Goal: Task Accomplishment & Management: Use online tool/utility

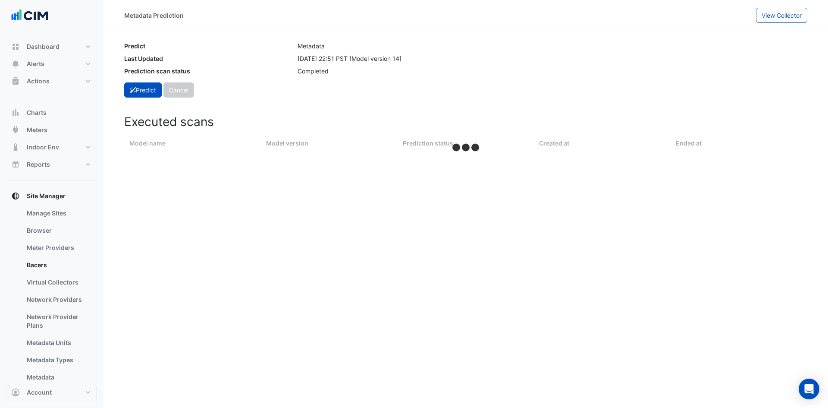
select select "***"
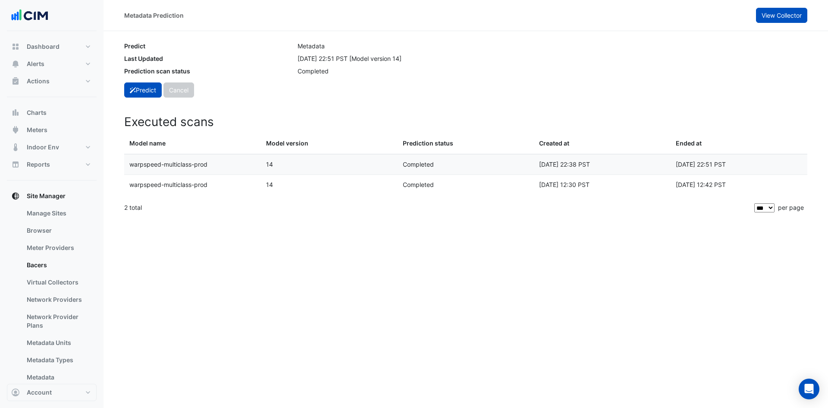
click at [795, 15] on span "View Collector" at bounding box center [782, 15] width 40 height 7
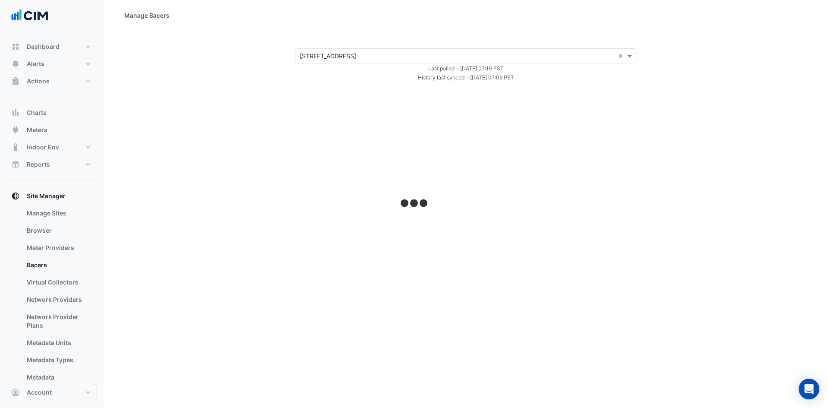
select select "***"
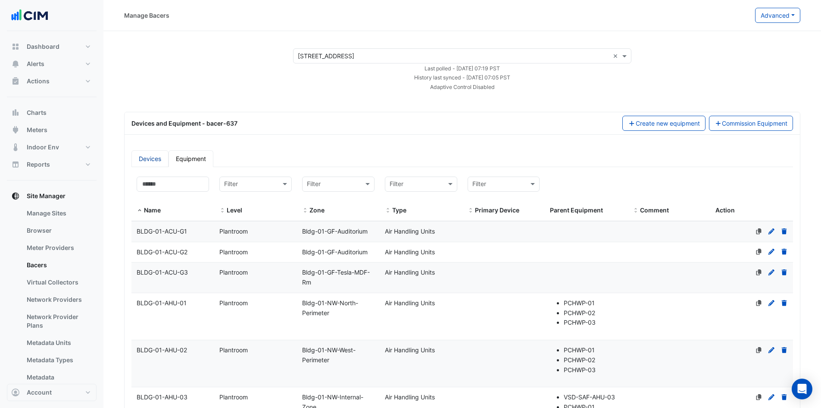
click at [145, 158] on link "Devices" at bounding box center [150, 158] width 37 height 17
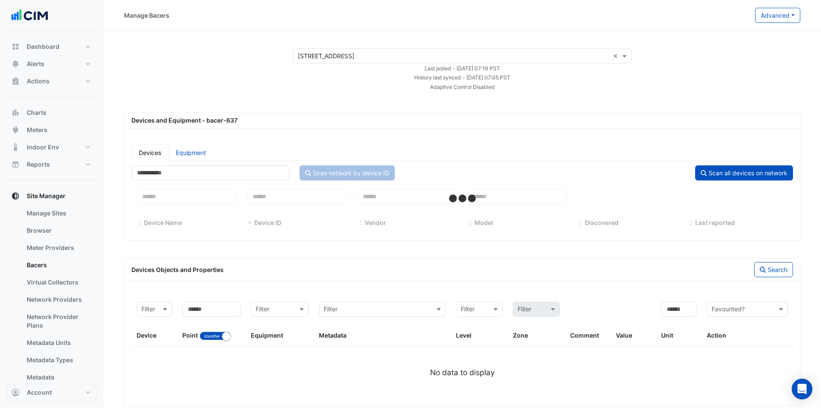
select select "***"
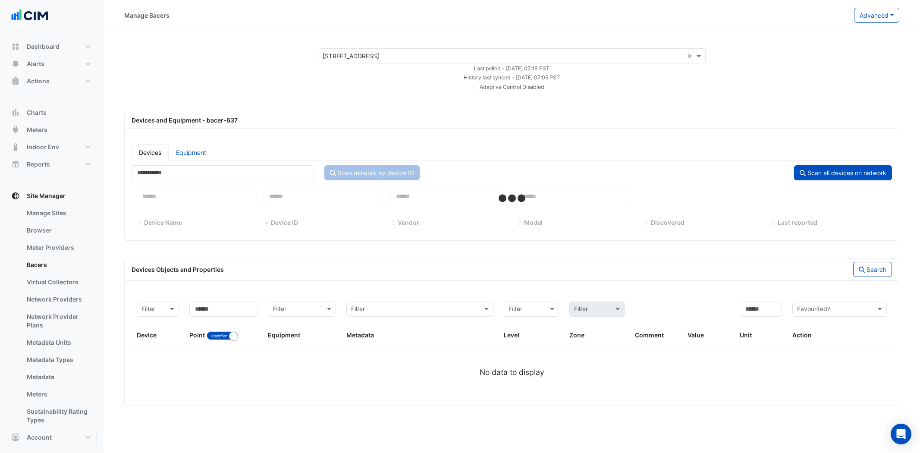
select select "***"
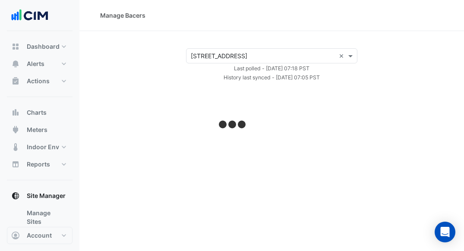
select select "***"
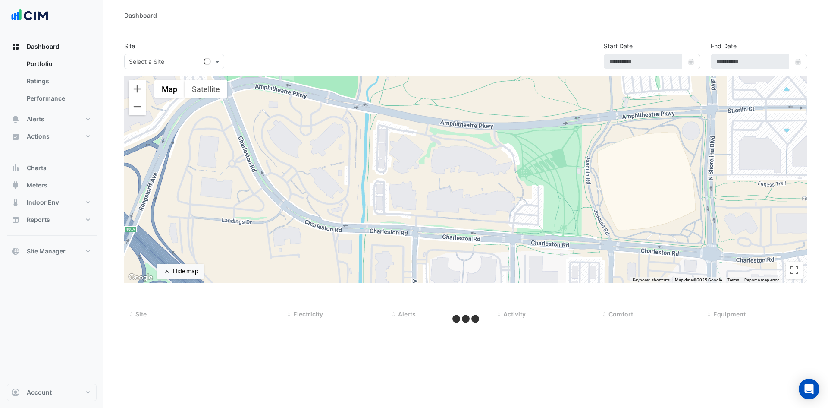
type input "**********"
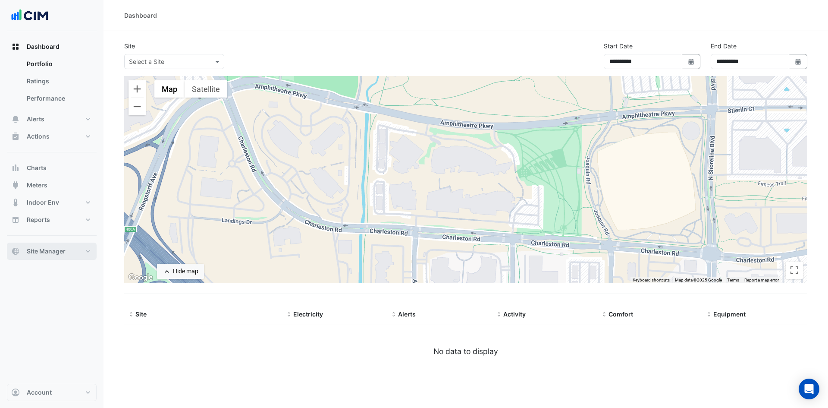
click at [91, 251] on button "Site Manager" at bounding box center [52, 250] width 90 height 17
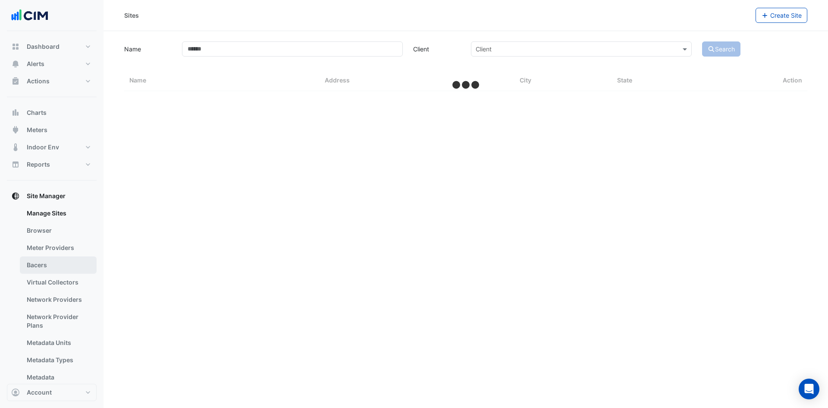
click at [57, 266] on link "Bacers" at bounding box center [58, 264] width 77 height 17
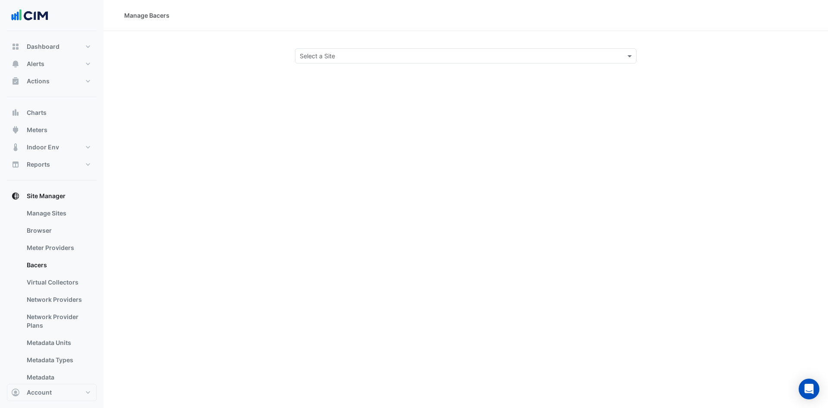
click at [391, 53] on input "text" at bounding box center [457, 56] width 315 height 9
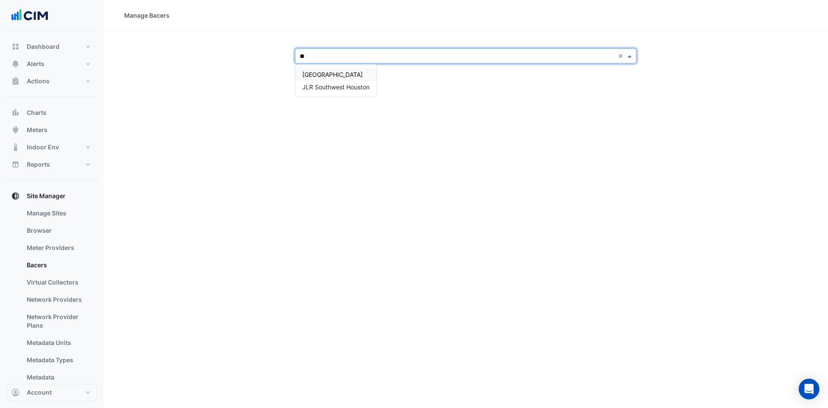
type input "***"
click at [319, 89] on span "JLR Southwest Houston" at bounding box center [335, 86] width 67 height 7
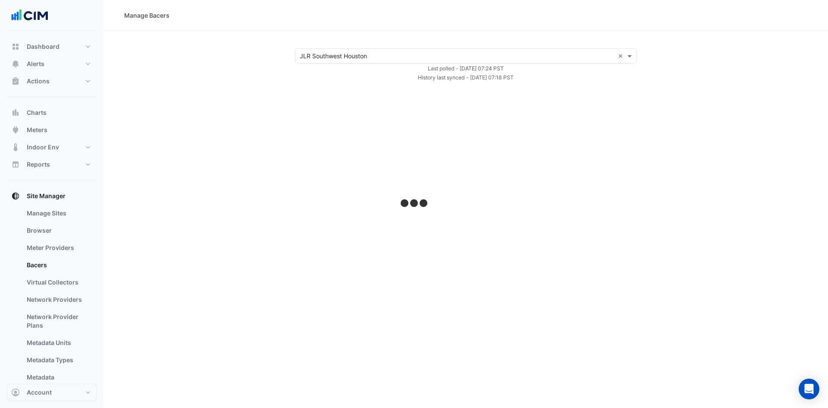
select select "***"
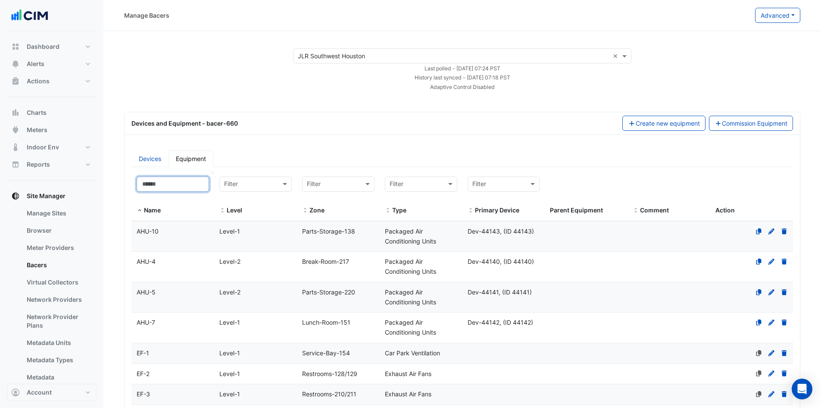
click at [179, 182] on input at bounding box center [173, 183] width 72 height 15
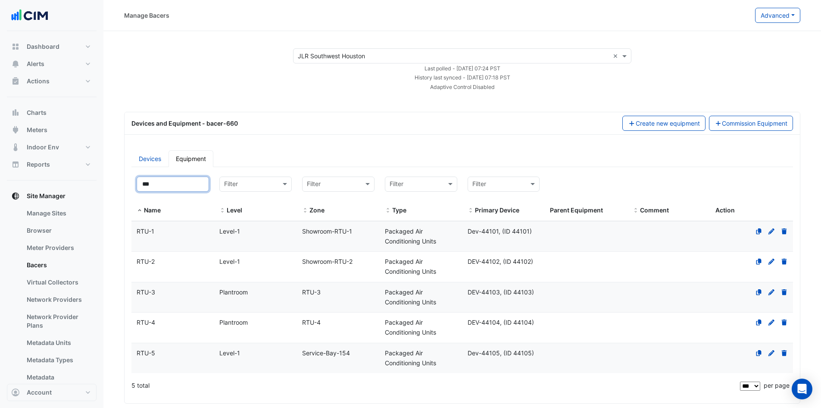
type input "***"
click at [151, 233] on span "RTU-1" at bounding box center [146, 230] width 18 height 7
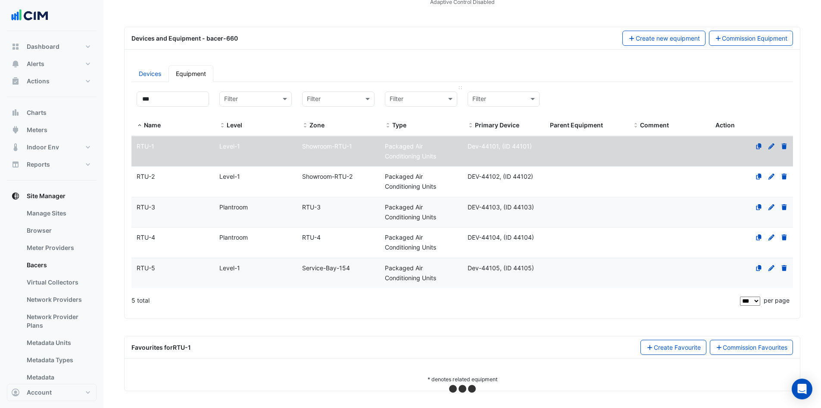
scroll to position [85, 0]
select select "***"
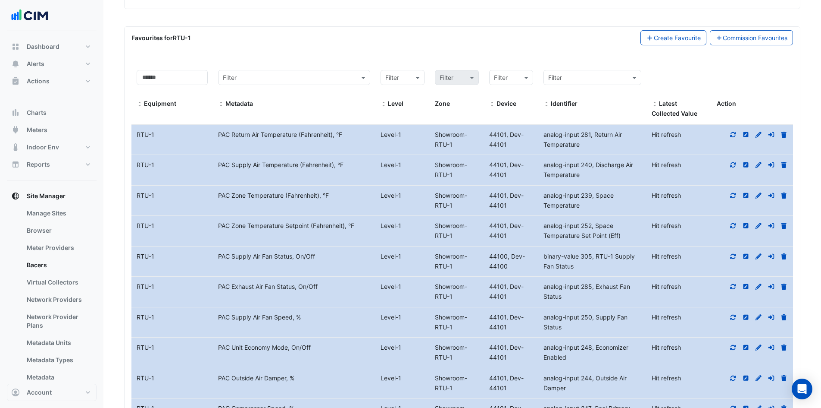
scroll to position [430, 0]
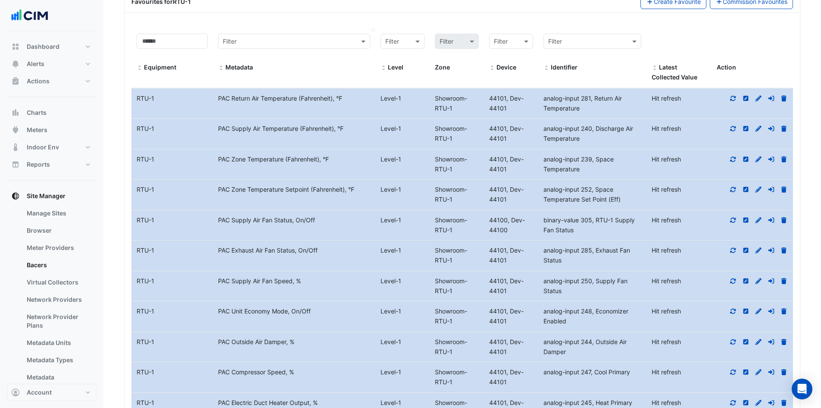
click at [219, 67] on span at bounding box center [221, 68] width 6 height 7
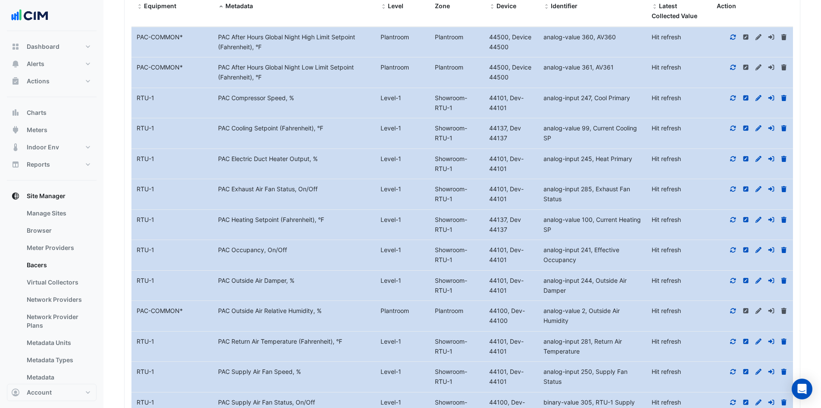
scroll to position [319, 0]
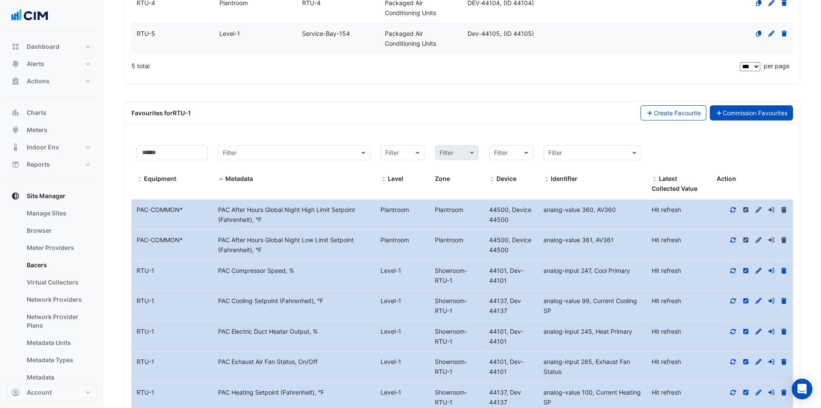
click at [747, 109] on link "Commission Favourites" at bounding box center [752, 112] width 84 height 15
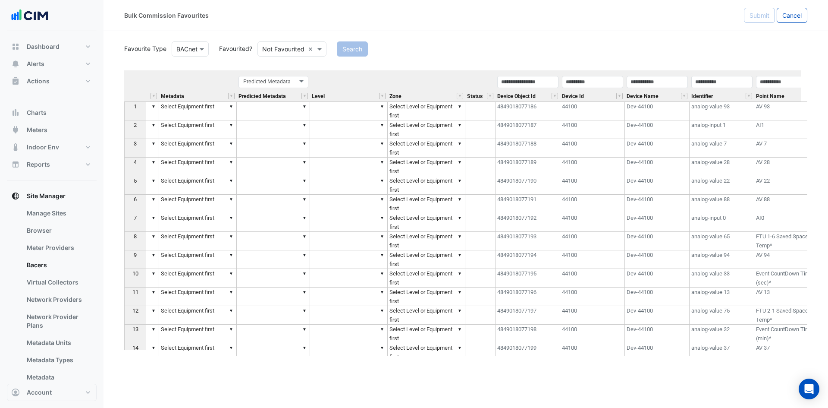
scroll to position [0, 194]
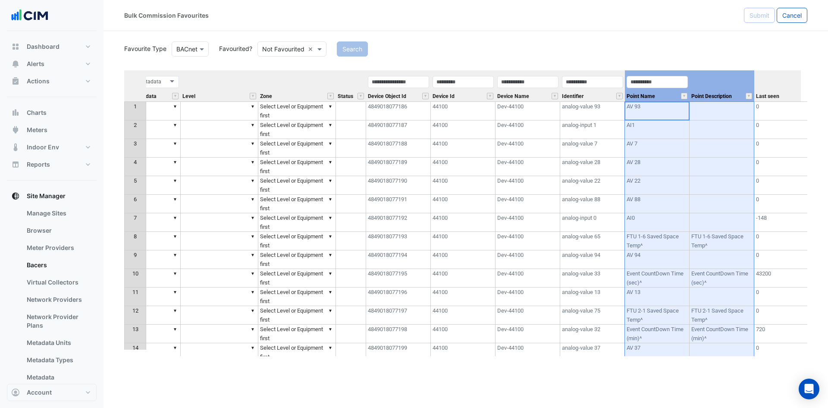
drag, startPoint x: 665, startPoint y: 91, endPoint x: 715, endPoint y: 91, distance: 50.5
click at [715, 91] on tr "Equipment Metadata Predicted Metadata Predicted Metadata Level Zone Status Devi…" at bounding box center [406, 85] width 953 height 31
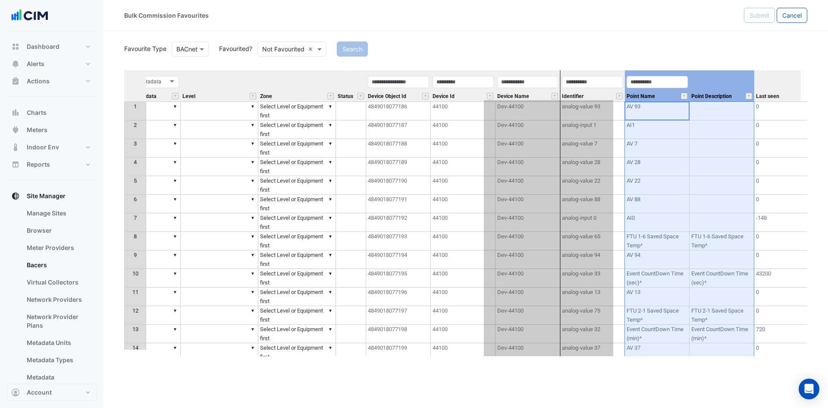
drag, startPoint x: 702, startPoint y: 75, endPoint x: 561, endPoint y: 71, distance: 141.1
click at [561, 71] on tr "Equipment Metadata Predicted Metadata Predicted Metadata Level Zone Status Devi…" at bounding box center [406, 85] width 953 height 31
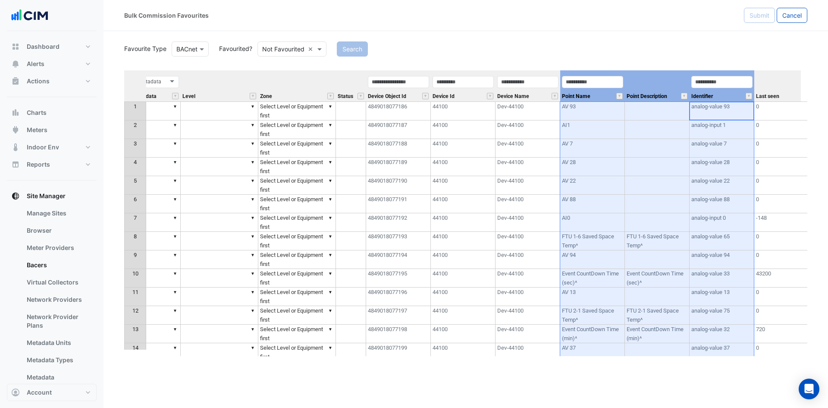
drag, startPoint x: 731, startPoint y: 95, endPoint x: 632, endPoint y: 78, distance: 100.2
click at [590, 81] on tr "Equipment Metadata Predicted Metadata Predicted Metadata Level Zone Status Devi…" at bounding box center [406, 85] width 953 height 31
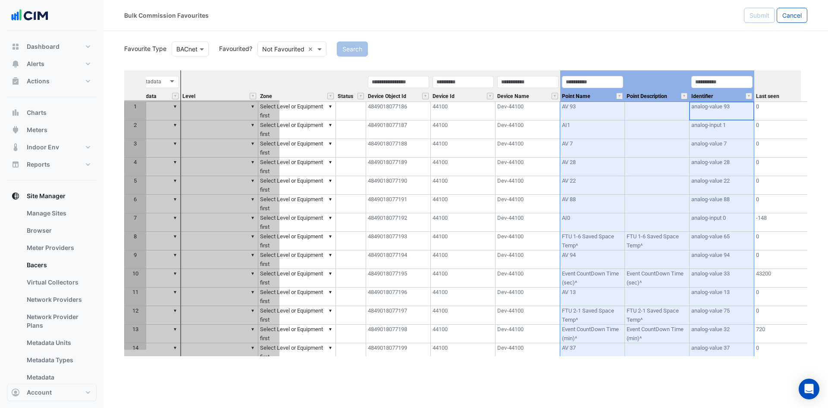
scroll to position [0, 0]
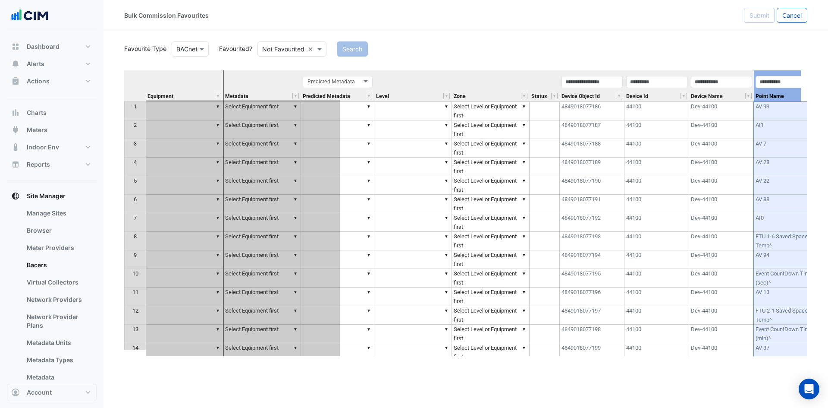
drag, startPoint x: 652, startPoint y: 77, endPoint x: 194, endPoint y: 96, distance: 458.8
click at [194, 96] on tr "Equipment Metadata Predicted Metadata Predicted Metadata Level Zone Status Devi…" at bounding box center [600, 85] width 953 height 31
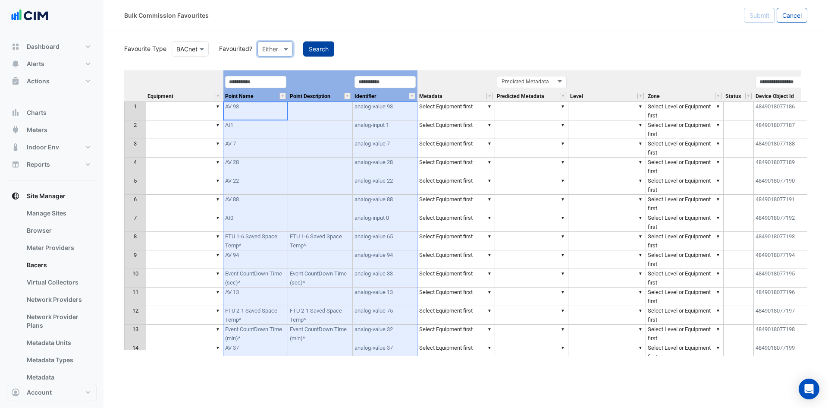
click at [312, 49] on button "Search" at bounding box center [318, 48] width 31 height 15
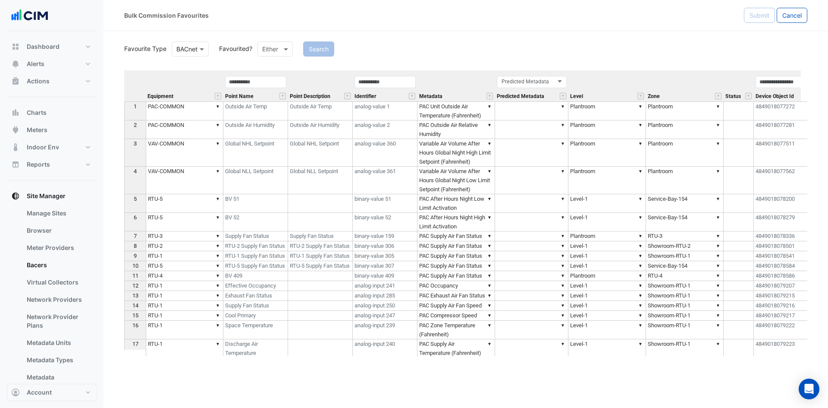
click at [770, 88] on div "Device Object Id" at bounding box center [786, 88] width 65 height 26
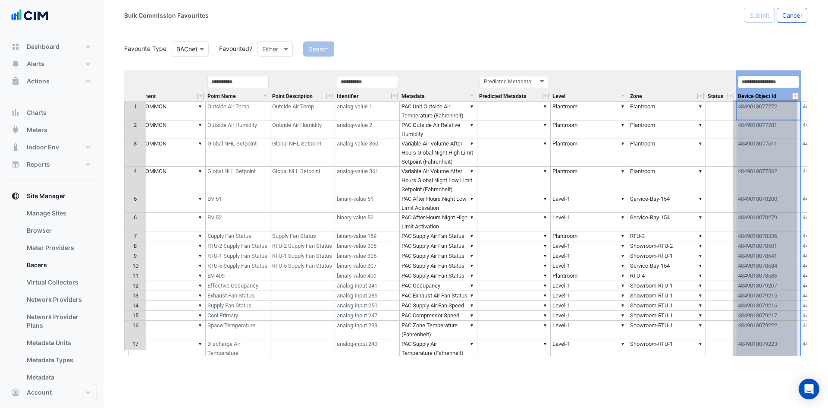
click at [769, 73] on th "Device Object Id" at bounding box center [768, 85] width 65 height 31
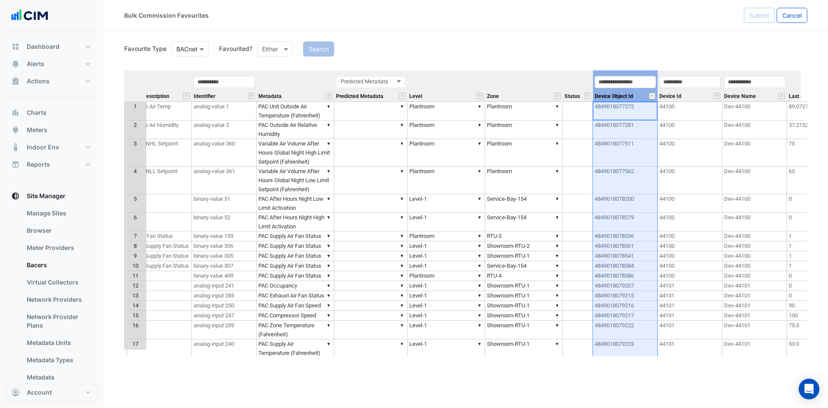
scroll to position [0, 176]
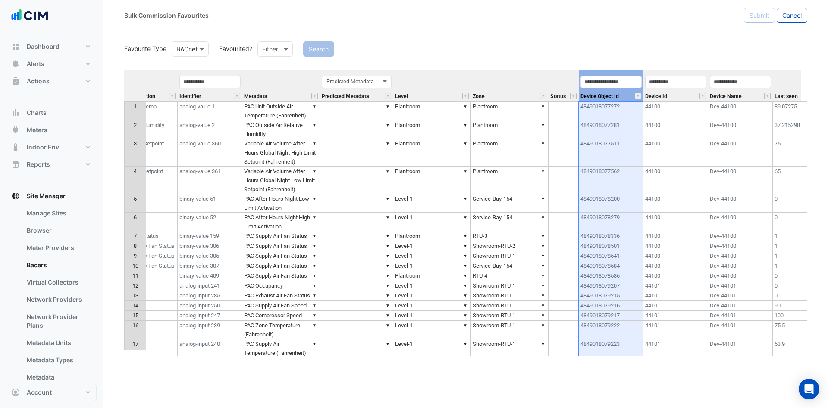
click at [681, 93] on div "Device Id" at bounding box center [675, 88] width 65 height 26
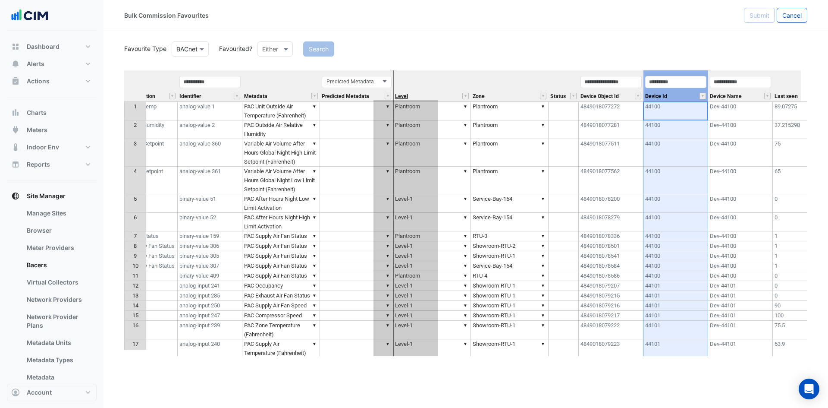
drag, startPoint x: 681, startPoint y: 73, endPoint x: 408, endPoint y: 99, distance: 274.2
click at [409, 99] on tr "Equipment Point Name Point Description Identifier Metadata Predicted Metadata P…" at bounding box center [425, 85] width 953 height 31
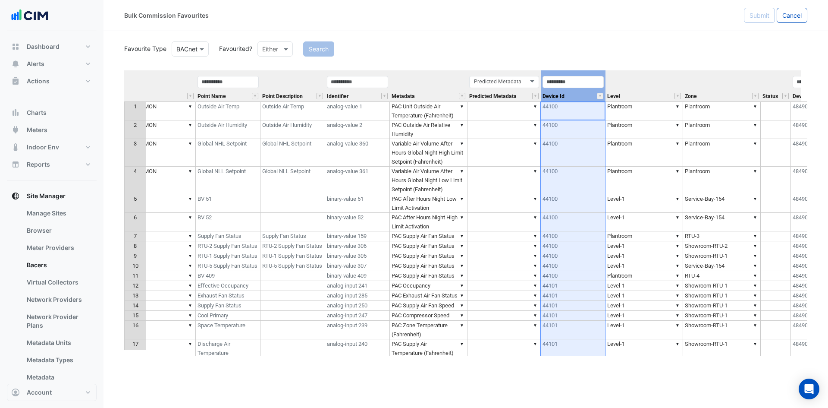
scroll to position [0, 0]
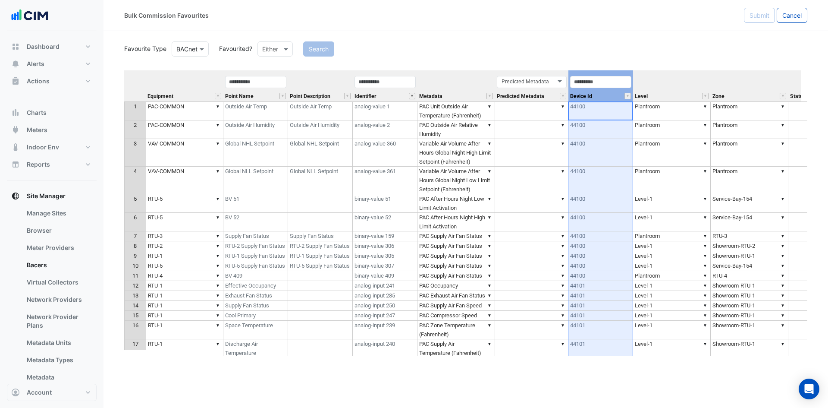
click at [412, 96] on button "" at bounding box center [412, 96] width 6 height 6
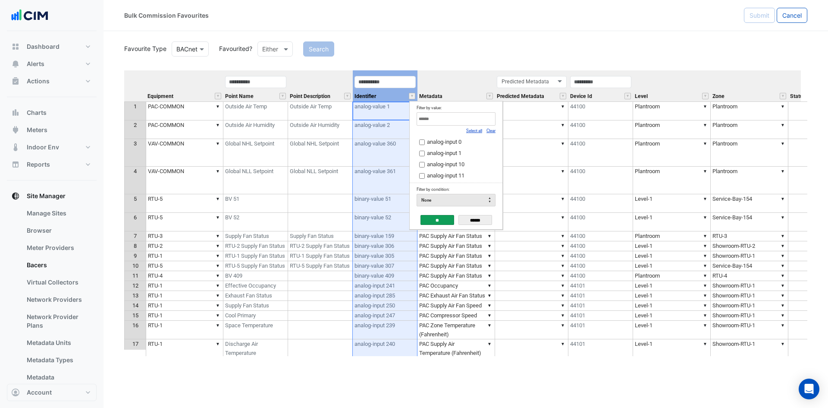
click at [494, 132] on link "Clear" at bounding box center [490, 130] width 9 height 5
click at [473, 114] on input "Filter by value:" at bounding box center [456, 118] width 79 height 13
type input "*"
drag, startPoint x: 446, startPoint y: 120, endPoint x: 387, endPoint y: 121, distance: 58.6
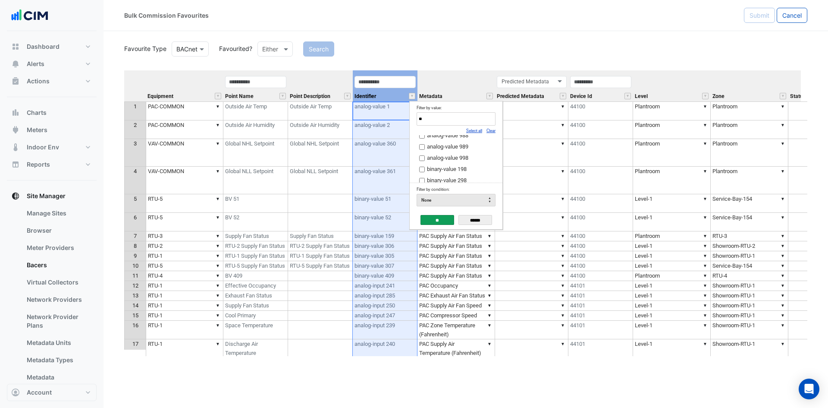
click at [387, 121] on body "Bulk Commission Favourites Submit Cancel Favourite Type Favourite Type BACnet F…" at bounding box center [414, 204] width 828 height 408
type input "**********"
drag, startPoint x: 468, startPoint y: 120, endPoint x: 363, endPoint y: 119, distance: 104.8
click at [363, 119] on body "Bulk Commission Favourites Submit Cancel Favourite Type Favourite Type BACnet F…" at bounding box center [414, 204] width 828 height 408
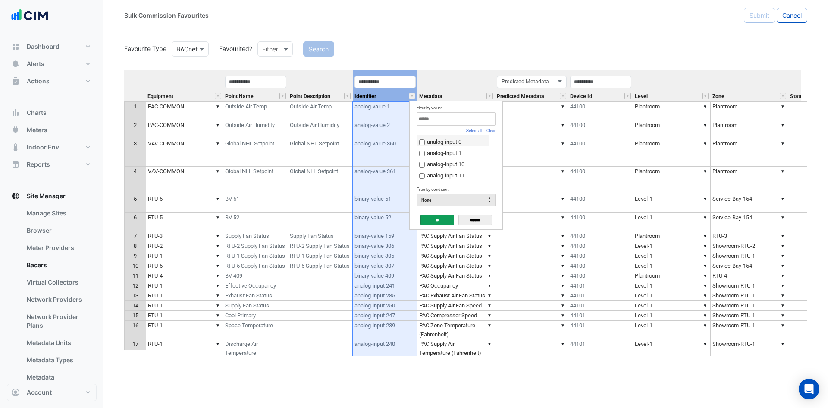
click at [467, 117] on input "Filter by value:" at bounding box center [456, 118] width 79 height 13
type input "*"
click at [473, 142] on label "binary-value 40" at bounding box center [452, 141] width 67 height 9
drag, startPoint x: 471, startPoint y: 123, endPoint x: 378, endPoint y: 118, distance: 93.3
click at [379, 119] on body "Bulk Commission Favourites Submit Cancel Favourite Type Favourite Type BACnet F…" at bounding box center [414, 204] width 828 height 408
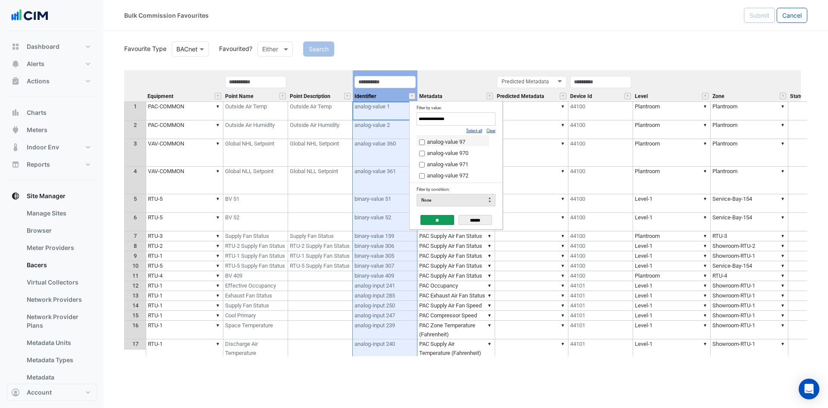
click at [419, 143] on td "analog-value 97" at bounding box center [453, 140] width 72 height 11
drag, startPoint x: 483, startPoint y: 122, endPoint x: 394, endPoint y: 122, distance: 89.3
click at [394, 122] on body "Bulk Commission Favourites Submit Cancel Favourite Type Favourite Type BACnet F…" at bounding box center [414, 204] width 828 height 408
click at [461, 123] on input "**********" at bounding box center [456, 118] width 79 height 13
click at [458, 140] on span "binary-value 42" at bounding box center [445, 141] width 37 height 6
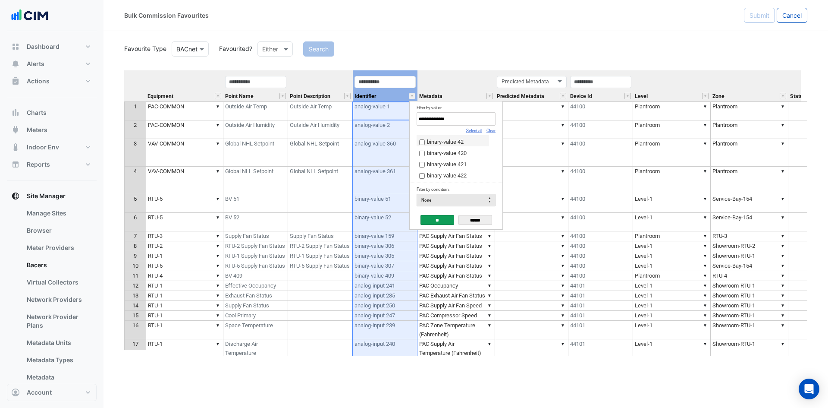
drag, startPoint x: 459, startPoint y: 119, endPoint x: 403, endPoint y: 117, distance: 55.7
click at [403, 117] on body "Bulk Commission Favourites Submit Cancel Favourite Type Favourite Type BACnet F…" at bounding box center [414, 204] width 828 height 408
click at [441, 141] on span "analog-value 241" at bounding box center [447, 141] width 41 height 6
click at [460, 121] on input "**********" at bounding box center [456, 118] width 79 height 13
click at [465, 139] on span "analog-value 101" at bounding box center [447, 141] width 41 height 6
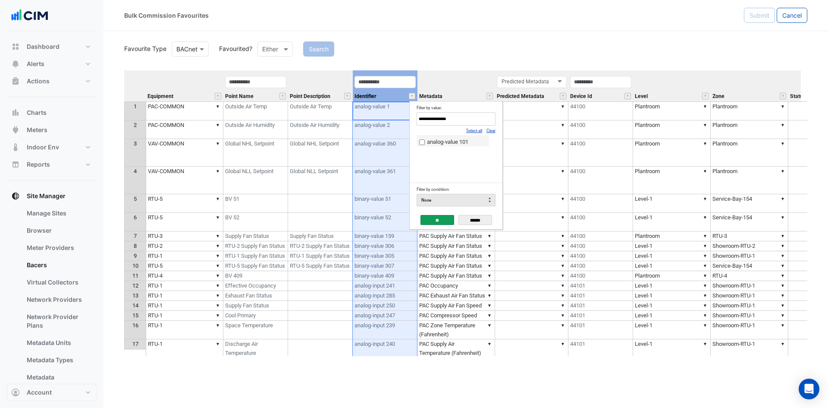
click at [464, 119] on input "**********" at bounding box center [456, 118] width 79 height 13
click at [460, 141] on span "analog-value 102" at bounding box center [447, 141] width 41 height 6
click at [461, 119] on input "**********" at bounding box center [456, 118] width 79 height 13
click at [461, 140] on span "analog-value 100" at bounding box center [447, 141] width 41 height 6
click at [462, 122] on input "**********" at bounding box center [456, 118] width 79 height 13
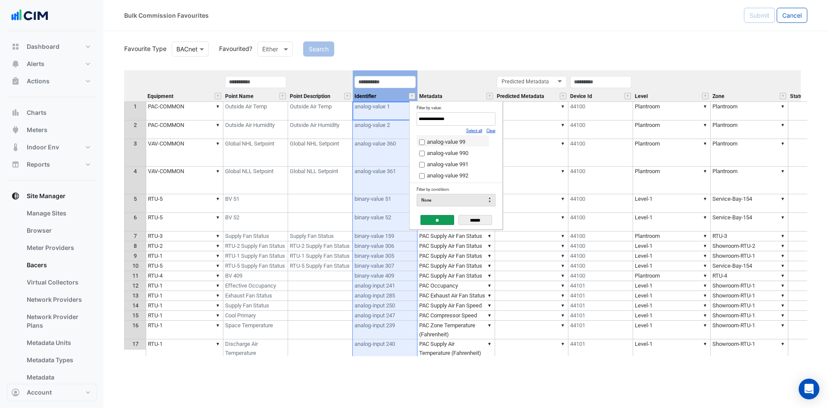
click at [457, 143] on span "analog-value 99" at bounding box center [446, 141] width 38 height 6
click at [468, 121] on input "**********" at bounding box center [456, 118] width 79 height 13
click at [457, 140] on span "analog-value 90" at bounding box center [446, 141] width 38 height 6
click at [461, 123] on input "**********" at bounding box center [456, 118] width 79 height 13
click at [457, 141] on span "analog-value 91" at bounding box center [446, 141] width 38 height 6
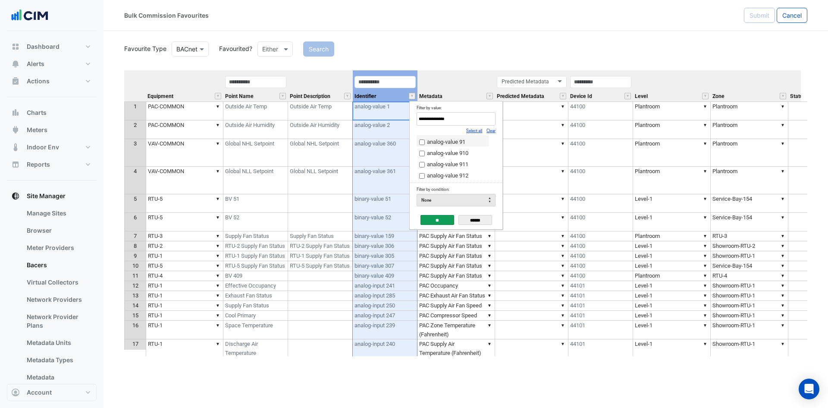
click at [462, 120] on input "**********" at bounding box center [456, 118] width 79 height 13
click at [455, 141] on span "analog-value 92" at bounding box center [446, 141] width 38 height 6
click at [464, 121] on input "**********" at bounding box center [456, 118] width 79 height 13
click at [445, 142] on span "analog-value 5" at bounding box center [444, 141] width 35 height 6
click at [458, 123] on input "**********" at bounding box center [456, 118] width 79 height 13
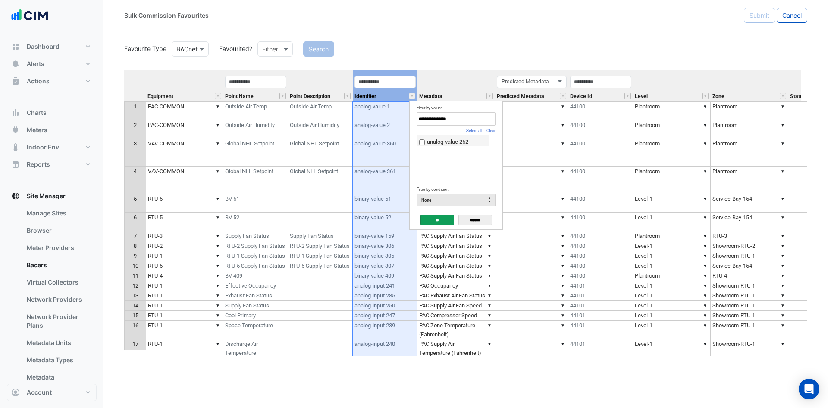
click at [472, 143] on label "analog-value 252" at bounding box center [452, 141] width 67 height 9
click at [455, 117] on input "**********" at bounding box center [456, 118] width 79 height 13
click at [457, 140] on span "analog-value 96" at bounding box center [446, 141] width 38 height 6
click at [457, 119] on input "**********" at bounding box center [456, 118] width 79 height 13
click at [442, 144] on span "analog-value 95" at bounding box center [446, 141] width 38 height 6
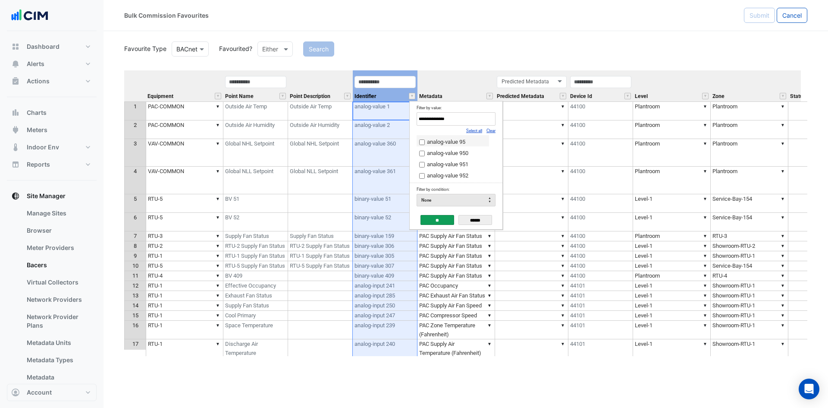
drag, startPoint x: 454, startPoint y: 118, endPoint x: 369, endPoint y: 118, distance: 85.0
click at [355, 118] on body "Bulk Commission Favourites Submit Cancel Favourite Type Favourite Type BACnet F…" at bounding box center [414, 204] width 828 height 408
click at [441, 140] on span "binary-value 5" at bounding box center [444, 141] width 34 height 6
click at [460, 123] on input "**********" at bounding box center [456, 118] width 79 height 13
type input "*"
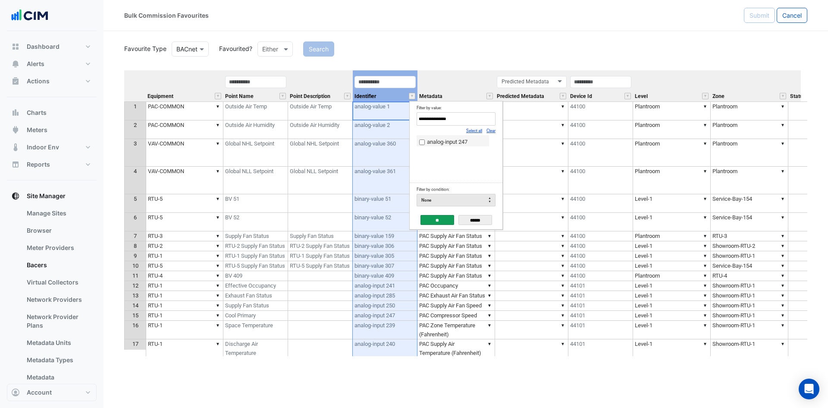
click at [458, 143] on span "analog-input 247" at bounding box center [447, 141] width 41 height 6
click at [464, 118] on input "**********" at bounding box center [456, 118] width 79 height 13
click at [458, 116] on input "**********" at bounding box center [456, 118] width 79 height 13
click at [453, 141] on span "analog-input 279" at bounding box center [447, 141] width 41 height 6
click at [455, 120] on input "**********" at bounding box center [456, 118] width 79 height 13
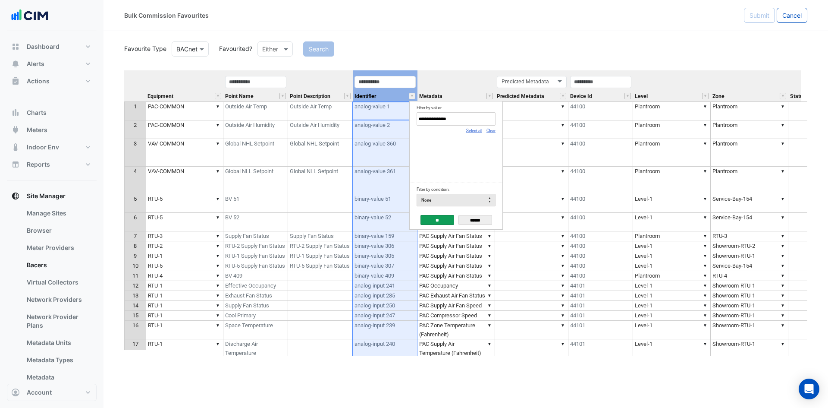
click at [464, 120] on input "**********" at bounding box center [456, 118] width 79 height 13
click at [454, 119] on input "**********" at bounding box center [456, 118] width 79 height 13
click at [466, 140] on span "analog-output 108" at bounding box center [449, 141] width 44 height 6
click at [465, 117] on input "**********" at bounding box center [456, 118] width 79 height 13
click at [459, 121] on input "**********" at bounding box center [456, 118] width 79 height 13
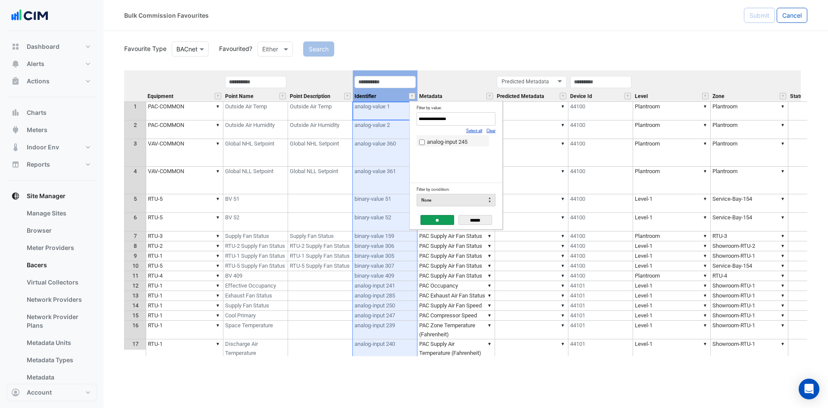
click at [464, 142] on span "analog-input 245" at bounding box center [447, 141] width 41 height 6
click at [463, 117] on input "**********" at bounding box center [456, 118] width 79 height 13
click at [461, 141] on span "analog-input 250" at bounding box center [447, 141] width 41 height 6
click at [458, 120] on input "**********" at bounding box center [456, 118] width 79 height 13
click at [462, 144] on span "analog-input 281" at bounding box center [447, 141] width 41 height 6
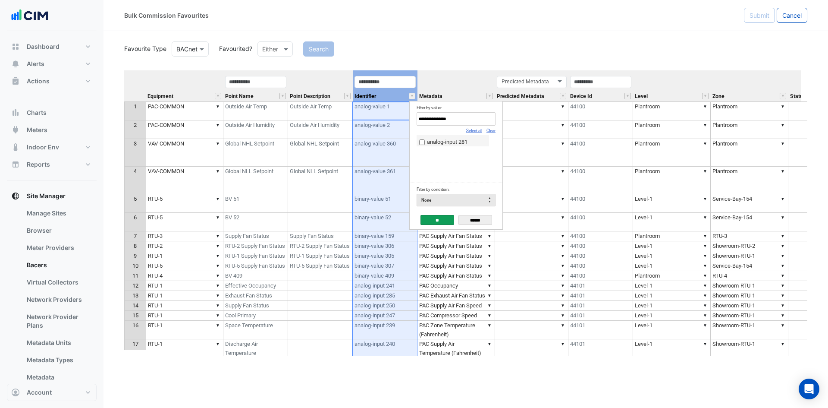
click at [474, 123] on input "**********" at bounding box center [456, 118] width 79 height 13
click at [464, 140] on span "analog-input 285" at bounding box center [447, 141] width 41 height 6
click at [478, 119] on input "**********" at bounding box center [456, 118] width 79 height 13
click at [465, 143] on span "analog-input 244" at bounding box center [447, 141] width 41 height 6
click at [475, 119] on input "**********" at bounding box center [456, 118] width 79 height 13
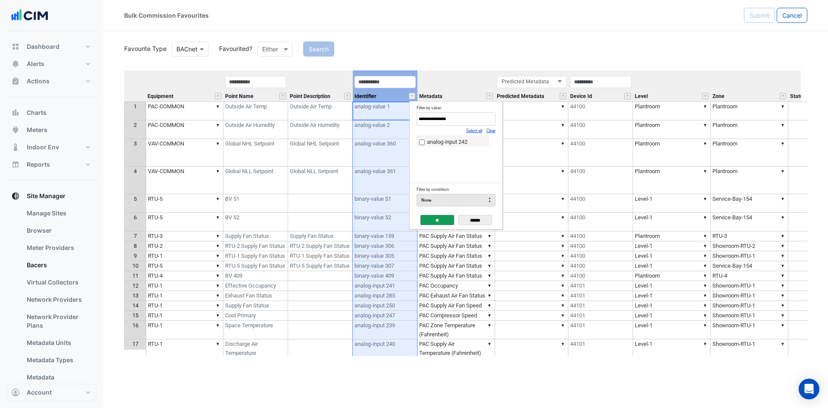
click at [466, 142] on span "analog-input 242" at bounding box center [447, 141] width 41 height 6
click at [462, 116] on input "**********" at bounding box center [456, 118] width 79 height 13
click at [461, 141] on span "analog-input 248" at bounding box center [447, 141] width 41 height 6
click at [462, 121] on input "**********" at bounding box center [456, 118] width 79 height 13
click at [461, 121] on input "**********" at bounding box center [456, 118] width 79 height 13
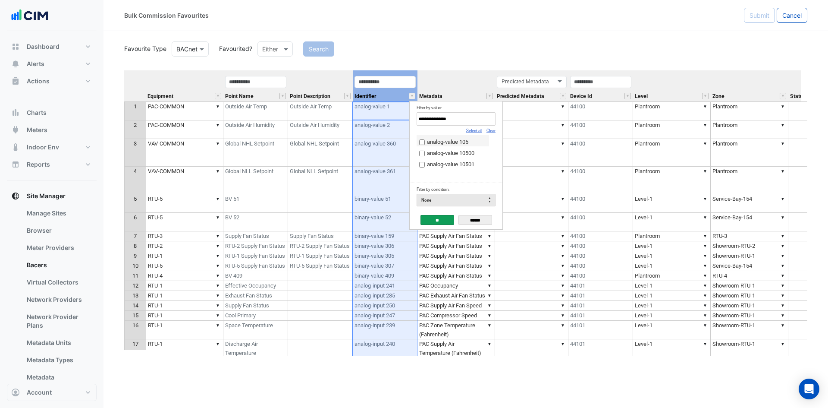
click at [462, 141] on span "analog-value 105" at bounding box center [447, 141] width 41 height 6
click at [472, 119] on input "**********" at bounding box center [456, 118] width 79 height 13
click at [455, 138] on span "analog-output 102" at bounding box center [449, 141] width 44 height 6
click at [470, 120] on input "**********" at bounding box center [456, 118] width 79 height 13
click at [459, 122] on input "**********" at bounding box center [456, 118] width 79 height 13
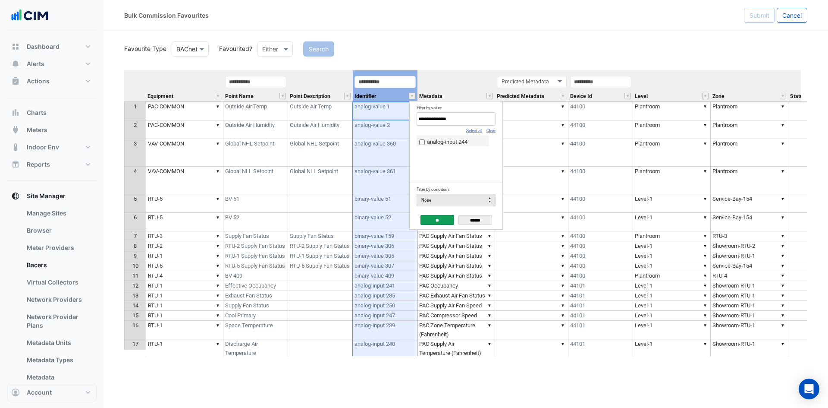
type input "**********"
click at [436, 216] on input "**" at bounding box center [437, 220] width 34 height 10
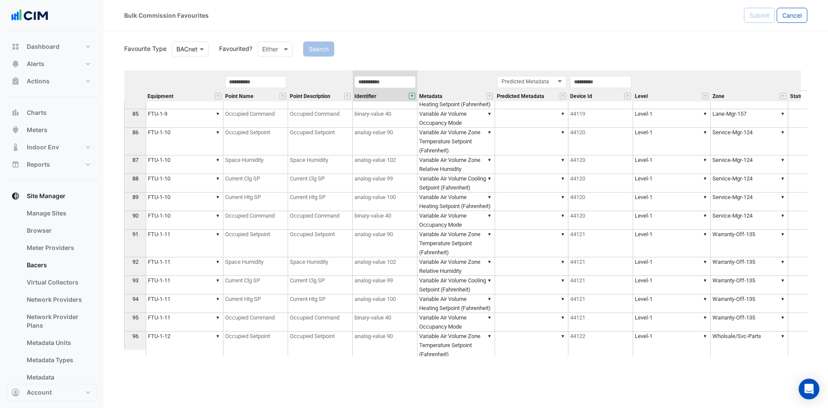
scroll to position [1682, 0]
click at [627, 96] on button "" at bounding box center [627, 96] width 6 height 6
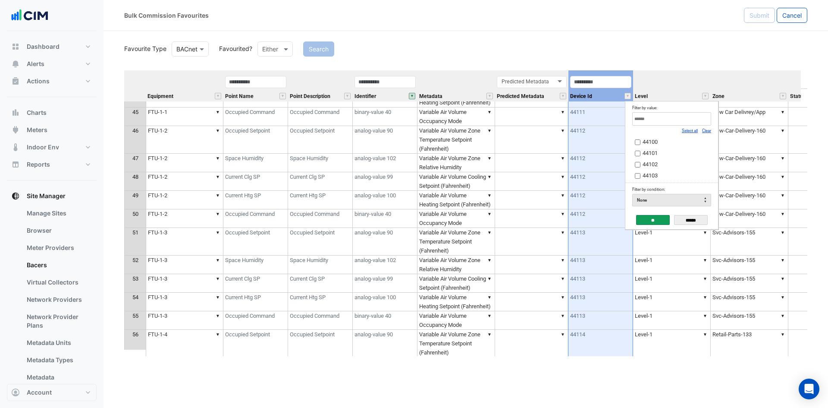
click at [709, 132] on link "Clear" at bounding box center [706, 130] width 9 height 5
click at [640, 154] on label "44101" at bounding box center [668, 152] width 67 height 9
click at [652, 221] on input "**" at bounding box center [653, 220] width 34 height 10
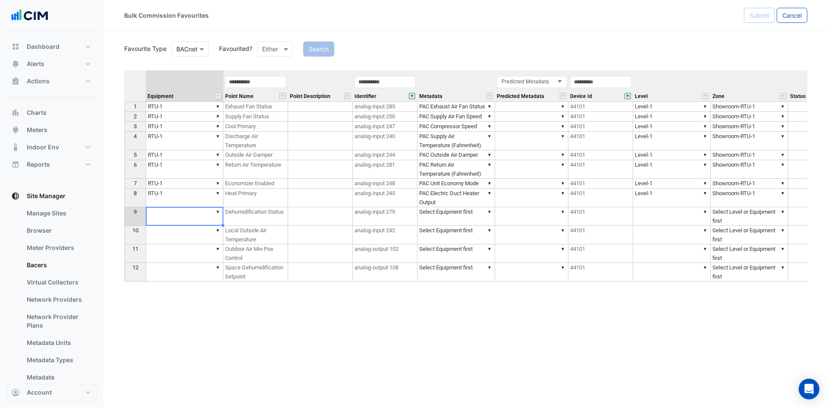
click at [196, 217] on td "▼" at bounding box center [185, 216] width 78 height 19
click at [199, 197] on td "▼ RTU-1" at bounding box center [185, 197] width 78 height 19
drag, startPoint x: 223, startPoint y: 205, endPoint x: 226, endPoint y: 273, distance: 67.8
click at [124, 276] on div "Equipment Point Name Point Description Identifier Metadata Predicted Metadata D…" at bounding box center [124, 175] width 0 height 211
type textarea "*****"
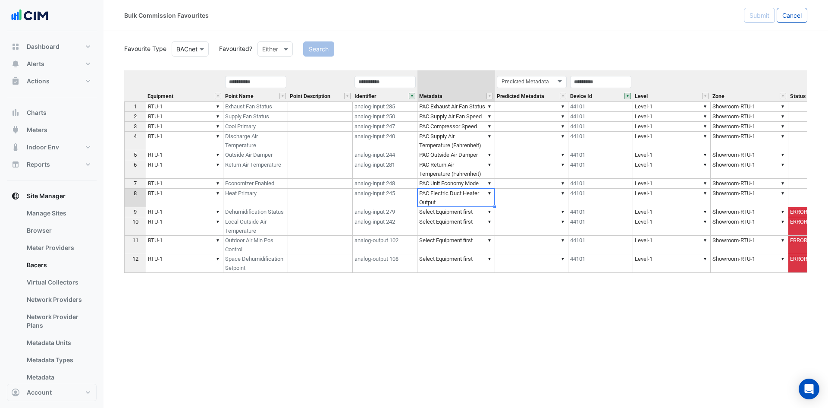
click at [446, 199] on td "▼ PAC Electric Duct Heater Output" at bounding box center [456, 197] width 78 height 19
click at [442, 214] on td "▼ Select Equipment first" at bounding box center [456, 212] width 78 height 10
drag, startPoint x: 493, startPoint y: 85, endPoint x: 539, endPoint y: 79, distance: 46.1
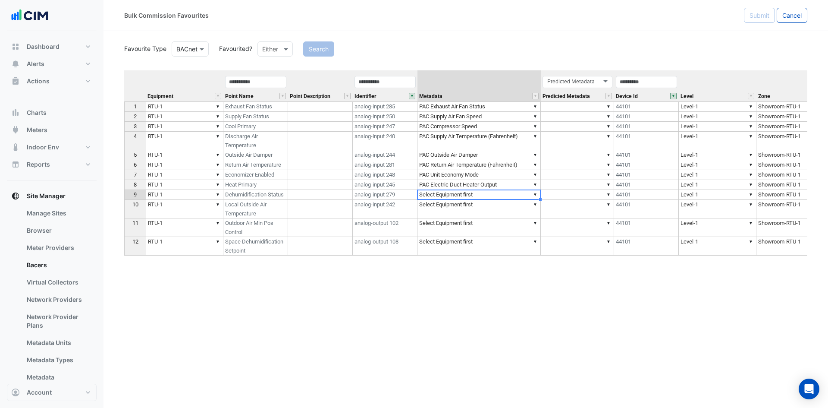
click at [734, 89] on th "Level" at bounding box center [718, 85] width 78 height 31
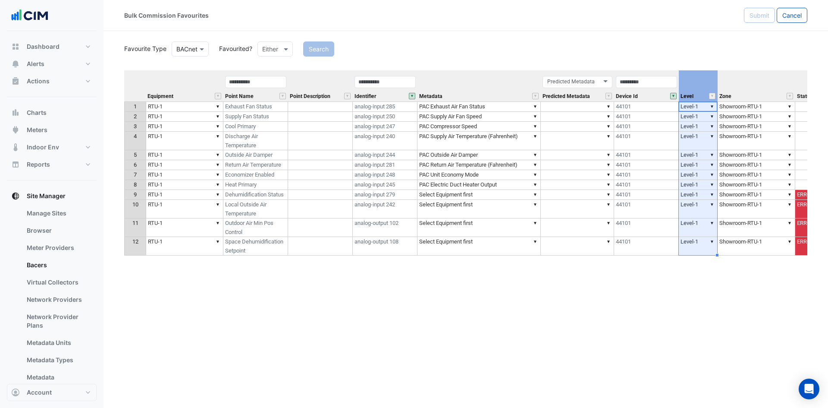
click at [470, 194] on td "▼ Select Equipment first" at bounding box center [478, 195] width 123 height 10
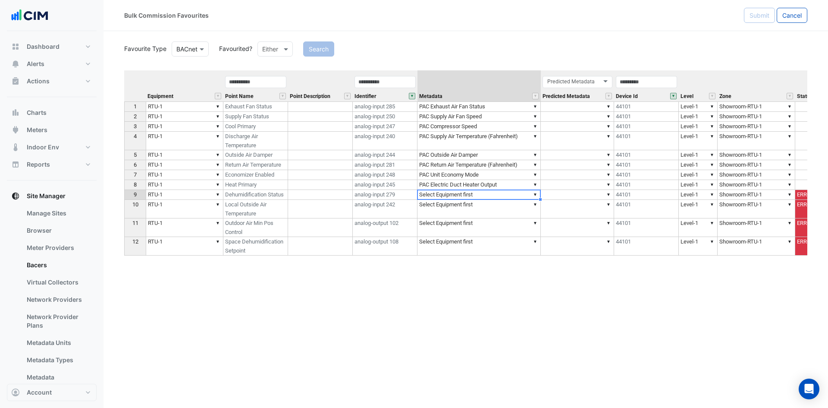
type textarea "**********"
click at [487, 210] on td "▼ Select Equipment first" at bounding box center [478, 209] width 123 height 19
click at [498, 194] on td "▼ Unit Dehumidification Mode" at bounding box center [478, 195] width 123 height 10
click at [499, 194] on td "▼ Unit Dehumidification Mode" at bounding box center [478, 195] width 123 height 10
type textarea "*"
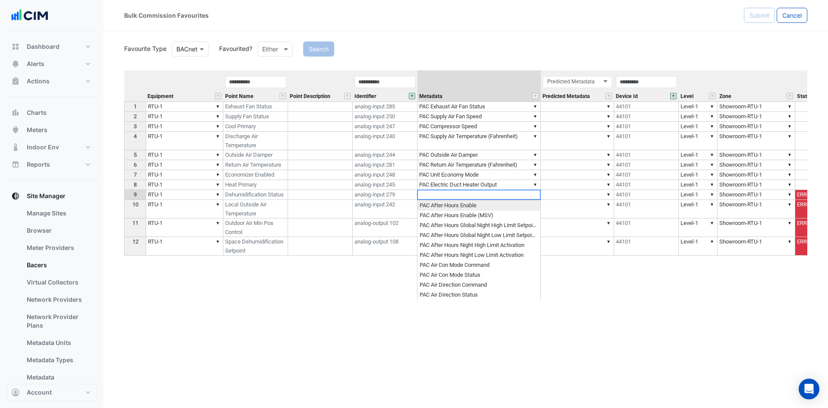
paste textarea "**********"
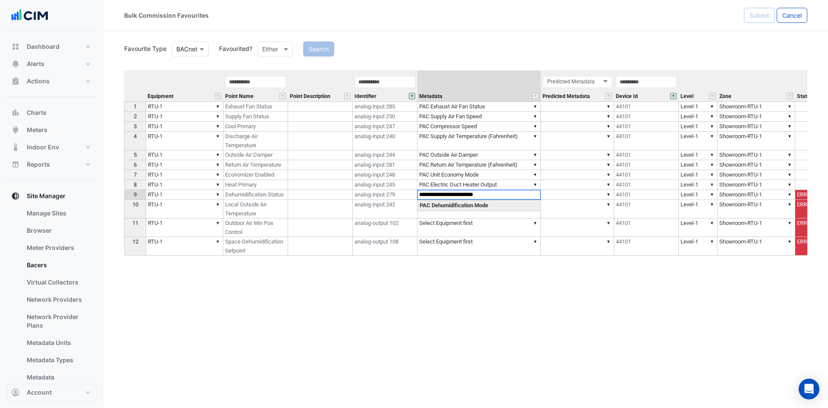
click at [472, 206] on div "Equipment Point Name Point Description Identifier Metadata Predicted Metadata D…" at bounding box center [465, 212] width 683 height 285
type textarea "**********"
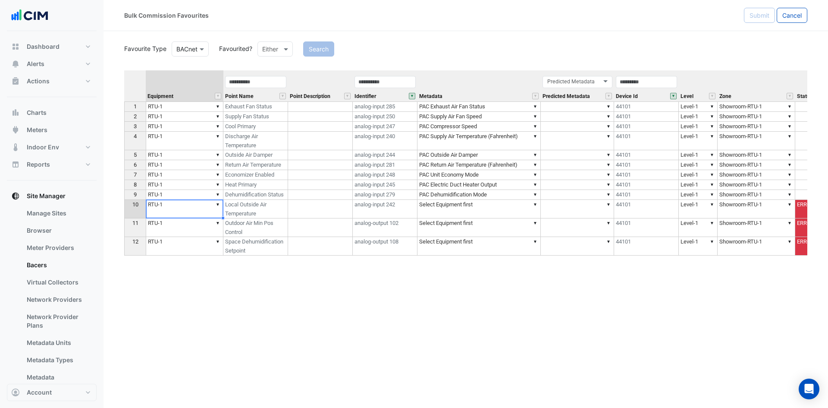
click at [194, 210] on td "▼ RTU-1" at bounding box center [185, 209] width 78 height 19
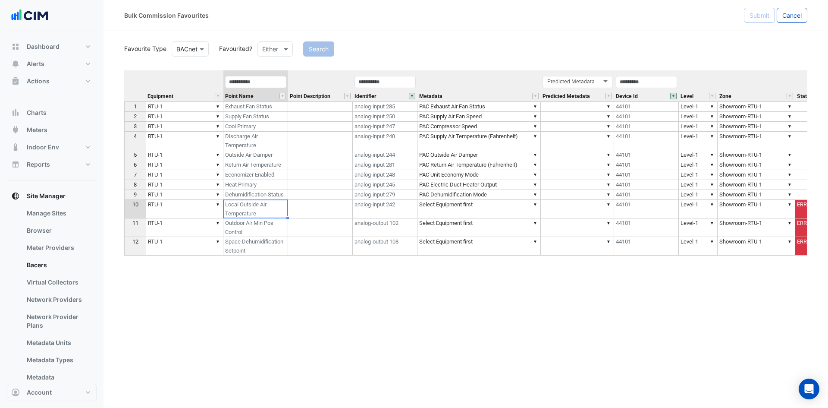
click at [270, 208] on td "Local Outside Air Temperature" at bounding box center [255, 209] width 65 height 19
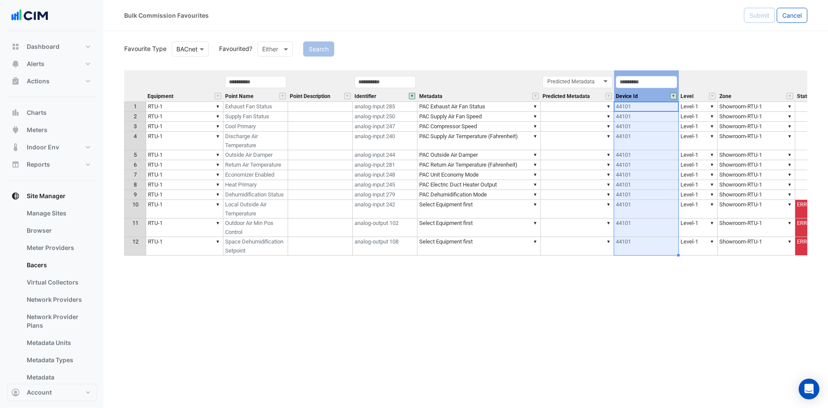
click at [675, 96] on button "" at bounding box center [673, 96] width 6 height 6
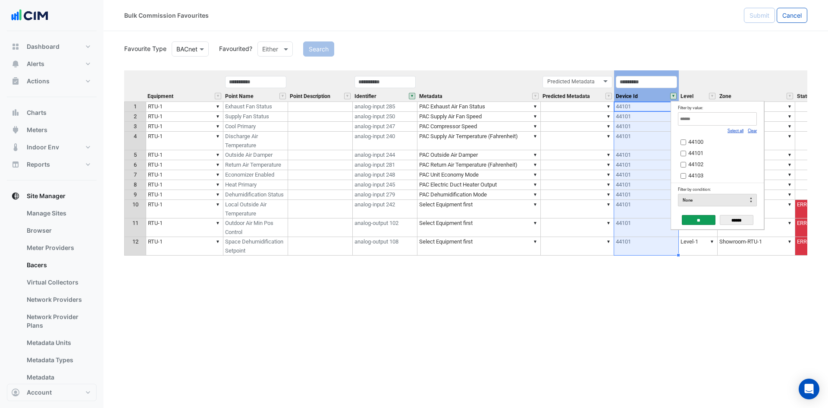
click at [734, 129] on link "Select all" at bounding box center [735, 130] width 16 height 5
click at [694, 216] on input "**" at bounding box center [699, 220] width 34 height 10
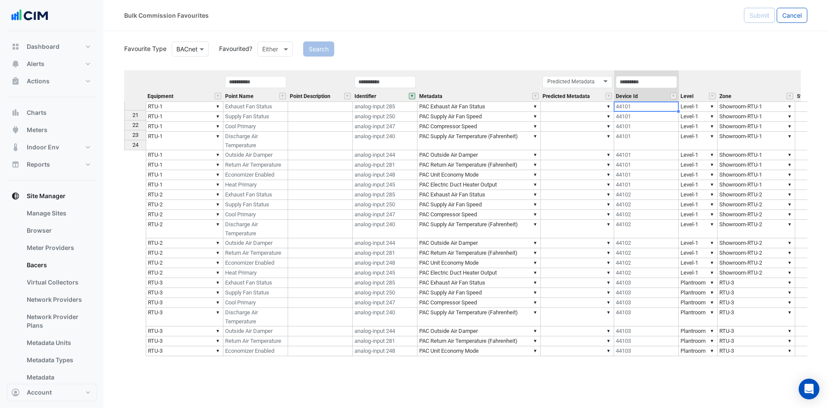
scroll to position [0, 0]
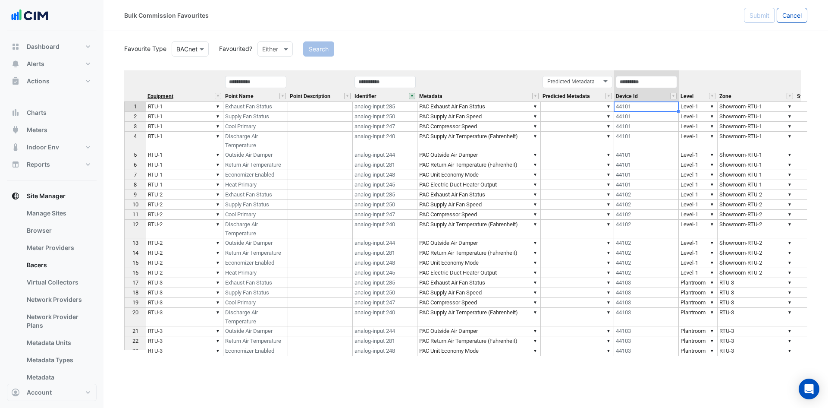
click at [162, 95] on span "Equipment" at bounding box center [160, 97] width 26 height 6
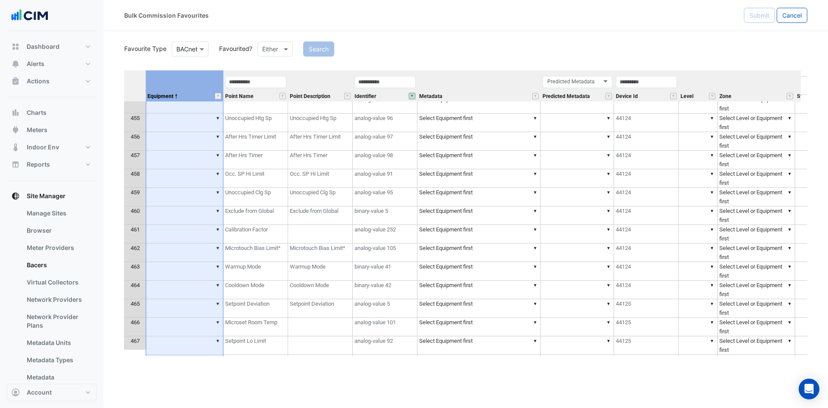
scroll to position [7499, 0]
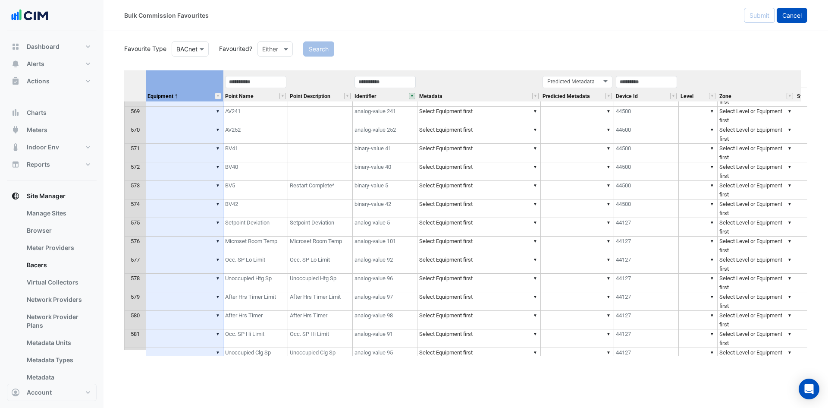
click at [795, 17] on span "Cancel" at bounding box center [791, 15] width 19 height 7
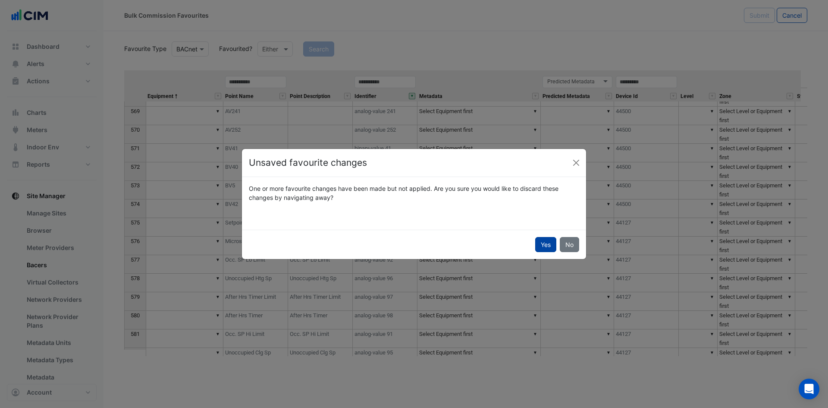
click at [542, 246] on button "Yes" at bounding box center [545, 244] width 21 height 15
select select "***"
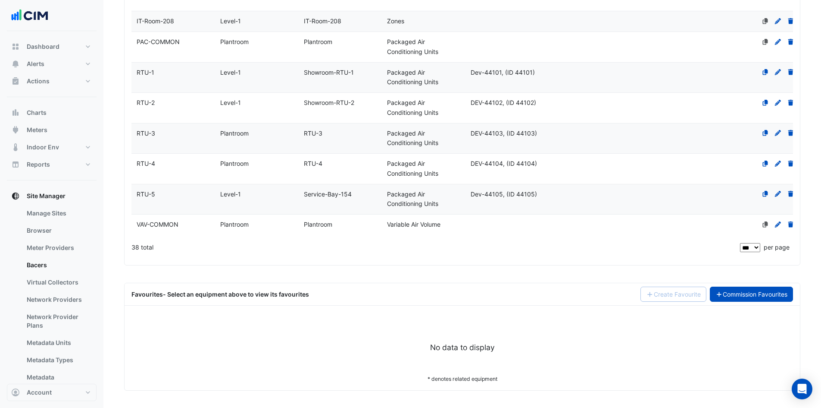
click at [763, 293] on link "Commission Favourites" at bounding box center [752, 293] width 84 height 15
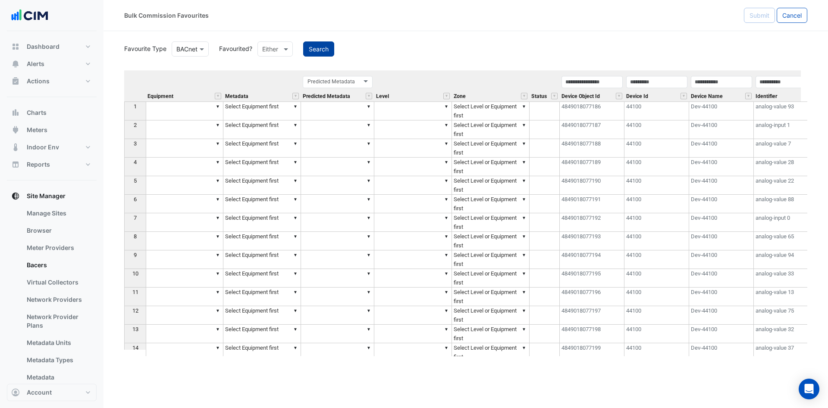
click at [313, 48] on button "Search" at bounding box center [318, 48] width 31 height 15
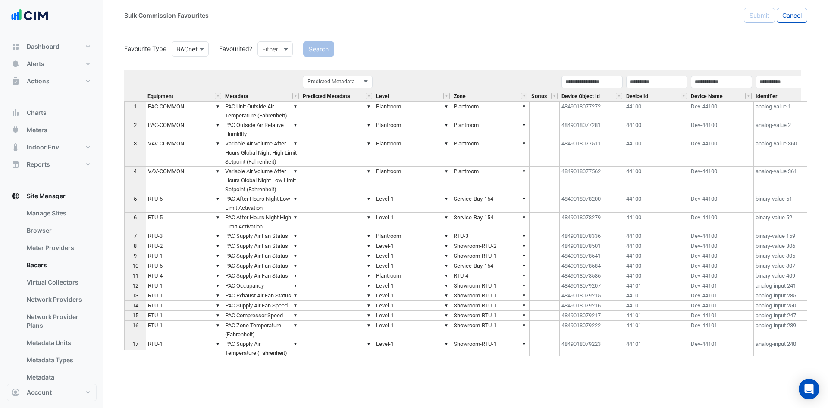
click at [662, 93] on div "Device Id" at bounding box center [656, 88] width 65 height 26
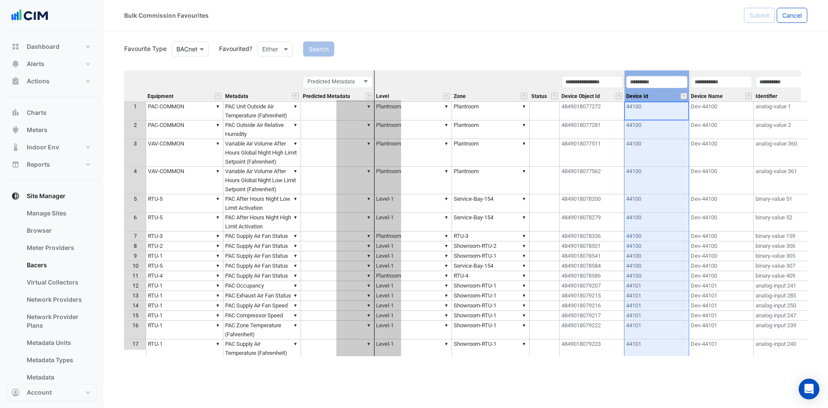
drag, startPoint x: 658, startPoint y: 74, endPoint x: 370, endPoint y: 108, distance: 290.1
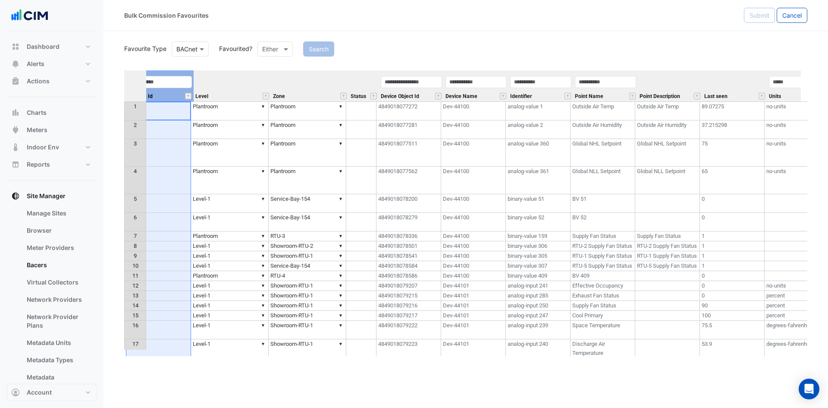
scroll to position [0, 248]
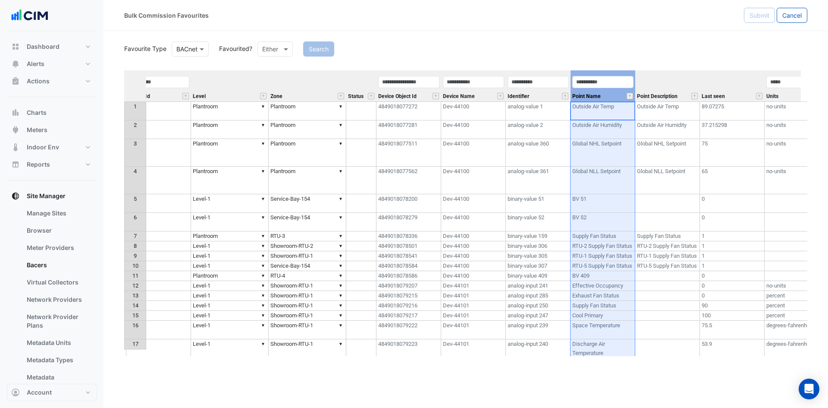
click at [618, 95] on div "Point Name" at bounding box center [603, 88] width 65 height 26
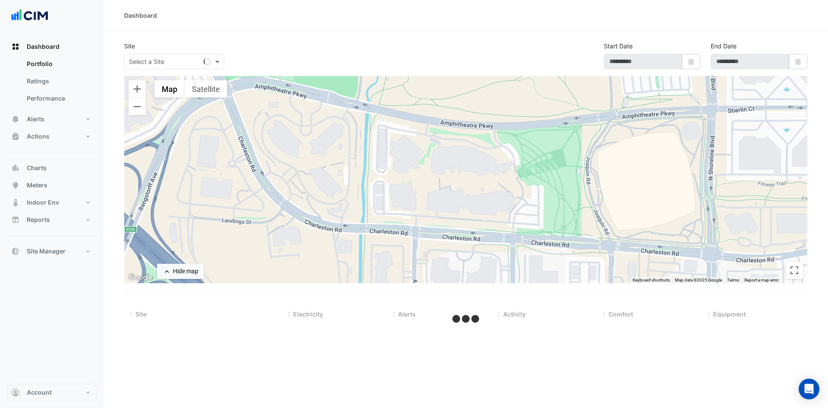
type input "**********"
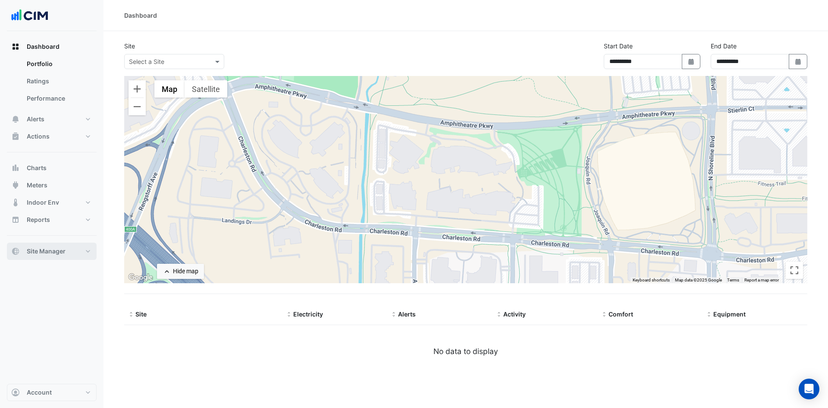
click at [92, 250] on button "Site Manager" at bounding box center [52, 250] width 90 height 17
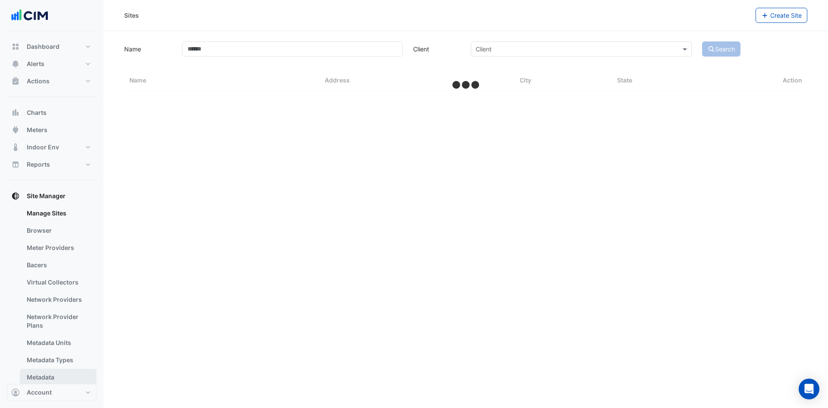
click at [43, 376] on link "Metadata" at bounding box center [58, 376] width 77 height 17
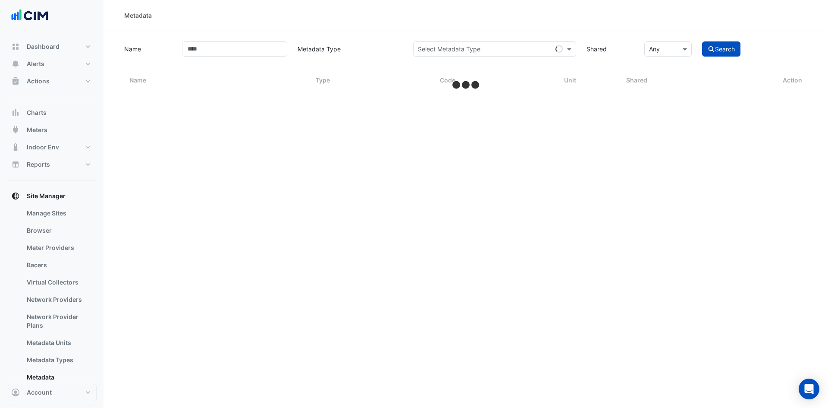
select select "***"
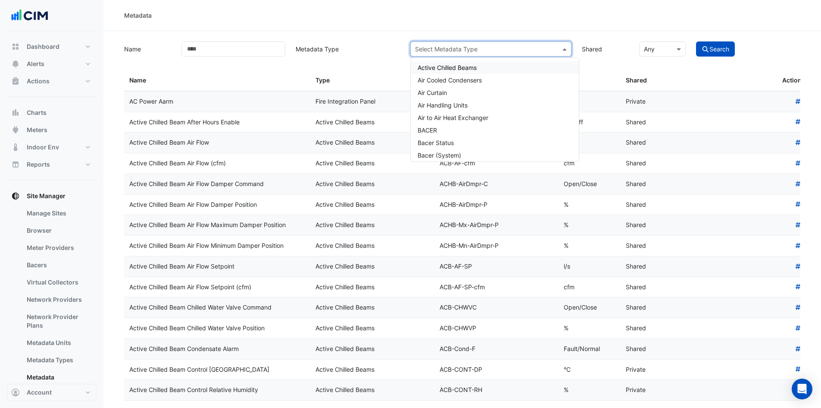
click at [505, 50] on input "text" at bounding box center [482, 49] width 135 height 9
type input "******"
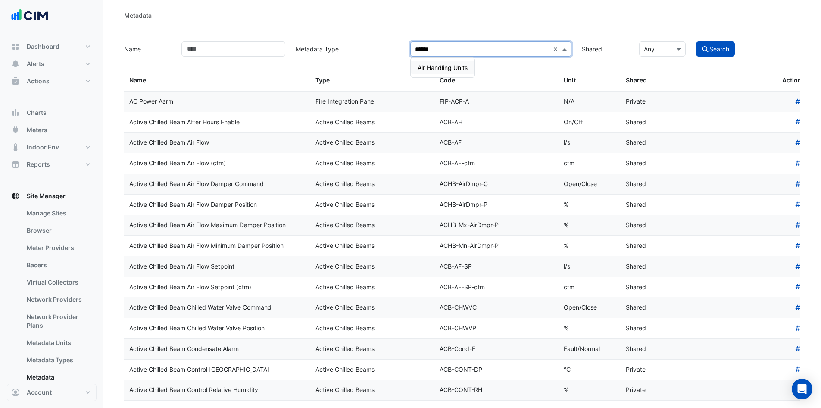
click at [441, 69] on span "Air Handling Units" at bounding box center [443, 67] width 50 height 7
click at [217, 49] on input "Name" at bounding box center [234, 48] width 104 height 15
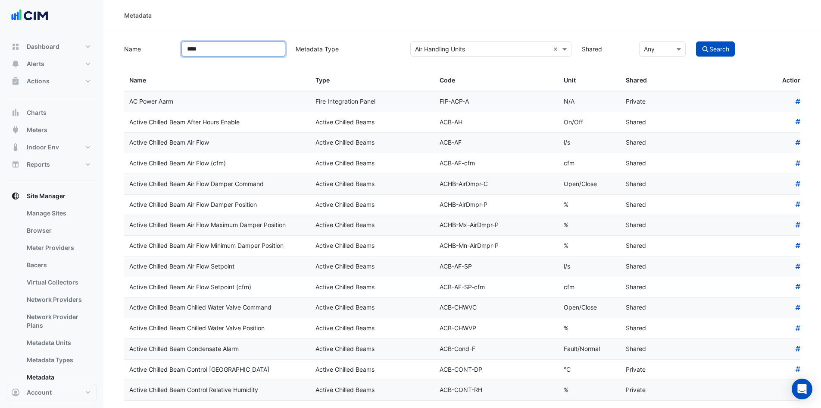
type input "****"
click at [696, 41] on button "Search" at bounding box center [715, 48] width 39 height 15
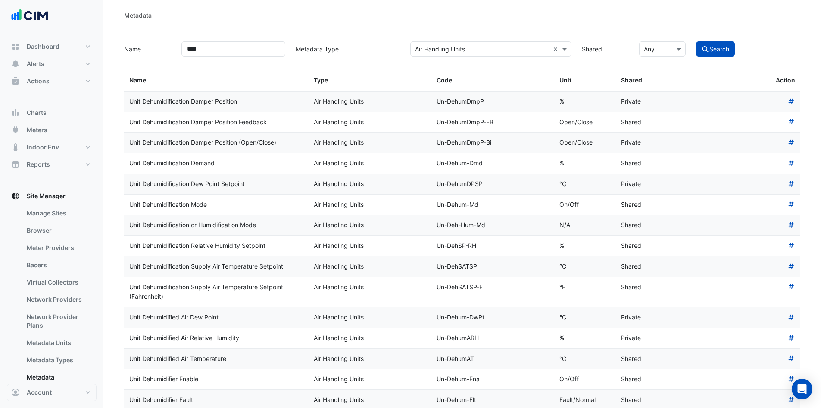
drag, startPoint x: 212, startPoint y: 209, endPoint x: 128, endPoint y: 200, distance: 84.1
click at [129, 200] on datatable-body-cell "Unit Dehumidification Mode" at bounding box center [216, 204] width 185 height 20
copy div "Unit Dehumidification Mode"
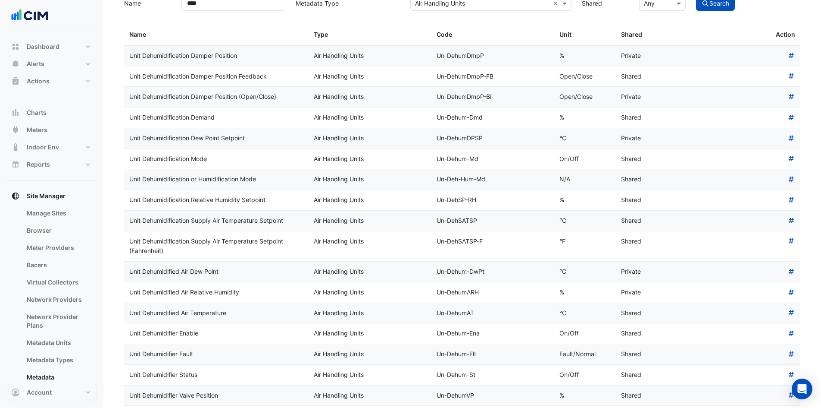
scroll to position [86, 0]
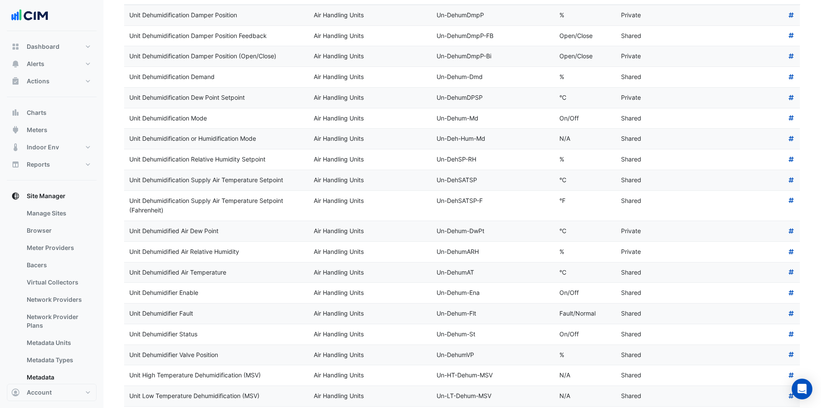
click at [201, 333] on div "Unit Dehumidifier Status" at bounding box center [216, 334] width 174 height 10
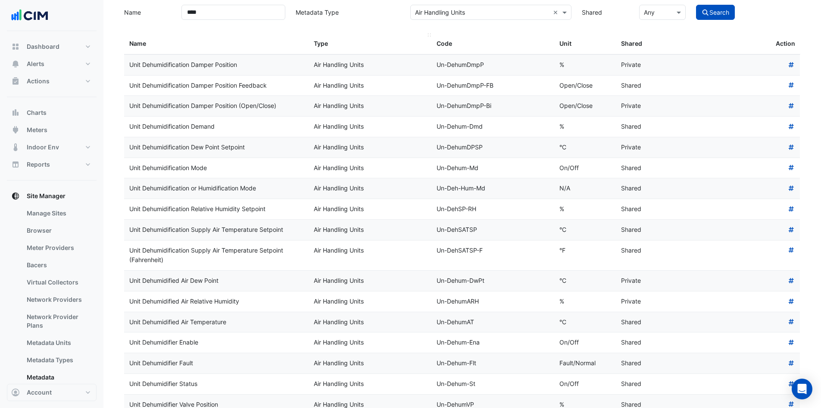
scroll to position [0, 0]
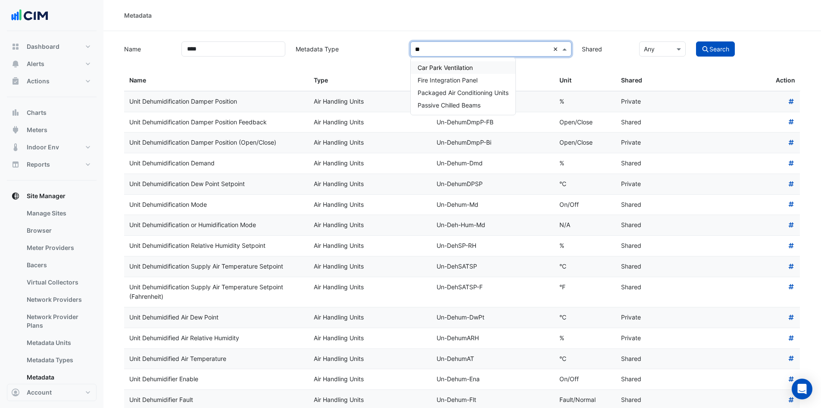
type input "***"
click at [493, 66] on span "Packaged Air Conditioning Units" at bounding box center [463, 67] width 91 height 7
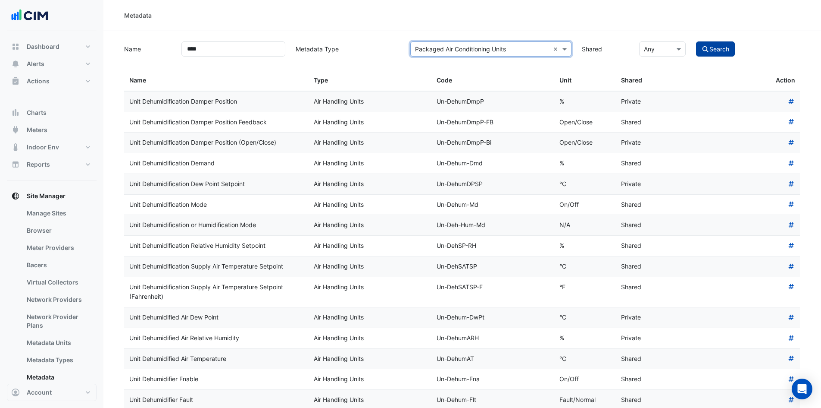
click at [713, 49] on button "Search" at bounding box center [715, 48] width 39 height 15
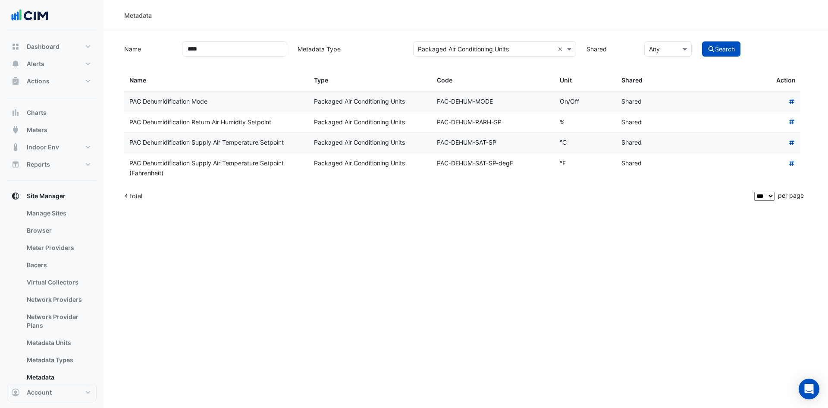
drag, startPoint x: 215, startPoint y: 100, endPoint x: 128, endPoint y: 100, distance: 87.1
click at [126, 100] on datatable-body-cell "PAC Dehumidification Mode" at bounding box center [216, 101] width 185 height 20
copy div "PAC Dehumidification Mode"
drag, startPoint x: 214, startPoint y: 49, endPoint x: 80, endPoint y: 38, distance: 134.2
click at [80, 38] on div "Metadata Name **** Metadata Type Select Metadata Type × Packaged Air Conditioni…" at bounding box center [414, 204] width 828 height 408
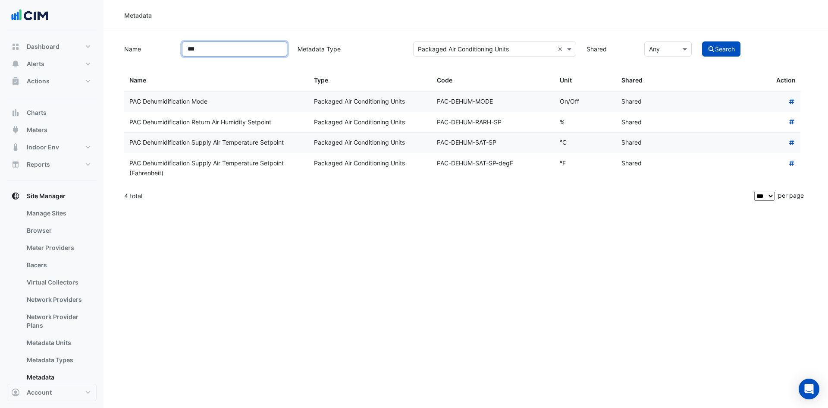
click at [702, 41] on button "Search" at bounding box center [721, 48] width 39 height 15
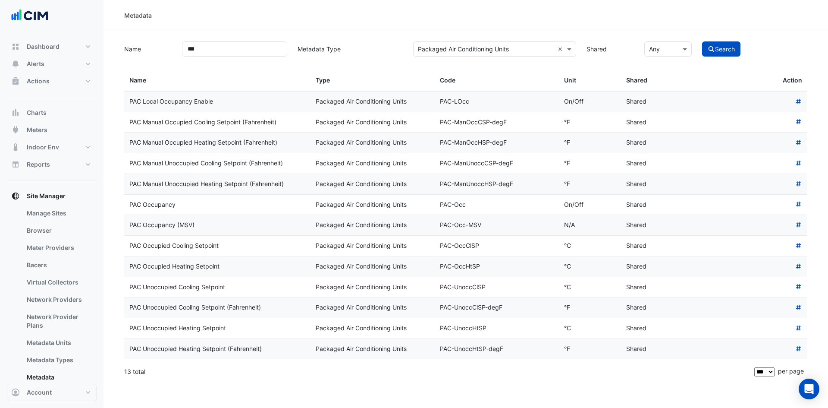
drag, startPoint x: 214, startPoint y: 102, endPoint x: 129, endPoint y: 110, distance: 86.2
click at [129, 110] on datatable-body-cell "PAC Local Occupancy Enable" at bounding box center [217, 101] width 186 height 20
copy div "PAC Local Occupancy Enable"
drag, startPoint x: 239, startPoint y: 51, endPoint x: 119, endPoint y: 55, distance: 120.4
click at [120, 55] on div "Name *** Metadata Type Select Metadata Type × Packaged Air Conditioning Units ×…" at bounding box center [465, 48] width 693 height 17
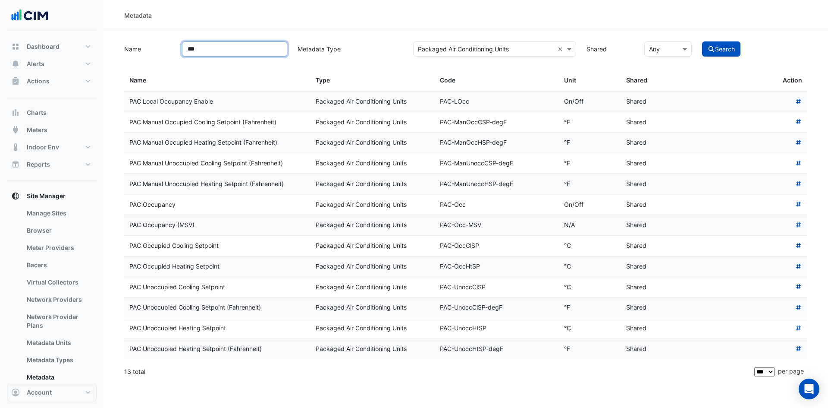
click at [702, 41] on button "Search" at bounding box center [721, 48] width 39 height 15
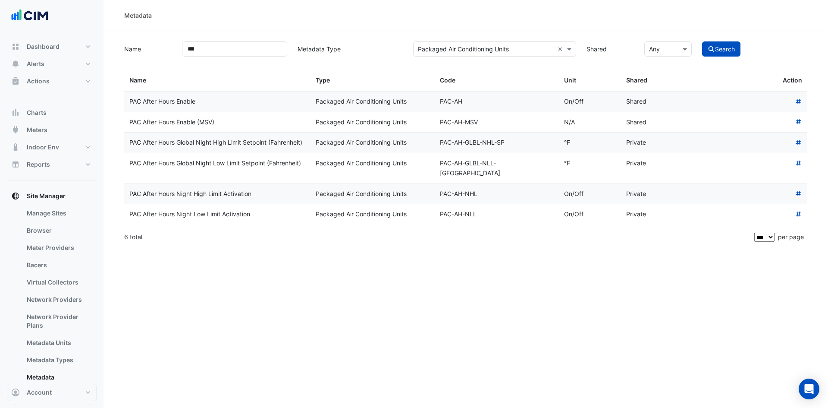
drag, startPoint x: 203, startPoint y: 101, endPoint x: 125, endPoint y: 101, distance: 77.6
click at [125, 101] on datatable-body-cell "PAC After Hours Enable" at bounding box center [217, 101] width 186 height 20
copy div "PAC After Hours Enable"
drag, startPoint x: 226, startPoint y: 120, endPoint x: 127, endPoint y: 126, distance: 98.9
click at [127, 126] on datatable-body-cell "PAC After Hours Enable (MSV)" at bounding box center [217, 122] width 186 height 20
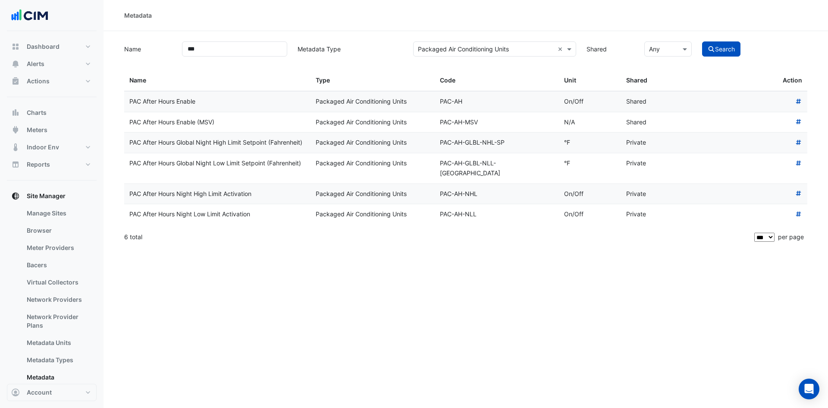
copy div "PAC After Hours Enable (MSV)"
drag, startPoint x: 217, startPoint y: 50, endPoint x: 134, endPoint y: 44, distance: 83.0
click at [135, 48] on div "Name *** Metadata Type Select Metadata Type × Packaged Air Conditioning Units ×…" at bounding box center [465, 48] width 693 height 17
type input "***"
click at [702, 41] on button "Search" at bounding box center [721, 48] width 39 height 15
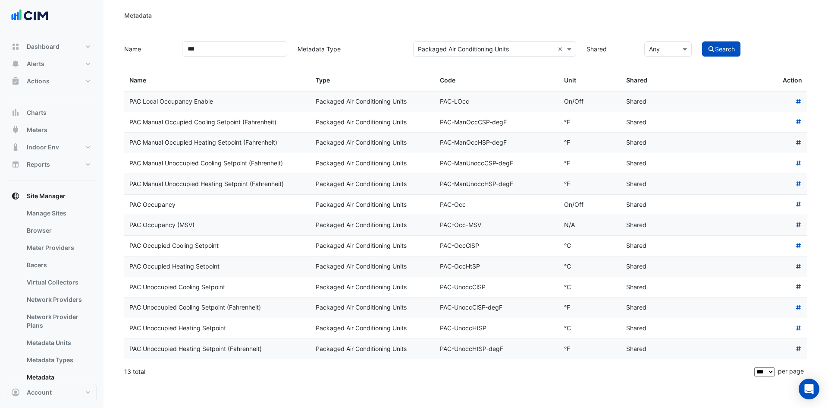
drag, startPoint x: 206, startPoint y: 219, endPoint x: 124, endPoint y: 228, distance: 82.0
click at [124, 228] on datatable-body-cell "PAC Occupancy (MSV)" at bounding box center [217, 225] width 186 height 20
copy div "PAC Occupancy (MSV)"
click at [75, 65] on button "Alerts" at bounding box center [52, 63] width 90 height 17
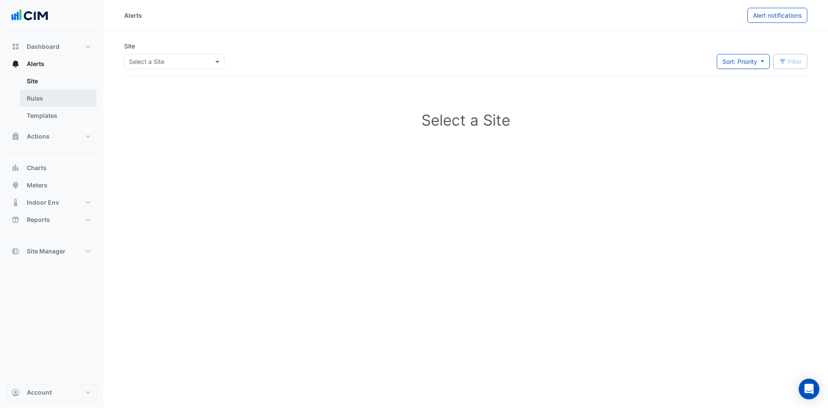
click at [64, 99] on link "Rules" at bounding box center [58, 98] width 77 height 17
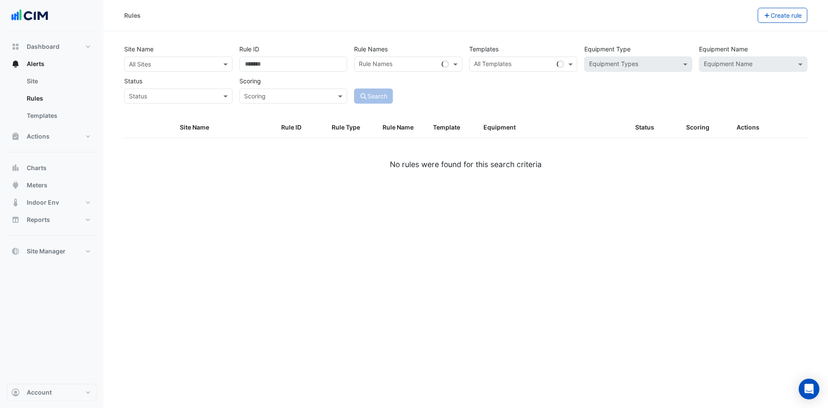
click at [155, 66] on input "text" at bounding box center [170, 64] width 82 height 9
type input "***"
click at [150, 92] on span "JLR Southwest Houston" at bounding box center [165, 94] width 67 height 7
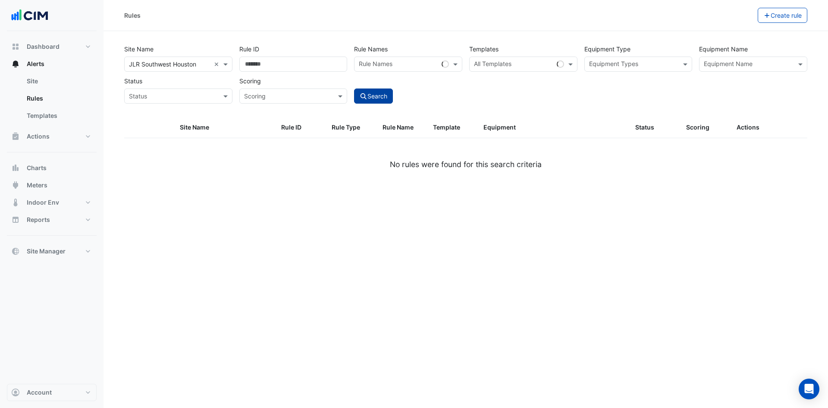
click at [378, 96] on button "Search" at bounding box center [373, 95] width 39 height 15
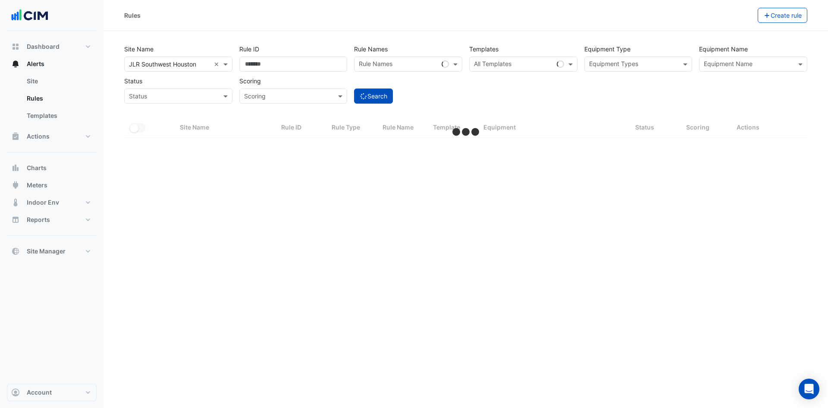
select select "***"
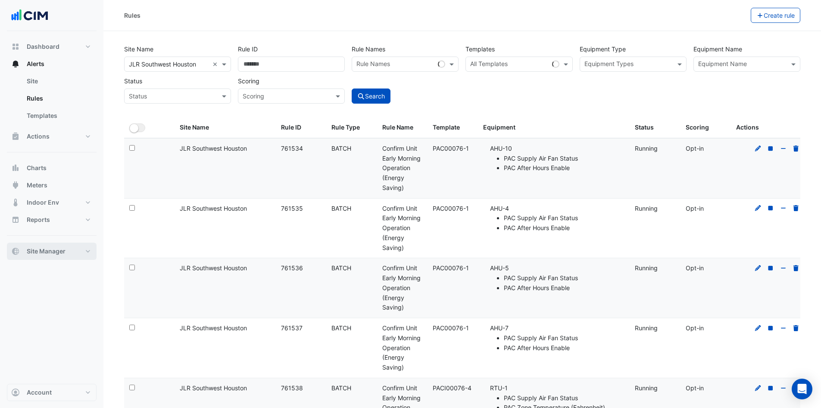
click at [82, 251] on button "Site Manager" at bounding box center [52, 250] width 90 height 17
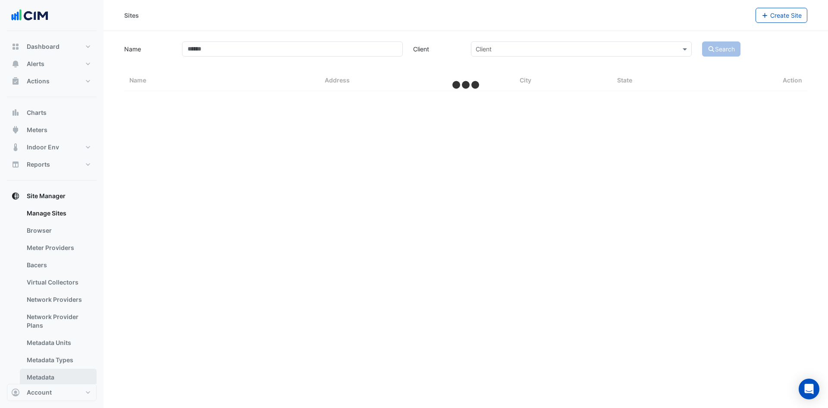
click at [55, 372] on link "Metadata" at bounding box center [58, 376] width 77 height 17
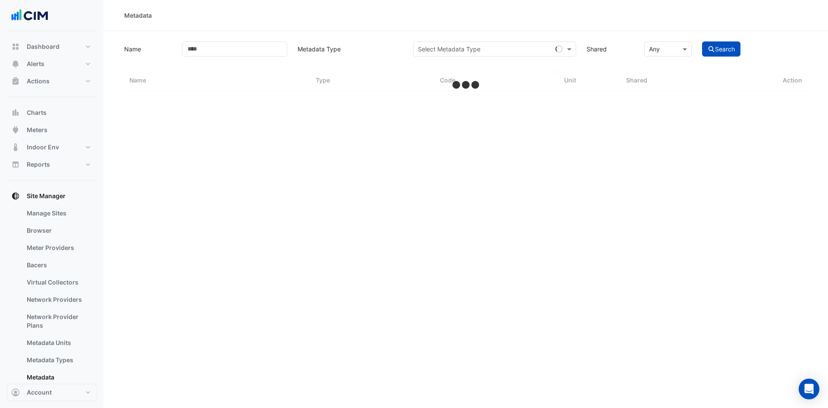
select select "***"
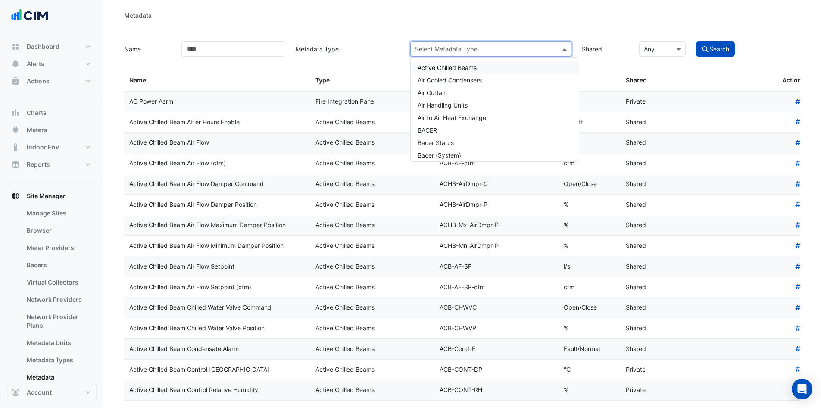
click at [464, 53] on div "Select Metadata Type" at bounding box center [446, 48] width 63 height 9
type input "***"
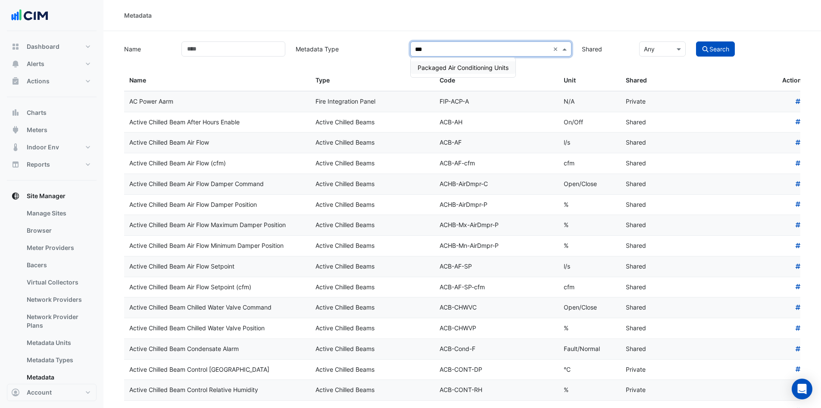
click at [446, 68] on span "Packaged Air Conditioning Units" at bounding box center [463, 67] width 91 height 7
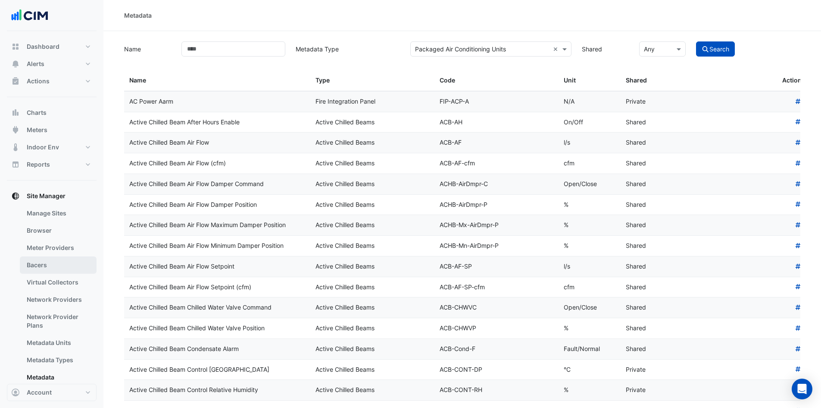
click at [49, 263] on link "Bacers" at bounding box center [58, 264] width 77 height 17
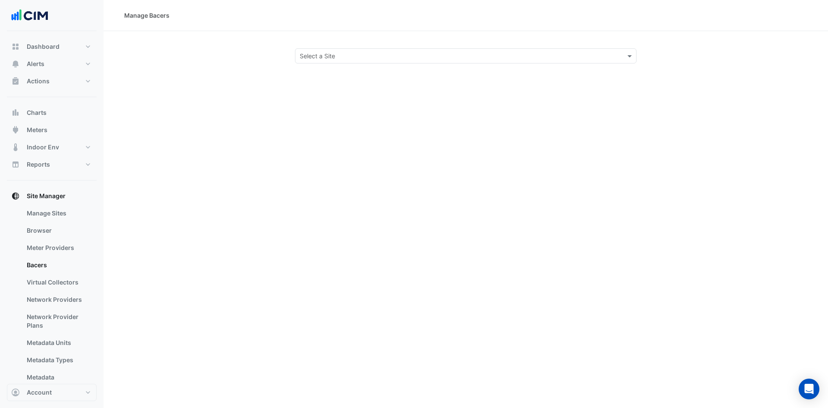
click at [393, 52] on input "text" at bounding box center [457, 56] width 315 height 9
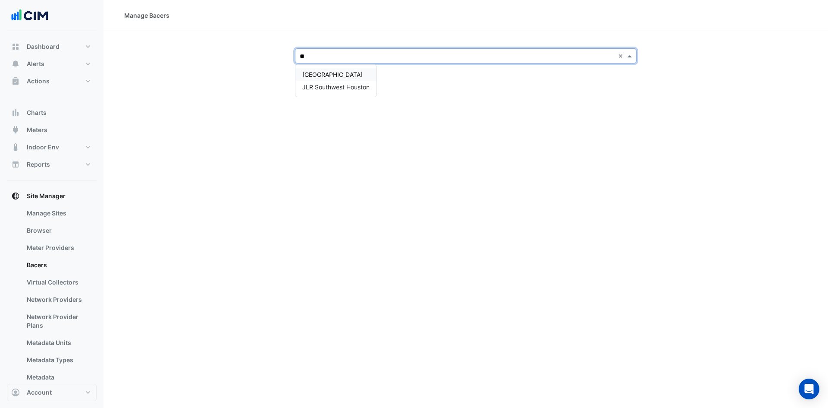
type input "***"
click at [338, 89] on span "JLR Southwest Houston" at bounding box center [335, 86] width 67 height 7
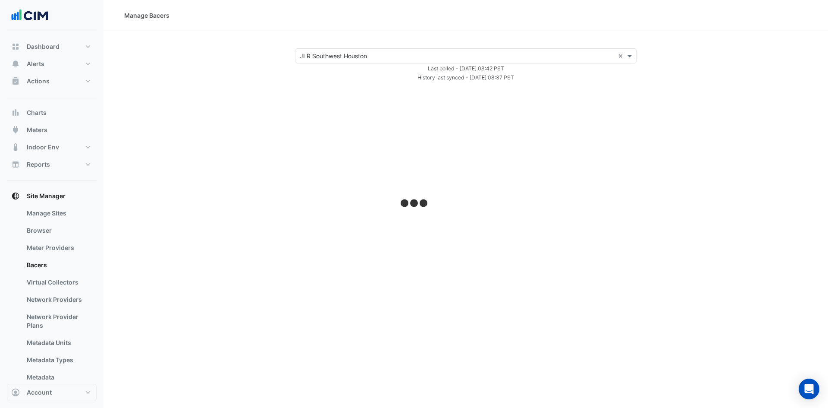
select select "***"
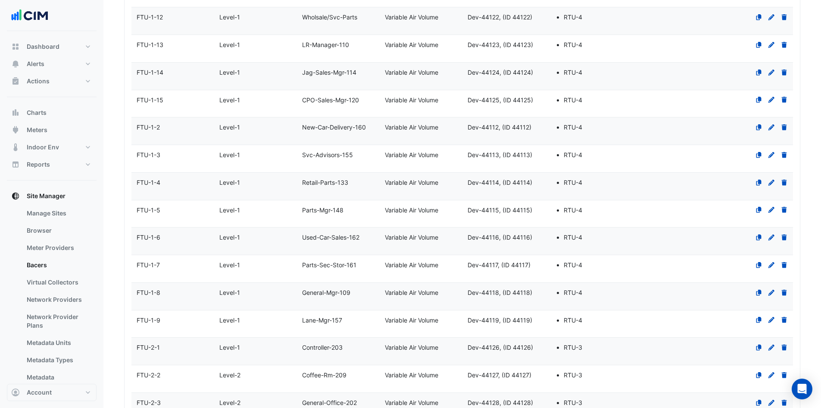
scroll to position [1025, 0]
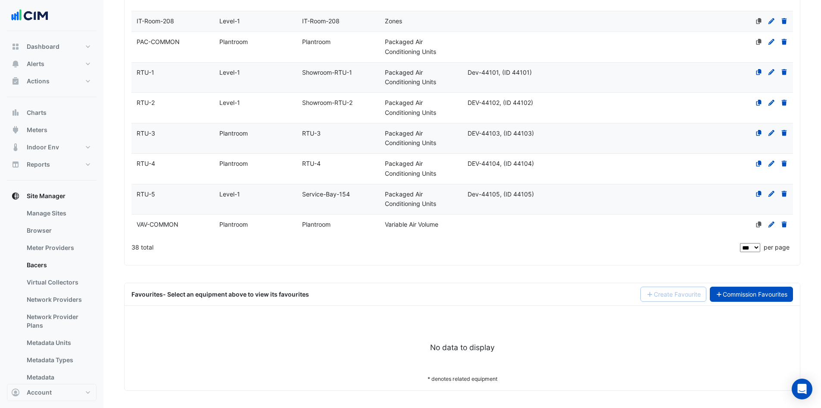
click at [745, 295] on link "Commission Favourites" at bounding box center [752, 293] width 84 height 15
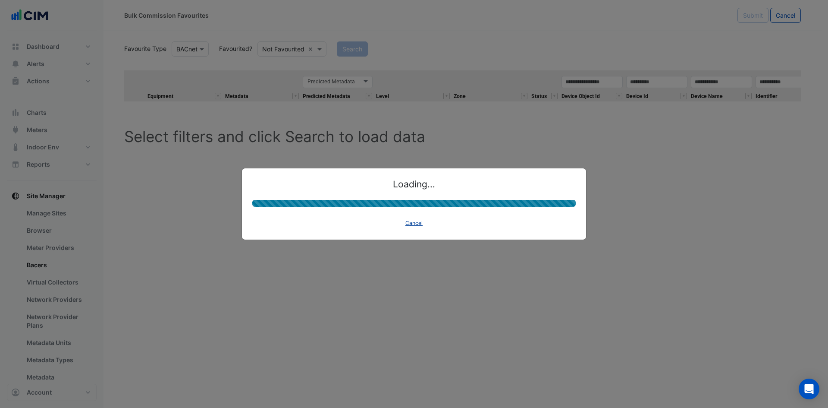
click at [414, 226] on button "Cancel" at bounding box center [413, 223] width 25 height 12
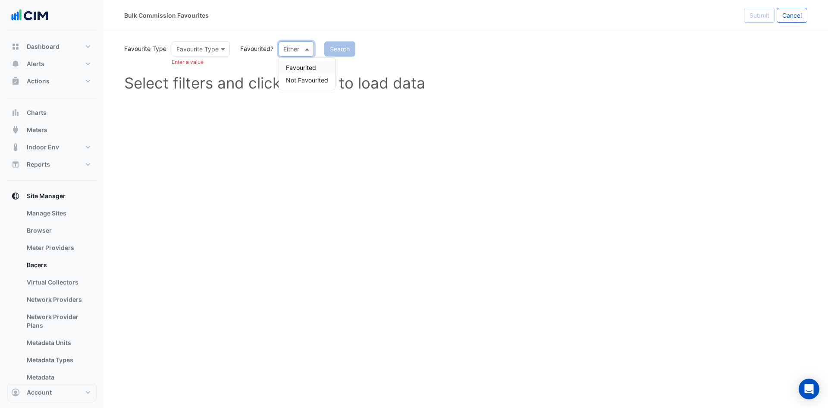
click at [308, 49] on span at bounding box center [308, 48] width 11 height 9
click at [300, 65] on div "Favourited" at bounding box center [307, 67] width 56 height 13
click at [225, 49] on span at bounding box center [224, 48] width 11 height 9
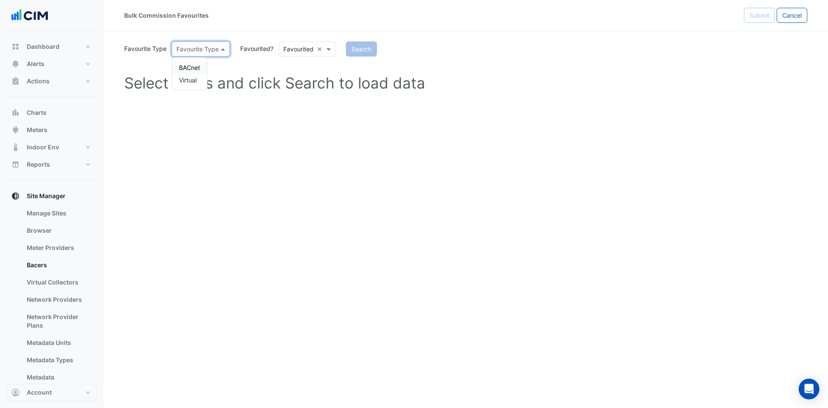
click at [201, 63] on div "BACnet" at bounding box center [189, 67] width 35 height 13
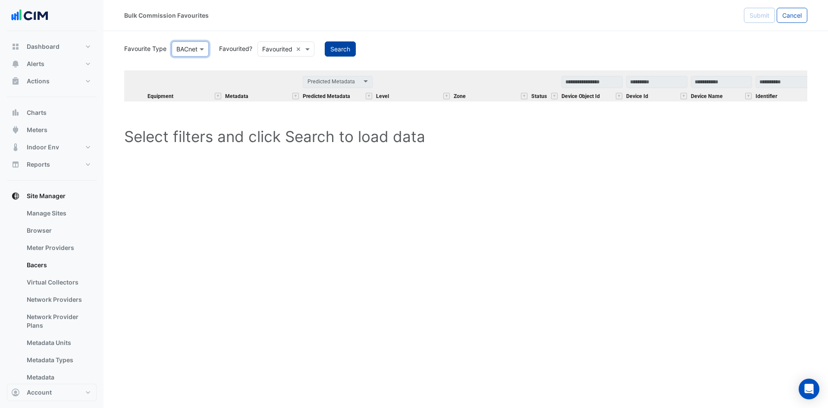
click at [335, 47] on button "Search" at bounding box center [340, 48] width 31 height 15
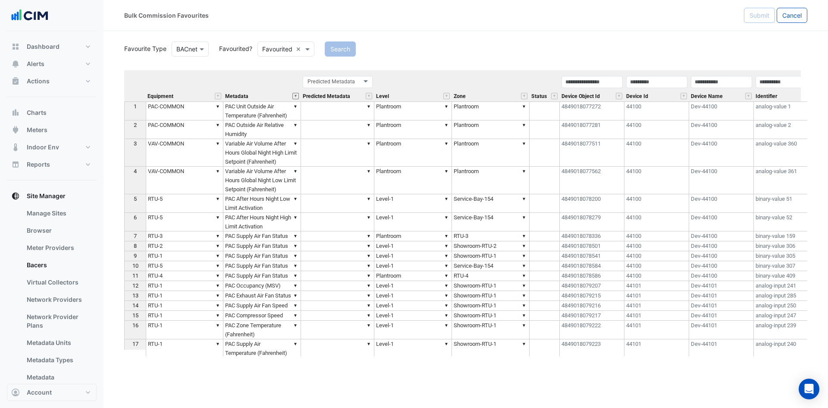
click at [295, 95] on button "" at bounding box center [295, 96] width 6 height 6
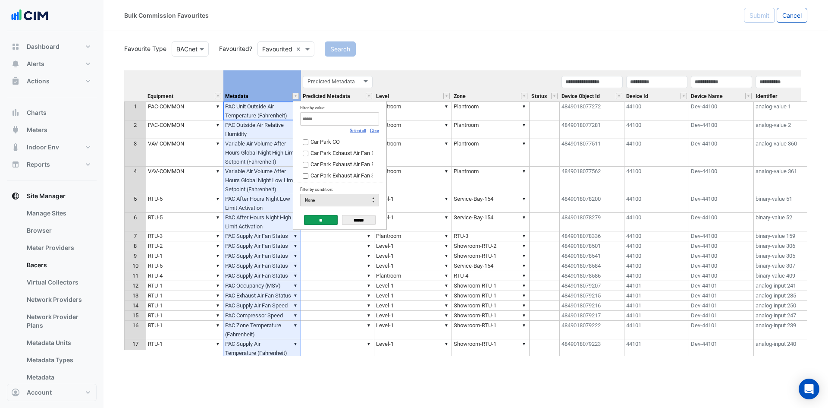
click at [374, 131] on link "Clear" at bounding box center [374, 130] width 9 height 5
click at [370, 122] on input "Filter by value:" at bounding box center [339, 118] width 79 height 13
type input "***"
click at [337, 141] on span "PAC Local Occupancy Enable" at bounding box center [345, 141] width 71 height 6
click at [330, 150] on label "PAC Occupancy" at bounding box center [336, 152] width 67 height 9
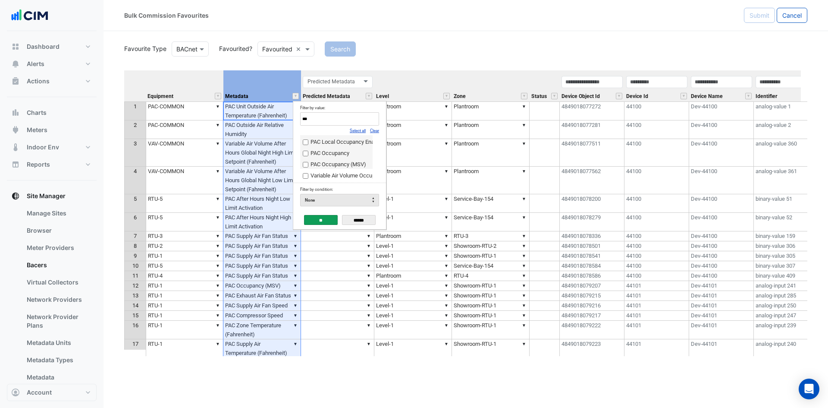
click at [325, 167] on span "PAC Occupancy (MSV)" at bounding box center [338, 164] width 56 height 6
click at [333, 178] on span "Variable Air Volume Occupancy Mode" at bounding box center [355, 175] width 91 height 6
click at [315, 215] on input "**" at bounding box center [321, 220] width 34 height 10
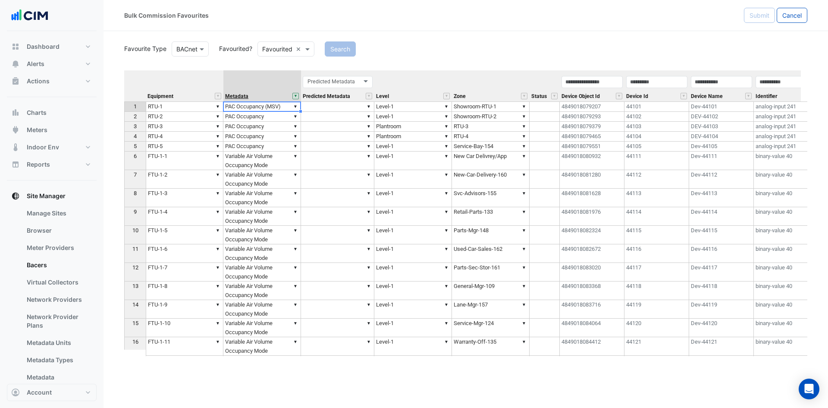
click at [239, 94] on span "Metadata" at bounding box center [236, 97] width 23 height 6
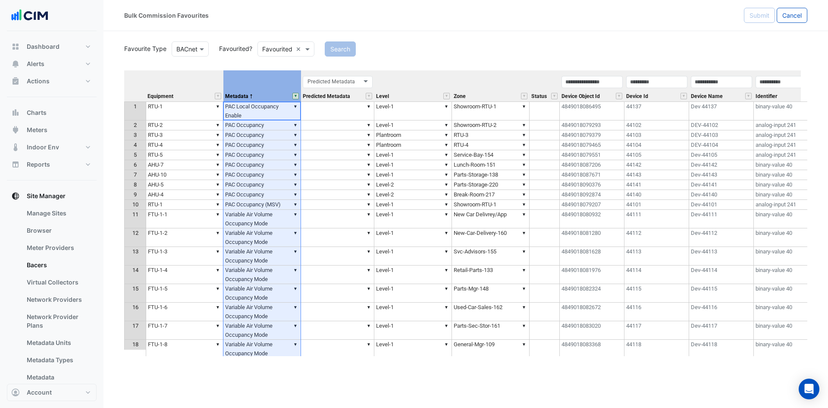
click at [785, 92] on div "Identifier" at bounding box center [786, 88] width 65 height 26
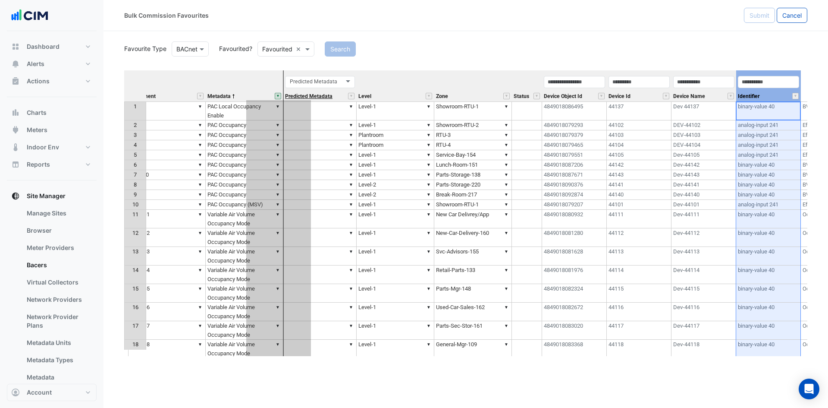
drag, startPoint x: 784, startPoint y: 73, endPoint x: 295, endPoint y: 95, distance: 490.4
click at [295, 95] on tr "Equipment Metadata Predicted Metadata Predicted Metadata Level Zone Status Devi…" at bounding box center [582, 85] width 953 height 31
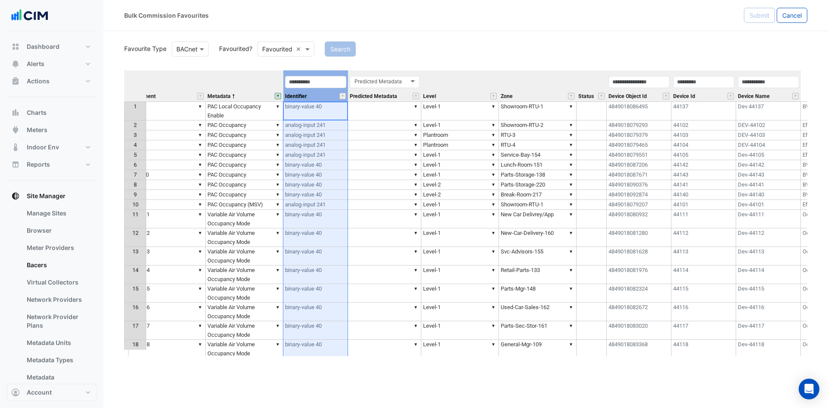
scroll to position [0, 0]
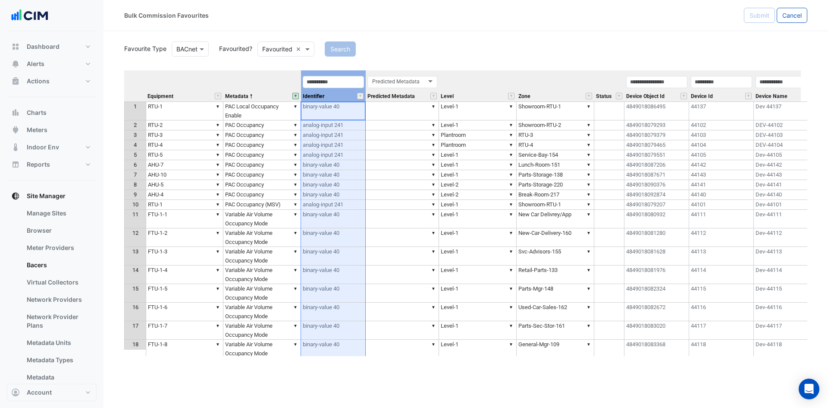
click at [279, 78] on th "Metadata" at bounding box center [262, 85] width 78 height 31
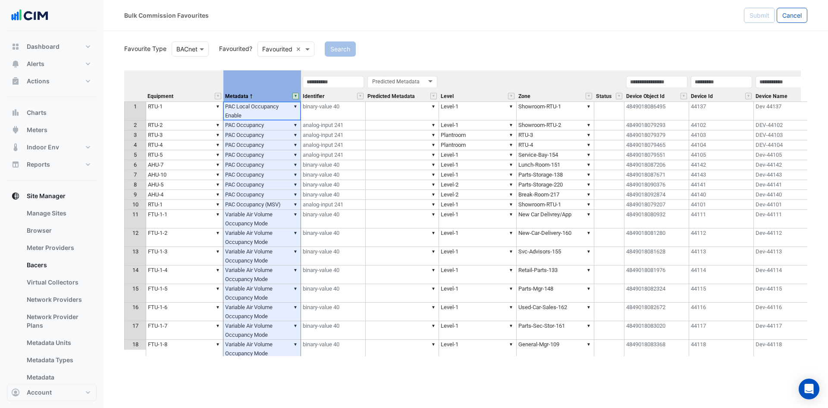
click at [126, 77] on th at bounding box center [135, 85] width 22 height 31
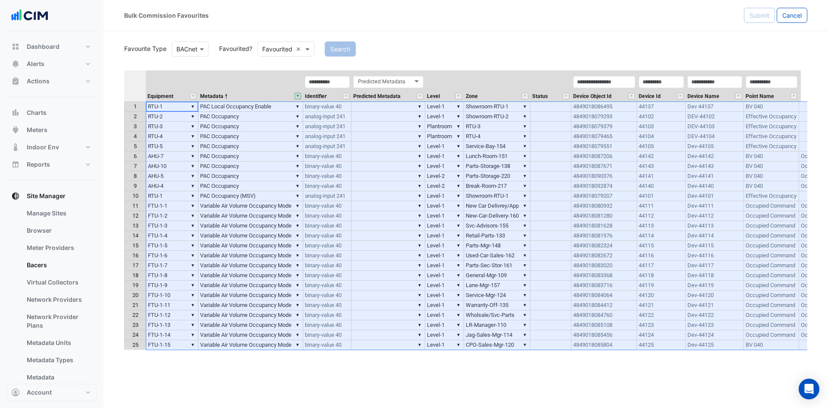
click at [274, 119] on td "▼ PAC Occupancy" at bounding box center [250, 117] width 105 height 10
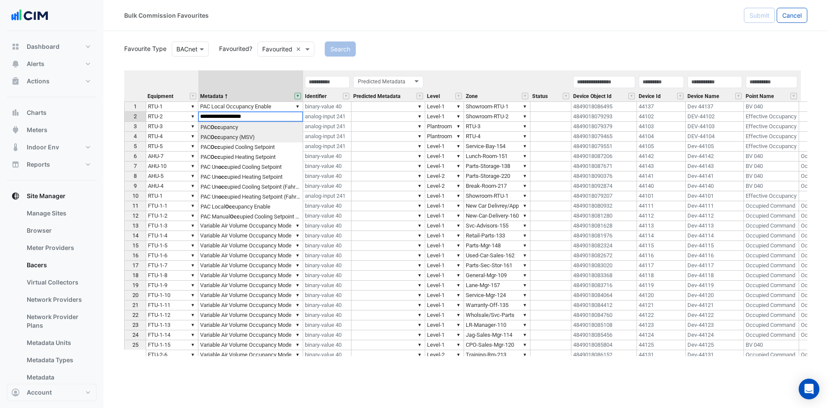
click at [260, 137] on div "Equipment Metadata Identifier Predicted Metadata Level Zone Status Device Objec…" at bounding box center [465, 212] width 683 height 285
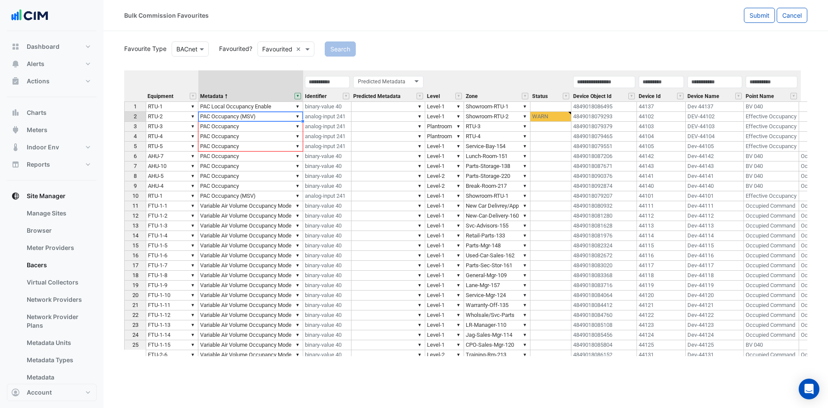
drag, startPoint x: 303, startPoint y: 119, endPoint x: 301, endPoint y: 147, distance: 28.1
click at [124, 147] on div "Equipment Metadata Identifier Predicted Metadata Level Zone Status Device Objec…" at bounding box center [124, 249] width 0 height 359
type textarea "**********"
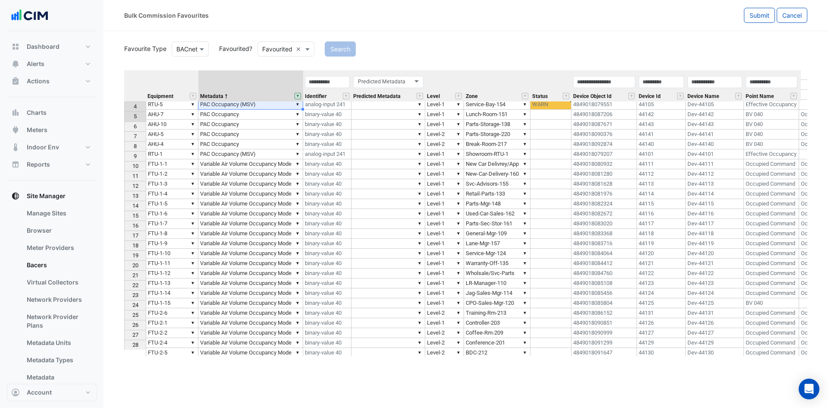
scroll to position [43, 0]
drag, startPoint x: 301, startPoint y: 78, endPoint x: 313, endPoint y: 77, distance: 11.7
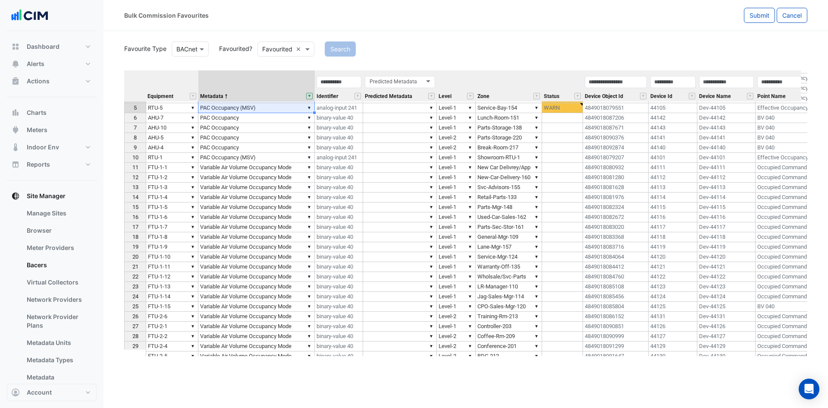
scroll to position [0, 0]
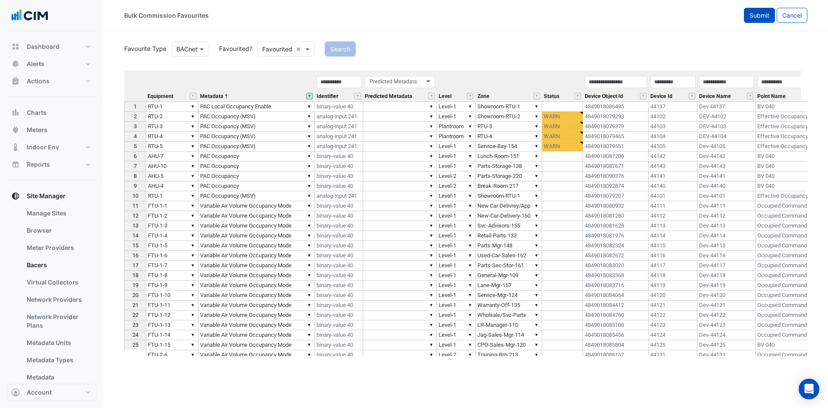
click at [757, 20] on button "Submit" at bounding box center [759, 15] width 31 height 15
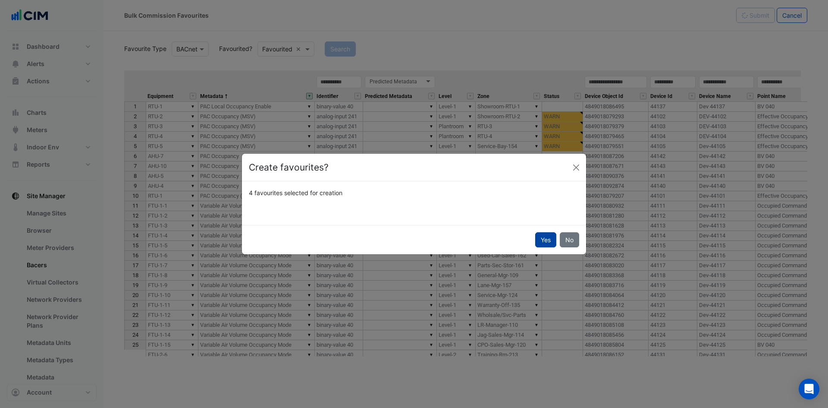
click at [540, 237] on button "Yes" at bounding box center [545, 239] width 21 height 15
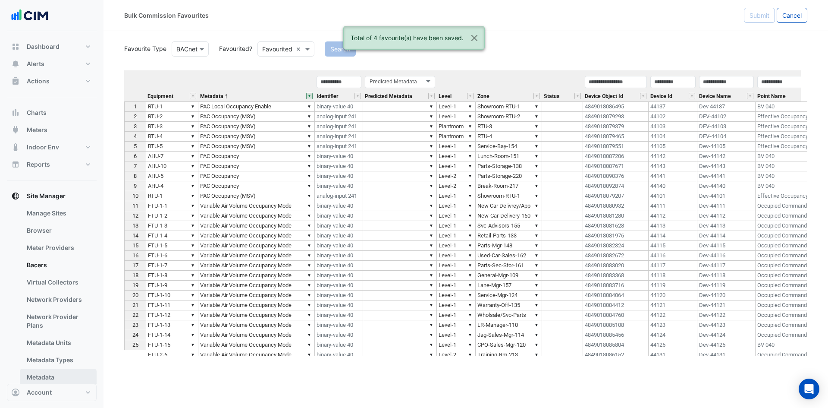
click at [47, 377] on link "Metadata" at bounding box center [58, 376] width 77 height 17
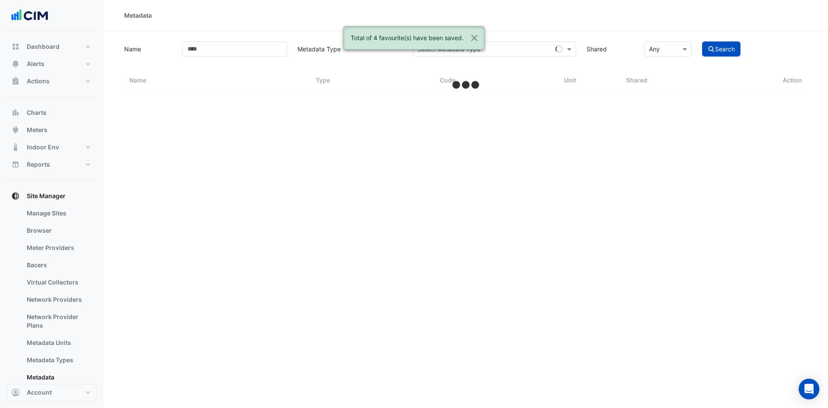
select select "***"
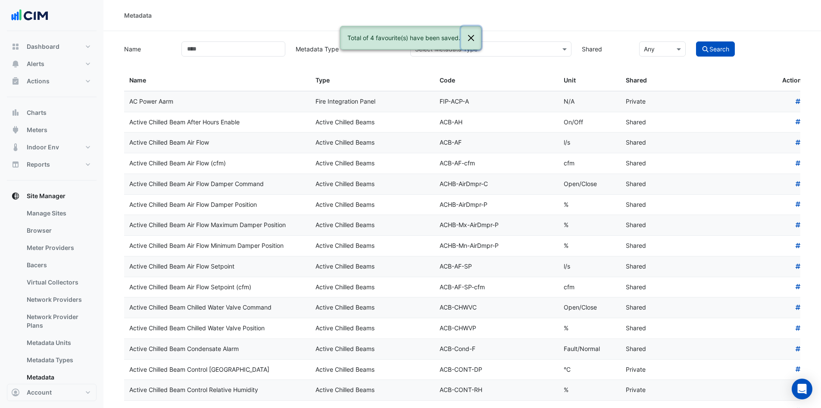
click at [471, 36] on button "Close" at bounding box center [471, 37] width 20 height 23
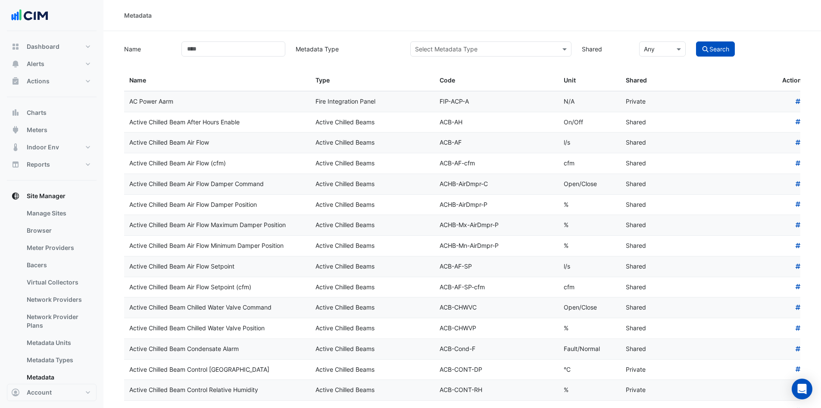
click at [467, 47] on input "text" at bounding box center [482, 49] width 135 height 9
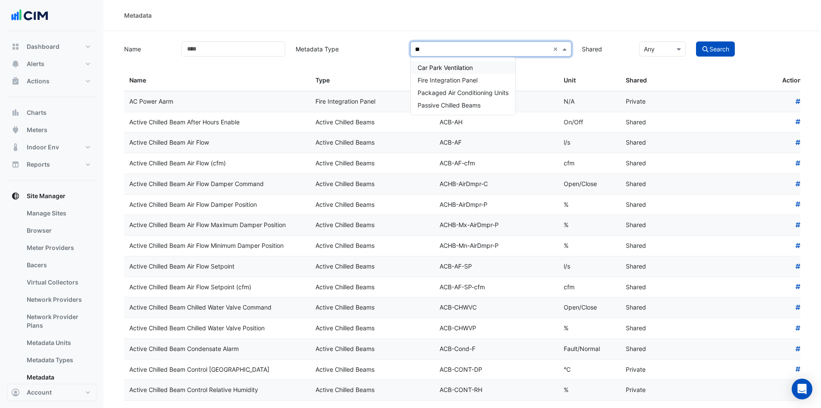
type input "***"
click at [460, 68] on span "Packaged Air Conditioning Units" at bounding box center [463, 67] width 91 height 7
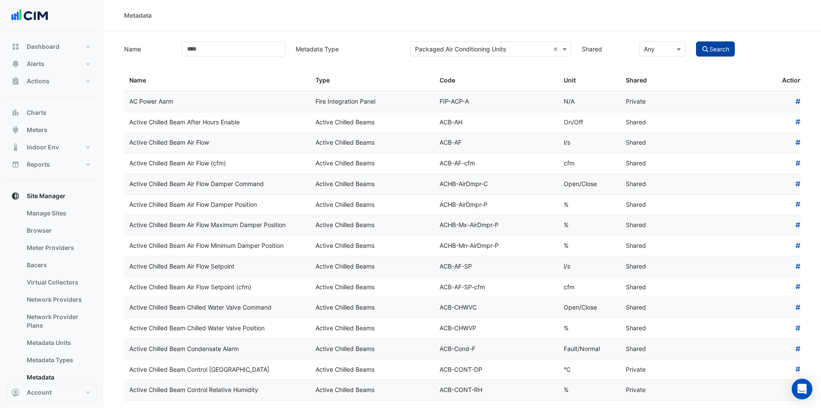
click at [705, 50] on icon "submit" at bounding box center [706, 49] width 8 height 6
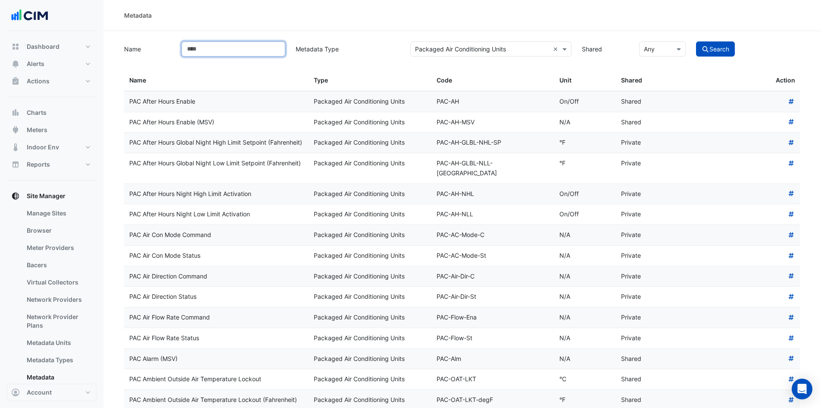
click at [241, 50] on input "Name" at bounding box center [234, 48] width 104 height 15
click at [696, 41] on button "Search" at bounding box center [715, 48] width 39 height 15
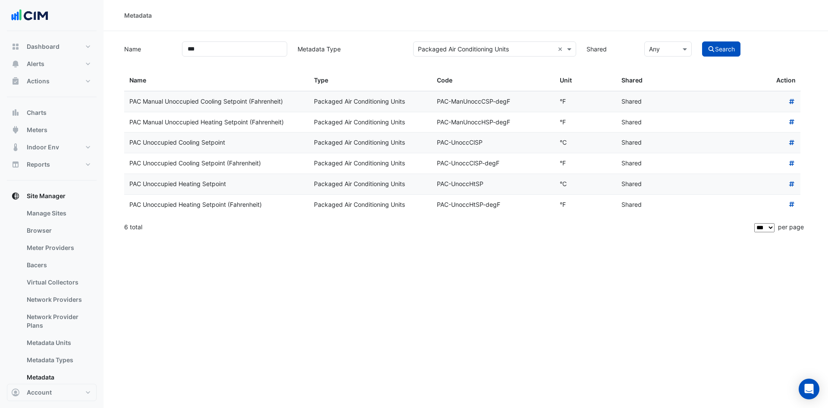
drag, startPoint x: 270, startPoint y: 160, endPoint x: 125, endPoint y: 163, distance: 144.5
click at [125, 163] on datatable-body-cell "PAC Unoccupied Cooling Setpoint (Fahrenheit)" at bounding box center [216, 163] width 185 height 20
copy div "PAC Unoccupied Cooling Setpoint (Fahrenheit)"
drag, startPoint x: 270, startPoint y: 205, endPoint x: 129, endPoint y: 205, distance: 141.4
click at [129, 205] on datatable-body-cell "PAC Unoccupied Heating Setpoint (Fahrenheit)" at bounding box center [216, 204] width 185 height 20
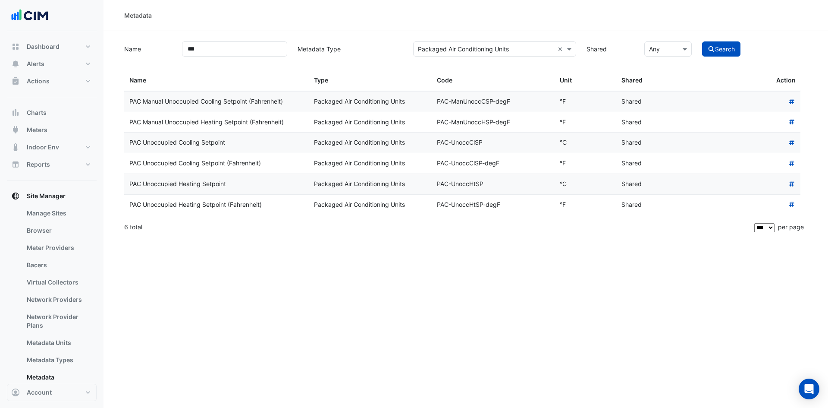
copy div "PAC Unoccupied Heating Setpoint (Fahrenheit)"
drag, startPoint x: 277, startPoint y: 46, endPoint x: 140, endPoint y: 42, distance: 137.2
click at [140, 42] on div "Name *** Metadata Type Select Metadata Type × Packaged Air Conditioning Units ×…" at bounding box center [465, 48] width 693 height 17
click at [702, 41] on button "Search" at bounding box center [721, 48] width 39 height 15
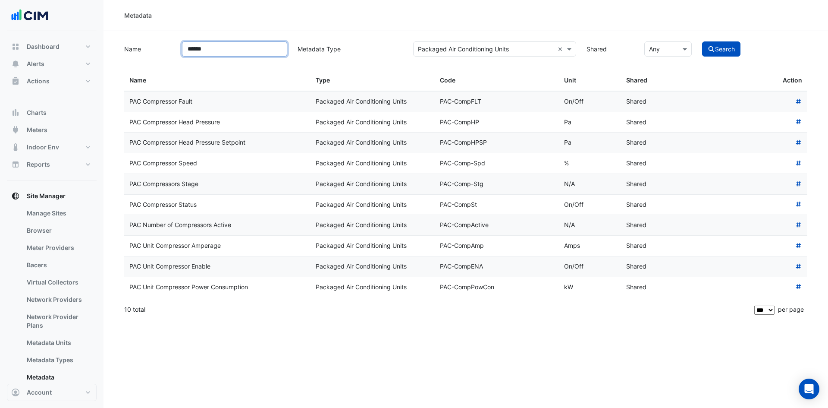
drag, startPoint x: 250, startPoint y: 44, endPoint x: 206, endPoint y: 41, distance: 44.2
click at [181, 44] on div "******" at bounding box center [235, 48] width 116 height 15
click at [702, 41] on button "Search" at bounding box center [721, 48] width 39 height 15
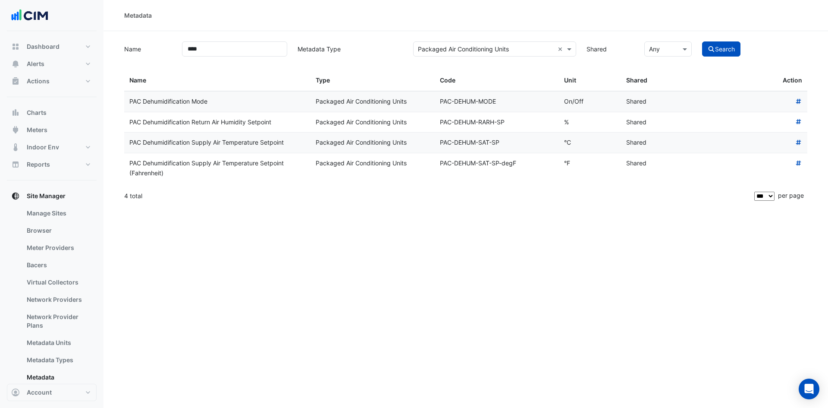
drag, startPoint x: 288, startPoint y: 141, endPoint x: 131, endPoint y: 139, distance: 157.8
click at [131, 139] on div "PAC Dehumidification Supply Air Temperature Setpoint" at bounding box center [217, 143] width 176 height 10
drag, startPoint x: 164, startPoint y: 172, endPoint x: 128, endPoint y: 165, distance: 37.2
click at [128, 165] on datatable-body-cell "PAC Dehumidification Supply Air Temperature Setpoint (Fahrenheit)" at bounding box center [217, 168] width 186 height 30
copy div "PAC Dehumidification Supply Air Temperature Setpoint (Fahrenheit)"
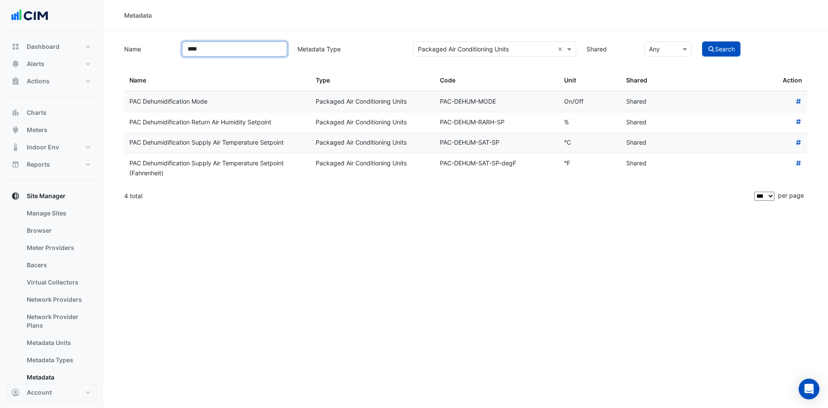
drag, startPoint x: 247, startPoint y: 45, endPoint x: 145, endPoint y: 45, distance: 102.2
click at [145, 45] on div "Name **** Metadata Type Select Metadata Type × Packaged Air Conditioning Units …" at bounding box center [465, 48] width 693 height 17
type input "****"
click at [702, 41] on button "Search" at bounding box center [721, 48] width 39 height 15
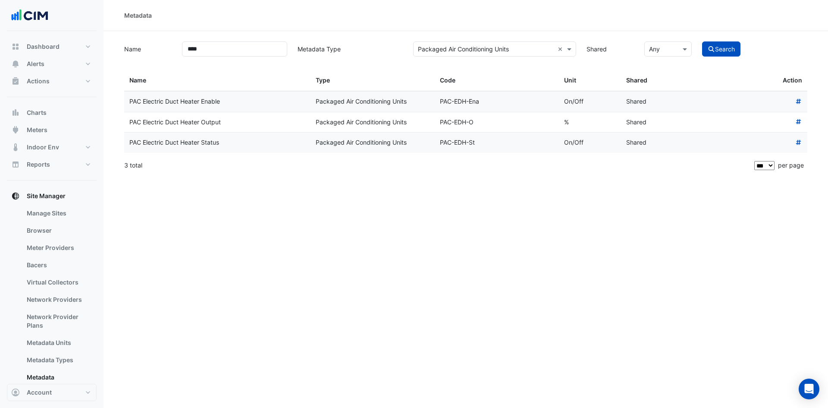
drag, startPoint x: 235, startPoint y: 103, endPoint x: 116, endPoint y: 103, distance: 118.2
click at [116, 103] on section "Name **** Metadata Type Select Metadata Type × Packaged Air Conditioning Units …" at bounding box center [465, 103] width 724 height 145
copy datatable-body-row "PAC Electric Duct Heater Enable"
click at [235, 110] on datatable-body-cell "PAC Electric Duct Heater Enable" at bounding box center [217, 101] width 186 height 20
drag, startPoint x: 129, startPoint y: 100, endPoint x: 223, endPoint y: 100, distance: 93.1
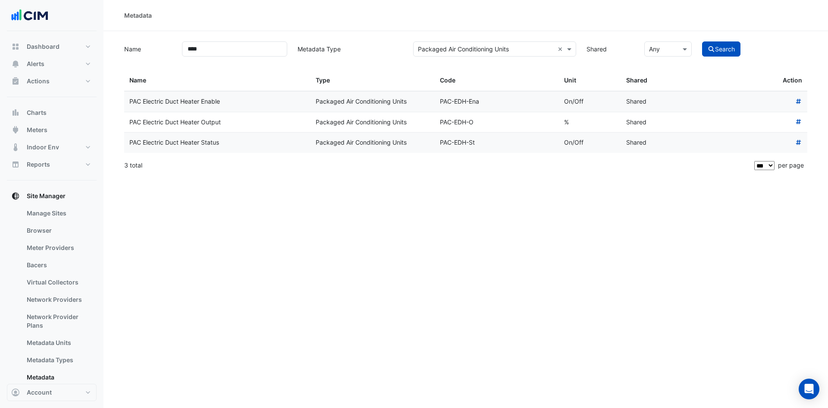
click at [223, 100] on div "PAC Electric Duct Heater Enable" at bounding box center [217, 102] width 176 height 10
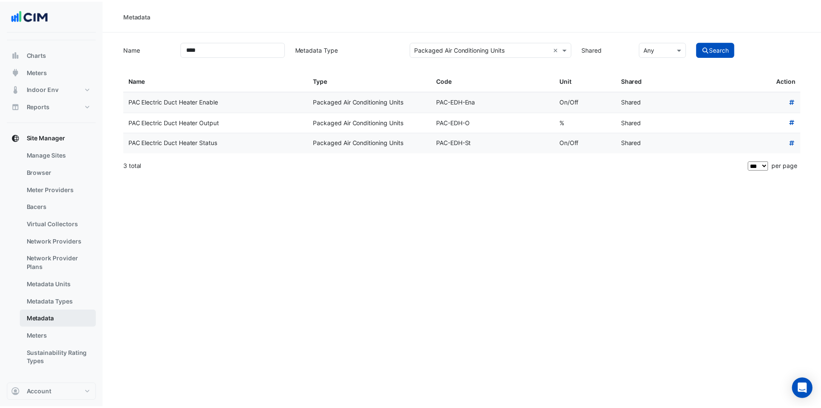
scroll to position [59, 0]
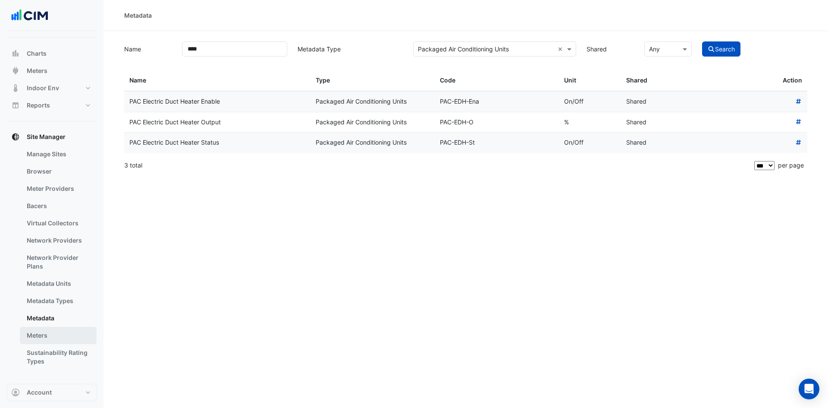
click at [53, 335] on link "Meters" at bounding box center [58, 334] width 77 height 17
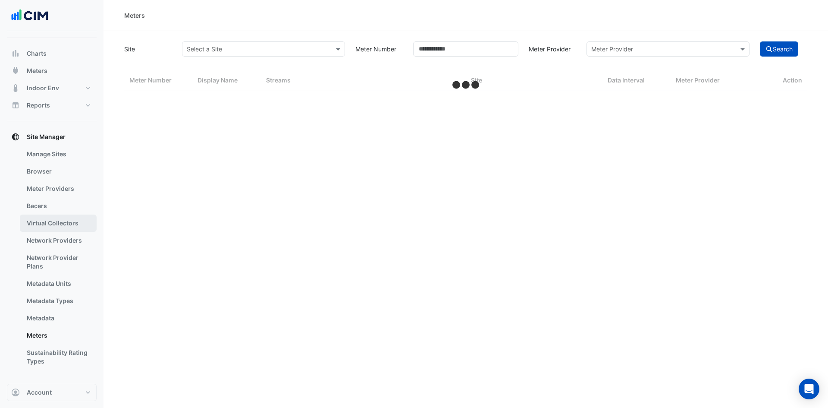
select select "***"
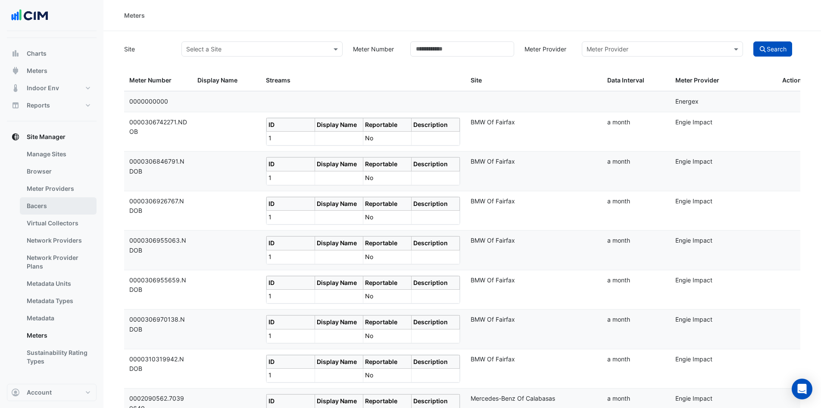
click at [67, 207] on link "Bacers" at bounding box center [58, 205] width 77 height 17
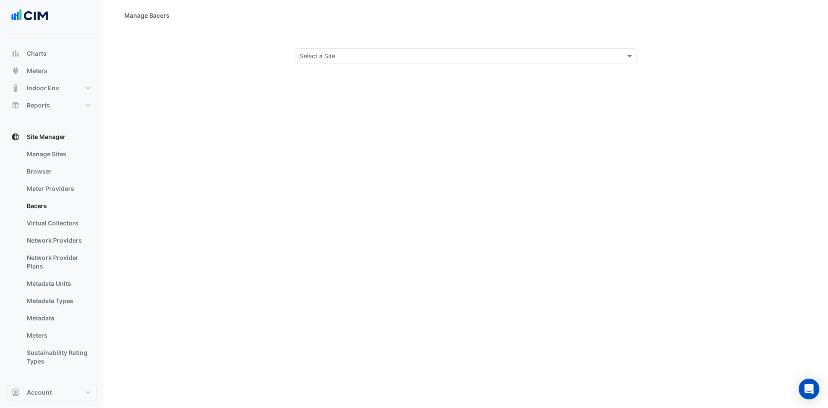
click at [382, 53] on input "text" at bounding box center [457, 56] width 315 height 9
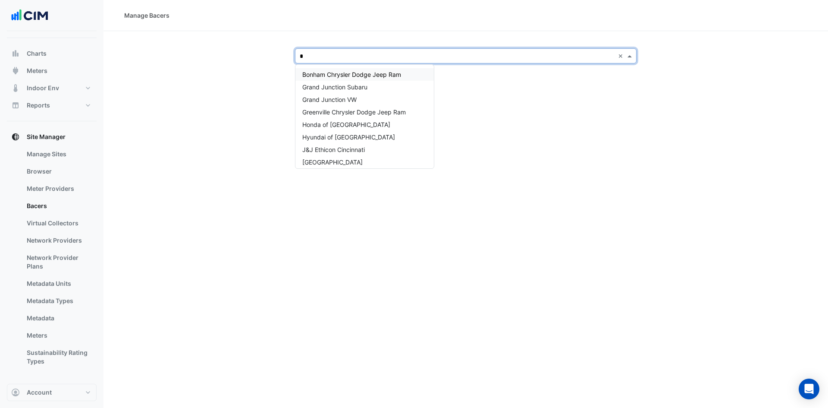
type input "**"
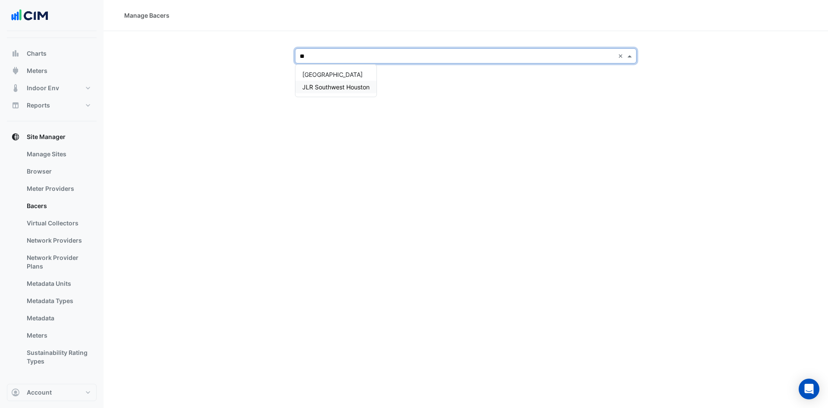
click at [342, 88] on span "JLR Southwest Houston" at bounding box center [335, 86] width 67 height 7
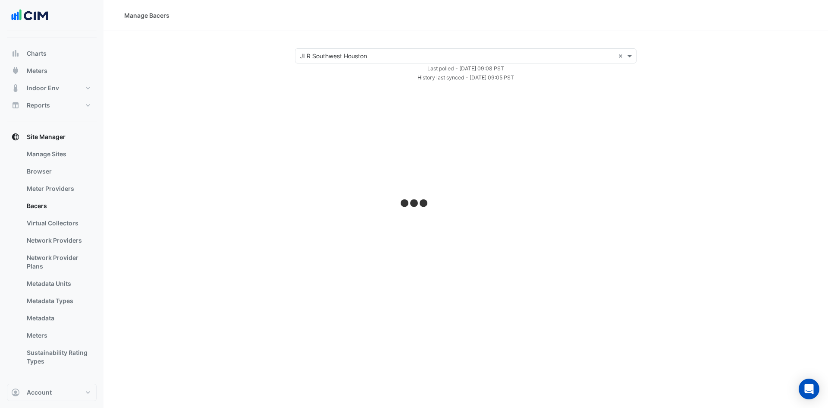
select select "***"
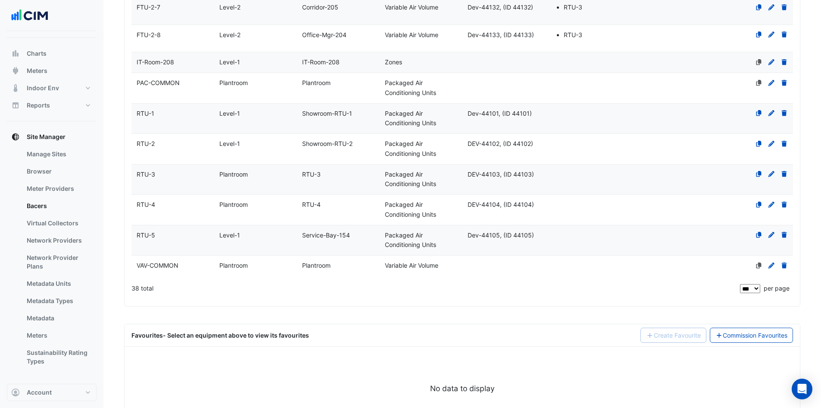
scroll to position [994, 0]
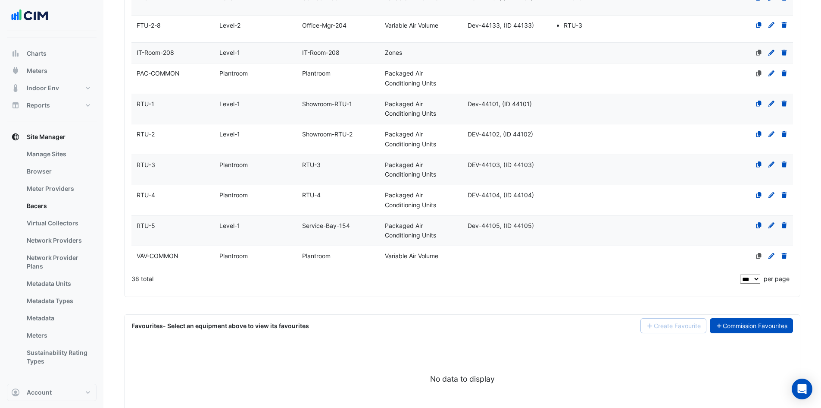
click at [769, 319] on link "Commission Favourites" at bounding box center [752, 325] width 84 height 15
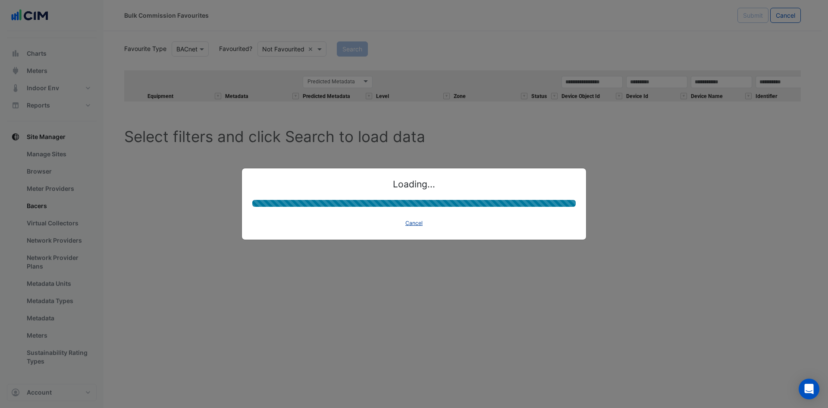
click at [412, 221] on button "Cancel" at bounding box center [413, 223] width 25 height 12
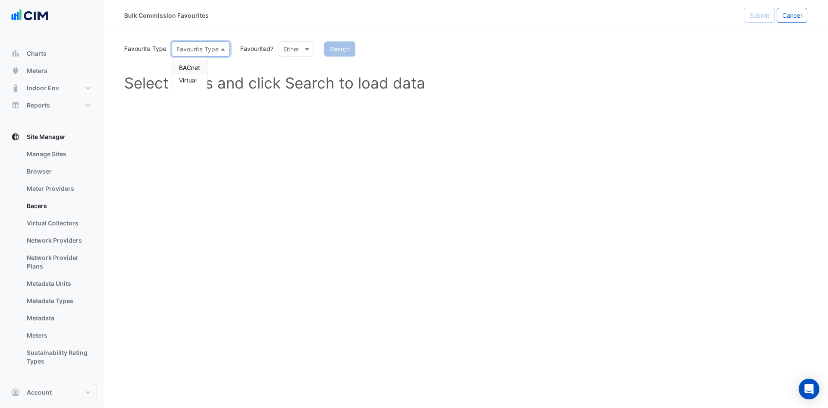
click at [224, 48] on span at bounding box center [224, 48] width 11 height 9
click at [191, 67] on div "BACnet" at bounding box center [189, 67] width 35 height 13
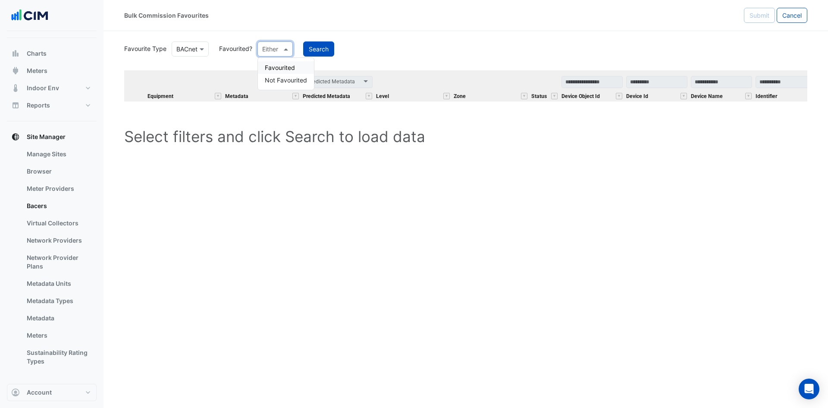
click at [288, 49] on span at bounding box center [287, 48] width 11 height 9
click at [275, 68] on div "Favourited" at bounding box center [286, 67] width 56 height 13
click at [334, 50] on button "Search" at bounding box center [340, 48] width 31 height 15
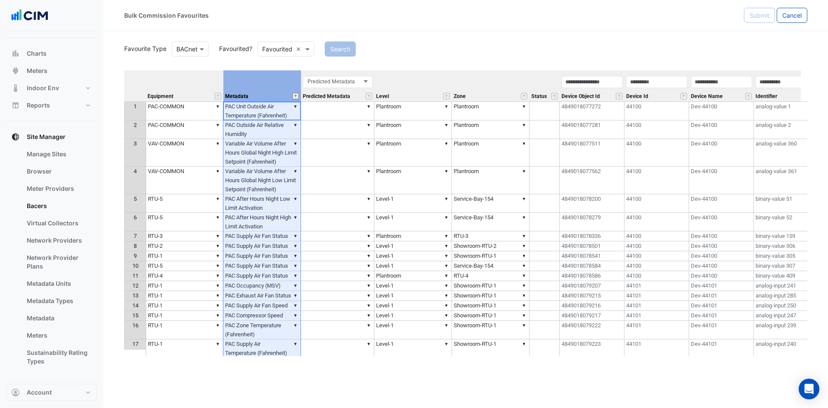
click at [294, 96] on button "" at bounding box center [295, 96] width 6 height 6
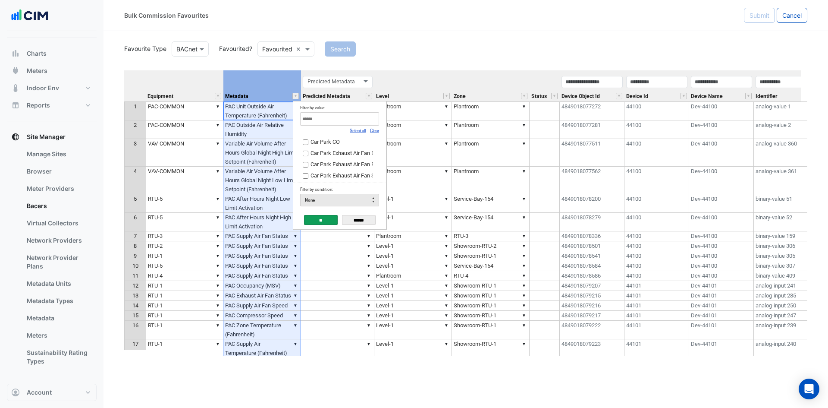
click at [376, 129] on link "Clear" at bounding box center [374, 130] width 9 height 5
click at [363, 120] on input "Filter by value:" at bounding box center [339, 118] width 79 height 13
type input "****"
click at [361, 140] on span "PAC Electric Duct Heater Enable" at bounding box center [349, 141] width 78 height 6
click at [347, 154] on span "PAC Electric Duct Heater Output" at bounding box center [349, 153] width 78 height 6
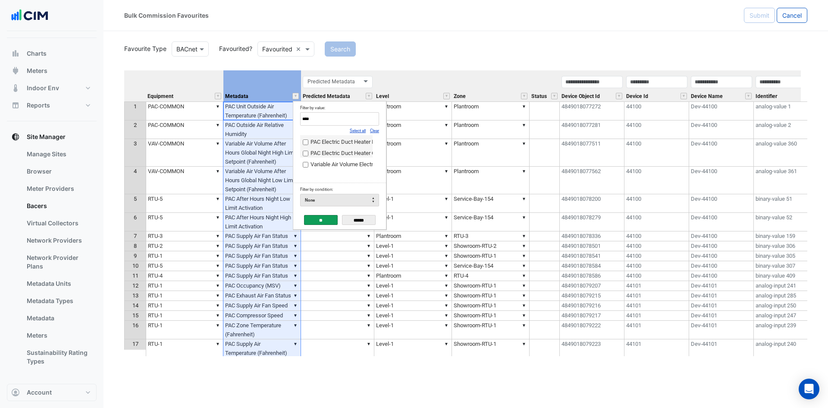
click at [320, 218] on input "**" at bounding box center [321, 220] width 34 height 10
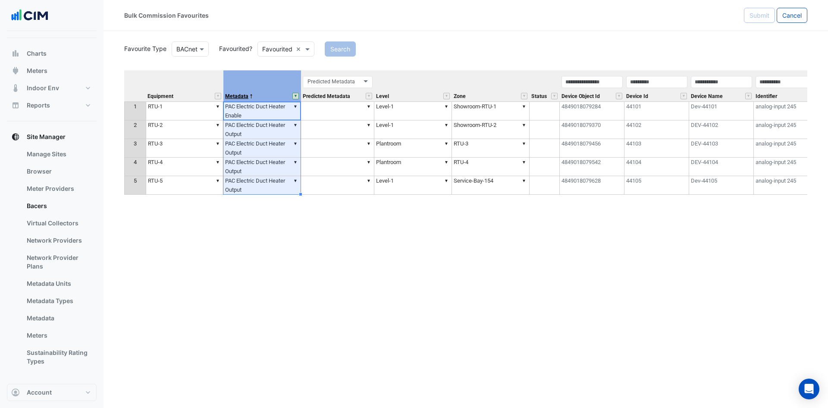
click at [240, 94] on span "Metadata" at bounding box center [236, 97] width 23 height 6
click at [134, 80] on th at bounding box center [135, 85] width 22 height 31
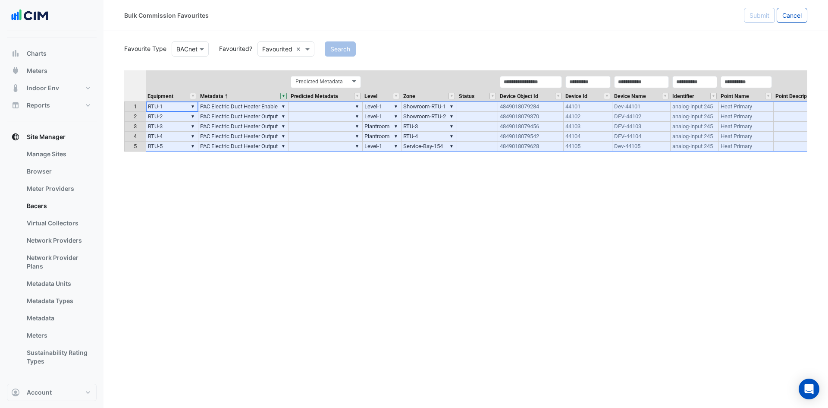
click at [288, 169] on div "Equipment Metadata Predicted Metadata Level Zone Status Device Object Id Device…" at bounding box center [465, 212] width 683 height 285
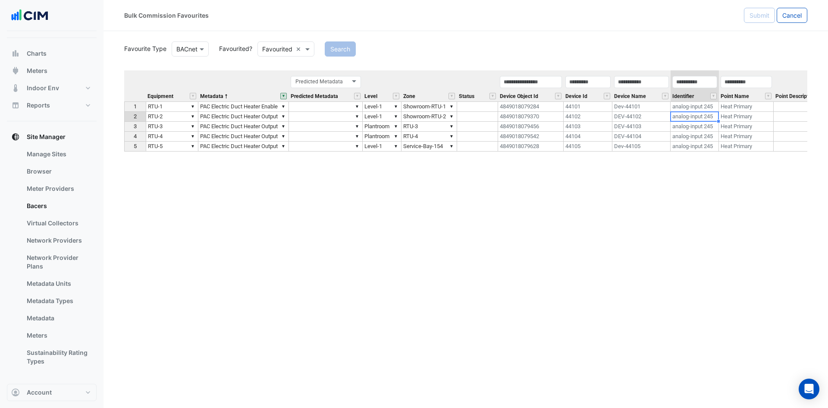
click at [703, 116] on td "analog-input 245" at bounding box center [695, 117] width 48 height 10
click at [251, 116] on td "▼ PAC Electric Duct Heater Output" at bounding box center [243, 117] width 91 height 10
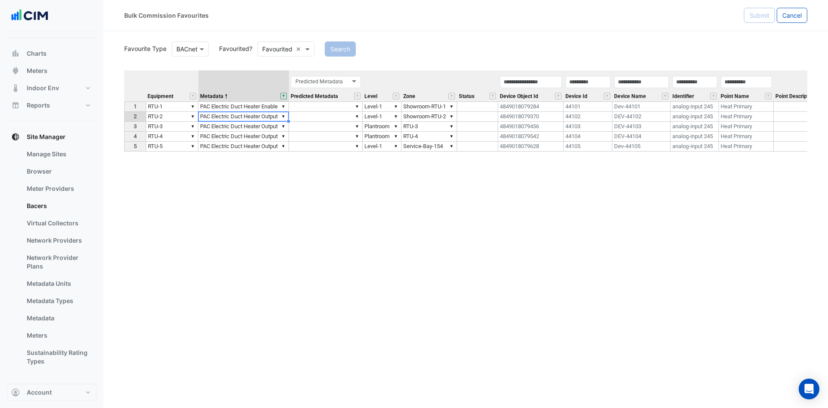
click at [259, 107] on td "▼ PAC Electric Duct Heater Enable" at bounding box center [243, 106] width 91 height 10
type textarea "**********"
click at [762, 13] on span "Submit" at bounding box center [759, 15] width 20 height 7
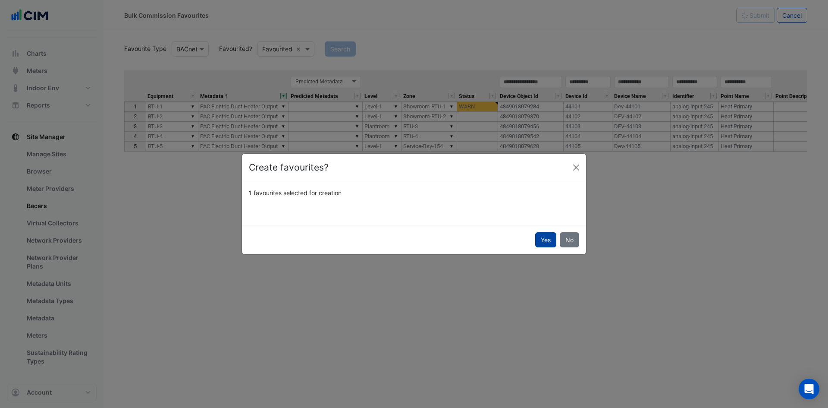
click at [546, 240] on button "Yes" at bounding box center [545, 239] width 21 height 15
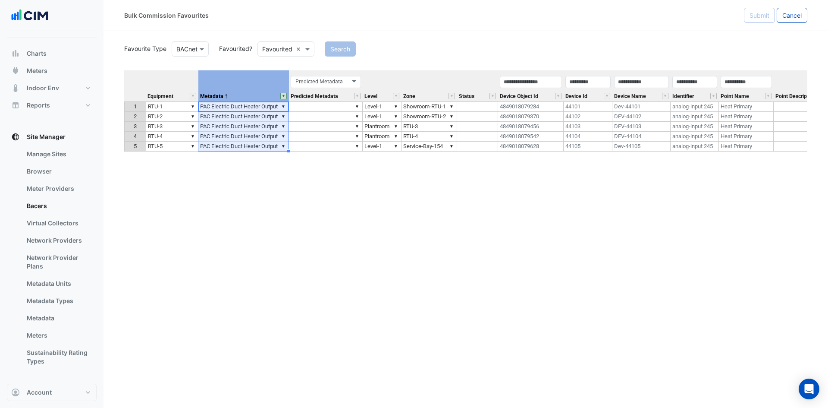
click at [284, 97] on button "" at bounding box center [283, 96] width 6 height 6
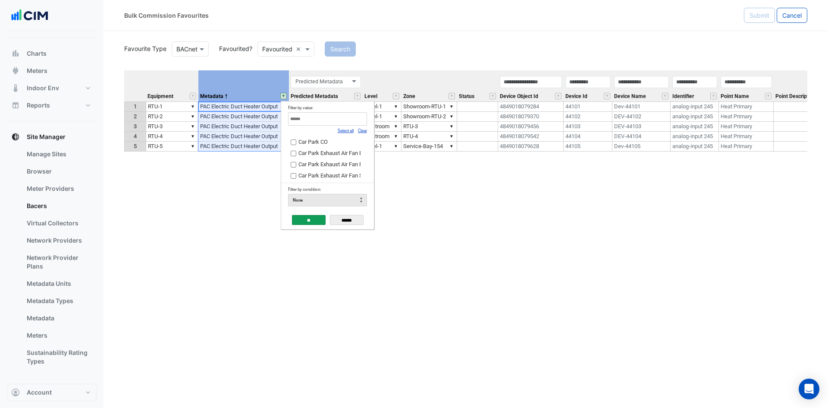
click at [366, 132] on link "Clear" at bounding box center [362, 130] width 9 height 5
click at [365, 132] on link "Clear" at bounding box center [362, 130] width 9 height 5
click at [364, 131] on link "Clear" at bounding box center [362, 130] width 9 height 5
click at [342, 113] on input "Filter by value:" at bounding box center [327, 118] width 79 height 13
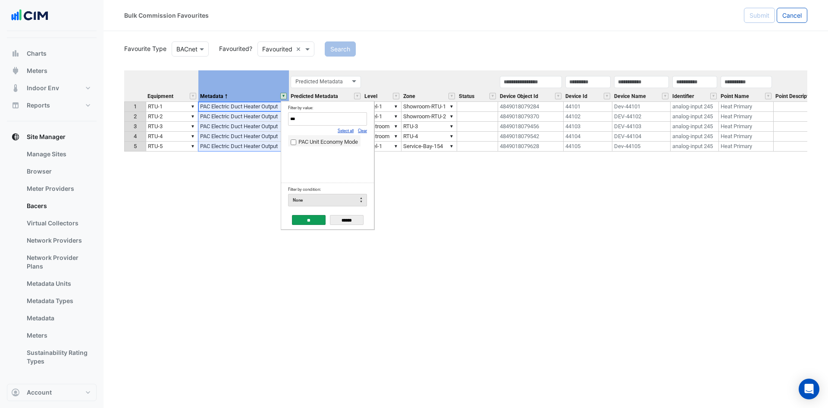
type input "***"
click at [333, 141] on span "PAC Unit Economy Mode" at bounding box center [328, 141] width 60 height 6
click at [311, 220] on input "**" at bounding box center [309, 220] width 34 height 10
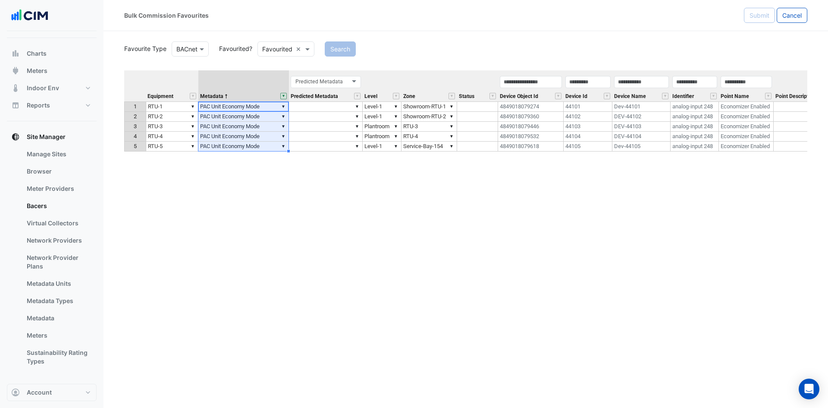
drag, startPoint x: 273, startPoint y: 105, endPoint x: 265, endPoint y: 145, distance: 41.0
click at [265, 145] on tbody "1 ▼ RTU-1 ▼ PAC Unit Economy Mode ▼ ▼ Level-1 ▼ Showroom-RTU-1 4849018079274 44…" at bounding box center [526, 126] width 804 height 50
type textarea "**********"
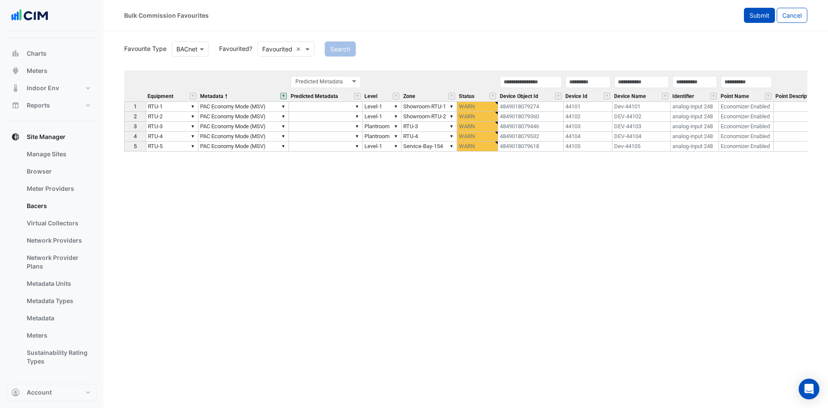
click at [756, 11] on button "Submit" at bounding box center [759, 15] width 31 height 15
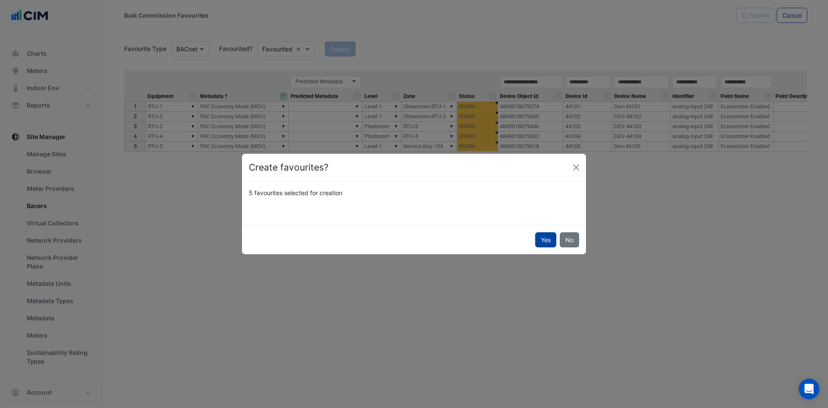
click at [544, 241] on button "Yes" at bounding box center [545, 239] width 21 height 15
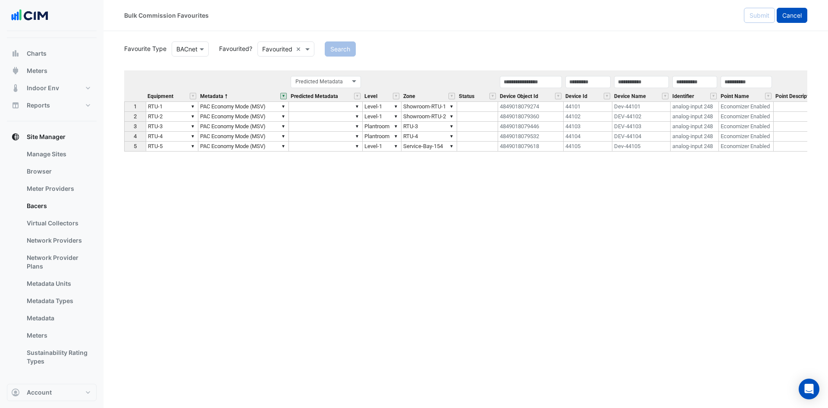
click at [788, 13] on span "Cancel" at bounding box center [791, 15] width 19 height 7
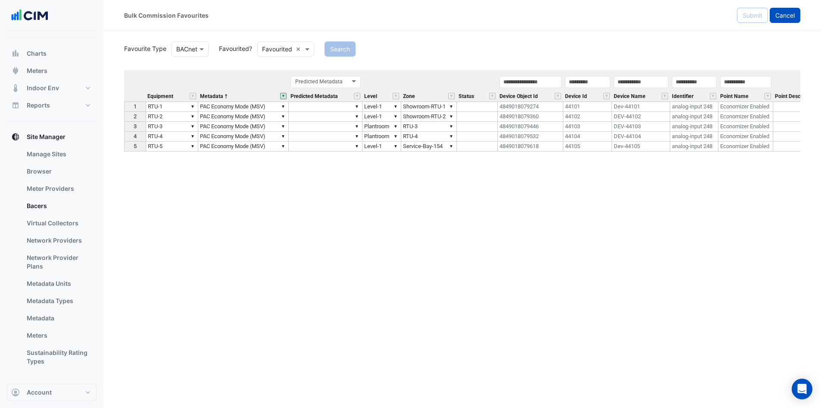
select select "***"
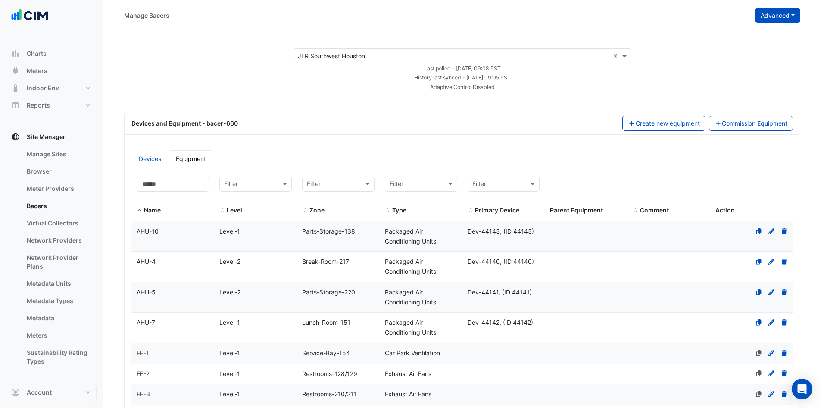
click at [794, 21] on button "Advanced" at bounding box center [778, 15] width 45 height 15
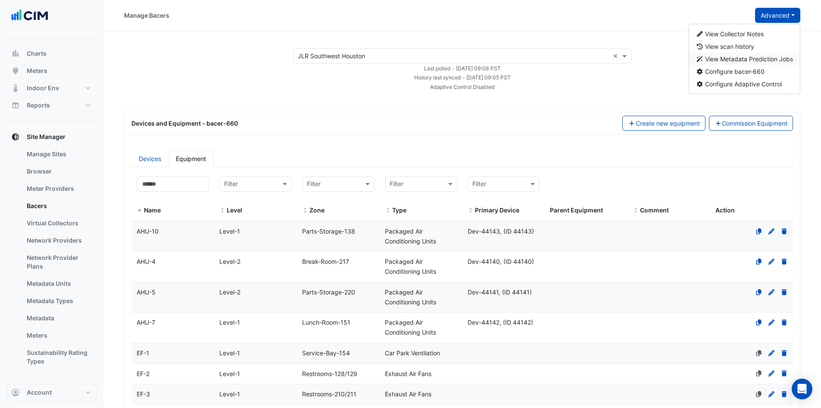
click at [747, 61] on span "View Metadata Prediction Jobs" at bounding box center [749, 58] width 88 height 7
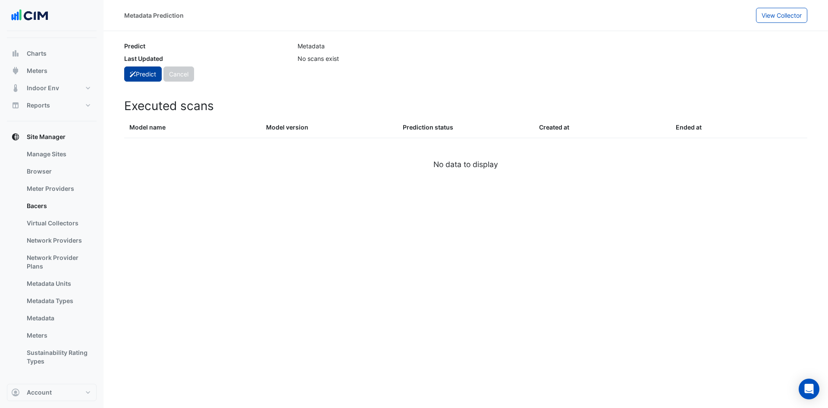
click at [143, 71] on button "Predict" at bounding box center [143, 73] width 38 height 15
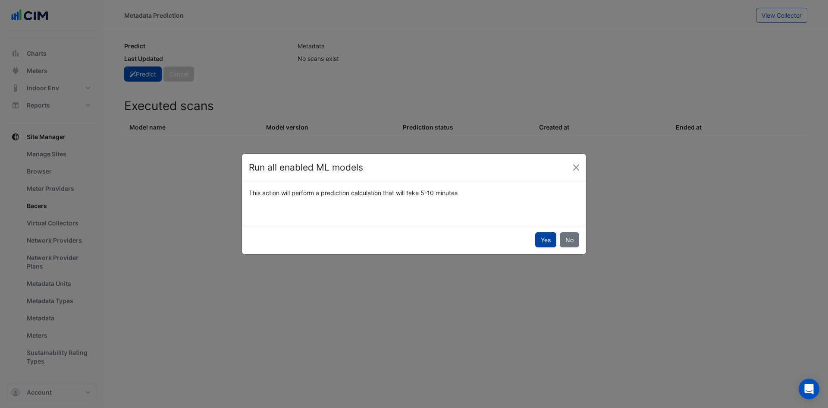
click at [552, 243] on button "Yes" at bounding box center [545, 239] width 21 height 15
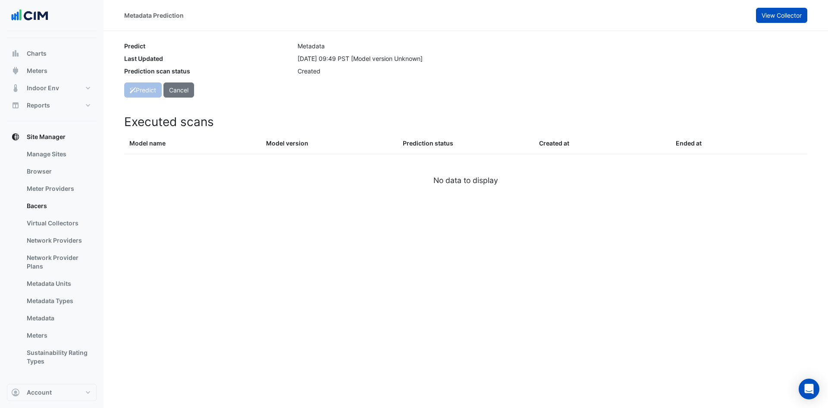
click at [771, 18] on span "View Collector" at bounding box center [782, 15] width 40 height 7
select select "***"
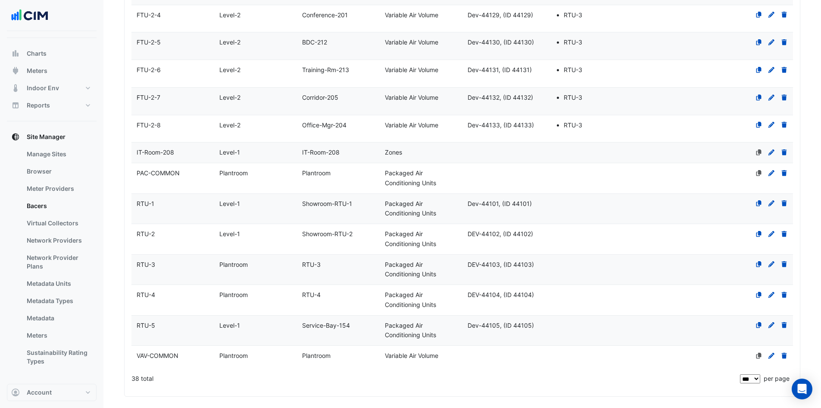
scroll to position [1025, 0]
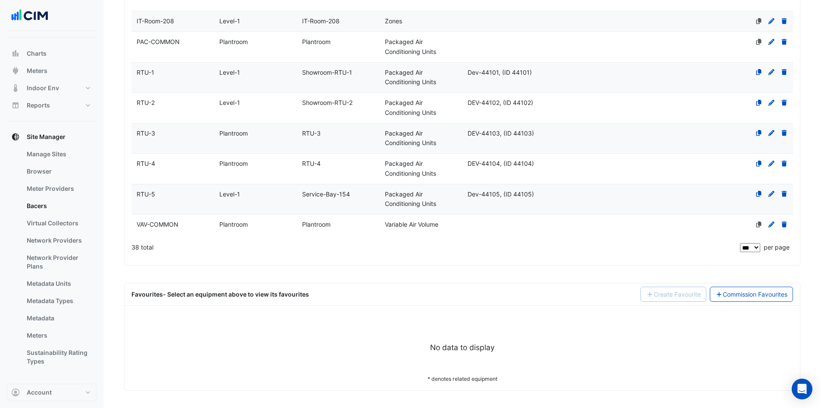
click at [159, 191] on div "RTU-5" at bounding box center [173, 194] width 83 height 10
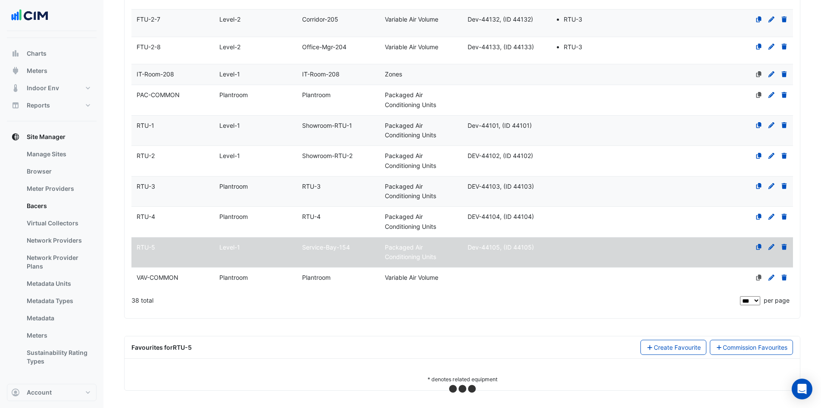
scroll to position [972, 0]
drag, startPoint x: 154, startPoint y: 157, endPoint x: 135, endPoint y: 156, distance: 19.0
click at [135, 156] on div "RTU-2" at bounding box center [173, 156] width 83 height 10
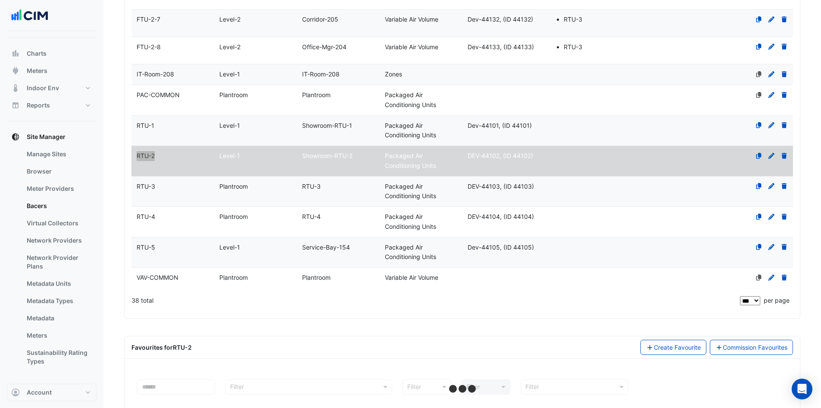
select select "***"
click at [733, 344] on link "Commission Favourites" at bounding box center [752, 346] width 84 height 15
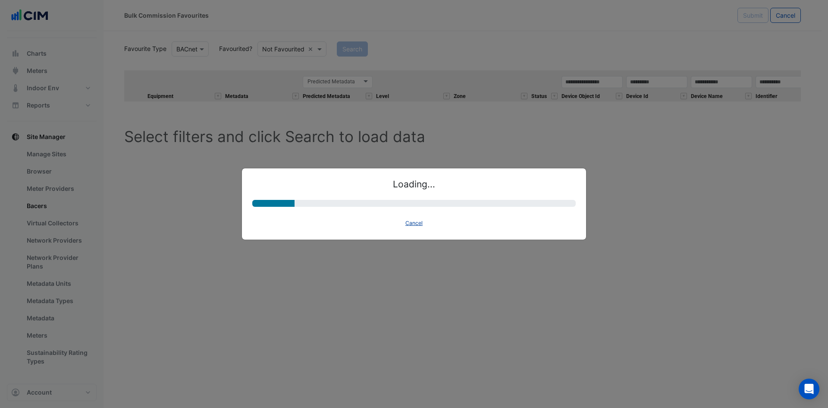
click at [410, 222] on button "Cancel" at bounding box center [413, 223] width 25 height 12
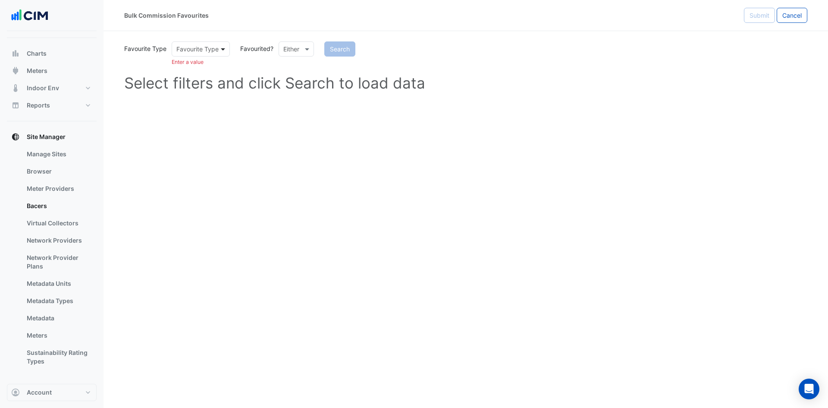
click at [220, 48] on span at bounding box center [224, 48] width 11 height 9
click at [200, 63] on div "BACnet" at bounding box center [189, 67] width 35 height 13
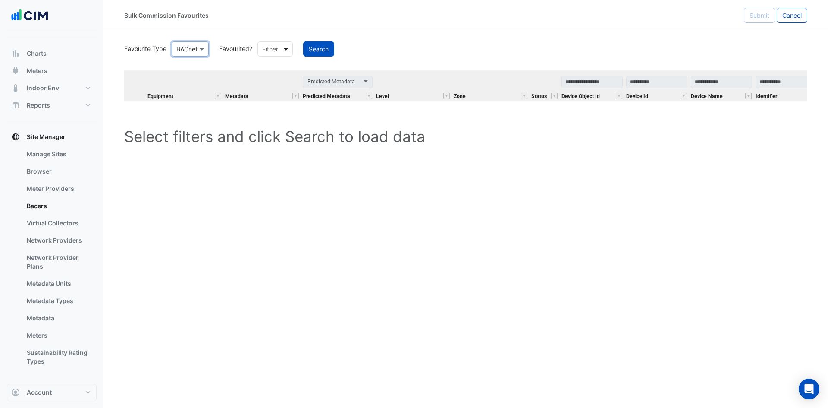
click at [288, 50] on span at bounding box center [287, 48] width 11 height 9
click at [282, 66] on div "Favourited" at bounding box center [286, 67] width 56 height 13
click at [338, 52] on button "Search" at bounding box center [340, 48] width 31 height 15
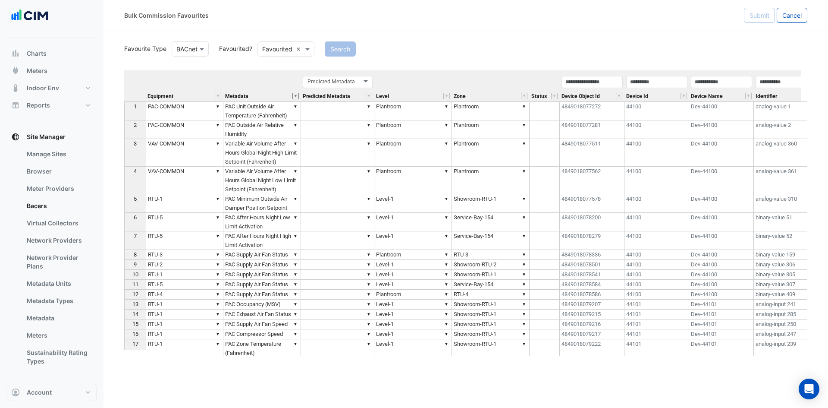
click at [296, 96] on button "" at bounding box center [295, 96] width 6 height 6
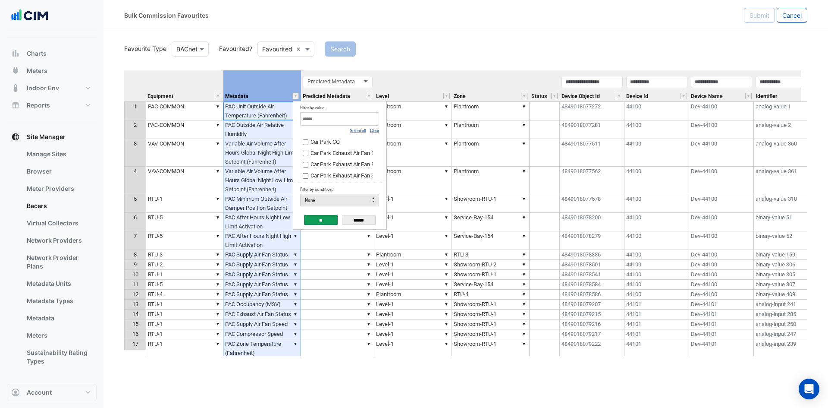
click at [313, 117] on input "Filter by value:" at bounding box center [339, 118] width 79 height 13
type input "***"
click at [327, 166] on span "PAC Occupancy (MSV)" at bounding box center [338, 164] width 56 height 6
click at [331, 155] on span "PAC Occupancy" at bounding box center [329, 153] width 39 height 6
click at [360, 131] on link "Select all" at bounding box center [358, 130] width 16 height 5
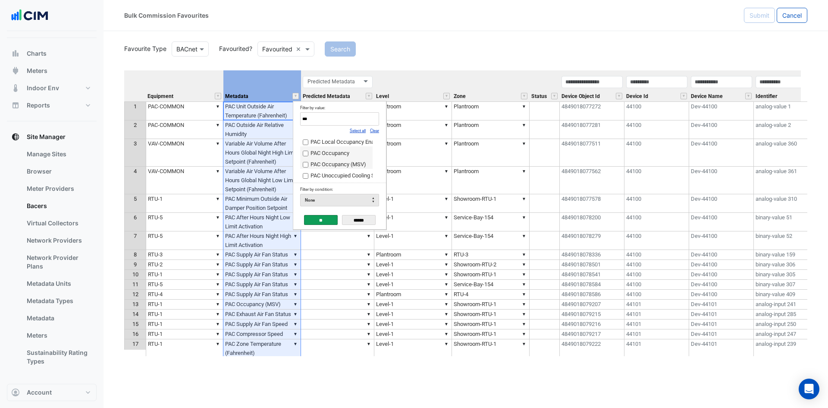
click at [318, 218] on input "**" at bounding box center [321, 220] width 34 height 10
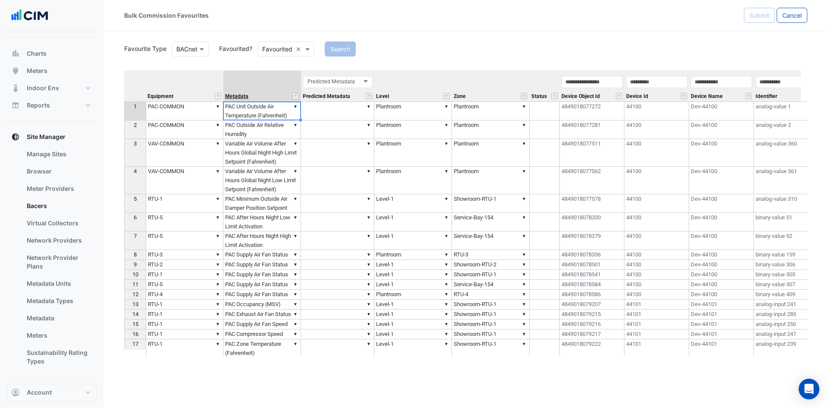
click at [245, 96] on span "Metadata" at bounding box center [236, 97] width 23 height 6
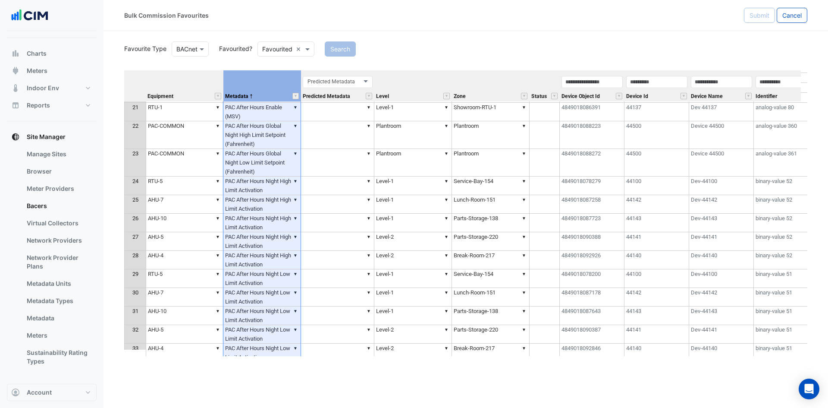
scroll to position [43, 0]
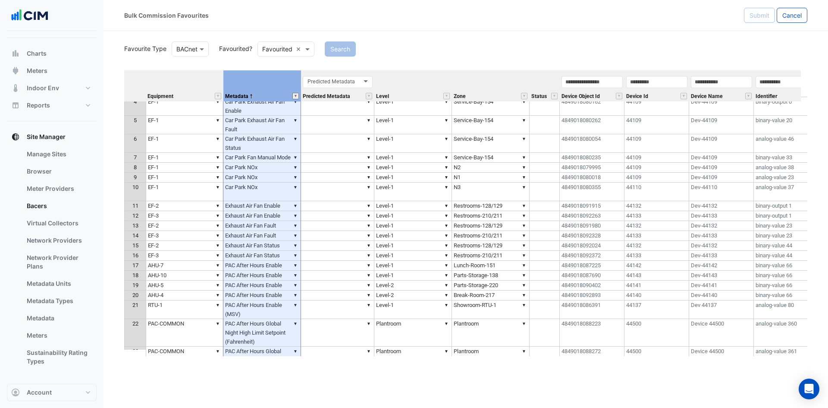
click at [295, 97] on button "" at bounding box center [295, 96] width 6 height 6
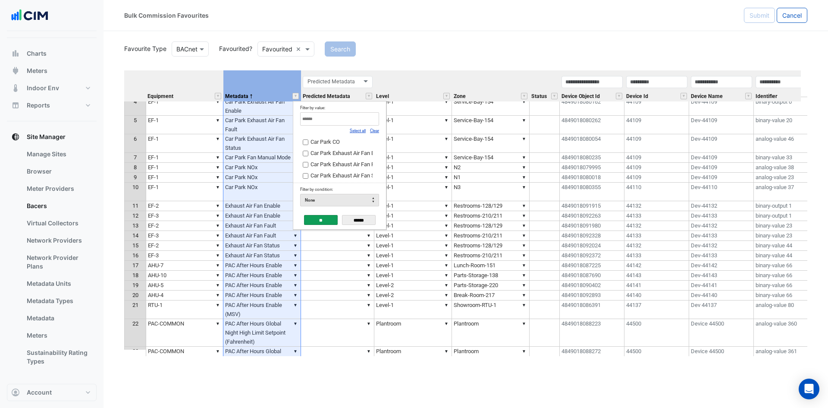
click at [372, 132] on link "Clear" at bounding box center [374, 130] width 9 height 5
click at [361, 120] on input "Filter by value:" at bounding box center [339, 118] width 79 height 13
click at [361, 130] on link "Select all" at bounding box center [358, 130] width 16 height 5
type input "***"
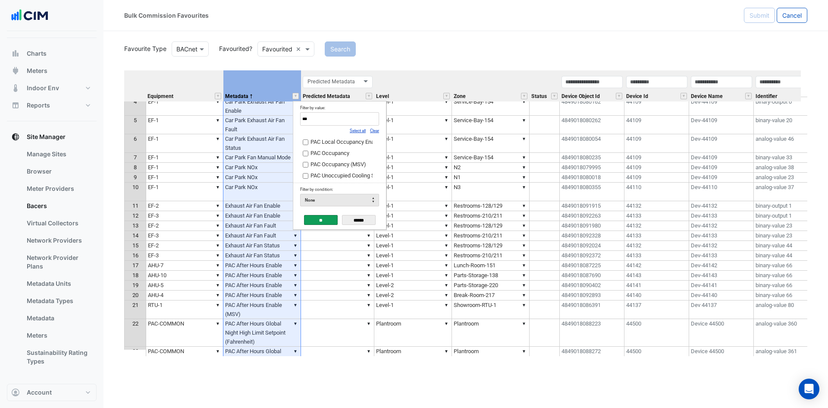
click at [321, 216] on input "**" at bounding box center [321, 220] width 34 height 10
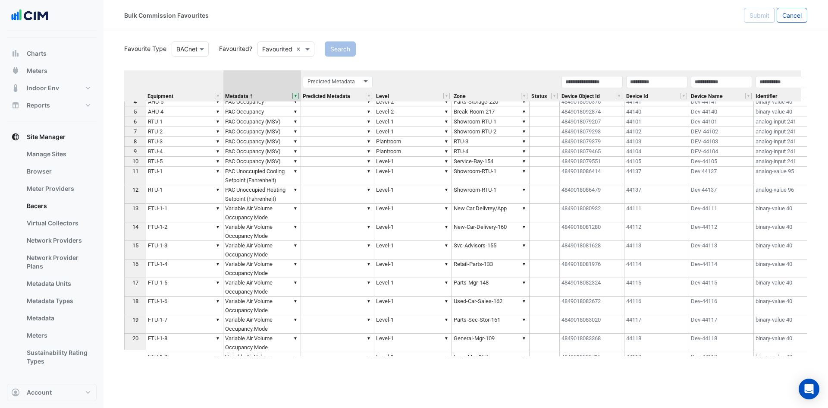
scroll to position [0, 0]
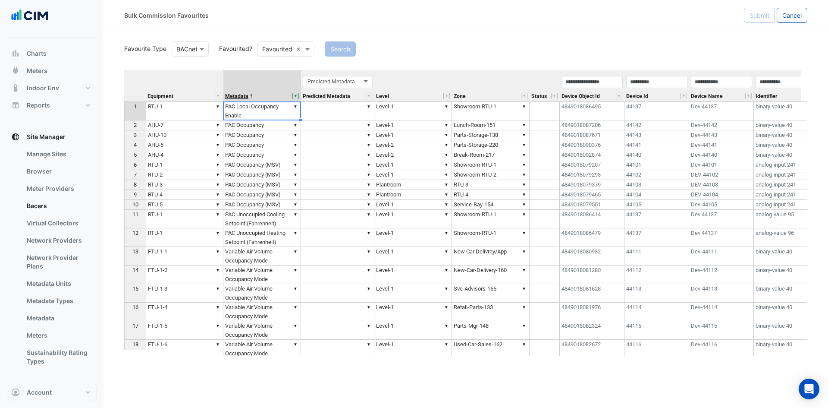
click at [246, 98] on span "Metadata" at bounding box center [236, 97] width 23 height 6
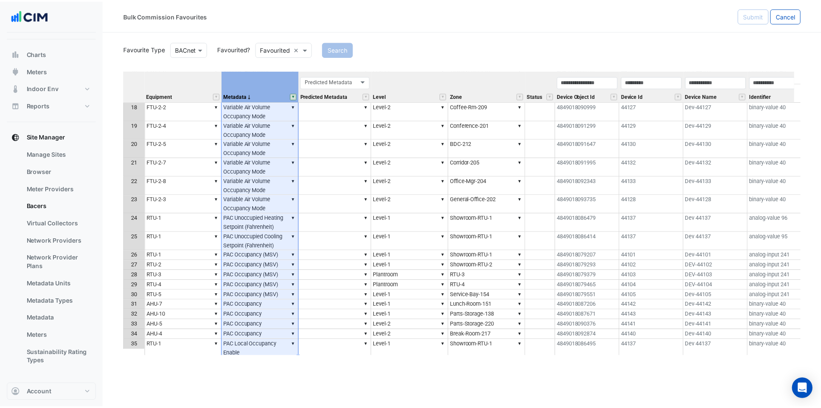
scroll to position [324, 0]
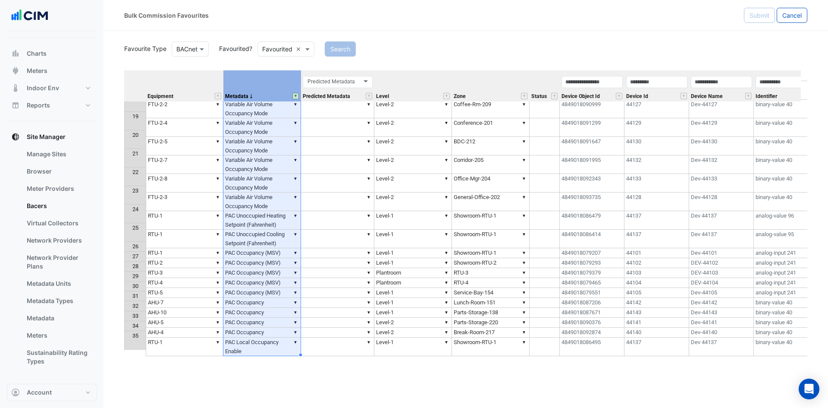
click at [281, 249] on td "▼ PAC Occupancy (MSV)" at bounding box center [262, 253] width 78 height 10
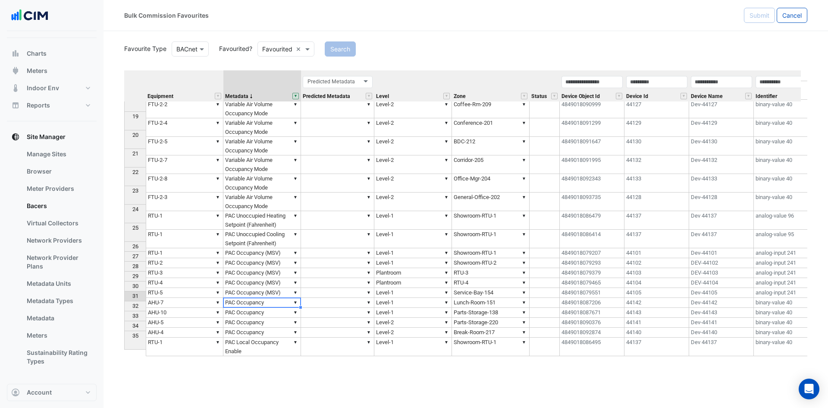
click at [283, 298] on td "▼ PAC Occupancy" at bounding box center [262, 303] width 78 height 10
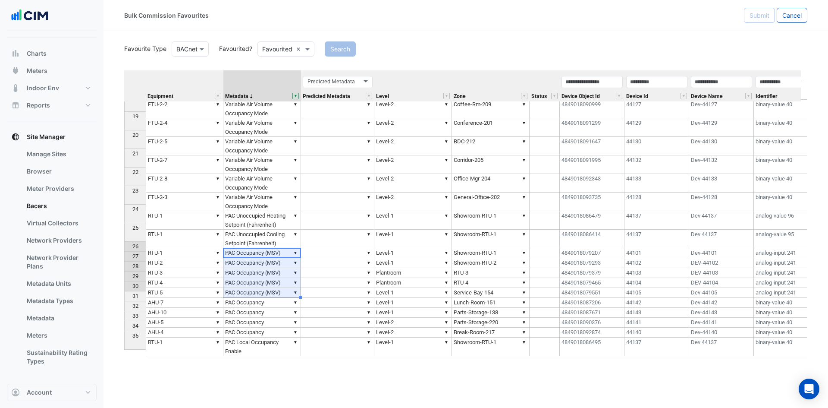
drag, startPoint x: 283, startPoint y: 248, endPoint x: 277, endPoint y: 282, distance: 35.4
click at [279, 283] on tbody "5 ▼ FTU-1-5 ▼ Variable Air Volume Occupancy Mode ▼ ▼ Level-1 ▼ Parts-Mgr-148 48…" at bounding box center [600, 107] width 953 height 498
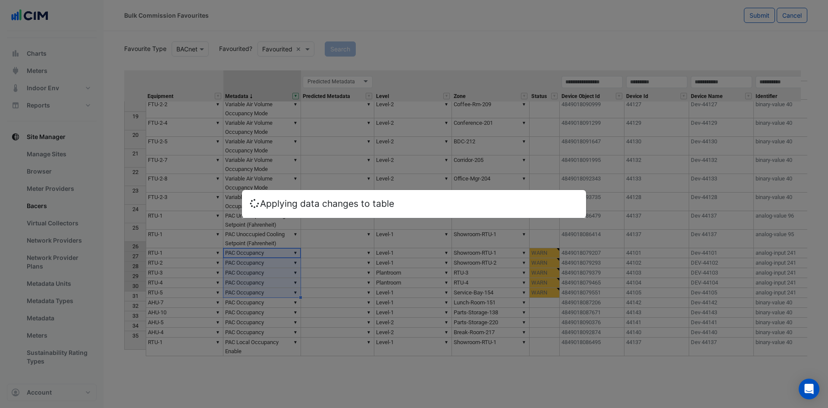
type textarea "**********"
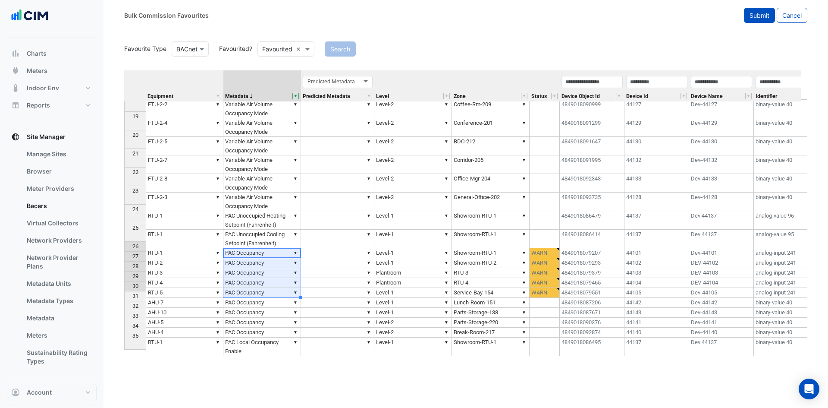
click at [751, 17] on span "Submit" at bounding box center [759, 15] width 20 height 7
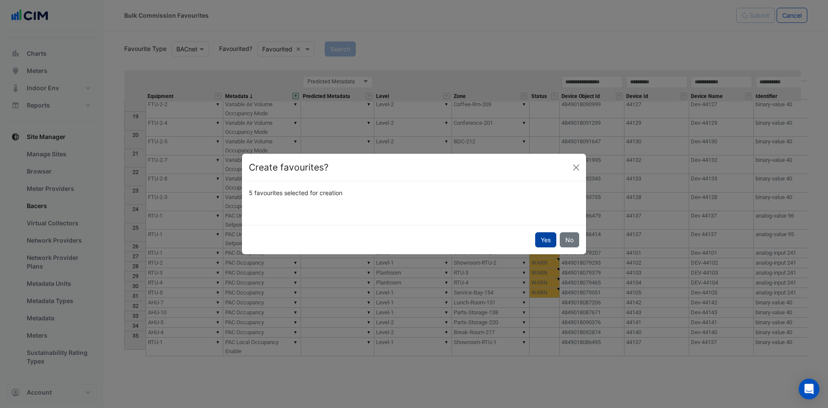
click at [547, 239] on button "Yes" at bounding box center [545, 239] width 21 height 15
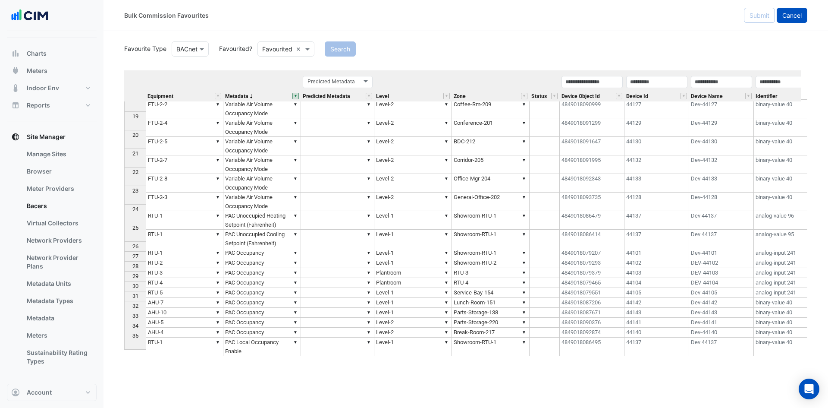
click at [791, 19] on span "Cancel" at bounding box center [791, 15] width 19 height 7
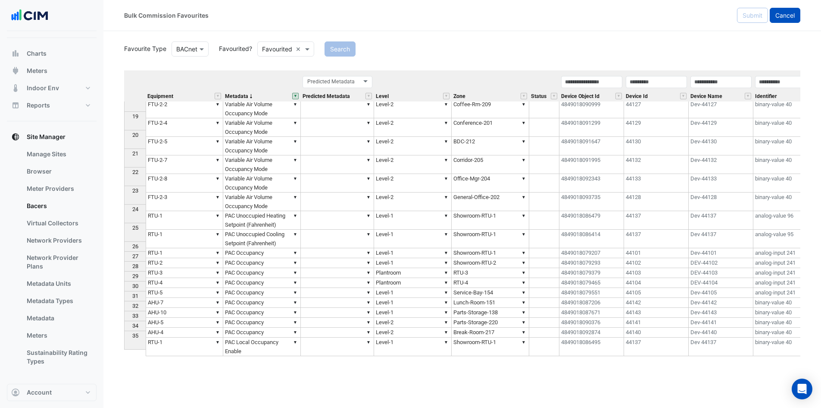
select select "***"
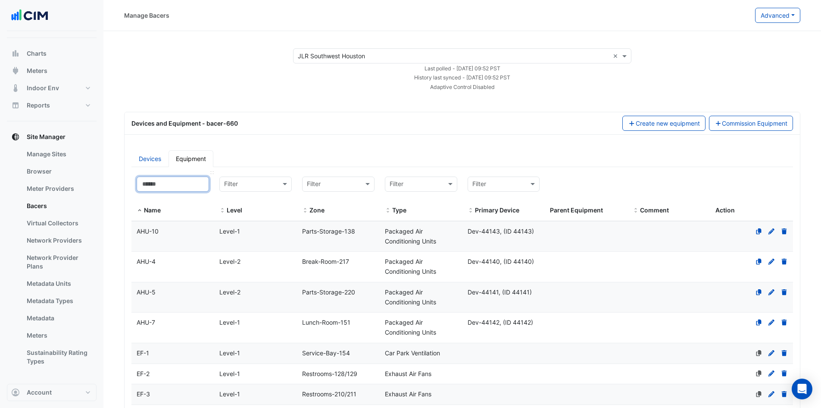
click at [186, 185] on input at bounding box center [173, 183] width 72 height 15
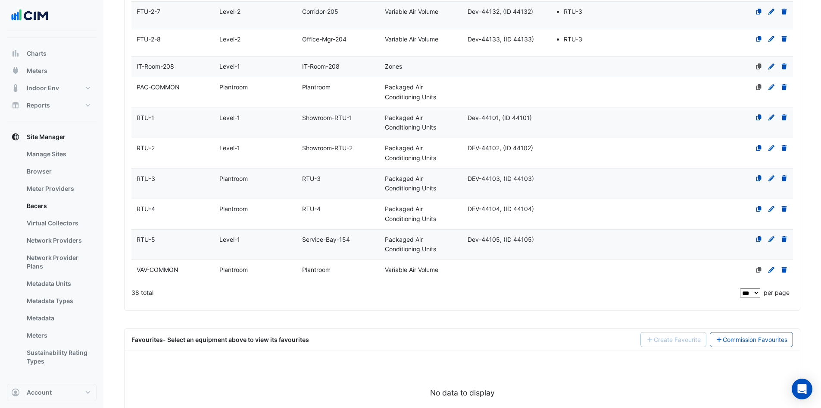
scroll to position [1025, 0]
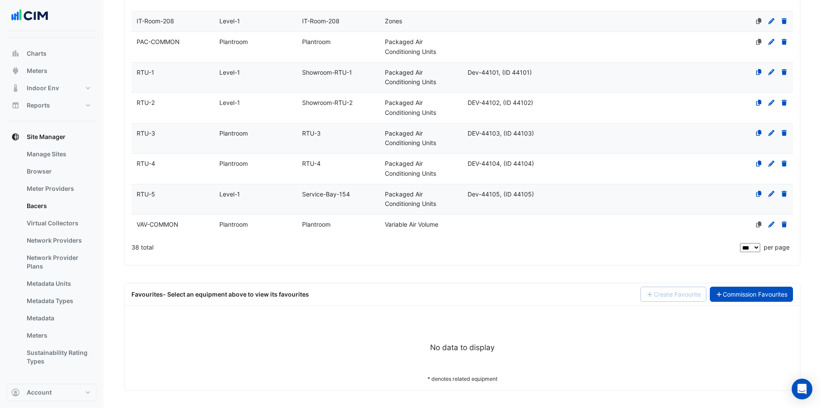
click at [734, 292] on link "Commission Favourites" at bounding box center [752, 293] width 84 height 15
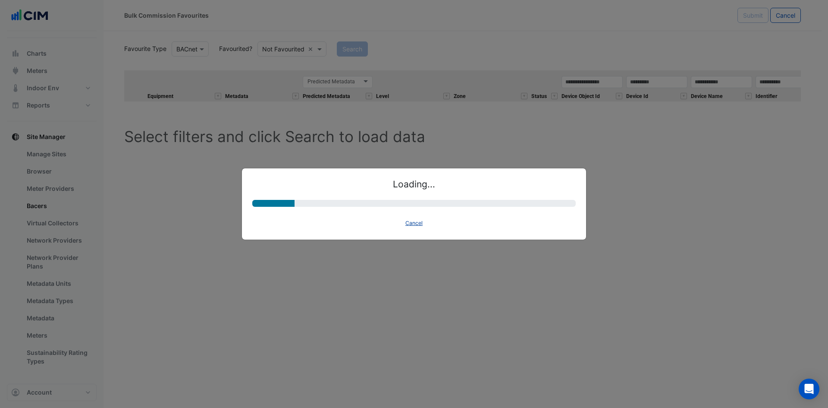
click at [419, 222] on button "Cancel" at bounding box center [413, 223] width 25 height 12
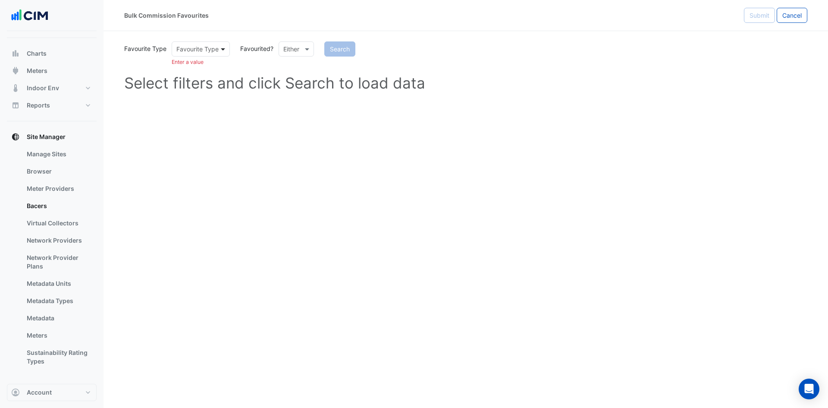
click at [223, 48] on span at bounding box center [224, 48] width 11 height 9
click at [201, 65] on div "BACnet" at bounding box center [189, 67] width 35 height 13
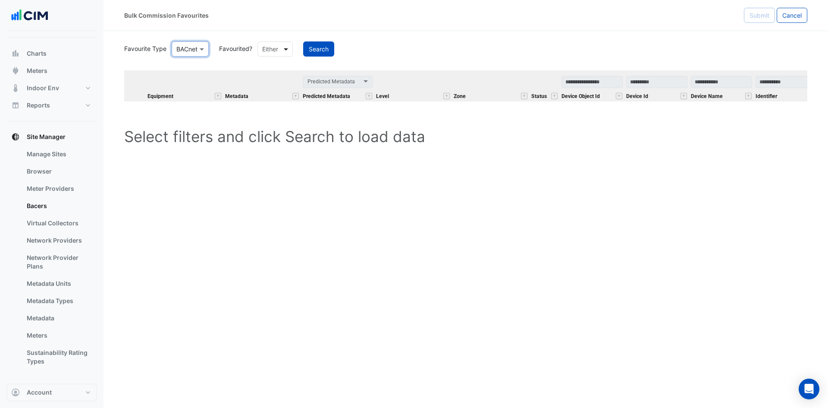
click at [290, 47] on span at bounding box center [287, 48] width 11 height 9
click at [276, 66] on div "Favourited" at bounding box center [286, 67] width 56 height 13
click at [333, 48] on button "Search" at bounding box center [340, 48] width 31 height 15
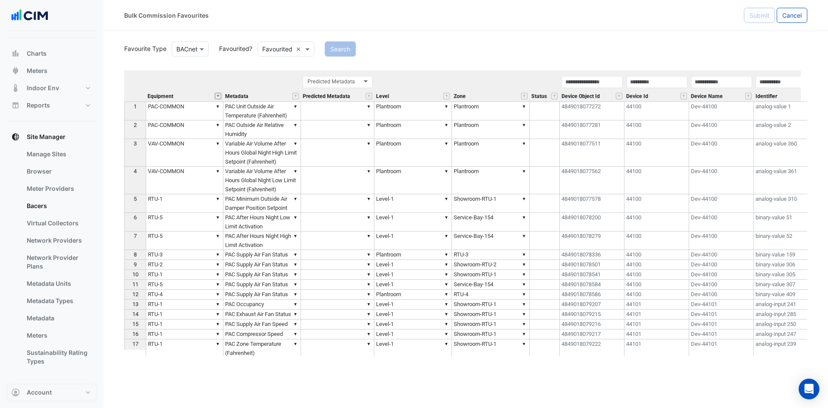
click at [216, 97] on button "" at bounding box center [218, 96] width 6 height 6
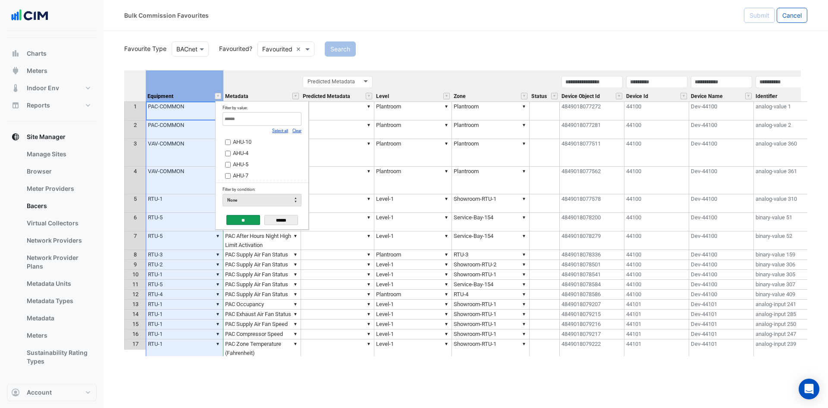
click at [302, 131] on td "Filter by value: Select all Clear AHU-10 AHU-4 AHU-5 AHU-7 EF-1 EF-2 EF-3" at bounding box center [262, 142] width 93 height 82
click at [298, 129] on link "Clear" at bounding box center [296, 130] width 9 height 5
click at [282, 113] on input "Filter by value:" at bounding box center [262, 118] width 79 height 13
type input "**"
click at [256, 139] on label "RTU-1" at bounding box center [258, 141] width 67 height 9
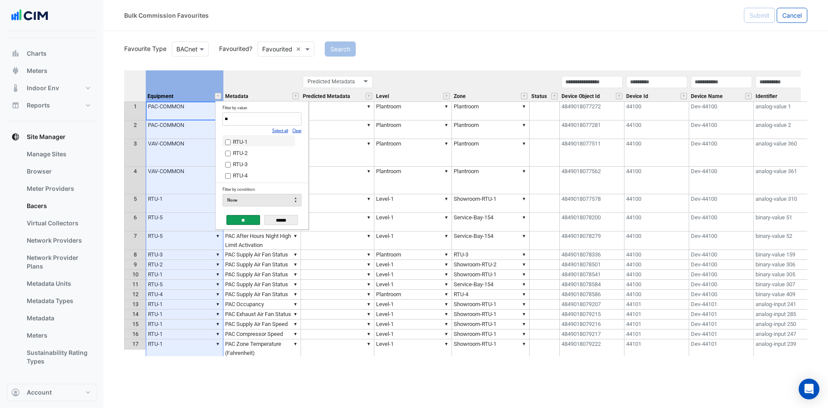
click at [234, 217] on input "**" at bounding box center [243, 220] width 34 height 10
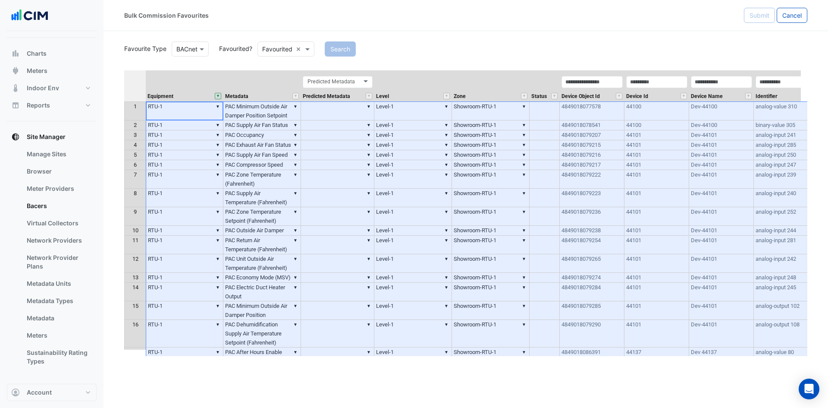
click at [140, 86] on th at bounding box center [135, 85] width 22 height 31
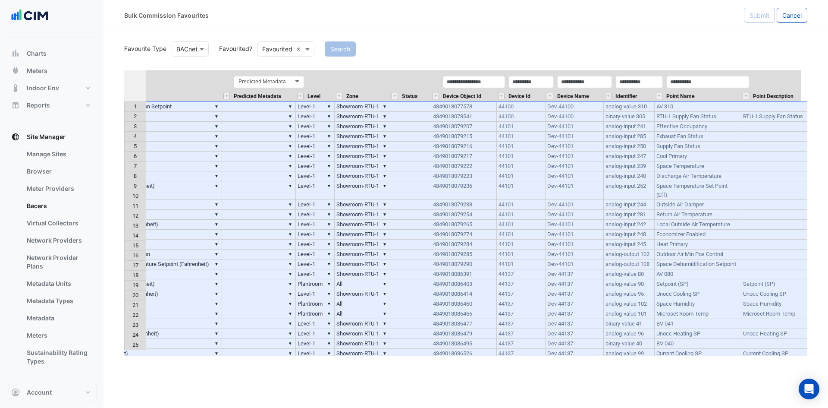
scroll to position [0, 154]
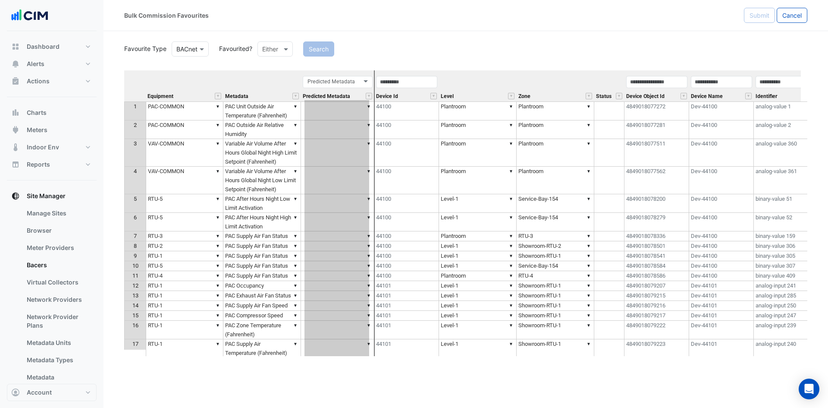
click at [355, 99] on tr "Equipment Metadata Predicted Metadata Predicted Metadata Device Id Level Zone S…" at bounding box center [600, 85] width 953 height 31
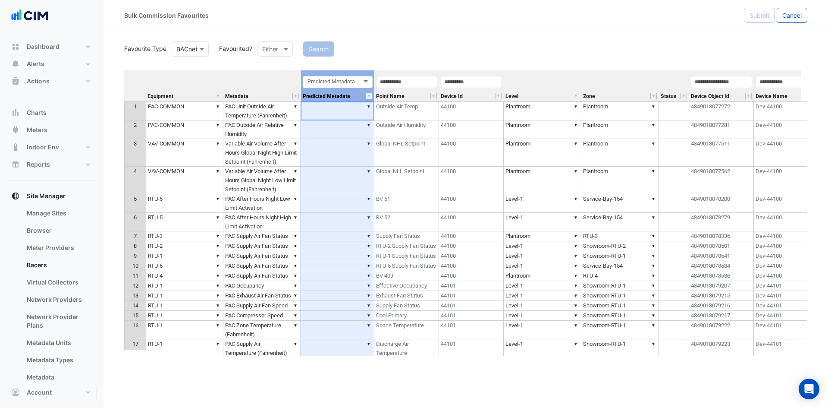
click at [345, 89] on div "Predicted Metadata Predicted Metadata" at bounding box center [337, 88] width 73 height 26
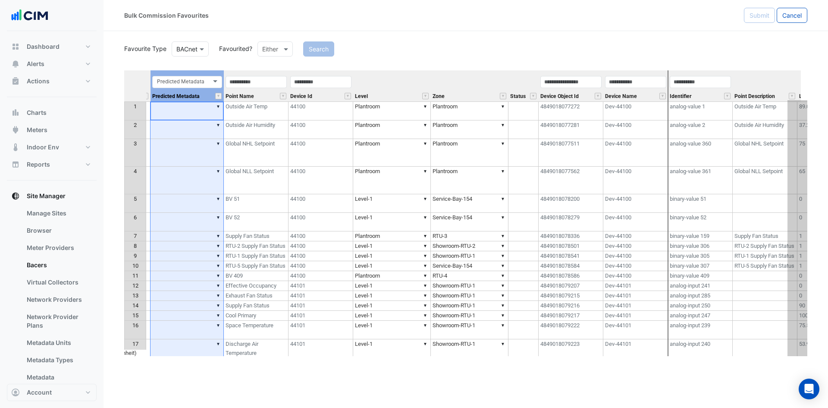
scroll to position [0, 277]
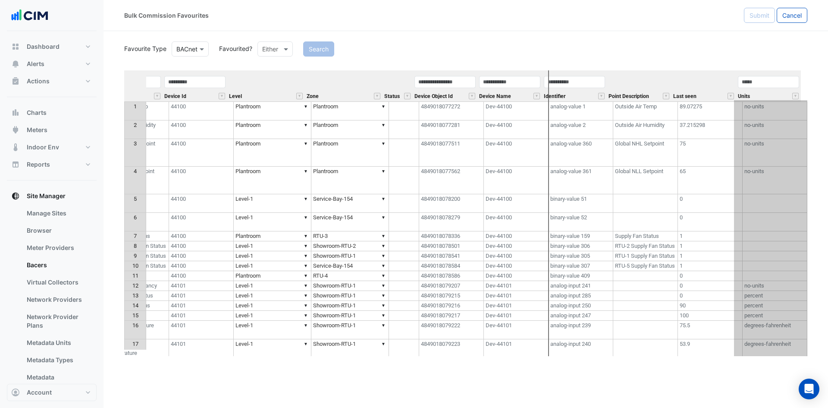
drag, startPoint x: 343, startPoint y: 73, endPoint x: 817, endPoint y: 85, distance: 474.1
click at [819, 85] on section "Favourite Type Favourite Type BACnet Favourited? Either Search Equipment Metada…" at bounding box center [465, 193] width 724 height 325
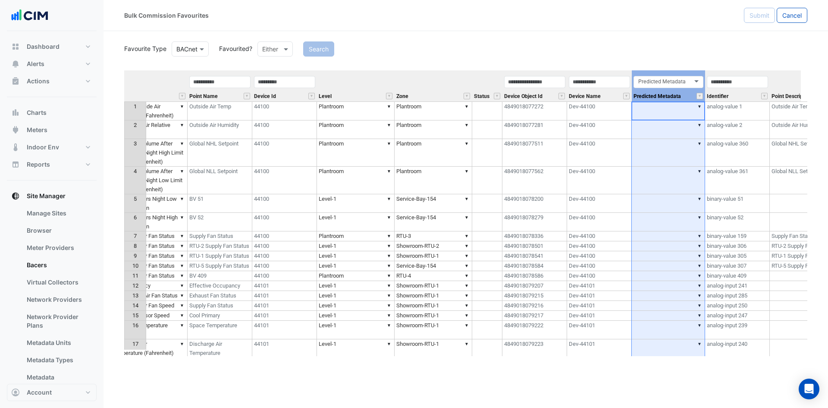
scroll to position [0, 0]
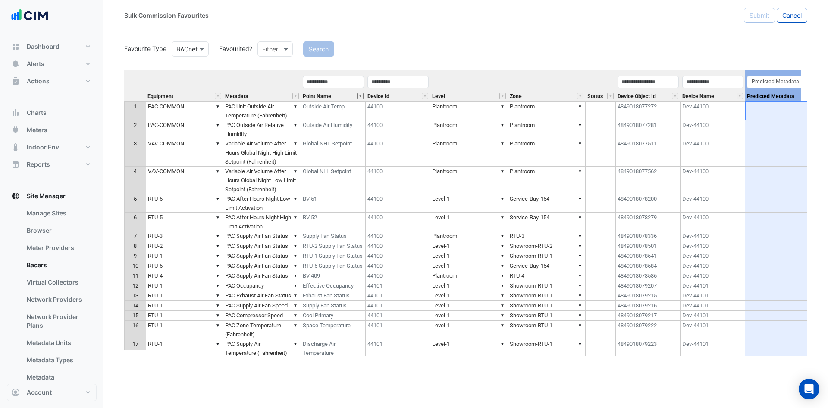
click at [361, 96] on button "" at bounding box center [360, 96] width 6 height 6
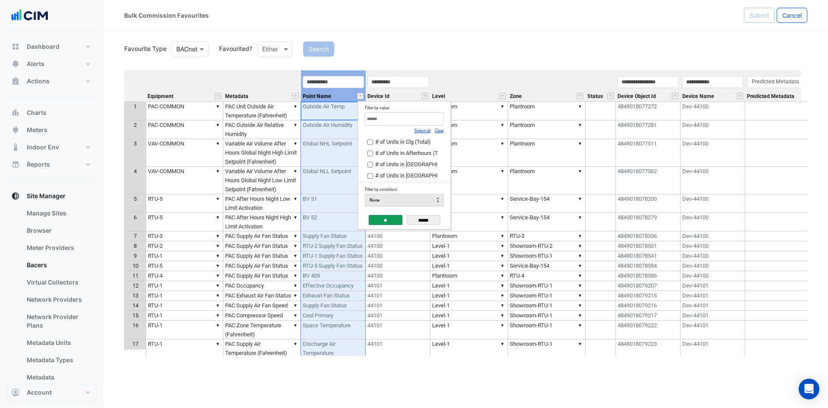
click at [492, 75] on th "Level" at bounding box center [469, 85] width 78 height 31
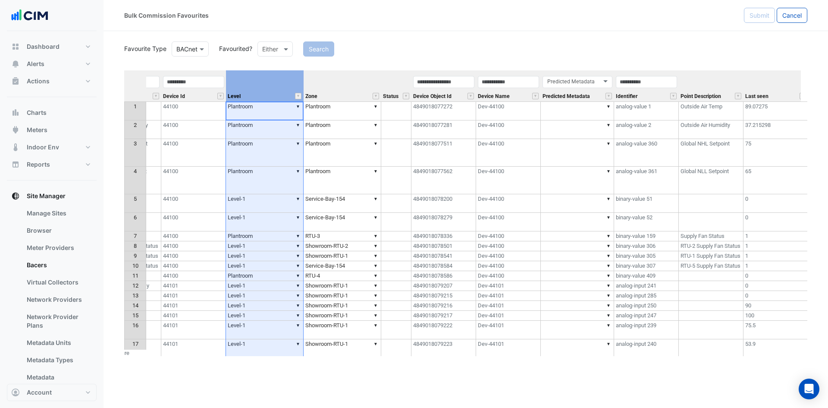
scroll to position [0, 210]
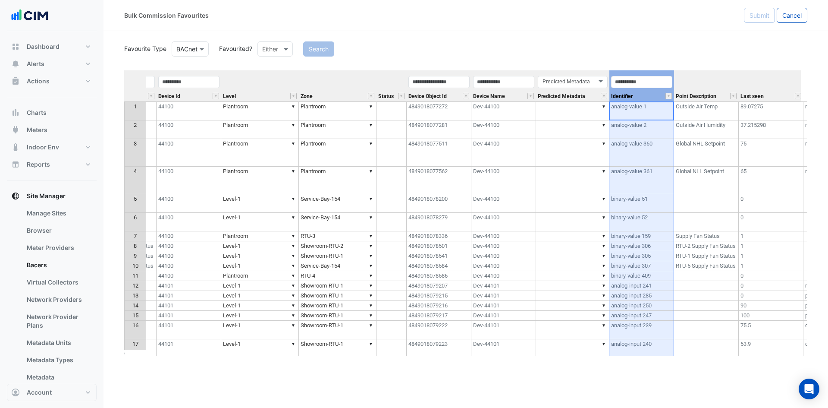
click at [644, 93] on div "Identifier" at bounding box center [641, 88] width 65 height 26
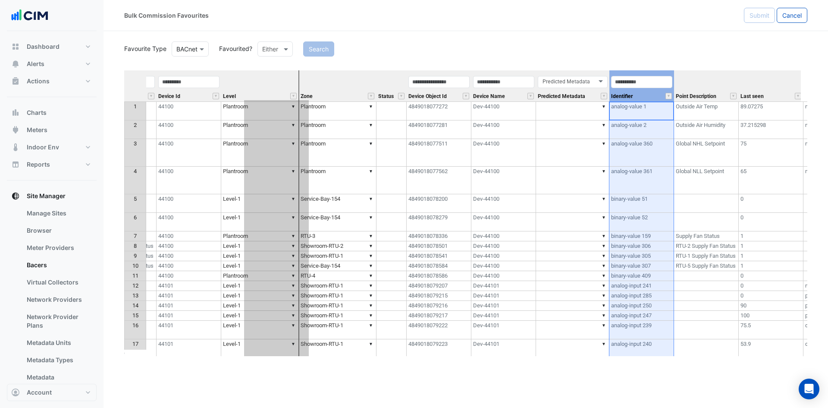
drag, startPoint x: 643, startPoint y: 71, endPoint x: 278, endPoint y: 115, distance: 368.4
click at [278, 115] on div "Equipment Metadata Point Name Device Id Level Zone Status Device Object Id Devi…" at bounding box center [465, 212] width 683 height 285
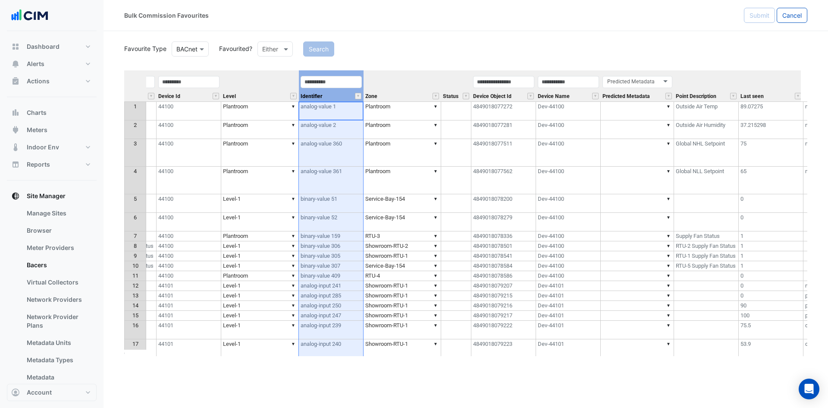
click at [411, 85] on th "Zone" at bounding box center [403, 85] width 78 height 31
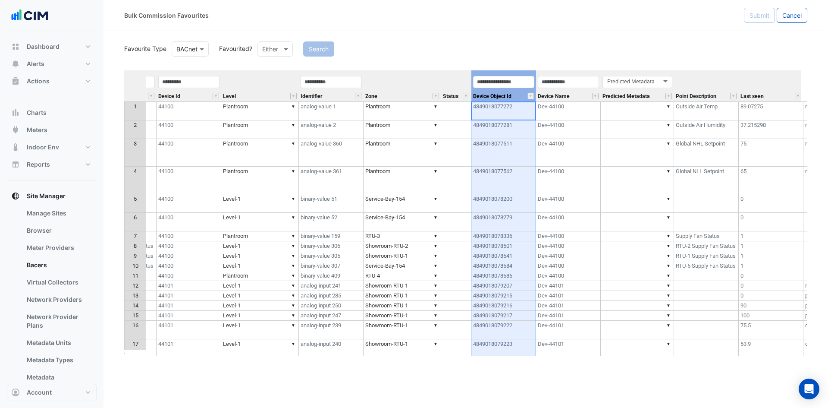
click at [522, 90] on div "Device Object Id" at bounding box center [503, 88] width 65 height 26
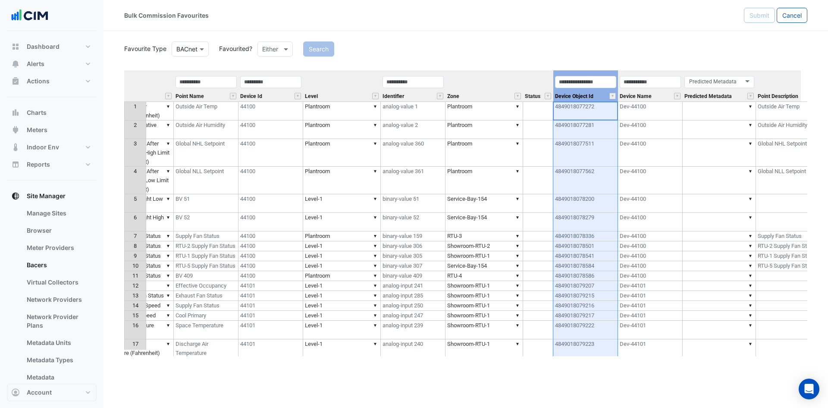
scroll to position [0, 0]
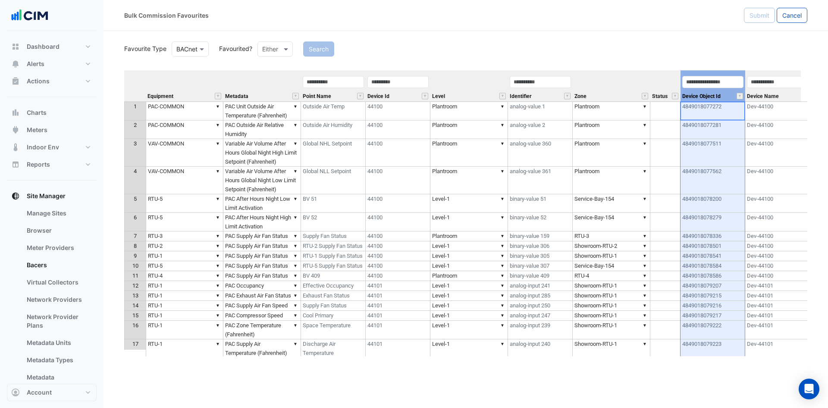
click at [276, 87] on th "Metadata" at bounding box center [262, 85] width 78 height 31
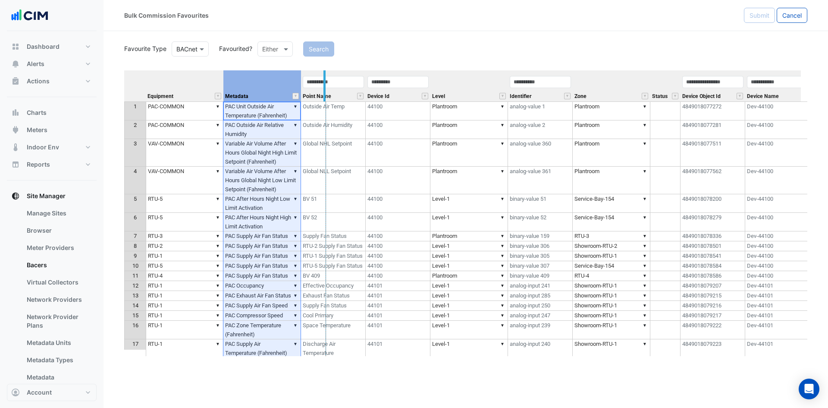
drag, startPoint x: 300, startPoint y: 73, endPoint x: 325, endPoint y: 73, distance: 25.0
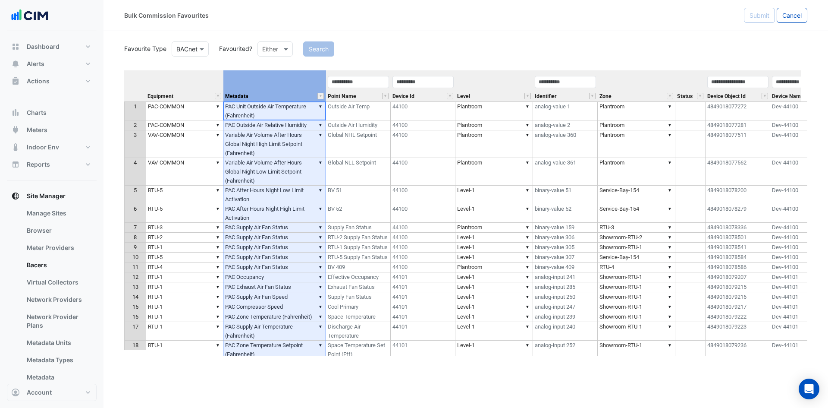
click at [574, 93] on div "Identifier" at bounding box center [565, 88] width 65 height 26
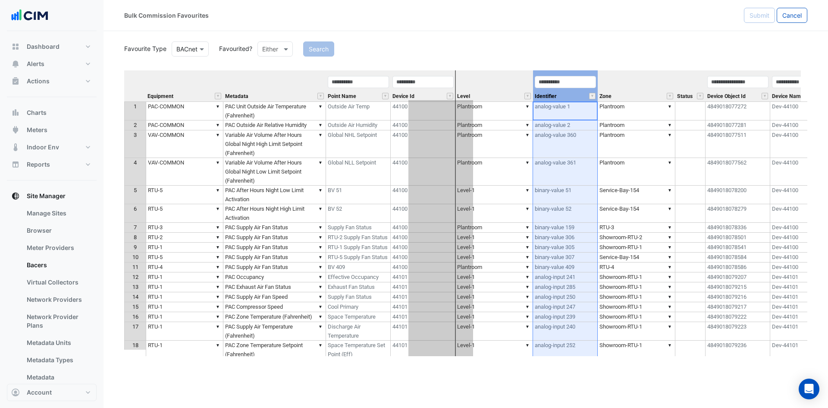
drag, startPoint x: 572, startPoint y: 73, endPoint x: 450, endPoint y: 72, distance: 122.5
click at [449, 72] on tr "Equipment Metadata Point Name Device Id Level Identifier Zone Status Device Obj…" at bounding box center [613, 85] width 978 height 31
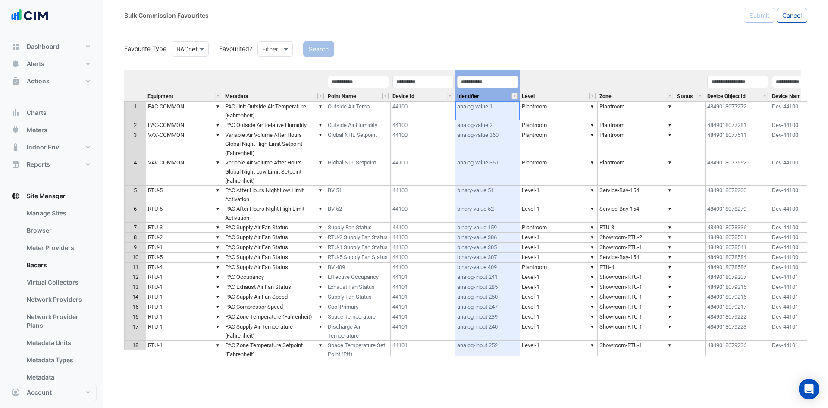
click at [516, 100] on div "Identifier" at bounding box center [487, 88] width 65 height 26
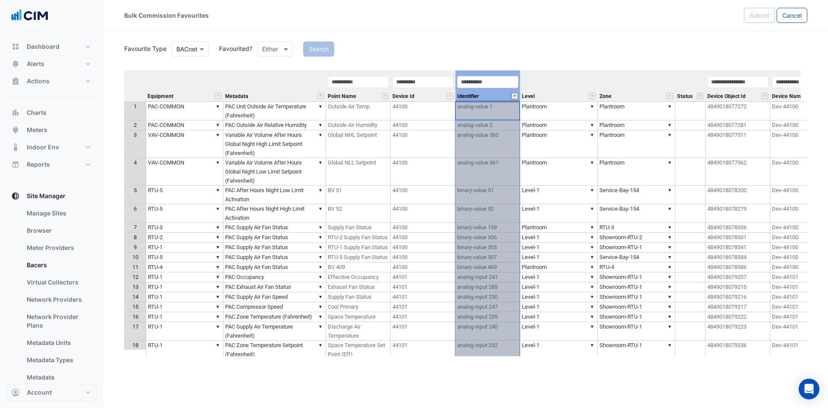
click at [514, 97] on button "" at bounding box center [514, 96] width 6 height 6
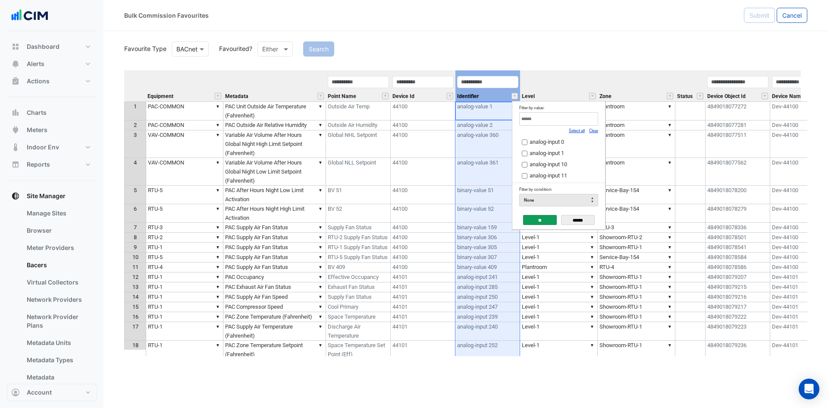
click at [594, 129] on link "Clear" at bounding box center [593, 130] width 9 height 5
click at [581, 123] on input "Filter by value:" at bounding box center [558, 118] width 79 height 13
type input "**********"
click at [542, 140] on span "binary-value 40" at bounding box center [548, 141] width 37 height 6
click at [535, 217] on input "**" at bounding box center [540, 220] width 34 height 10
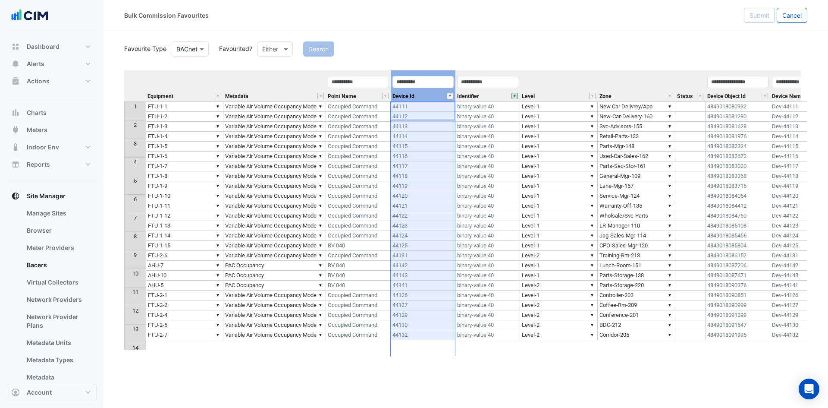
click at [448, 97] on button "" at bounding box center [450, 96] width 6 height 6
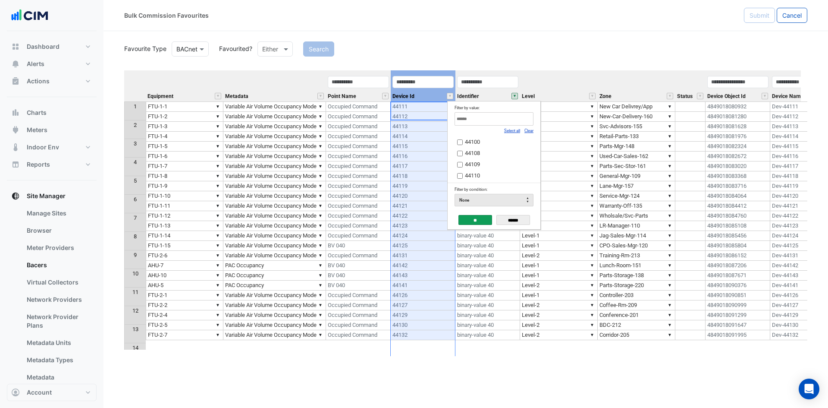
click at [529, 129] on link "Clear" at bounding box center [528, 130] width 9 height 5
click at [512, 122] on input "Filter by value:" at bounding box center [494, 118] width 79 height 13
type input "*****"
drag, startPoint x: 480, startPoint y: 141, endPoint x: 479, endPoint y: 161, distance: 19.9
click at [480, 141] on span "44137" at bounding box center [472, 141] width 15 height 6
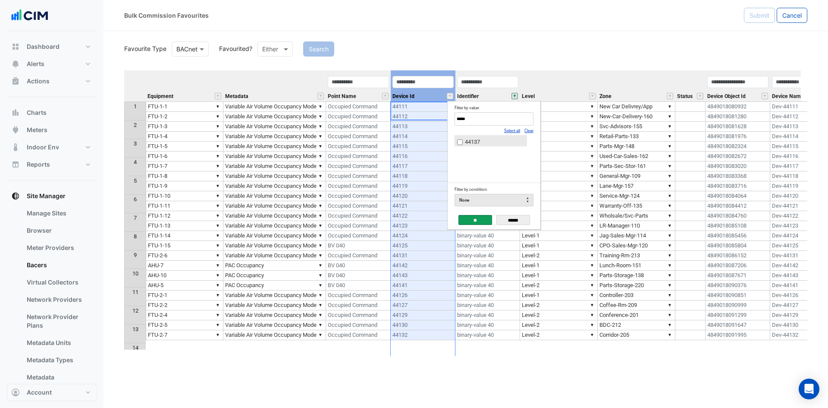
click at [468, 219] on input "**" at bounding box center [475, 220] width 34 height 10
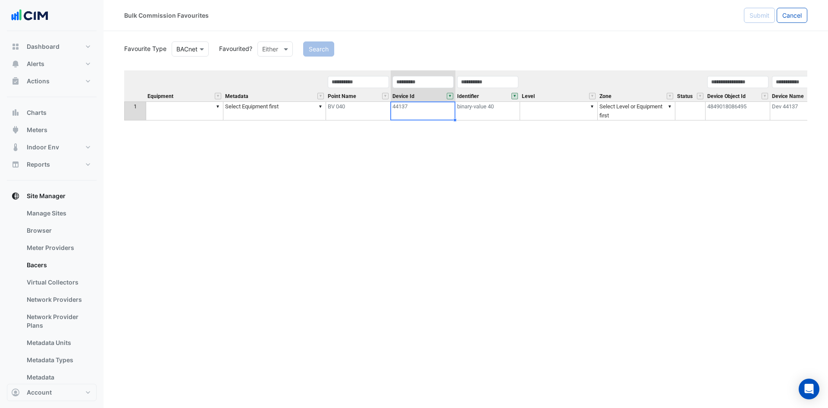
click at [185, 109] on td "▼" at bounding box center [185, 110] width 78 height 19
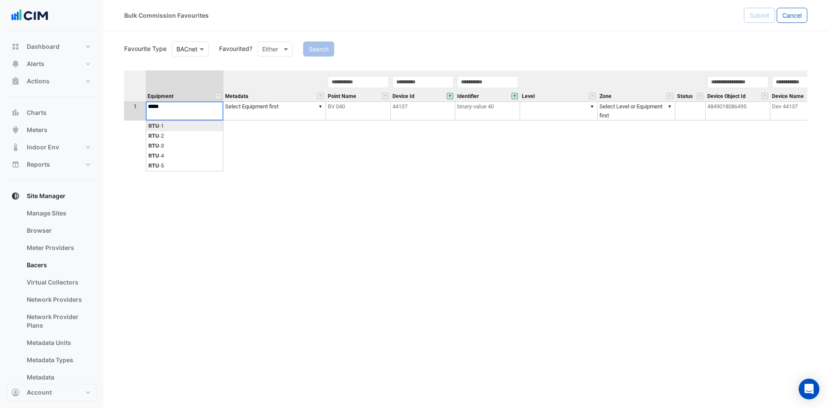
click at [183, 126] on div "Equipment Metadata Point Name Device Id Identifier Level Zone Status Device Obj…" at bounding box center [465, 212] width 683 height 285
type textarea "*****"
click at [263, 110] on td "▼ Select Equipment first" at bounding box center [274, 106] width 103 height 10
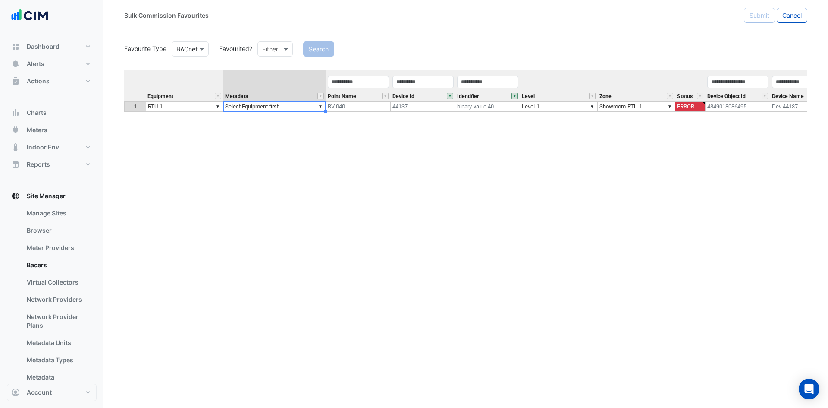
type textarea "**********"
click at [759, 15] on span "Submit" at bounding box center [759, 15] width 20 height 7
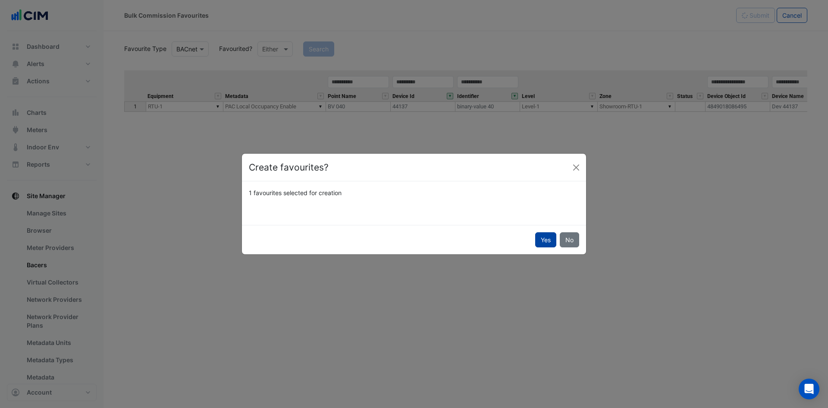
click at [547, 240] on button "Yes" at bounding box center [545, 239] width 21 height 15
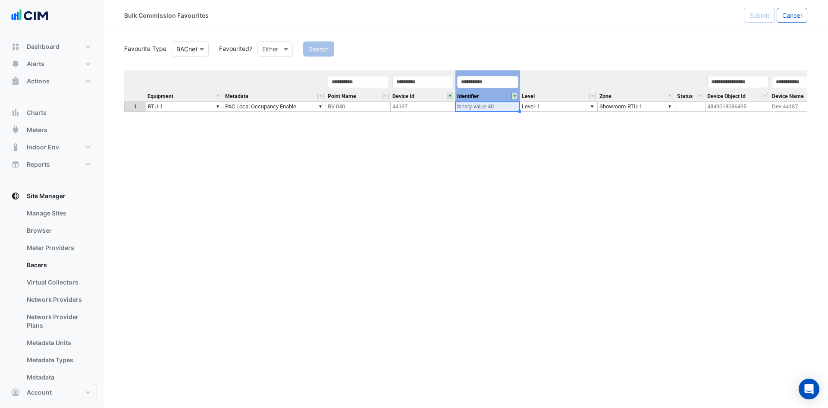
click at [516, 94] on button "" at bounding box center [514, 96] width 6 height 6
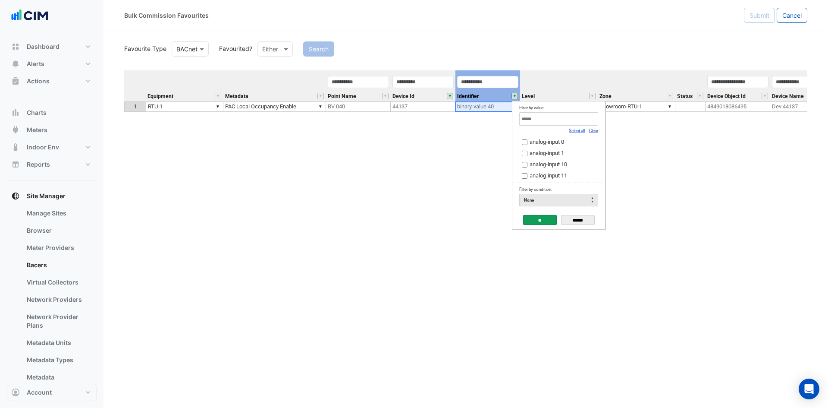
drag, startPoint x: 596, startPoint y: 131, endPoint x: 590, endPoint y: 125, distance: 8.6
click at [596, 131] on link "Clear" at bounding box center [593, 130] width 9 height 5
click at [586, 121] on input "Filter by value:" at bounding box center [558, 118] width 79 height 13
type input "**********"
click at [534, 143] on span "analog-value 80" at bounding box center [549, 141] width 38 height 6
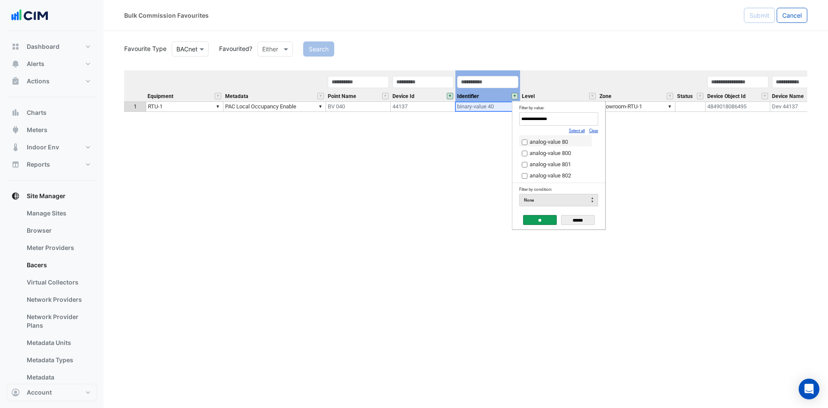
click at [543, 221] on input "**" at bounding box center [540, 220] width 34 height 10
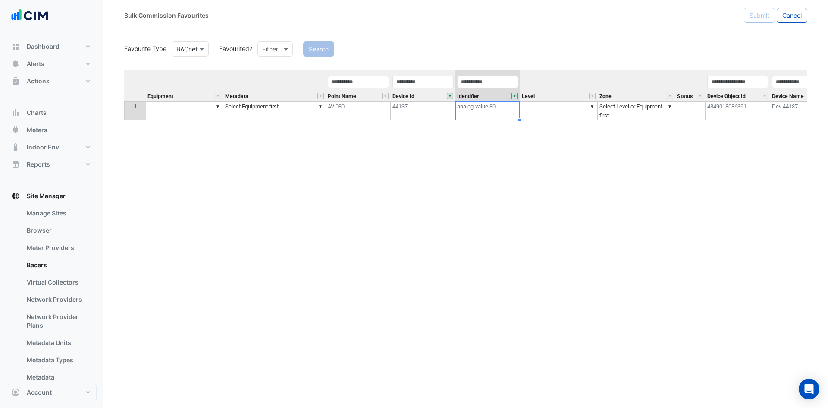
click at [172, 105] on td "▼" at bounding box center [185, 110] width 78 height 19
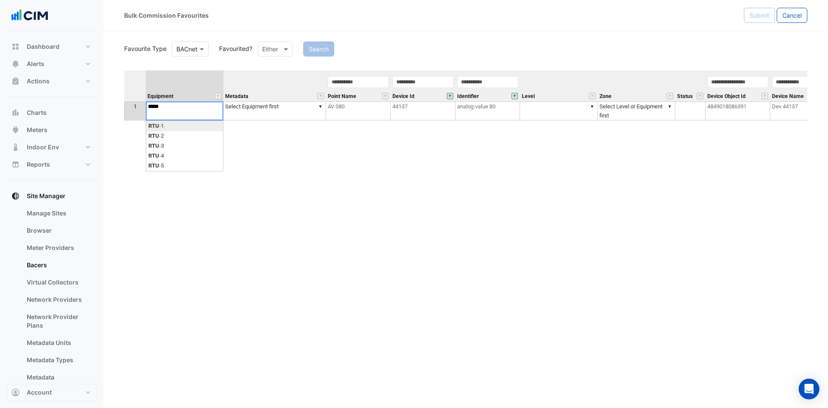
click at [166, 129] on div "Equipment Metadata Point Name Device Id Identifier Level Zone Status Device Obj…" at bounding box center [465, 212] width 683 height 285
type textarea "*****"
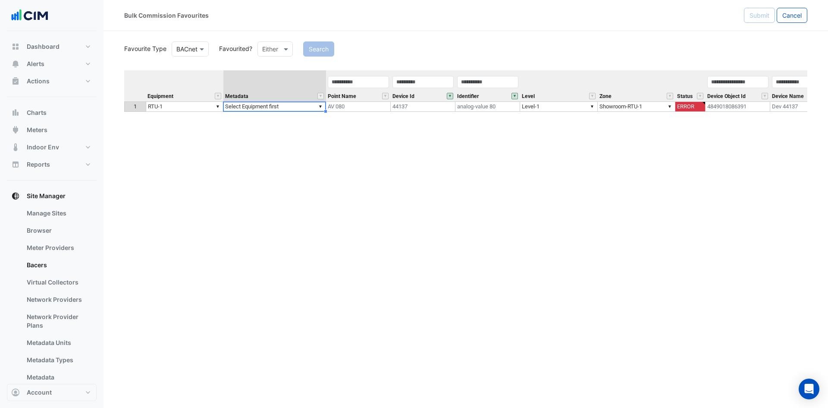
click at [262, 105] on td "▼ Select Equipment first" at bounding box center [274, 106] width 103 height 10
type textarea "**********"
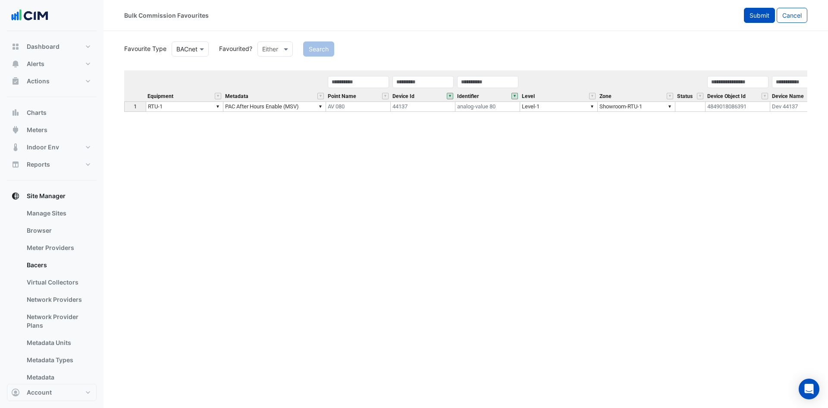
click at [764, 14] on span "Submit" at bounding box center [759, 15] width 20 height 7
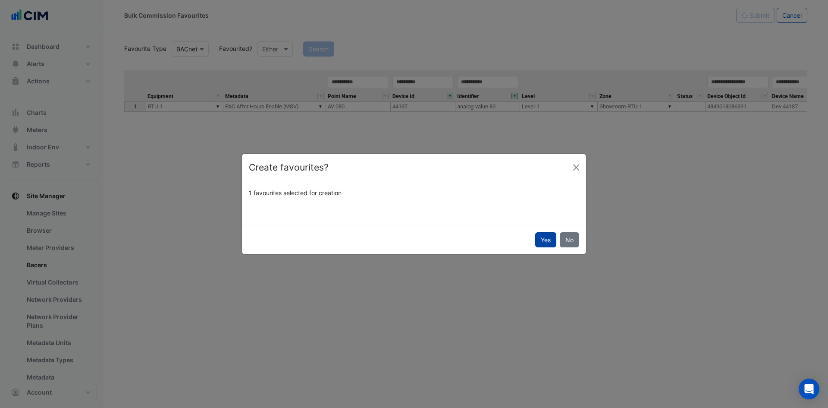
click at [545, 236] on button "Yes" at bounding box center [545, 239] width 21 height 15
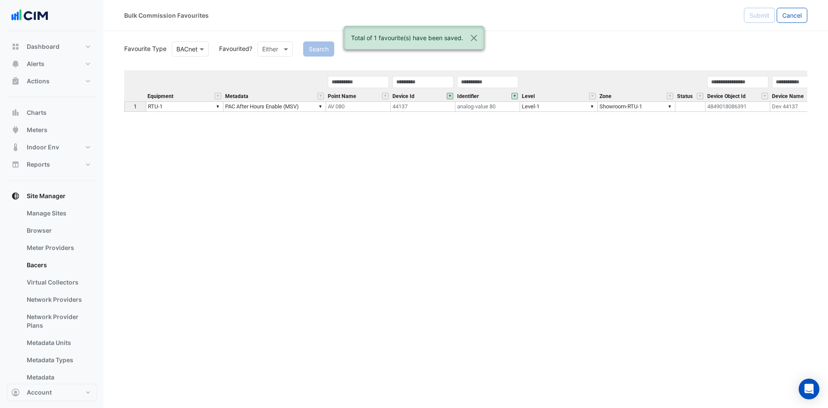
click at [515, 94] on button "" at bounding box center [514, 96] width 6 height 6
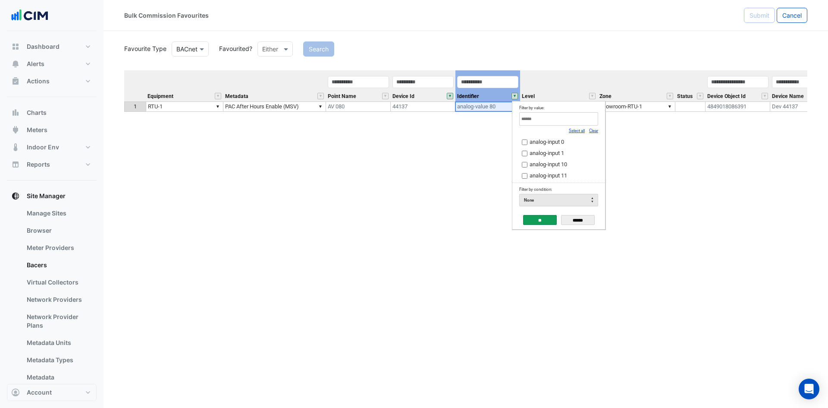
click at [548, 120] on input "Filter by value:" at bounding box center [558, 118] width 79 height 13
type input "**********"
click at [546, 139] on span "binary-value 40" at bounding box center [548, 141] width 37 height 6
click at [545, 217] on input "**" at bounding box center [540, 220] width 34 height 10
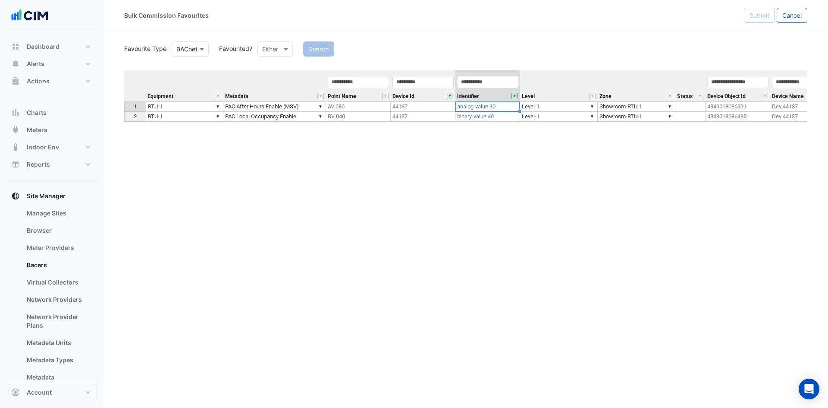
click at [513, 96] on button "" at bounding box center [514, 96] width 6 height 6
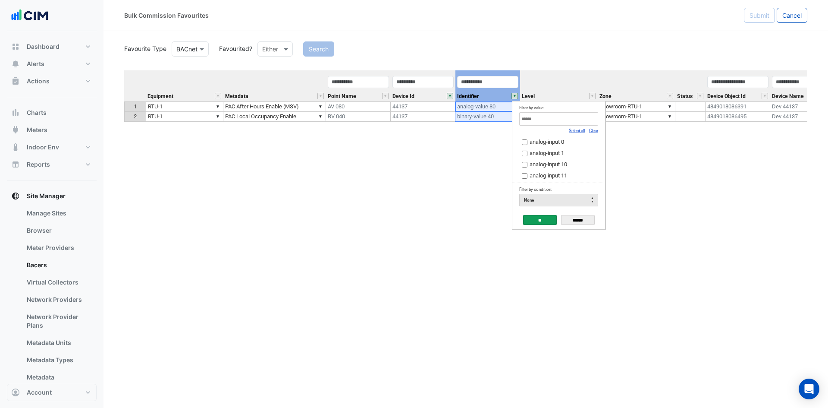
click at [550, 122] on input "Filter by value:" at bounding box center [558, 118] width 79 height 13
click at [562, 142] on span "binary-value 41" at bounding box center [548, 141] width 37 height 6
click at [564, 119] on input "**********" at bounding box center [558, 118] width 79 height 13
type input "**********"
click at [549, 140] on span "binary-value 42" at bounding box center [548, 141] width 37 height 6
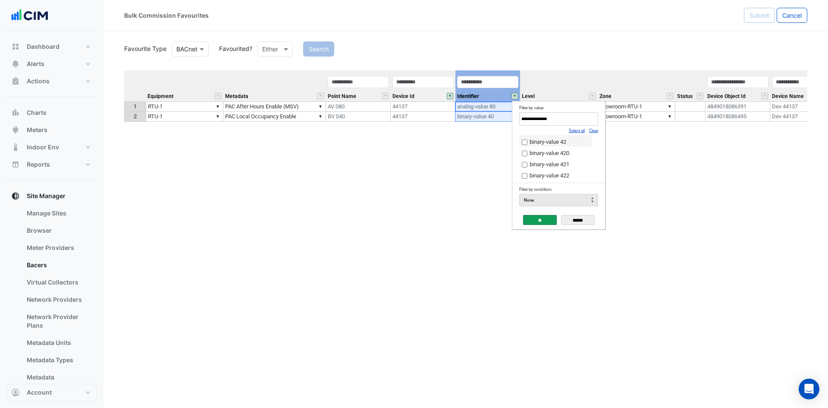
click at [538, 218] on input "**" at bounding box center [540, 220] width 34 height 10
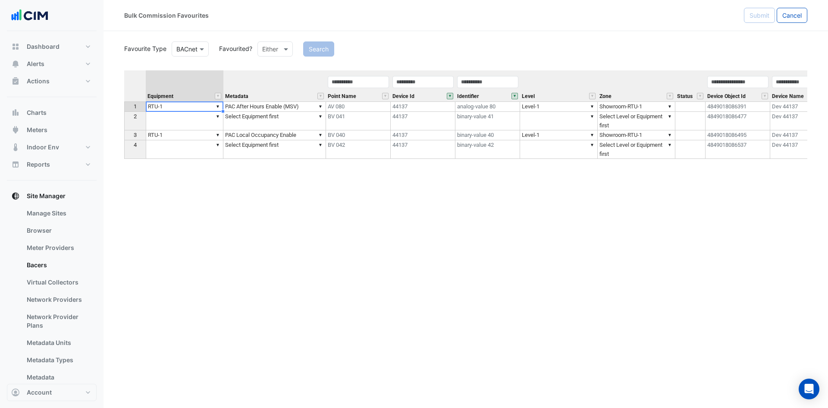
click at [185, 107] on td "▼ RTU-1" at bounding box center [185, 106] width 78 height 10
drag, startPoint x: 224, startPoint y: 110, endPoint x: 215, endPoint y: 149, distance: 40.3
click at [124, 151] on div "Equipment Metadata Point Name Device Id Identifier Level Zone Status Device Obj…" at bounding box center [124, 114] width 0 height 88
type textarea "*****"
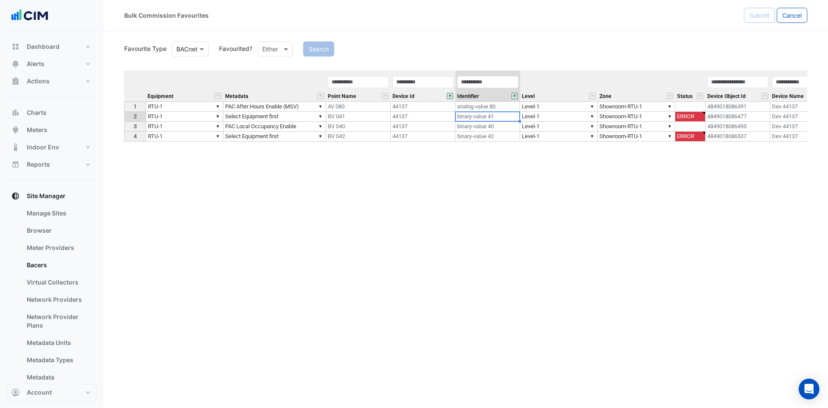
click at [481, 116] on td "binary-value 41" at bounding box center [487, 117] width 65 height 10
click at [278, 116] on td "▼ Select Equipment first" at bounding box center [274, 117] width 103 height 10
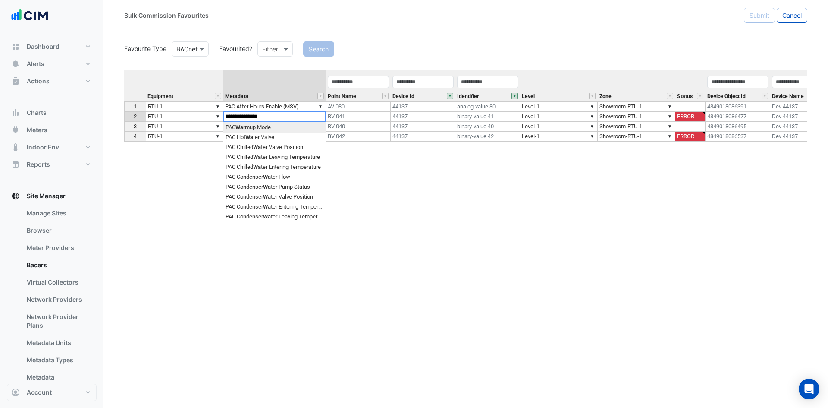
click at [270, 128] on div "**********" at bounding box center [465, 212] width 683 height 285
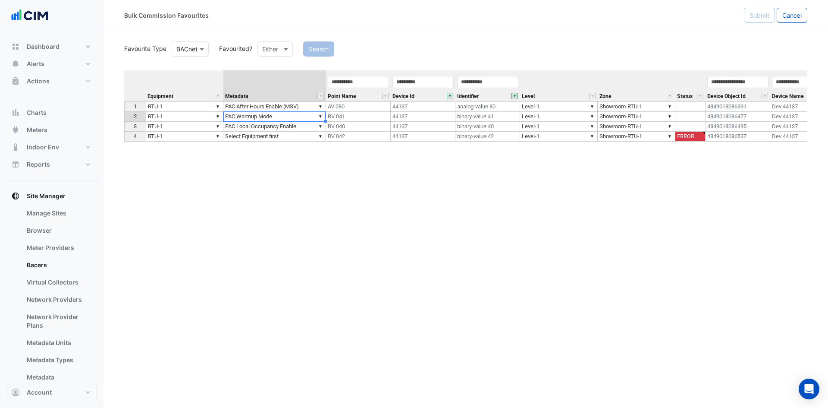
type textarea "**********"
click at [283, 138] on td "▼ Select Equipment first" at bounding box center [274, 137] width 103 height 10
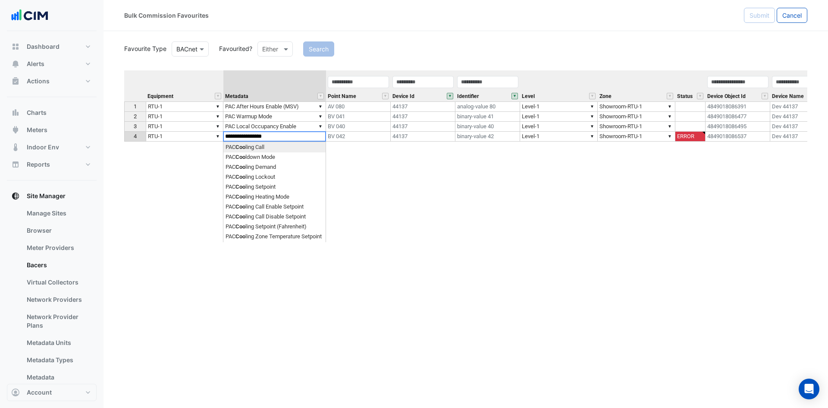
click at [278, 160] on div "**********" at bounding box center [465, 212] width 683 height 285
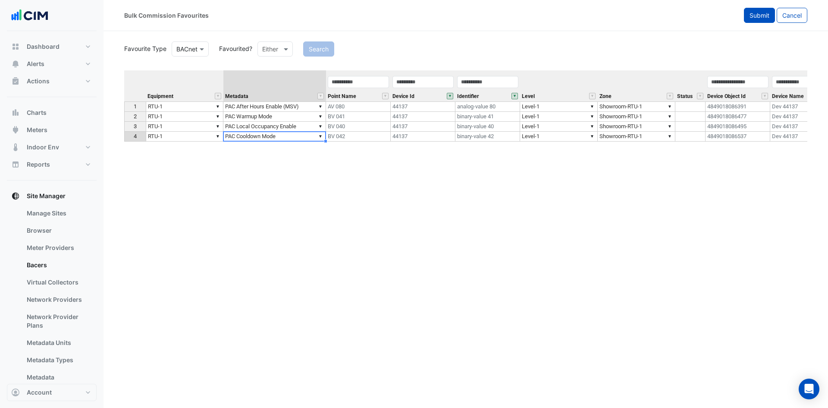
type textarea "**********"
click at [759, 19] on span "Submit" at bounding box center [759, 15] width 20 height 7
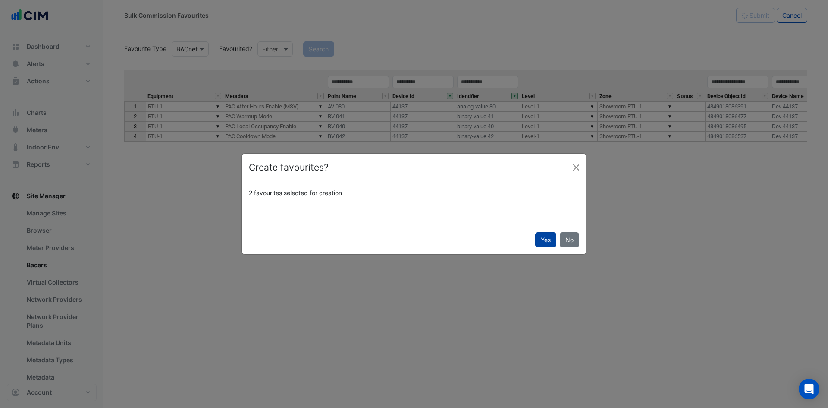
click at [551, 241] on button "Yes" at bounding box center [545, 239] width 21 height 15
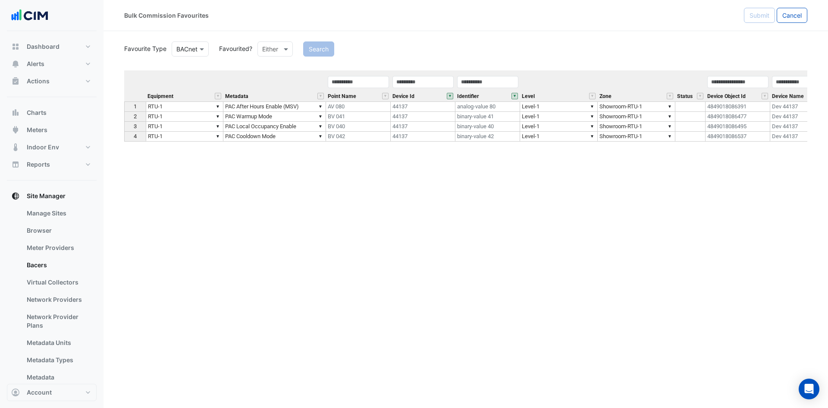
click at [515, 95] on button "" at bounding box center [514, 96] width 6 height 6
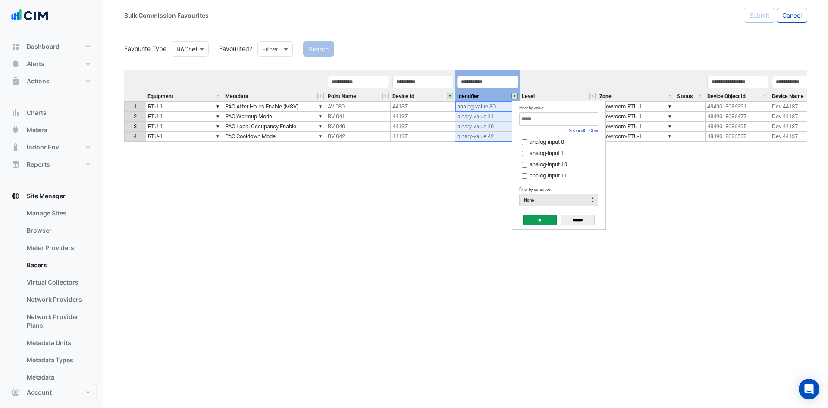
click at [451, 96] on button "" at bounding box center [450, 96] width 6 height 6
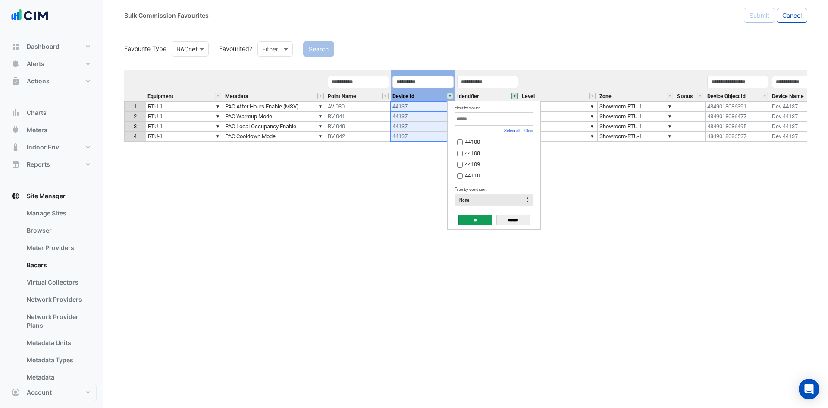
click at [491, 120] on input "Filter by value:" at bounding box center [494, 118] width 79 height 13
type input "*"
click at [520, 221] on input "******" at bounding box center [513, 220] width 34 height 10
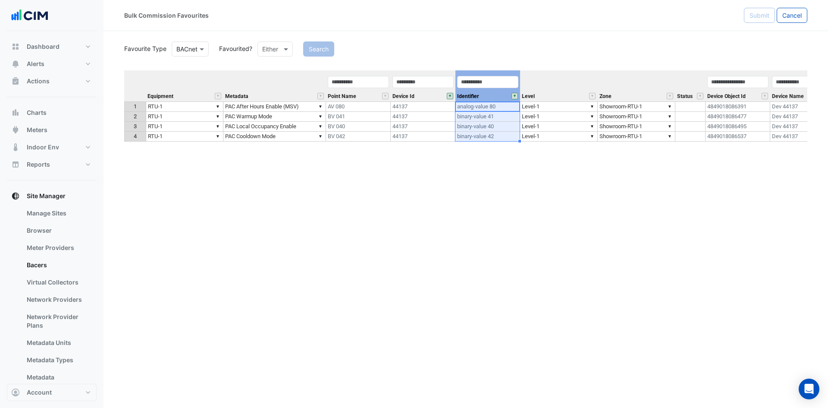
click at [510, 96] on div "Identifier" at bounding box center [487, 88] width 65 height 26
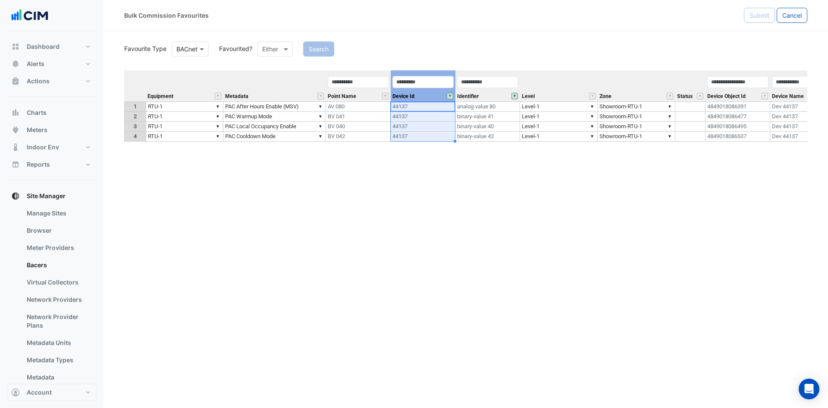
click at [451, 96] on button "" at bounding box center [450, 96] width 6 height 6
click at [581, 160] on div "Equipment Metadata Point Name Device Id Identifier Level Zone Status Device Obj…" at bounding box center [465, 212] width 683 height 285
click at [514, 95] on button "" at bounding box center [514, 96] width 6 height 6
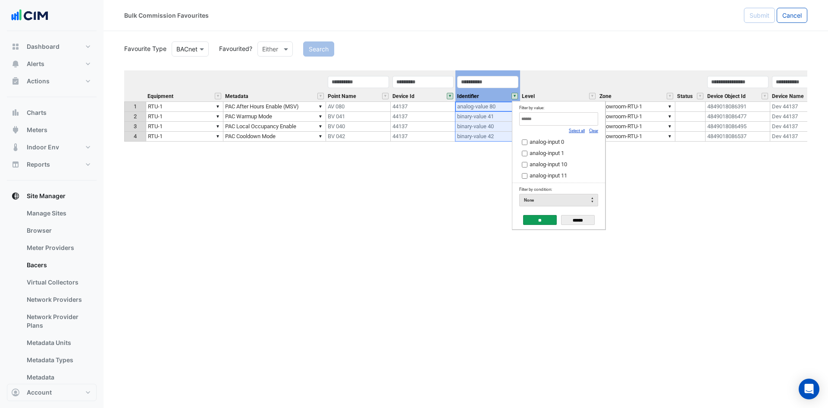
click at [573, 130] on link "Select all" at bounding box center [577, 130] width 16 height 5
click at [536, 218] on input "**" at bounding box center [540, 220] width 34 height 10
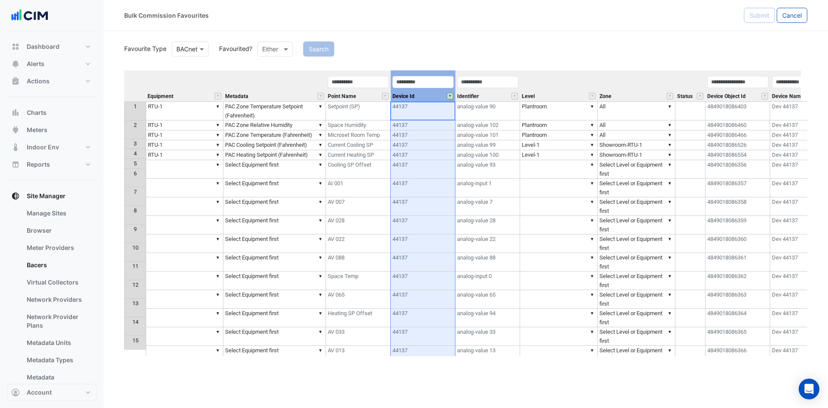
click at [448, 94] on button "" at bounding box center [450, 96] width 6 height 6
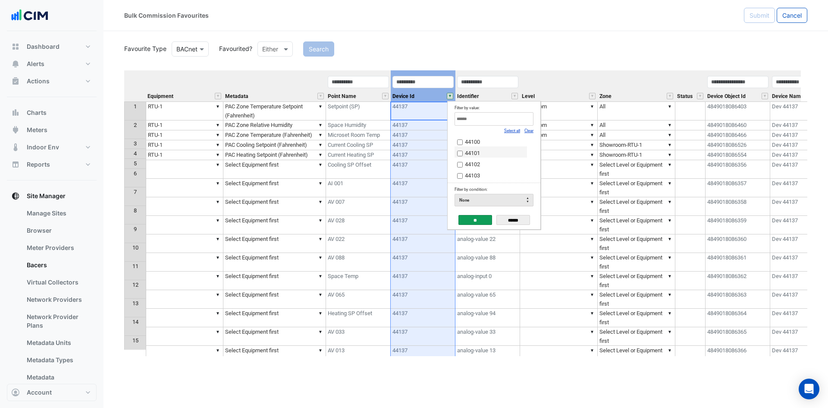
click at [530, 130] on link "Clear" at bounding box center [528, 130] width 9 height 5
click at [476, 122] on input "Filter by value:" at bounding box center [494, 118] width 79 height 13
type input "*****"
click at [480, 143] on span "44137" at bounding box center [472, 141] width 15 height 6
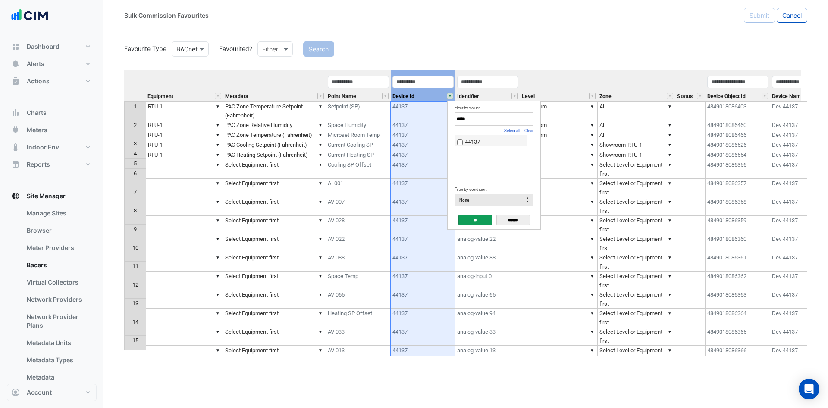
click at [477, 216] on input "**" at bounding box center [475, 220] width 34 height 10
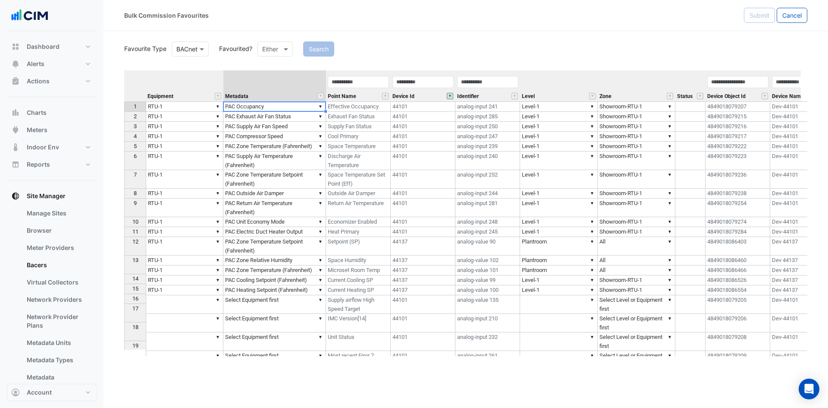
click at [289, 107] on td "▼ PAC Occupancy" at bounding box center [274, 106] width 103 height 10
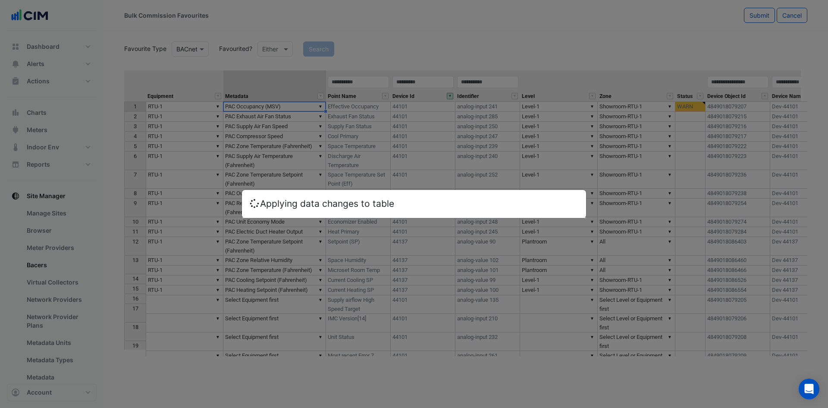
type textarea "**********"
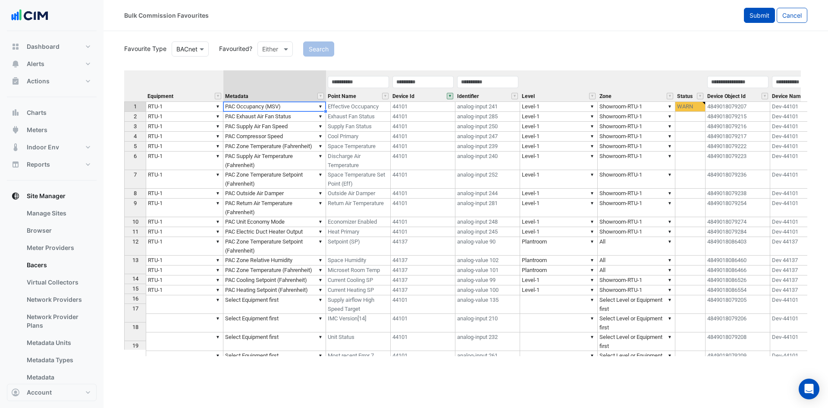
click at [761, 14] on span "Submit" at bounding box center [759, 15] width 20 height 7
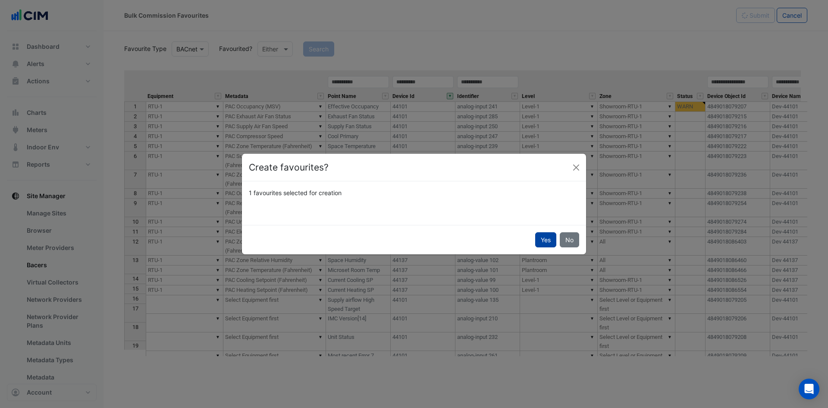
click at [543, 237] on button "Yes" at bounding box center [545, 239] width 21 height 15
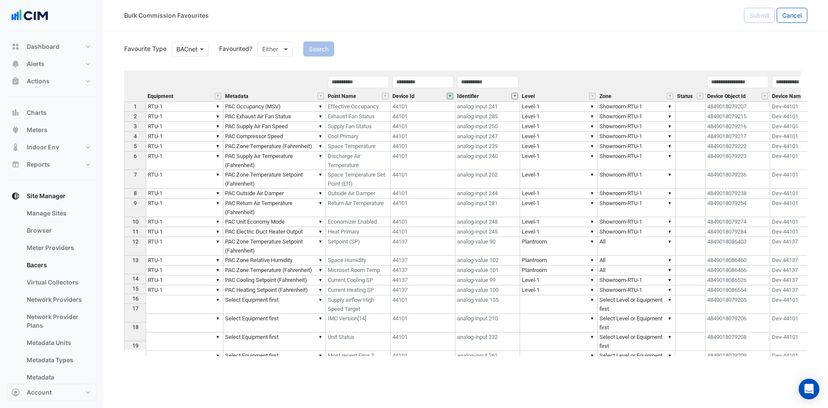
click at [516, 97] on button "" at bounding box center [514, 96] width 6 height 6
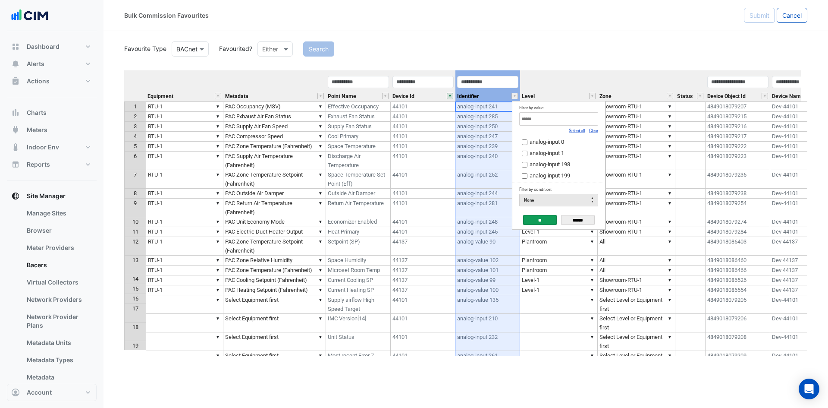
click at [593, 129] on link "Clear" at bounding box center [593, 130] width 9 height 5
click at [580, 121] on input "Filter by value:" at bounding box center [558, 118] width 79 height 13
type input "**********"
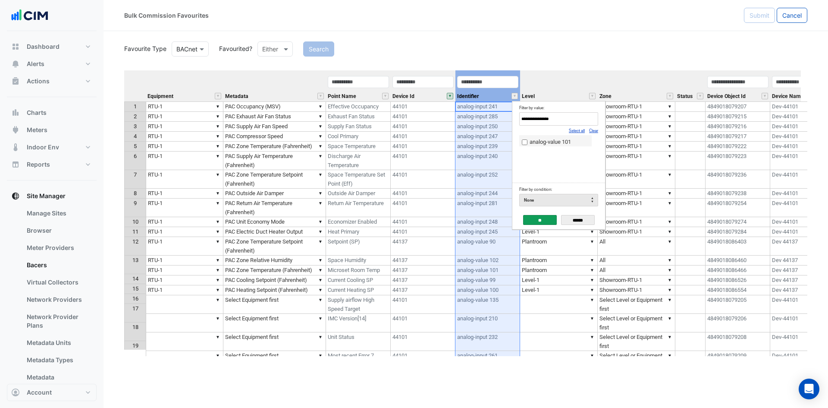
click at [554, 142] on span "analog-value 101" at bounding box center [550, 141] width 41 height 6
click at [538, 217] on input "**" at bounding box center [540, 220] width 34 height 10
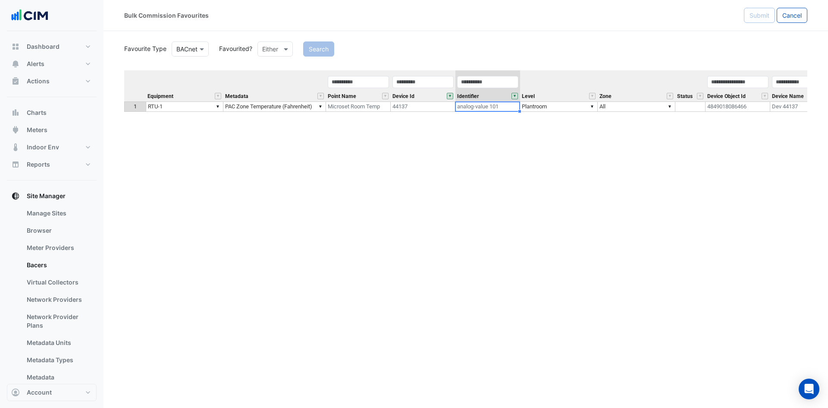
click at [516, 95] on button "" at bounding box center [514, 96] width 6 height 6
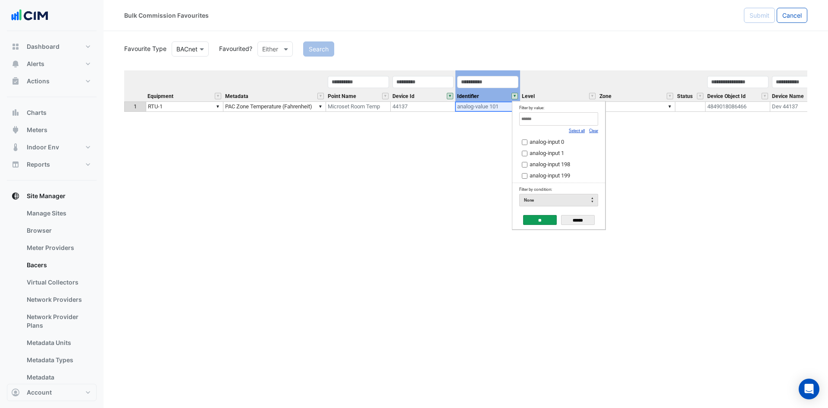
click at [585, 120] on input "Filter by value:" at bounding box center [558, 118] width 79 height 13
type input "**********"
click at [560, 139] on span "analog-value 102" at bounding box center [550, 141] width 41 height 6
click at [541, 220] on input "**" at bounding box center [540, 220] width 34 height 10
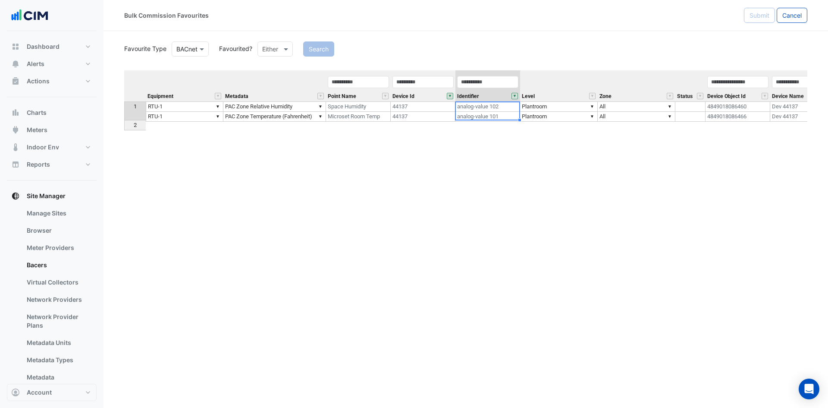
click at [513, 94] on button "" at bounding box center [514, 96] width 6 height 6
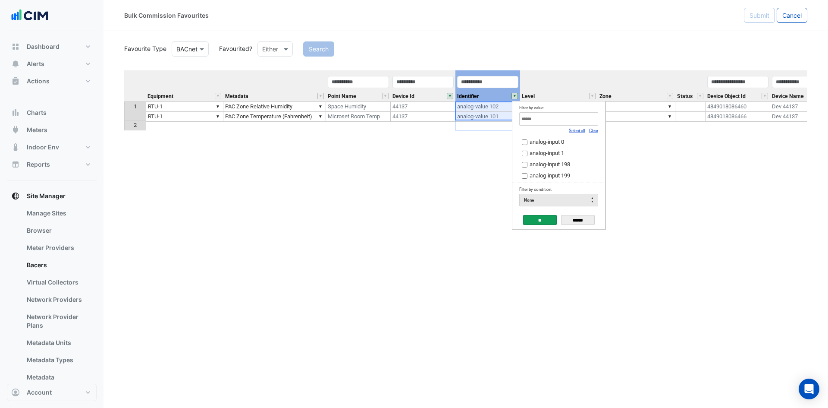
click at [557, 124] on input "Filter by value:" at bounding box center [558, 118] width 79 height 13
click at [532, 139] on span "analog-value 100" at bounding box center [550, 141] width 41 height 6
click at [572, 116] on input "**********" at bounding box center [558, 118] width 79 height 13
type input "**********"
click at [554, 144] on span "analog-value 99" at bounding box center [549, 141] width 38 height 6
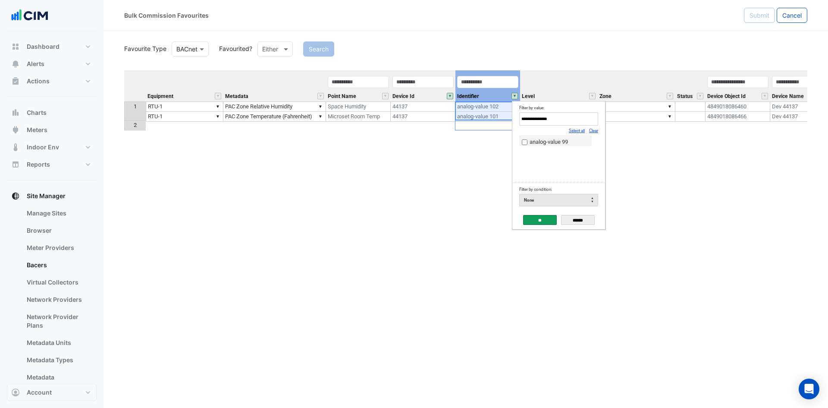
click at [536, 221] on input "**" at bounding box center [540, 220] width 34 height 10
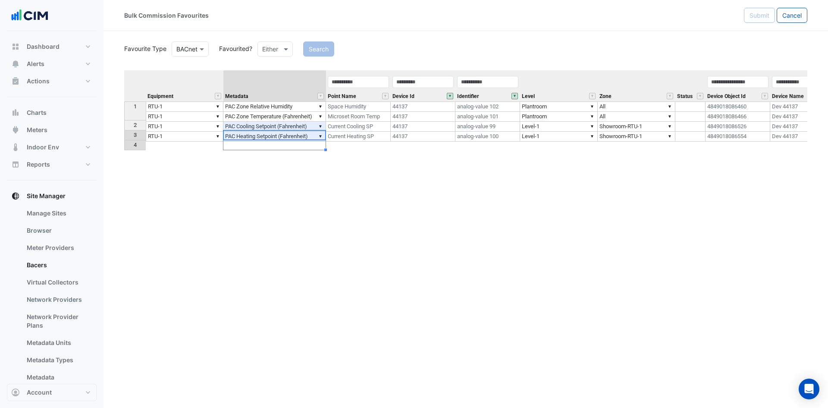
drag, startPoint x: 306, startPoint y: 135, endPoint x: 311, endPoint y: 141, distance: 7.0
click at [311, 141] on tbody "1 ▼ RTU-1 ▼ PAC Zone Relative Humidity Space Humidity 44137 analog-value 102 ▼ …" at bounding box center [613, 121] width 978 height 40
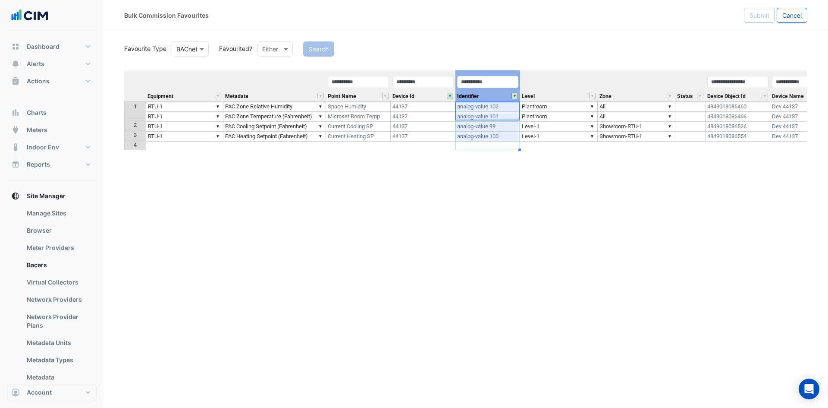
click at [516, 95] on button "" at bounding box center [514, 96] width 6 height 6
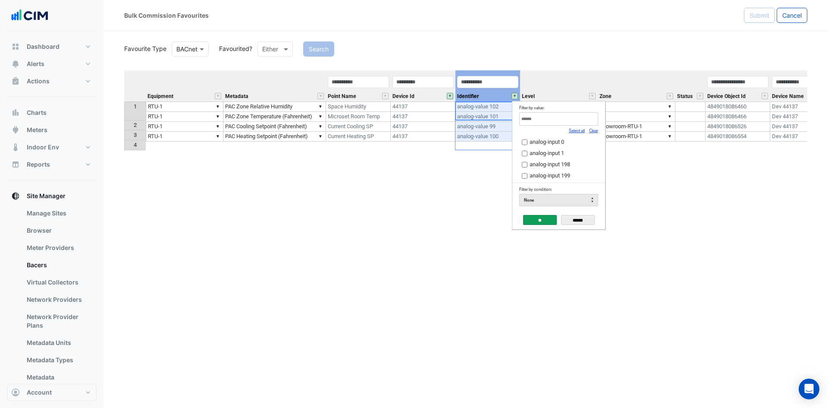
click at [566, 121] on input "Filter by value:" at bounding box center [558, 118] width 79 height 13
type input "**********"
click at [562, 143] on span "analog-value 90" at bounding box center [549, 141] width 38 height 6
click at [540, 222] on input "**" at bounding box center [540, 220] width 34 height 10
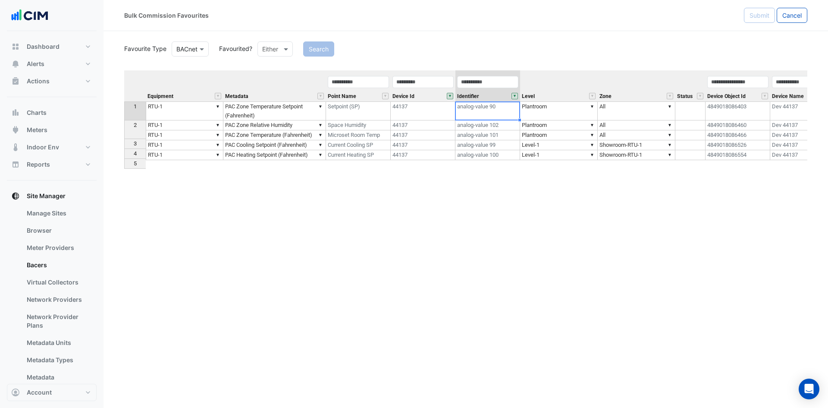
click at [517, 95] on button "" at bounding box center [514, 96] width 6 height 6
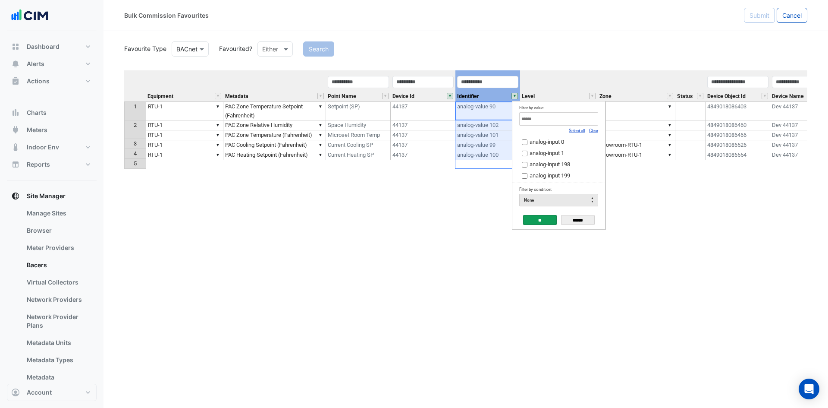
click at [558, 119] on input "Filter by value:" at bounding box center [558, 118] width 79 height 13
click at [526, 119] on input "**********" at bounding box center [558, 118] width 79 height 13
click at [539, 141] on span "analog-value 95" at bounding box center [549, 141] width 38 height 6
click at [566, 120] on input "**********" at bounding box center [558, 118] width 79 height 13
type input "**********"
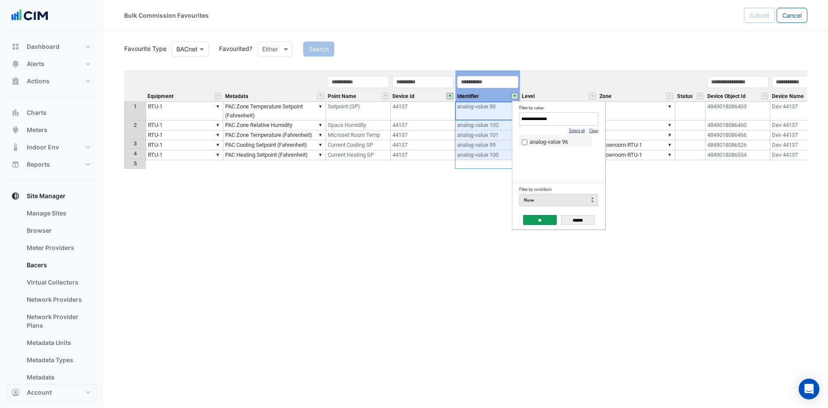
click at [561, 142] on span "analog-value 96" at bounding box center [549, 141] width 38 height 6
click at [544, 217] on input "**" at bounding box center [540, 220] width 34 height 10
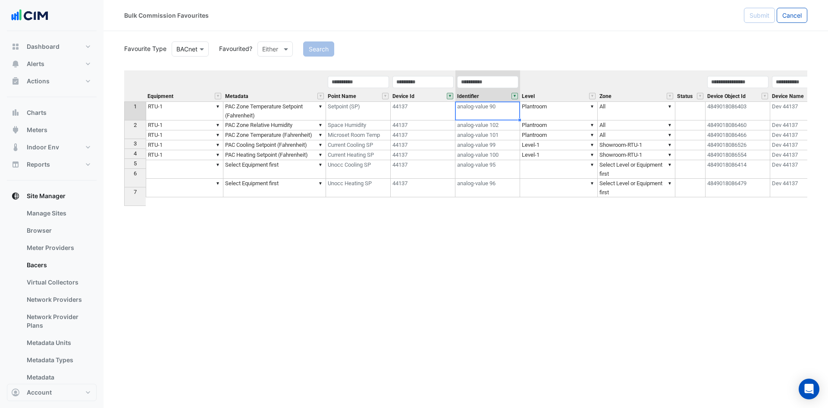
click at [194, 160] on td "▼ RTU-1" at bounding box center [185, 155] width 78 height 10
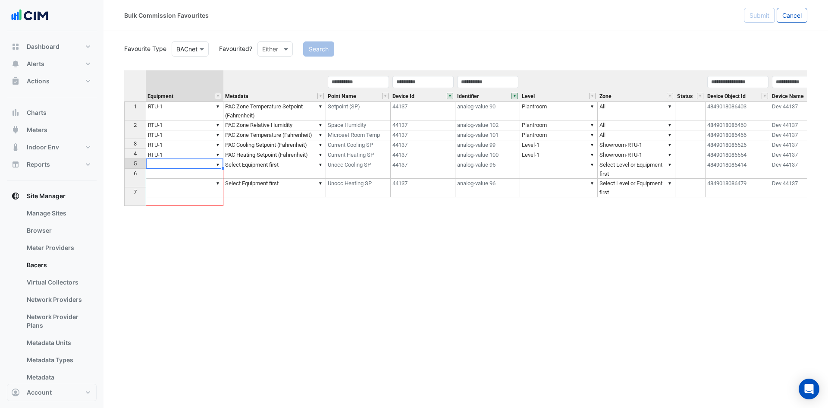
drag, startPoint x: 223, startPoint y: 167, endPoint x: 219, endPoint y: 198, distance: 31.2
click at [124, 197] on div "Equipment Metadata Point Name Device Id Identifier Level Zone Status Device Obj…" at bounding box center [124, 133] width 0 height 127
type textarea "*****"
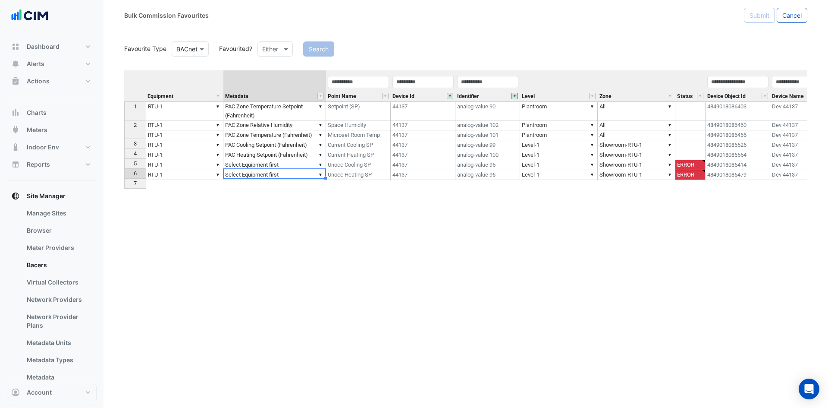
click at [294, 170] on td "▼ Select Equipment first" at bounding box center [274, 165] width 103 height 10
type textarea "**********"
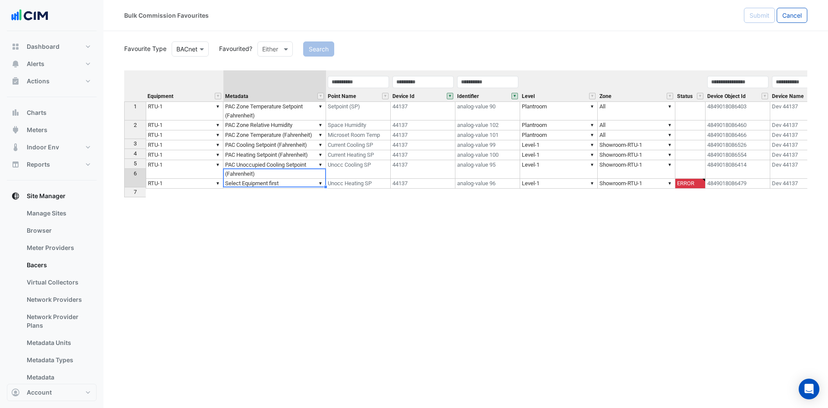
click at [284, 188] on td "▼ Select Equipment first" at bounding box center [274, 184] width 103 height 10
type textarea "**********"
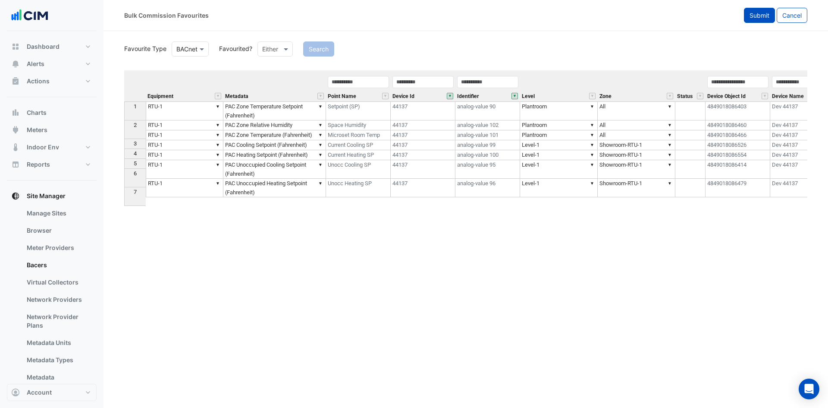
click at [757, 18] on span "Submit" at bounding box center [759, 15] width 20 height 7
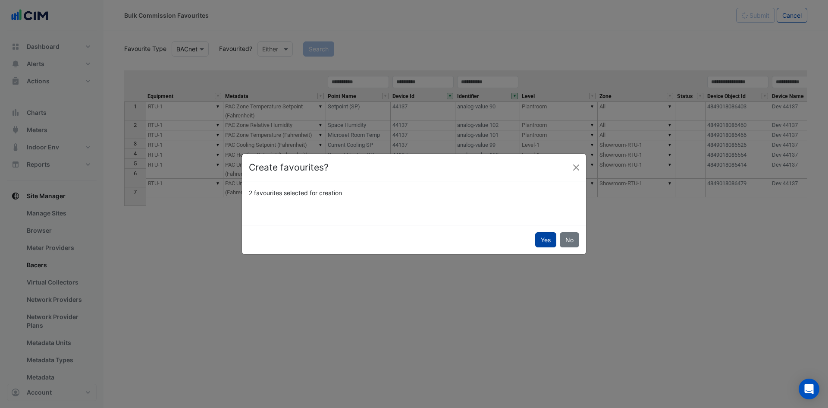
click at [542, 237] on button "Yes" at bounding box center [545, 239] width 21 height 15
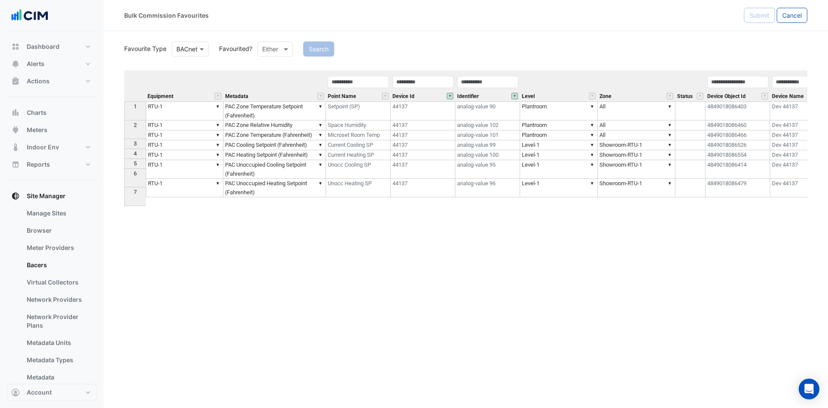
click at [516, 94] on button "" at bounding box center [514, 96] width 6 height 6
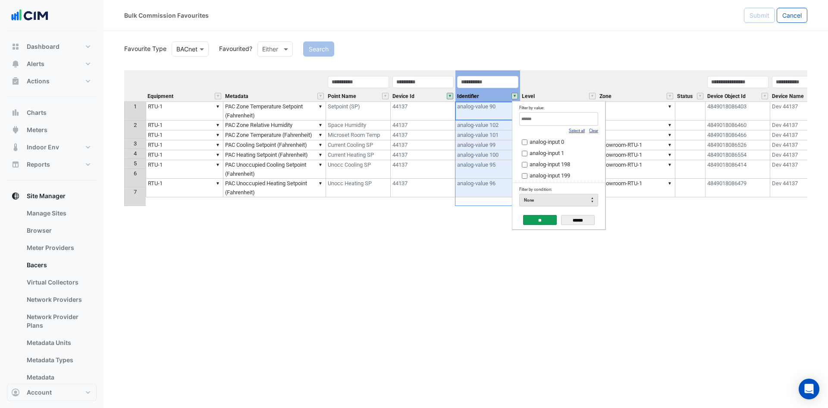
click at [559, 124] on input "Filter by value:" at bounding box center [558, 118] width 79 height 13
type input "**********"
click at [558, 145] on span "analog-input 247" at bounding box center [550, 141] width 41 height 6
click at [537, 218] on input "**" at bounding box center [540, 220] width 34 height 10
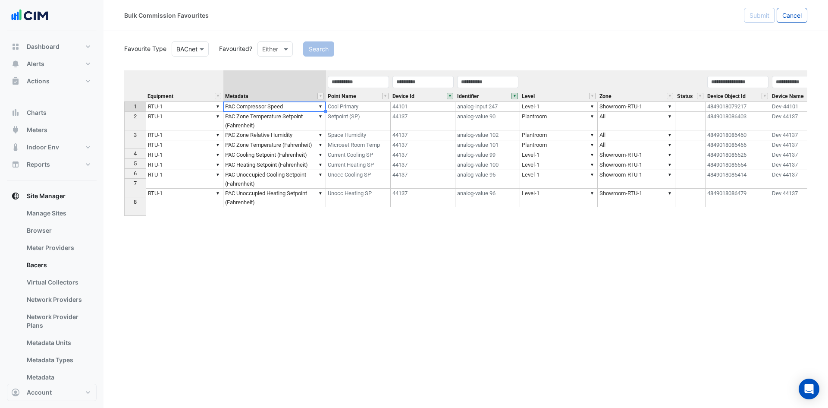
click at [295, 107] on td "▼ PAC Compressor Speed" at bounding box center [274, 106] width 103 height 10
type textarea "**********"
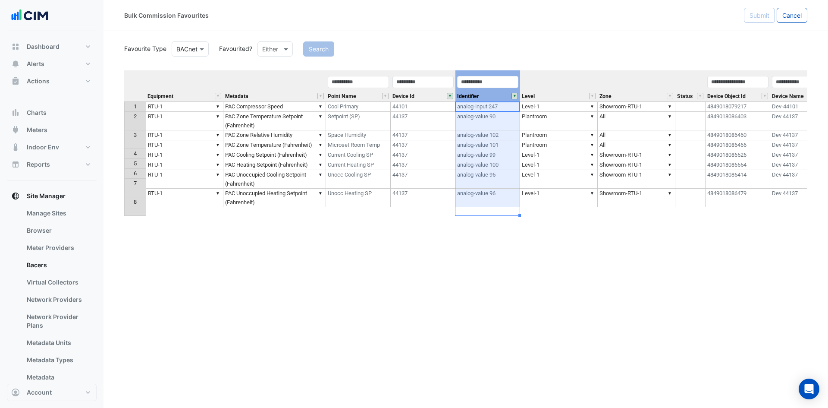
click at [514, 96] on button "" at bounding box center [514, 96] width 6 height 6
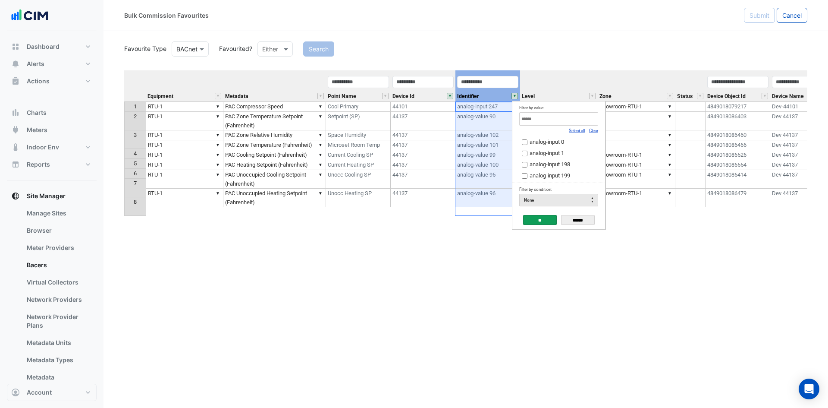
click at [547, 115] on input "Filter by value:" at bounding box center [558, 118] width 79 height 13
type input "**********"
click at [548, 141] on span "analog-input 240" at bounding box center [550, 141] width 41 height 6
click at [534, 218] on input "**" at bounding box center [540, 220] width 34 height 10
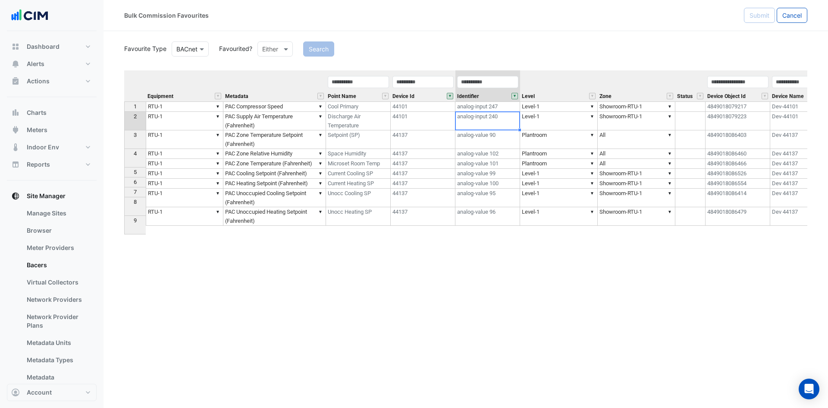
click at [491, 120] on td "analog-input 240" at bounding box center [487, 121] width 65 height 19
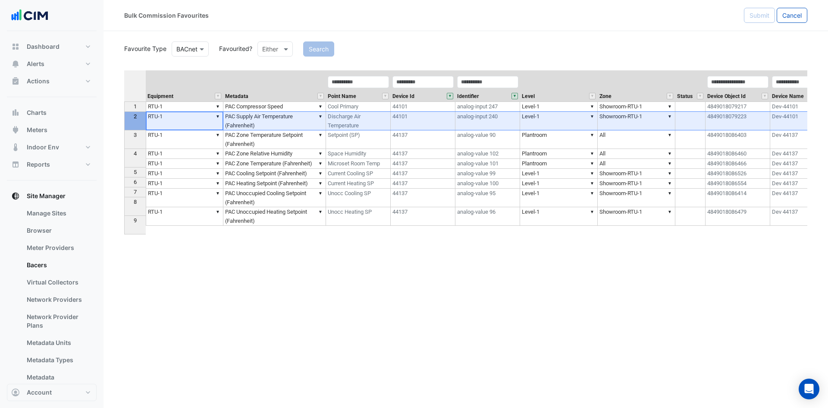
click at [137, 123] on th "2" at bounding box center [135, 121] width 22 height 19
click at [514, 95] on button "" at bounding box center [514, 96] width 6 height 6
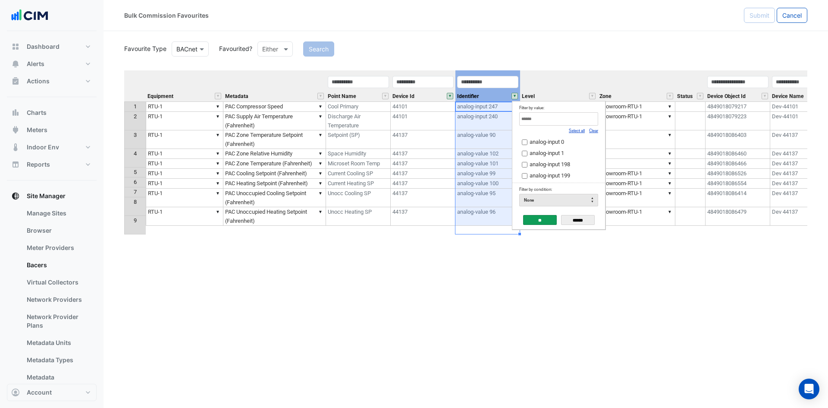
click at [546, 123] on input "Filter by value:" at bounding box center [558, 118] width 79 height 13
type input "**********"
click at [558, 140] on span "analog-input 279" at bounding box center [550, 141] width 41 height 6
click at [539, 222] on input "**" at bounding box center [540, 220] width 34 height 10
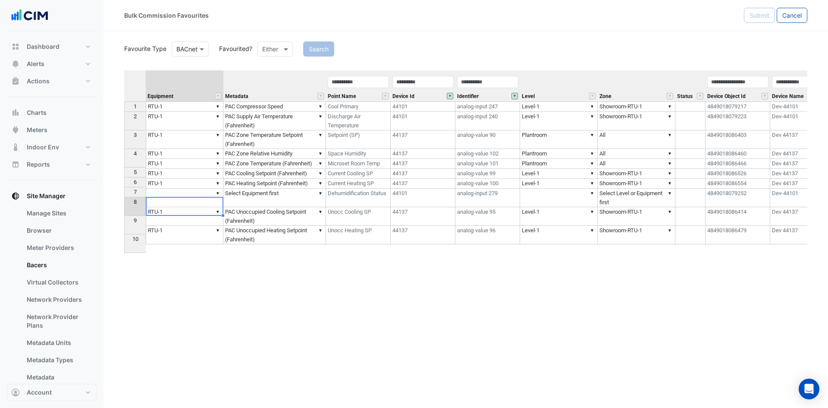
click at [188, 202] on td "▼" at bounding box center [185, 197] width 78 height 19
click at [495, 202] on td "analog-input 279" at bounding box center [487, 197] width 65 height 19
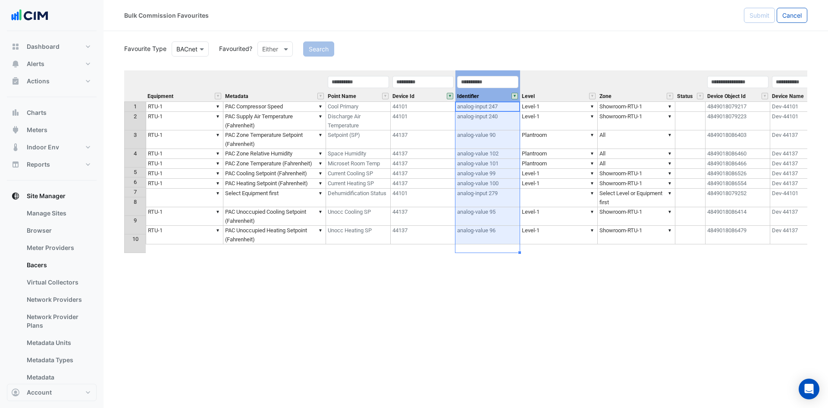
click at [514, 96] on button "" at bounding box center [514, 96] width 6 height 6
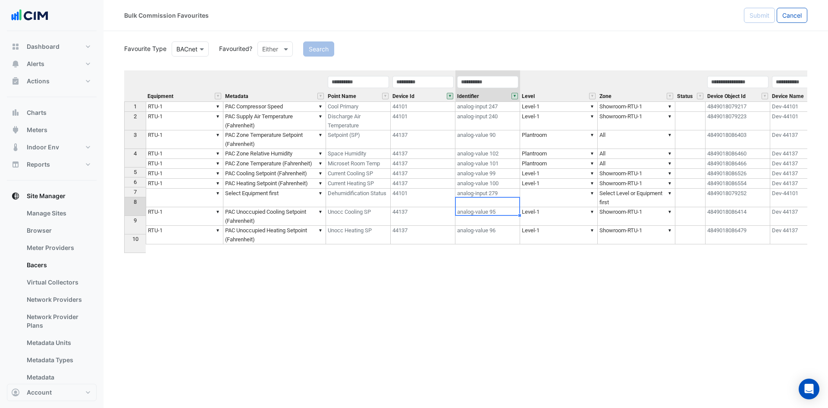
click at [483, 207] on td "analog-input 279" at bounding box center [487, 197] width 65 height 19
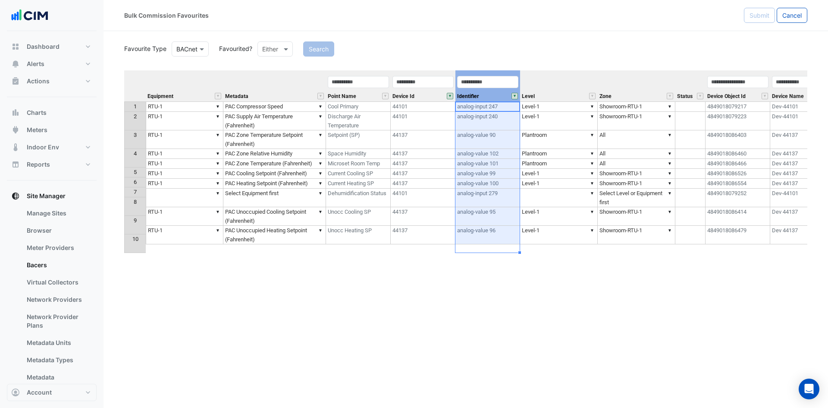
click at [514, 95] on button "" at bounding box center [514, 96] width 6 height 6
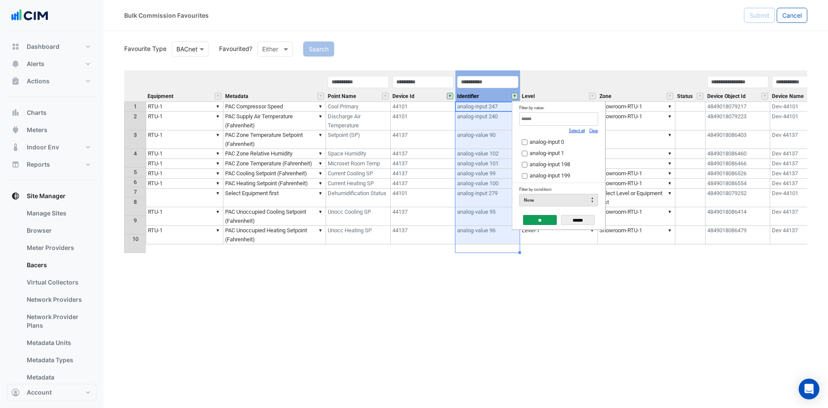
click at [551, 119] on input "Filter by value:" at bounding box center [558, 118] width 79 height 13
paste input "**********"
drag, startPoint x: 564, startPoint y: 117, endPoint x: 510, endPoint y: 117, distance: 53.9
click at [510, 117] on body "Bulk Commission Favourites Submit Cancel Favourite Type Favourite Type BACnet F…" at bounding box center [414, 204] width 828 height 408
click at [592, 113] on input "**********" at bounding box center [558, 118] width 79 height 13
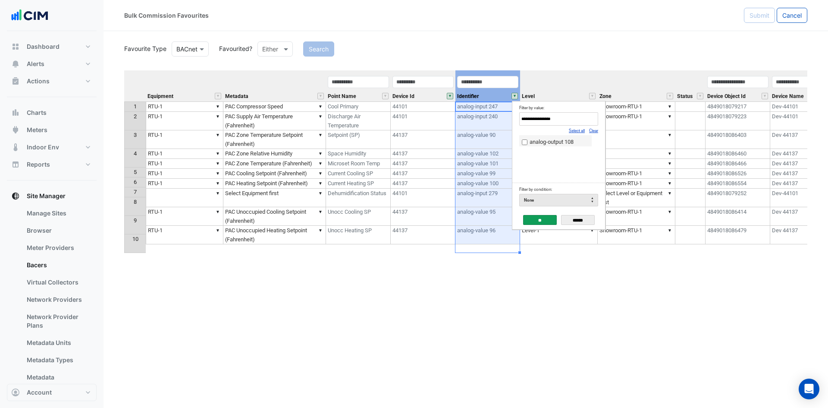
type input "**********"
click at [561, 139] on span "analog-output 108" at bounding box center [552, 141] width 44 height 6
drag, startPoint x: 535, startPoint y: 215, endPoint x: 549, endPoint y: 218, distance: 14.5
click at [535, 215] on input "**" at bounding box center [540, 220] width 34 height 10
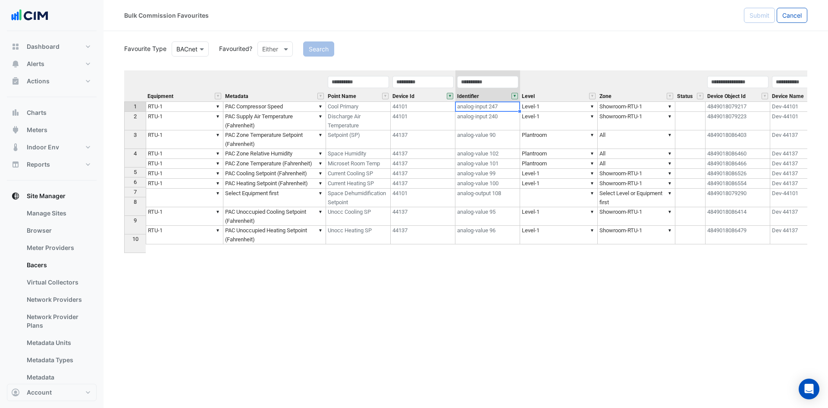
click at [204, 188] on td "▼ RTU-1" at bounding box center [185, 184] width 78 height 10
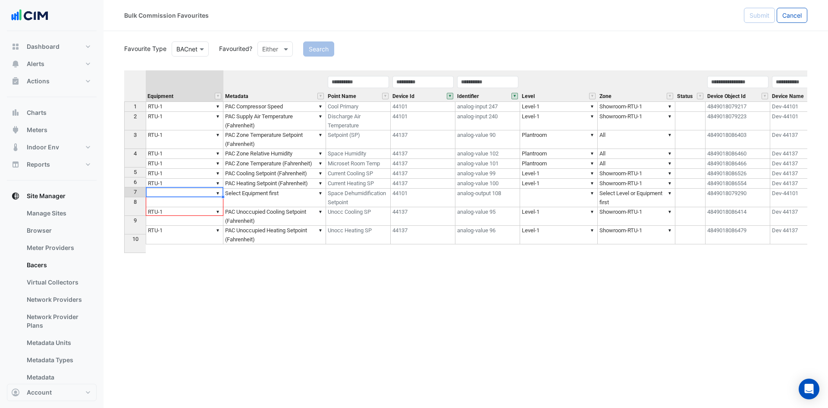
drag, startPoint x: 222, startPoint y: 197, endPoint x: 220, endPoint y: 203, distance: 6.3
type textarea "*****"
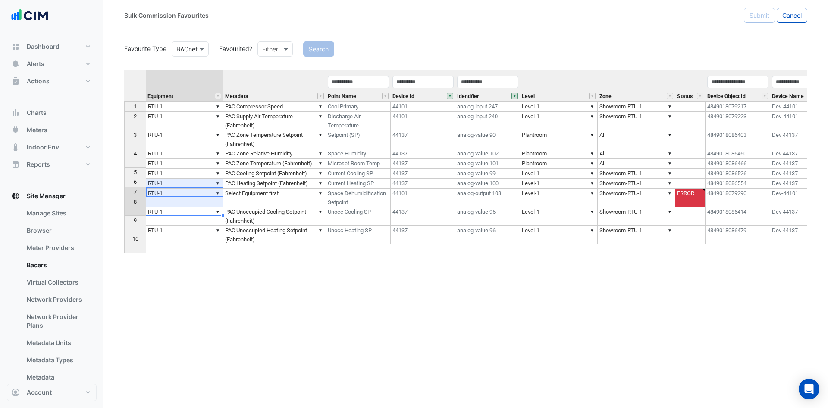
click at [261, 207] on td "▼ Select Equipment first" at bounding box center [274, 197] width 103 height 19
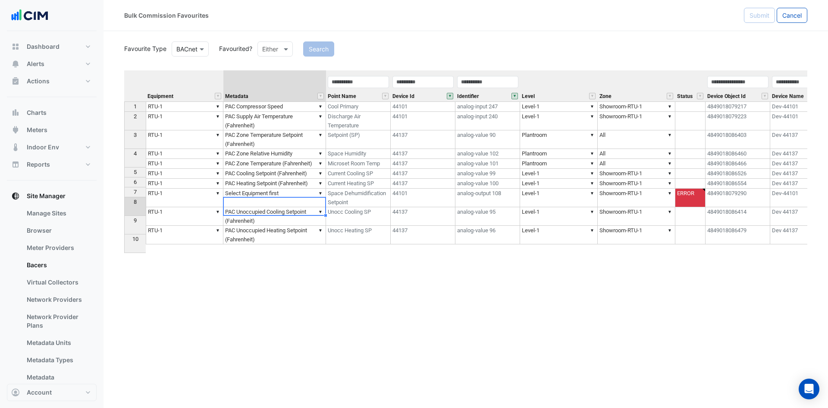
type textarea "**********"
click at [754, 15] on span "Submit" at bounding box center [759, 15] width 20 height 7
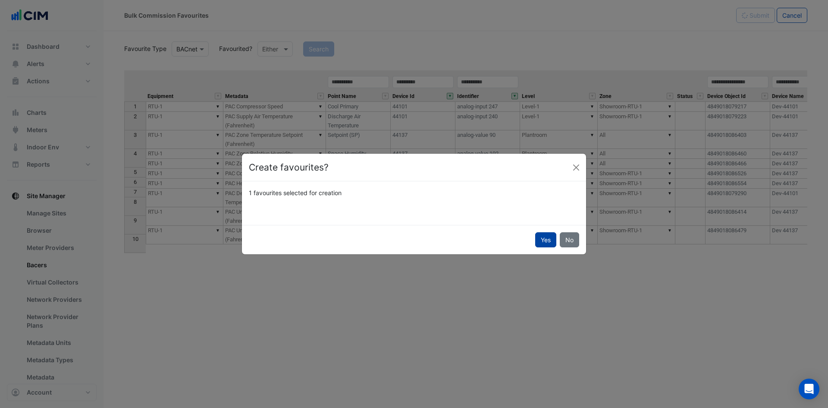
click at [551, 243] on button "Yes" at bounding box center [545, 239] width 21 height 15
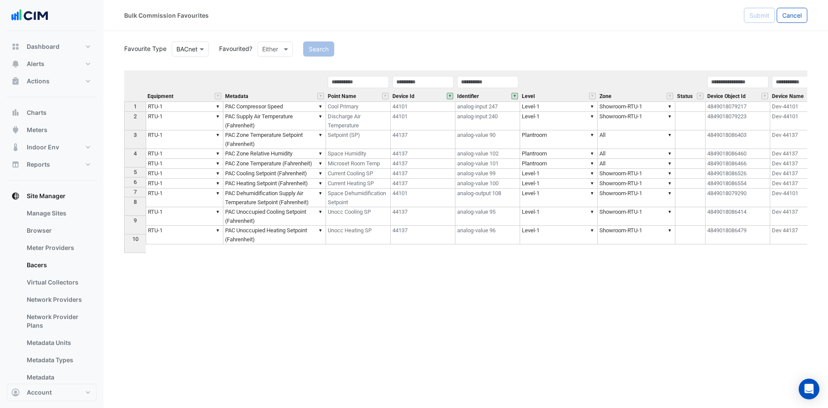
click at [517, 94] on button "" at bounding box center [514, 96] width 6 height 6
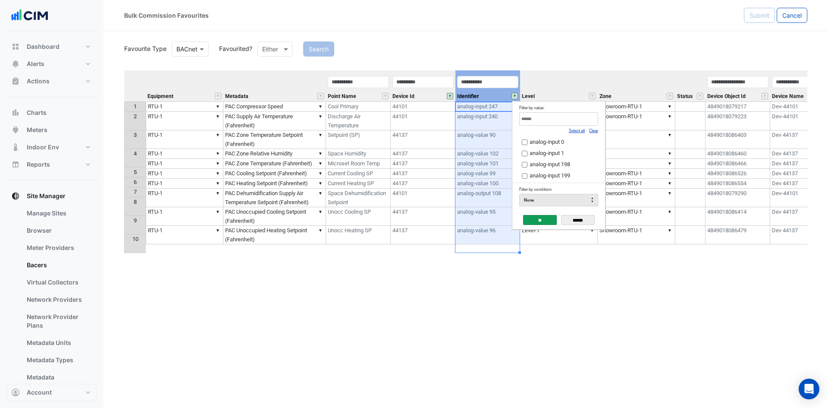
click at [573, 122] on input "Filter by value:" at bounding box center [558, 118] width 79 height 13
type input "**********"
click at [561, 144] on span "analog-input 245" at bounding box center [550, 141] width 41 height 6
click at [540, 217] on input "**" at bounding box center [540, 220] width 34 height 10
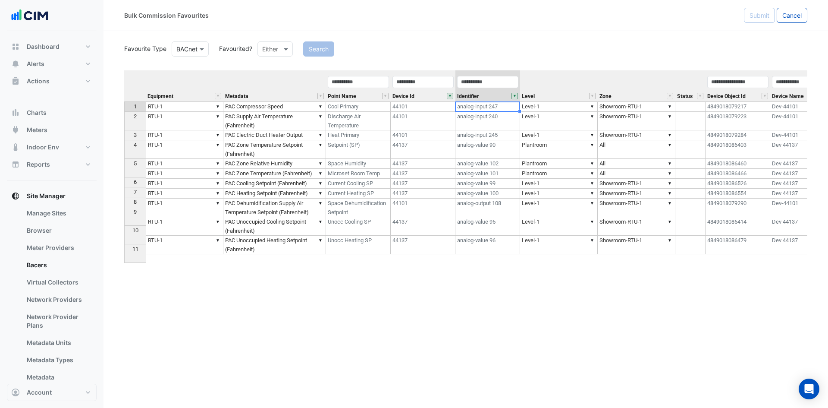
click at [118, 137] on section "Favourite Type Favourite Type BACnet Favourited? Either Search Equipment Metada…" at bounding box center [465, 193] width 724 height 325
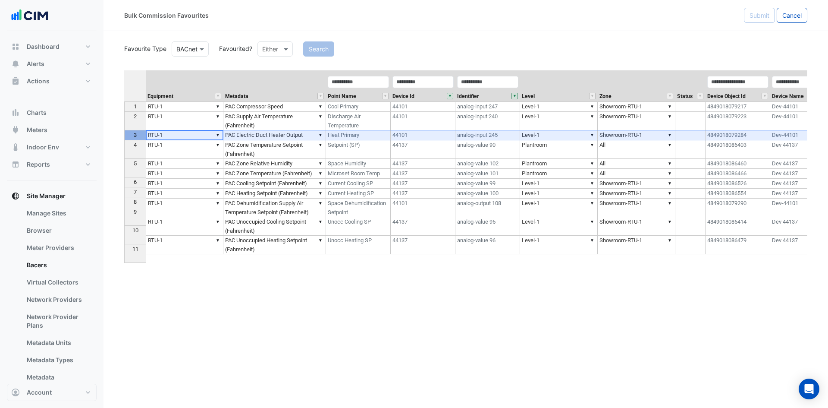
click at [128, 135] on div "3" at bounding box center [135, 134] width 18 height 9
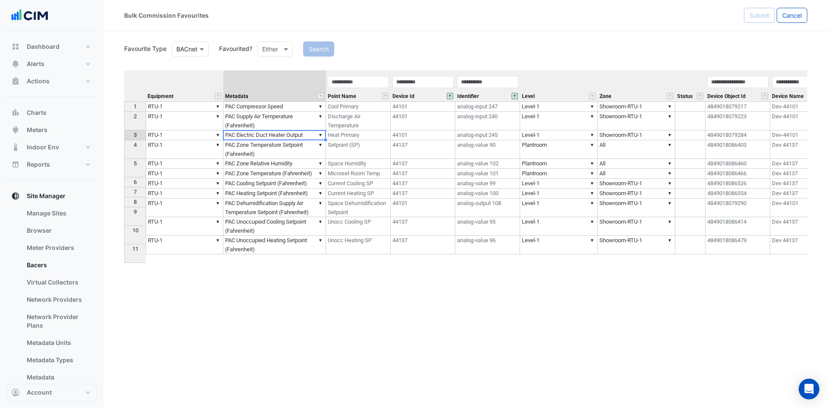
click at [303, 133] on td "▼ PAC Electric Duct Heater Output" at bounding box center [274, 135] width 103 height 10
click at [309, 134] on td "▼ PAC Electric Duct Heater Output" at bounding box center [274, 135] width 103 height 10
type textarea "**********"
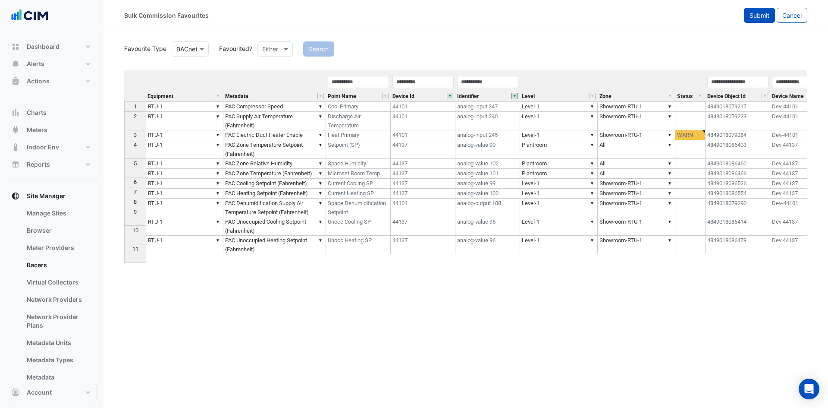
click at [759, 15] on span "Submit" at bounding box center [759, 15] width 20 height 7
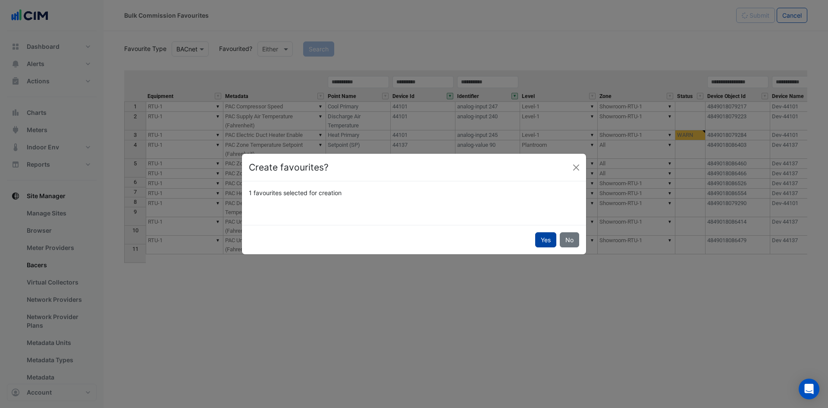
click at [543, 241] on button "Yes" at bounding box center [545, 239] width 21 height 15
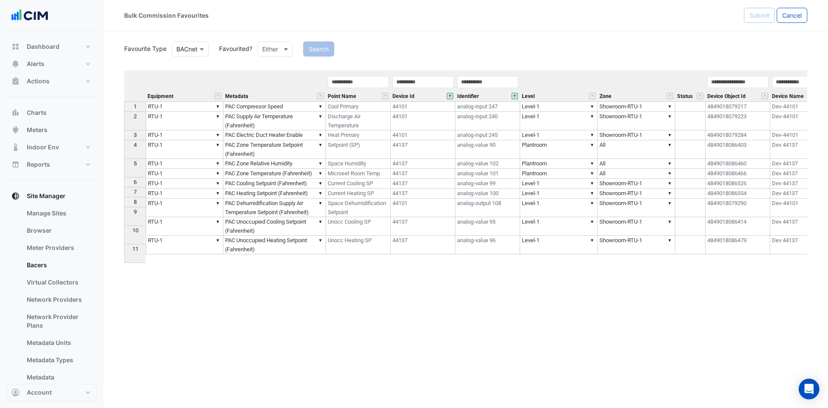
click at [517, 95] on button "" at bounding box center [514, 96] width 6 height 6
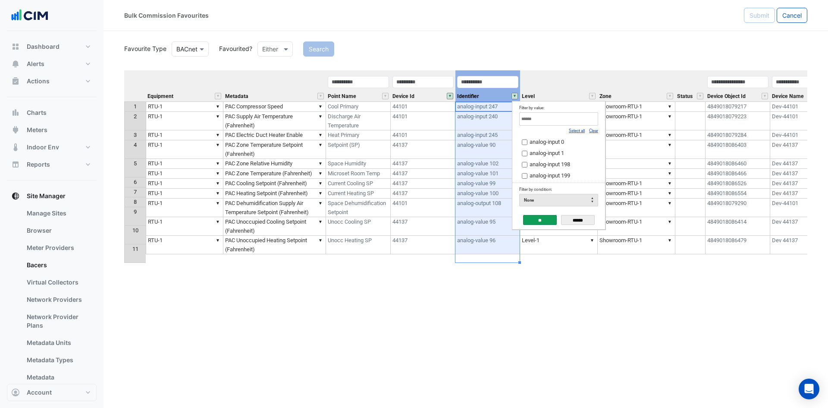
click at [594, 130] on link "Clear" at bounding box center [593, 130] width 9 height 5
click at [591, 123] on input "Filter by value:" at bounding box center [558, 118] width 79 height 13
type input "**********"
click at [563, 143] on span "analog-input 250" at bounding box center [550, 141] width 41 height 6
click at [541, 219] on input "**" at bounding box center [540, 220] width 34 height 10
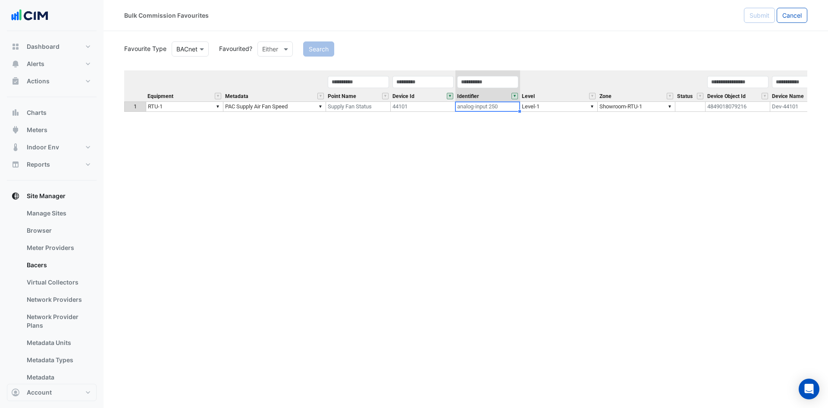
click at [449, 94] on button "" at bounding box center [450, 96] width 6 height 6
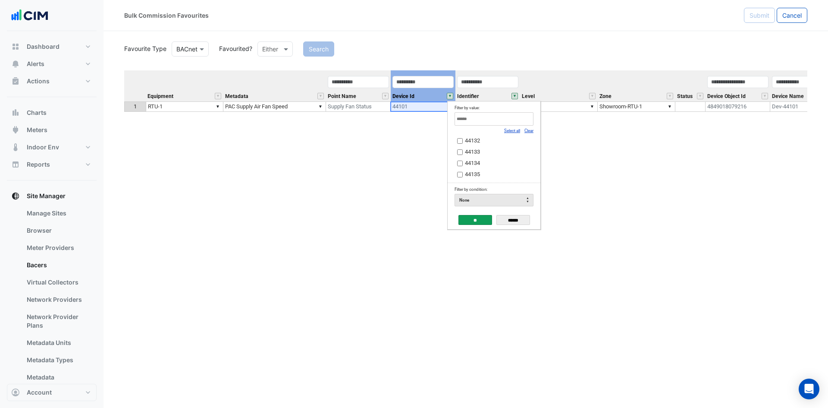
scroll to position [454, 0]
click at [473, 222] on input "**" at bounding box center [475, 220] width 34 height 10
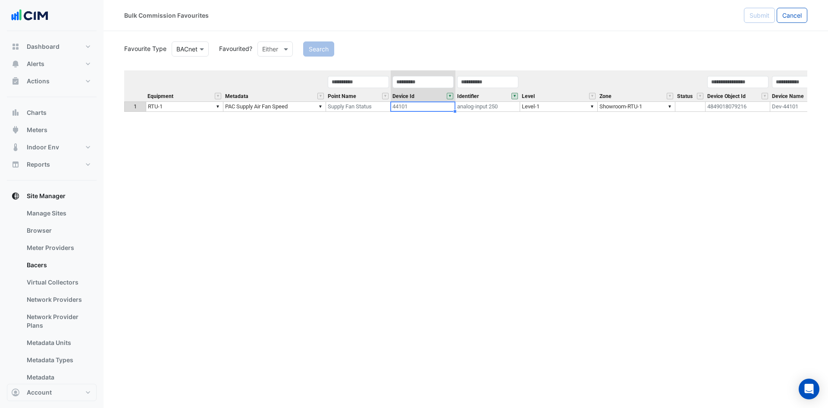
click at [515, 95] on button "" at bounding box center [514, 96] width 6 height 6
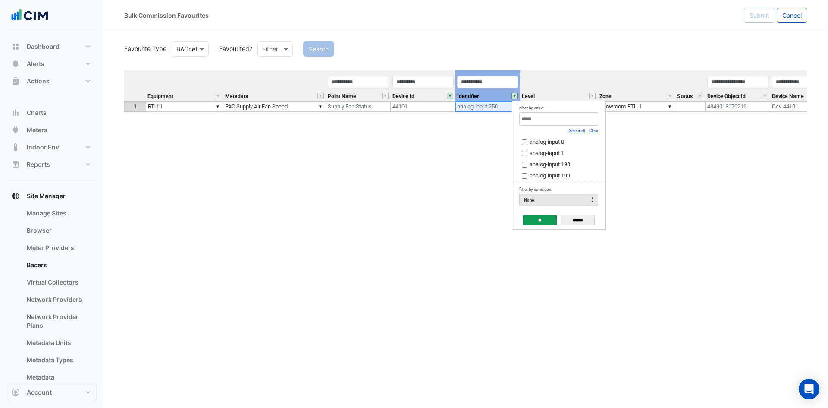
click at [578, 129] on link "Select all" at bounding box center [577, 130] width 16 height 5
click at [533, 220] on input "**" at bounding box center [540, 220] width 34 height 10
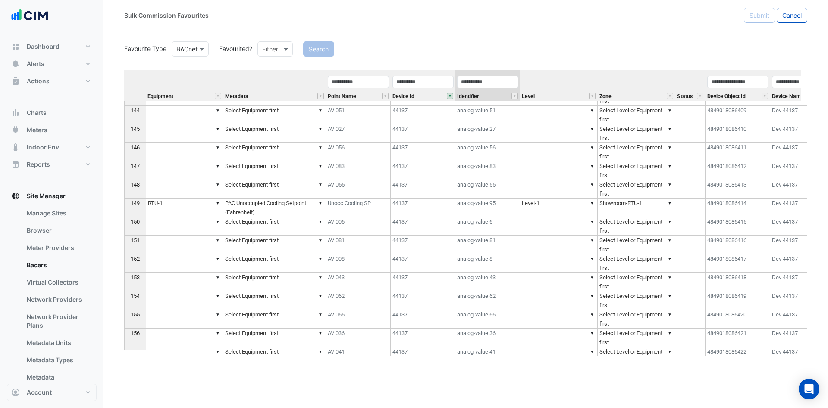
scroll to position [2358, 0]
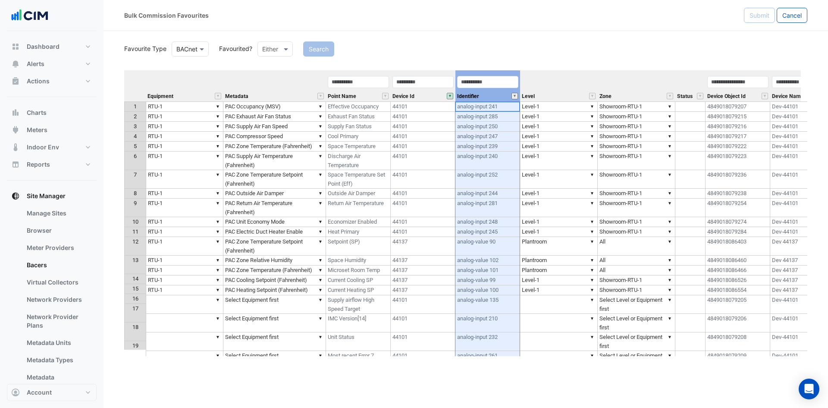
click at [516, 96] on button "" at bounding box center [514, 96] width 6 height 6
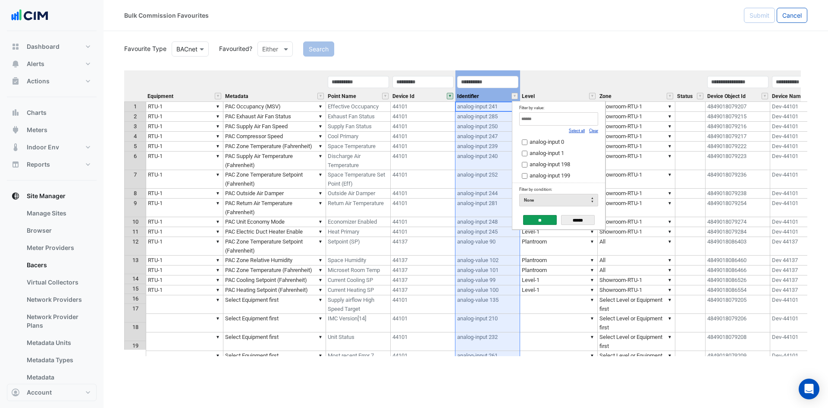
click at [595, 133] on div "Clear" at bounding box center [593, 129] width 9 height 9
click at [594, 129] on link "Clear" at bounding box center [593, 130] width 9 height 5
click at [587, 120] on input "Filter by value:" at bounding box center [558, 118] width 79 height 13
type input "**********"
click at [573, 138] on label "analog-input 281" at bounding box center [555, 141] width 67 height 9
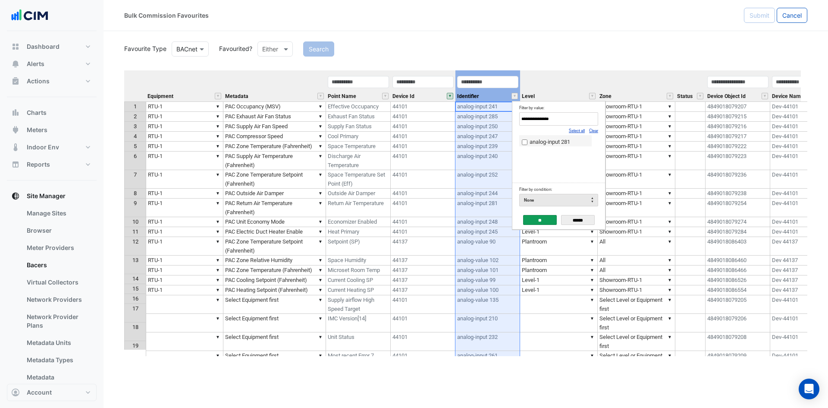
click at [544, 219] on input "**" at bounding box center [540, 220] width 34 height 10
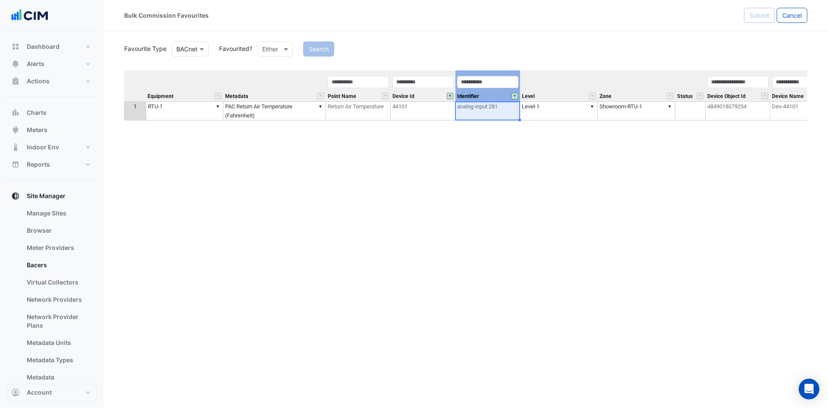
click at [517, 95] on button "" at bounding box center [514, 96] width 6 height 6
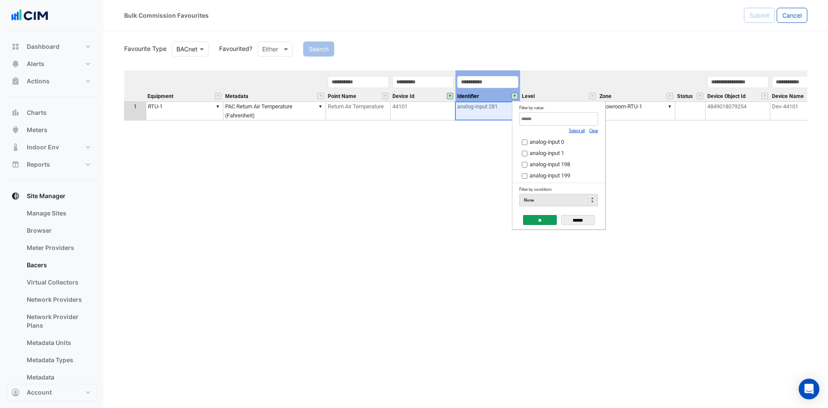
click at [577, 131] on link "Select all" at bounding box center [577, 130] width 16 height 5
click at [594, 129] on link "Clear" at bounding box center [593, 130] width 9 height 5
click at [584, 121] on input "Filter by value:" at bounding box center [558, 118] width 79 height 13
type input "**********"
click at [570, 140] on span "analog-input 285" at bounding box center [550, 141] width 41 height 6
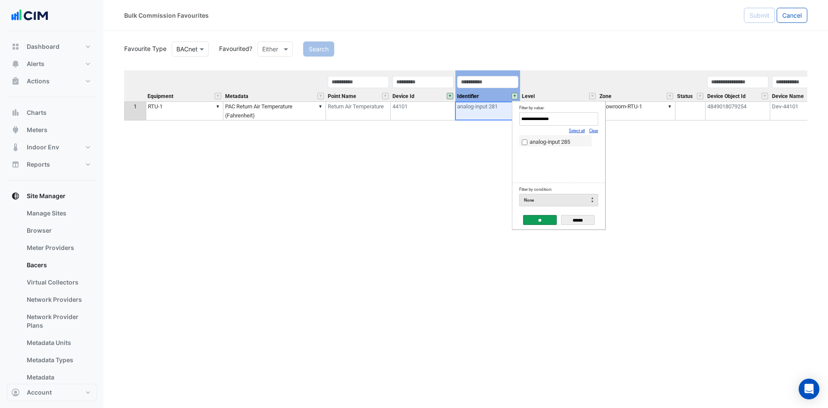
click at [539, 222] on input "**" at bounding box center [540, 220] width 34 height 10
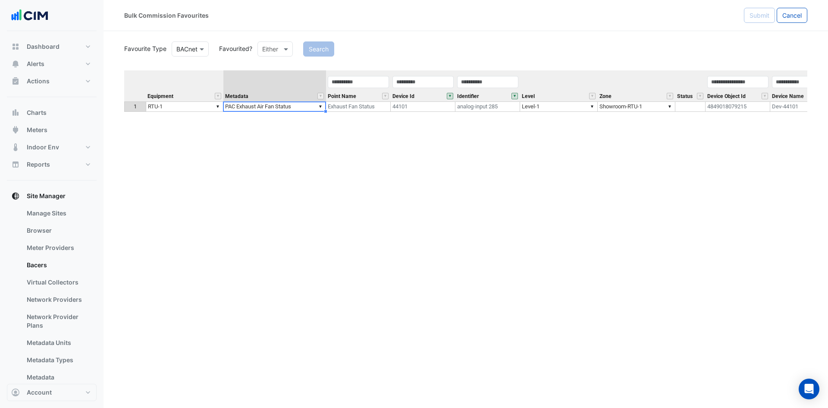
click at [276, 107] on td "▼ PAC Exhaust Air Fan Status" at bounding box center [274, 106] width 103 height 10
click at [513, 96] on button "" at bounding box center [514, 96] width 6 height 6
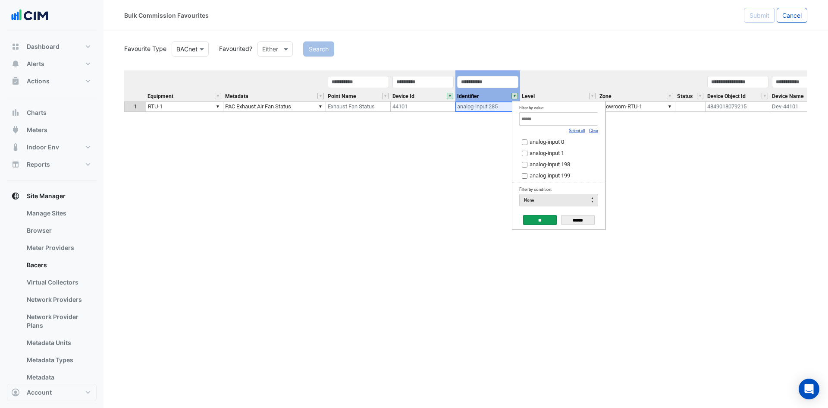
click at [593, 132] on link "Clear" at bounding box center [593, 130] width 9 height 5
drag, startPoint x: 594, startPoint y: 132, endPoint x: 591, endPoint y: 124, distance: 9.3
click at [594, 132] on link "Clear" at bounding box center [593, 130] width 9 height 5
click at [590, 124] on input "Filter by value:" at bounding box center [558, 118] width 79 height 13
type input "**********"
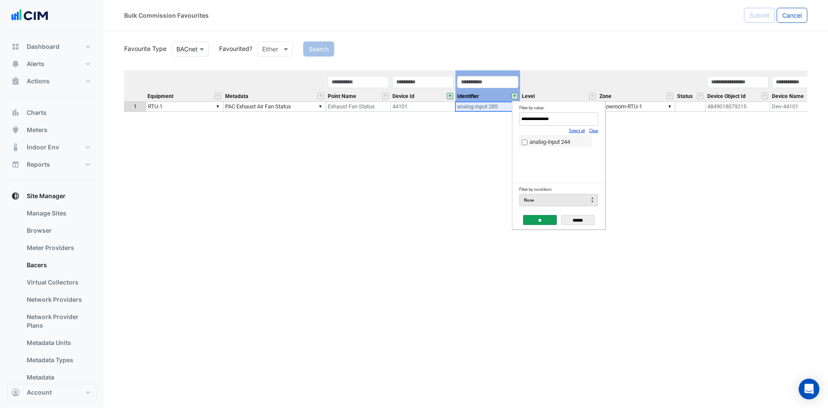
click at [574, 143] on label "analog-input 244" at bounding box center [555, 141] width 67 height 9
click at [550, 219] on input "**" at bounding box center [540, 220] width 34 height 10
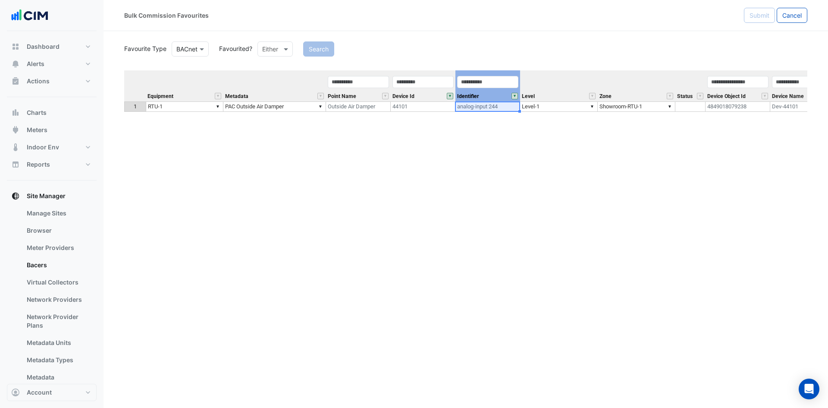
click at [516, 98] on button "" at bounding box center [514, 96] width 6 height 6
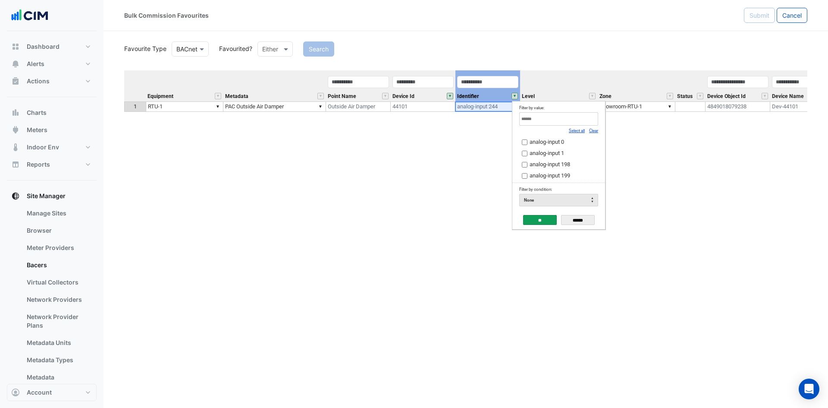
click at [571, 121] on input "Filter by value:" at bounding box center [558, 118] width 79 height 13
type input "**********"
click at [561, 145] on span "analog-input 242" at bounding box center [550, 141] width 41 height 6
click at [549, 219] on input "**" at bounding box center [540, 220] width 34 height 10
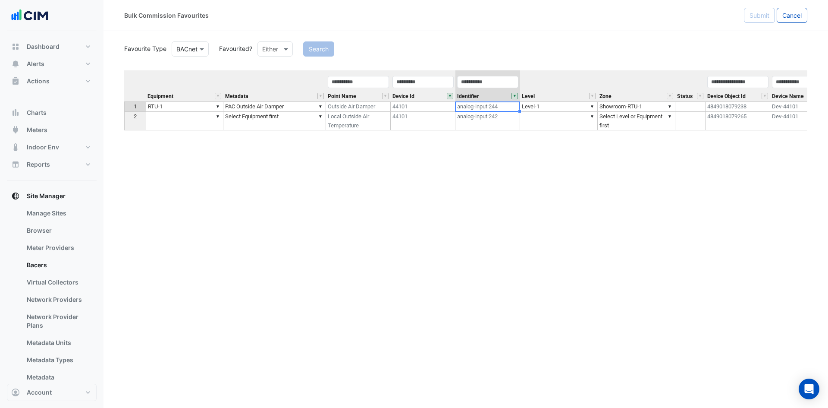
click at [193, 109] on td "▼ RTU-1" at bounding box center [185, 106] width 78 height 10
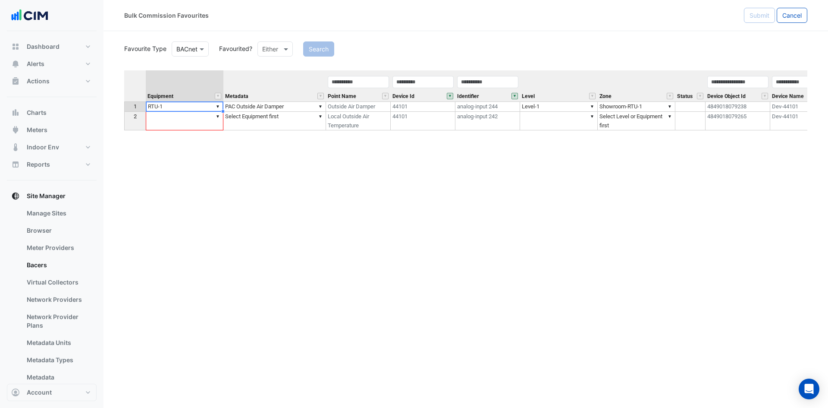
drag, startPoint x: 224, startPoint y: 112, endPoint x: 224, endPoint y: 119, distance: 7.3
click at [124, 119] on div "Equipment Metadata Point Name Device Id Identifier Level Zone Status Device Obj…" at bounding box center [124, 100] width 0 height 60
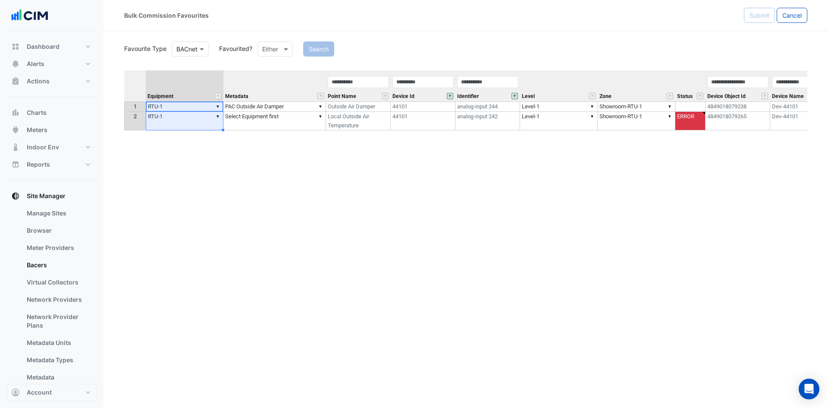
type textarea "*****"
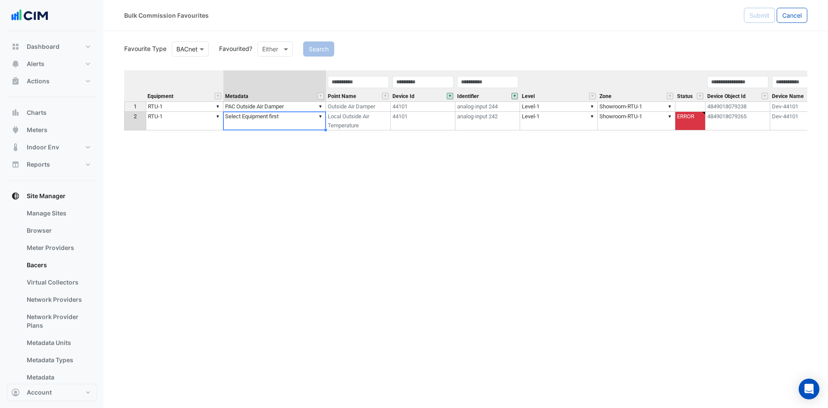
click at [288, 119] on td "▼ Select Equipment first" at bounding box center [274, 121] width 103 height 19
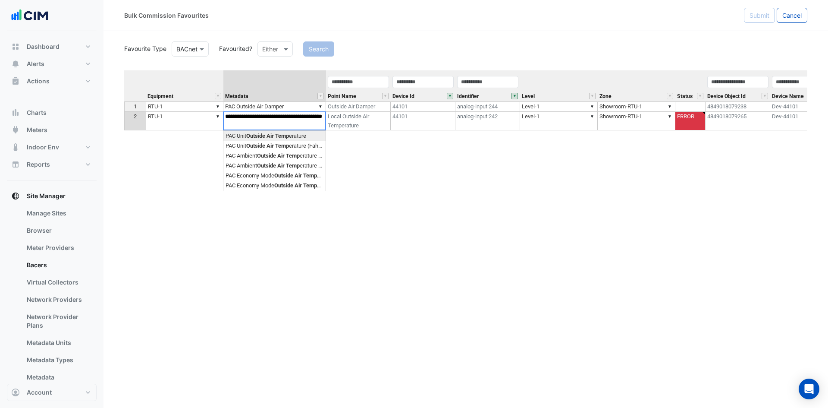
click at [295, 144] on div "**********" at bounding box center [465, 212] width 683 height 285
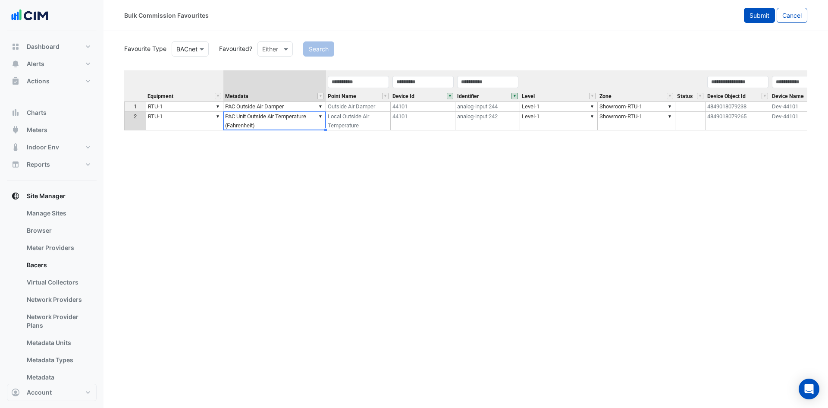
type textarea "**********"
click at [756, 12] on span "Submit" at bounding box center [759, 15] width 20 height 7
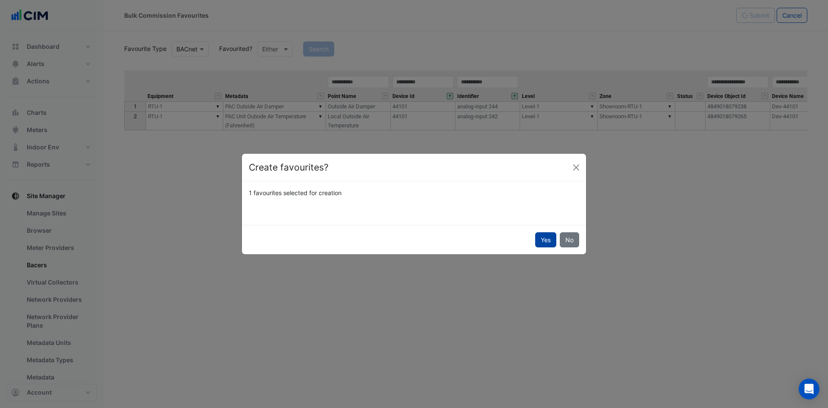
click at [545, 240] on button "Yes" at bounding box center [545, 239] width 21 height 15
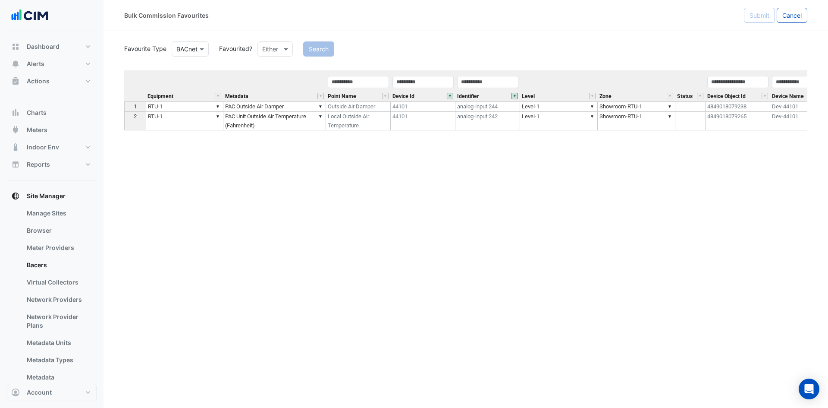
click at [515, 93] on button "" at bounding box center [514, 96] width 6 height 6
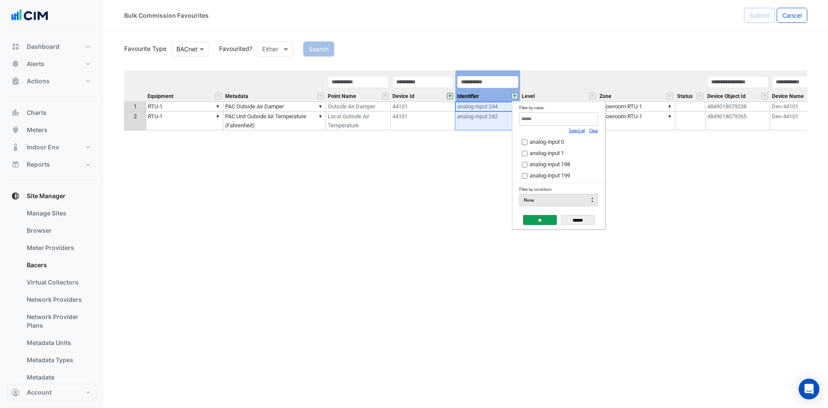
click at [578, 121] on input "Filter by value:" at bounding box center [558, 118] width 79 height 13
type input "*"
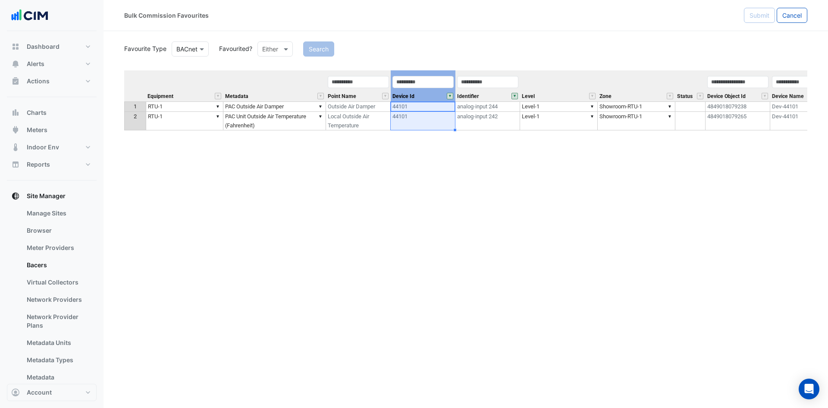
click at [451, 97] on button "" at bounding box center [450, 96] width 6 height 6
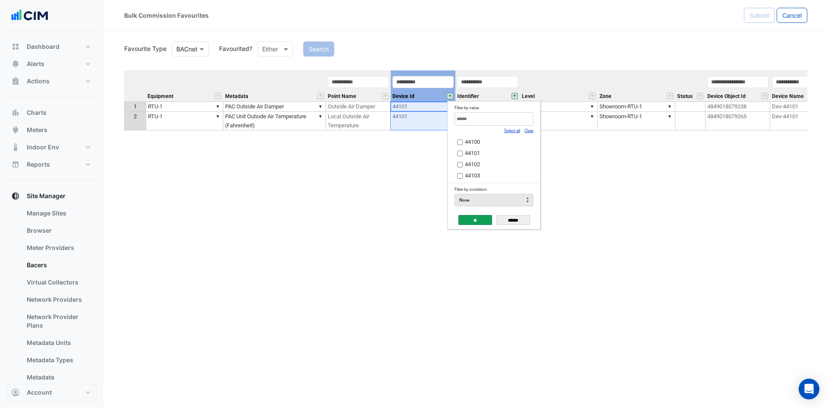
click at [498, 118] on input "Filter by value:" at bounding box center [494, 118] width 79 height 13
type input "***"
click at [471, 144] on span "44100" at bounding box center [472, 141] width 15 height 6
click at [477, 219] on input "**" at bounding box center [475, 220] width 34 height 10
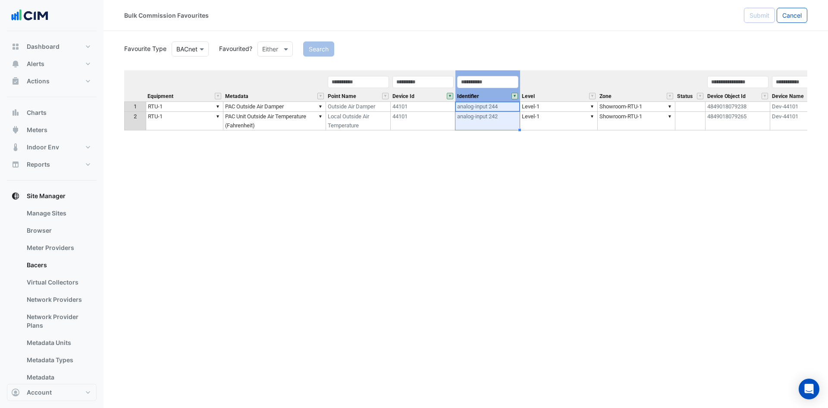
click at [515, 98] on button "" at bounding box center [514, 96] width 6 height 6
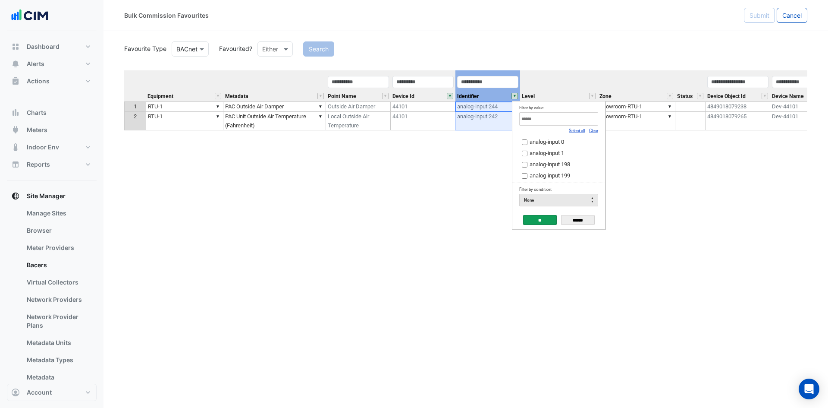
click at [559, 117] on input "Filter by value:" at bounding box center [558, 118] width 79 height 13
type input "**********"
click at [556, 141] on span "analog-value 310" at bounding box center [550, 141] width 41 height 6
click at [539, 216] on input "**" at bounding box center [540, 220] width 34 height 10
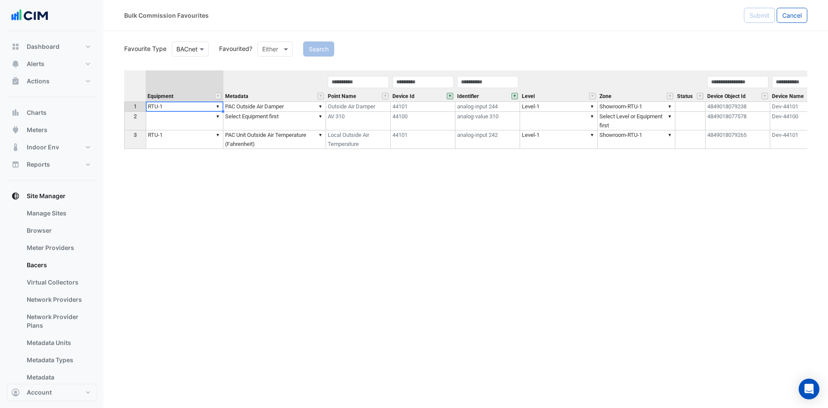
click at [196, 108] on td "▼ RTU-1" at bounding box center [185, 106] width 78 height 10
drag, startPoint x: 223, startPoint y: 111, endPoint x: 225, endPoint y: 116, distance: 4.8
click at [124, 116] on div "Equipment Metadata Point Name Device Id Identifier Level Zone Status Device Obj…" at bounding box center [124, 109] width 0 height 78
type textarea "*****"
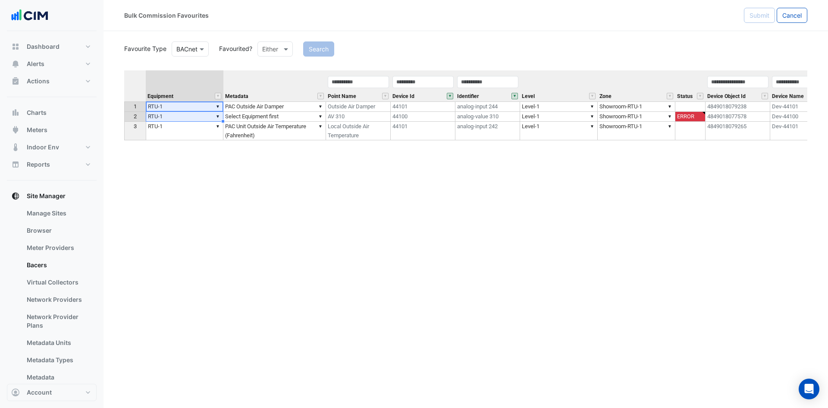
click at [248, 118] on td "▼ Select Equipment first" at bounding box center [274, 117] width 103 height 10
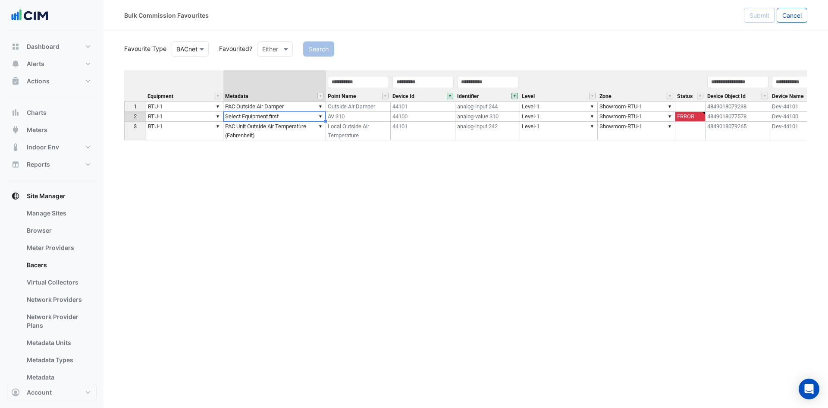
type textarea "**********"
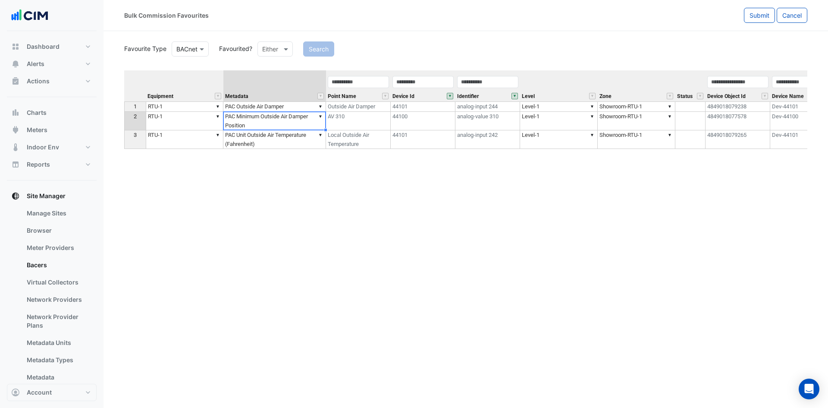
click at [269, 121] on td "▼ PAC Minimum Outside Air Damper Position" at bounding box center [274, 121] width 103 height 19
type textarea "**********"
click at [756, 17] on span "Submit" at bounding box center [759, 15] width 20 height 7
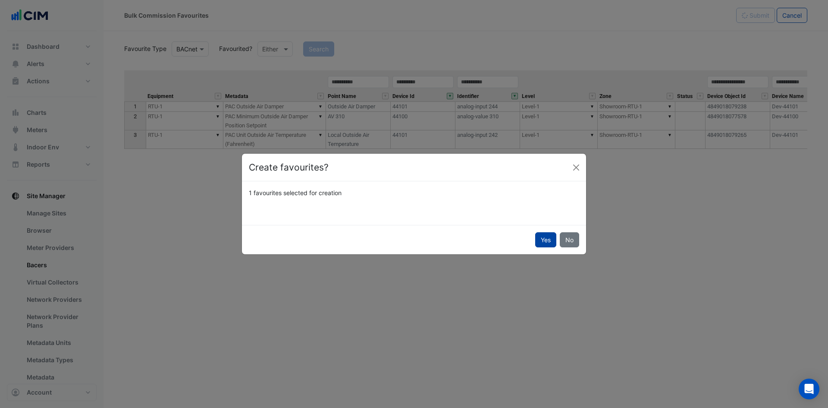
click at [545, 242] on button "Yes" at bounding box center [545, 239] width 21 height 15
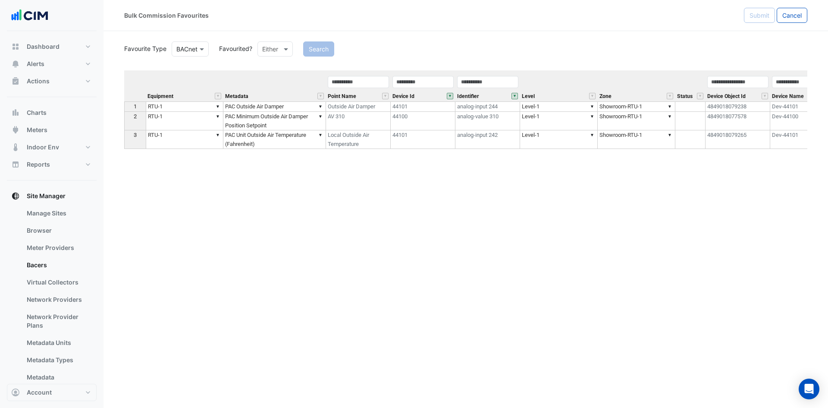
drag, startPoint x: 515, startPoint y: 96, endPoint x: 520, endPoint y: 96, distance: 5.2
click at [515, 96] on button "" at bounding box center [514, 96] width 6 height 6
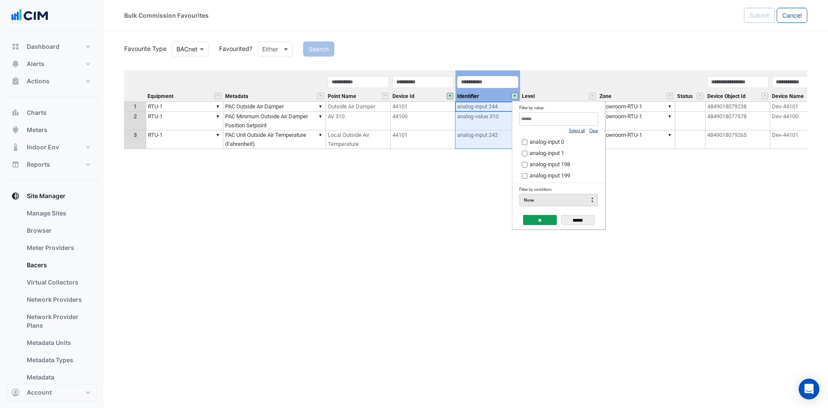
click at [570, 119] on input "Filter by value:" at bounding box center [558, 118] width 79 height 13
type input "**********"
click at [565, 141] on span "analog-output 102" at bounding box center [552, 141] width 44 height 6
click at [541, 219] on input "**" at bounding box center [540, 220] width 34 height 10
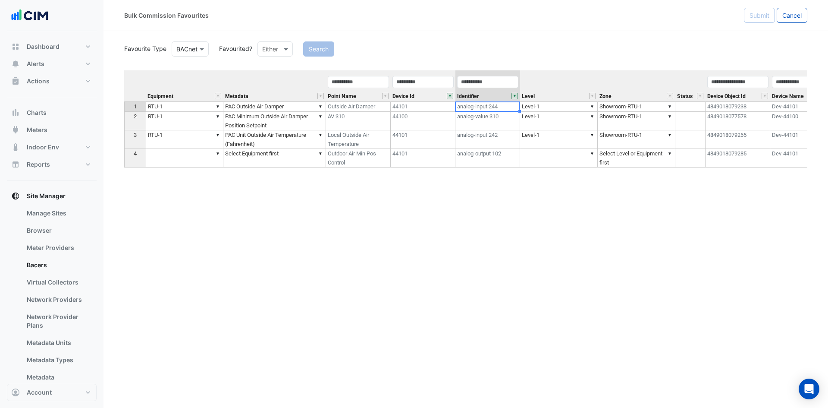
click at [176, 140] on td "▼ RTU-1" at bounding box center [185, 139] width 78 height 19
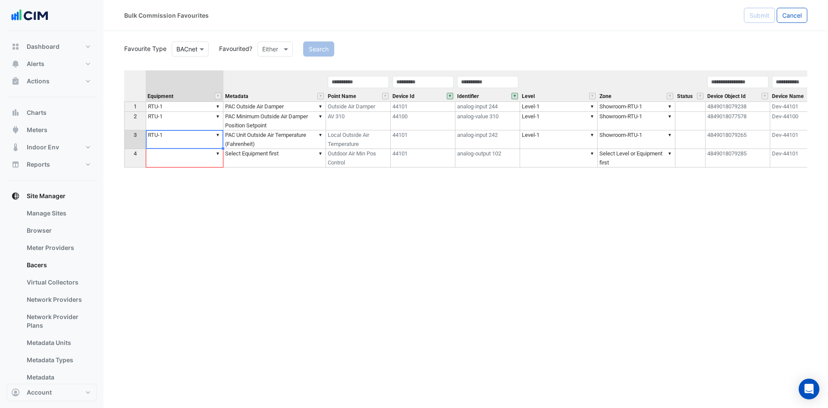
drag, startPoint x: 223, startPoint y: 148, endPoint x: 222, endPoint y: 155, distance: 6.9
click at [124, 155] on div "Equipment Metadata Point Name Device Id Identifier Level Zone Status Device Obj…" at bounding box center [124, 118] width 0 height 97
type textarea "*****"
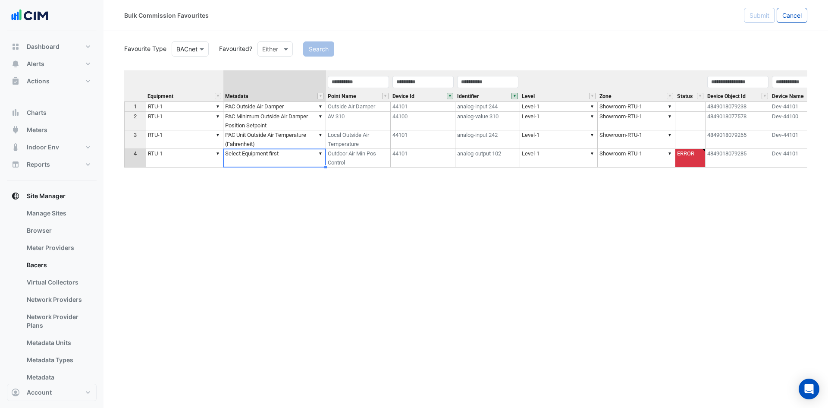
click at [287, 157] on td "▼ Select Equipment first" at bounding box center [274, 158] width 103 height 19
type textarea "**********"
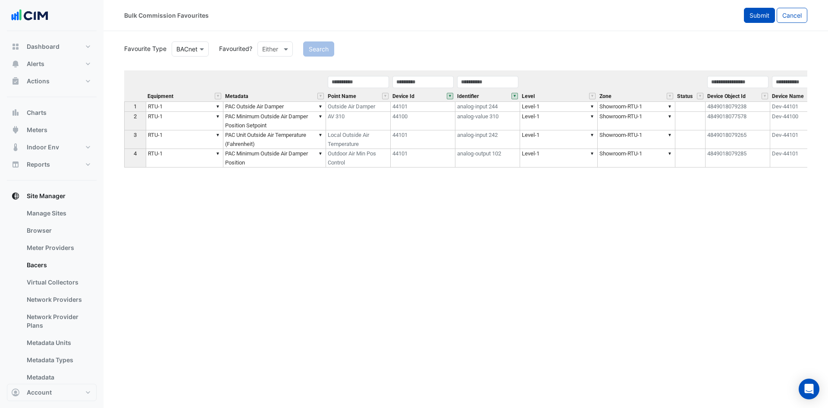
click at [759, 15] on span "Submit" at bounding box center [759, 15] width 20 height 7
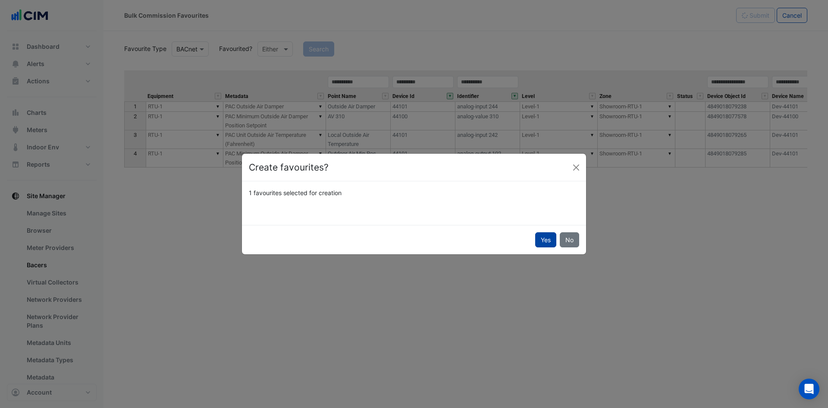
click at [548, 239] on button "Yes" at bounding box center [545, 239] width 21 height 15
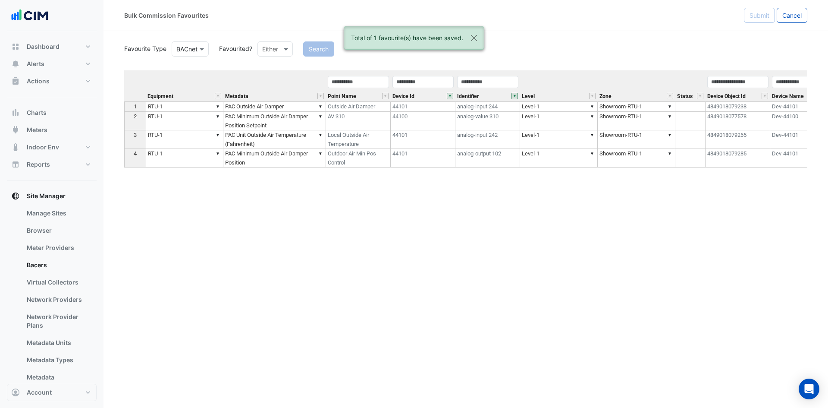
click at [517, 97] on button "" at bounding box center [514, 96] width 6 height 6
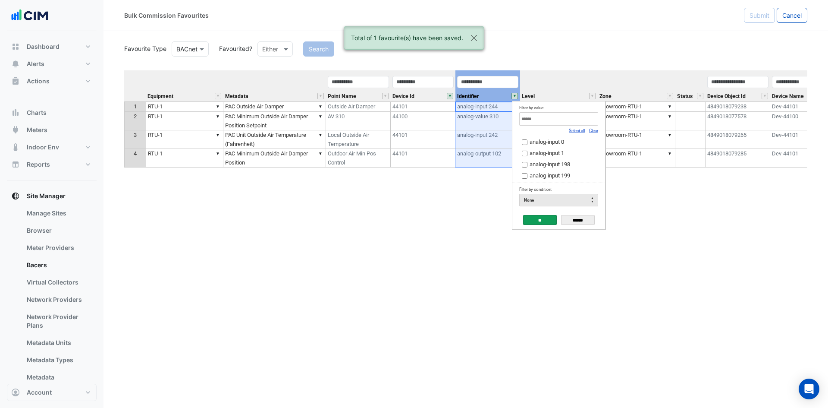
click at [569, 125] on input "Filter by value:" at bounding box center [558, 118] width 79 height 13
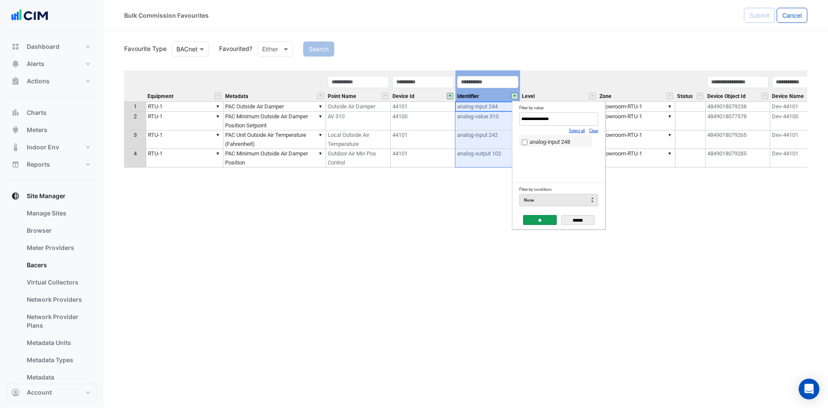
type input "**********"
click at [534, 138] on span "analog-input 248" at bounding box center [550, 141] width 41 height 6
click at [539, 221] on input "**" at bounding box center [540, 220] width 34 height 10
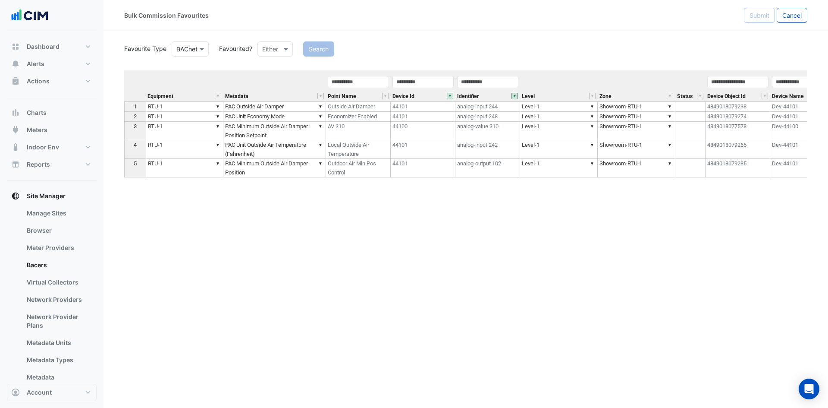
click at [122, 118] on section "Favourite Type Favourite Type BACnet Favourited? Either Search Equipment Metada…" at bounding box center [465, 193] width 724 height 325
click at [133, 117] on div "2" at bounding box center [135, 116] width 18 height 9
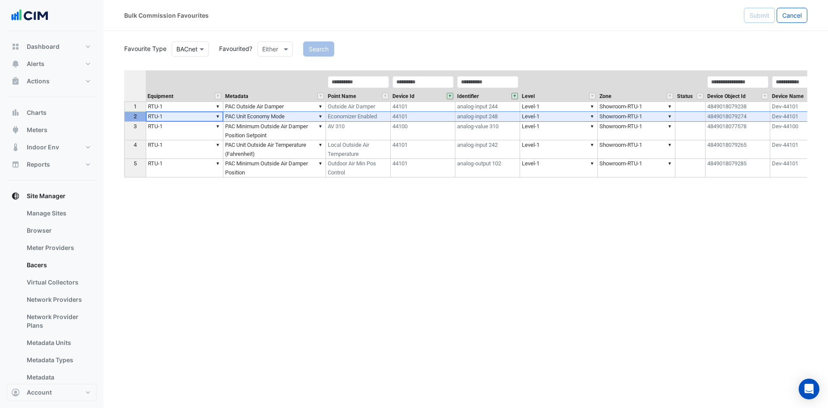
click at [297, 115] on td "▼ PAC Unit Economy Mode" at bounding box center [274, 117] width 103 height 10
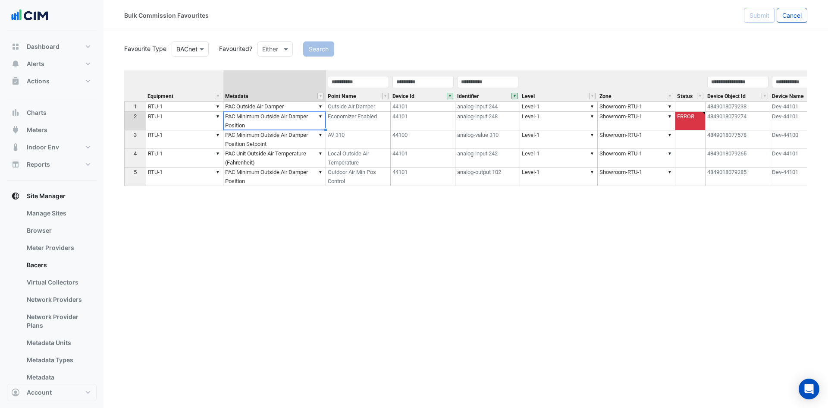
type textarea "**********"
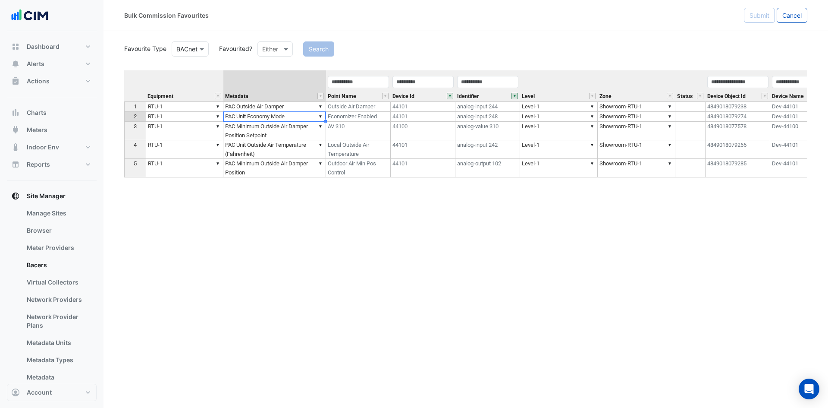
click at [293, 116] on td "▼ PAC Unit Economy Mode" at bounding box center [274, 117] width 103 height 10
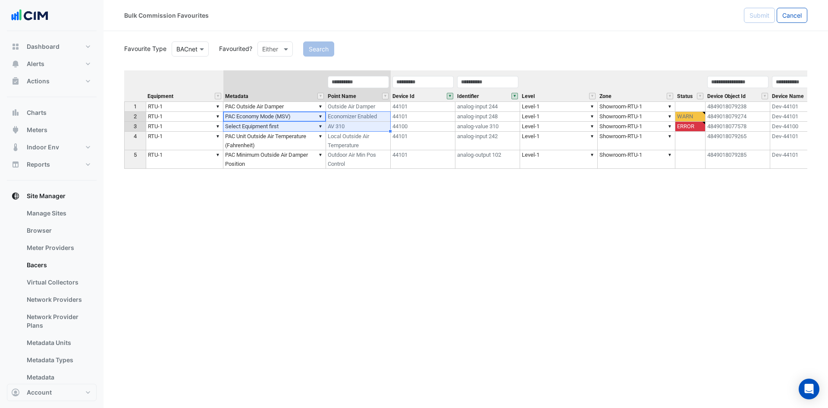
type textarea "**********"
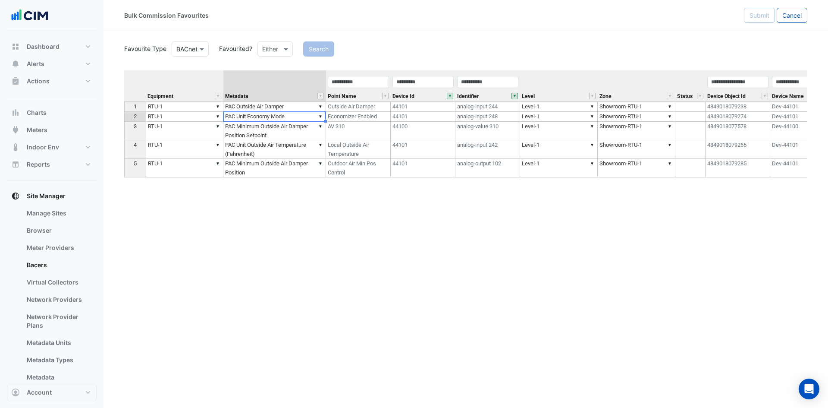
click at [298, 118] on td "▼ PAC Unit Economy Mode" at bounding box center [274, 117] width 103 height 10
click at [298, 116] on td "▼ PAC Unit Economy Mode" at bounding box center [274, 117] width 103 height 10
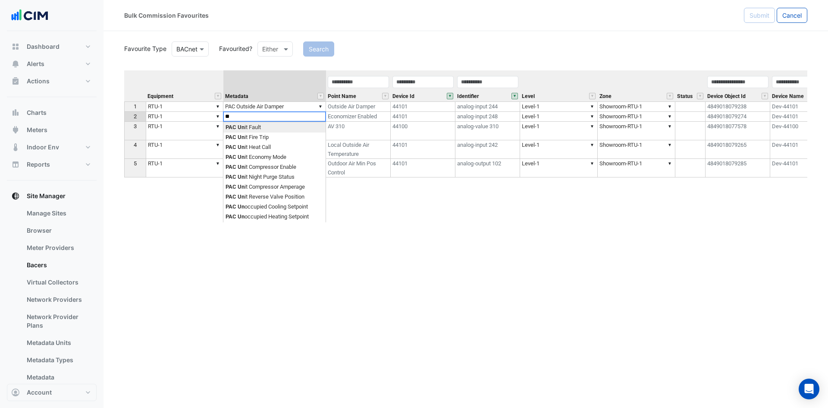
type textarea "*"
paste textarea "**********"
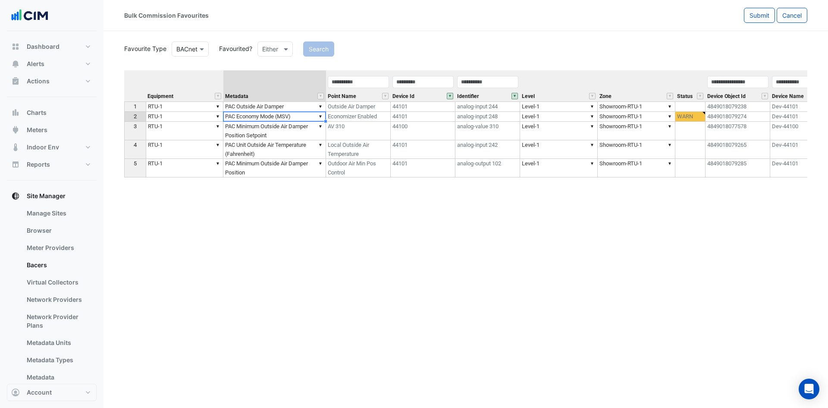
click at [298, 128] on div "Equipment Metadata Point Name Device Id Identifier Level Zone Status Device Obj…" at bounding box center [465, 212] width 683 height 285
type textarea "**********"
click at [304, 116] on td "▼ PAC Economy Mode (MSV)" at bounding box center [274, 117] width 103 height 10
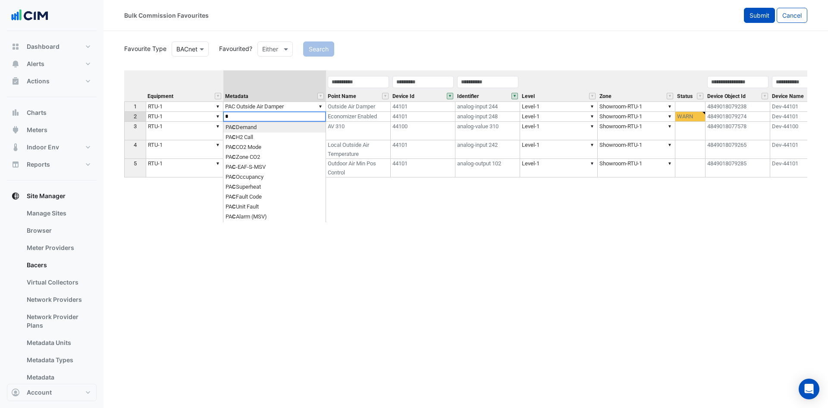
type textarea "**********"
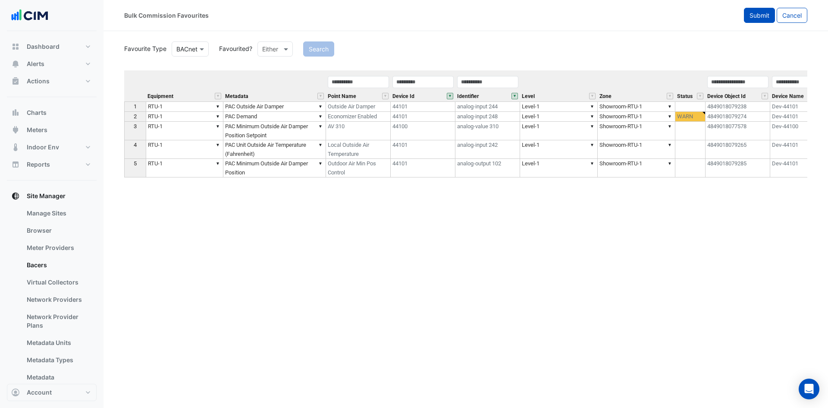
click at [758, 14] on span "Submit" at bounding box center [759, 15] width 20 height 7
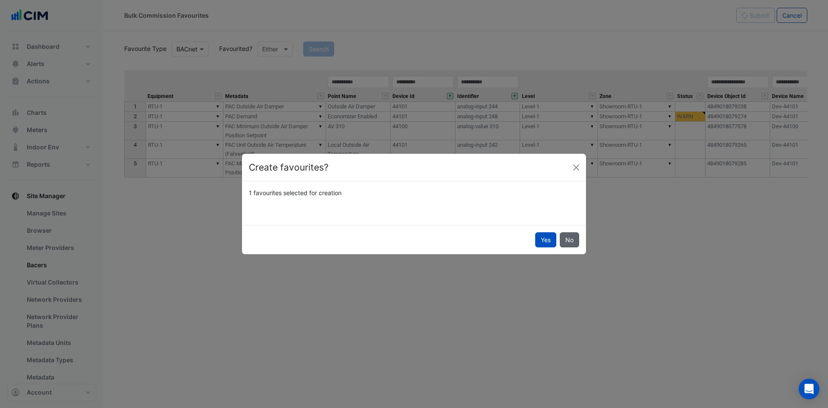
click at [564, 236] on button "No" at bounding box center [569, 239] width 19 height 15
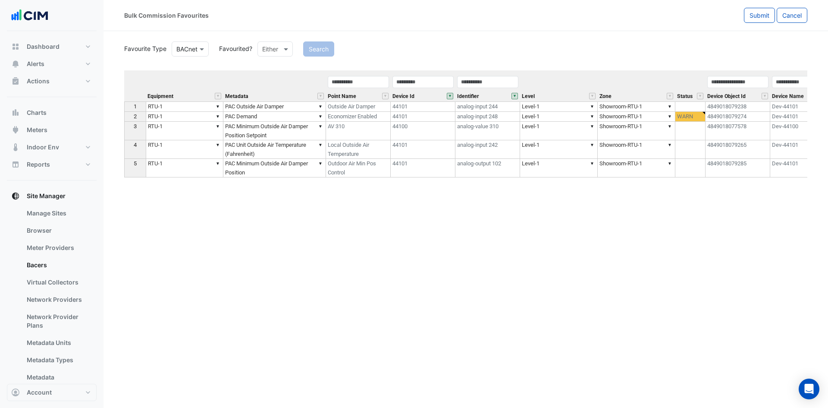
click at [301, 116] on td "▼ PAC Demand" at bounding box center [274, 117] width 103 height 10
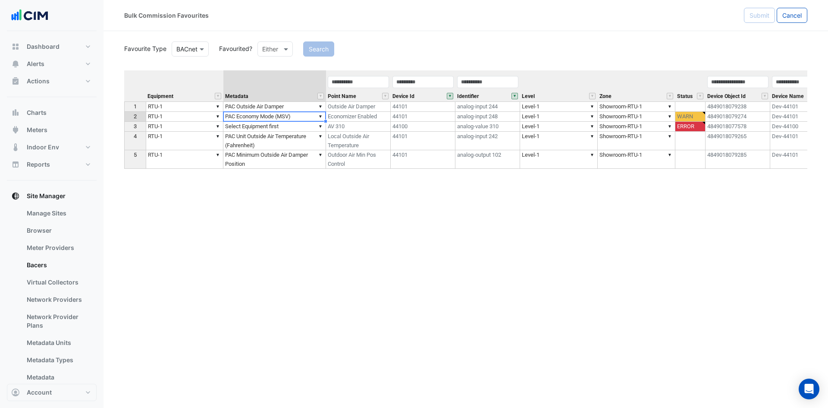
type textarea "**********"
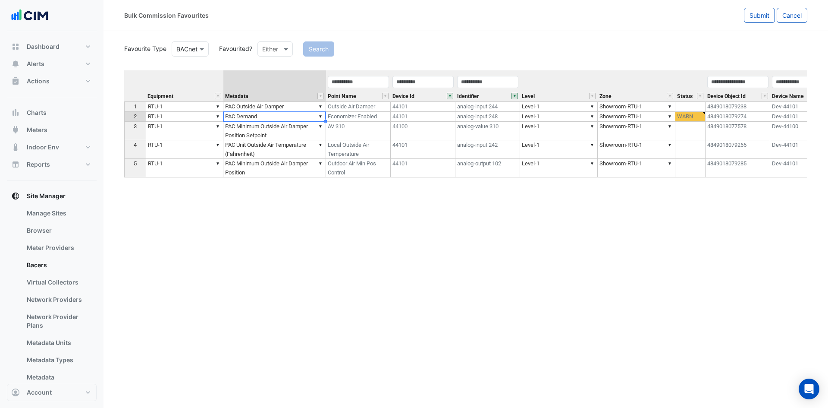
click at [303, 116] on td "▼ PAC Demand" at bounding box center [274, 117] width 103 height 10
drag, startPoint x: 303, startPoint y: 116, endPoint x: 202, endPoint y: 114, distance: 100.9
click at [202, 114] on div "Equipment Metadata Point Name Device Id Identifier Level Zone Status Device Obj…" at bounding box center [465, 212] width 683 height 285
paste textarea "**********"
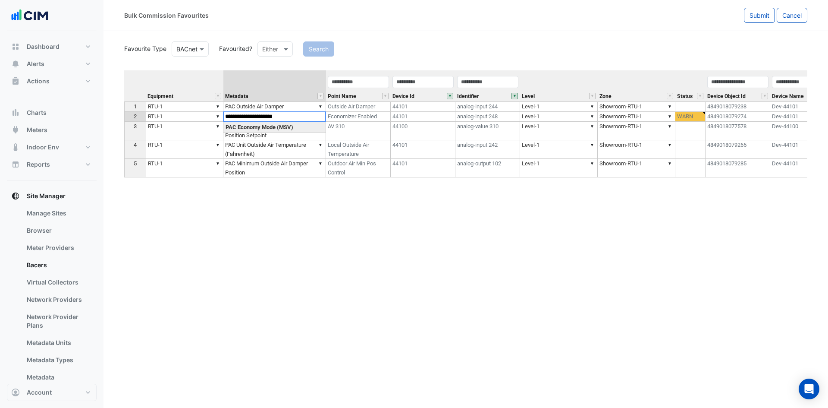
click at [296, 125] on div "Equipment Metadata Point Name Device Id Identifier Level Zone Status Device Obj…" at bounding box center [465, 212] width 683 height 285
type textarea "**********"
click at [299, 118] on td "▼ PAC Economy Mode (MSV)" at bounding box center [274, 117] width 103 height 10
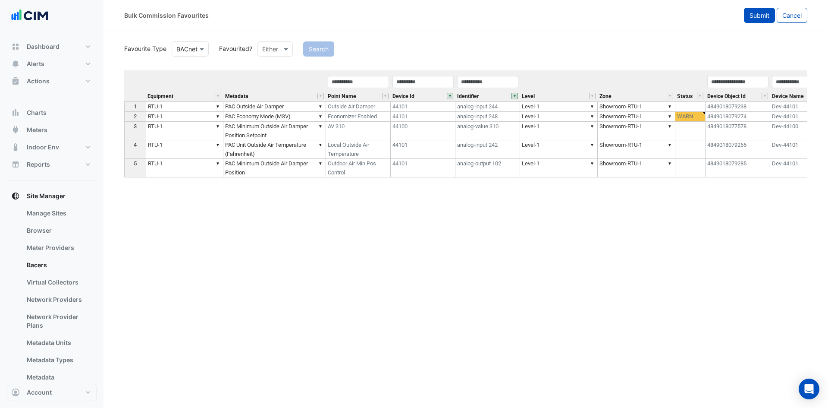
click at [750, 15] on span "Submit" at bounding box center [759, 15] width 20 height 7
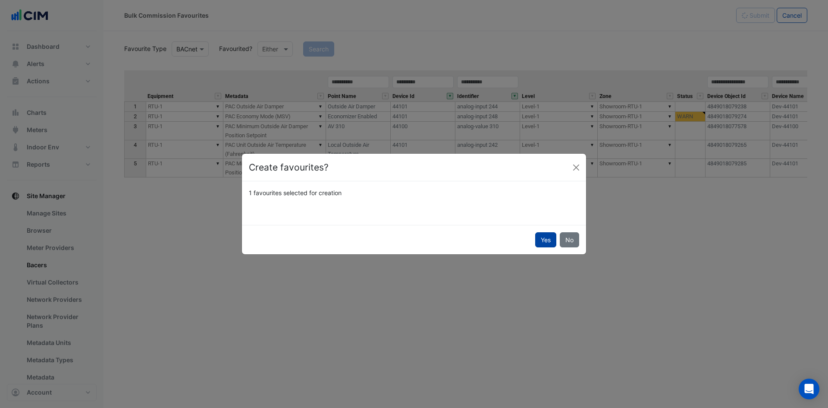
click at [536, 237] on button "Yes" at bounding box center [545, 239] width 21 height 15
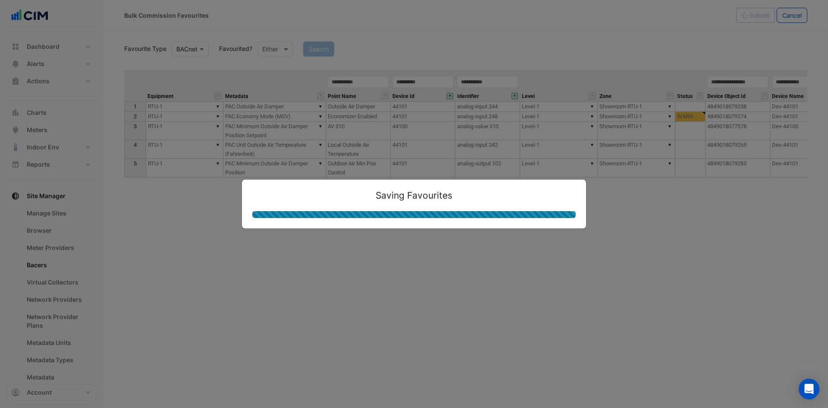
type textarea "**********"
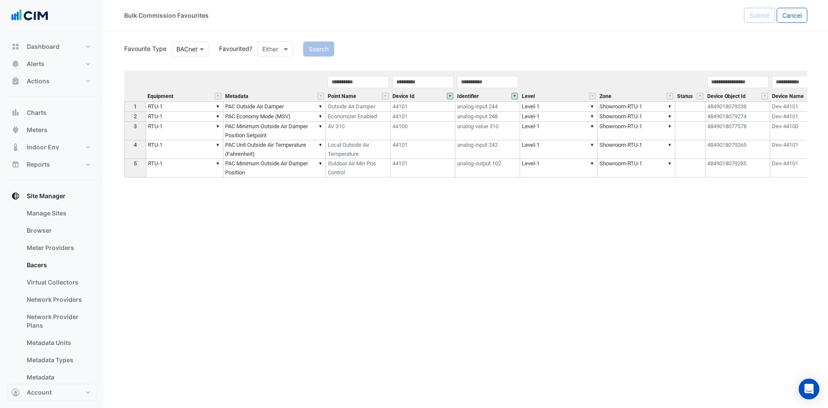
click at [450, 95] on button "" at bounding box center [450, 96] width 6 height 6
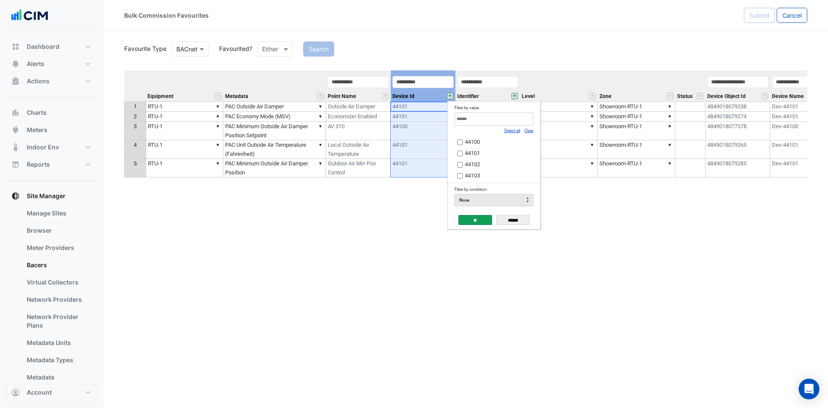
click at [530, 129] on link "Clear" at bounding box center [528, 130] width 9 height 5
click at [514, 119] on input "Filter by value:" at bounding box center [494, 118] width 79 height 13
click at [473, 119] on input "Filter by value:" at bounding box center [494, 118] width 79 height 13
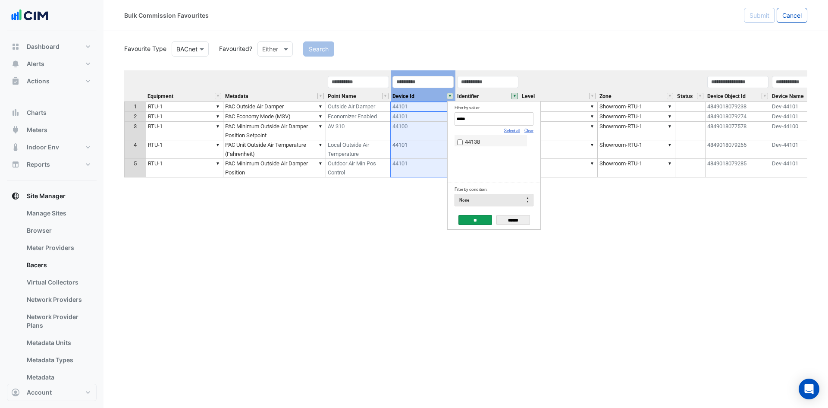
type input "*****"
click at [483, 221] on input "**" at bounding box center [475, 220] width 34 height 10
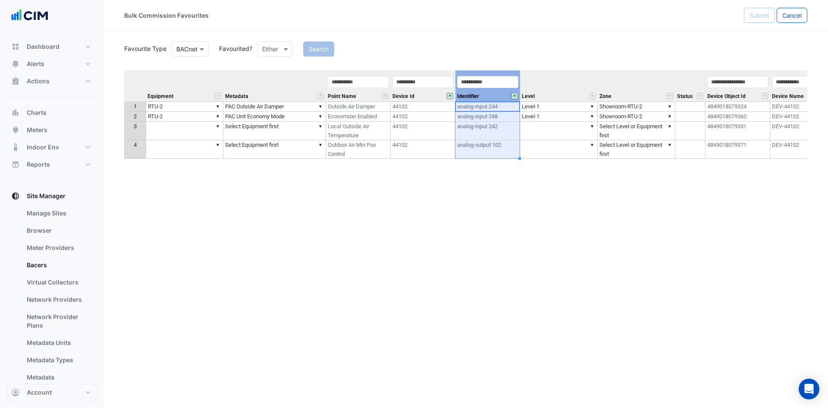
click at [517, 95] on button "" at bounding box center [514, 96] width 6 height 6
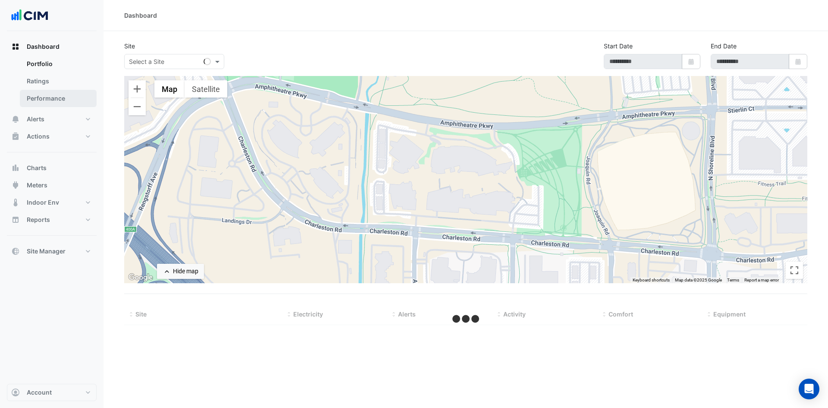
click at [74, 100] on link "Performance" at bounding box center [58, 98] width 77 height 17
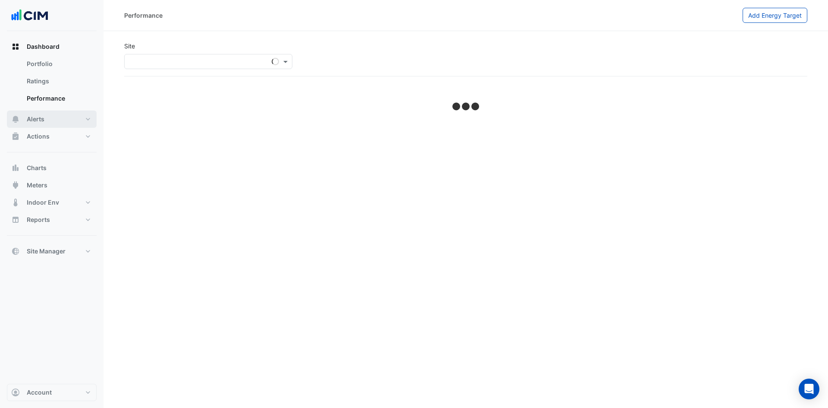
click at [90, 117] on button "Alerts" at bounding box center [52, 118] width 90 height 17
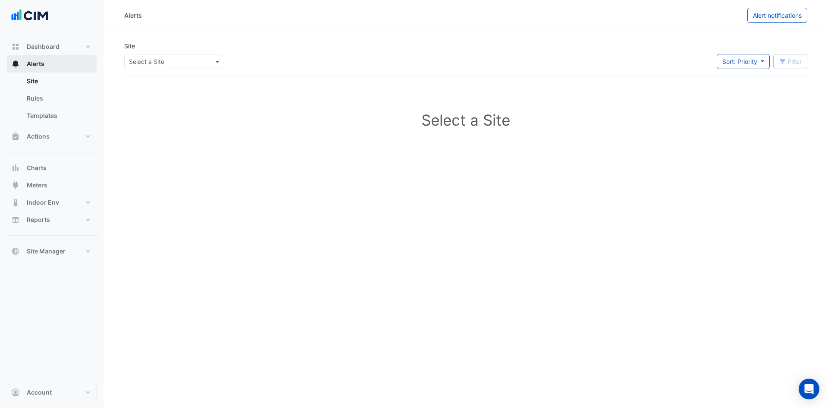
click at [90, 117] on link "Templates" at bounding box center [58, 115] width 77 height 17
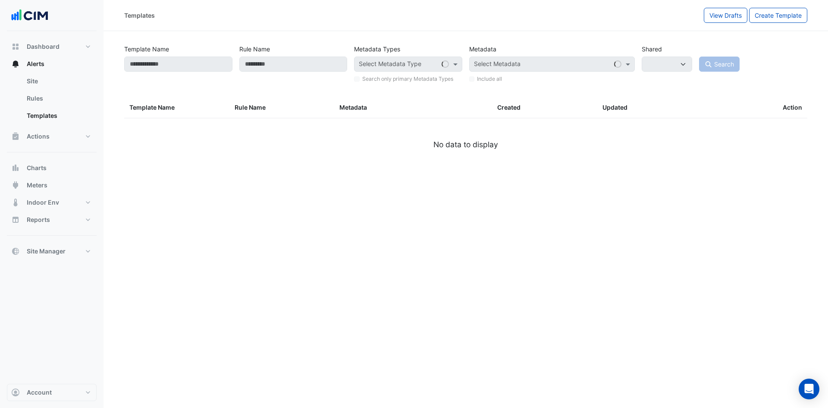
select select
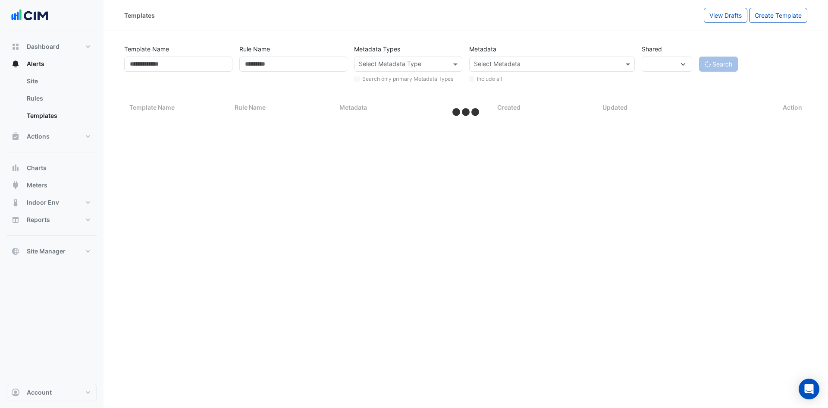
select select "***"
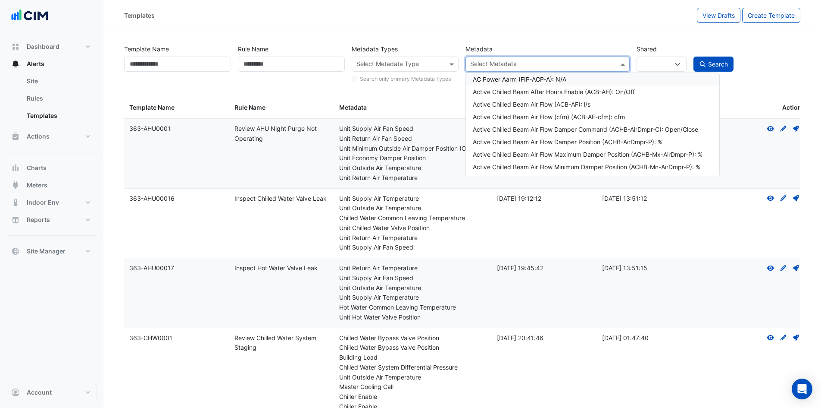
click at [515, 64] on input "text" at bounding box center [542, 64] width 144 height 9
paste input "**********"
type input "**********"
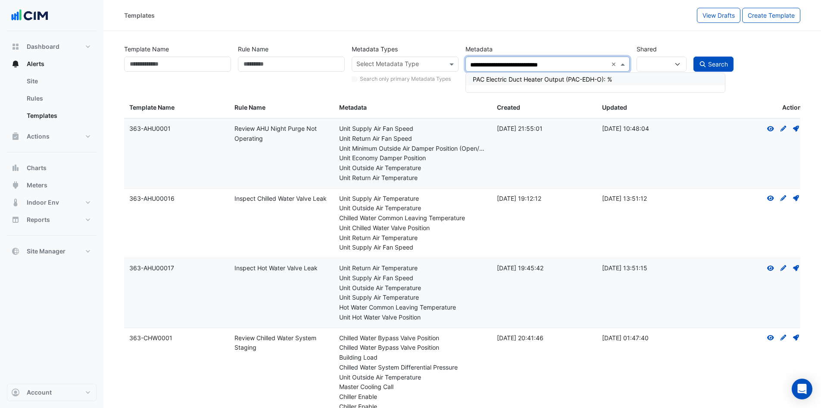
click at [521, 76] on div "PAC Electric Duct Heater Output (PAC-EDH-O): %" at bounding box center [595, 79] width 245 height 9
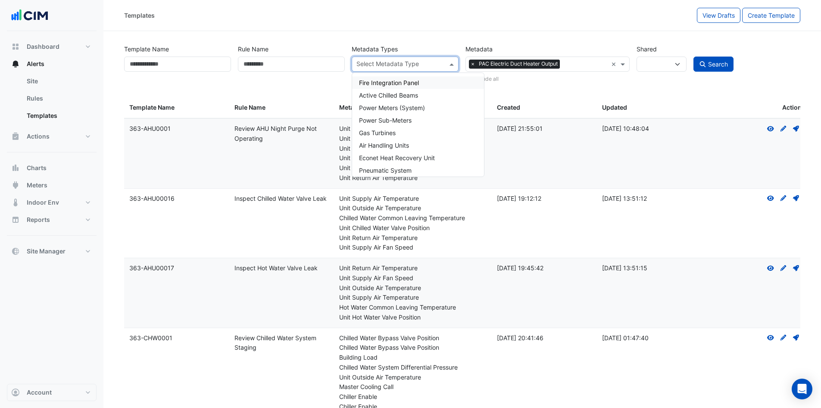
click at [448, 63] on span at bounding box center [453, 64] width 11 height 9
type input "**"
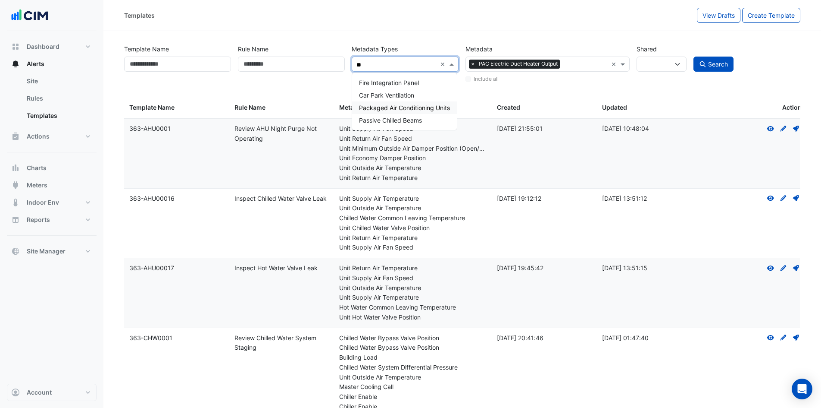
click at [409, 109] on span "Packaged Air Conditioning Units" at bounding box center [404, 107] width 91 height 7
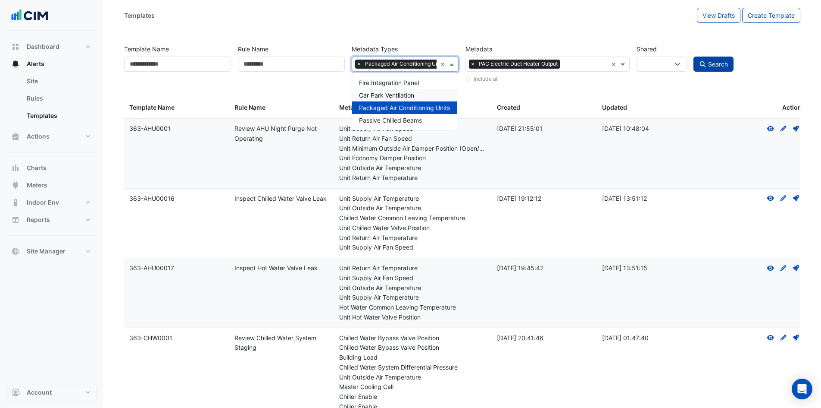
click at [705, 66] on icon "submit" at bounding box center [703, 64] width 8 height 6
select select
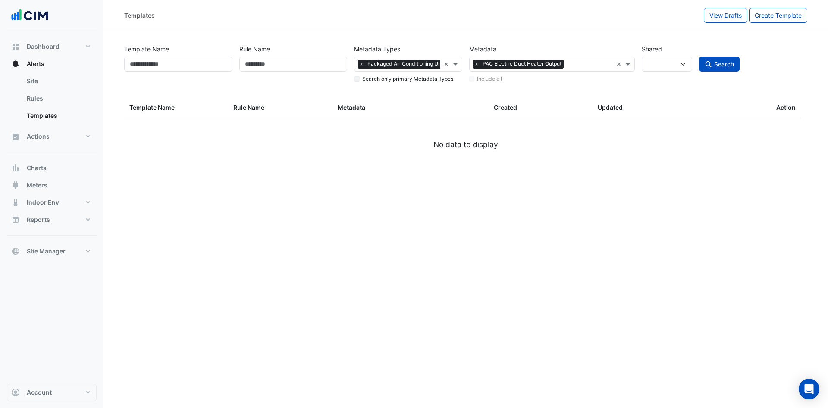
click at [475, 64] on span "×" at bounding box center [477, 64] width 8 height 9
paste input "**********"
click at [590, 62] on input "**********" at bounding box center [543, 64] width 139 height 9
click at [490, 66] on input "**********" at bounding box center [543, 64] width 139 height 9
click at [474, 63] on input "**********" at bounding box center [543, 64] width 139 height 9
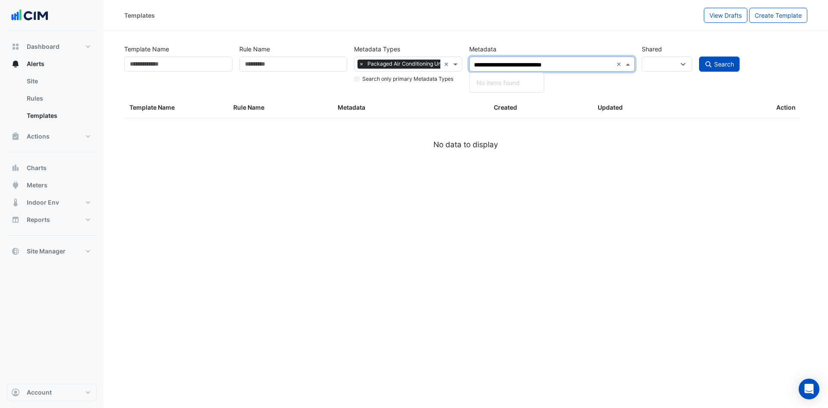
type input "**********"
click at [527, 74] on div "PAC Electric Duct Heater Enable (PAC-EDH-Ena): On/Off" at bounding box center [560, 79] width 180 height 13
click at [729, 58] on button "Search" at bounding box center [719, 63] width 41 height 15
select select
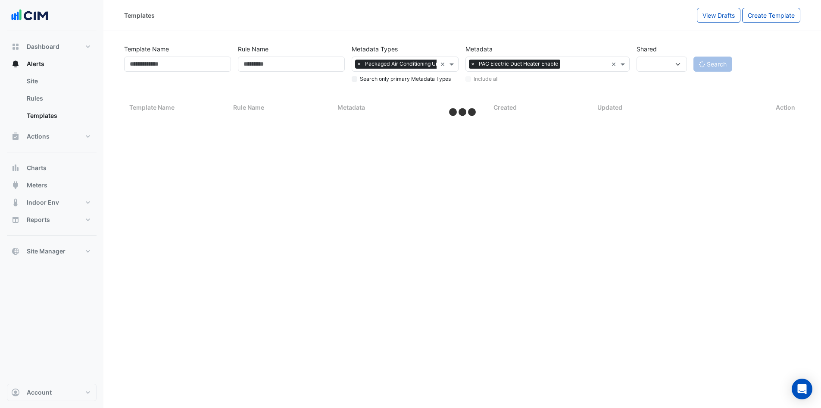
select select "***"
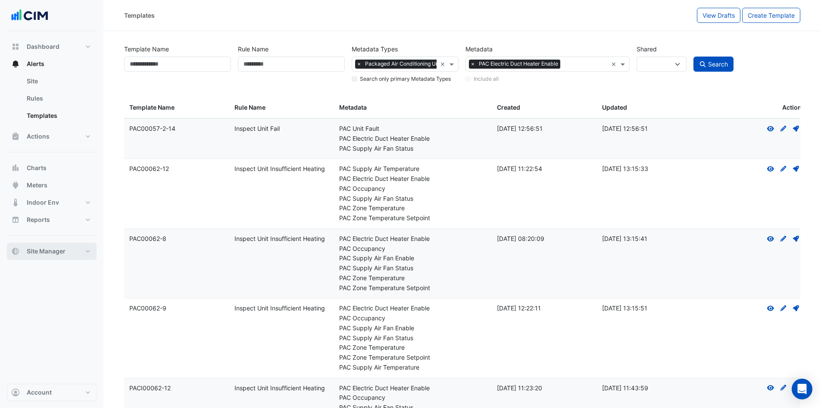
click at [88, 253] on button "Site Manager" at bounding box center [52, 250] width 90 height 17
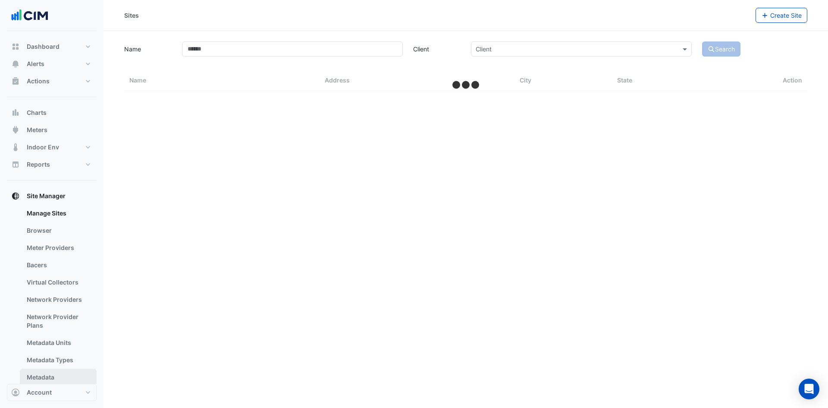
click at [64, 376] on link "Metadata" at bounding box center [58, 376] width 77 height 17
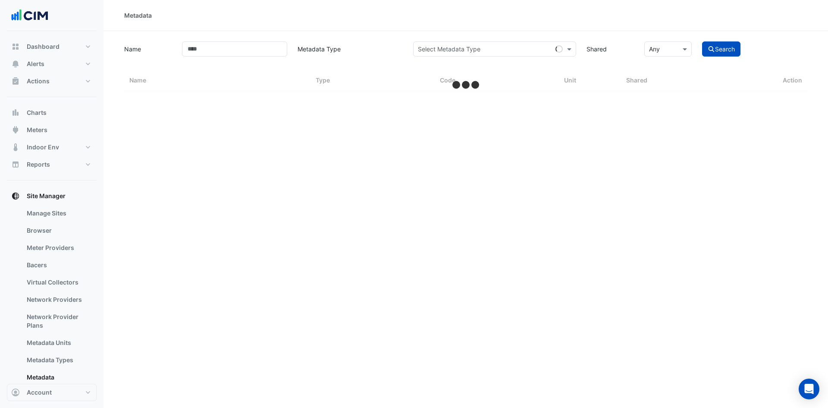
select select "***"
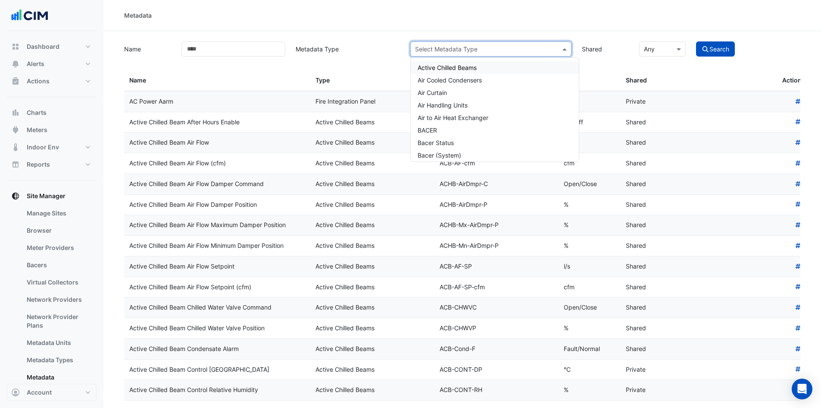
click at [504, 45] on input "text" at bounding box center [482, 49] width 135 height 9
type input "***"
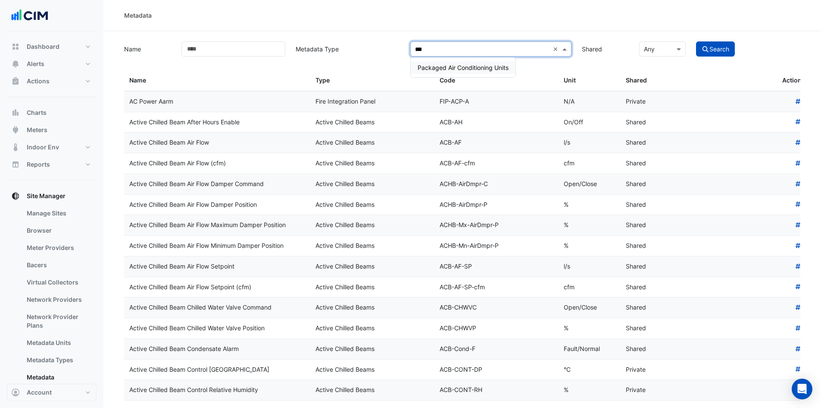
click at [468, 70] on span "Packaged Air Conditioning Units" at bounding box center [463, 67] width 91 height 7
drag, startPoint x: 294, startPoint y: 55, endPoint x: 283, endPoint y: 53, distance: 10.5
click at [292, 55] on label "Metadata Type" at bounding box center [348, 48] width 114 height 15
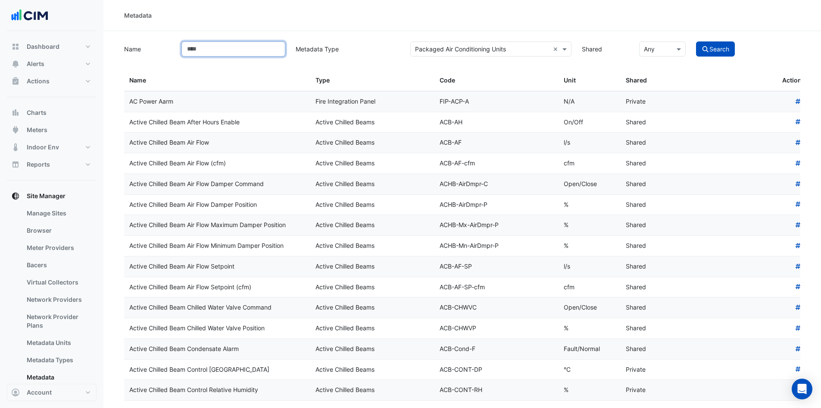
click at [268, 50] on input "Name" at bounding box center [234, 48] width 104 height 15
click at [696, 41] on button "Search" at bounding box center [715, 48] width 39 height 15
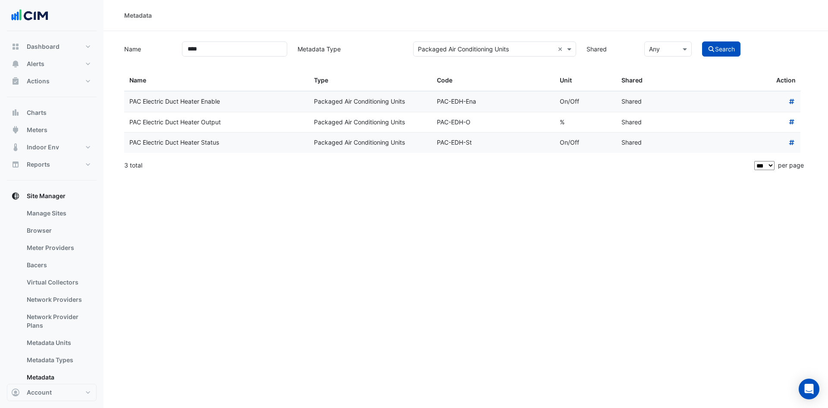
drag, startPoint x: 226, startPoint y: 101, endPoint x: 129, endPoint y: 96, distance: 97.6
click at [129, 96] on datatable-body-cell "PAC Electric Duct Heater Enable" at bounding box center [216, 101] width 185 height 20
copy div "PAC Electric Duct Heater Enable"
drag, startPoint x: 239, startPoint y: 58, endPoint x: 80, endPoint y: 33, distance: 161.1
click at [80, 33] on div "Metadata Name **** Metadata Type Select Metadata Type × Packaged Air Conditioni…" at bounding box center [414, 204] width 828 height 408
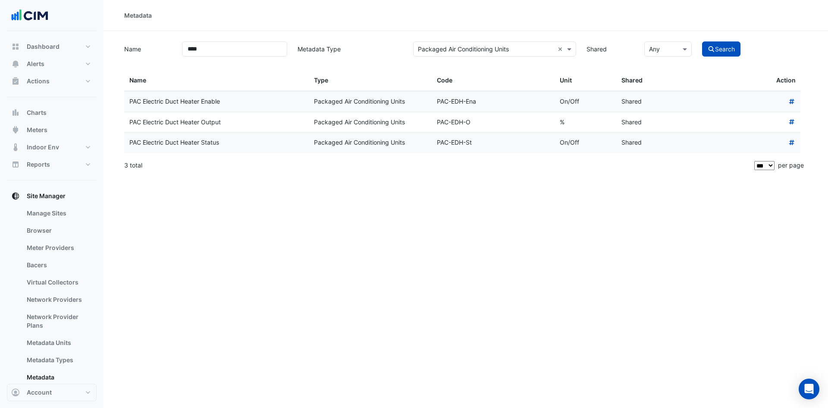
click at [219, 57] on div "Name **** Metadata Type Select Metadata Type × Packaged Air Conditioning Units …" at bounding box center [465, 108] width 693 height 135
drag, startPoint x: 220, startPoint y: 50, endPoint x: 175, endPoint y: 48, distance: 45.8
click at [175, 48] on div "Name **** Metadata Type Select Metadata Type × Packaged Air Conditioning Units …" at bounding box center [465, 48] width 693 height 17
paste input "**********"
click at [702, 41] on button "Search" at bounding box center [721, 48] width 39 height 15
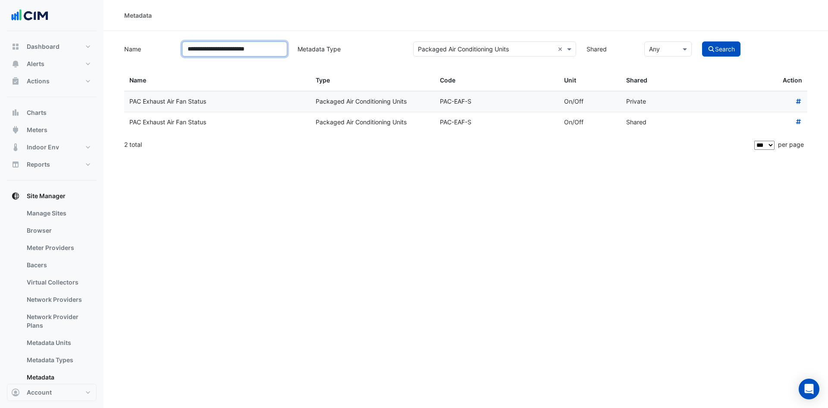
drag, startPoint x: 270, startPoint y: 48, endPoint x: 108, endPoint y: 48, distance: 162.1
click at [108, 48] on section "**********" at bounding box center [465, 93] width 724 height 124
click at [702, 41] on button "Search" at bounding box center [721, 48] width 39 height 15
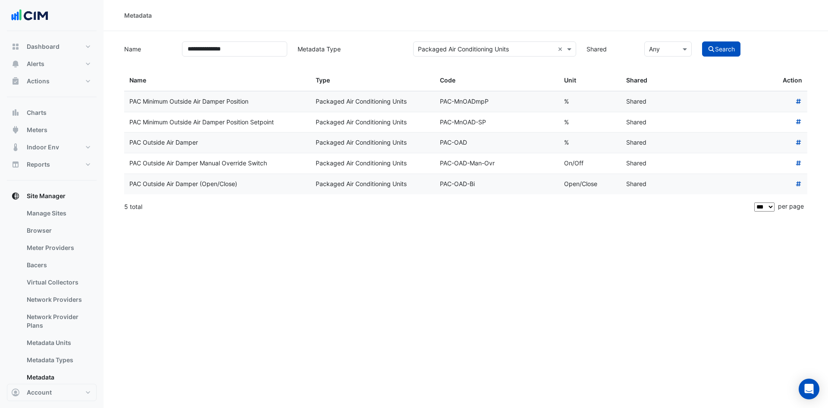
drag, startPoint x: 255, startPoint y: 100, endPoint x: 126, endPoint y: 100, distance: 128.9
click at [126, 100] on datatable-body-cell "PAC Minimum Outside Air Damper Position" at bounding box center [217, 101] width 186 height 20
copy div "PAC Minimum Outside Air Damper Position"
drag, startPoint x: 286, startPoint y: 122, endPoint x: 129, endPoint y: 131, distance: 156.8
click at [129, 131] on datatable-body-cell "PAC Minimum Outside Air Damper Position Setpoint" at bounding box center [217, 122] width 186 height 20
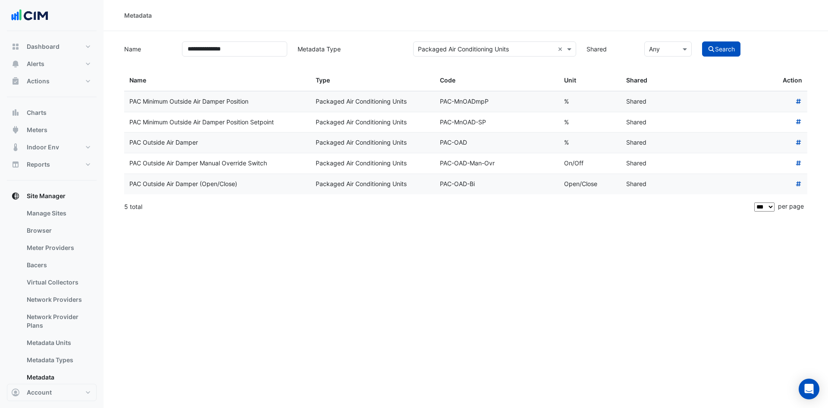
copy div "PAC Minimum Outside Air Damper Position Setpoint"
drag, startPoint x: 259, startPoint y: 97, endPoint x: 125, endPoint y: 101, distance: 134.2
click at [125, 101] on datatable-body-cell "PAC Minimum Outside Air Damper Position" at bounding box center [217, 101] width 186 height 20
copy div "PAC Minimum Outside Air Damper Position"
drag, startPoint x: 260, startPoint y: 53, endPoint x: 55, endPoint y: 50, distance: 205.7
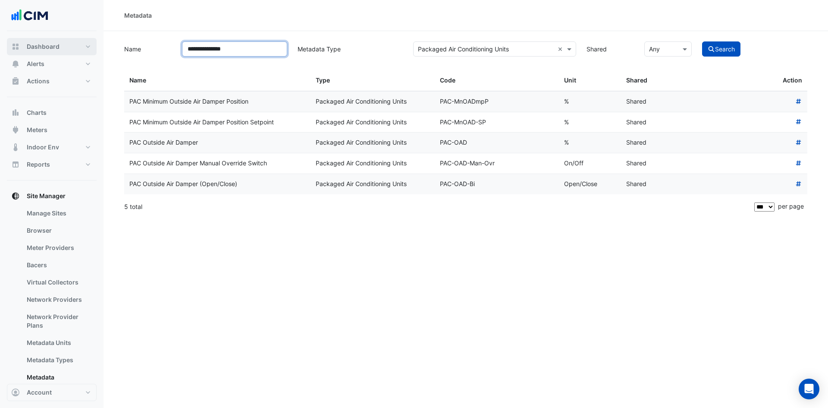
click at [55, 50] on div "**********" at bounding box center [414, 204] width 828 height 408
click at [702, 41] on button "Search" at bounding box center [721, 48] width 39 height 15
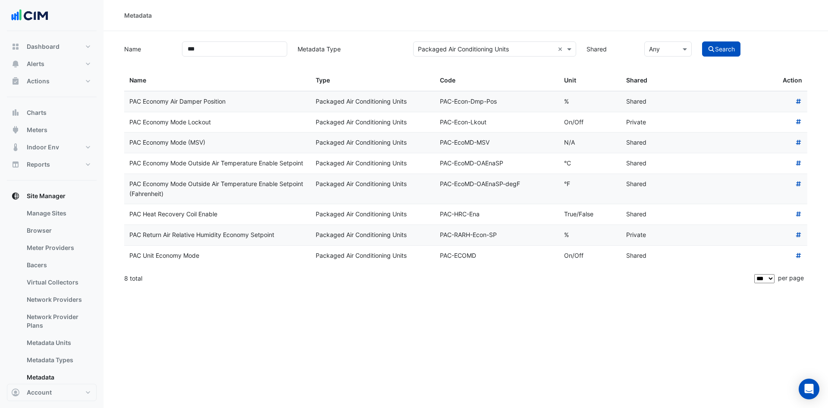
drag, startPoint x: 213, startPoint y: 139, endPoint x: 124, endPoint y: 139, distance: 88.8
click at [124, 139] on div "Name *** Metadata Type Select Metadata Type × Packaged Air Conditioning Units ×…" at bounding box center [465, 165] width 693 height 248
click at [254, 144] on div "PAC Economy Mode (MSV)" at bounding box center [217, 143] width 176 height 10
drag, startPoint x: 221, startPoint y: 139, endPoint x: 129, endPoint y: 139, distance: 91.4
click at [129, 139] on div "PAC Economy Mode (MSV)" at bounding box center [217, 143] width 176 height 10
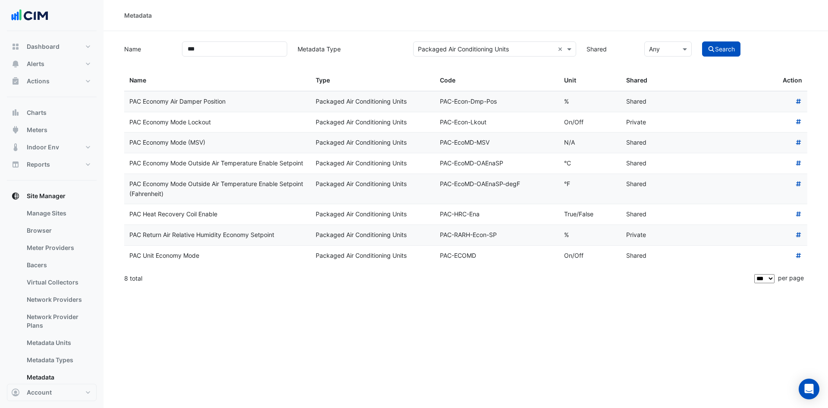
drag, startPoint x: 245, startPoint y: 137, endPoint x: 240, endPoint y: 137, distance: 4.8
click at [245, 137] on datatable-body-cell "PAC Economy Mode (MSV)" at bounding box center [217, 142] width 186 height 20
click at [209, 142] on div "PAC Economy Mode (MSV)" at bounding box center [217, 143] width 176 height 10
drag, startPoint x: 208, startPoint y: 142, endPoint x: 127, endPoint y: 145, distance: 80.7
click at [127, 145] on datatable-body-cell "PAC Economy Mode (MSV)" at bounding box center [217, 142] width 186 height 20
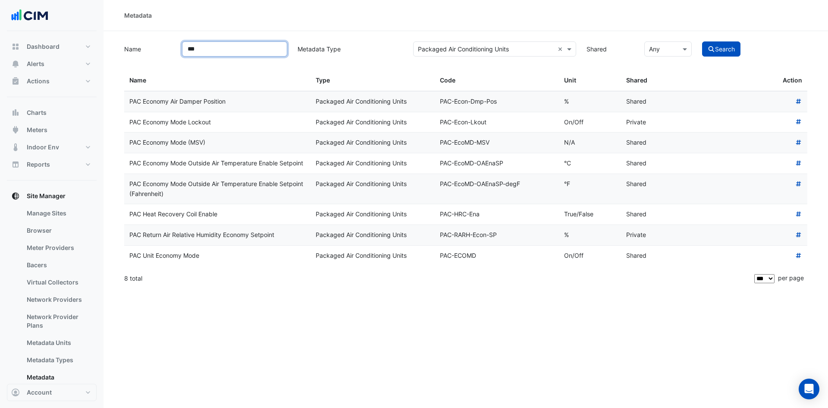
drag, startPoint x: 235, startPoint y: 52, endPoint x: 111, endPoint y: 51, distance: 124.2
click at [111, 51] on section "Name *** Metadata Type Select Metadata Type × Packaged Air Conditioning Units ×…" at bounding box center [465, 160] width 724 height 258
type input "***"
click at [702, 41] on button "Search" at bounding box center [721, 48] width 39 height 15
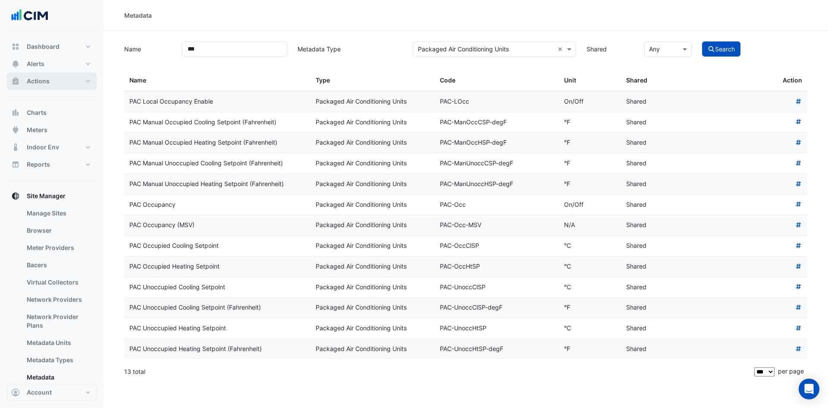
click at [77, 81] on button "Actions" at bounding box center [52, 80] width 90 height 17
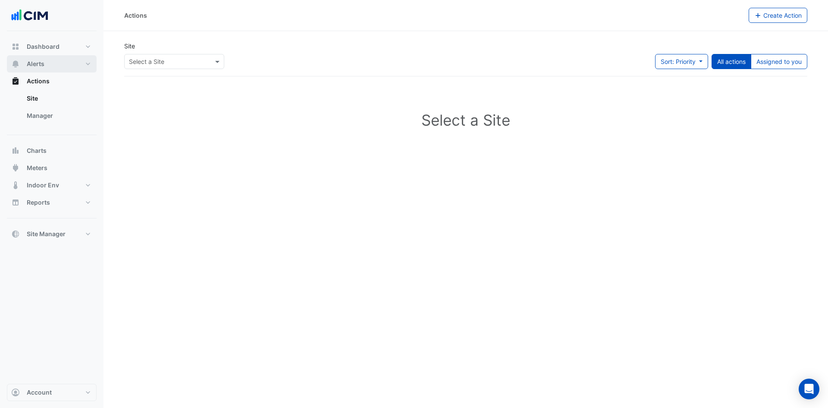
click at [75, 63] on button "Alerts" at bounding box center [52, 63] width 90 height 17
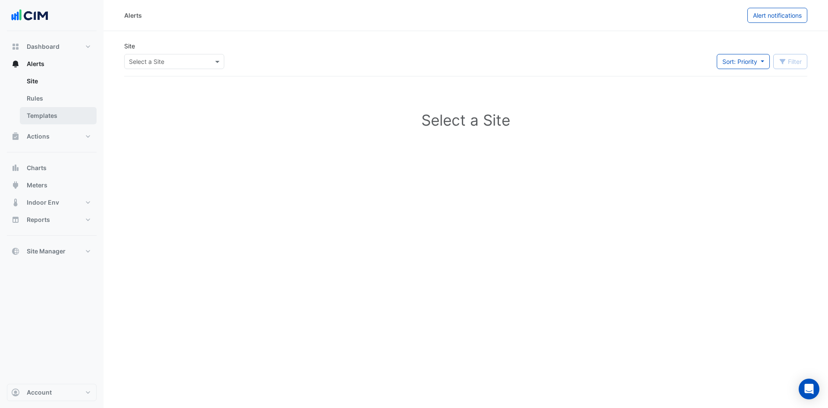
click at [64, 117] on link "Templates" at bounding box center [58, 115] width 77 height 17
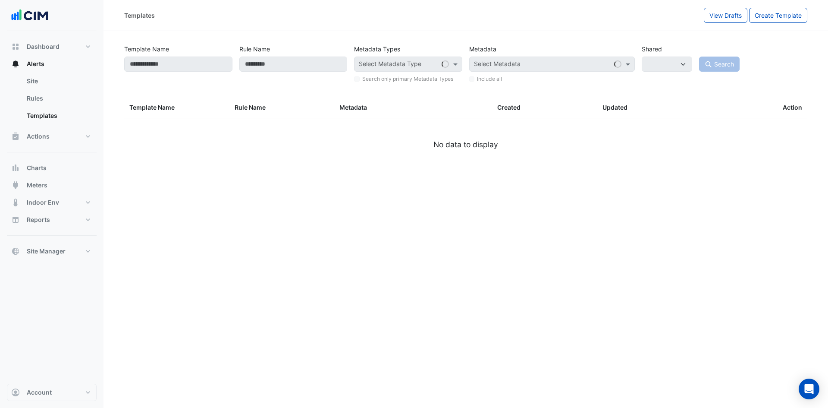
select select
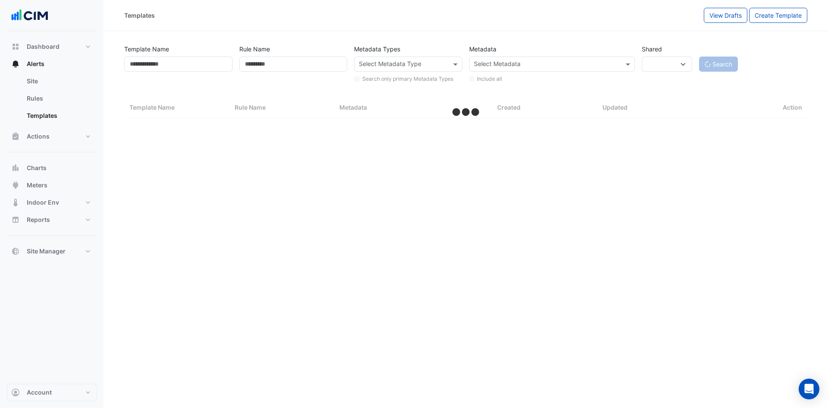
select select "***"
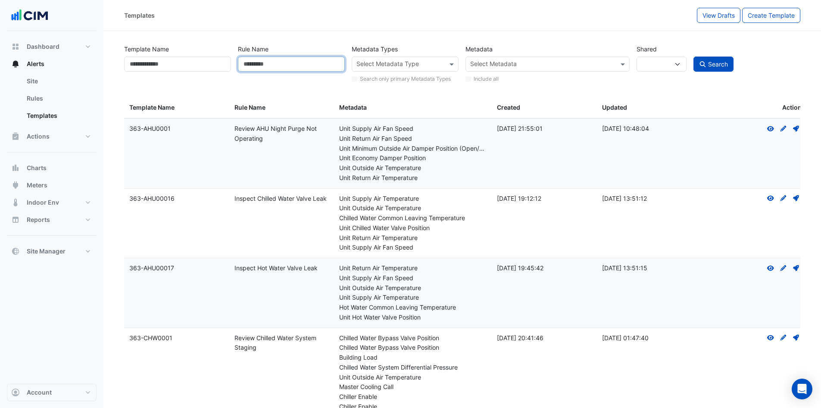
click at [284, 61] on input "Rule Name" at bounding box center [291, 63] width 107 height 15
paste input "**********"
type input "**********"
click at [694, 56] on button "Search" at bounding box center [714, 63] width 41 height 15
select select
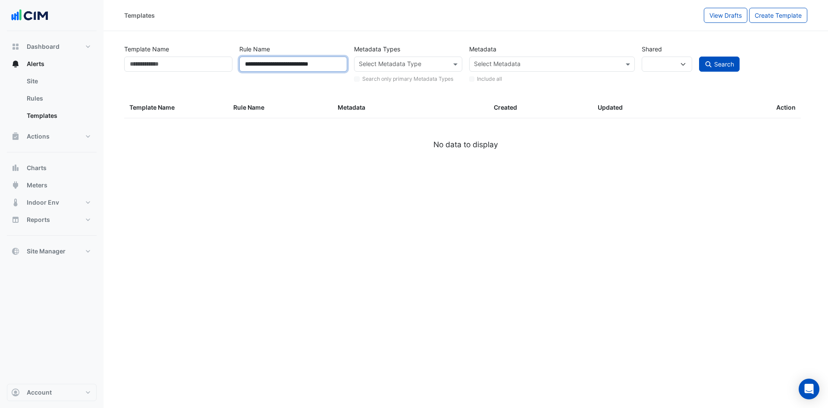
click at [245, 64] on input "**********" at bounding box center [293, 63] width 108 height 15
click at [699, 56] on button "Search" at bounding box center [719, 63] width 41 height 15
drag, startPoint x: 263, startPoint y: 65, endPoint x: 130, endPoint y: 65, distance: 133.7
click at [130, 65] on div "**********" at bounding box center [466, 62] width 690 height 44
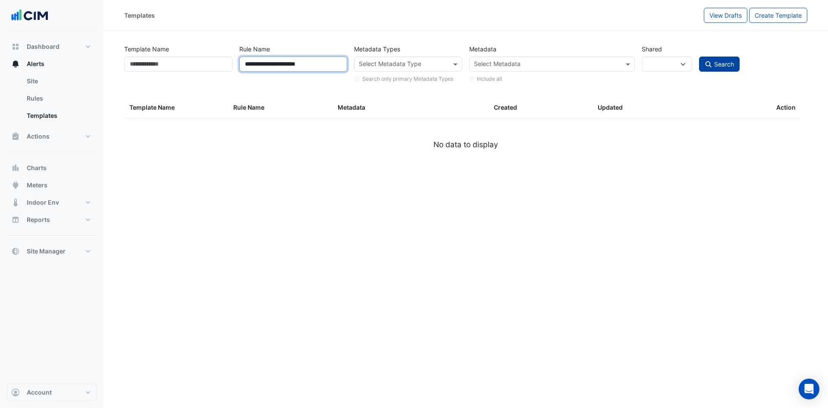
type input "**********"
click at [726, 63] on span "Search" at bounding box center [724, 63] width 20 height 7
select select
click at [455, 64] on span at bounding box center [456, 64] width 11 height 9
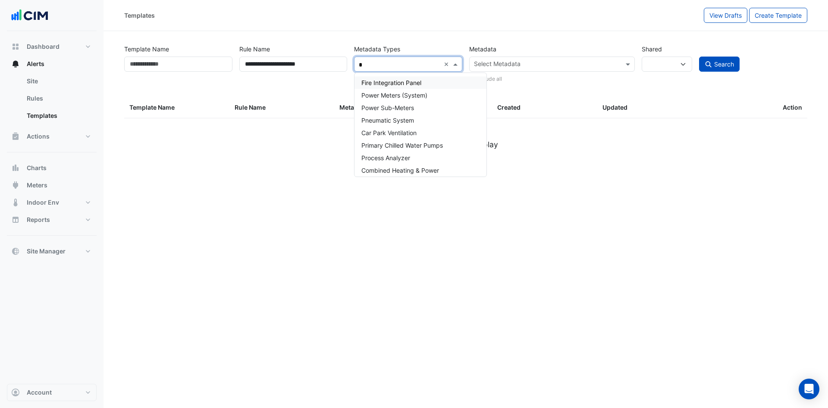
type input "**"
click at [422, 109] on span "Packaged Air Conditioning Units" at bounding box center [406, 107] width 91 height 7
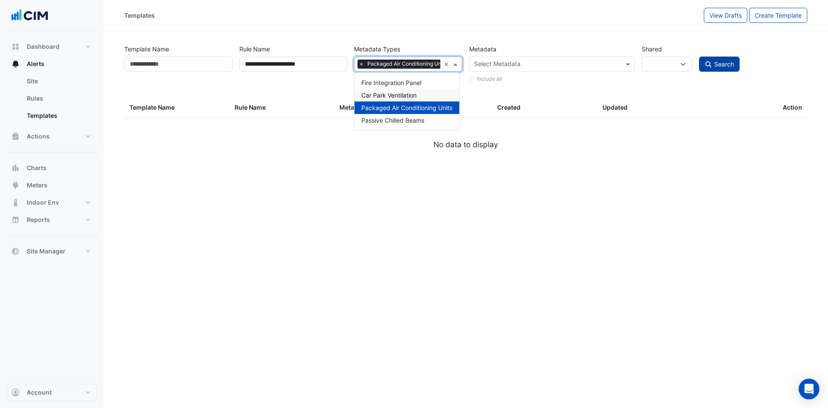
click at [724, 60] on button "Search" at bounding box center [719, 63] width 41 height 15
select select
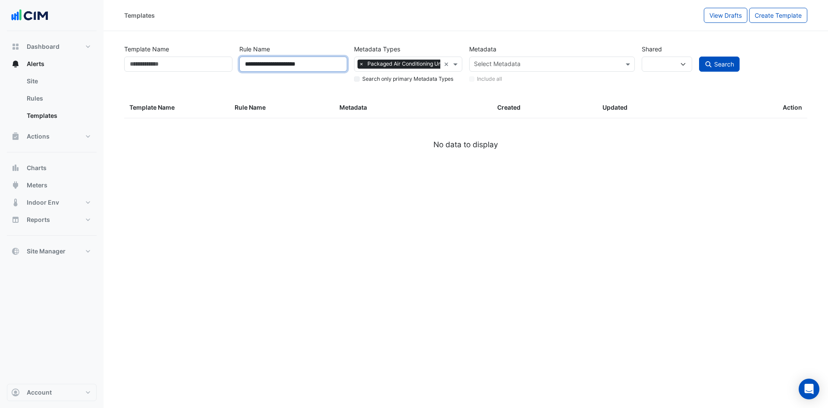
click at [328, 60] on input "**********" at bounding box center [293, 63] width 108 height 15
type input "*********"
click at [699, 56] on button "Search" at bounding box center [719, 63] width 41 height 15
select select
select select "***"
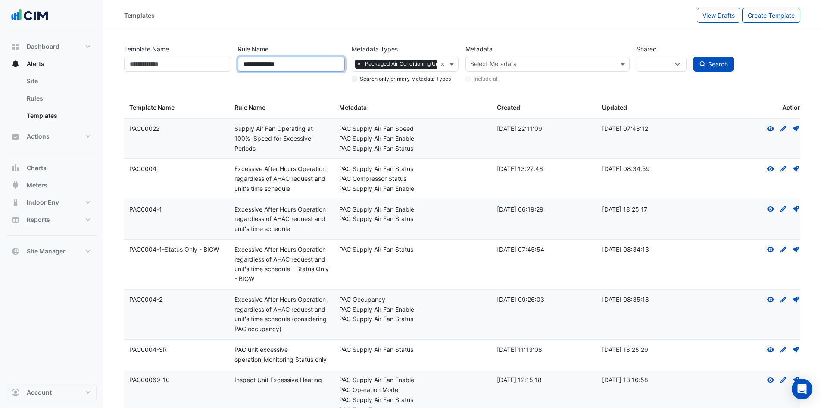
type input "**********"
click at [694, 56] on button "Search" at bounding box center [714, 63] width 41 height 15
select select
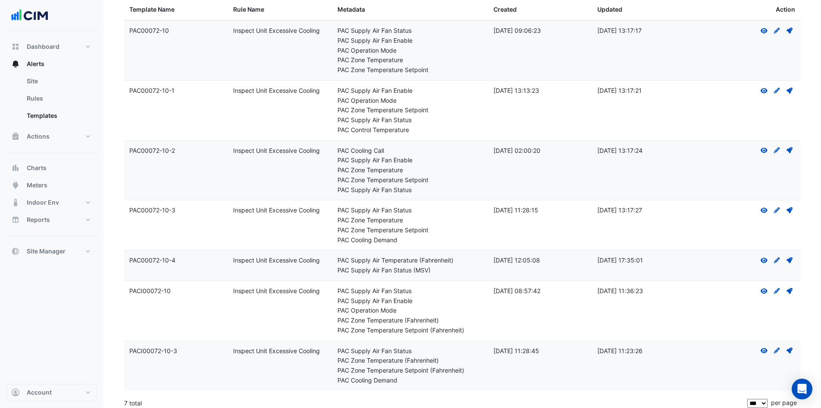
scroll to position [104, 0]
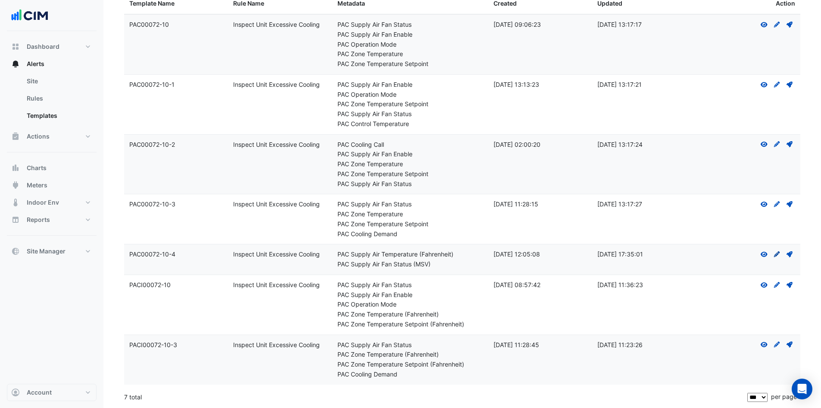
click at [775, 254] on icon "Create Draft - to edit a template, you first need to create a draft, and then s…" at bounding box center [778, 254] width 8 height 6
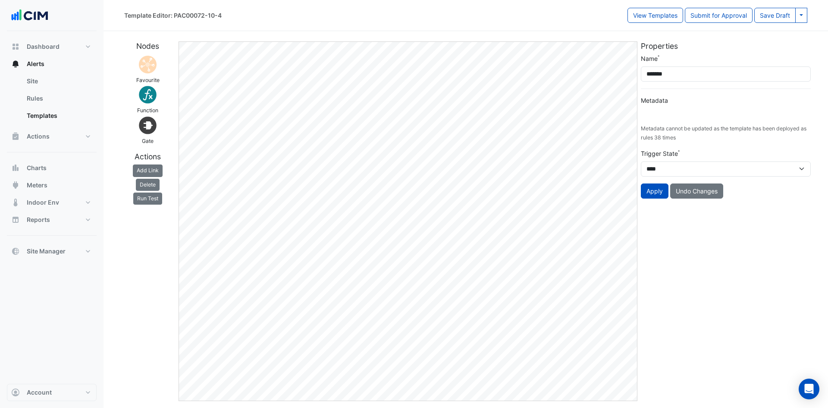
type input "**********"
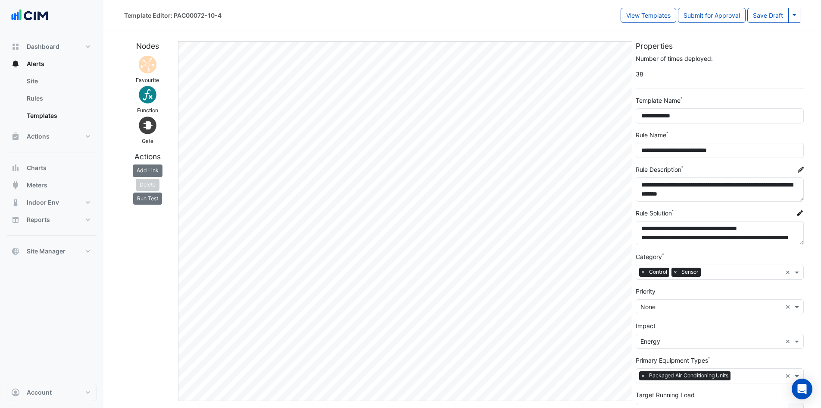
select select
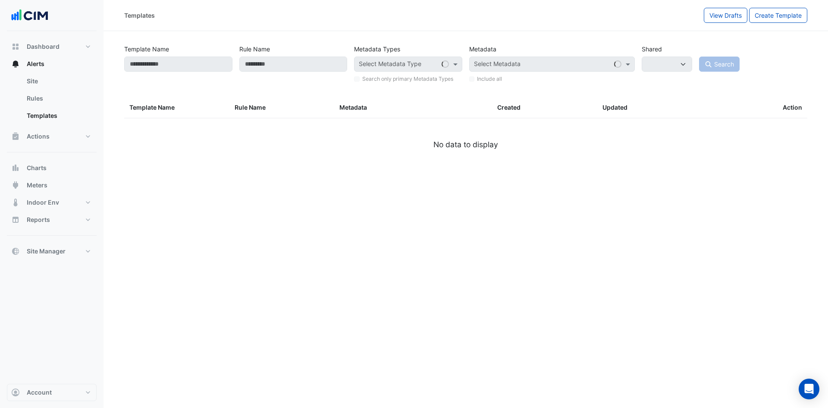
type input "**********"
select select
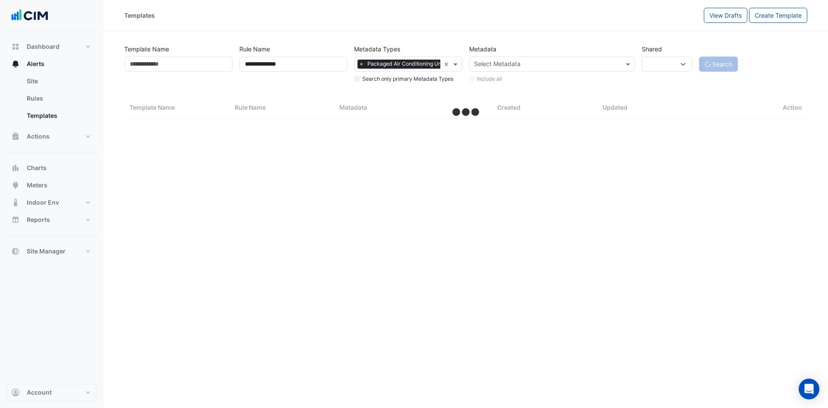
select select "***"
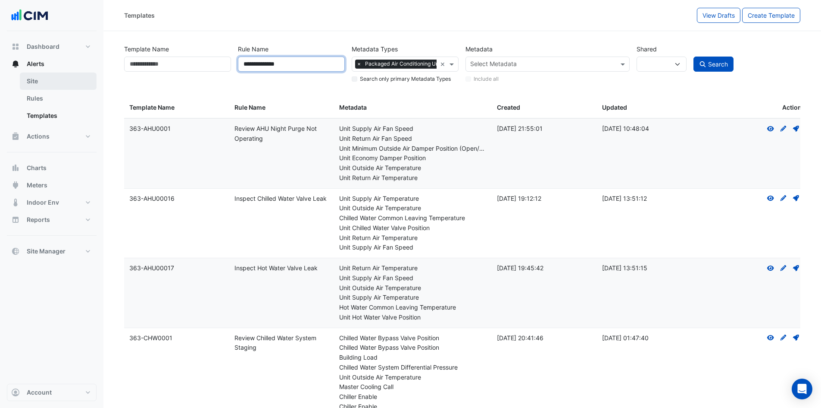
drag, startPoint x: 299, startPoint y: 65, endPoint x: 75, endPoint y: 77, distance: 223.7
type input "*****"
click at [694, 56] on button "Search" at bounding box center [714, 63] width 41 height 15
select select
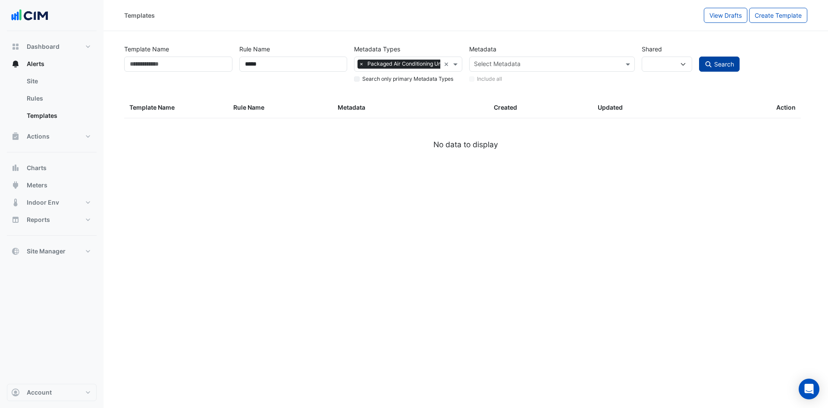
click at [726, 69] on button "Search" at bounding box center [719, 63] width 41 height 15
drag, startPoint x: 279, startPoint y: 66, endPoint x: 176, endPoint y: 67, distance: 102.6
click at [176, 67] on div "Template Name Rule Name ***** Metadata Types Select Metadata Type × Packaged Ai…" at bounding box center [466, 62] width 690 height 44
paste input "**********"
drag, startPoint x: 263, startPoint y: 65, endPoint x: 166, endPoint y: 70, distance: 96.3
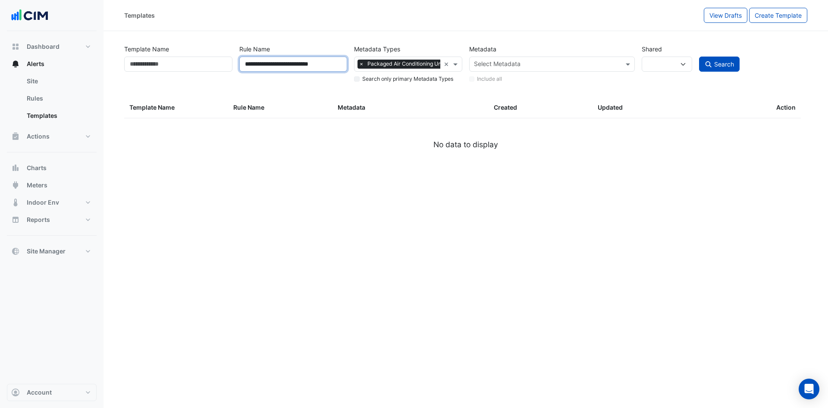
click at [166, 70] on div "**********" at bounding box center [466, 62] width 690 height 44
click at [314, 65] on input "**********" at bounding box center [293, 63] width 108 height 15
type input "**********"
click at [730, 63] on span "Search" at bounding box center [724, 63] width 20 height 7
select select
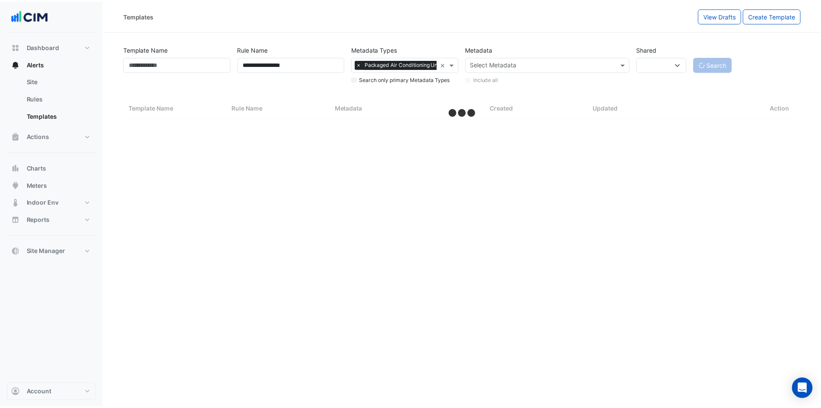
select select "***"
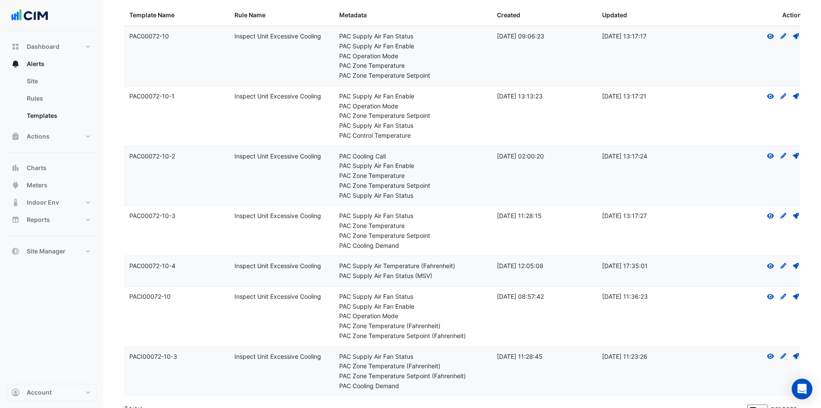
scroll to position [104, 0]
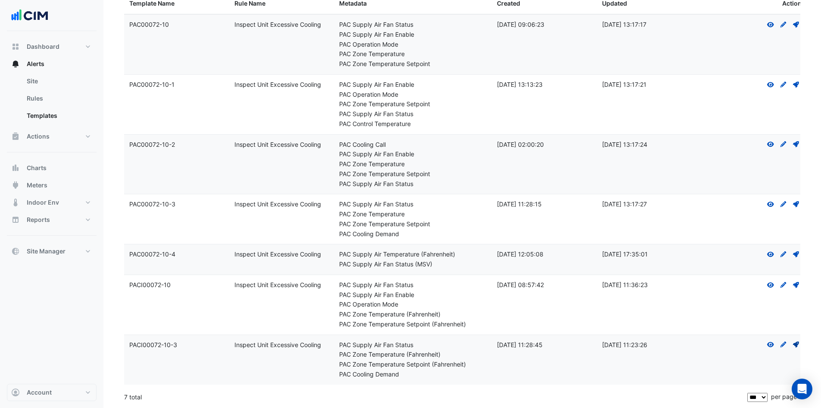
click at [795, 345] on icon at bounding box center [796, 344] width 6 height 6
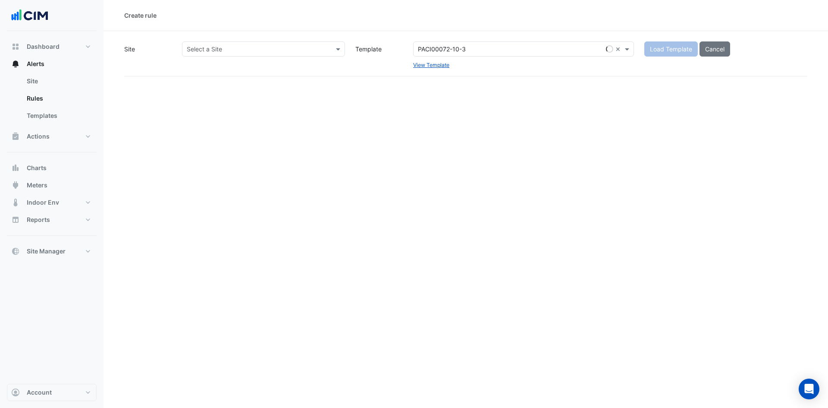
click at [281, 46] on input "text" at bounding box center [255, 49] width 136 height 9
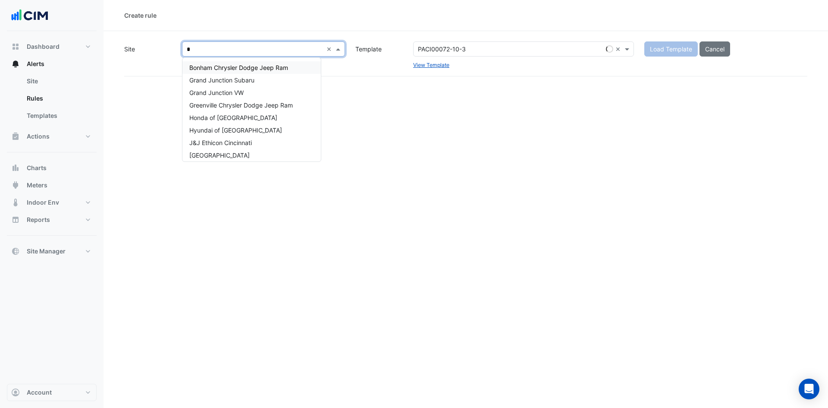
type input "**"
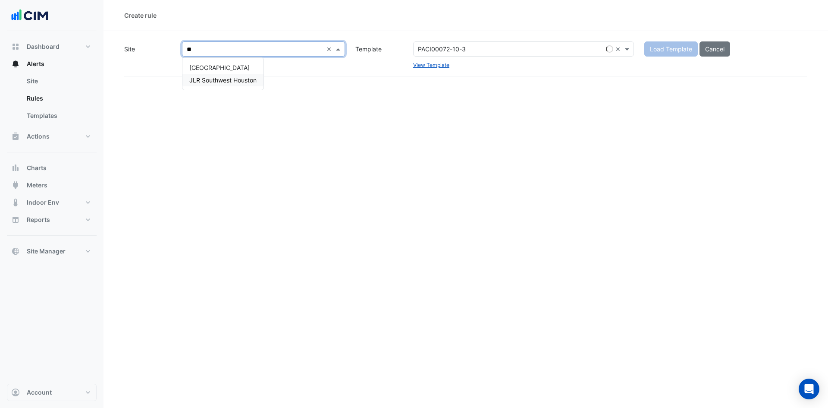
click at [240, 81] on span "JLR Southwest Houston" at bounding box center [222, 79] width 67 height 7
click at [671, 46] on span "Load Template" at bounding box center [671, 48] width 42 height 7
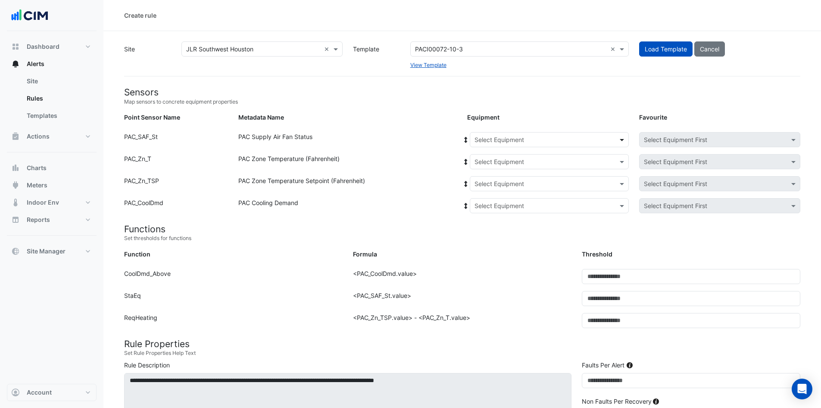
click at [621, 138] on span at bounding box center [623, 139] width 11 height 9
click at [493, 217] on span "RTU-3" at bounding box center [486, 216] width 19 height 7
click at [619, 160] on span at bounding box center [623, 161] width 11 height 9
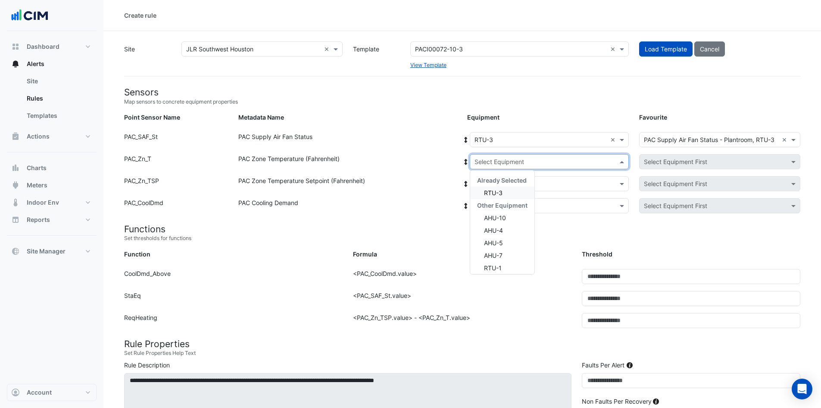
click at [521, 193] on div "RTU-3" at bounding box center [502, 192] width 64 height 13
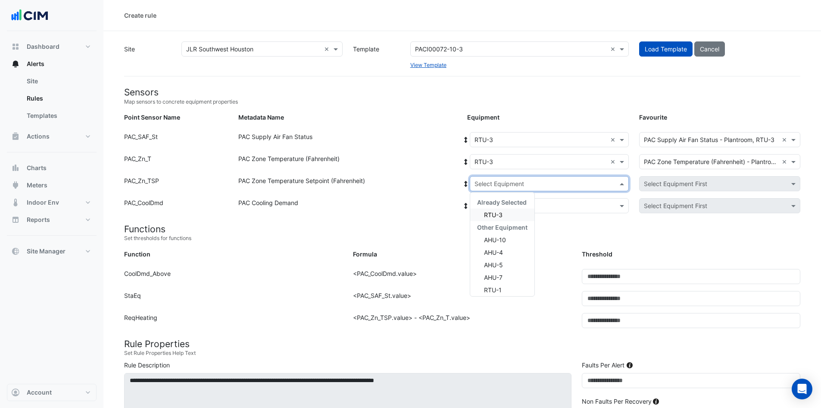
click at [624, 180] on span at bounding box center [623, 183] width 11 height 9
click at [521, 215] on div "RTU-3" at bounding box center [502, 214] width 64 height 13
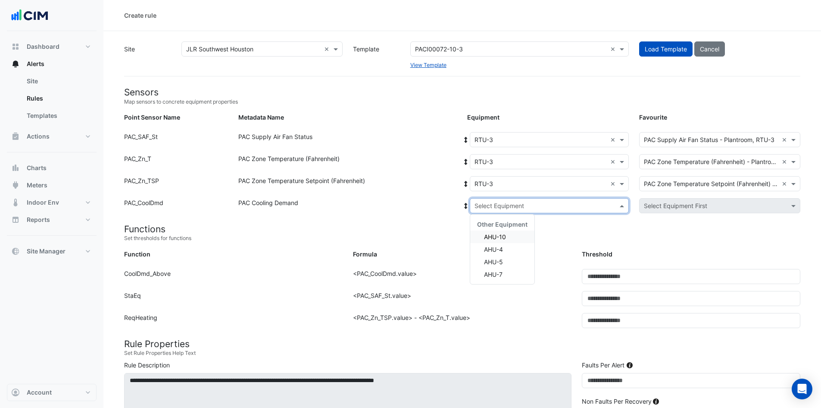
click at [625, 201] on span at bounding box center [623, 205] width 11 height 9
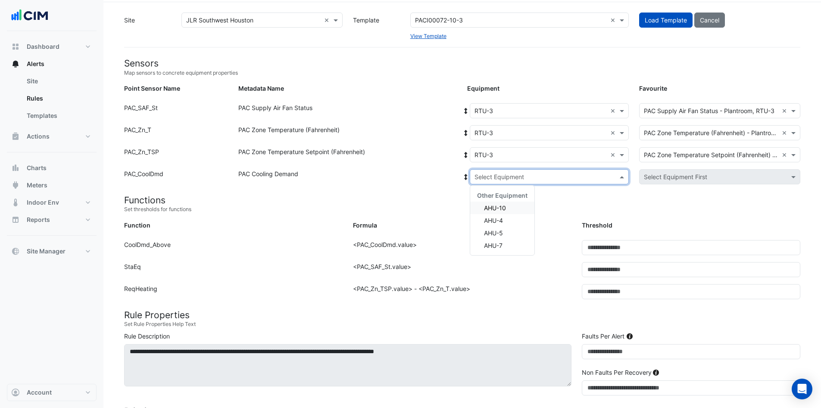
scroll to position [43, 0]
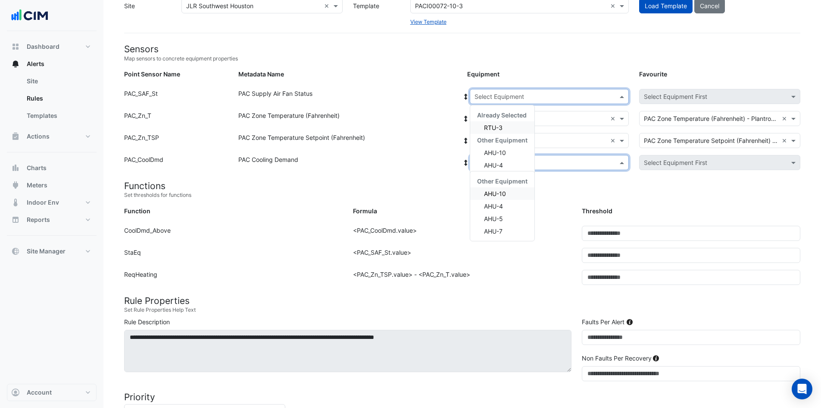
click at [615, 96] on div at bounding box center [549, 96] width 158 height 10
click at [614, 113] on div "Select Equipment × RTU-3 ×" at bounding box center [549, 118] width 159 height 15
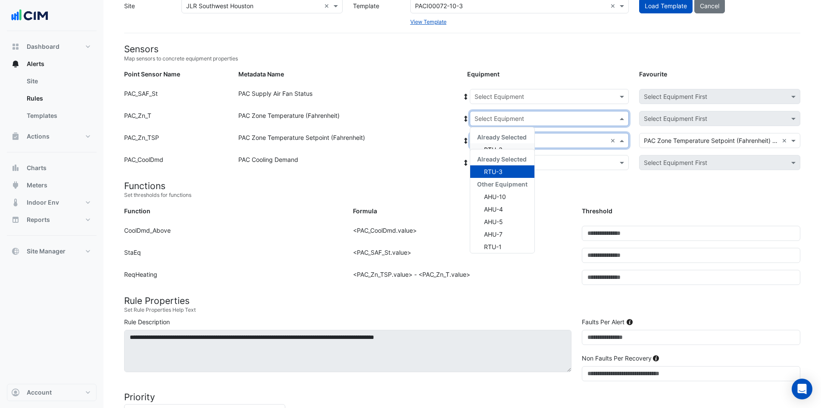
click at [611, 135] on div "Select Equipment × RTU-3 ×" at bounding box center [549, 140] width 159 height 15
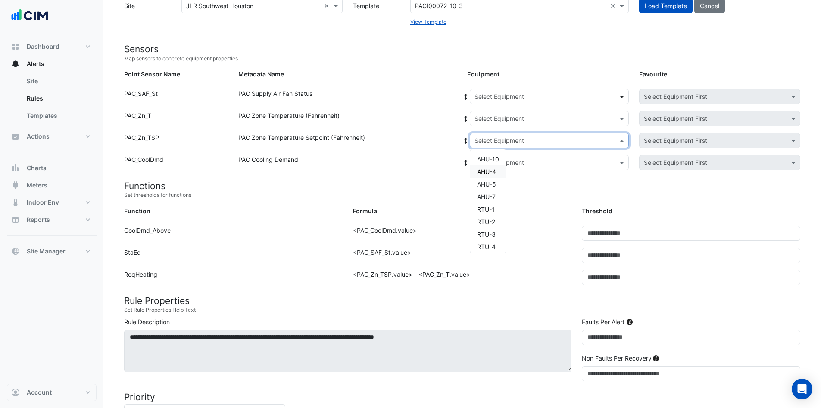
click at [618, 97] on span at bounding box center [623, 96] width 11 height 9
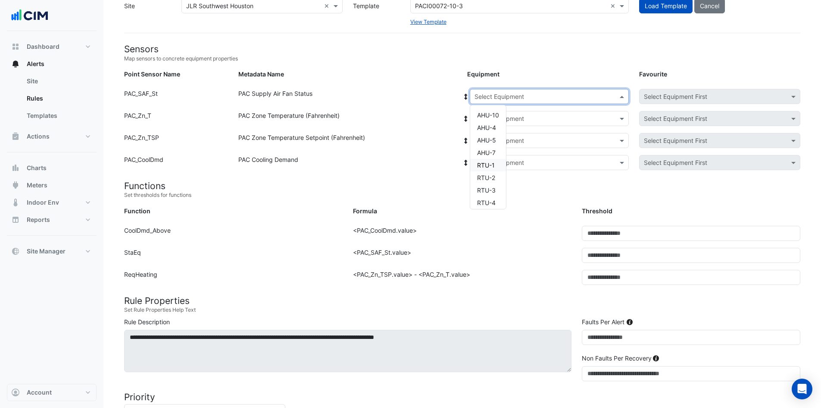
click at [479, 165] on span "RTU-1" at bounding box center [486, 164] width 18 height 7
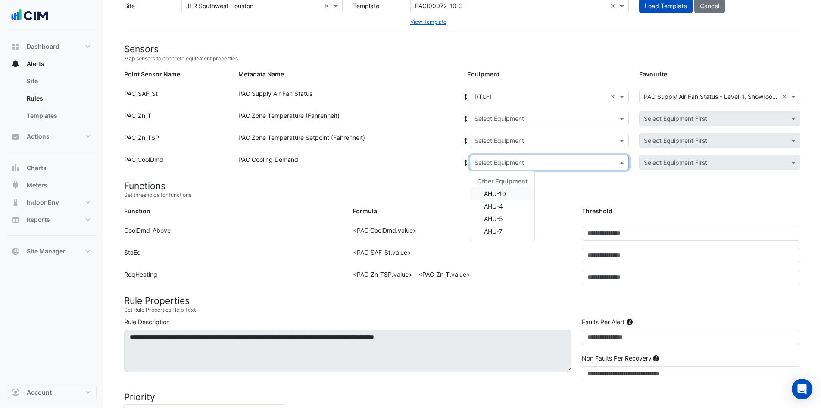
click at [618, 161] on span at bounding box center [623, 162] width 11 height 9
click at [564, 184] on h4 "Functions" at bounding box center [462, 185] width 677 height 11
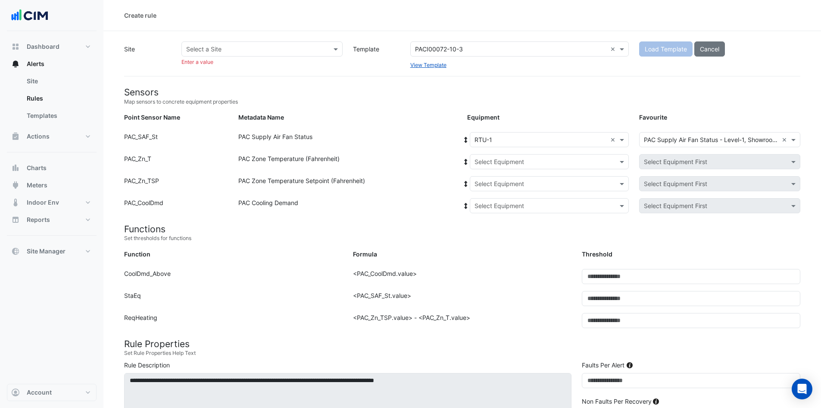
click at [291, 43] on div "Select a Site" at bounding box center [262, 48] width 161 height 15
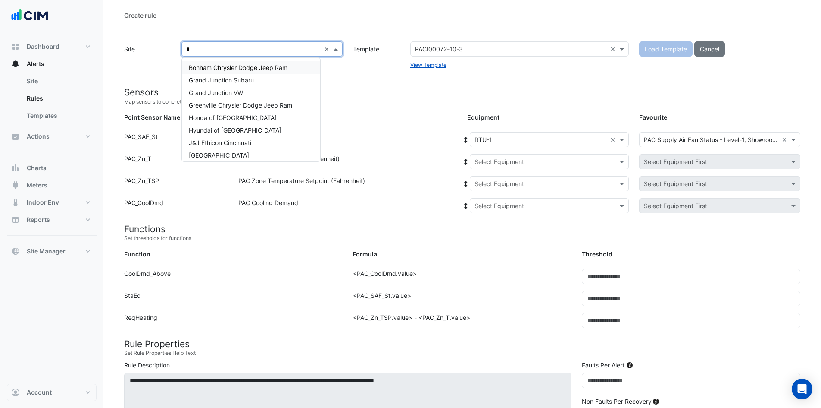
type input "**"
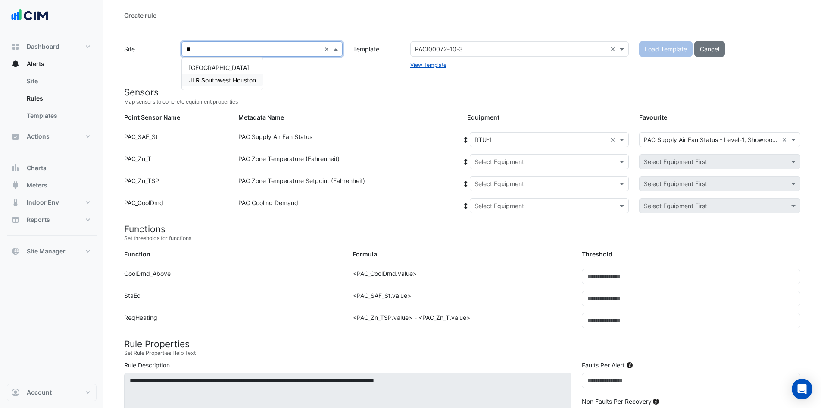
click at [233, 79] on span "JLR Southwest Houston" at bounding box center [222, 79] width 67 height 7
click at [663, 47] on span "Load Template" at bounding box center [666, 48] width 42 height 7
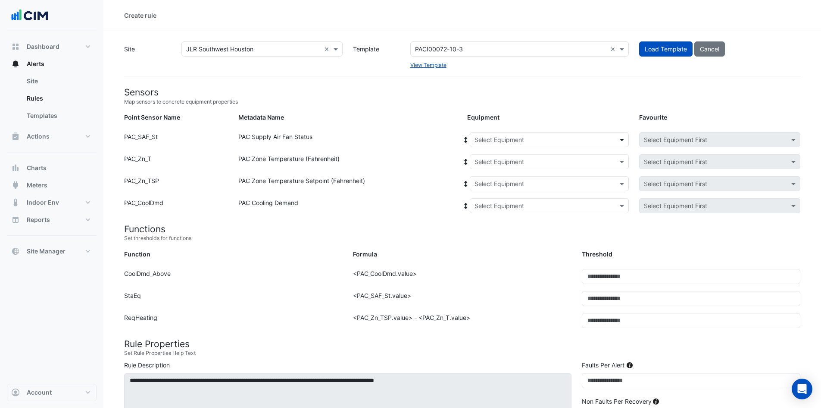
click at [626, 140] on span at bounding box center [623, 139] width 11 height 9
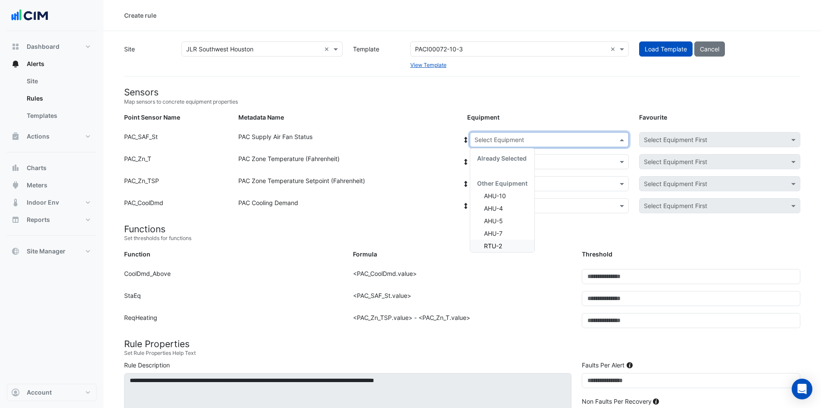
click at [550, 138] on input "text" at bounding box center [541, 139] width 132 height 9
click at [605, 162] on input "text" at bounding box center [541, 161] width 132 height 9
click at [552, 138] on input "text" at bounding box center [541, 139] width 132 height 9
click at [508, 170] on div "Options list" at bounding box center [502, 170] width 64 height 13
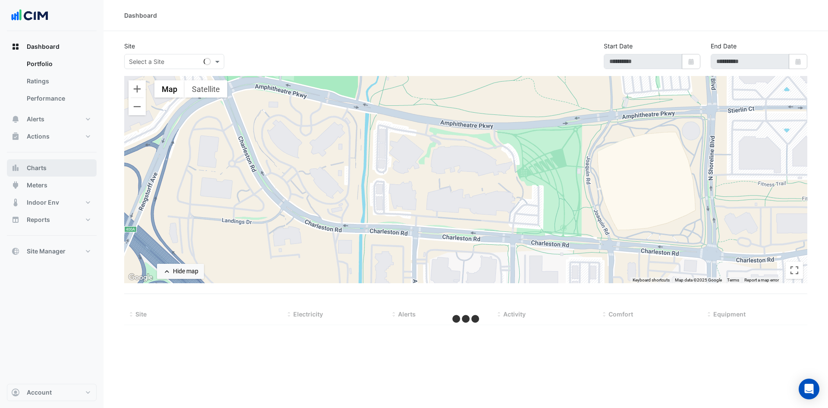
click at [79, 162] on button "Charts" at bounding box center [52, 167] width 90 height 17
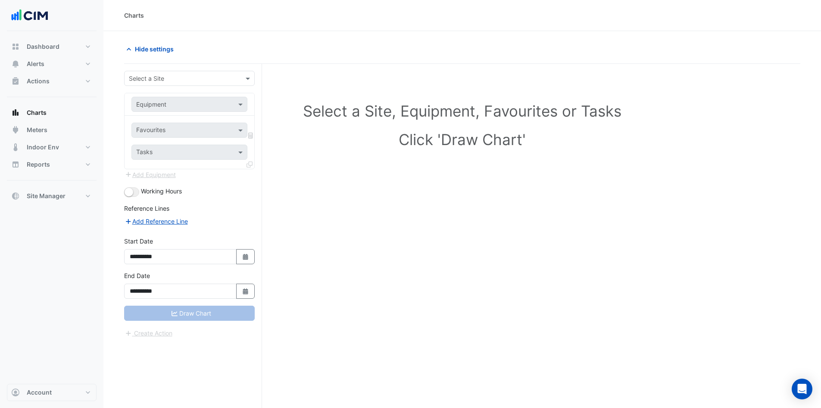
click at [194, 75] on input "text" at bounding box center [181, 78] width 104 height 9
type input "***"
click at [180, 109] on span "JLR Southwest Houston" at bounding box center [165, 109] width 67 height 7
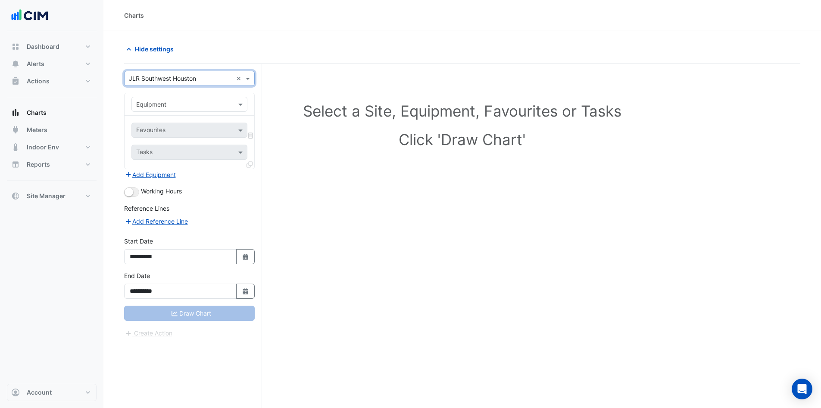
click at [189, 103] on input "text" at bounding box center [180, 104] width 89 height 9
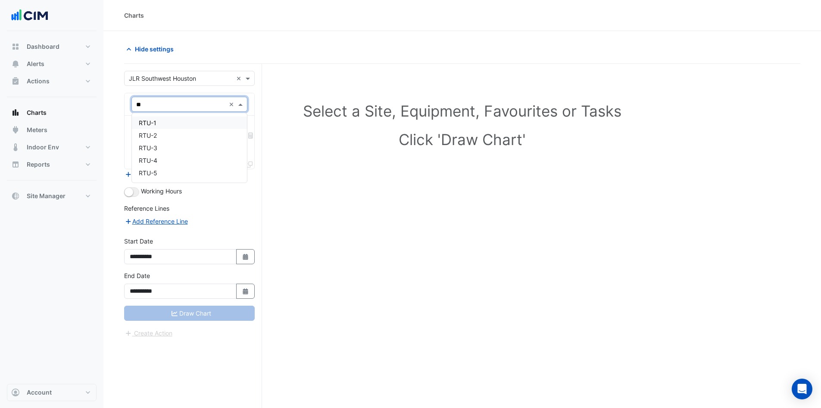
type input "***"
click at [165, 124] on div "RTU-1" at bounding box center [189, 122] width 115 height 13
click at [168, 132] on input "text" at bounding box center [179, 130] width 87 height 9
type input "**"
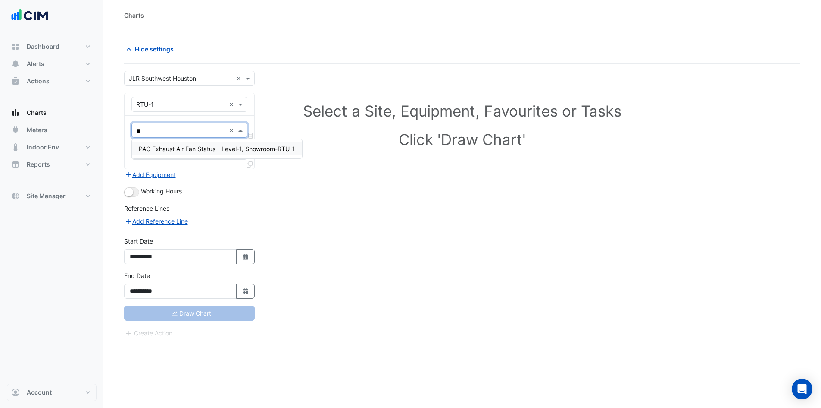
click at [180, 148] on span "PAC Exhaust Air Fan Status - Level-1, Showroom-RTU-1" at bounding box center [217, 148] width 157 height 7
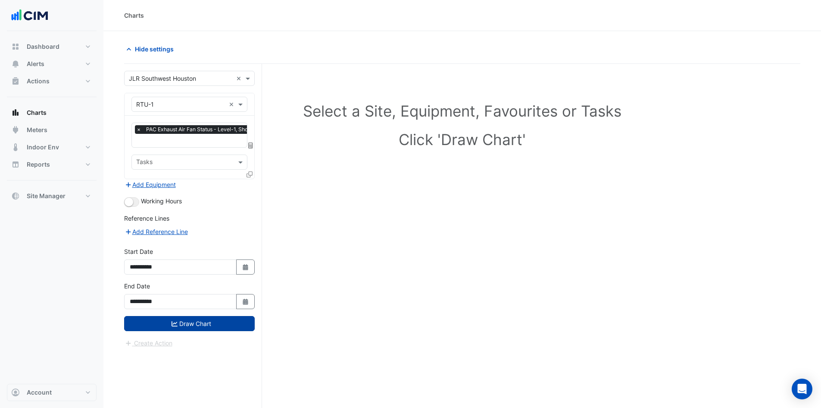
click at [193, 320] on button "Draw Chart" at bounding box center [189, 323] width 131 height 15
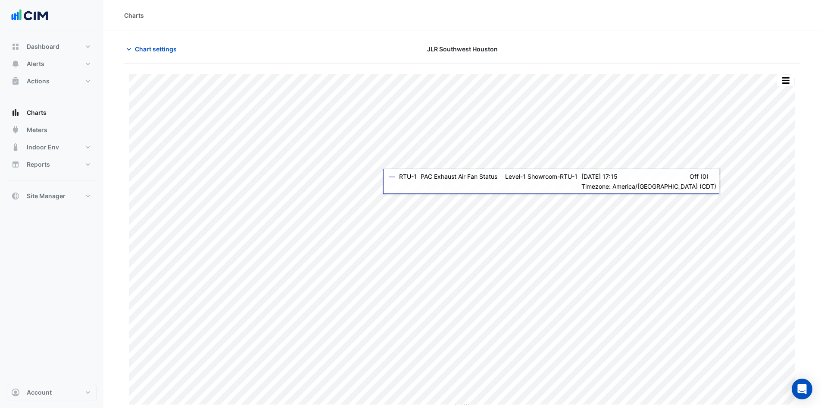
scroll to position [1, 0]
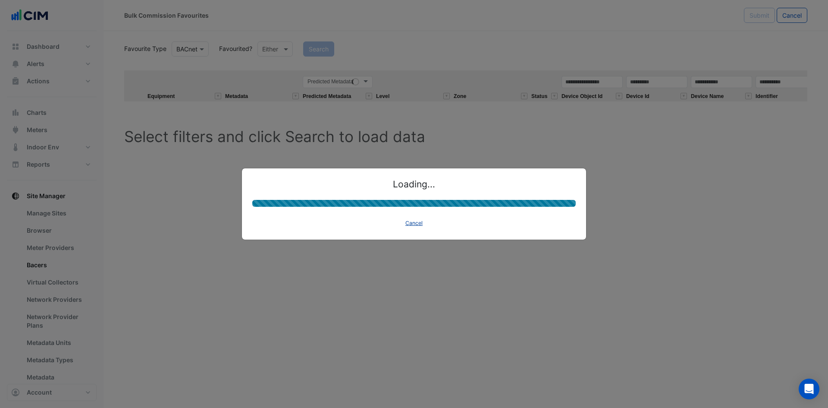
click at [415, 226] on button "Cancel" at bounding box center [413, 223] width 25 height 12
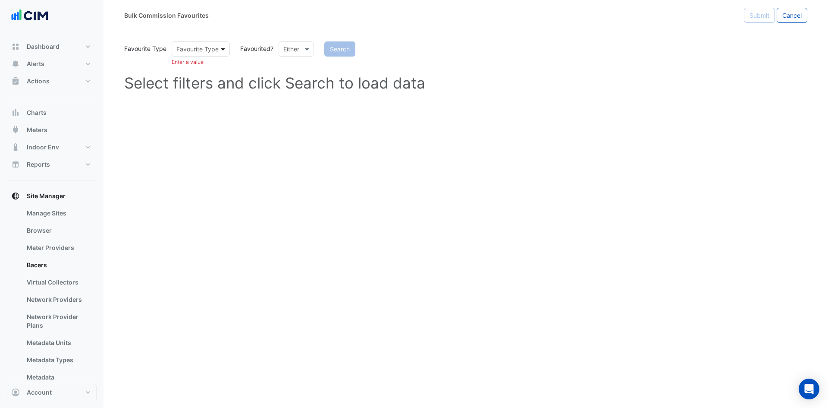
click at [225, 46] on span at bounding box center [224, 48] width 11 height 9
click at [200, 66] on div "BACnet" at bounding box center [189, 67] width 35 height 13
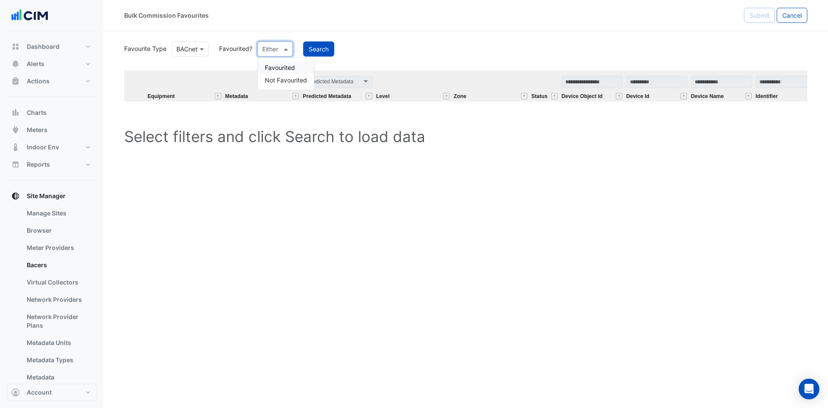
click at [290, 46] on span at bounding box center [287, 48] width 11 height 9
click at [394, 60] on div "Favourite Type Favourite Type BACnet Favourited? Either Favourited Not Favourit…" at bounding box center [465, 93] width 683 height 106
click at [323, 48] on button "Search" at bounding box center [318, 48] width 31 height 15
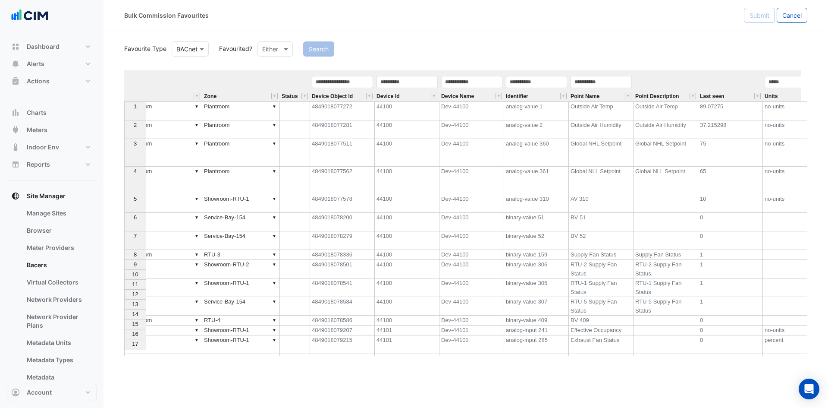
click at [608, 94] on div "Point Name" at bounding box center [601, 88] width 65 height 26
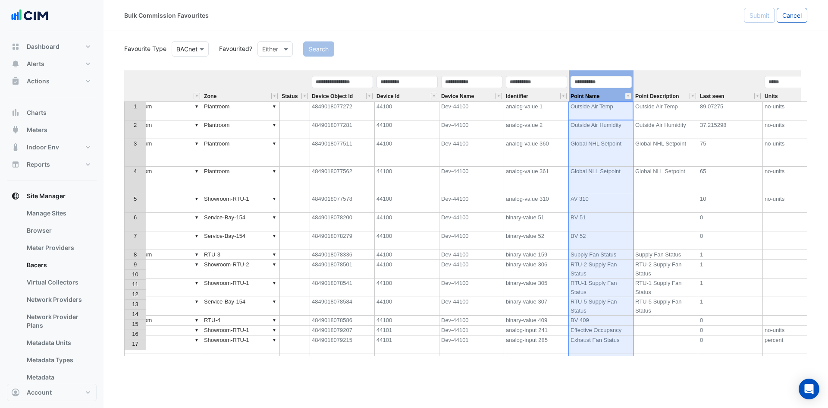
click at [530, 89] on div "Identifier" at bounding box center [536, 88] width 65 height 26
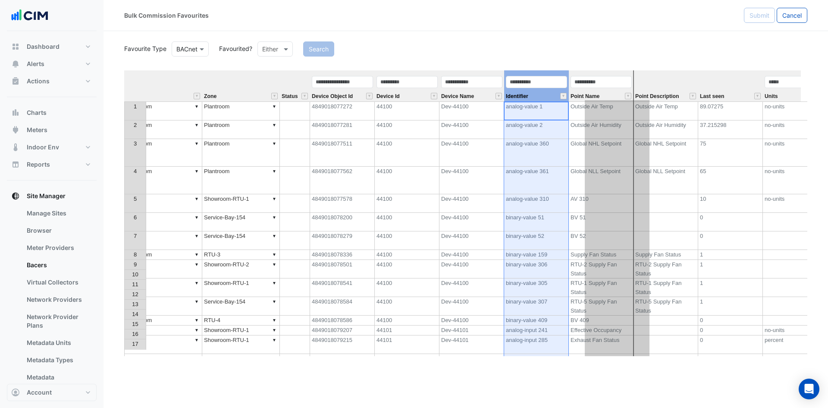
drag, startPoint x: 540, startPoint y: 72, endPoint x: 623, endPoint y: 72, distance: 83.2
click at [623, 72] on tr "Equipment Metadata Predicted Metadata Predicted Metadata Level Zone Status Devi…" at bounding box center [350, 85] width 953 height 31
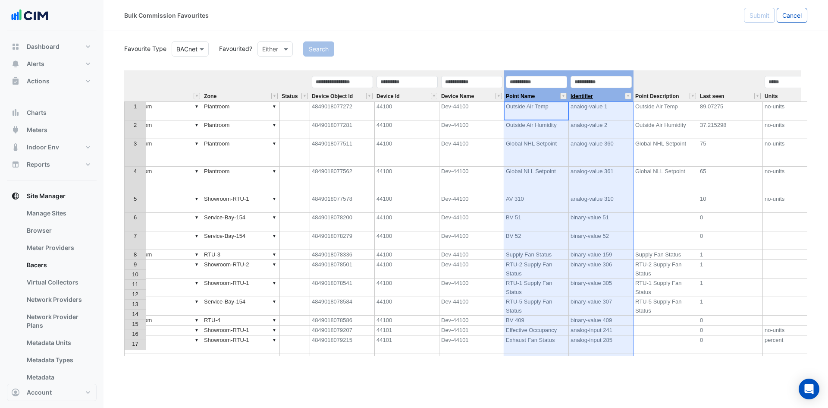
drag, startPoint x: 550, startPoint y: 94, endPoint x: 589, endPoint y: 94, distance: 39.2
click at [589, 94] on tr "Equipment Metadata Predicted Metadata Predicted Metadata Level Zone Status Devi…" at bounding box center [350, 85] width 953 height 31
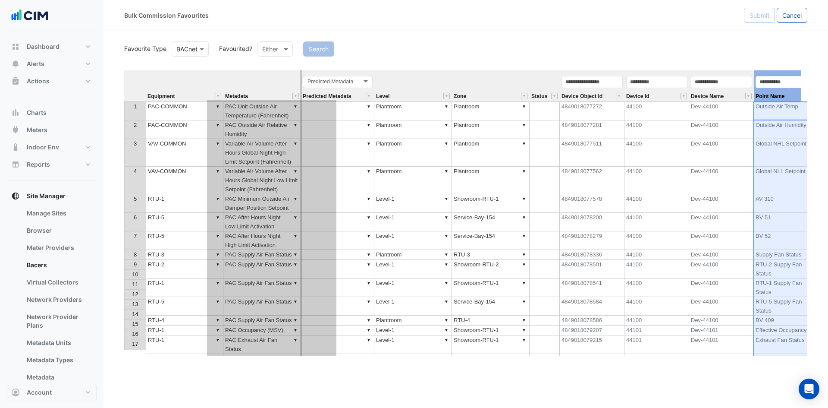
drag, startPoint x: 586, startPoint y: 72, endPoint x: 287, endPoint y: 83, distance: 299.5
click at [287, 83] on tr "Equipment Metadata Predicted Metadata Predicted Metadata Level Zone Status Devi…" at bounding box center [600, 85] width 953 height 31
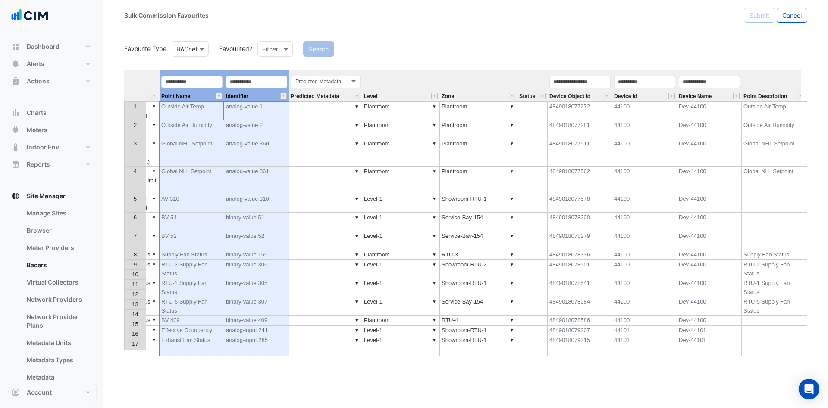
scroll to position [0, 166]
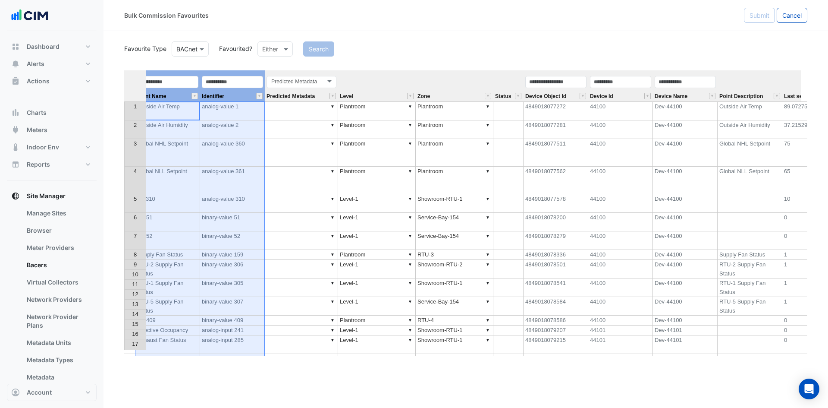
click at [633, 95] on div "Device Id" at bounding box center [620, 88] width 65 height 26
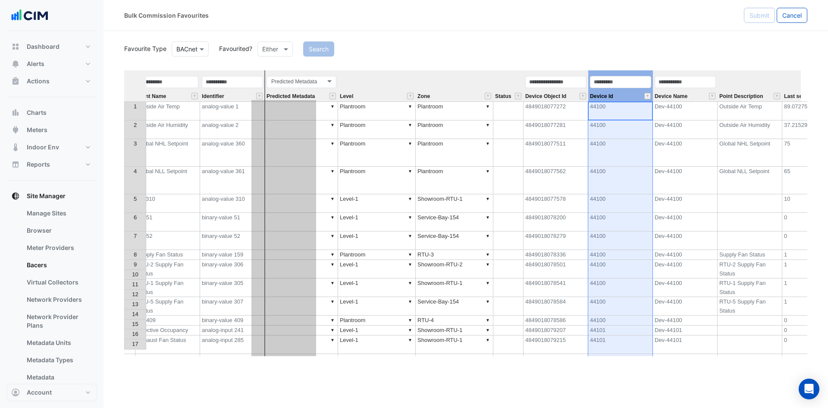
drag, startPoint x: 628, startPoint y: 72, endPoint x: 280, endPoint y: 76, distance: 348.0
click at [280, 76] on tr "Equipment Metadata Point Name Identifier Predicted Metadata Predicted Metadata …" at bounding box center [434, 85] width 953 height 31
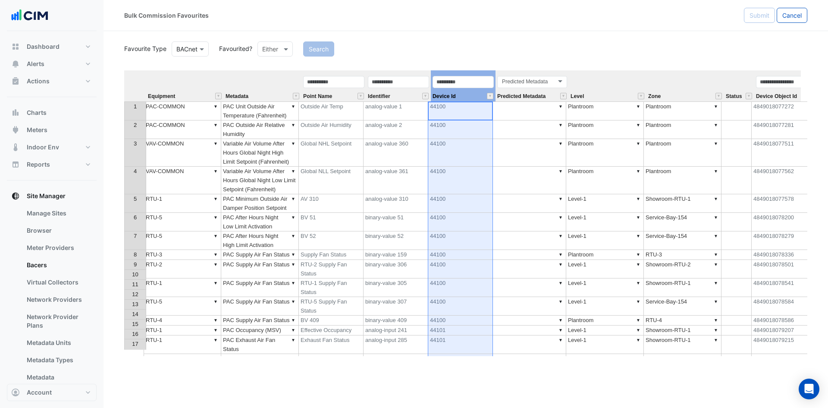
scroll to position [0, 3]
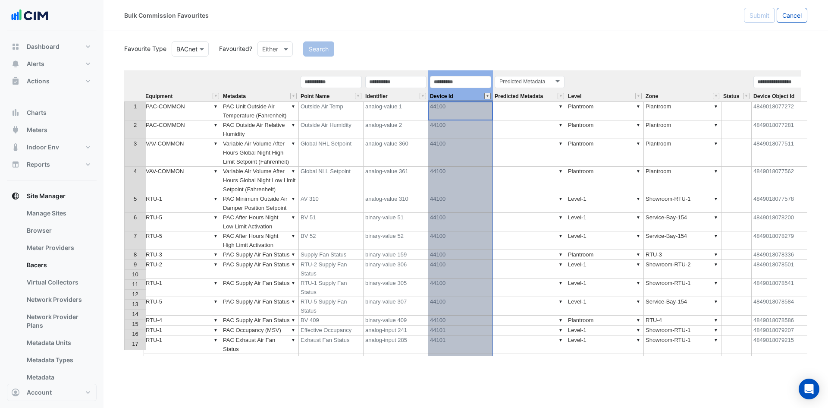
click at [486, 97] on button "" at bounding box center [487, 96] width 6 height 6
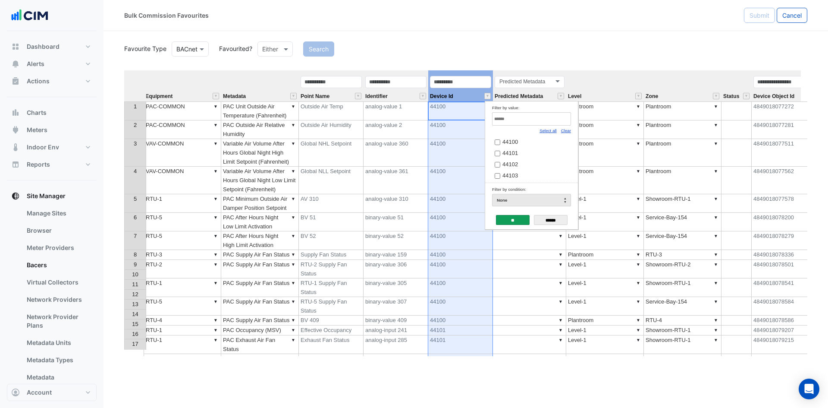
click at [568, 132] on link "Clear" at bounding box center [566, 130] width 10 height 5
click at [500, 163] on label "44102" at bounding box center [528, 164] width 67 height 9
click at [511, 119] on input "Filter by value:" at bounding box center [531, 118] width 79 height 13
type input "*****"
click at [515, 138] on label "44138" at bounding box center [528, 141] width 67 height 9
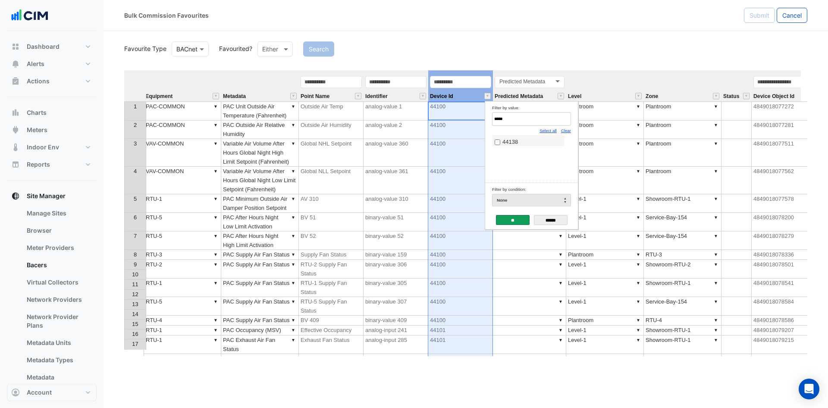
click at [511, 219] on input "**" at bounding box center [513, 220] width 34 height 10
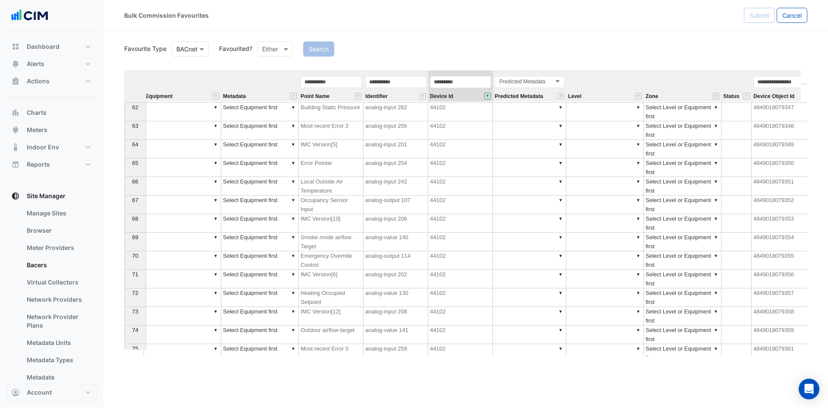
scroll to position [1294, 0]
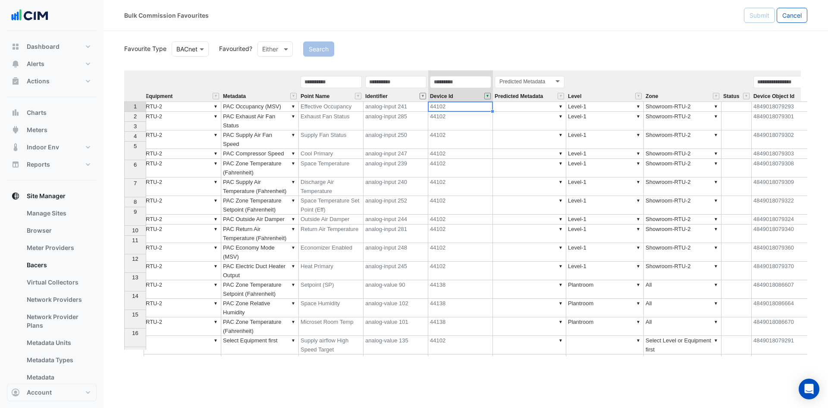
click at [423, 95] on button "" at bounding box center [423, 96] width 6 height 6
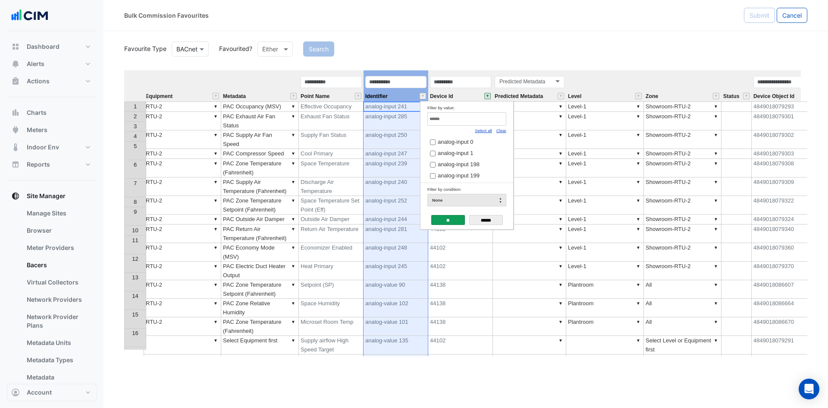
click at [504, 130] on link "Clear" at bounding box center [501, 130] width 10 height 5
click at [489, 119] on input "Filter by value:" at bounding box center [466, 118] width 79 height 13
type input "**********"
click at [464, 142] on span "binary-value 40" at bounding box center [457, 141] width 38 height 6
click at [455, 216] on input "**" at bounding box center [448, 220] width 34 height 10
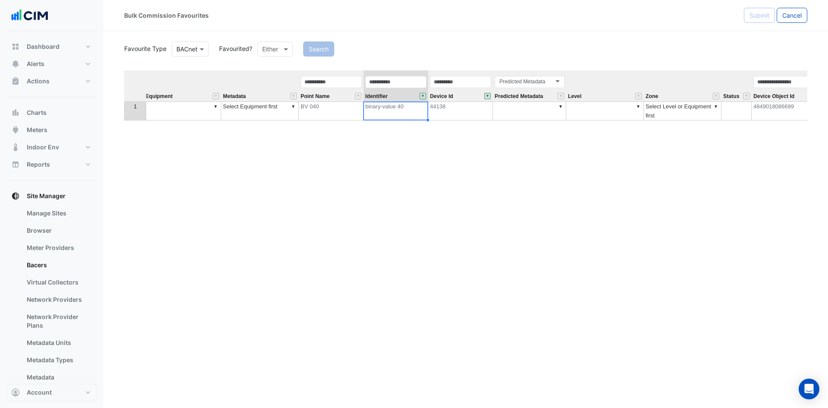
click at [176, 108] on td "▼" at bounding box center [183, 110] width 78 height 19
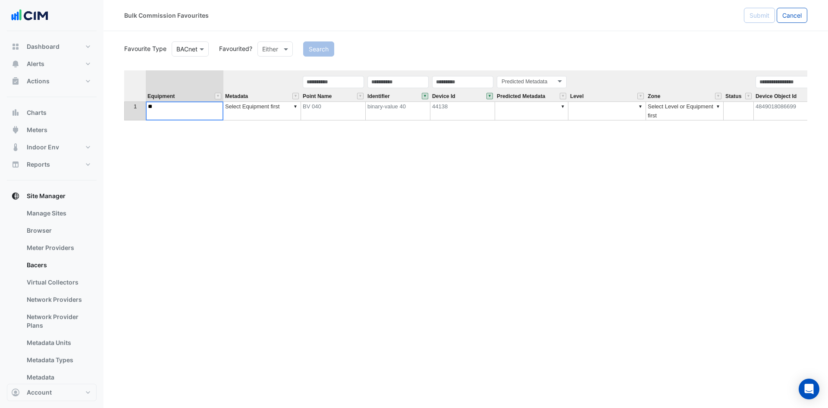
type textarea "*"
click at [197, 240] on div "Equipment Metadata Point Name Identifier Device Id Predicted Metadata Level Zon…" at bounding box center [465, 212] width 683 height 285
type textarea "***"
click at [218, 104] on div "Equipment Metadata Point Name Identifier Device Id Predicted Metadata Level Zon…" at bounding box center [465, 212] width 683 height 285
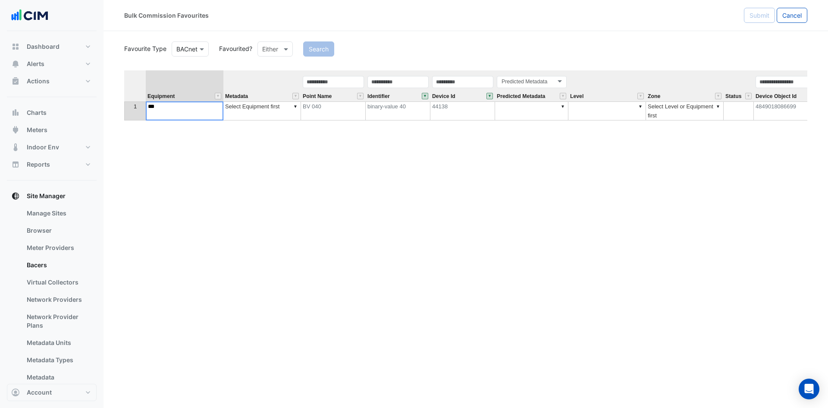
click at [237, 178] on div "Equipment Metadata Point Name Identifier Device Id Predicted Metadata Level Zon…" at bounding box center [465, 212] width 683 height 285
click at [193, 106] on td "▼ rtu" at bounding box center [185, 110] width 78 height 19
click at [224, 211] on div "Equipment Metadata Point Name Identifier Device Id Predicted Metadata Level Zon…" at bounding box center [465, 212] width 683 height 285
click at [217, 108] on div "Equipment Metadata Point Name Identifier Device Id Predicted Metadata Level Zon…" at bounding box center [465, 212] width 683 height 285
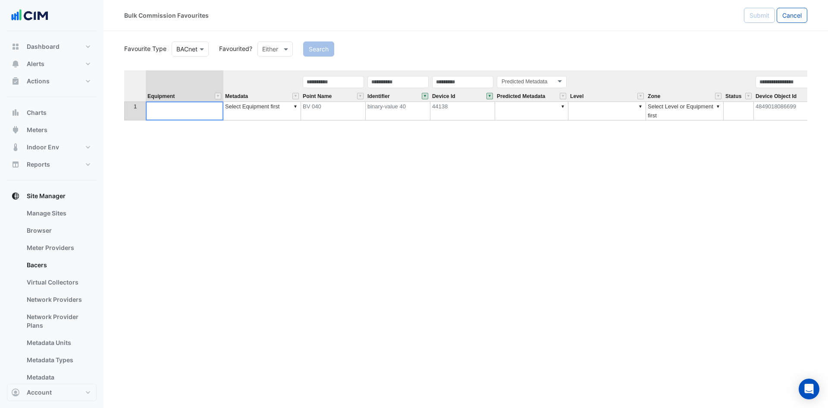
click at [217, 108] on textarea at bounding box center [185, 110] width 78 height 19
type textarea "*"
click at [195, 108] on textarea at bounding box center [185, 110] width 78 height 19
click at [217, 94] on button "" at bounding box center [218, 96] width 6 height 6
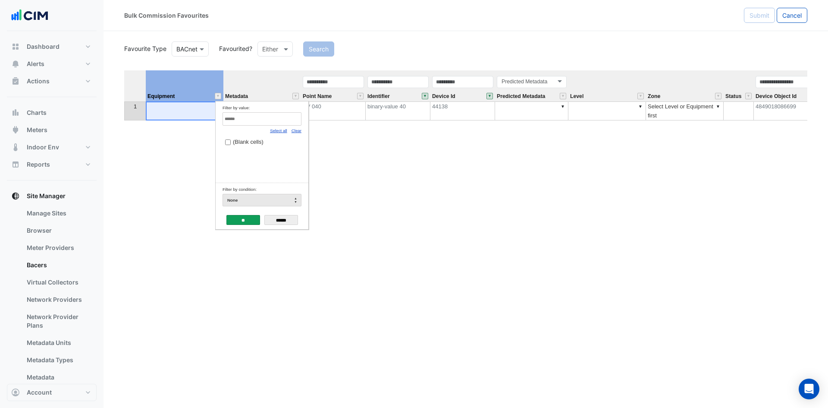
click at [346, 147] on div "Equipment Metadata Point Name Identifier Device Id Predicted Metadata Level Zon…" at bounding box center [465, 212] width 683 height 285
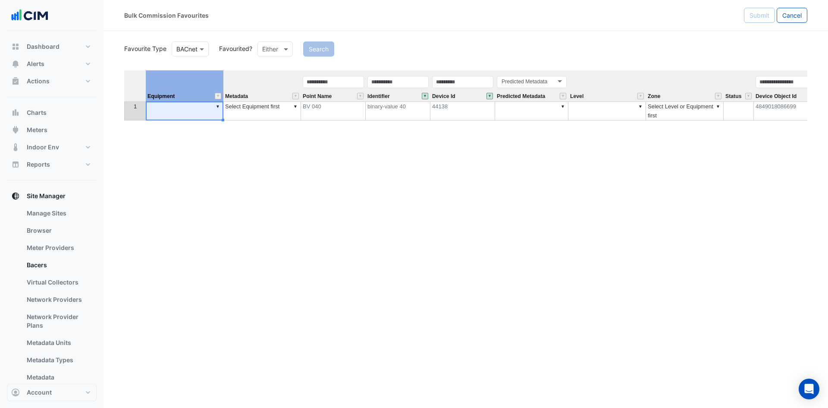
click at [218, 106] on td "▼" at bounding box center [185, 110] width 78 height 19
click at [218, 106] on div "Equipment Metadata Point Name Identifier Device Id Predicted Metadata Level Zon…" at bounding box center [465, 212] width 683 height 285
click at [218, 106] on textarea at bounding box center [185, 110] width 78 height 19
paste textarea "*****"
type textarea "*****"
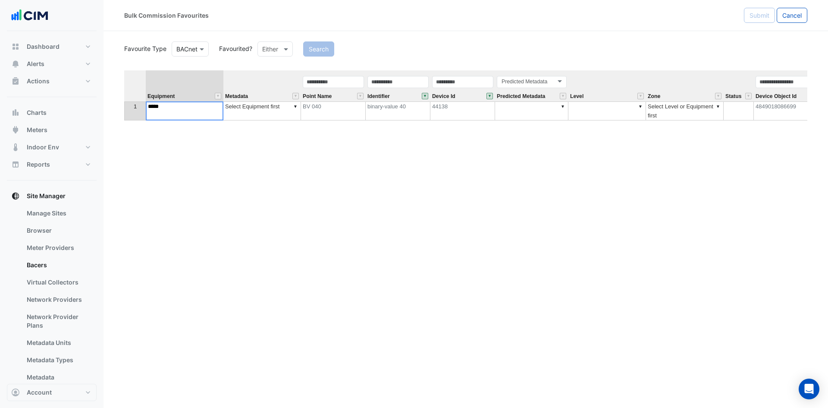
click at [214, 144] on div "Equipment Metadata Point Name Identifier Device Id Predicted Metadata Level Zon…" at bounding box center [465, 212] width 683 height 285
click at [256, 163] on div "Equipment Metadata Point Name Identifier Device Id Predicted Metadata Level Zon…" at bounding box center [465, 212] width 683 height 285
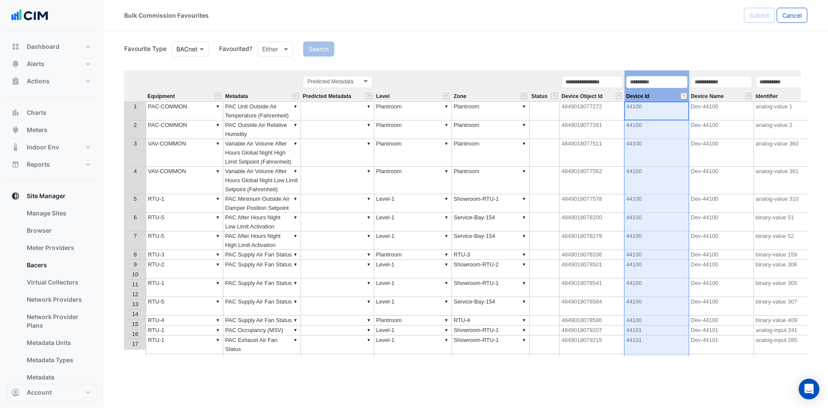
click at [661, 92] on div "Device Id" at bounding box center [656, 88] width 65 height 26
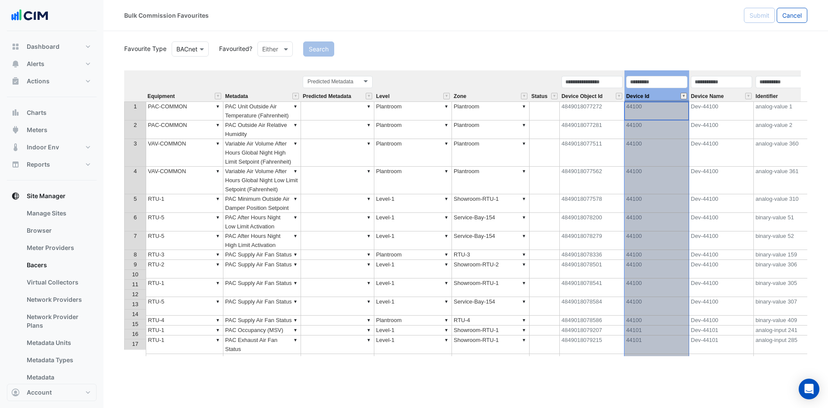
click at [685, 95] on button "" at bounding box center [683, 96] width 6 height 6
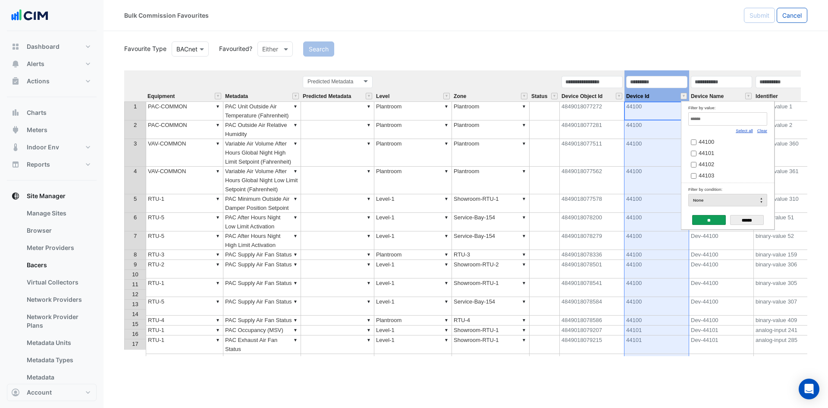
click at [759, 130] on link "Clear" at bounding box center [762, 130] width 10 height 5
click at [699, 161] on label "44102" at bounding box center [724, 164] width 67 height 9
click at [713, 122] on input "Filter by value:" at bounding box center [727, 118] width 79 height 13
type input "*****"
click at [703, 141] on span "44138" at bounding box center [707, 141] width 16 height 6
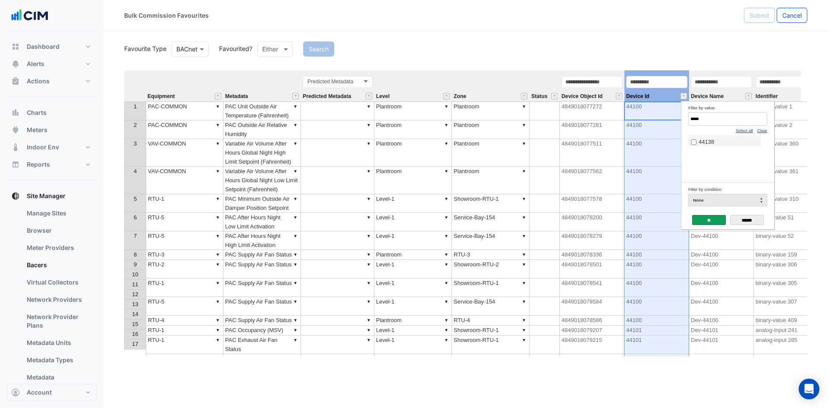
click at [705, 219] on input "**" at bounding box center [709, 220] width 34 height 10
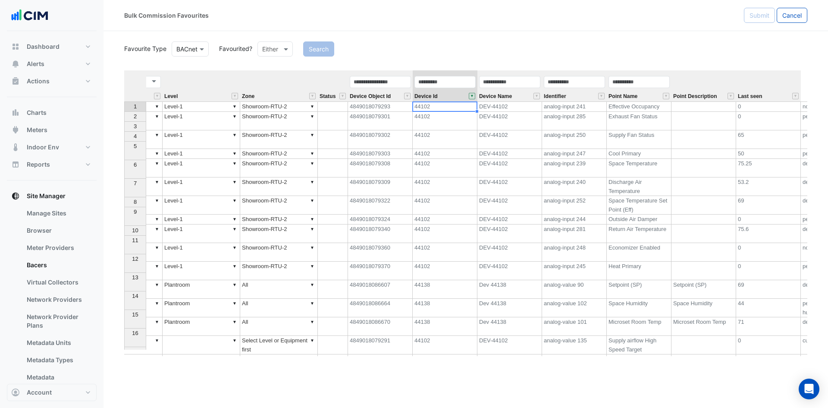
scroll to position [0, 207]
click at [651, 89] on div "Point Name" at bounding box center [644, 88] width 65 height 26
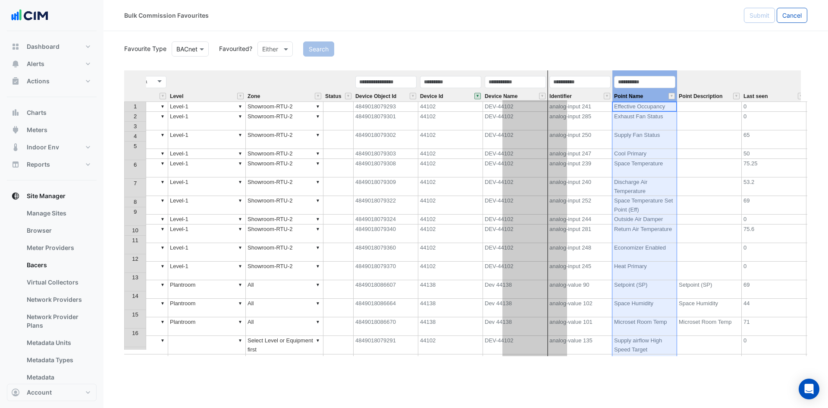
drag, startPoint x: 652, startPoint y: 71, endPoint x: 542, endPoint y: 71, distance: 110.0
click at [542, 71] on tr "Equipment Metadata Predicted Metadata Predicted Metadata Level Zone Status Devi…" at bounding box center [394, 85] width 953 height 31
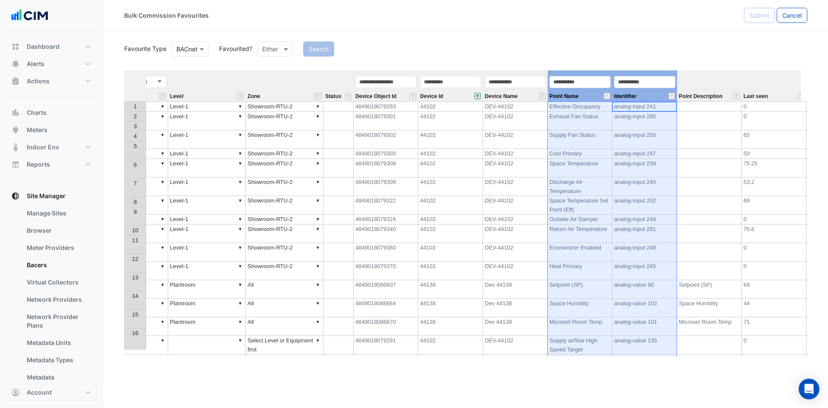
drag, startPoint x: 644, startPoint y: 93, endPoint x: 579, endPoint y: 86, distance: 65.9
click at [579, 86] on tr "Equipment Metadata Predicted Metadata Predicted Metadata Level Zone Status Devi…" at bounding box center [394, 85] width 953 height 31
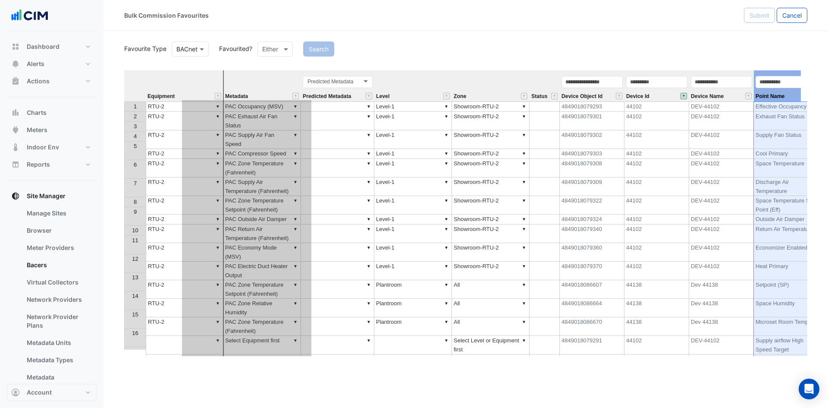
drag, startPoint x: 588, startPoint y: 74, endPoint x: 222, endPoint y: 96, distance: 366.8
click at [222, 96] on tr "Equipment Metadata Predicted Metadata Predicted Metadata Level Zone Status Devi…" at bounding box center [600, 85] width 953 height 31
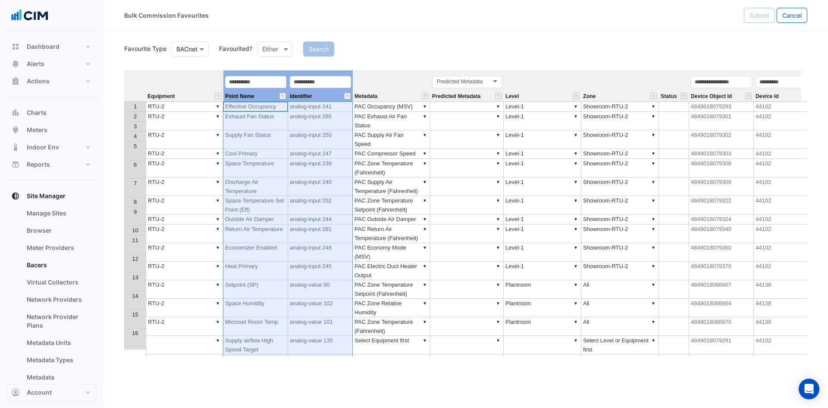
click at [378, 90] on th "Metadata" at bounding box center [392, 85] width 78 height 31
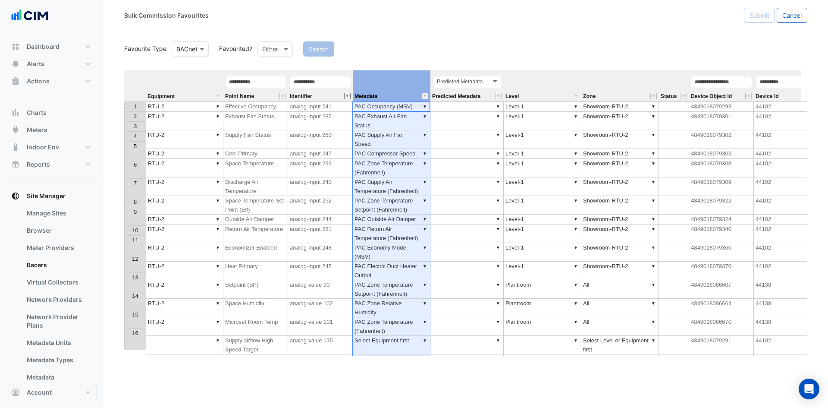
click at [347, 98] on button "" at bounding box center [347, 96] width 6 height 6
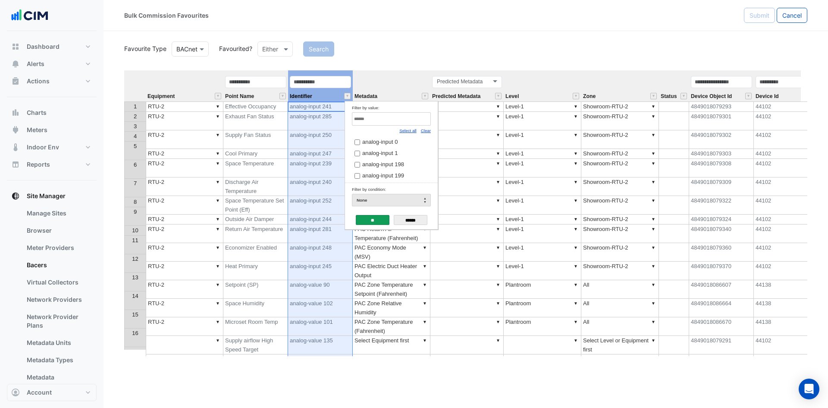
click at [426, 130] on link "Clear" at bounding box center [426, 130] width 10 height 5
click at [417, 114] on input "Filter by value:" at bounding box center [391, 118] width 79 height 13
type input "**********"
click at [387, 141] on span "binary-value 40" at bounding box center [381, 141] width 38 height 6
click at [363, 216] on input "**" at bounding box center [373, 220] width 34 height 10
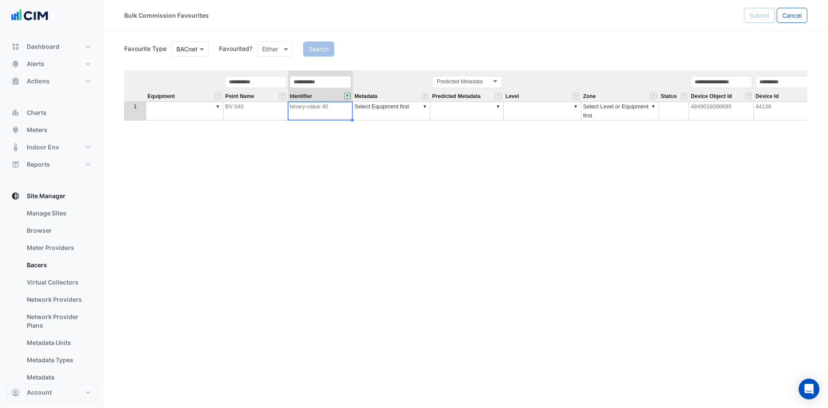
click at [217, 104] on div "Equipment Point Name Identifier Metadata Predicted Metadata Level Zone Status D…" at bounding box center [465, 212] width 683 height 285
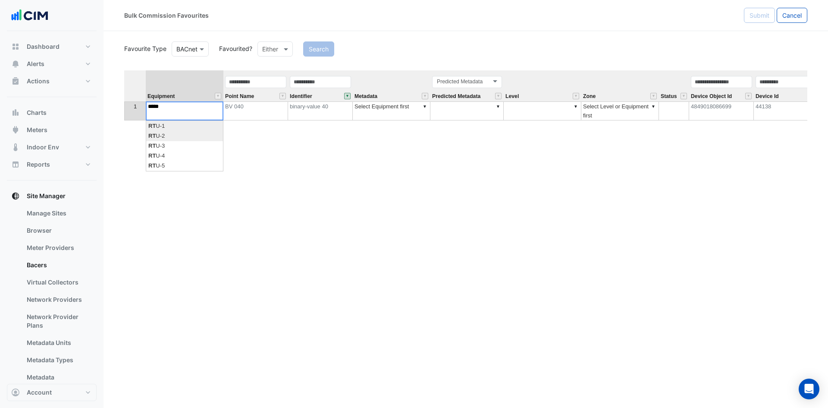
click at [181, 135] on div "Equipment Point Name Identifier Metadata Predicted Metadata Level Zone Status D…" at bounding box center [465, 212] width 683 height 285
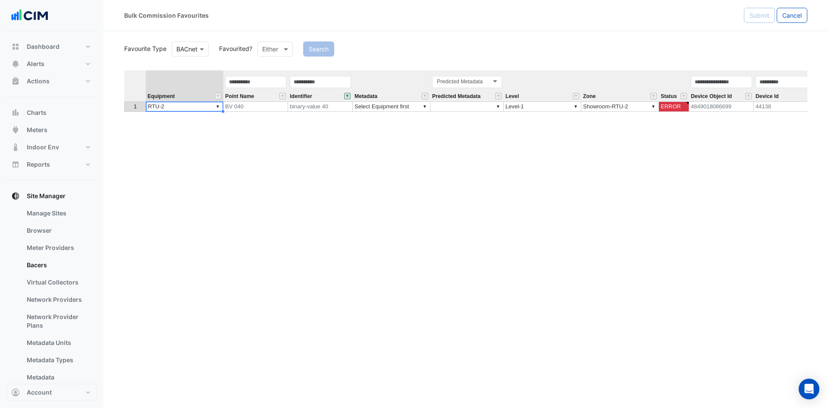
type textarea "*****"
click at [372, 107] on td "▼ Select Equipment first" at bounding box center [392, 106] width 78 height 10
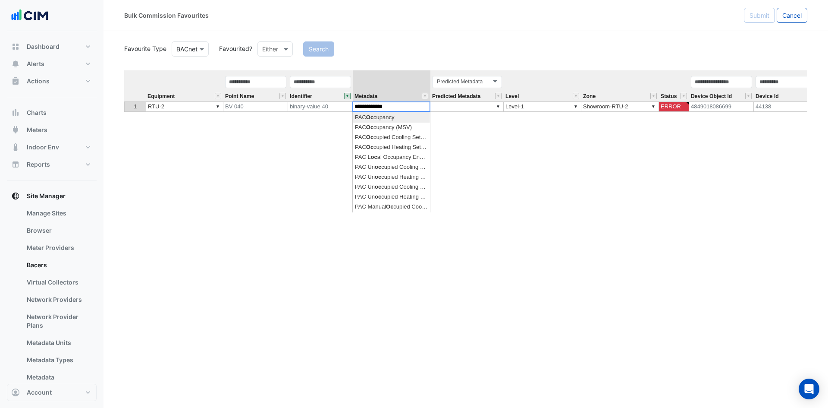
click at [389, 118] on div "**********" at bounding box center [465, 212] width 683 height 285
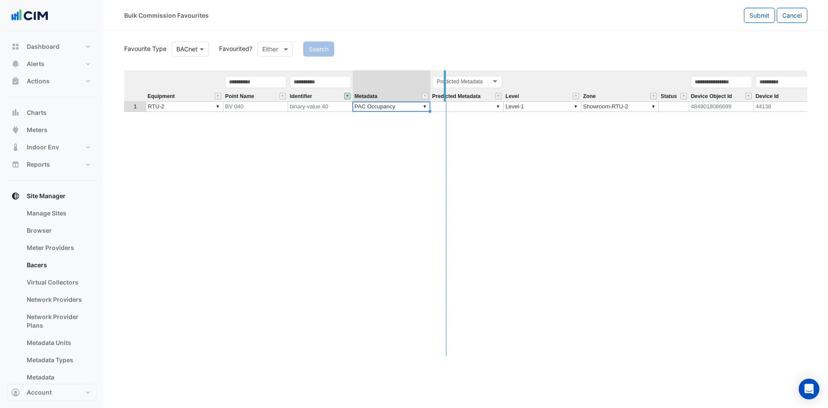
drag, startPoint x: 428, startPoint y: 79, endPoint x: 444, endPoint y: 78, distance: 16.4
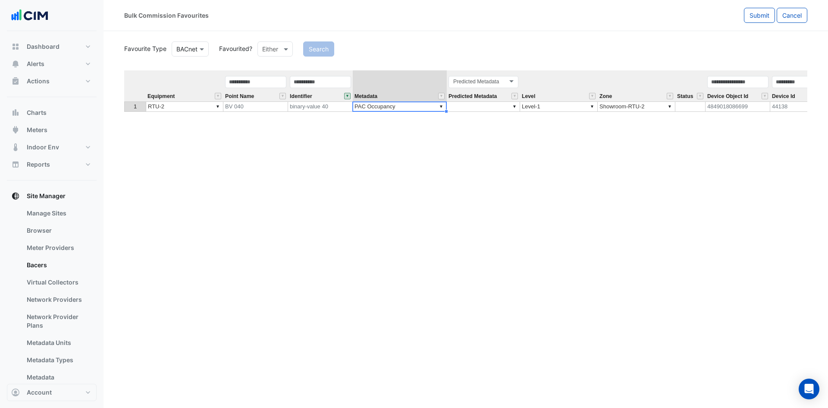
click at [399, 170] on div "Equipment Point Name Identifier Metadata Predicted Metadata Level Zone Status D…" at bounding box center [465, 212] width 683 height 285
type textarea "**********"
click at [377, 107] on td "▼ PAC Occupancy" at bounding box center [400, 106] width 94 height 10
type textarea "**********"
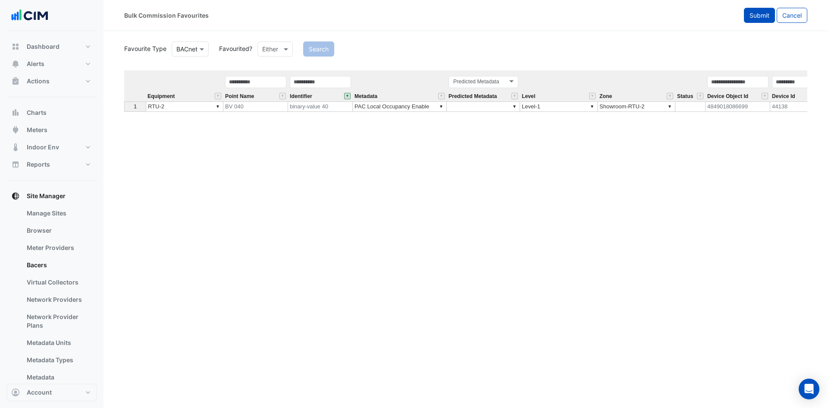
click at [765, 10] on button "Submit" at bounding box center [759, 15] width 31 height 15
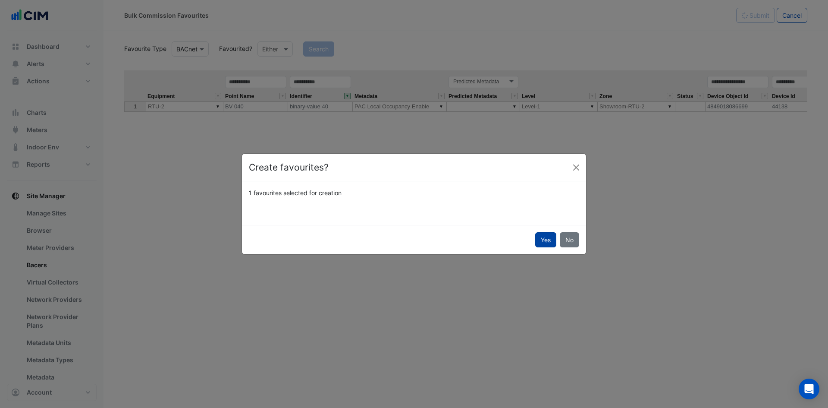
click at [538, 238] on button "Yes" at bounding box center [545, 239] width 21 height 15
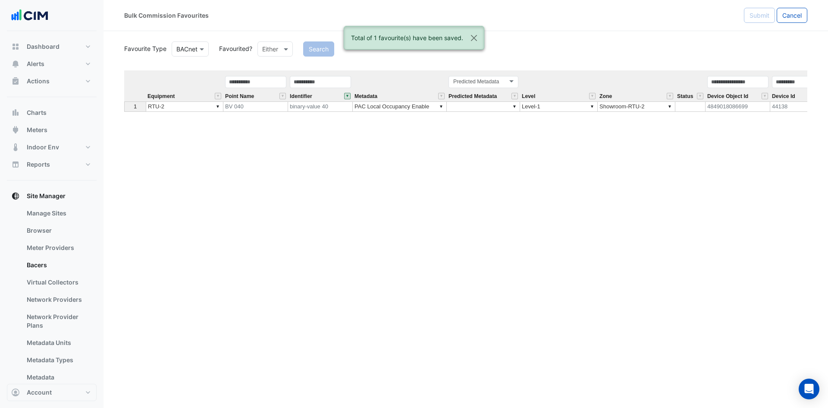
click at [346, 96] on button "" at bounding box center [347, 96] width 6 height 6
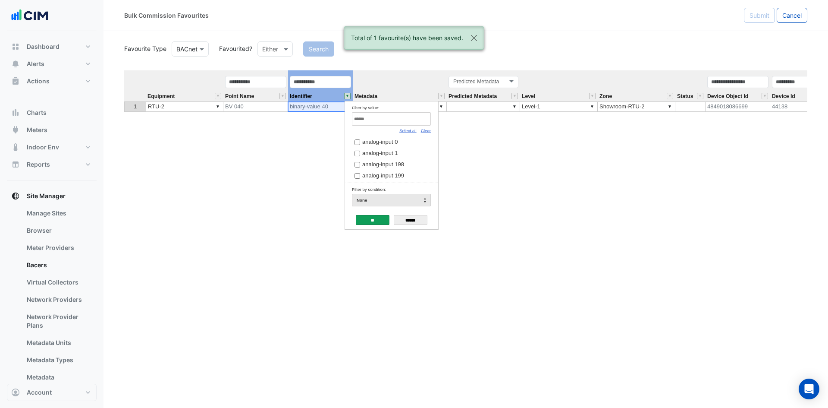
click at [395, 123] on input "Filter by value:" at bounding box center [391, 118] width 79 height 13
paste input "**********"
click at [375, 145] on span "analog-value 99" at bounding box center [382, 141] width 40 height 6
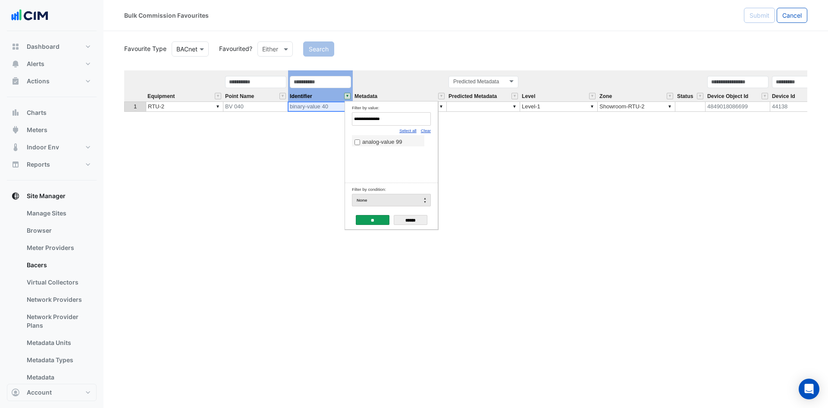
drag, startPoint x: 417, startPoint y: 121, endPoint x: 336, endPoint y: 121, distance: 80.6
click at [336, 121] on body "Bulk Commission Favourites Submit Cancel Favourite Type Favourite Type BACnet F…" at bounding box center [414, 204] width 828 height 408
paste input "Filter by value:"
click at [367, 142] on span "analog-value 96" at bounding box center [382, 141] width 40 height 6
drag, startPoint x: 393, startPoint y: 119, endPoint x: 285, endPoint y: 119, distance: 107.4
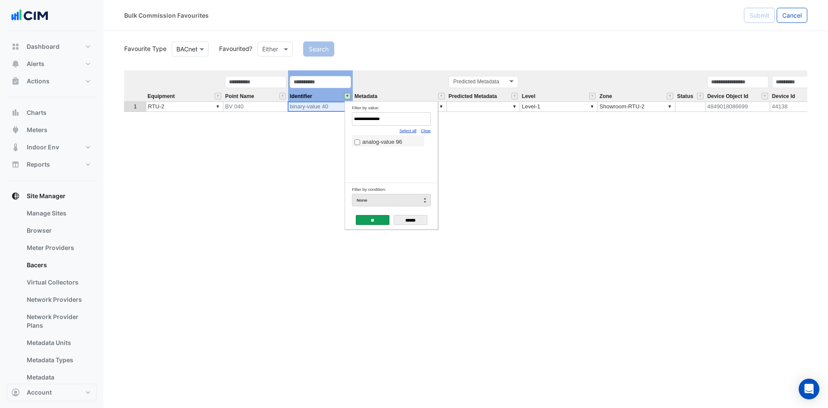
click at [285, 119] on body "Bulk Commission Favourites Submit Cancel Favourite Type Favourite Type BACnet F…" at bounding box center [414, 204] width 828 height 408
paste input "Filter by value:"
click at [371, 144] on span "binary-value 41" at bounding box center [381, 141] width 38 height 6
drag, startPoint x: 399, startPoint y: 117, endPoint x: 299, endPoint y: 114, distance: 100.1
click at [299, 114] on body "Bulk Commission Favourites Submit Cancel Favourite Type Favourite Type BACnet F…" at bounding box center [414, 204] width 828 height 408
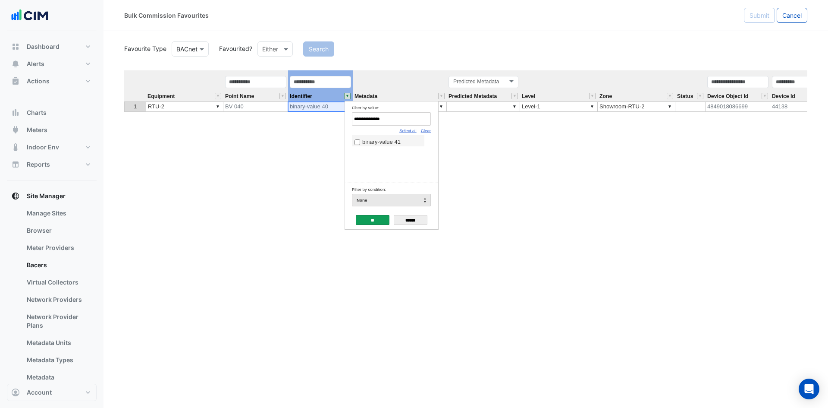
paste input "*"
click at [370, 144] on span "analog-value 101" at bounding box center [383, 141] width 43 height 6
drag, startPoint x: 398, startPoint y: 116, endPoint x: 293, endPoint y: 116, distance: 104.8
click at [293, 116] on body "Bulk Commission Favourites Submit Cancel Favourite Type Favourite Type BACnet F…" at bounding box center [414, 204] width 828 height 408
paste input "Filter by value:"
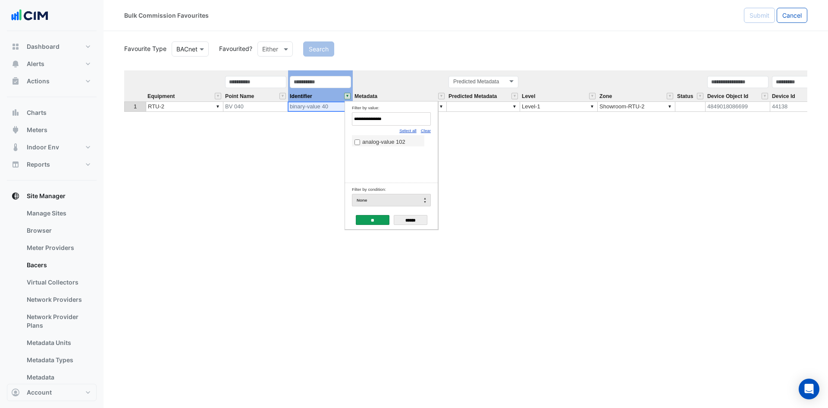
click at [373, 138] on label "analog-value 102" at bounding box center [387, 141] width 67 height 9
drag, startPoint x: 385, startPoint y: 119, endPoint x: 287, endPoint y: 112, distance: 98.6
click at [287, 112] on body "Bulk Commission Favourites Submit Cancel Favourite Type Favourite Type BACnet F…" at bounding box center [414, 204] width 828 height 408
paste input "Filter by value:"
click at [380, 145] on span "binary-value 76" at bounding box center [381, 141] width 38 height 6
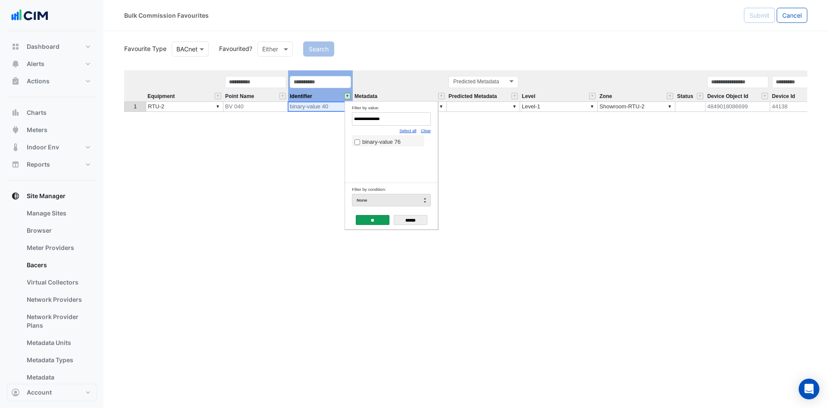
drag, startPoint x: 389, startPoint y: 122, endPoint x: 246, endPoint y: 109, distance: 143.4
click at [246, 109] on body "Bulk Commission Favourites Submit Cancel Favourite Type Favourite Type BACnet F…" at bounding box center [414, 204] width 828 height 408
paste input "*"
click at [382, 139] on span "analog-value 100" at bounding box center [383, 141] width 43 height 6
drag, startPoint x: 394, startPoint y: 122, endPoint x: 296, endPoint y: 119, distance: 97.5
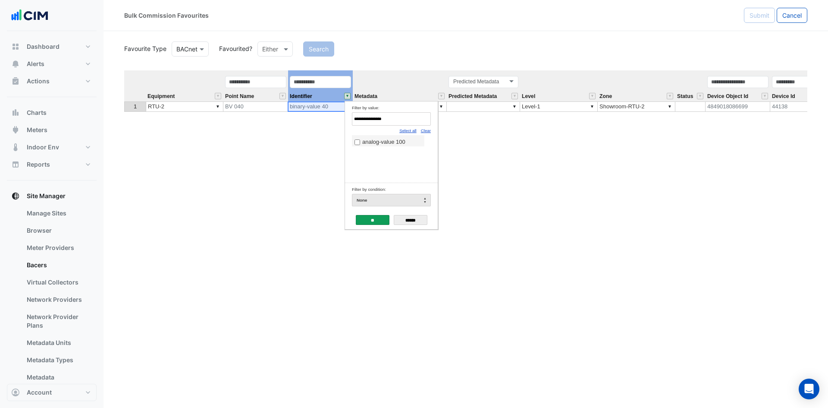
click at [296, 119] on body "Bulk Commission Favourites Submit Cancel Favourite Type Favourite Type BACnet F…" at bounding box center [414, 204] width 828 height 408
paste input "Filter by value:"
click at [371, 144] on span "binary-value 42" at bounding box center [381, 141] width 38 height 6
click at [300, 114] on body "Bulk Commission Favourites Submit Cancel Favourite Type Favourite Type BACnet F…" at bounding box center [414, 204] width 828 height 408
paste input "Filter by value:"
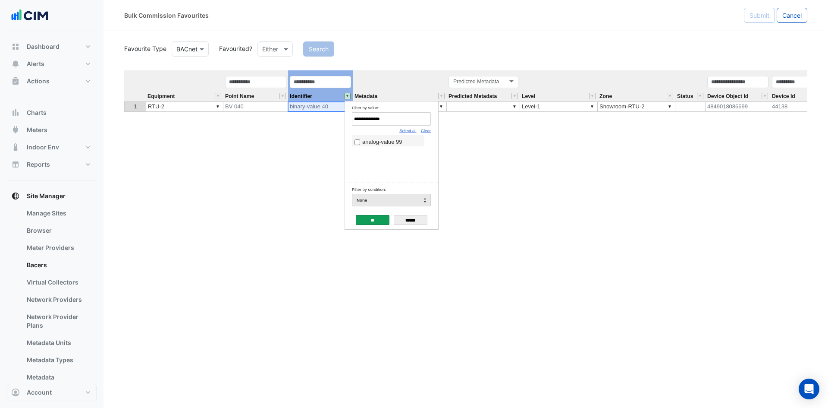
drag, startPoint x: 392, startPoint y: 116, endPoint x: 269, endPoint y: 116, distance: 122.5
click at [269, 116] on body "Bulk Commission Favourites Submit Cancel Favourite Type Favourite Type BACnet F…" at bounding box center [414, 204] width 828 height 408
paste input "Filter by value:"
click at [376, 138] on label "analog-value 95" at bounding box center [387, 141] width 67 height 9
drag, startPoint x: 391, startPoint y: 119, endPoint x: 270, endPoint y: 108, distance: 121.6
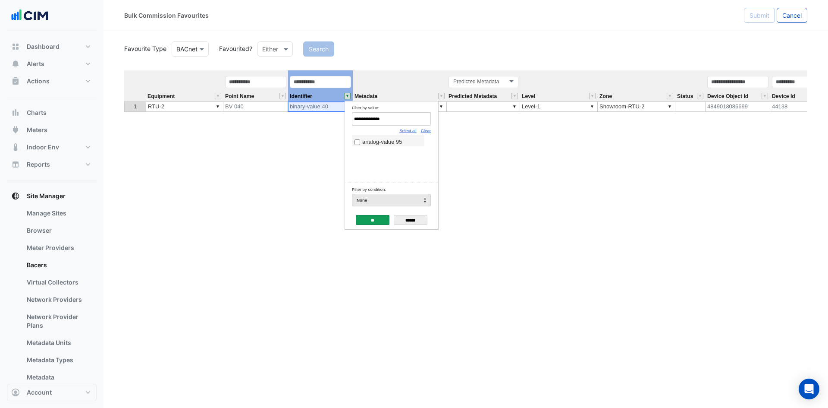
click at [270, 108] on body "Bulk Commission Favourites Submit Cancel Favourite Type Favourite Type BACnet F…" at bounding box center [414, 204] width 828 height 408
paste input "Filter by value:"
click at [356, 138] on label "analog-value 90" at bounding box center [387, 141] width 67 height 9
drag, startPoint x: 407, startPoint y: 120, endPoint x: 235, endPoint y: 108, distance: 172.1
click at [235, 108] on body "Bulk Commission Favourites Submit Cancel Favourite Type Favourite Type BACnet F…" at bounding box center [414, 204] width 828 height 408
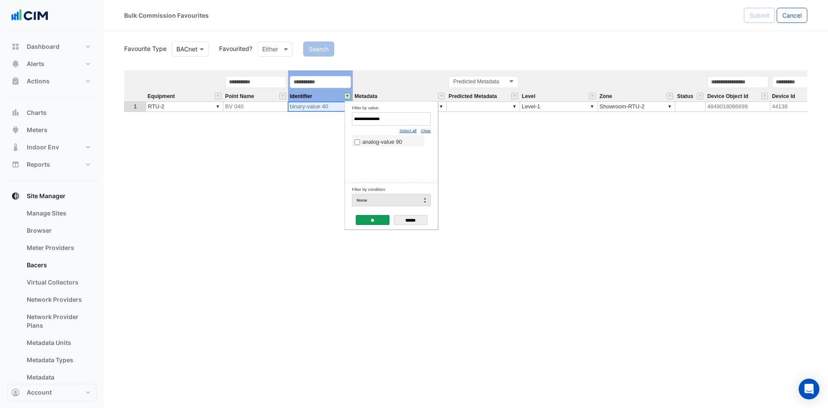
paste input "Filter by value:"
click at [370, 136] on td "analog-value 80" at bounding box center [388, 140] width 72 height 11
click at [369, 141] on span "analog-value 80" at bounding box center [382, 141] width 40 height 6
drag, startPoint x: 395, startPoint y: 117, endPoint x: 273, endPoint y: 115, distance: 122.5
click at [273, 115] on body "Bulk Commission Favourites Submit Cancel Favourite Type Favourite Type BACnet F…" at bounding box center [414, 204] width 828 height 408
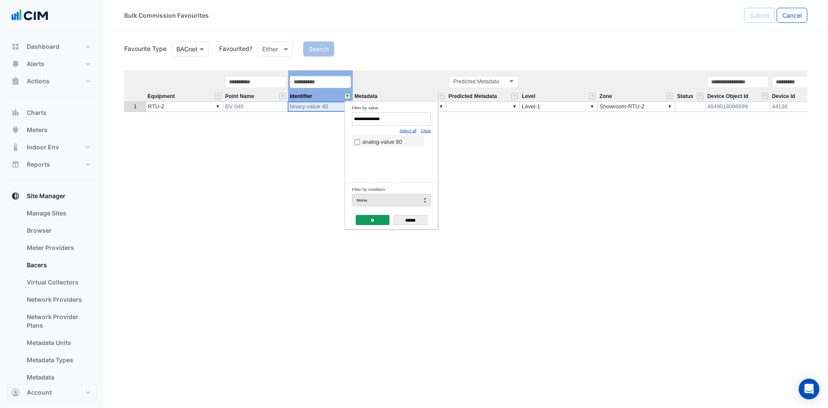
paste input "**"
click at [375, 139] on span "analog-output 108" at bounding box center [384, 141] width 45 height 6
drag, startPoint x: 397, startPoint y: 120, endPoint x: 309, endPoint y: 105, distance: 89.3
click at [309, 105] on body "Bulk Commission Favourites Submit Cancel Favourite Type Favourite Type BACnet F…" at bounding box center [414, 204] width 828 height 408
paste input "Filter by value:"
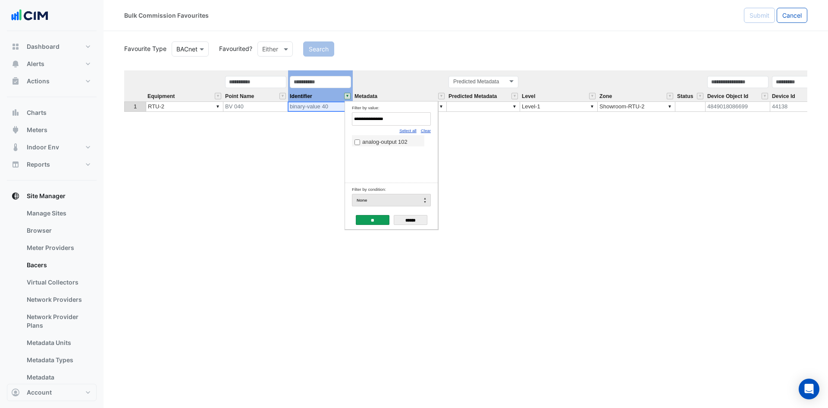
click at [404, 143] on span "analog-output 102" at bounding box center [384, 141] width 45 height 6
drag, startPoint x: 401, startPoint y: 122, endPoint x: 309, endPoint y: 113, distance: 92.3
click at [309, 113] on body "Bulk Commission Favourites Submit Cancel Favourite Type Favourite Type BACnet F…" at bounding box center [414, 204] width 828 height 408
paste input "Filter by value:"
click at [387, 146] on label "analog-input 245" at bounding box center [387, 141] width 67 height 9
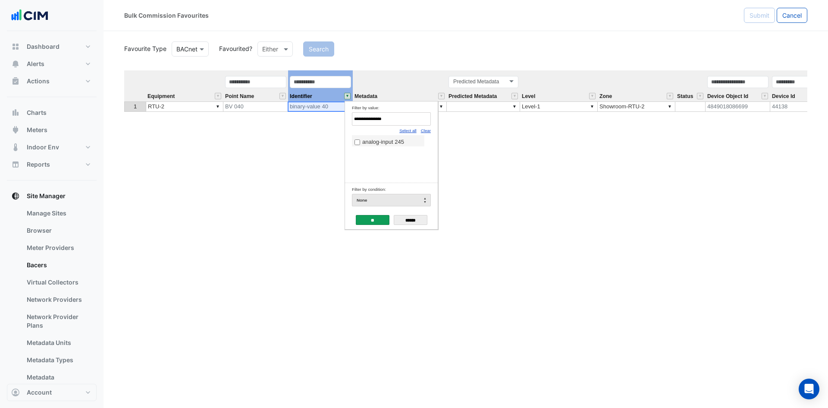
drag, startPoint x: 393, startPoint y: 116, endPoint x: 298, endPoint y: 116, distance: 94.9
click at [298, 116] on body "Bulk Commission Favourites Submit Cancel Favourite Type Favourite Type BACnet F…" at bounding box center [414, 204] width 828 height 408
paste input "Filter by value:"
click at [367, 141] on span "analog-input 248" at bounding box center [383, 141] width 42 height 6
drag, startPoint x: 401, startPoint y: 118, endPoint x: 276, endPoint y: 113, distance: 124.7
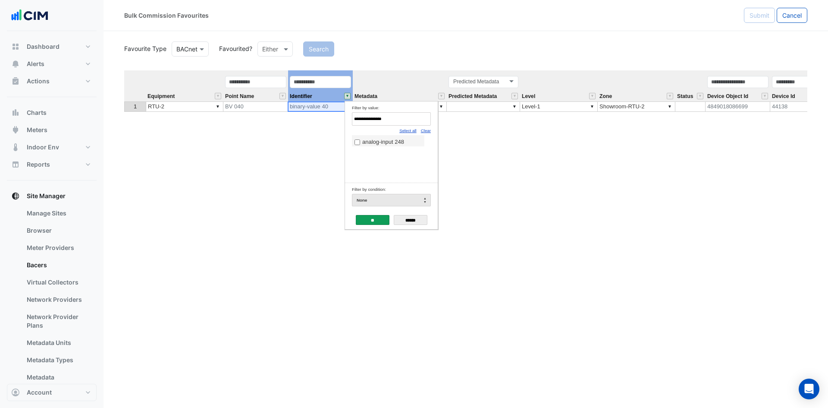
click at [276, 113] on body "Bulk Commission Favourites Submit Cancel Favourite Type Favourite Type BACnet F…" at bounding box center [414, 204] width 828 height 408
paste input "Filter by value:"
click at [395, 143] on span "analog-input 242" at bounding box center [383, 141] width 42 height 6
drag, startPoint x: 388, startPoint y: 124, endPoint x: 267, endPoint y: 122, distance: 121.2
click at [267, 122] on body "Bulk Commission Favourites Submit Cancel Favourite Type Favourite Type BACnet F…" at bounding box center [414, 204] width 828 height 408
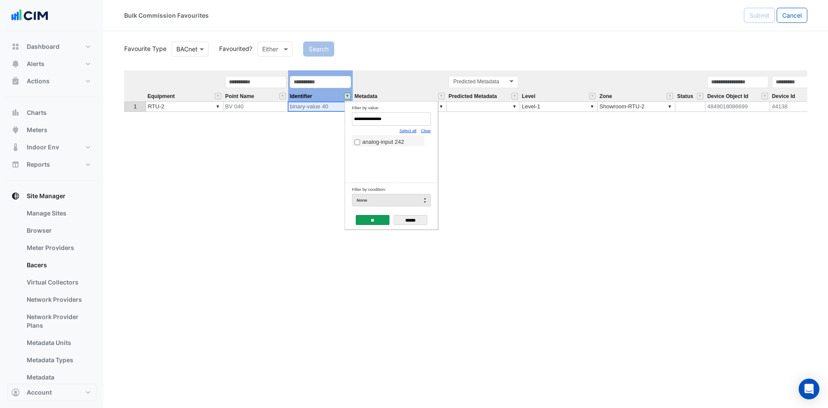
paste input "Filter by value:"
click at [379, 139] on span "analog-input 281" at bounding box center [383, 141] width 42 height 6
drag, startPoint x: 403, startPoint y: 122, endPoint x: 261, endPoint y: 114, distance: 142.5
click at [261, 114] on body "Bulk Commission Favourites Submit Cancel Favourite Type Favourite Type BACnet F…" at bounding box center [414, 204] width 828 height 408
paste input "Filter by value:"
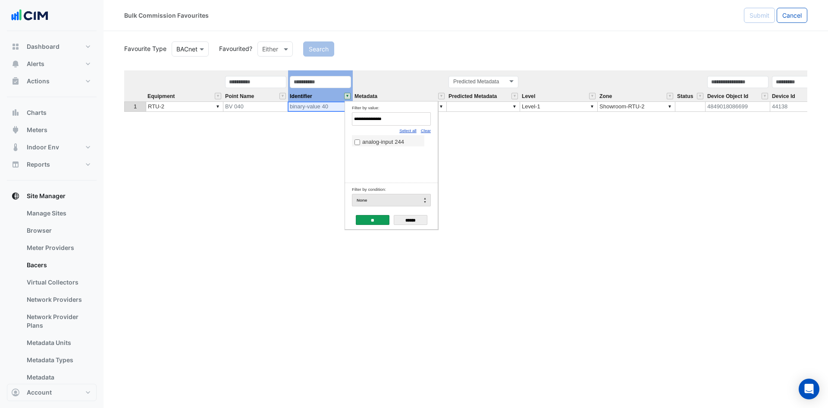
click at [378, 146] on label "analog-input 244" at bounding box center [387, 141] width 67 height 9
drag, startPoint x: 408, startPoint y: 119, endPoint x: 227, endPoint y: 107, distance: 181.5
click at [227, 107] on body "Bulk Commission Favourites Submit Cancel Favourite Type Favourite Type BACnet F…" at bounding box center [414, 204] width 828 height 408
paste input "Filter by value:"
click at [396, 140] on span "analog-input 252" at bounding box center [383, 141] width 42 height 6
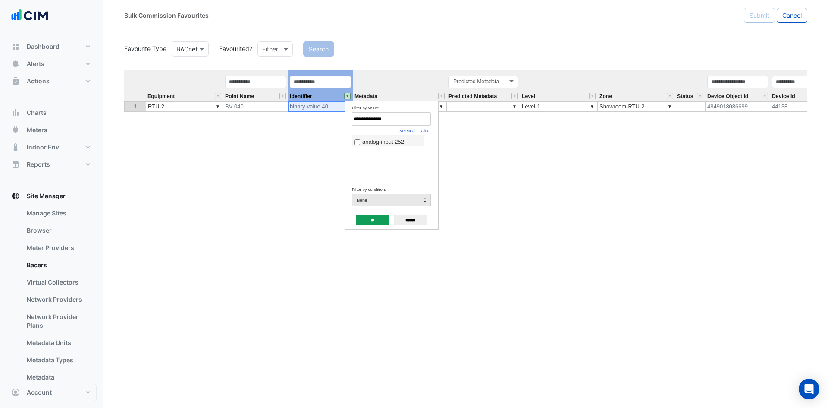
drag, startPoint x: 406, startPoint y: 122, endPoint x: 273, endPoint y: 122, distance: 132.8
click at [273, 122] on body "Bulk Commission Favourites Submit Cancel Favourite Type Favourite Type BACnet F…" at bounding box center [414, 204] width 828 height 408
paste input "Filter by value:"
click at [398, 142] on span "analog-input 240" at bounding box center [383, 141] width 42 height 6
drag, startPoint x: 393, startPoint y: 119, endPoint x: 285, endPoint y: 121, distance: 107.8
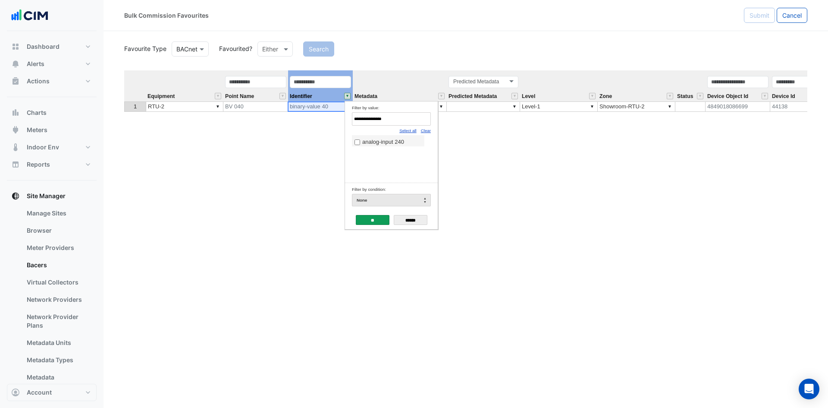
click at [285, 121] on body "Bulk Commission Favourites Submit Cancel Favourite Type Favourite Type BACnet F…" at bounding box center [414, 204] width 828 height 408
paste input "Filter by value:"
click at [372, 141] on span "analog-input 239" at bounding box center [383, 141] width 42 height 6
drag, startPoint x: 400, startPoint y: 118, endPoint x: 280, endPoint y: 119, distance: 119.5
click at [280, 119] on body "Bulk Commission Favourites Submit Cancel Favourite Type Favourite Type BACnet F…" at bounding box center [414, 204] width 828 height 408
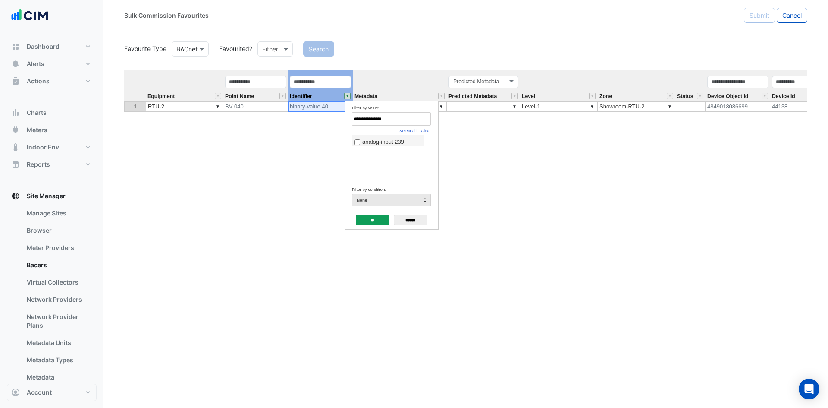
paste input "Filter by value:"
click at [370, 142] on span "analog-input 247" at bounding box center [383, 141] width 42 height 6
drag, startPoint x: 423, startPoint y: 120, endPoint x: 245, endPoint y: 114, distance: 178.2
click at [245, 114] on body "Bulk Commission Favourites Submit Cancel Favourite Type Favourite Type BACnet F…" at bounding box center [414, 204] width 828 height 408
paste input "Filter by value:"
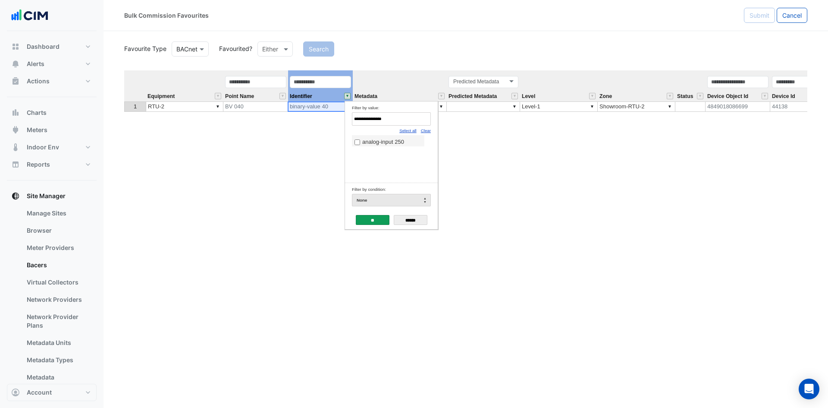
click at [408, 141] on label "analog-input 250" at bounding box center [387, 141] width 67 height 9
drag, startPoint x: 420, startPoint y: 122, endPoint x: 266, endPoint y: 120, distance: 154.0
click at [266, 120] on body "Bulk Commission Favourites Submit Cancel Favourite Type Favourite Type BACnet F…" at bounding box center [414, 204] width 828 height 408
paste input "Filter by value:"
click at [367, 142] on span "analog-input 285" at bounding box center [383, 141] width 42 height 6
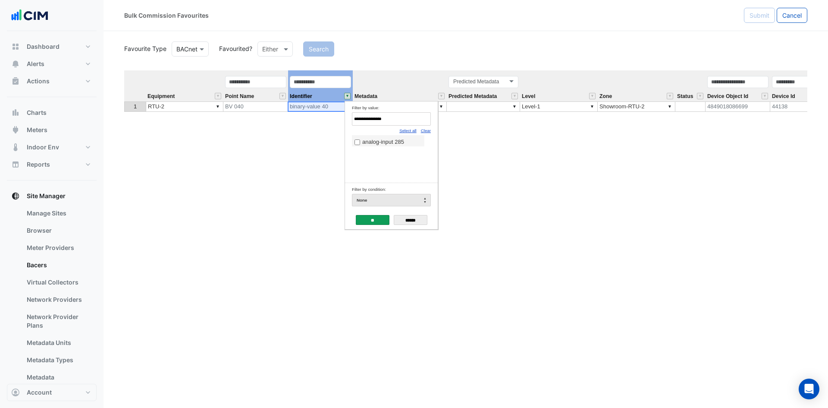
click at [411, 121] on input "**********" at bounding box center [391, 118] width 79 height 13
drag, startPoint x: 408, startPoint y: 120, endPoint x: 302, endPoint y: 116, distance: 105.7
click at [302, 116] on body "Bulk Commission Favourites Submit Cancel Favourite Type Favourite Type BACnet F…" at bounding box center [414, 204] width 828 height 408
paste input "Filter by value:"
click at [379, 144] on span "analog-input 241" at bounding box center [383, 141] width 42 height 6
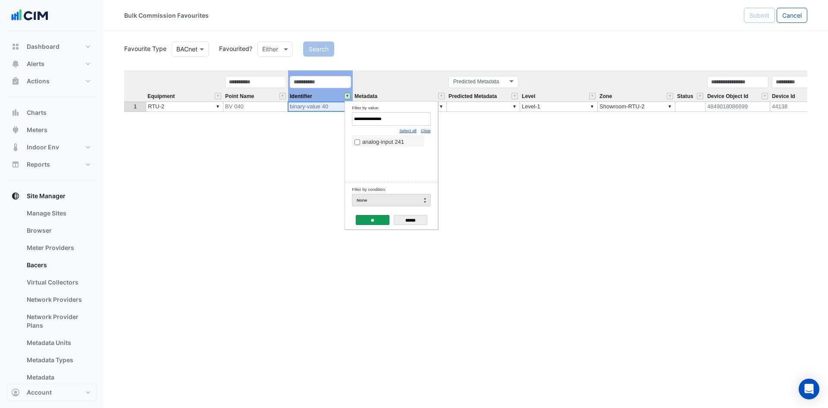
drag, startPoint x: 402, startPoint y: 122, endPoint x: 276, endPoint y: 118, distance: 126.0
click at [276, 118] on body "Bulk Commission Favourites Submit Cancel Favourite Type Favourite Type BACnet F…" at bounding box center [414, 204] width 828 height 408
paste input "Filter by value:"
drag, startPoint x: 398, startPoint y: 118, endPoint x: 305, endPoint y: 130, distance: 93.1
click at [305, 130] on body "Bulk Commission Favourites Submit Cancel Favourite Type Favourite Type BACnet F…" at bounding box center [414, 204] width 828 height 408
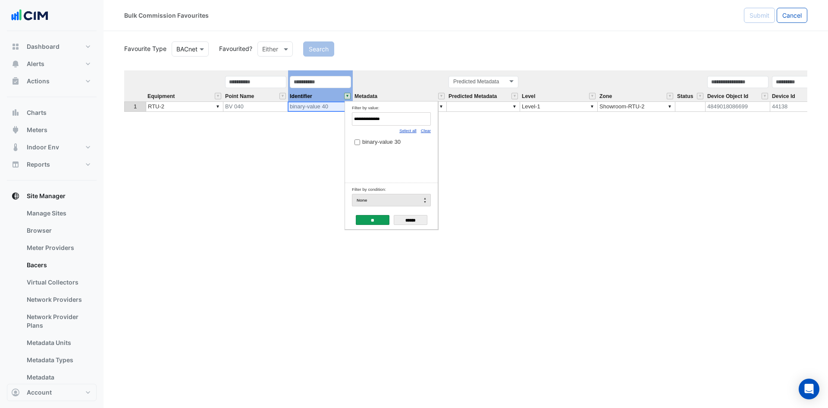
paste input "*"
type input "**********"
click at [367, 219] on input "**" at bounding box center [373, 220] width 34 height 10
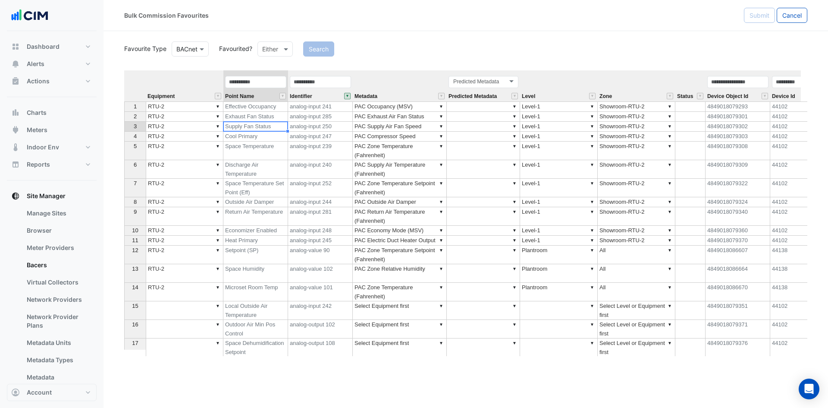
click at [264, 128] on td "Supply Fan Status" at bounding box center [255, 127] width 65 height 10
click at [301, 94] on span "Identifier" at bounding box center [301, 97] width 22 height 6
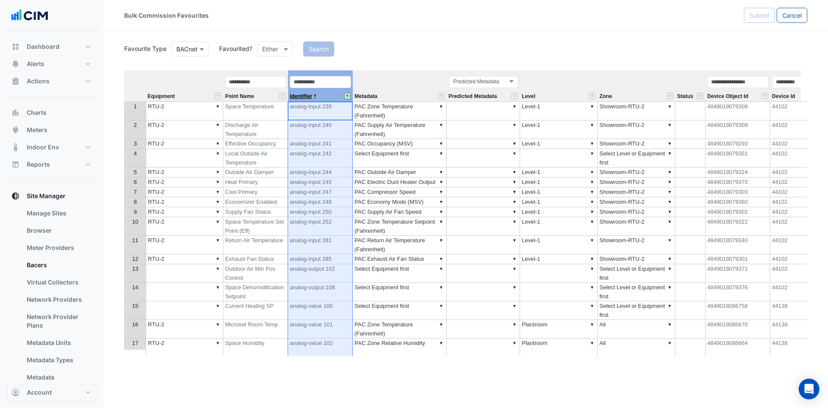
click at [310, 97] on span "Identifier" at bounding box center [301, 97] width 22 height 6
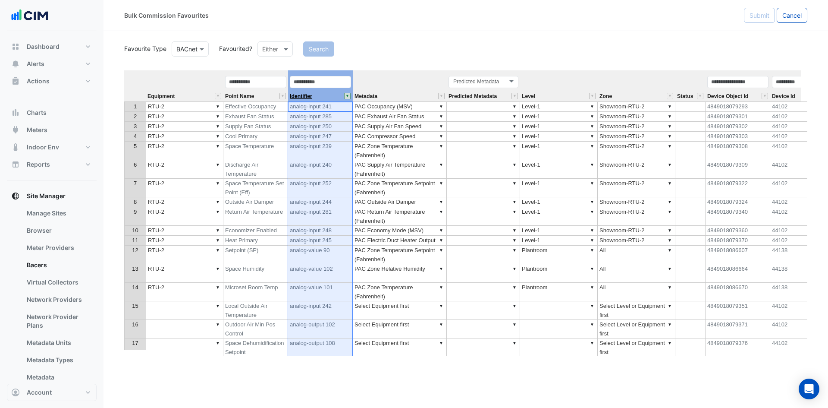
click at [310, 97] on span "Identifier" at bounding box center [301, 97] width 22 height 6
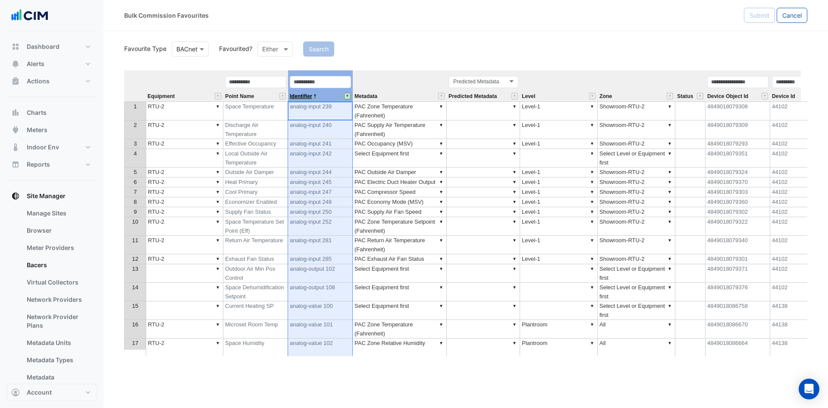
click at [310, 97] on span "Identifier" at bounding box center [301, 97] width 22 height 6
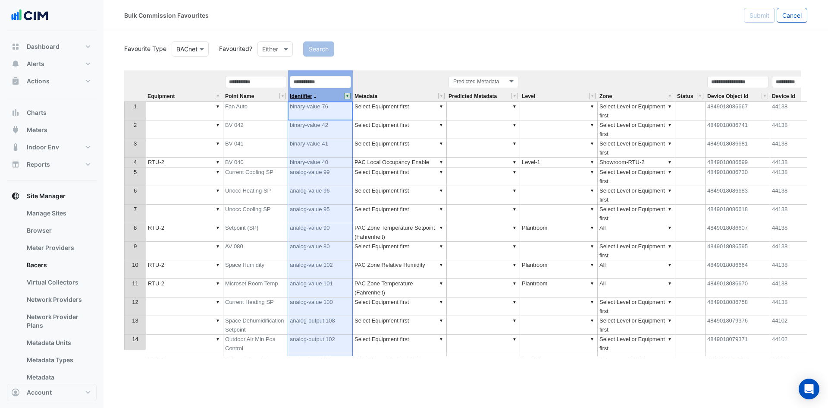
click at [310, 97] on span "Identifier" at bounding box center [301, 97] width 22 height 6
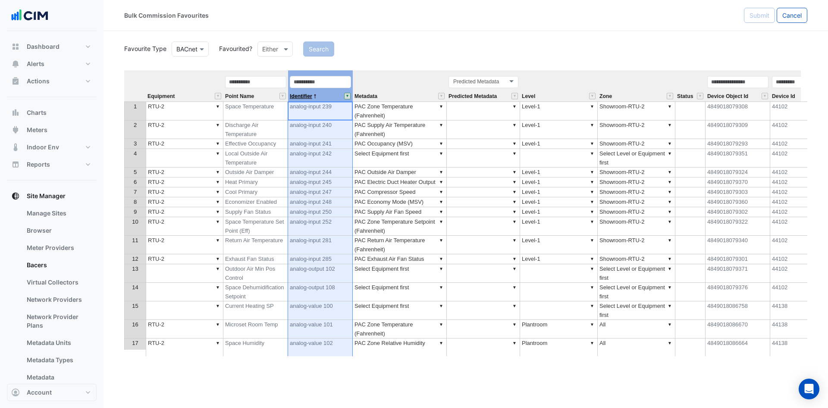
click at [310, 97] on span "Identifier" at bounding box center [301, 97] width 22 height 6
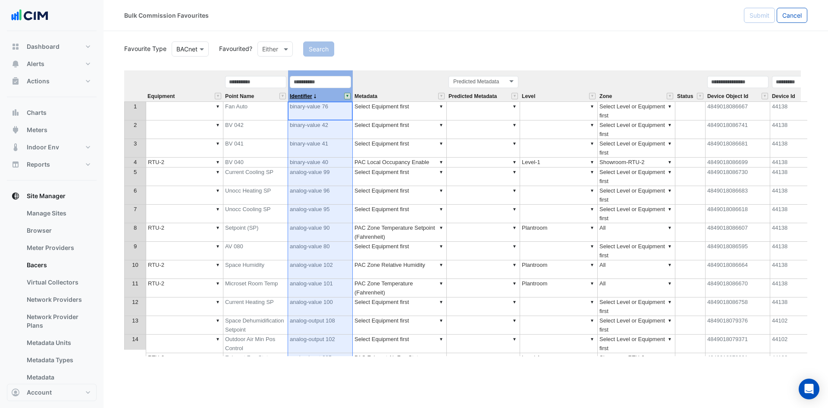
click at [310, 97] on span "Identifier" at bounding box center [301, 97] width 22 height 6
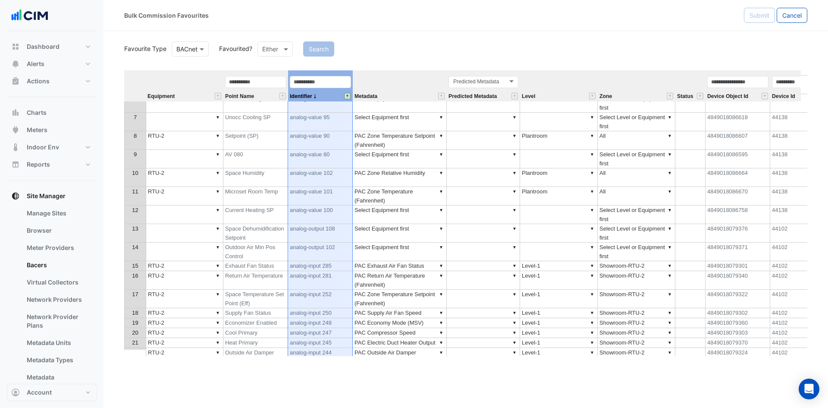
scroll to position [36, 0]
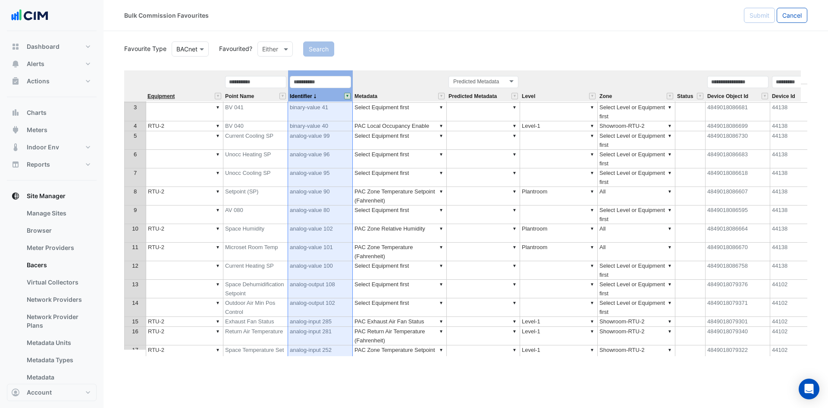
click at [162, 97] on span "Equipment" at bounding box center [160, 97] width 27 height 6
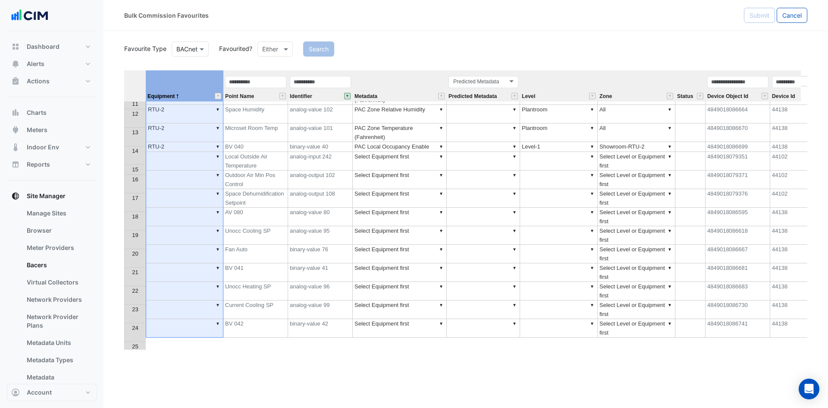
scroll to position [166, 0]
click at [136, 86] on th at bounding box center [135, 85] width 22 height 31
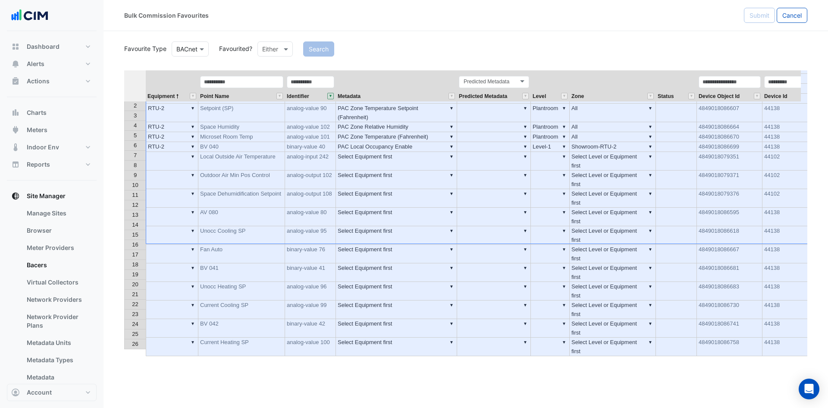
scroll to position [11, 0]
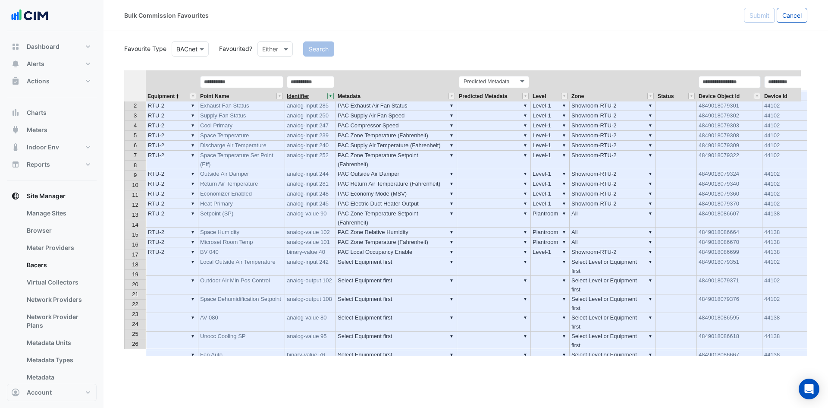
click at [298, 95] on span "Identifier" at bounding box center [298, 97] width 22 height 6
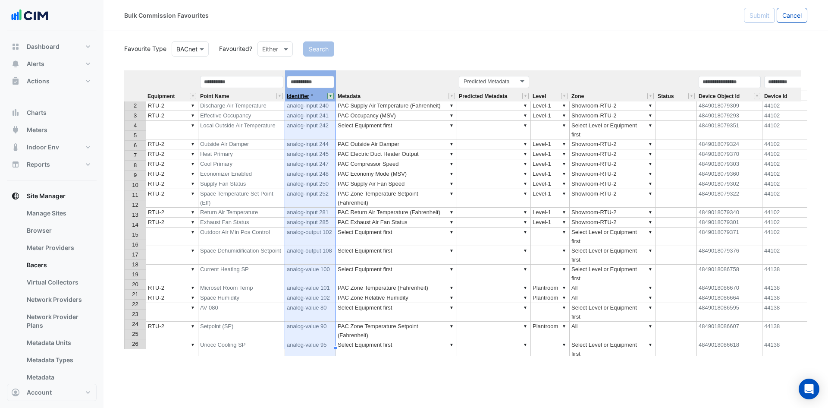
scroll to position [0, 0]
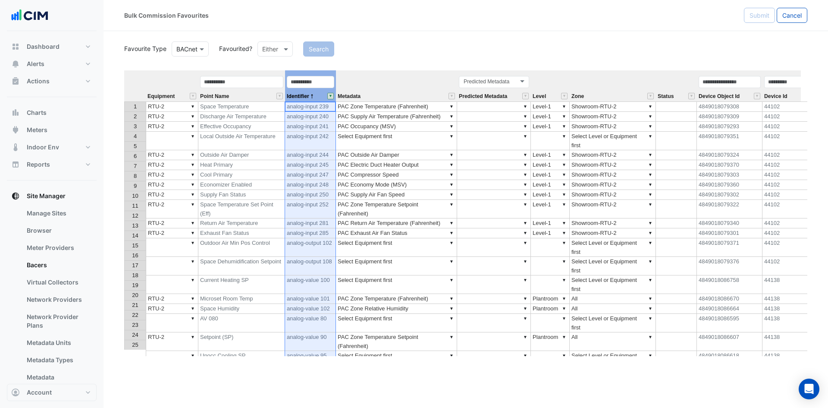
click at [183, 127] on td "▼ RTU-2" at bounding box center [172, 127] width 53 height 10
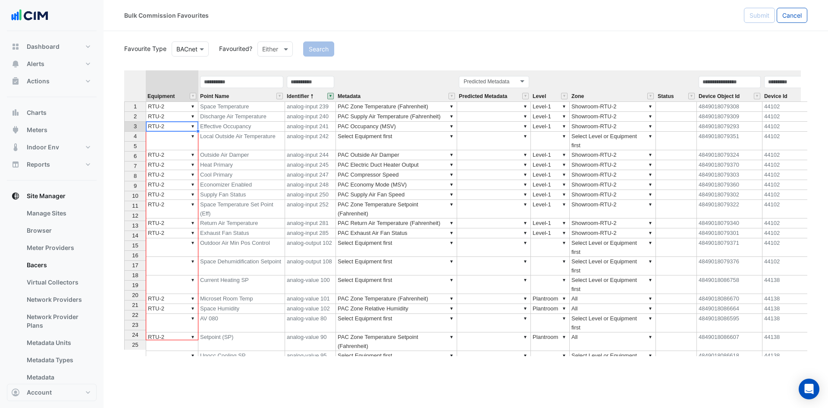
scroll to position [10, 0]
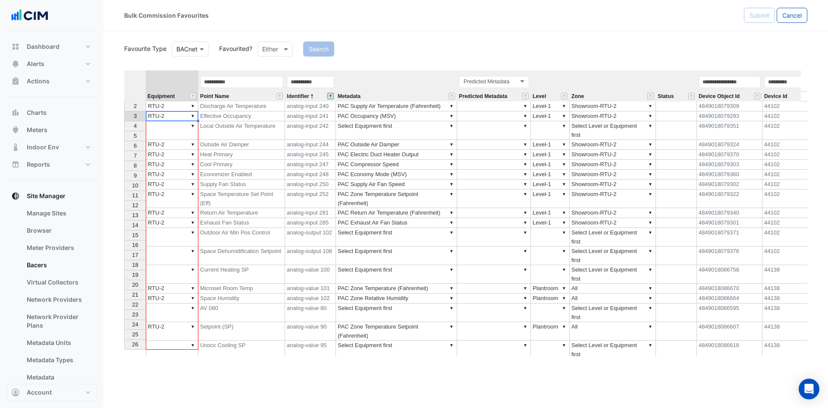
drag, startPoint x: 199, startPoint y: 130, endPoint x: 194, endPoint y: 348, distance: 217.8
type textarea "*****"
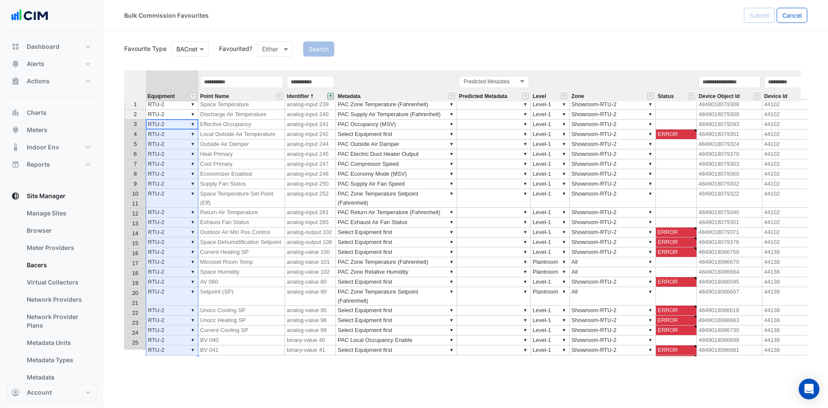
scroll to position [0, 0]
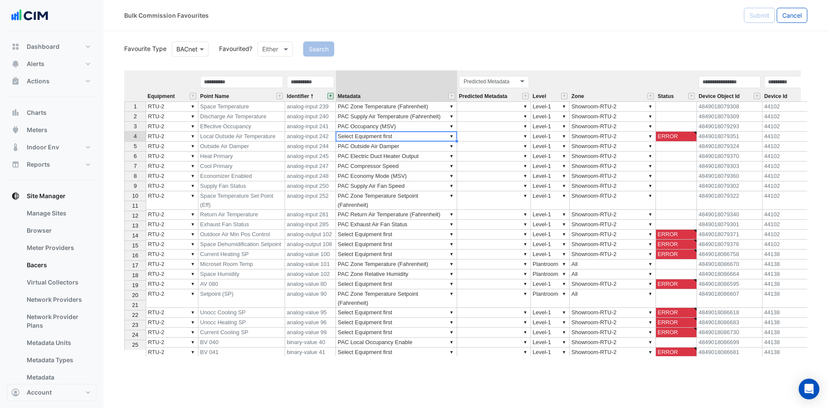
click at [374, 135] on td "▼ Select Equipment first" at bounding box center [396, 137] width 121 height 10
click at [426, 135] on td "▼ Select Equipment first" at bounding box center [396, 137] width 121 height 10
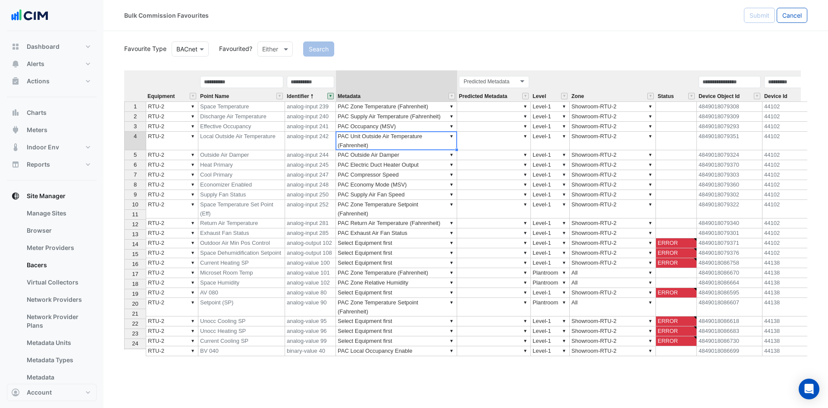
type textarea "**********"
click at [674, 82] on th "Status" at bounding box center [676, 85] width 41 height 31
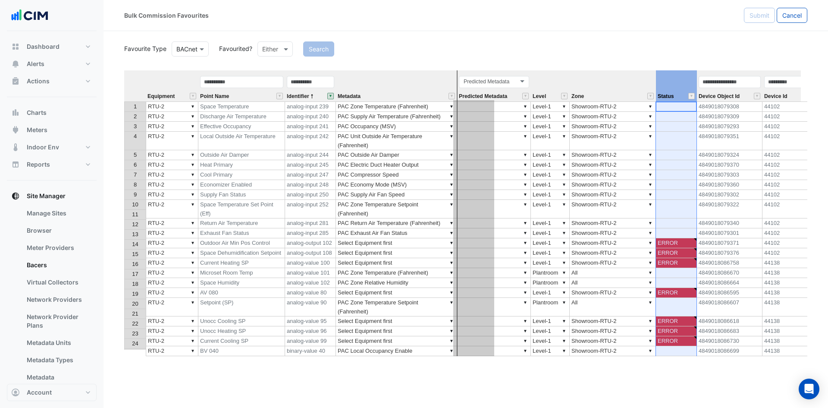
drag, startPoint x: 675, startPoint y: 72, endPoint x: 472, endPoint y: 105, distance: 205.4
click at [472, 105] on div "Equipment Point Name Identifier Metadata Predicted Metadata Level Zone Status D…" at bounding box center [465, 212] width 683 height 285
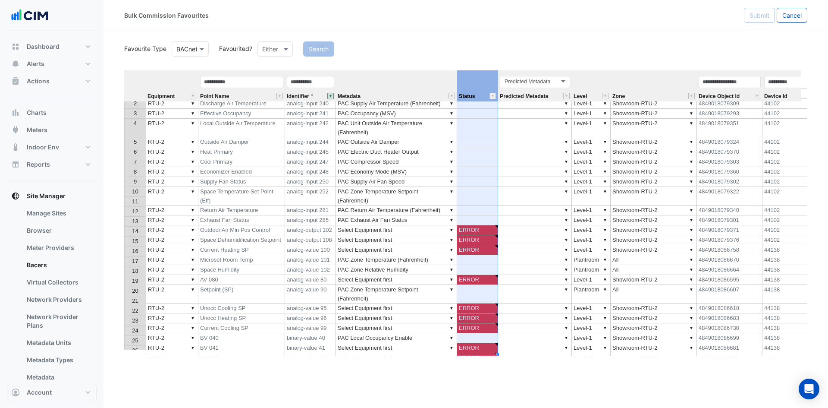
scroll to position [19, 0]
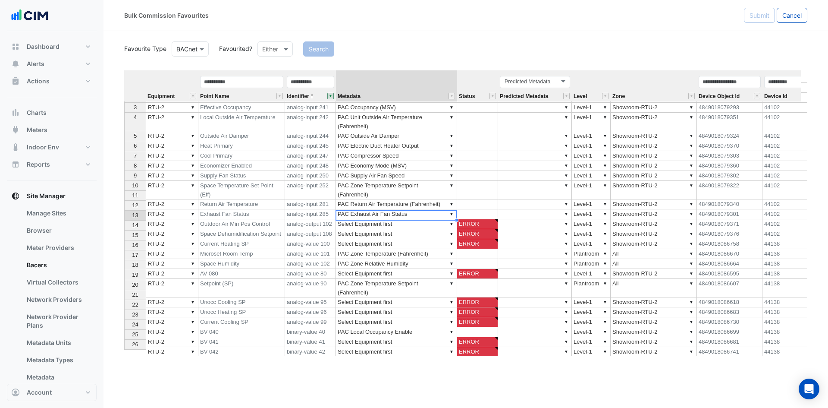
click at [404, 219] on td "▼ Select Equipment first" at bounding box center [396, 224] width 121 height 10
type textarea "**********"
click at [412, 229] on td "▼ Select Equipment first" at bounding box center [396, 234] width 121 height 10
type textarea "**********"
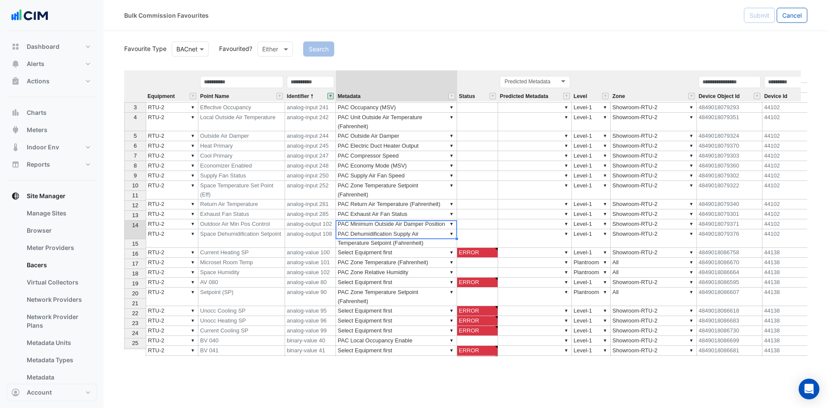
click at [417, 248] on td "▼ Select Equipment first" at bounding box center [396, 253] width 121 height 10
click at [418, 248] on td "▼ Select Equipment first" at bounding box center [396, 253] width 121 height 10
type textarea "**********"
click at [420, 277] on td "▼ Select Equipment first" at bounding box center [396, 282] width 121 height 10
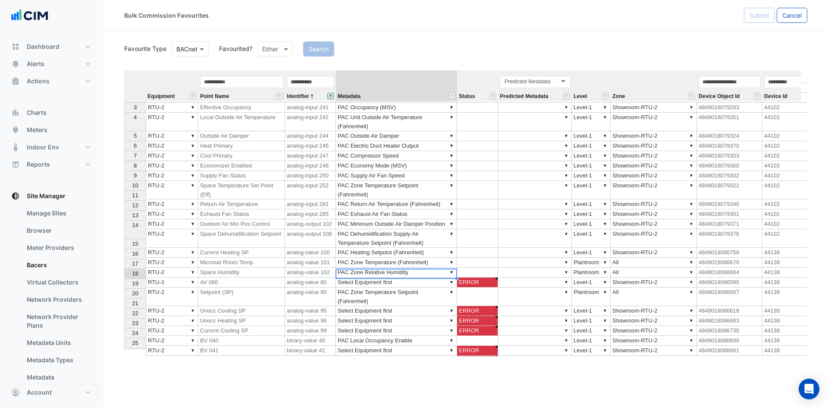
click at [414, 277] on td "▼ Select Equipment first" at bounding box center [396, 282] width 121 height 10
type textarea "**********"
click at [407, 306] on td "▼ Select Equipment first" at bounding box center [396, 311] width 121 height 10
click at [424, 306] on td "▼ Select Equipment first" at bounding box center [396, 311] width 121 height 10
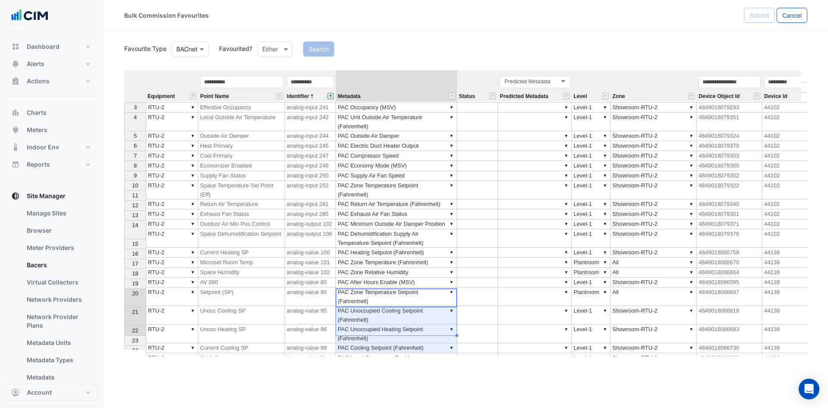
type textarea "**********"
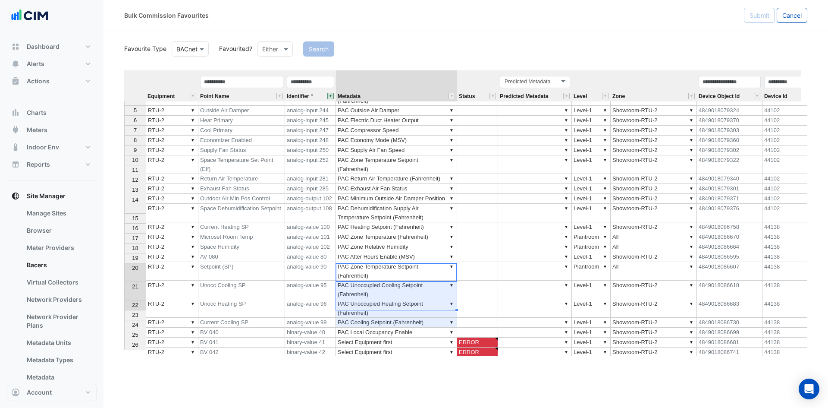
scroll to position [45, 0]
click at [432, 337] on td "▼ Select Equipment first" at bounding box center [396, 342] width 121 height 10
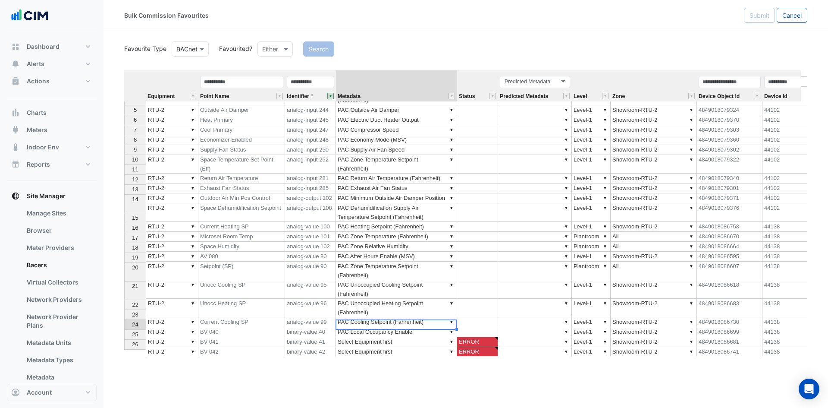
click at [407, 337] on td "▼ Select Equipment first" at bounding box center [396, 342] width 121 height 10
type textarea "**********"
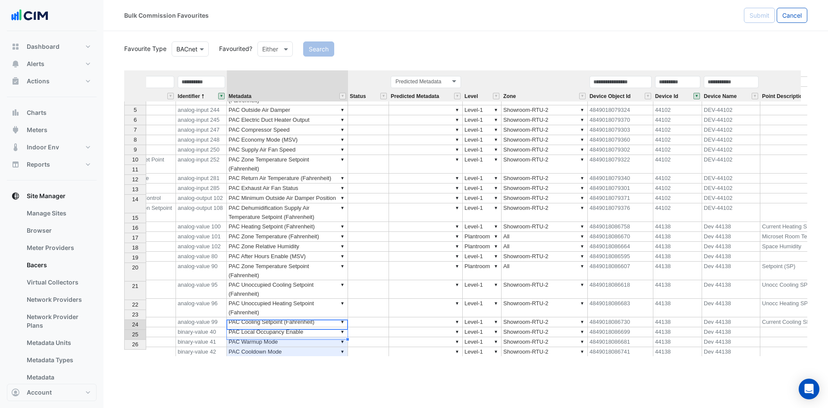
scroll to position [0, 112]
click at [692, 94] on button "" at bounding box center [694, 96] width 6 height 6
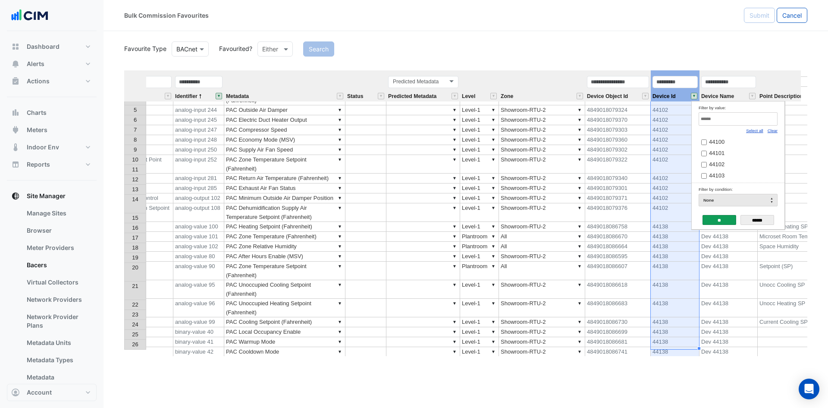
click at [756, 121] on input "Filter by value:" at bounding box center [738, 118] width 79 height 13
type input "*****"
click at [724, 218] on input "**" at bounding box center [719, 220] width 34 height 10
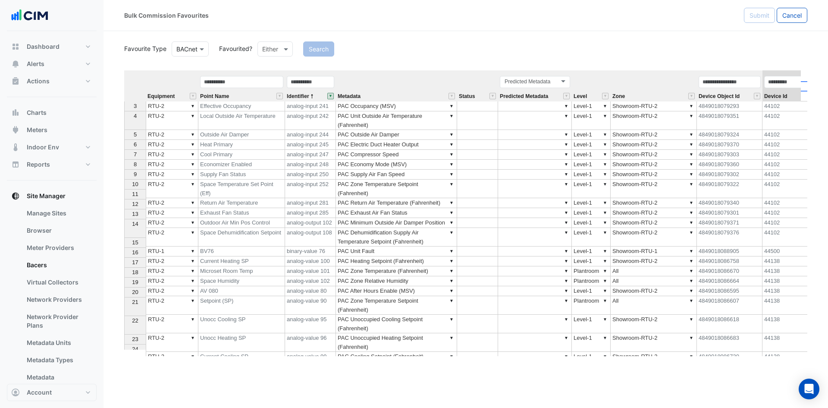
scroll to position [0, 0]
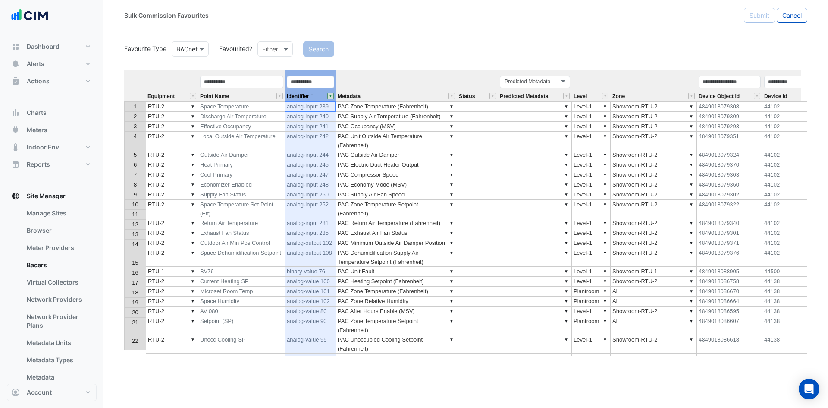
click at [329, 97] on button "" at bounding box center [330, 96] width 6 height 6
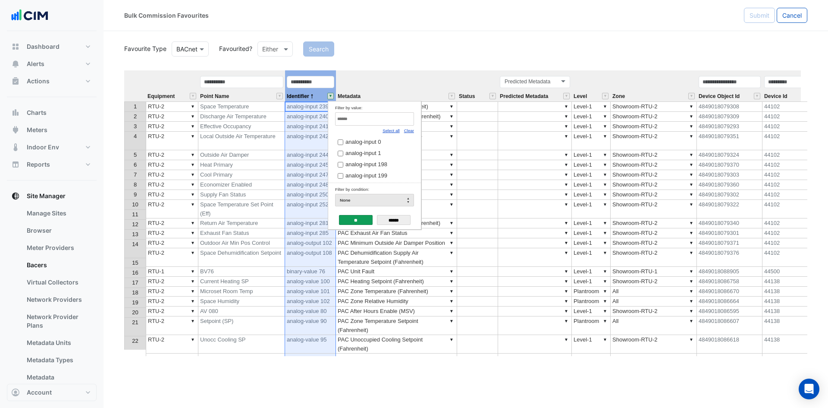
click at [380, 120] on input "Filter by value:" at bounding box center [374, 118] width 79 height 13
type input "**********"
click at [357, 144] on span "binary-value 83" at bounding box center [364, 141] width 38 height 6
click at [351, 219] on input "**" at bounding box center [356, 220] width 34 height 10
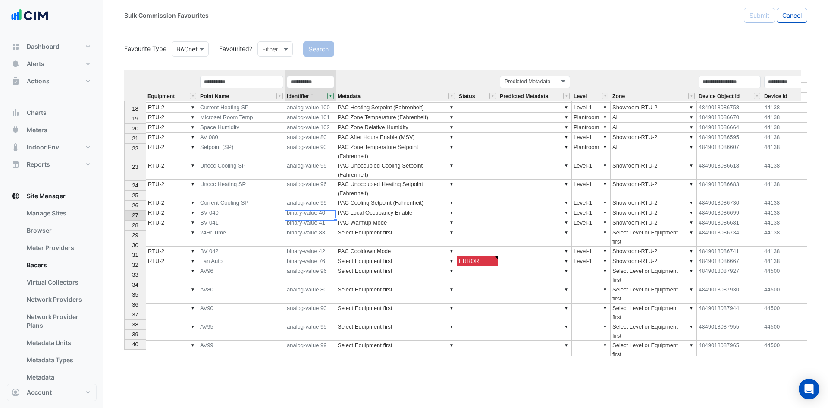
click at [322, 228] on td "binary-value 83" at bounding box center [310, 237] width 51 height 19
click at [184, 218] on td "▼ RTU-2" at bounding box center [172, 223] width 53 height 10
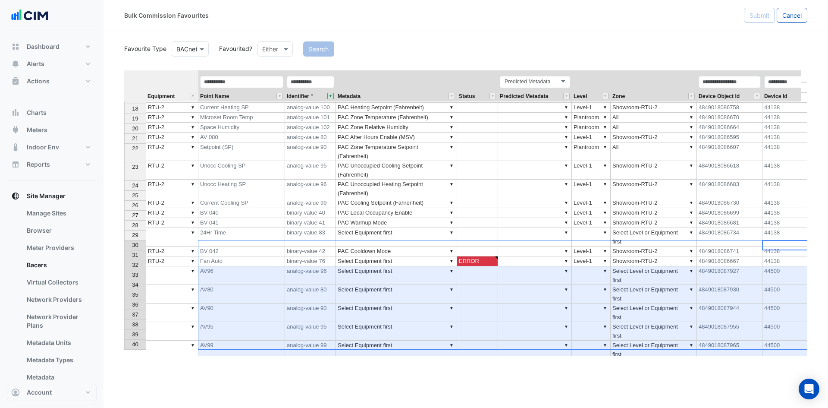
drag, startPoint x: 778, startPoint y: 243, endPoint x: 306, endPoint y: 346, distance: 482.5
click at [301, 354] on div "Equipment Point Name Identifier Metadata Status Predicted Metadata Level Zone D…" at bounding box center [465, 212] width 683 height 285
click at [132, 216] on div "27" at bounding box center [135, 214] width 18 height 9
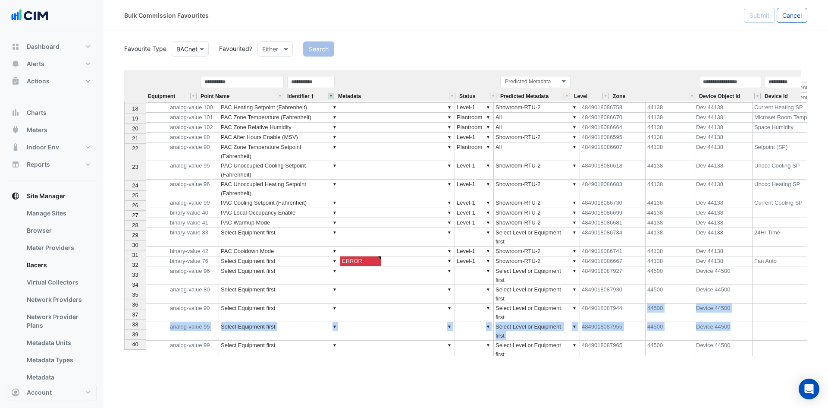
scroll to position [0, 191]
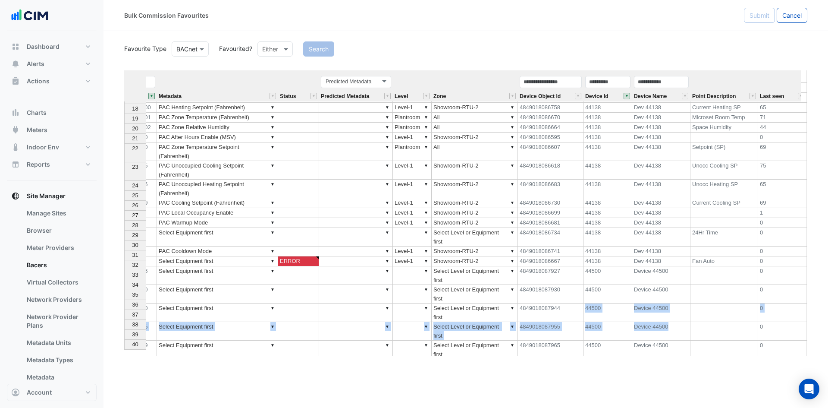
drag, startPoint x: 808, startPoint y: 262, endPoint x: 806, endPoint y: 274, distance: 12.2
click at [806, 274] on section "Favourite Type Favourite Type BACnet Favourited? Either Search Equipment Point …" at bounding box center [465, 193] width 724 height 325
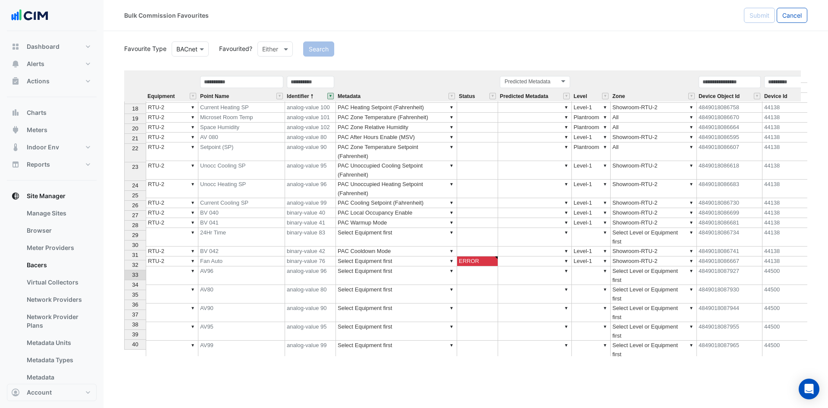
click at [776, 266] on td "44500" at bounding box center [786, 275] width 49 height 19
type textarea "**********"
click at [248, 256] on td "Fan Auto" at bounding box center [241, 261] width 87 height 10
click at [134, 236] on span "29" at bounding box center [135, 235] width 6 height 6
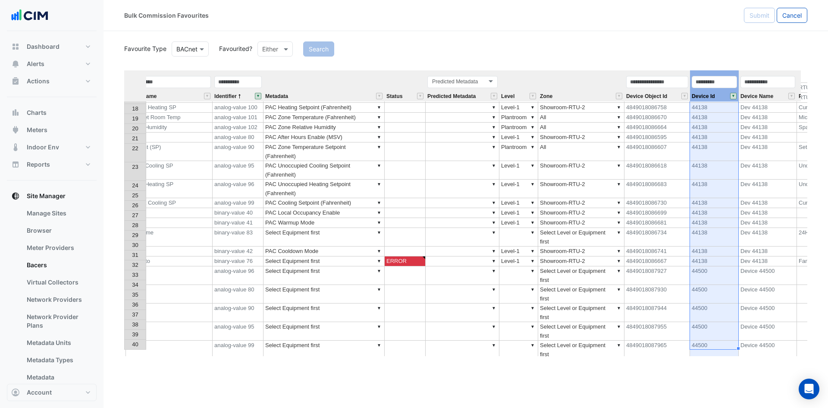
click at [733, 95] on button "" at bounding box center [733, 96] width 6 height 6
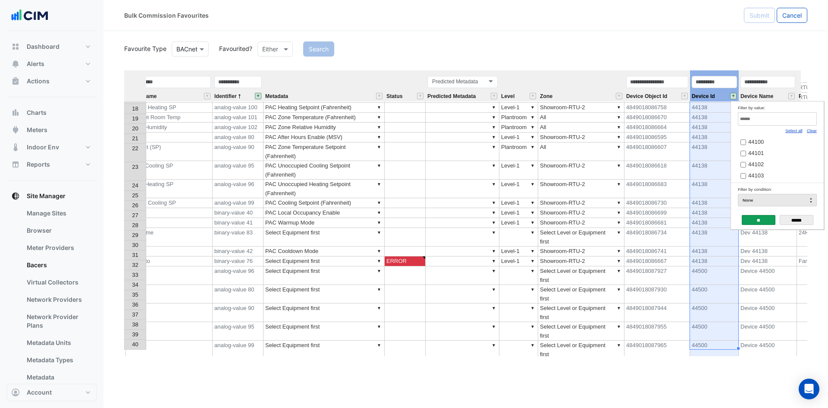
click at [774, 120] on input "Filter by value:" at bounding box center [777, 118] width 79 height 13
type input "*****"
click at [754, 138] on label "44137" at bounding box center [773, 141] width 67 height 9
click at [761, 217] on input "**" at bounding box center [759, 220] width 34 height 10
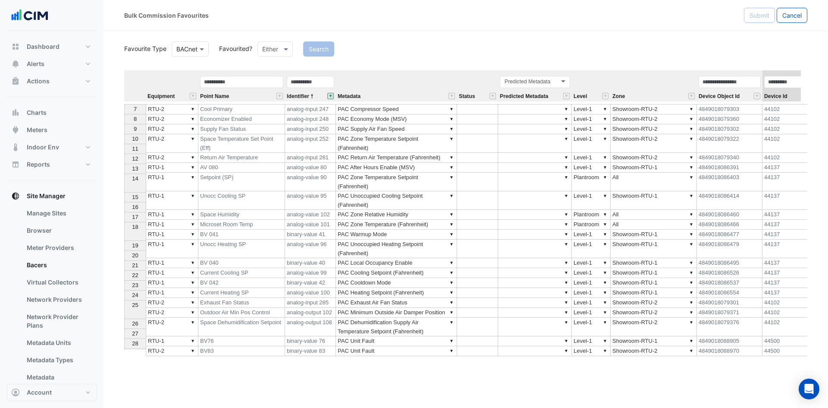
scroll to position [172, 0]
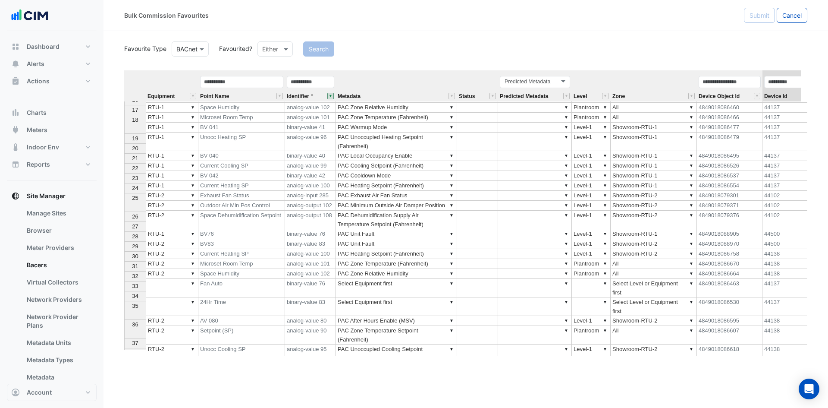
click at [313, 279] on td "binary-value 76" at bounding box center [310, 288] width 51 height 19
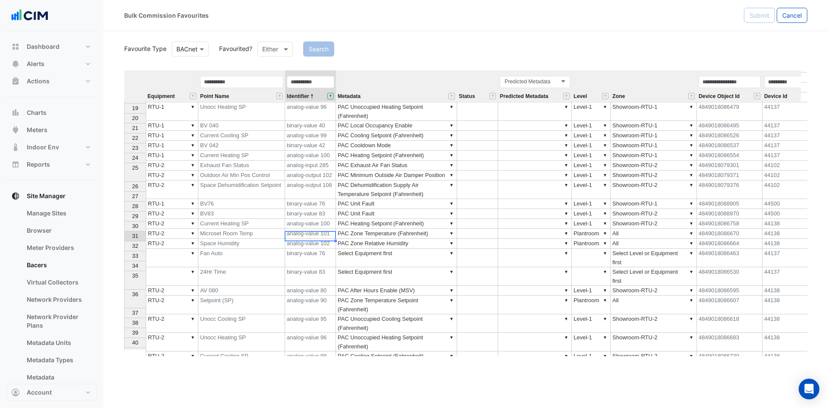
scroll to position [216, 0]
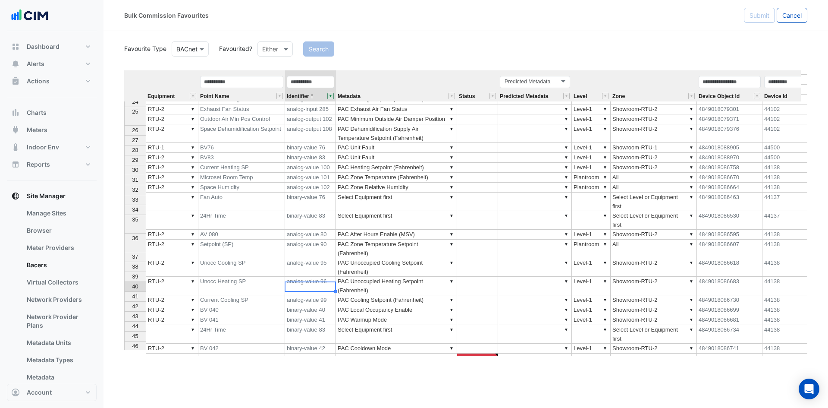
click at [322, 325] on td "binary-value 83" at bounding box center [310, 334] width 51 height 19
click at [125, 288] on th "40" at bounding box center [135, 287] width 22 height 10
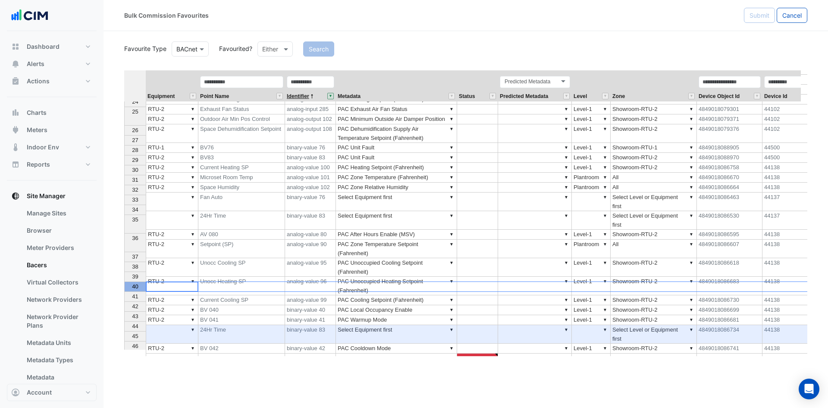
click at [302, 95] on span "Identifier" at bounding box center [298, 97] width 22 height 6
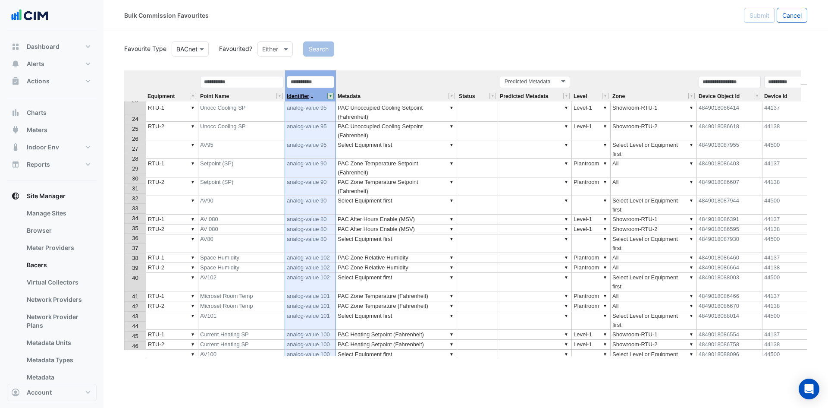
click at [302, 95] on span "Identifier" at bounding box center [298, 97] width 22 height 6
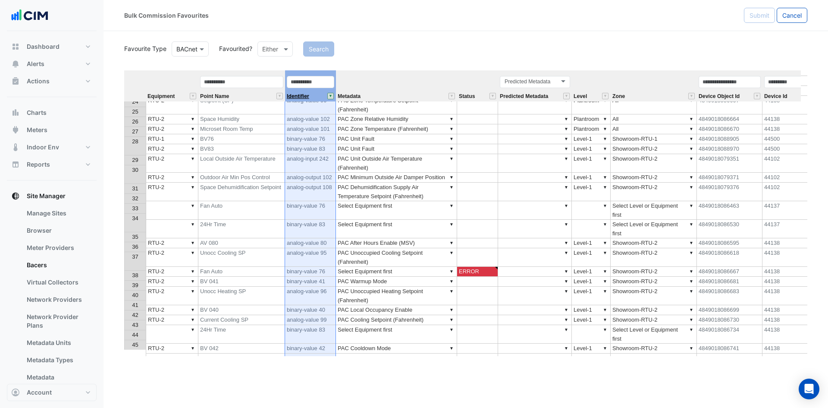
click at [302, 95] on span "Identifier" at bounding box center [298, 97] width 22 height 6
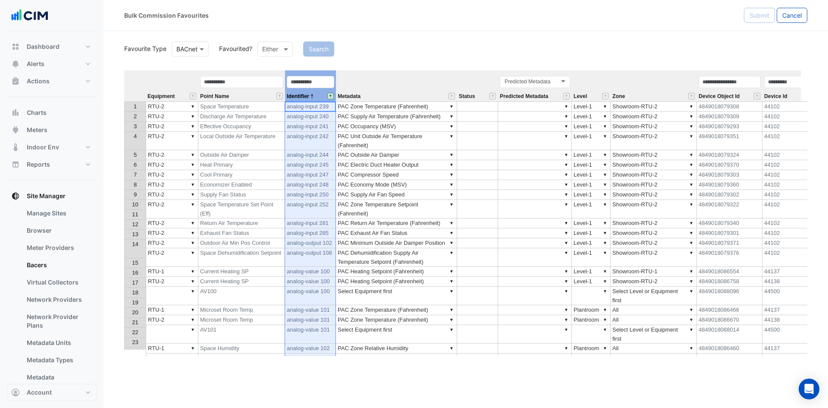
scroll to position [43, 0]
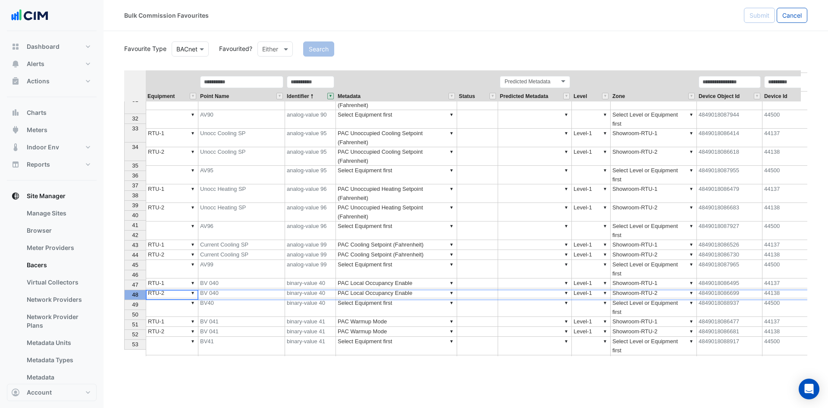
click at [128, 294] on div "48" at bounding box center [135, 294] width 18 height 9
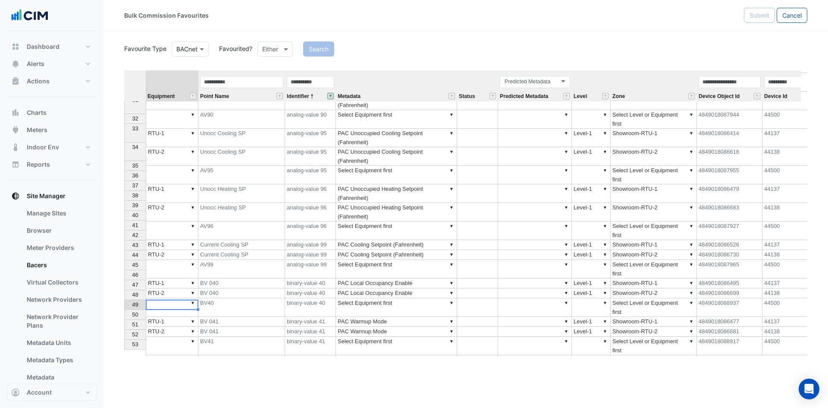
click at [176, 403] on td "▼" at bounding box center [172, 412] width 53 height 19
click at [181, 393] on td "▼ RTU-1" at bounding box center [172, 398] width 53 height 10
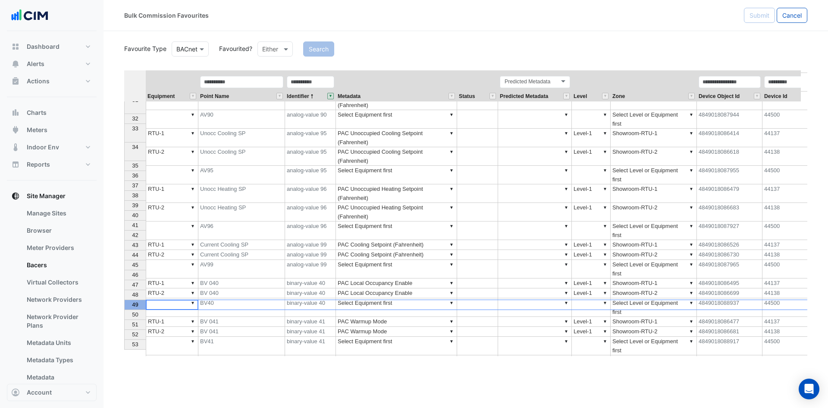
click at [143, 309] on th "49" at bounding box center [135, 305] width 22 height 10
click at [137, 315] on span "50" at bounding box center [135, 314] width 6 height 6
click at [531, 260] on td "▼" at bounding box center [535, 269] width 74 height 19
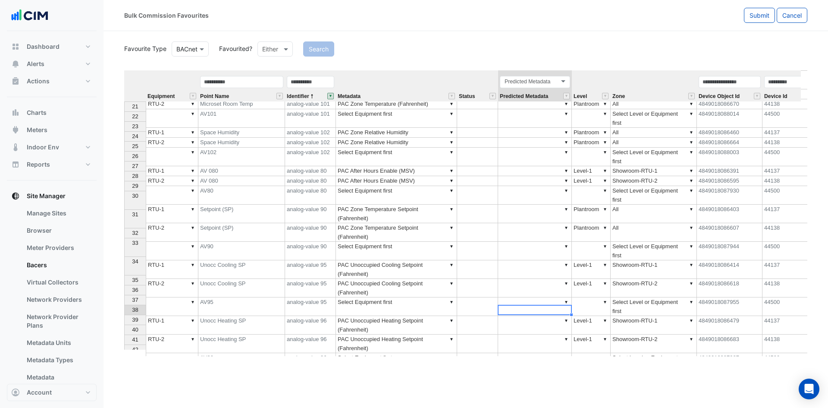
scroll to position [330, 0]
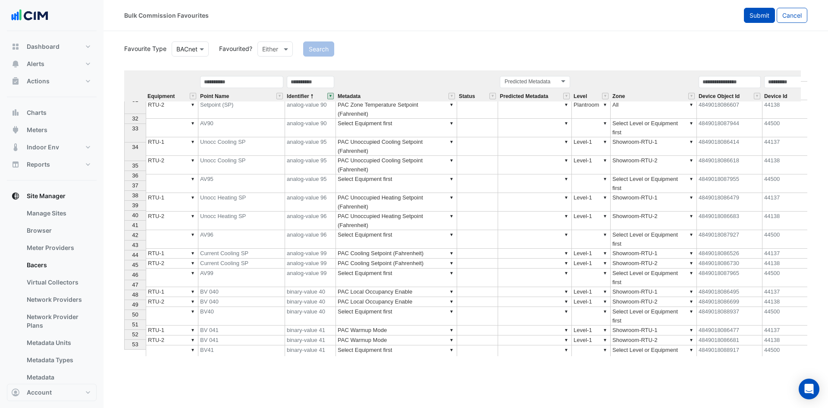
click at [765, 15] on span "Submit" at bounding box center [759, 15] width 20 height 7
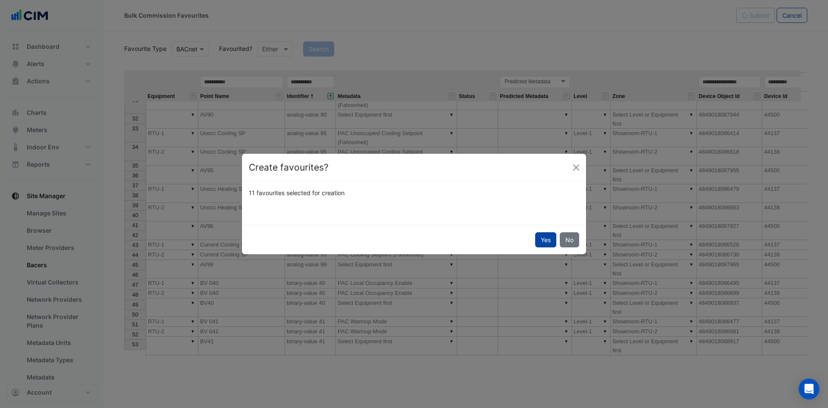
click at [549, 239] on button "Yes" at bounding box center [545, 239] width 21 height 15
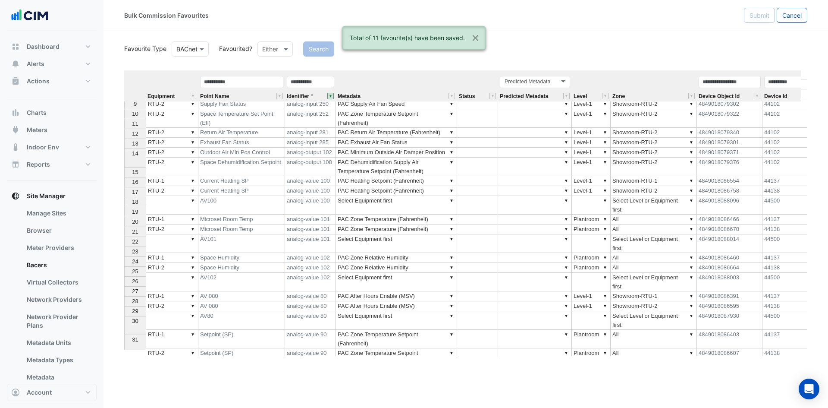
scroll to position [28, 0]
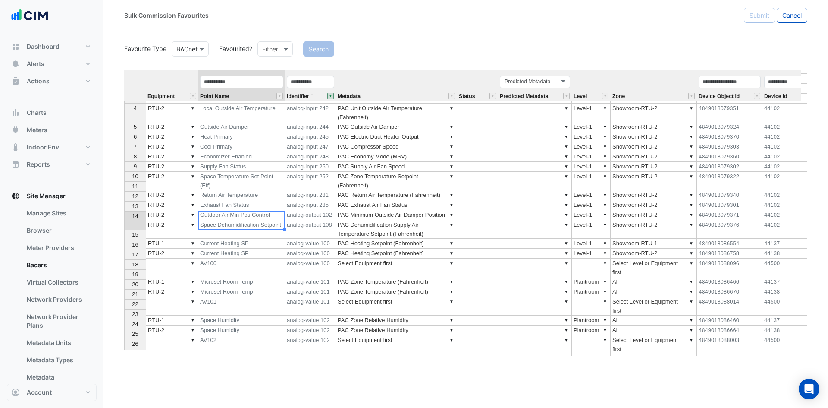
click at [256, 220] on td "Space Dehumidification Setpoint" at bounding box center [241, 229] width 87 height 19
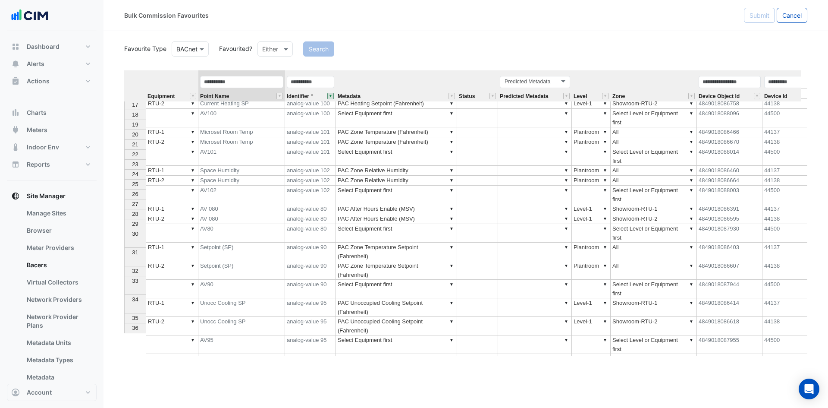
scroll to position [0, 0]
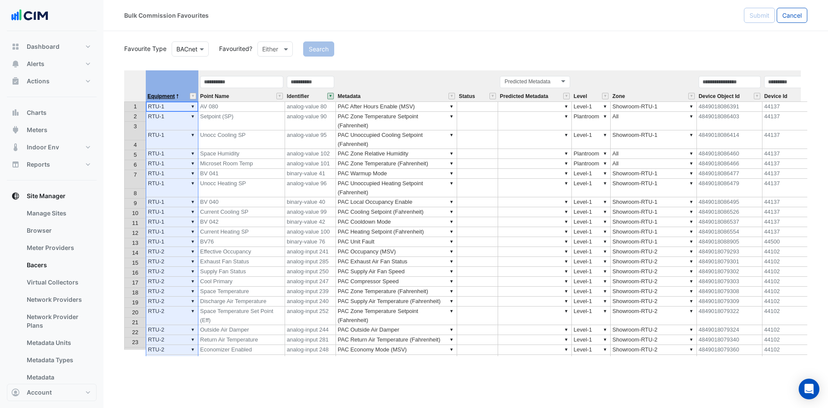
click at [166, 97] on span "Equipment" at bounding box center [160, 97] width 27 height 6
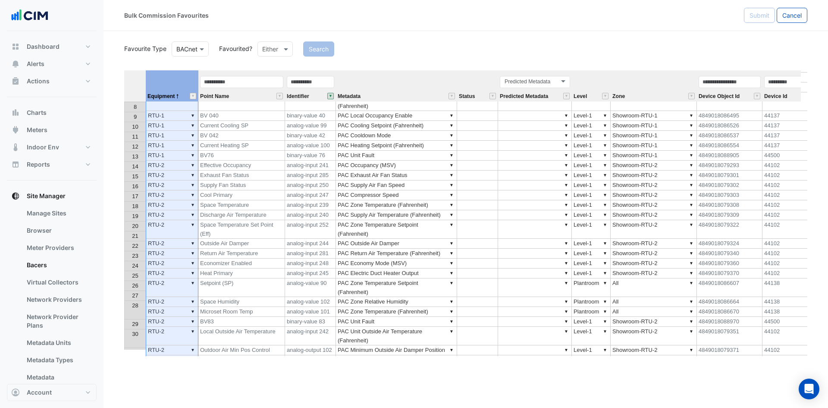
scroll to position [153, 0]
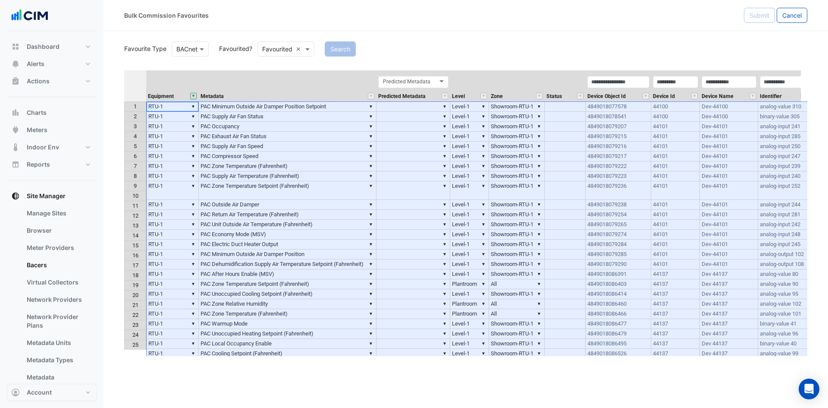
scroll to position [59, 0]
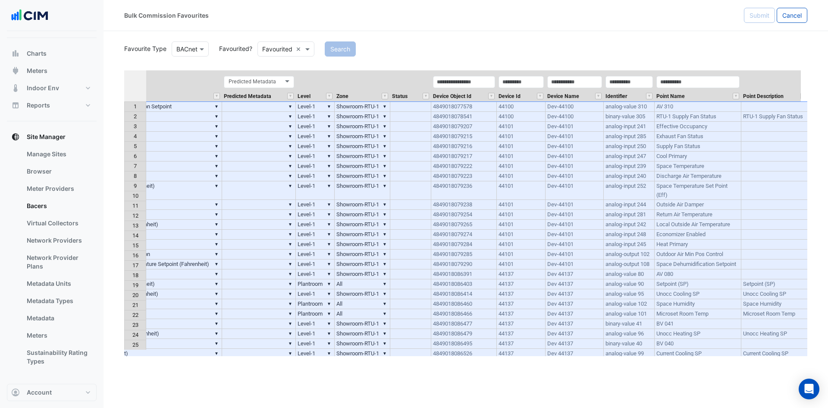
click at [701, 95] on div "Point Name" at bounding box center [698, 88] width 87 height 26
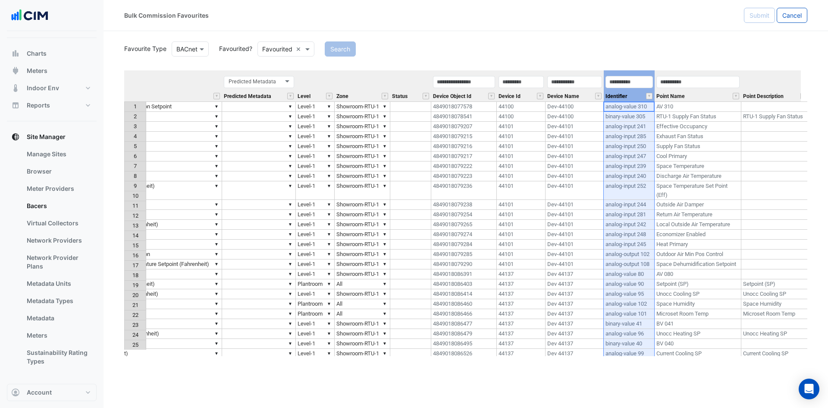
drag, startPoint x: 630, startPoint y: 92, endPoint x: 632, endPoint y: 75, distance: 17.8
click at [632, 91] on div "Identifier" at bounding box center [629, 88] width 51 height 26
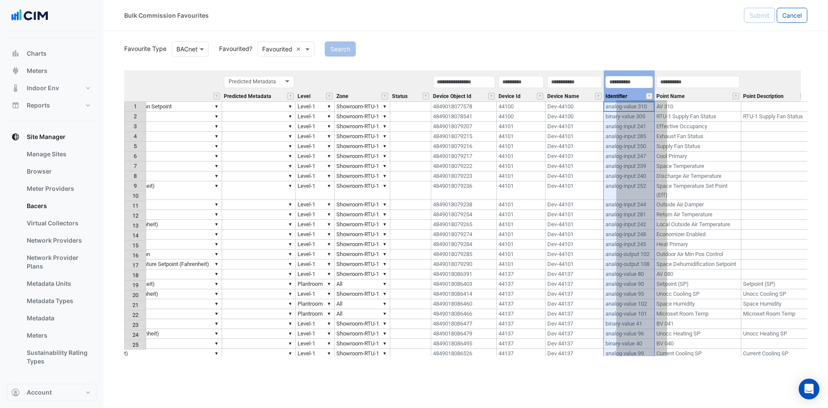
drag, startPoint x: 632, startPoint y: 71, endPoint x: 645, endPoint y: 88, distance: 21.3
click at [645, 88] on th "Identifier" at bounding box center [629, 85] width 51 height 31
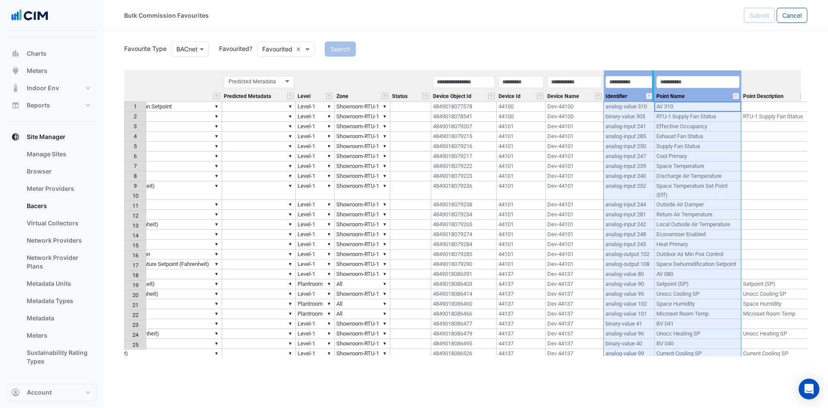
drag, startPoint x: 696, startPoint y: 98, endPoint x: 652, endPoint y: 79, distance: 47.7
click at [638, 95] on tr "Equipment Metadata Predicted Metadata Predicted Metadata Level Zone Status Devi…" at bounding box center [447, 85] width 955 height 31
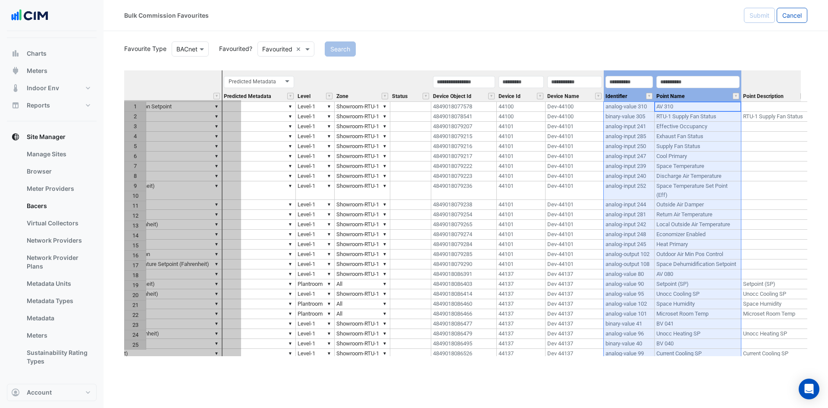
scroll to position [0, 0]
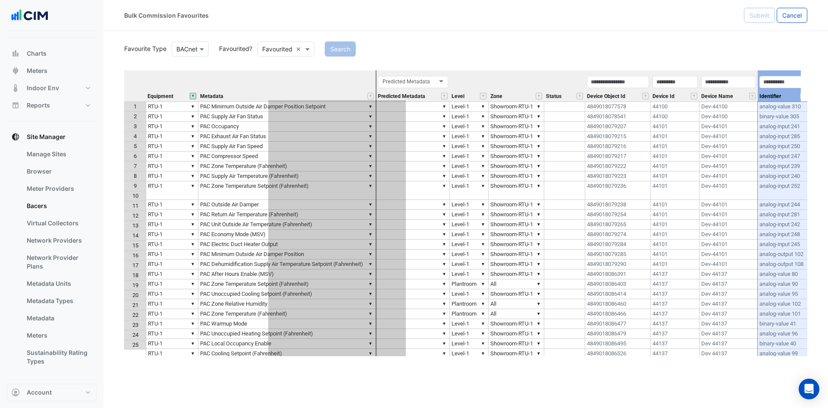
drag, startPoint x: 647, startPoint y: 71, endPoint x: 311, endPoint y: 127, distance: 340.5
click at [311, 127] on div "Equipment Metadata Predicted Metadata Level Zone Status Device Object Id Device…" at bounding box center [465, 212] width 683 height 285
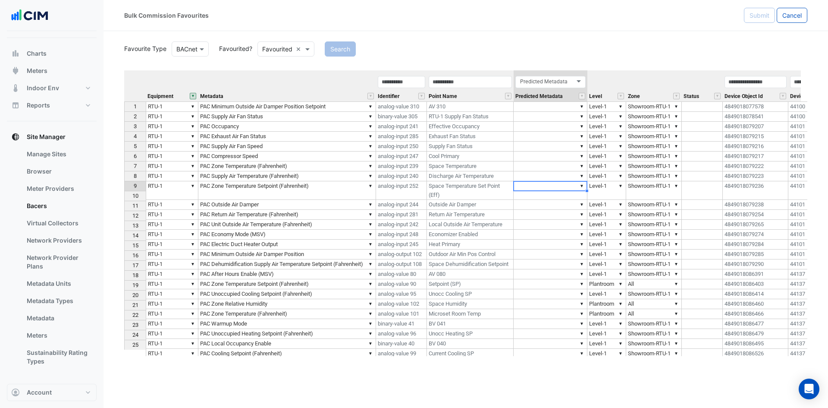
click at [124, 181] on div "Equipment Metadata Identifier Point Name Predicted Metadata Level Zone Status D…" at bounding box center [124, 229] width 0 height 318
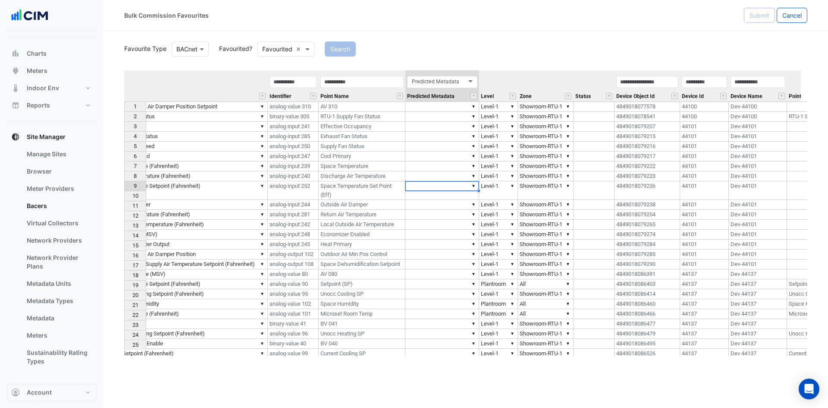
click at [712, 94] on div "Device Id" at bounding box center [704, 88] width 49 height 26
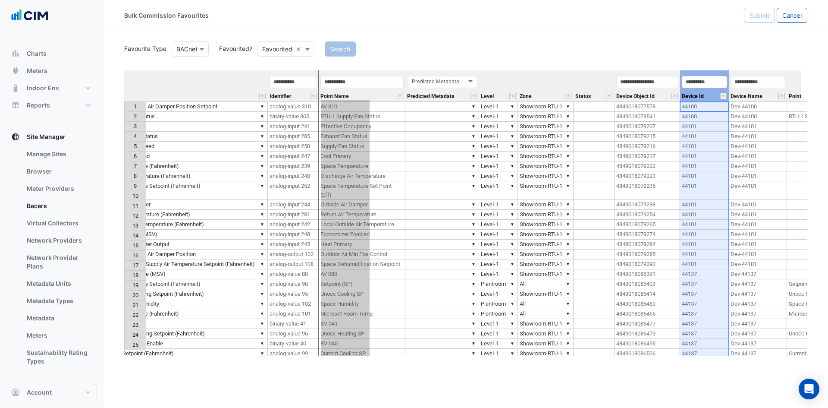
drag, startPoint x: 712, startPoint y: 72, endPoint x: 349, endPoint y: 83, distance: 362.4
click at [351, 82] on tr "Equipment Metadata Identifier Point Name Predicted Metadata Predicted Metadata …" at bounding box center [493, 85] width 955 height 31
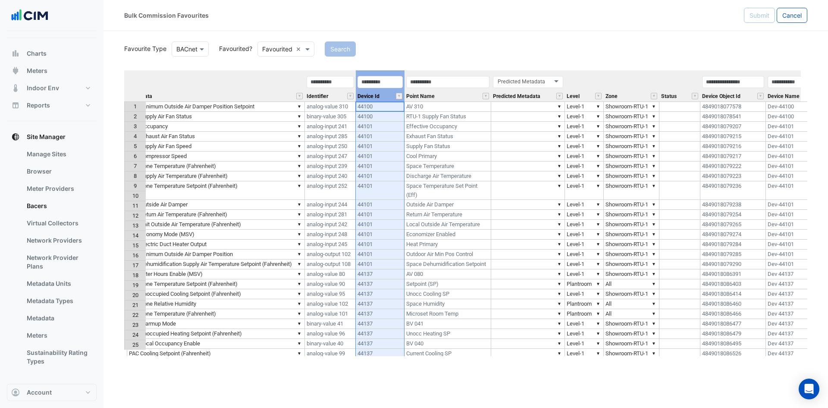
scroll to position [0, 0]
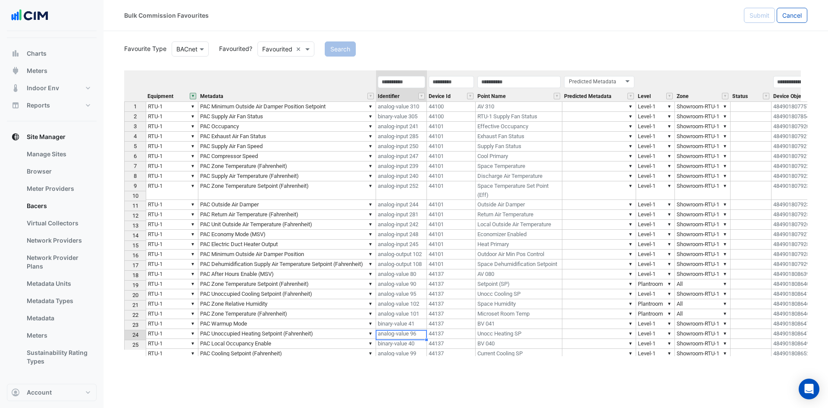
click at [404, 339] on td "binary-value 40" at bounding box center [401, 344] width 51 height 10
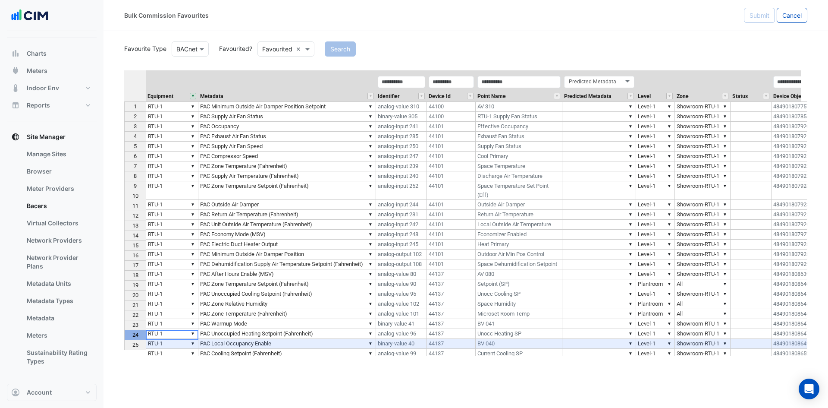
click at [132, 335] on div "24" at bounding box center [135, 334] width 18 height 9
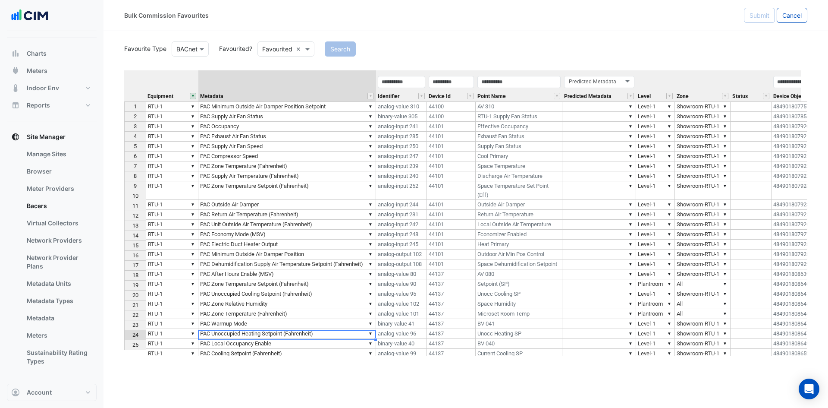
click at [296, 339] on td "▼ PAC Local Occupancy Enable" at bounding box center [287, 344] width 178 height 10
click at [307, 339] on td "▼ PAC Local Occupancy Enable" at bounding box center [287, 344] width 178 height 10
click at [397, 348] on td "analog-value 99" at bounding box center [401, 353] width 51 height 10
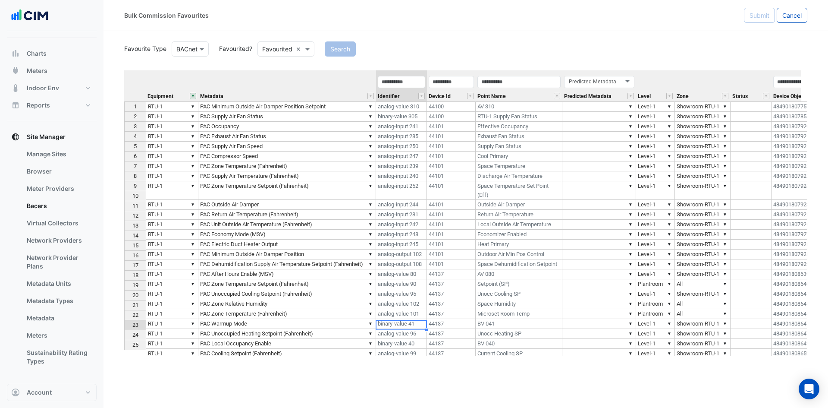
click at [399, 329] on td "analog-value 96" at bounding box center [401, 334] width 51 height 10
click at [412, 319] on td "binary-value 41" at bounding box center [401, 324] width 51 height 10
drag, startPoint x: 411, startPoint y: 305, endPoint x: 407, endPoint y: 297, distance: 9.5
click at [411, 309] on td "analog-value 101" at bounding box center [401, 314] width 51 height 10
click at [400, 299] on td "analog-value 102" at bounding box center [401, 304] width 51 height 10
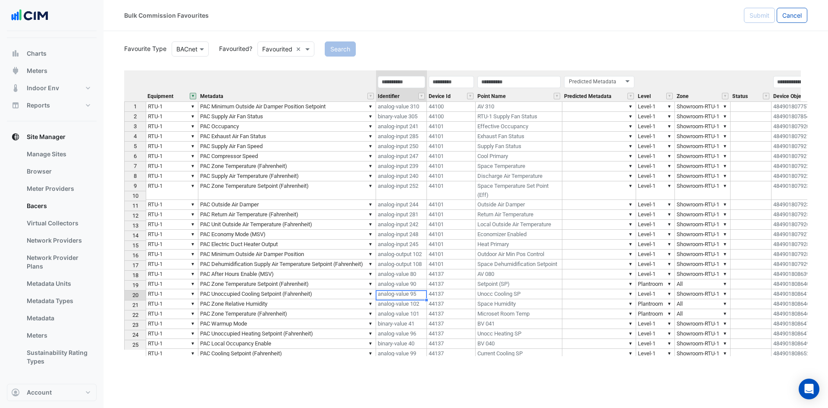
click at [418, 289] on td "analog-value 95" at bounding box center [401, 294] width 51 height 10
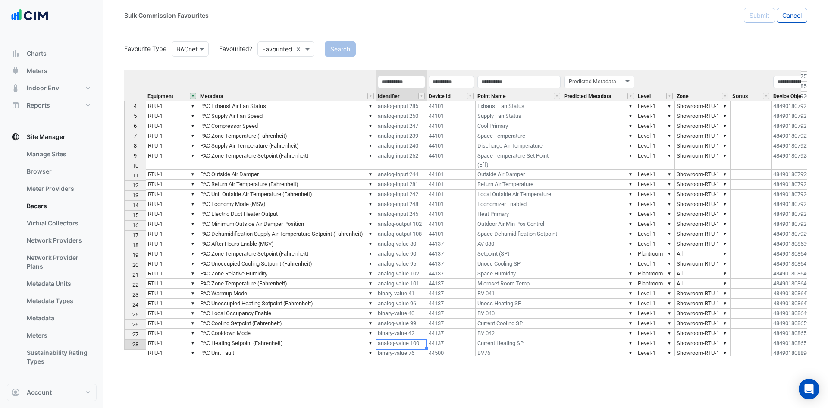
click at [399, 348] on td "binary-value 76" at bounding box center [401, 353] width 51 height 10
click at [418, 338] on td "analog-value 100" at bounding box center [401, 343] width 51 height 10
click at [403, 328] on td "binary-value 42" at bounding box center [401, 333] width 51 height 10
click at [419, 318] on td "analog-value 99" at bounding box center [401, 323] width 51 height 10
click at [415, 308] on td "binary-value 40" at bounding box center [401, 313] width 51 height 10
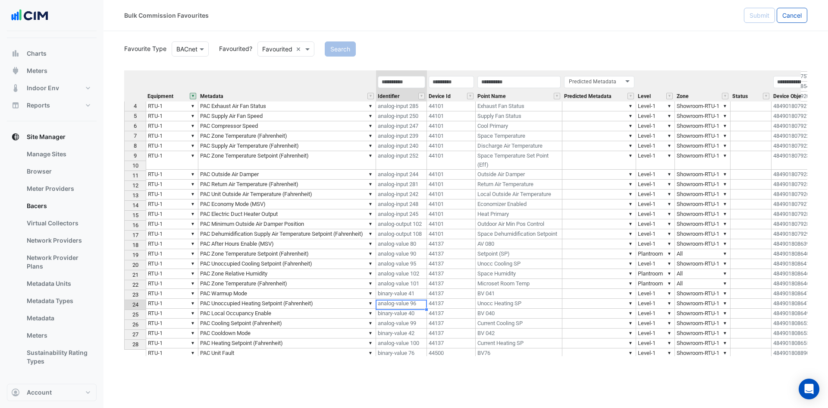
click at [414, 259] on td "analog-value 95" at bounding box center [401, 264] width 51 height 10
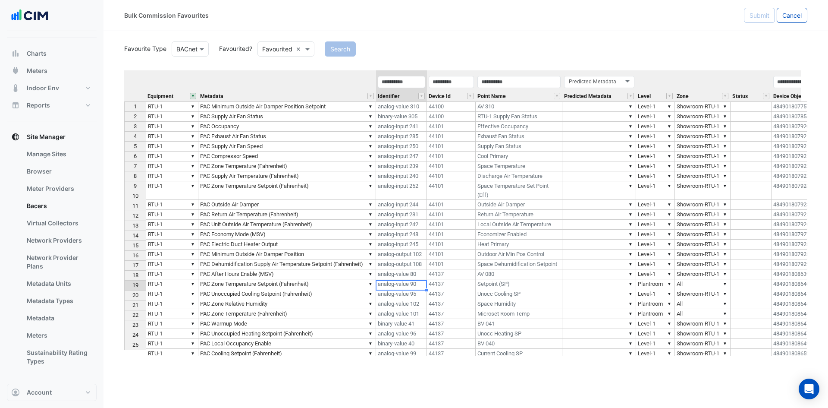
click at [414, 279] on td "analog-value 90" at bounding box center [401, 284] width 51 height 10
click at [416, 269] on td "analog-value 80" at bounding box center [401, 274] width 51 height 10
click at [412, 259] on td "analog-output 108" at bounding box center [401, 264] width 51 height 10
click at [388, 249] on td "analog-output 102" at bounding box center [401, 254] width 51 height 10
click at [410, 239] on td "analog-input 245" at bounding box center [401, 244] width 51 height 10
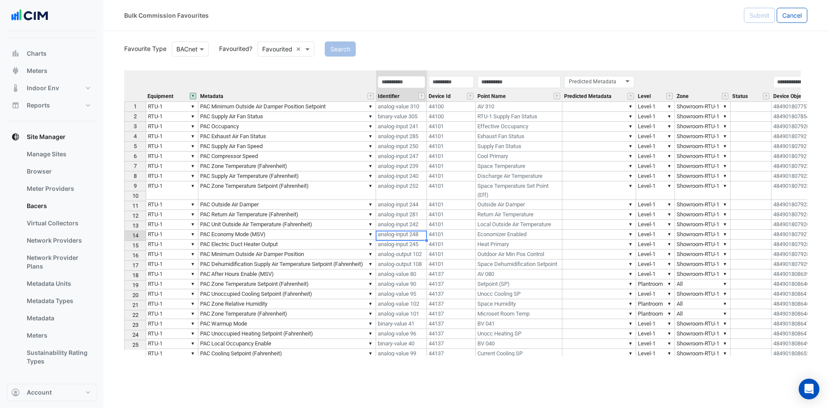
click at [409, 229] on td "analog-input 248" at bounding box center [401, 234] width 51 height 10
click at [402, 219] on td "analog-input 242" at bounding box center [401, 224] width 51 height 10
click at [420, 210] on td "analog-input 281" at bounding box center [401, 215] width 51 height 10
click at [408, 200] on td "analog-input 244" at bounding box center [401, 205] width 51 height 10
click at [420, 187] on td "analog-input 252" at bounding box center [401, 190] width 51 height 19
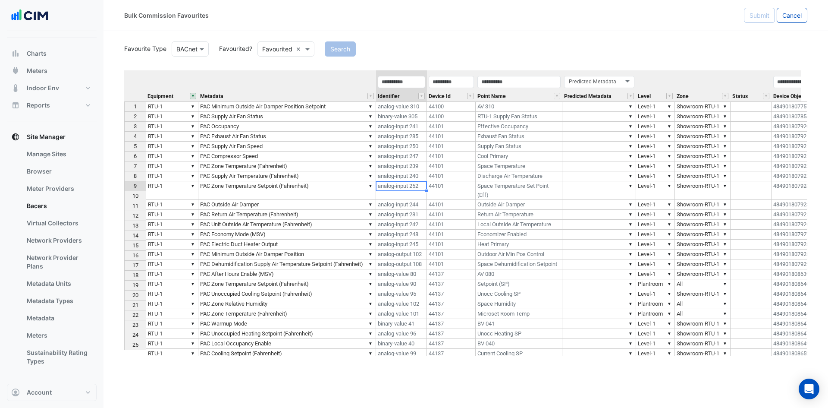
click at [406, 174] on td "analog-input 240" at bounding box center [401, 176] width 51 height 10
click at [420, 167] on td "analog-input 239" at bounding box center [401, 166] width 51 height 10
click at [415, 156] on td "analog-input 247" at bounding box center [401, 156] width 51 height 10
click at [409, 146] on td "analog-input 250" at bounding box center [401, 146] width 51 height 10
click at [413, 135] on td "analog-input 285" at bounding box center [401, 137] width 51 height 10
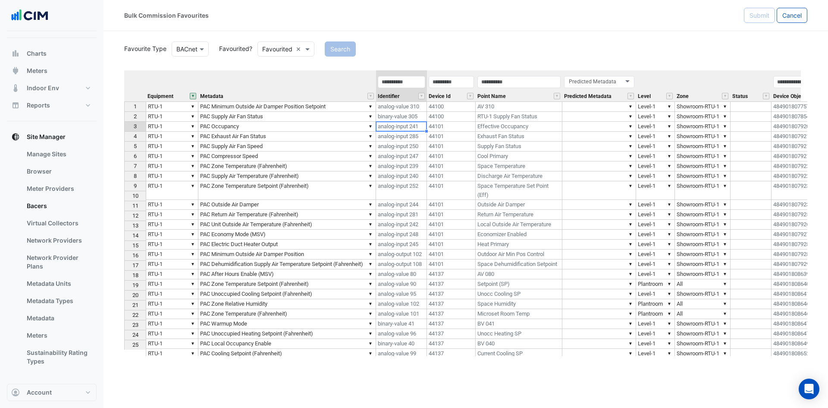
click at [414, 128] on td "analog-input 241" at bounding box center [401, 127] width 51 height 10
click at [416, 118] on td "binary-value 305" at bounding box center [401, 117] width 51 height 10
click at [411, 109] on td "analog-value 310" at bounding box center [401, 106] width 51 height 10
click at [393, 97] on span "Identifier" at bounding box center [389, 97] width 22 height 6
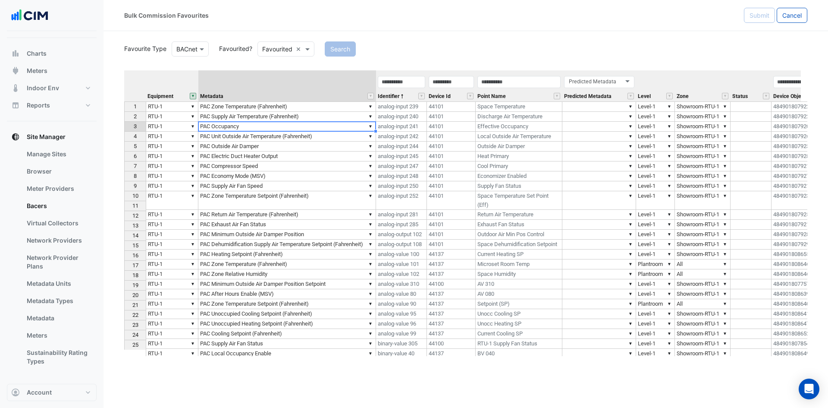
click at [286, 129] on td "▼ PAC Occupancy" at bounding box center [287, 127] width 178 height 10
click at [319, 138] on td "▼ PAC Unit Outside Air Temperature (Fahrenheit)" at bounding box center [287, 137] width 178 height 10
click at [345, 229] on td "▼ PAC Minimum Outside Air Damper Position" at bounding box center [287, 234] width 178 height 10
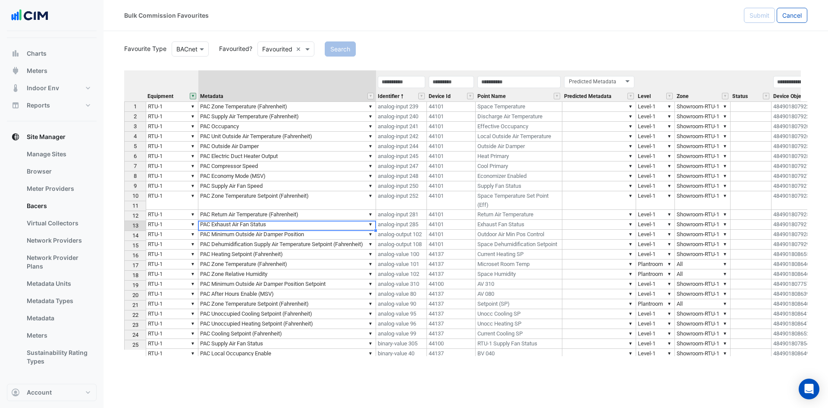
click at [347, 239] on td "▼ PAC Dehumidification Supply Air Temperature Setpoint (Fahrenheit)" at bounding box center [287, 244] width 178 height 10
click at [326, 249] on td "▼ PAC Heating Setpoint (Fahrenheit)" at bounding box center [287, 254] width 178 height 10
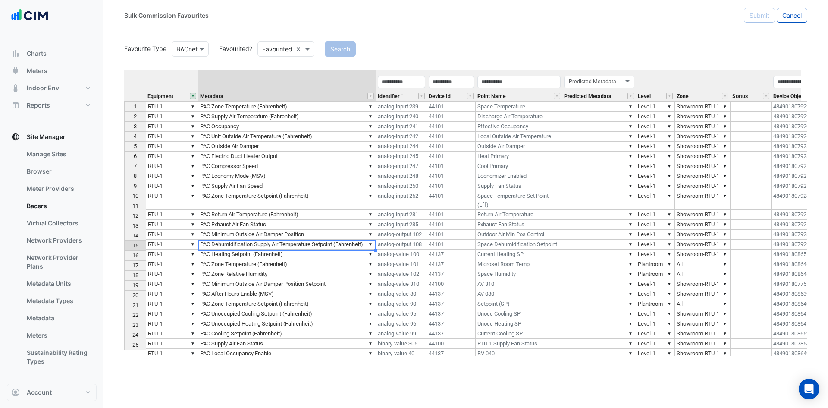
click at [337, 289] on td "▼ PAC After Hours Enable (MSV)" at bounding box center [287, 294] width 178 height 10
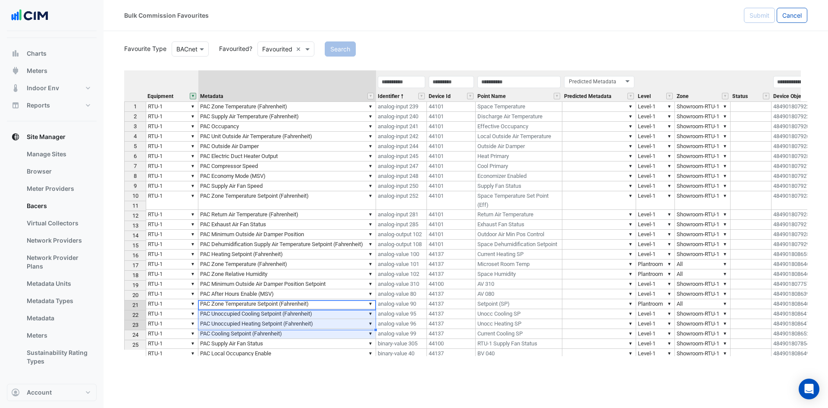
drag, startPoint x: 340, startPoint y: 302, endPoint x: 335, endPoint y: 323, distance: 21.3
click at [335, 323] on tbody "1 ▼ RTU-1 ▼ PAC Zone Temperature (Fahrenheit) analog-input 239 44101 Space Temp…" at bounding box center [601, 244] width 955 height 287
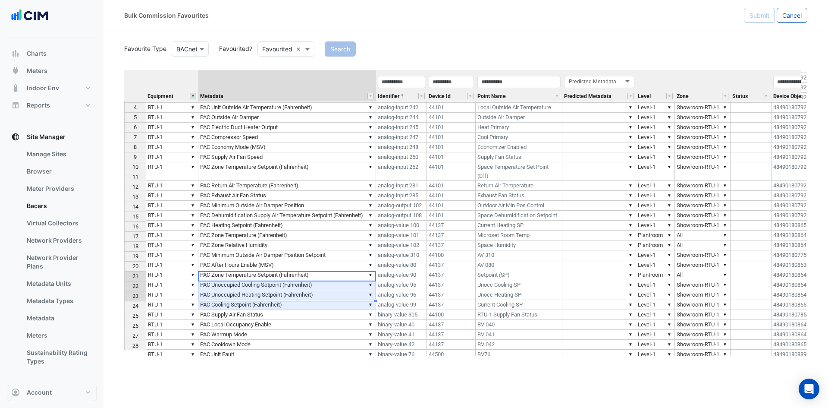
scroll to position [30, 0]
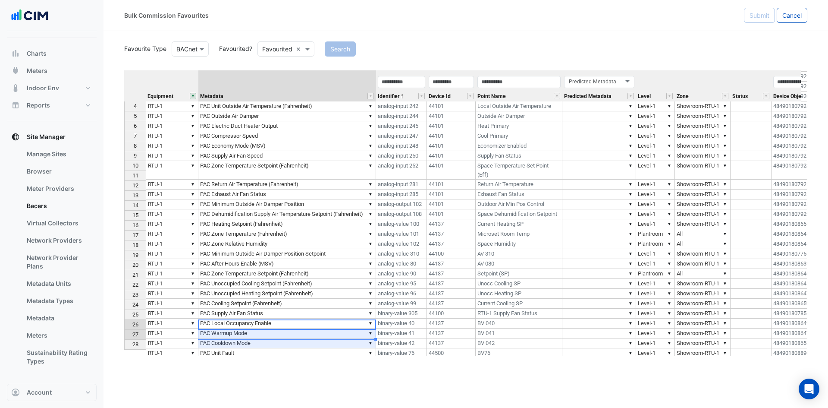
drag, startPoint x: 339, startPoint y: 325, endPoint x: 336, endPoint y: 333, distance: 8.9
click at [336, 333] on tbody "1 ▼ RTU-1 ▼ PAC Zone Temperature (Fahrenheit) analog-input 239 44101 Space Temp…" at bounding box center [601, 214] width 955 height 287
click at [408, 348] on td "binary-value 76" at bounding box center [401, 353] width 51 height 10
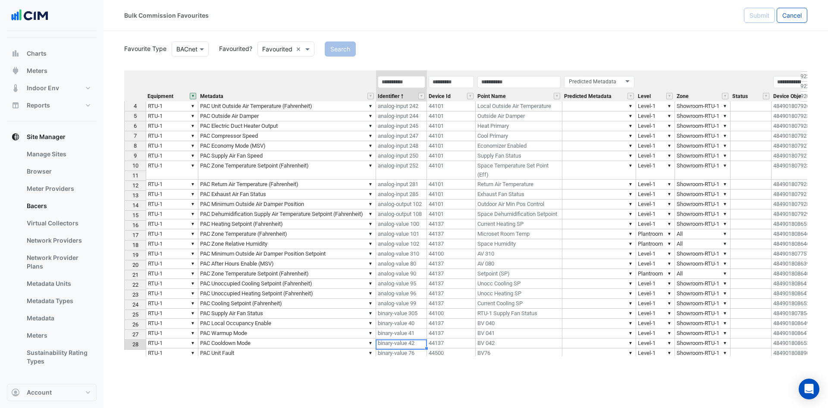
click at [323, 229] on td "▼ PAC Zone Temperature (Fahrenheit)" at bounding box center [287, 234] width 178 height 10
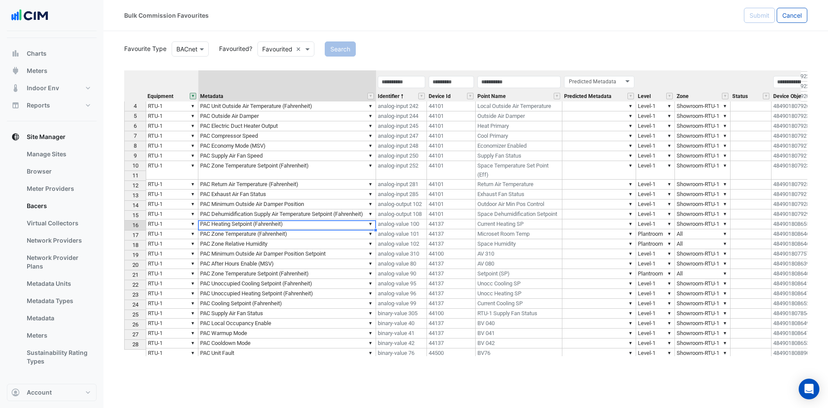
click at [132, 227] on div "16" at bounding box center [135, 224] width 18 height 9
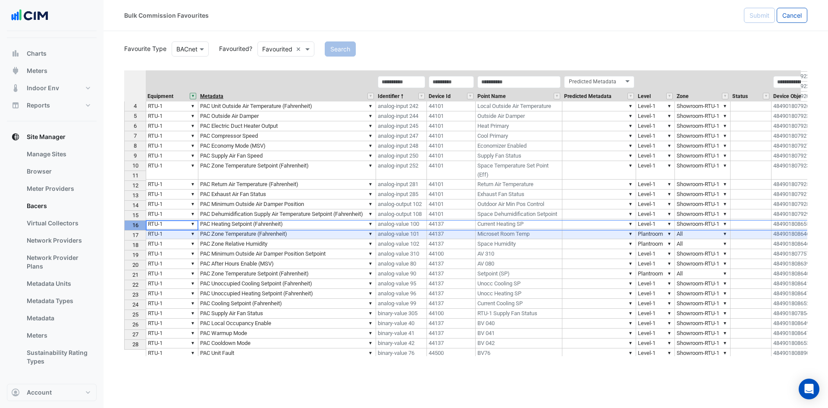
click at [211, 97] on span "Metadata" at bounding box center [211, 97] width 23 height 6
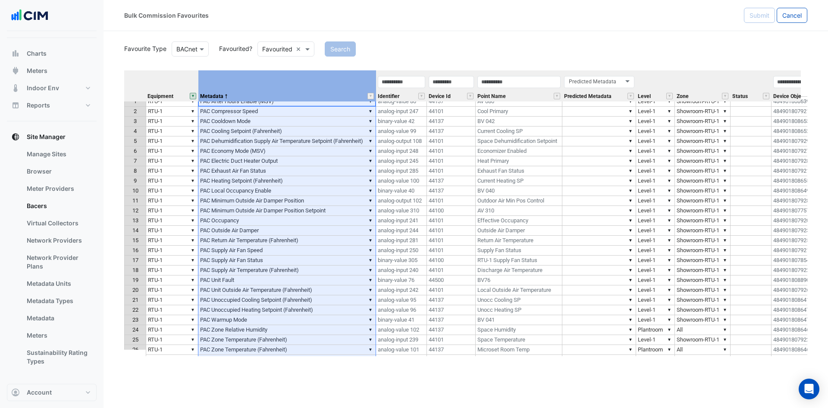
scroll to position [0, 0]
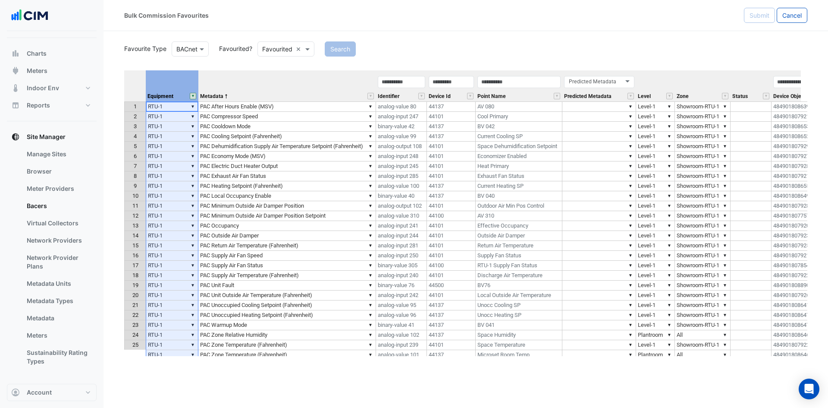
click at [193, 94] on button "" at bounding box center [193, 96] width 6 height 6
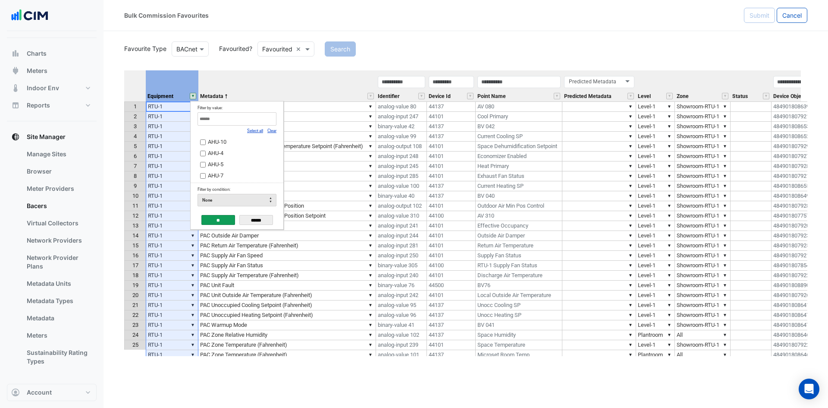
click at [230, 120] on input "Filter by value:" at bounding box center [237, 118] width 79 height 13
type input "***"
click at [209, 150] on label "RTU-2" at bounding box center [233, 152] width 67 height 9
click at [213, 218] on input "**" at bounding box center [218, 220] width 34 height 10
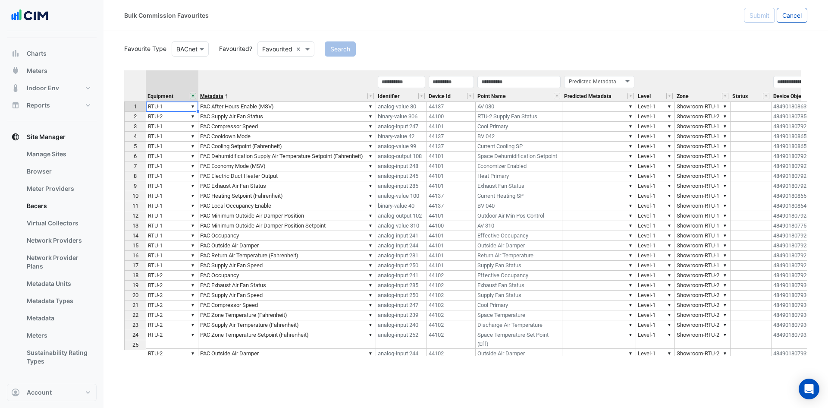
click at [216, 94] on span "Metadata" at bounding box center [211, 97] width 23 height 6
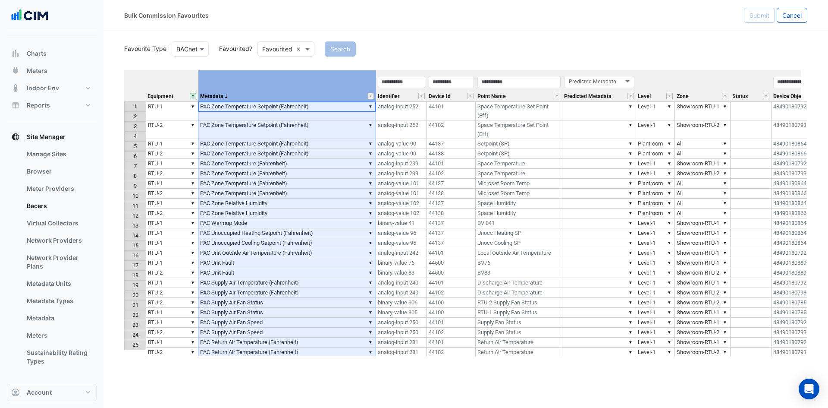
click at [212, 169] on td "▼ PAC Zone Temperature (Fahrenheit)" at bounding box center [287, 174] width 178 height 10
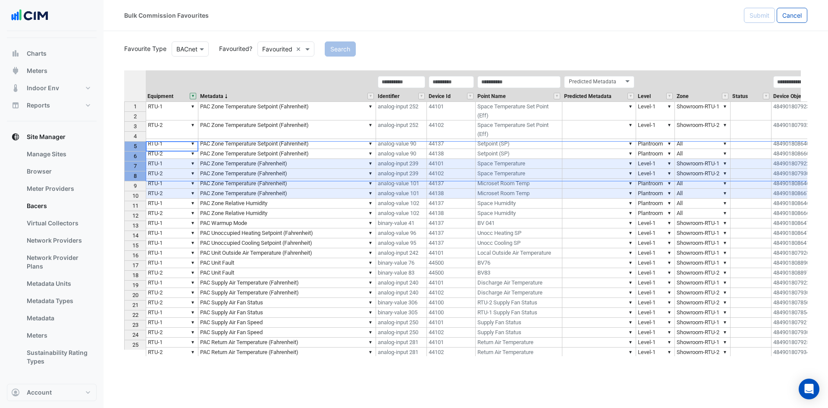
drag, startPoint x: 129, startPoint y: 149, endPoint x: 124, endPoint y: 173, distance: 24.7
click at [125, 174] on tbody "1 2 3 4 5 6 7 8 9 10 11 12 13 14 15 16 17 18 19 20 21 22 23 24 25 26 27 28 29 3…" at bounding box center [135, 289] width 22 height 377
click at [372, 95] on button "" at bounding box center [370, 96] width 6 height 6
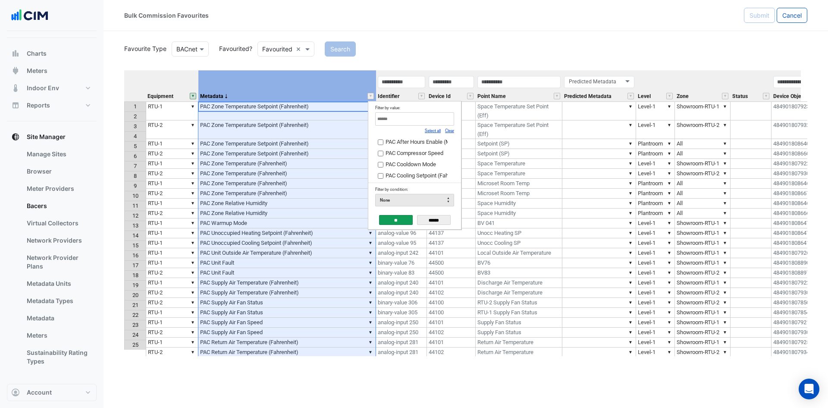
click at [450, 129] on link "Clear" at bounding box center [449, 130] width 9 height 5
click at [445, 122] on input "Filter by value:" at bounding box center [414, 118] width 79 height 13
type input "****"
click at [421, 145] on span "PAC Compressor Speed" at bounding box center [415, 141] width 58 height 6
click at [393, 216] on input "**" at bounding box center [396, 220] width 34 height 10
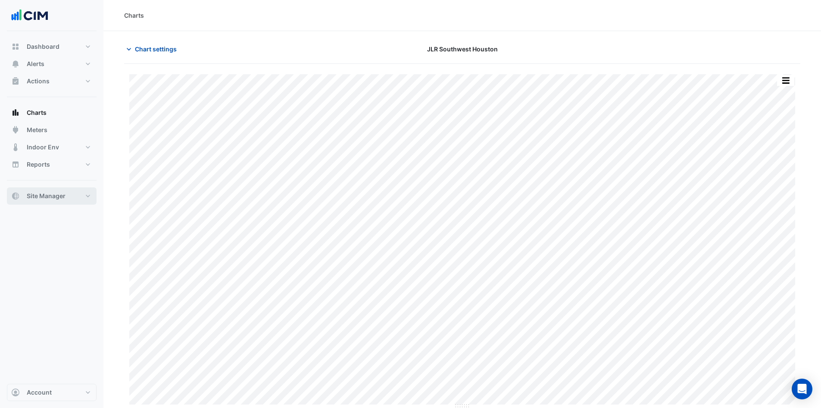
click at [92, 195] on button "Site Manager" at bounding box center [52, 195] width 90 height 17
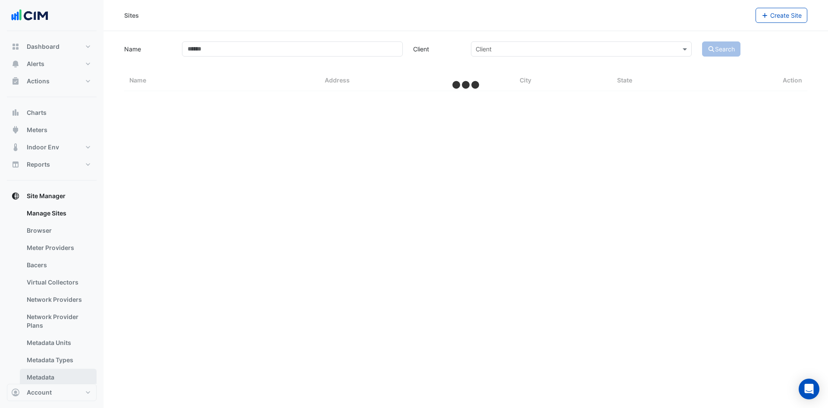
click at [50, 373] on link "Metadata" at bounding box center [58, 376] width 77 height 17
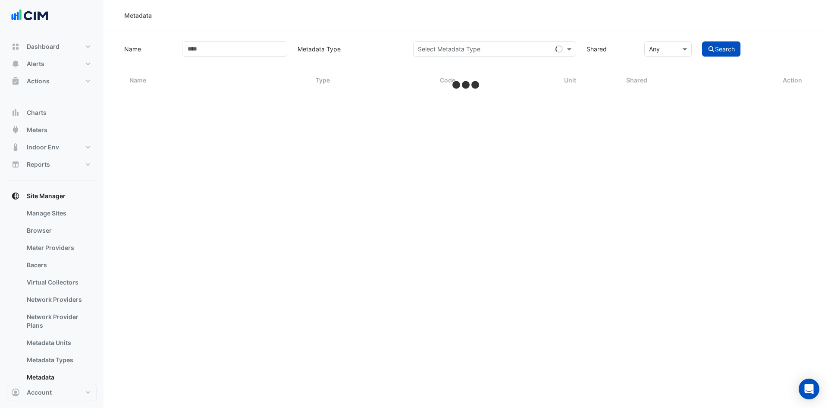
select select "***"
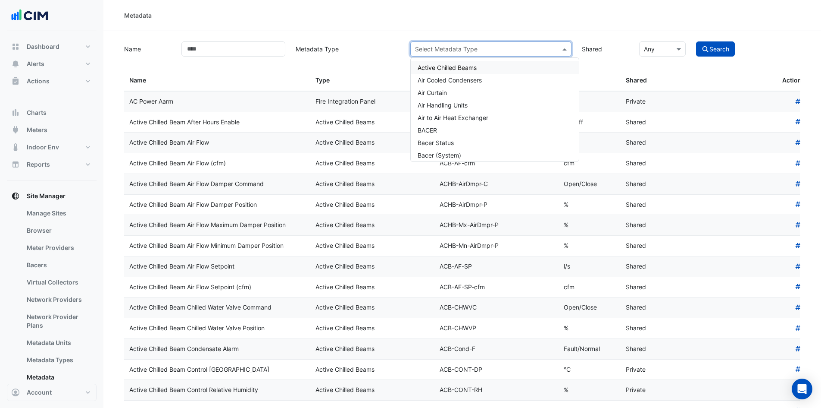
click at [471, 47] on input "text" at bounding box center [482, 49] width 135 height 9
type input "***"
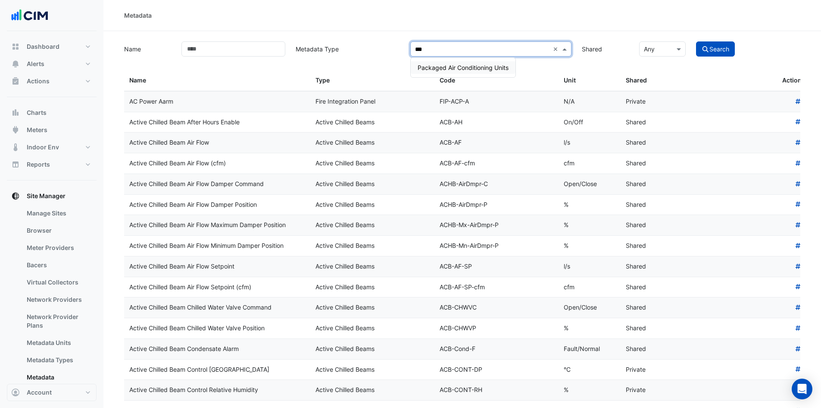
click at [458, 69] on span "Packaged Air Conditioning Units" at bounding box center [463, 67] width 91 height 7
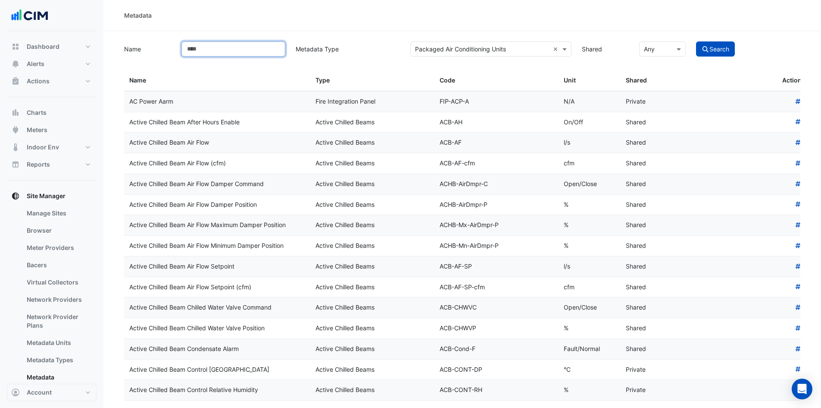
click at [256, 54] on input "Name" at bounding box center [234, 48] width 104 height 15
type input "****"
click at [696, 41] on button "Search" at bounding box center [715, 48] width 39 height 15
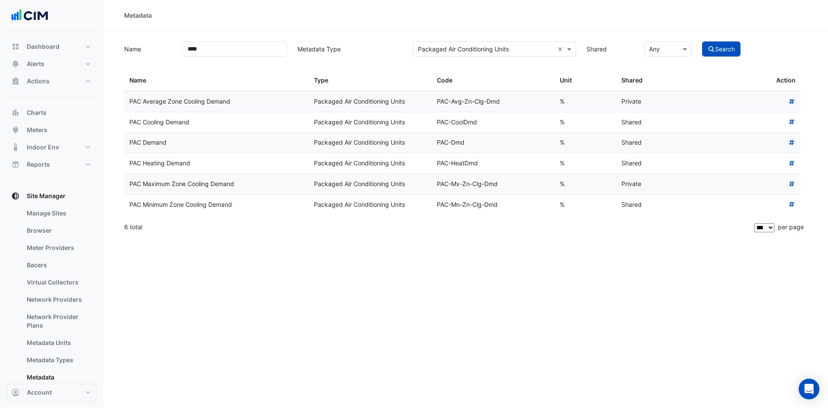
click at [201, 125] on div "PAC Cooling Demand" at bounding box center [216, 122] width 174 height 10
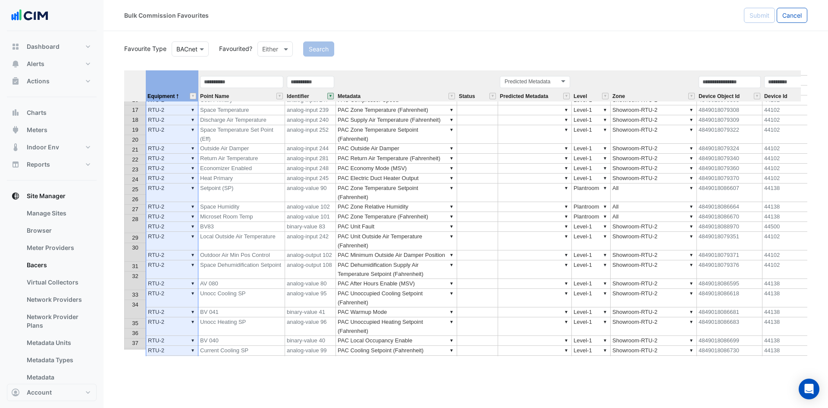
scroll to position [129, 0]
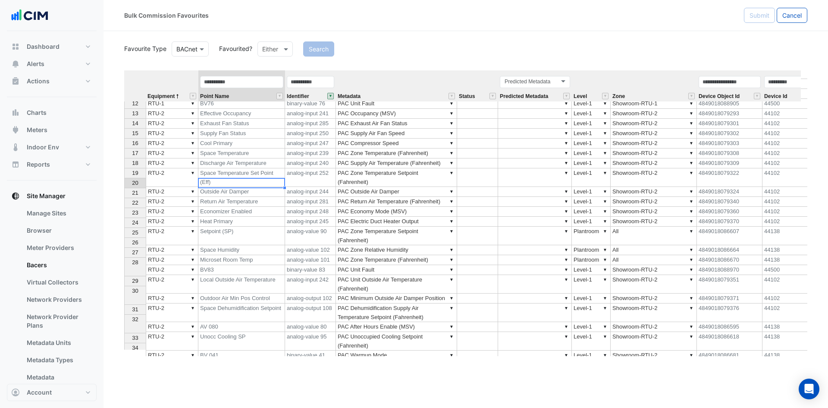
click at [259, 187] on td "Outside Air Damper" at bounding box center [241, 192] width 87 height 10
click at [269, 293] on td "Outdoor Air Min Pos Control" at bounding box center [241, 298] width 87 height 10
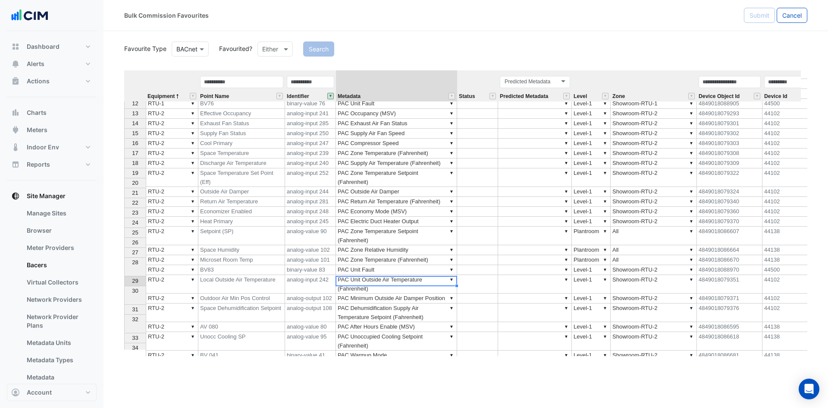
click at [383, 293] on td "▼ PAC Minimum Outside Air Damper Position" at bounding box center [396, 298] width 121 height 10
click at [353, 95] on span "Metadata" at bounding box center [349, 97] width 23 height 6
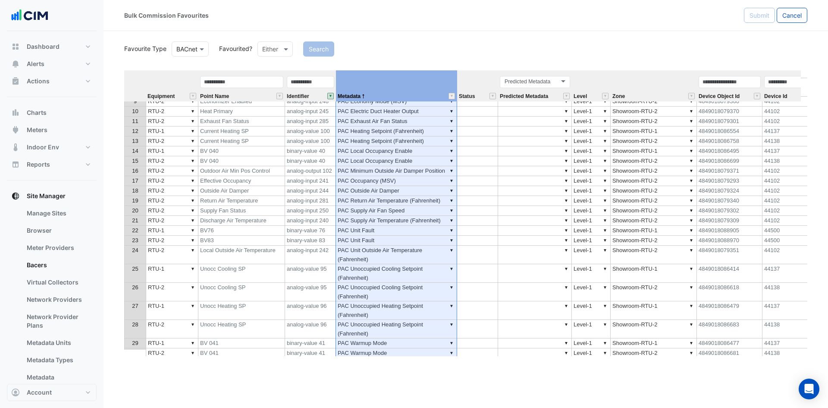
scroll to position [86, 0]
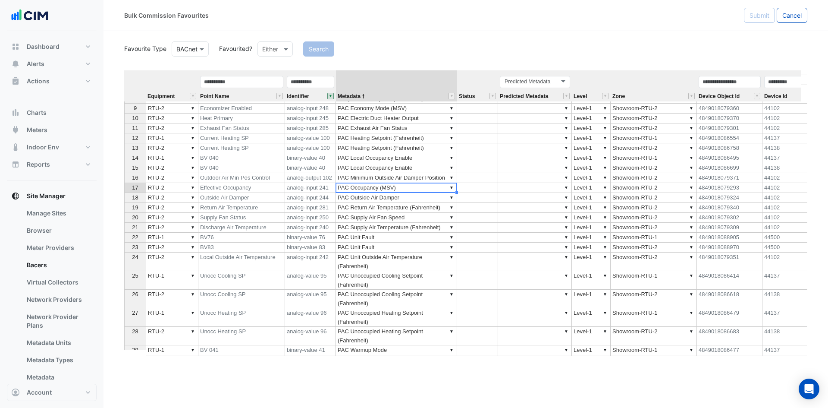
click at [401, 186] on td "▼ PAC Occupancy (MSV)" at bounding box center [396, 188] width 121 height 10
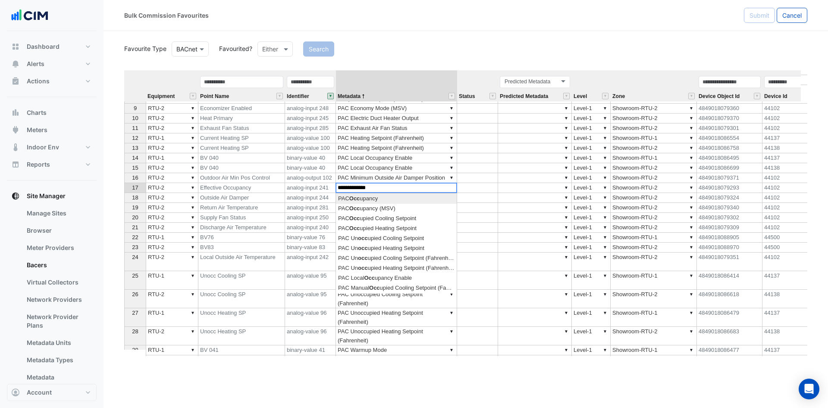
click at [387, 200] on div "Equipment Point Name Identifier Metadata Status Predicted Metadata Level Zone D…" at bounding box center [465, 212] width 683 height 285
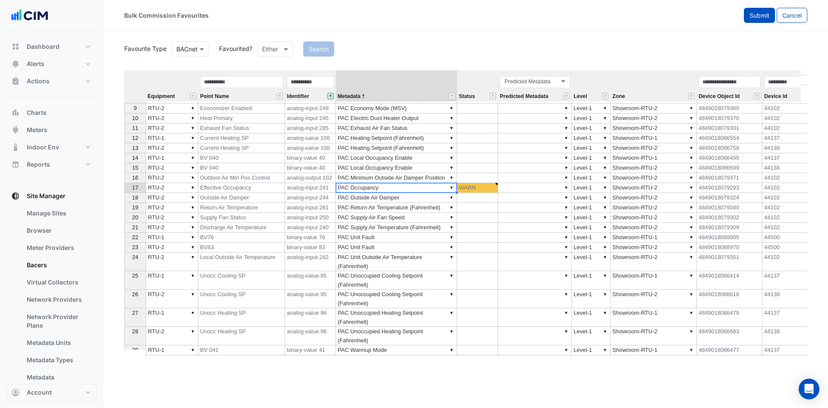
type textarea "**********"
click at [749, 12] on span "Submit" at bounding box center [759, 15] width 20 height 7
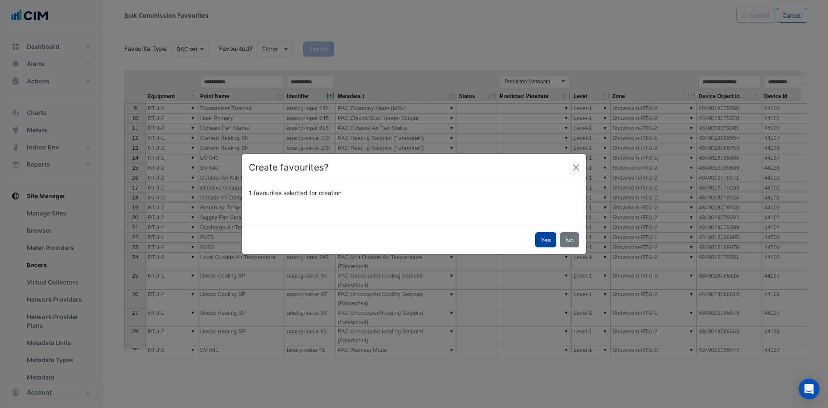
click at [540, 244] on button "Yes" at bounding box center [545, 239] width 21 height 15
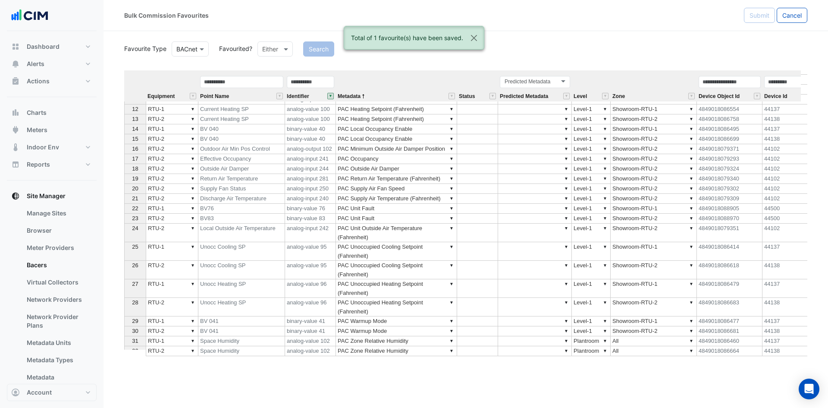
scroll to position [0, 0]
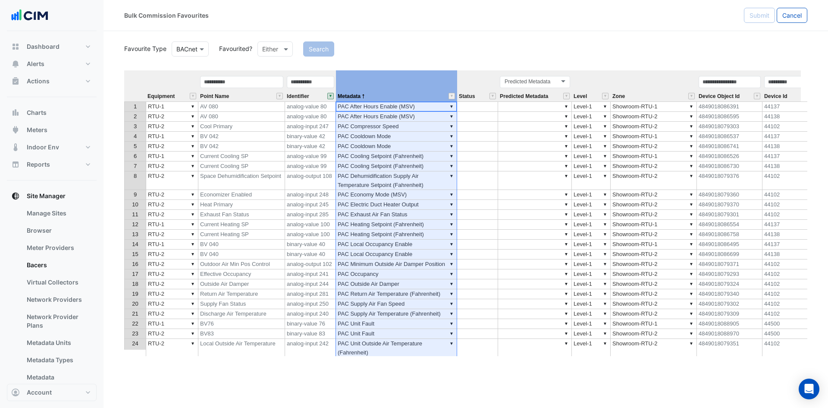
click at [411, 83] on th "Metadata" at bounding box center [396, 85] width 121 height 31
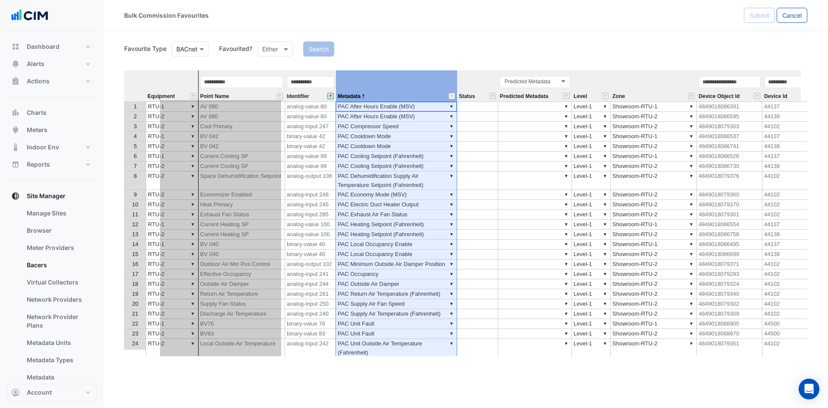
drag, startPoint x: 395, startPoint y: 74, endPoint x: 218, endPoint y: 88, distance: 177.8
click at [218, 91] on tr "Equipment Point Name Identifier Metadata Status Predicted Metadata Predicted Me…" at bounding box center [588, 85] width 929 height 31
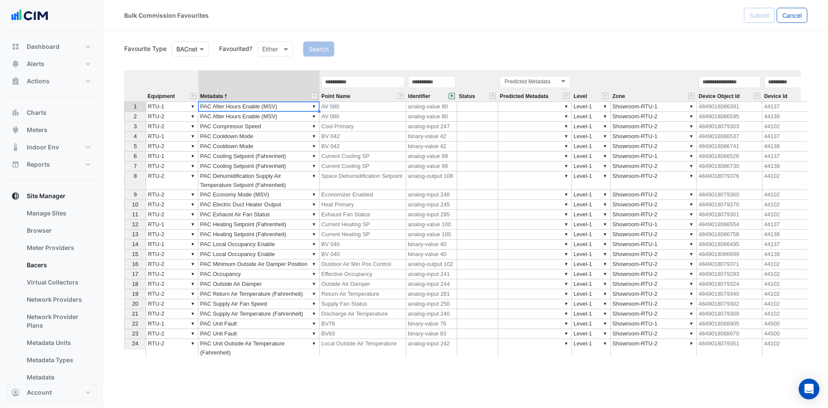
click at [296, 108] on td "▼ PAC After Hours Enable (MSV)" at bounding box center [258, 106] width 121 height 10
click at [273, 117] on div "Equipment Metadata Point Name Identifier Status Predicted Metadata Level Zone D…" at bounding box center [465, 212] width 683 height 285
type textarea "**********"
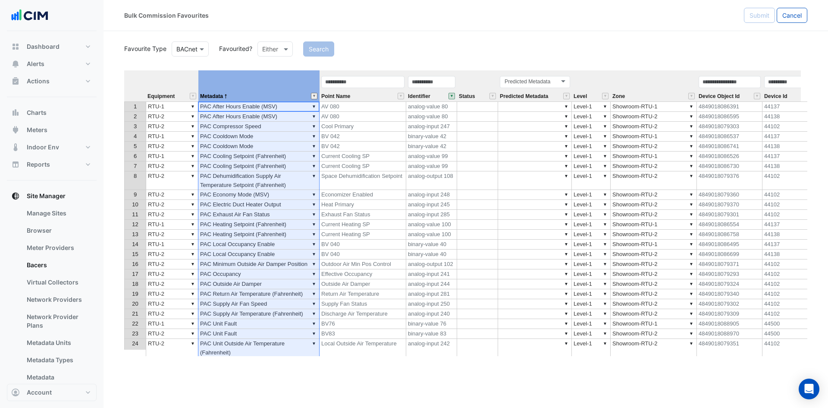
click at [313, 95] on button "" at bounding box center [314, 96] width 6 height 6
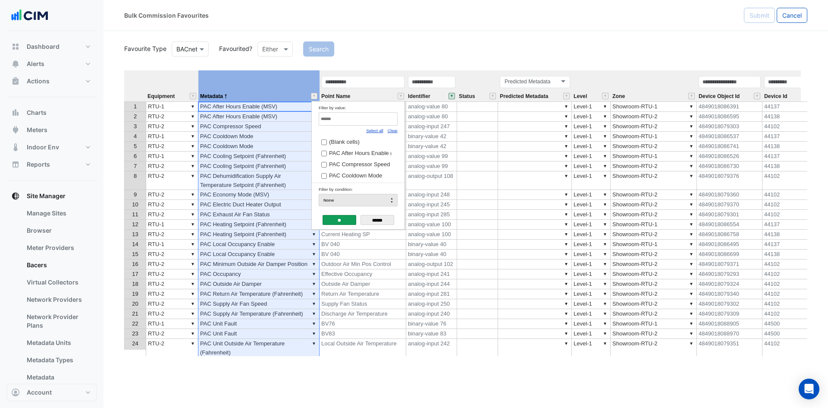
click at [395, 129] on link "Clear" at bounding box center [393, 130] width 10 height 5
click at [366, 111] on div "Filter by value:" at bounding box center [358, 107] width 79 height 9
click at [365, 117] on input "Filter by value:" at bounding box center [358, 118] width 79 height 13
type input "***"
click at [380, 152] on span "PAC Cooling Setpoint (Fahrenheit)" at bounding box center [372, 153] width 86 height 6
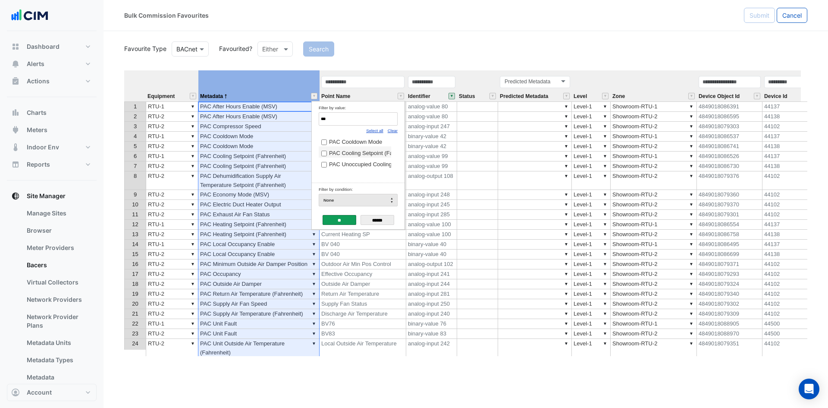
click at [341, 219] on input "**" at bounding box center [340, 220] width 34 height 10
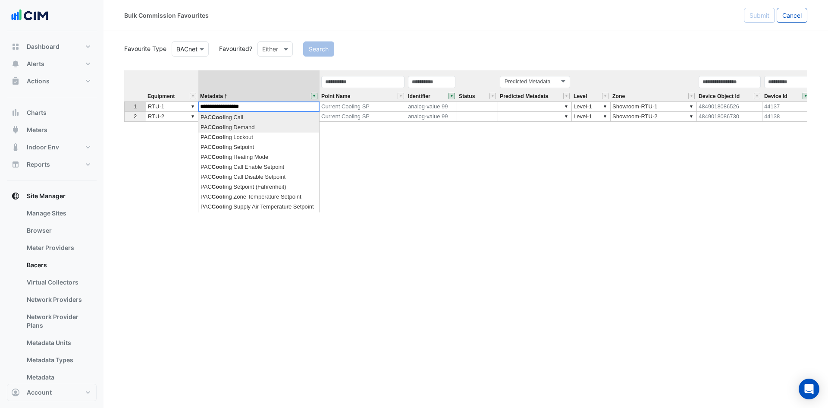
click at [261, 126] on div "**********" at bounding box center [465, 212] width 683 height 285
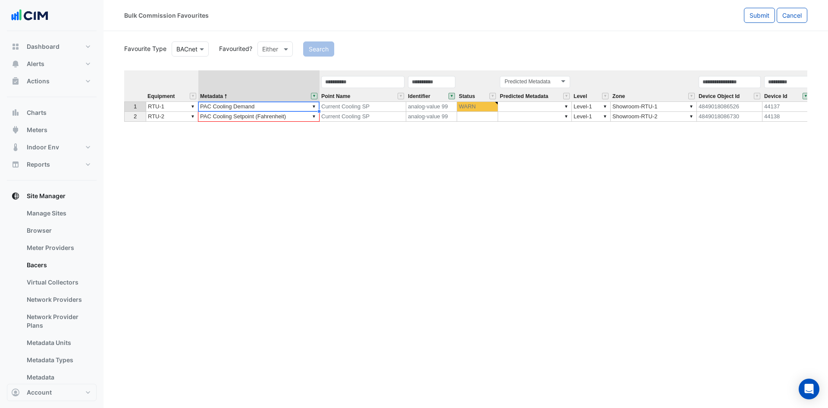
drag, startPoint x: 319, startPoint y: 112, endPoint x: 319, endPoint y: 119, distance: 7.8
click at [124, 122] on div at bounding box center [124, 122] width 0 height 0
type textarea "**********"
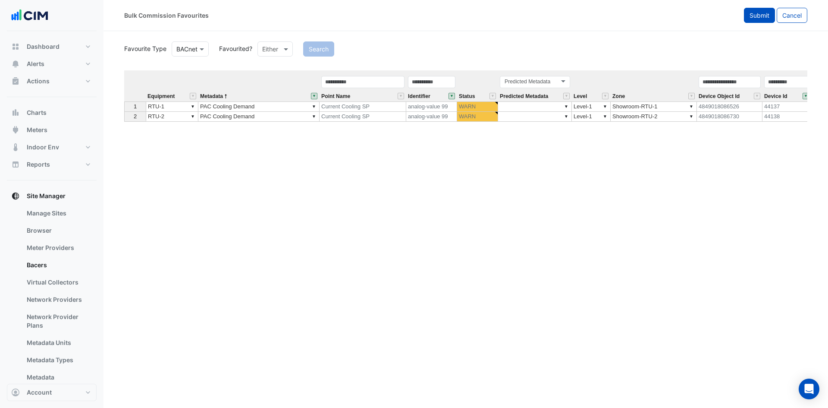
click at [761, 17] on span "Submit" at bounding box center [759, 15] width 20 height 7
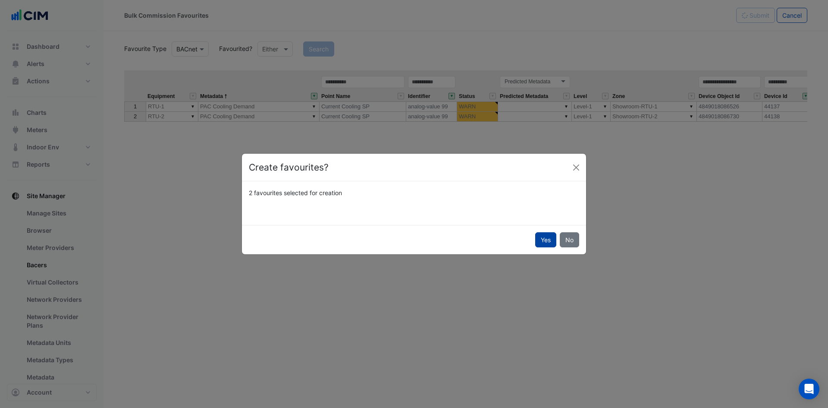
click at [545, 239] on button "Yes" at bounding box center [545, 239] width 21 height 15
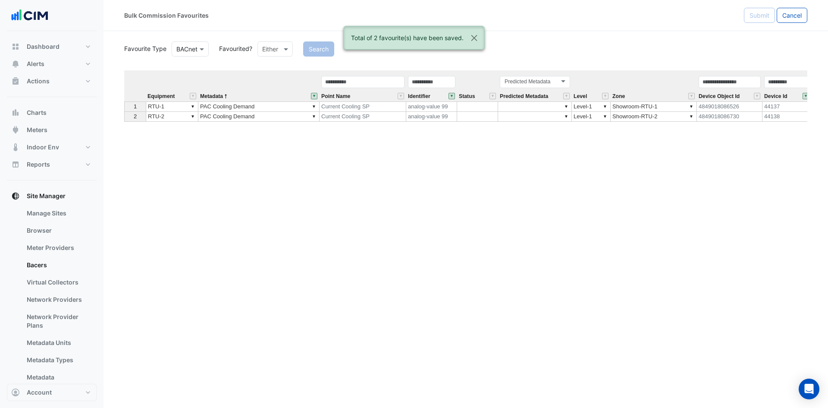
click at [314, 96] on button "" at bounding box center [314, 96] width 6 height 6
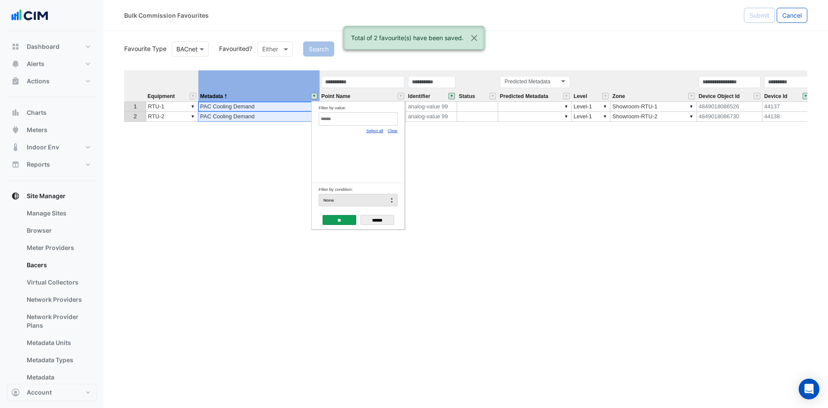
click at [354, 116] on input "Filter by value:" at bounding box center [358, 118] width 79 height 13
type input "***"
click at [466, 163] on div "Equipment Metadata Point Name Identifier Status Predicted Metadata Level Zone D…" at bounding box center [465, 212] width 683 height 285
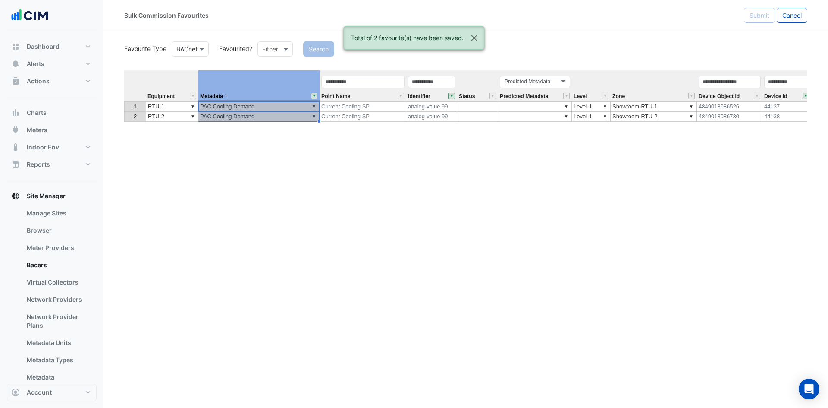
click at [317, 96] on button "" at bounding box center [314, 96] width 6 height 6
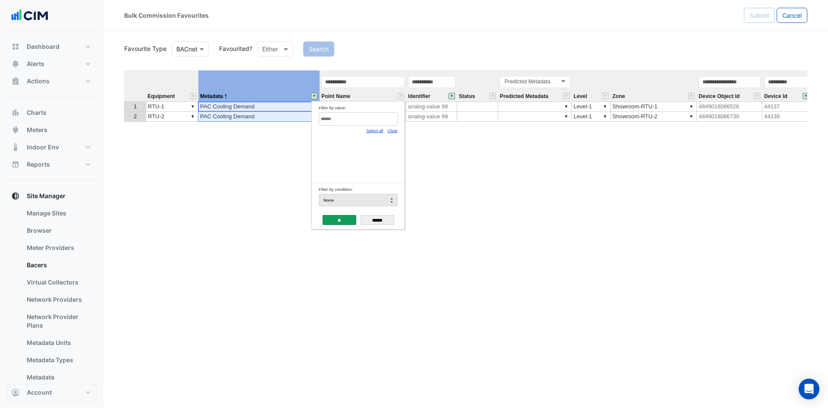
click at [387, 131] on div "Select all Clear" at bounding box center [358, 129] width 79 height 9
click at [373, 131] on link "Select all" at bounding box center [374, 130] width 17 height 5
click at [336, 221] on input "**" at bounding box center [340, 220] width 34 height 10
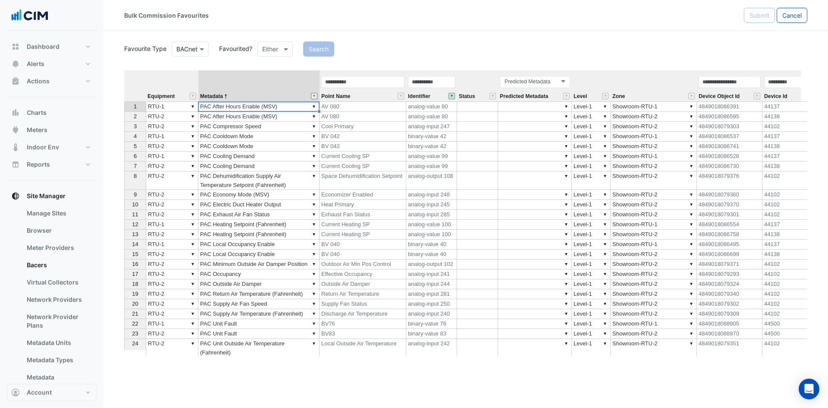
click at [315, 96] on button "" at bounding box center [314, 96] width 6 height 6
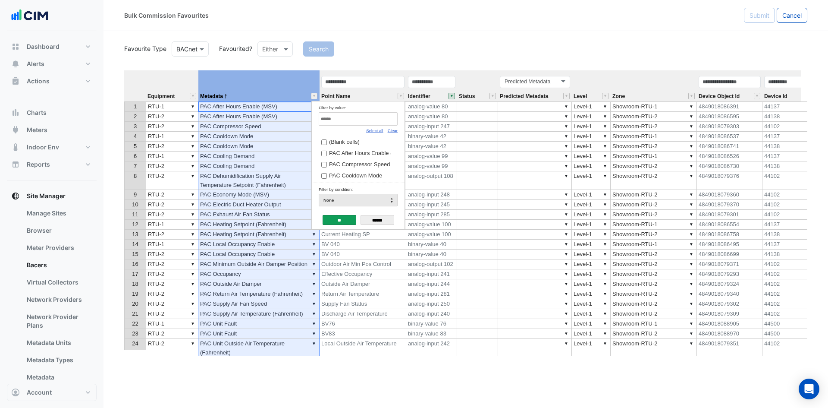
click at [394, 130] on link "Clear" at bounding box center [393, 130] width 10 height 5
click at [369, 114] on input "Filter by value:" at bounding box center [358, 118] width 79 height 13
type input "***"
click at [358, 156] on span "PAC Heating Setpoint (Fahrenheit)" at bounding box center [372, 153] width 86 height 6
click at [342, 219] on input "**" at bounding box center [340, 220] width 34 height 10
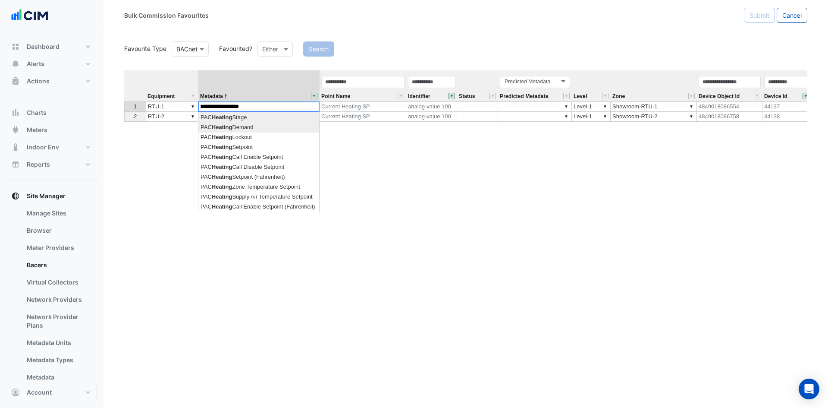
click at [285, 127] on div "**********" at bounding box center [465, 212] width 683 height 285
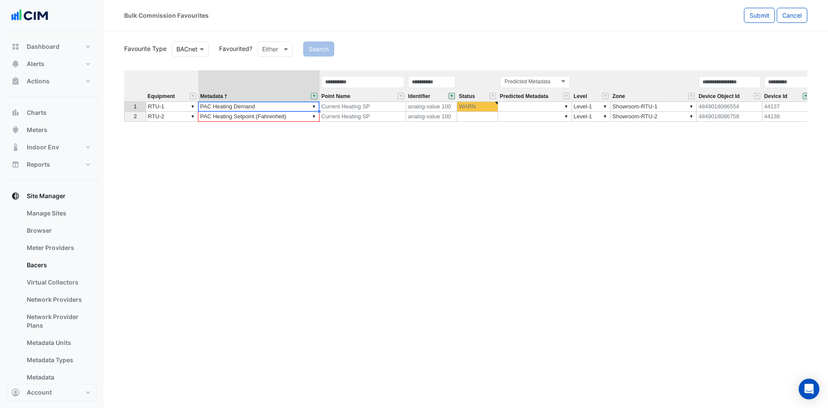
click at [124, 117] on div "Equipment Metadata Point Name Identifier Status Predicted Metadata Level Zone D…" at bounding box center [124, 95] width 0 height 51
type textarea "**********"
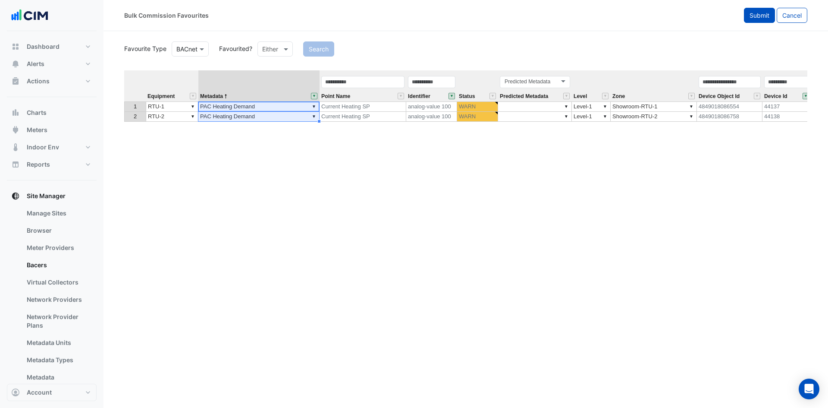
click at [755, 11] on button "Submit" at bounding box center [759, 15] width 31 height 15
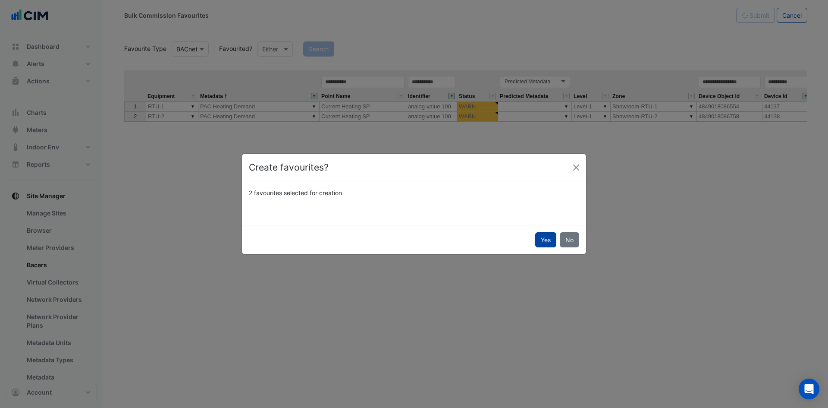
click at [546, 238] on button "Yes" at bounding box center [545, 239] width 21 height 15
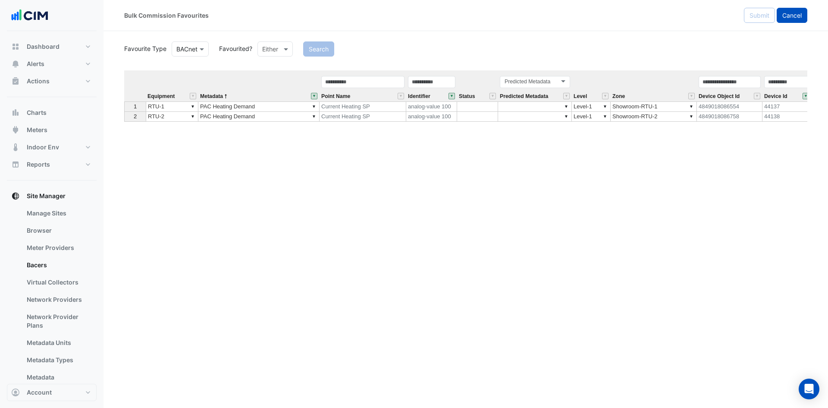
click at [785, 16] on span "Cancel" at bounding box center [791, 15] width 19 height 7
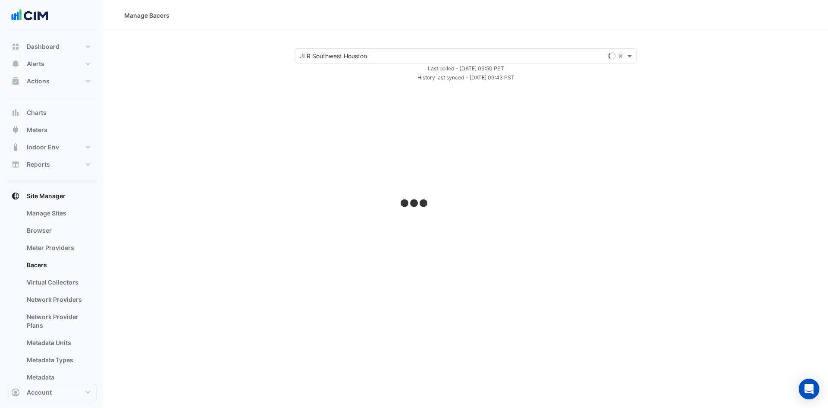
select select "***"
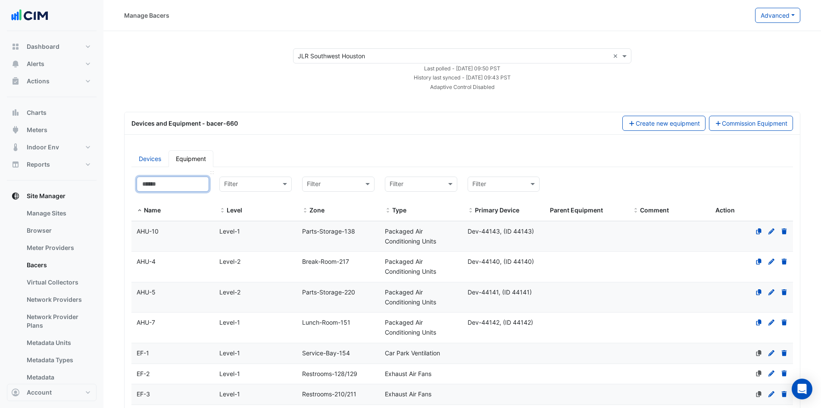
click at [191, 183] on input at bounding box center [173, 183] width 72 height 15
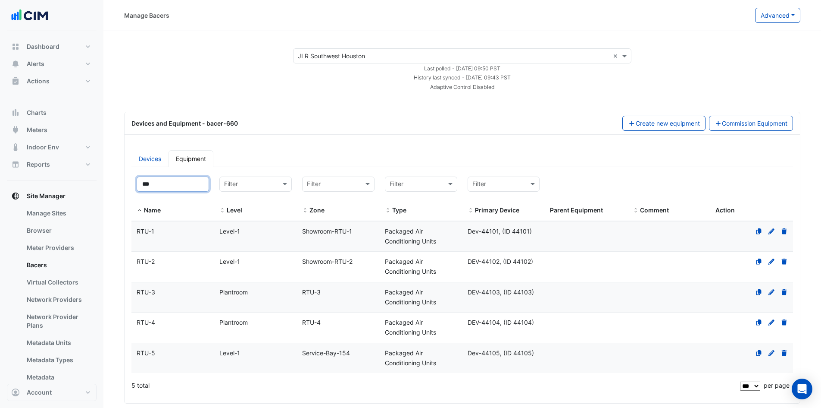
type input "***"
click at [150, 241] on datatable-body-cell "Name RTU-1" at bounding box center [173, 236] width 83 height 30
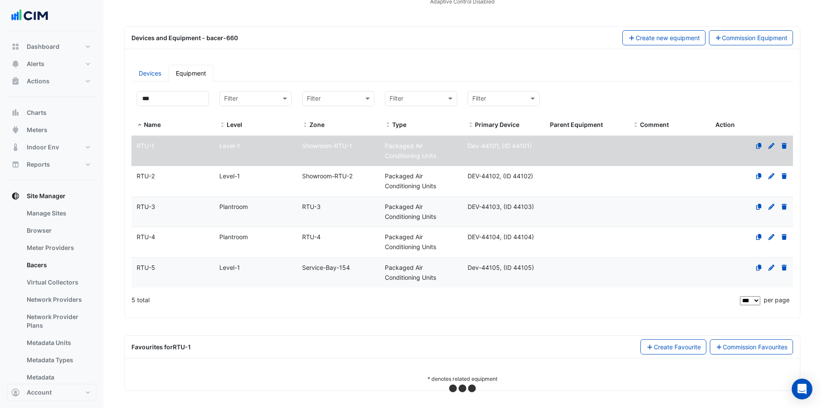
scroll to position [85, 0]
select select "***"
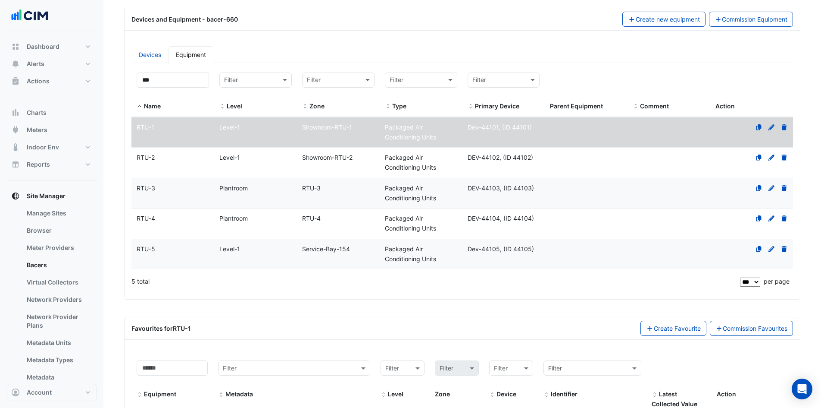
scroll to position [301, 0]
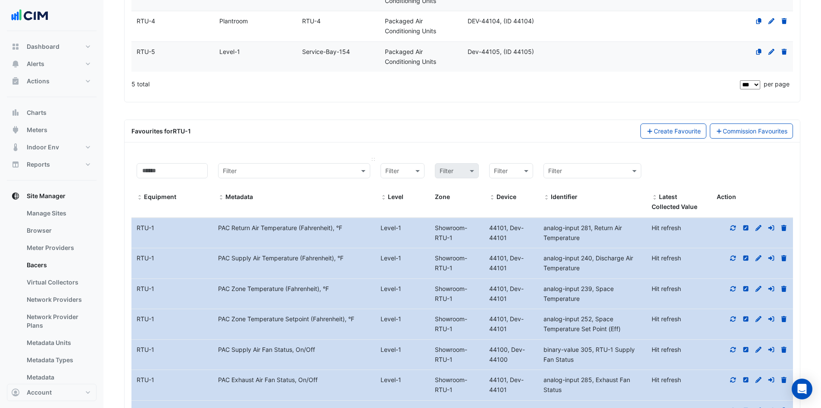
click at [219, 196] on span at bounding box center [221, 197] width 6 height 7
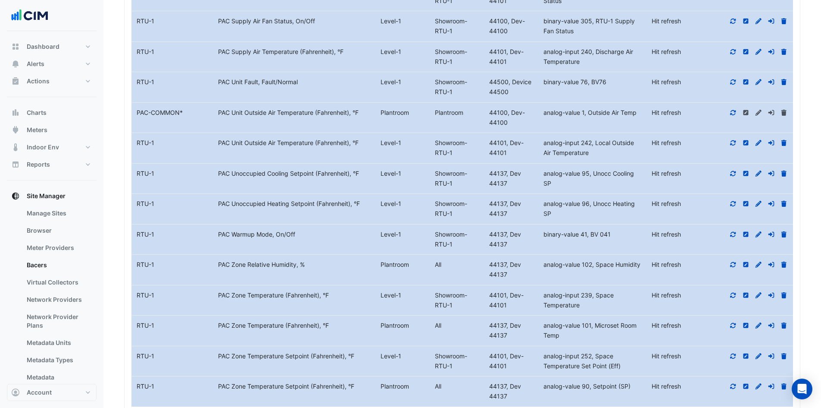
scroll to position [1141, 0]
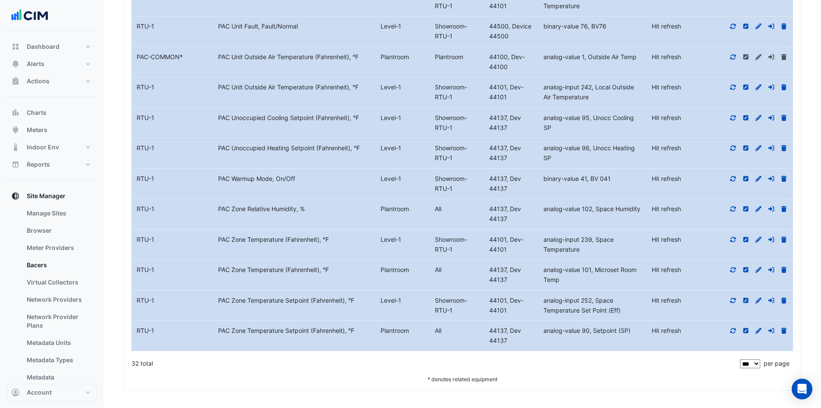
click at [733, 237] on icon at bounding box center [734, 238] width 6 height 5
click at [734, 269] on icon at bounding box center [734, 270] width 8 height 6
click at [735, 300] on icon at bounding box center [734, 300] width 8 height 6
click at [729, 326] on div at bounding box center [753, 331] width 82 height 10
click at [733, 329] on icon at bounding box center [734, 330] width 8 height 6
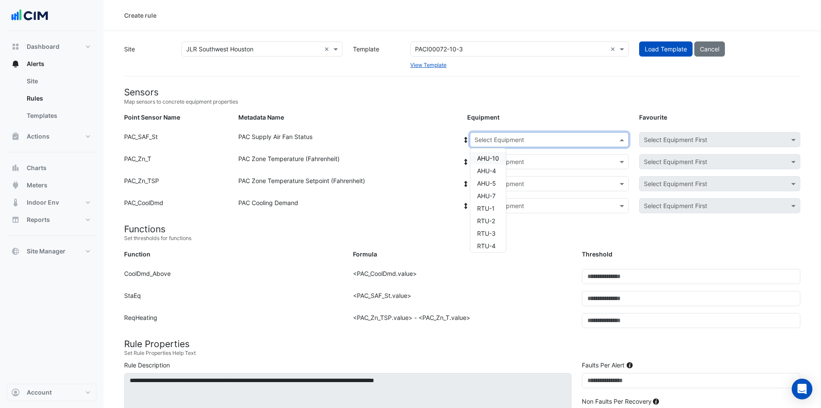
click at [624, 140] on span at bounding box center [623, 139] width 11 height 9
click at [489, 204] on span "RTU-1" at bounding box center [486, 207] width 18 height 7
click at [623, 162] on span at bounding box center [623, 161] width 11 height 9
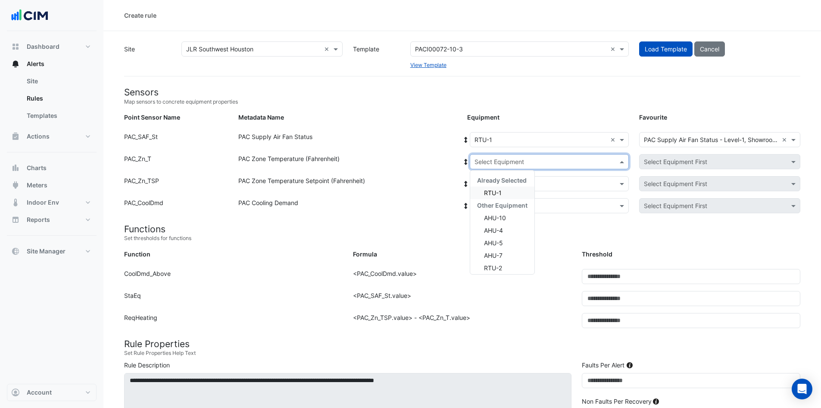
click at [498, 194] on span "RTU-1" at bounding box center [493, 192] width 18 height 7
click at [578, 182] on input "text" at bounding box center [541, 183] width 132 height 9
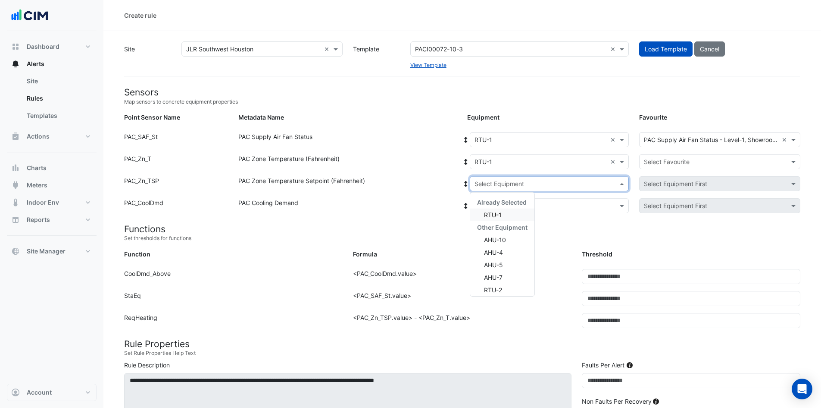
click at [516, 215] on div "RTU-1" at bounding box center [502, 214] width 64 height 13
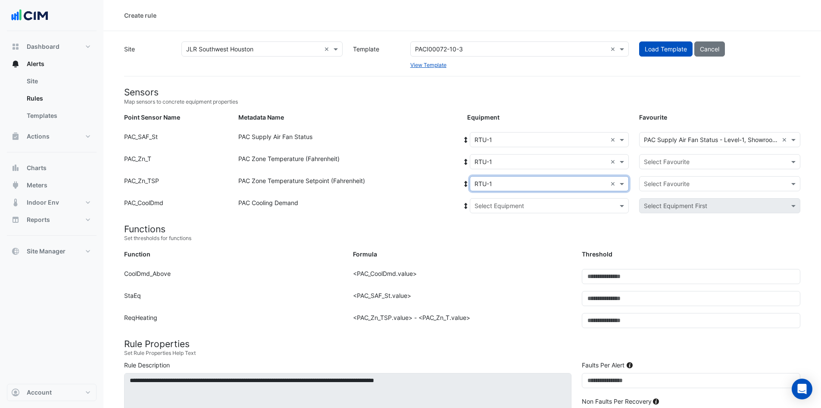
click at [580, 207] on input "text" at bounding box center [541, 205] width 132 height 9
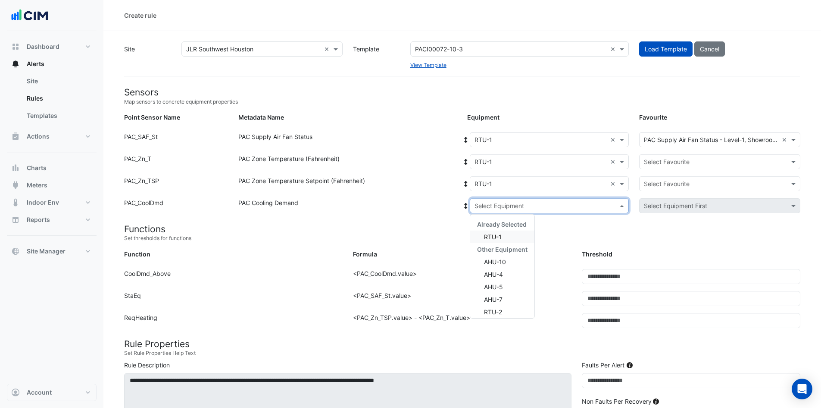
click at [514, 235] on div "RTU-1" at bounding box center [502, 236] width 64 height 13
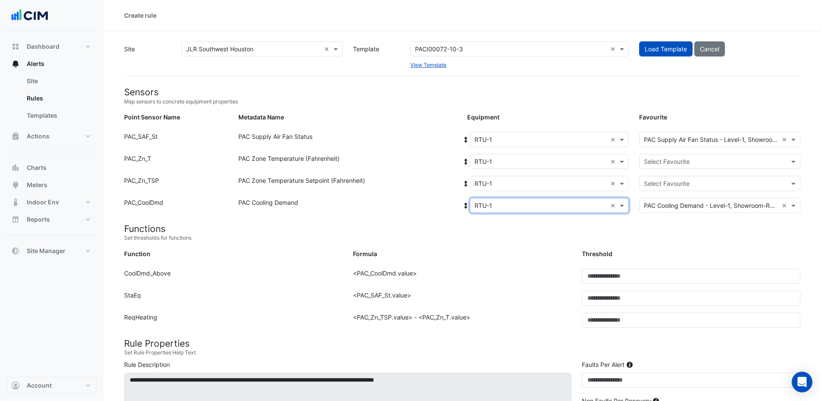
click at [713, 160] on input "text" at bounding box center [711, 161] width 135 height 9
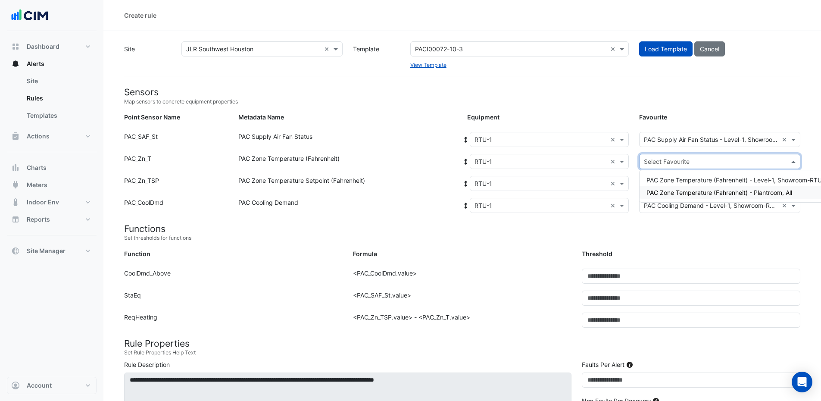
click at [786, 195] on span "PAC Zone Temperature (Fahrenheit) - Plantroom, All" at bounding box center [720, 192] width 146 height 7
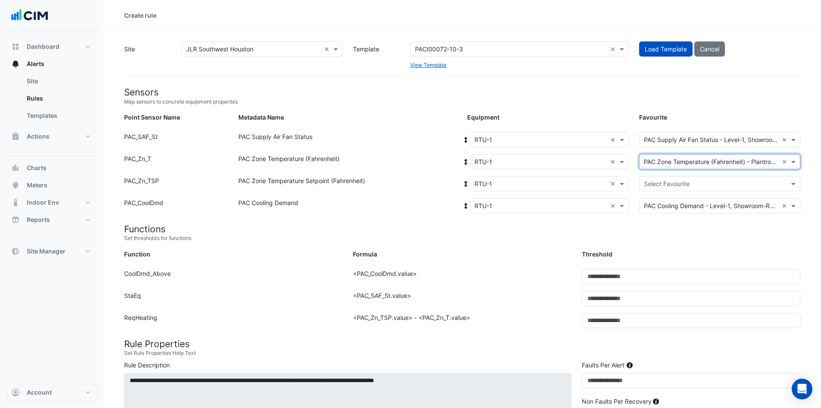
click at [761, 185] on input "text" at bounding box center [711, 183] width 135 height 9
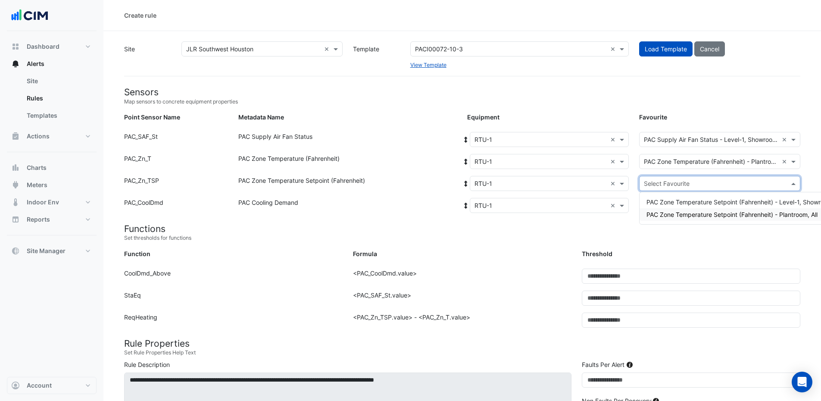
click at [759, 217] on span "PAC Zone Temperature Setpoint (Fahrenheit) - Plantroom, All" at bounding box center [732, 214] width 171 height 7
click at [792, 161] on span at bounding box center [795, 161] width 11 height 9
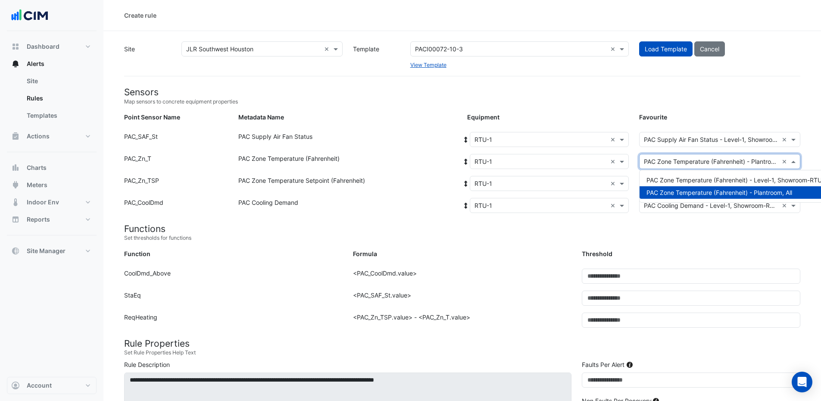
click at [798, 189] on div "PAC Zone Temperature (Fahrenheit) - Plantroom, All" at bounding box center [737, 192] width 195 height 13
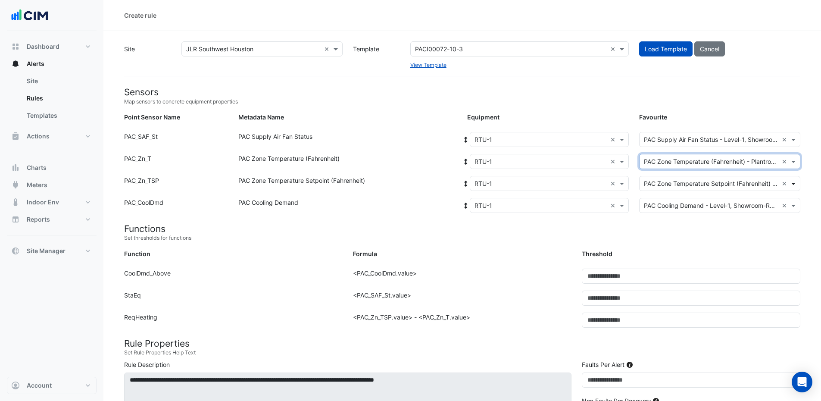
click at [797, 183] on span at bounding box center [795, 183] width 11 height 9
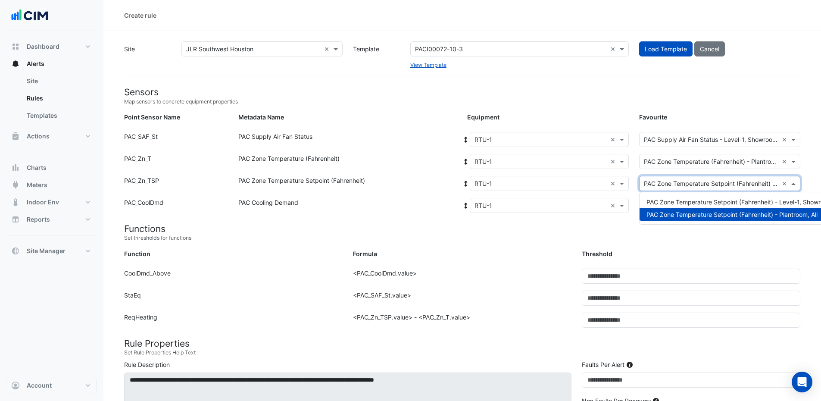
click at [787, 214] on span "PAC Zone Temperature Setpoint (Fahrenheit) - Plantroom, All" at bounding box center [732, 214] width 171 height 7
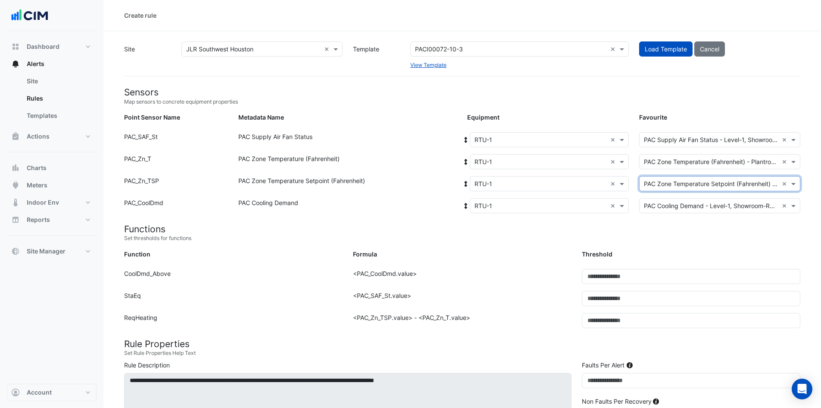
click at [767, 242] on form "Sensors Map sensors to concrete equipment properties Point Sensor Name Metadata…" at bounding box center [462, 395] width 677 height 616
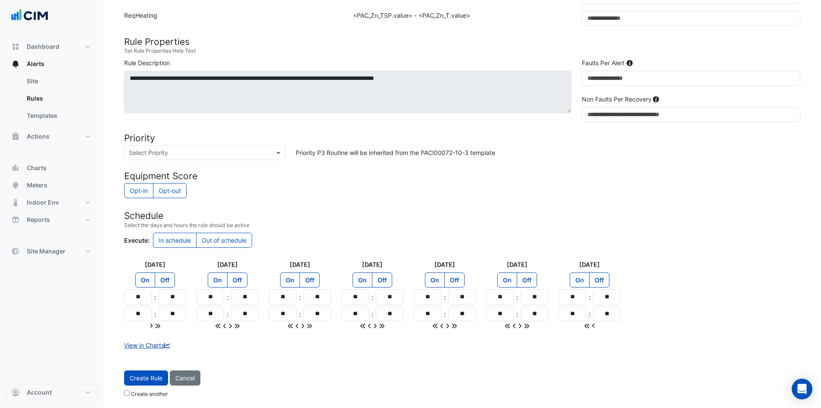
scroll to position [302, 0]
click at [153, 376] on span "Create Rule" at bounding box center [146, 376] width 33 height 7
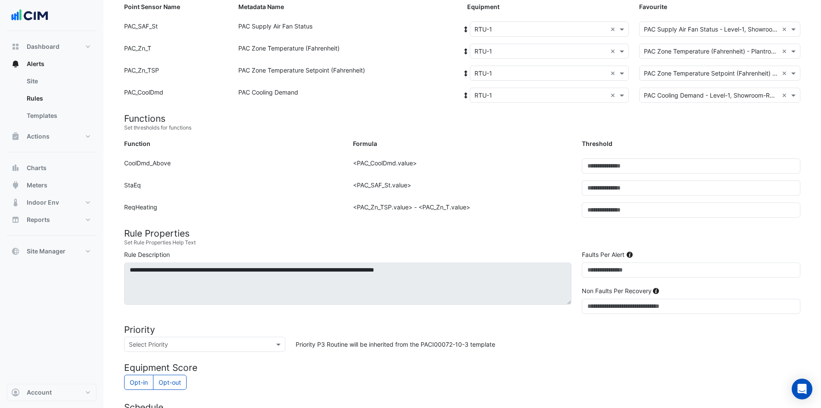
scroll to position [87, 0]
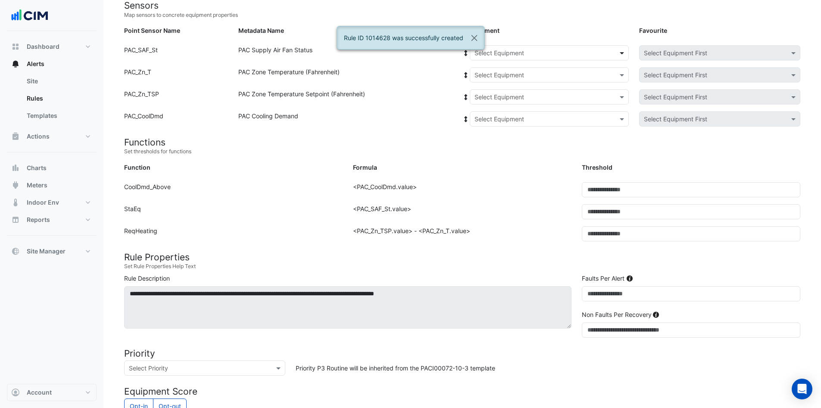
click at [619, 53] on span at bounding box center [623, 52] width 11 height 9
click at [489, 122] on span "RTU-1" at bounding box center [486, 121] width 18 height 7
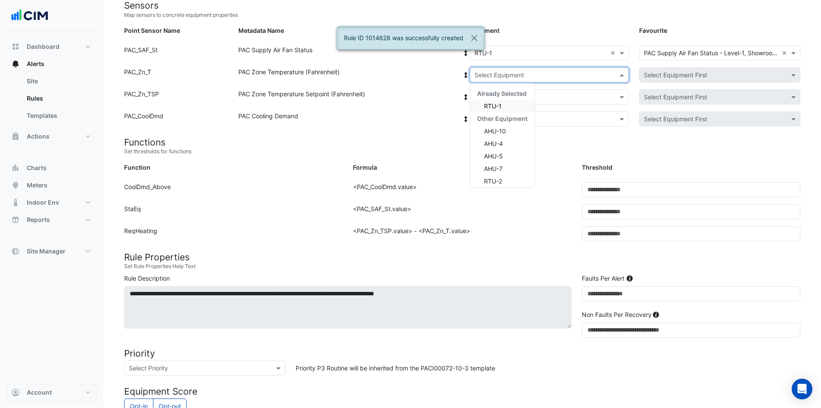
click at [560, 76] on input "text" at bounding box center [541, 75] width 132 height 9
click at [513, 105] on div "RTU-1" at bounding box center [502, 106] width 64 height 13
click at [529, 95] on input "text" at bounding box center [541, 97] width 132 height 9
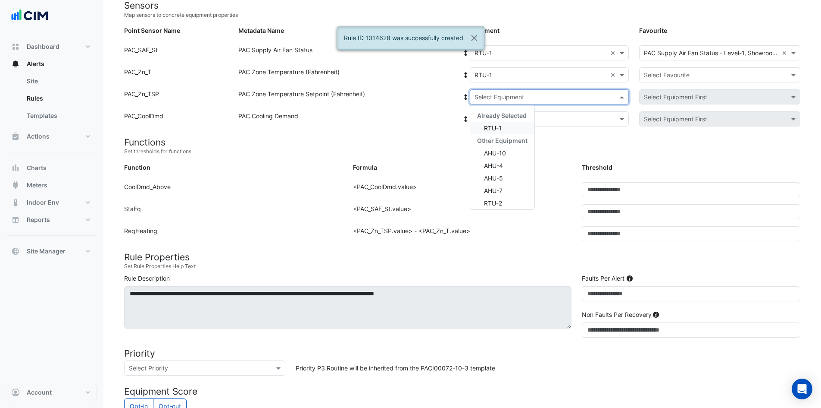
click at [508, 128] on div "RTU-1" at bounding box center [502, 128] width 64 height 13
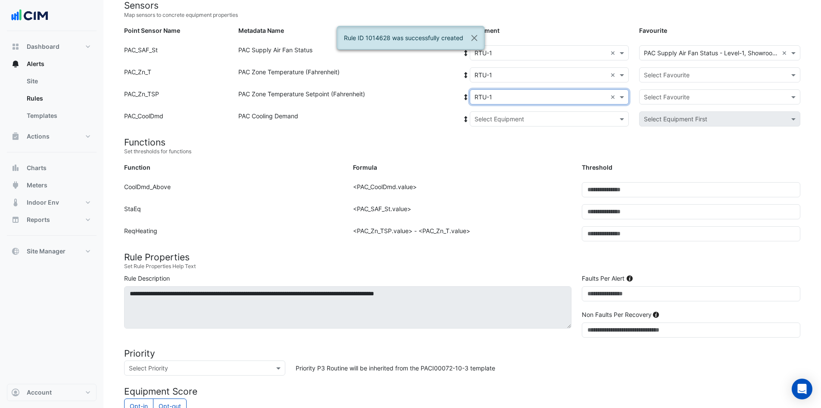
click at [516, 117] on input "text" at bounding box center [541, 119] width 132 height 9
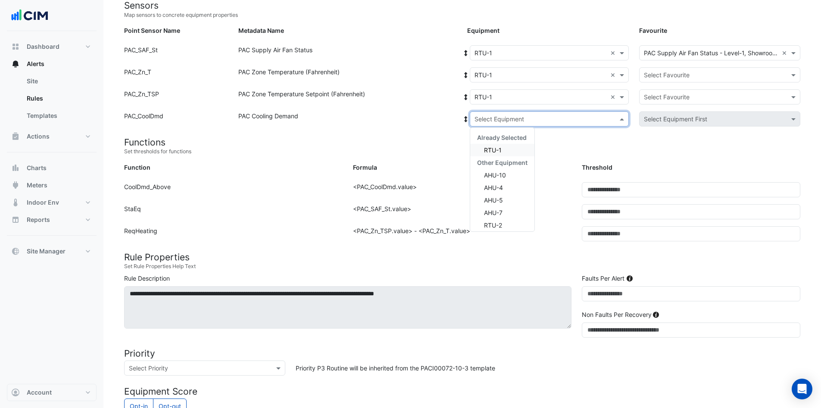
click at [499, 151] on span "RTU-1" at bounding box center [493, 149] width 18 height 7
click at [660, 76] on input "text" at bounding box center [711, 75] width 135 height 9
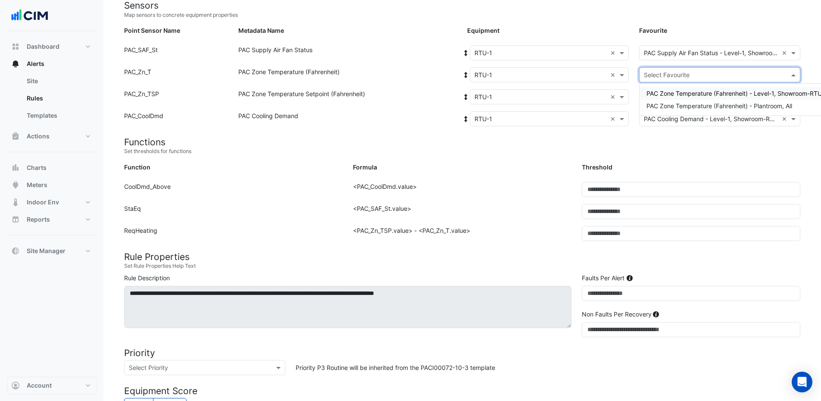
click at [694, 91] on span "PAC Zone Temperature (Fahrenheit) - Level-1, Showroom-RTU-1" at bounding box center [737, 93] width 181 height 7
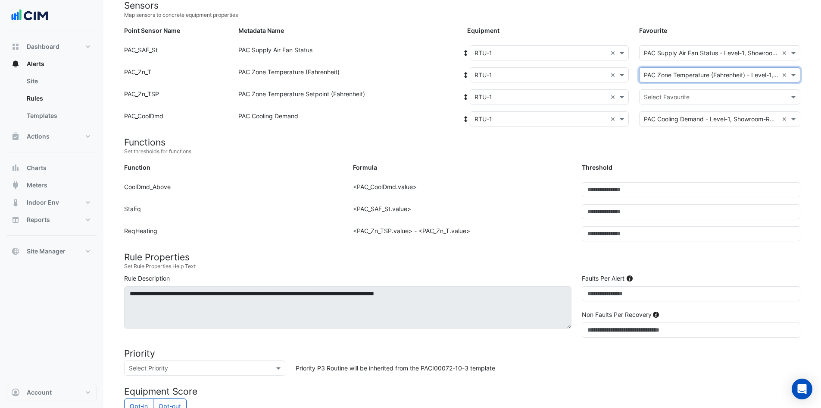
click at [684, 105] on div "Equipment: Select Equipment × RTU-1 × Favourite: Select Favourite" at bounding box center [634, 98] width 344 height 19
click at [686, 96] on input "text" at bounding box center [711, 97] width 135 height 9
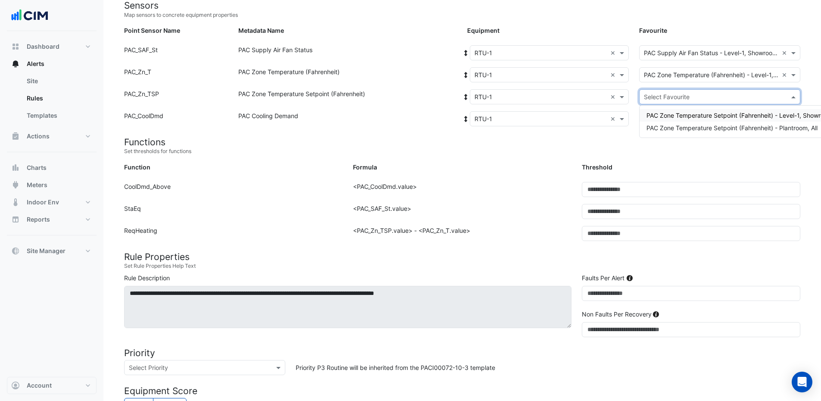
click at [677, 113] on span "PAC Zone Temperature Setpoint (Fahrenheit) - Level-1, Showroom-RTU-1" at bounding box center [750, 115] width 207 height 7
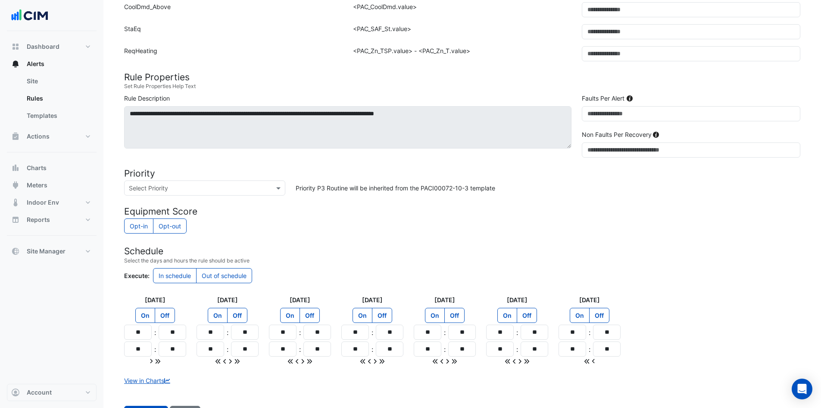
scroll to position [302, 0]
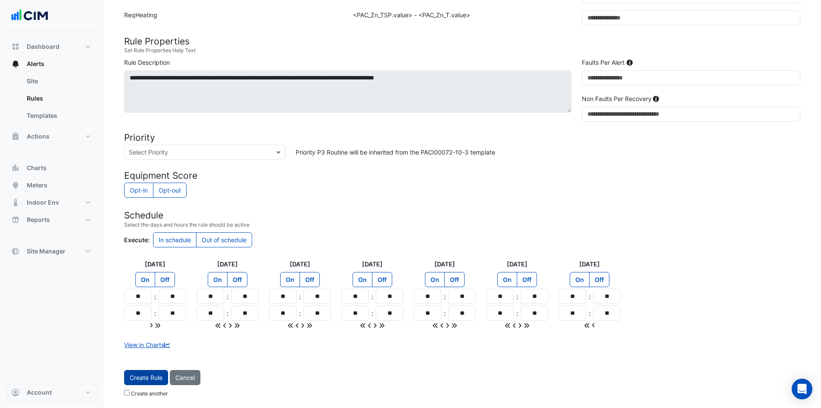
click at [152, 374] on span "Create Rule" at bounding box center [146, 376] width 33 height 7
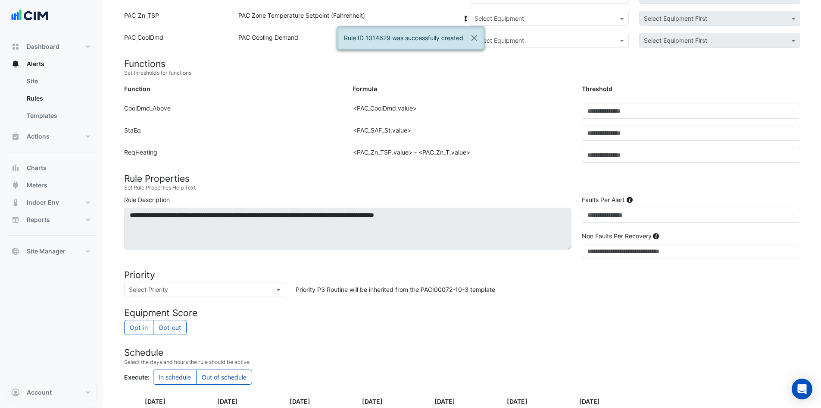
scroll to position [24, 0]
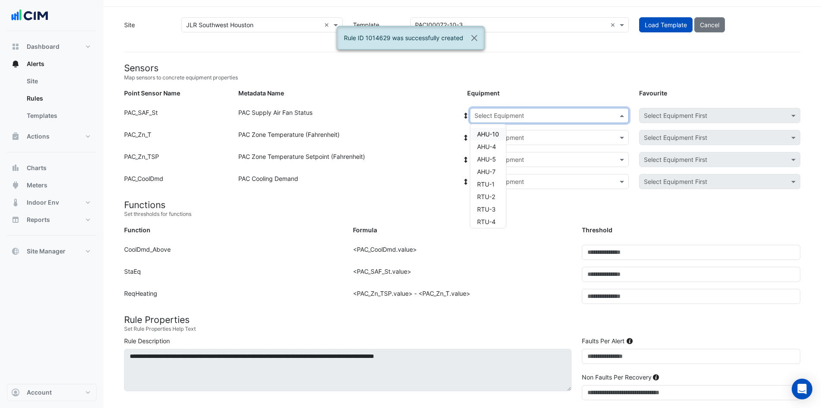
click at [585, 113] on input "text" at bounding box center [541, 115] width 132 height 9
click at [501, 194] on div "RTU-2" at bounding box center [488, 196] width 36 height 13
click at [548, 139] on input "text" at bounding box center [541, 137] width 132 height 9
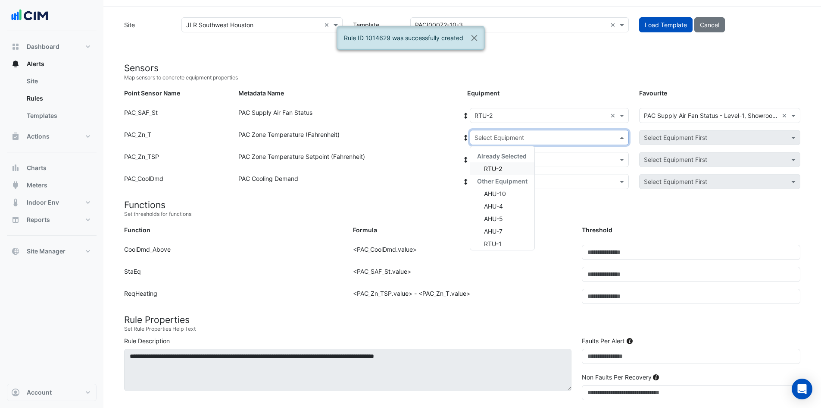
click at [519, 167] on div "RTU-2" at bounding box center [502, 168] width 64 height 13
click at [524, 157] on input "text" at bounding box center [541, 159] width 132 height 9
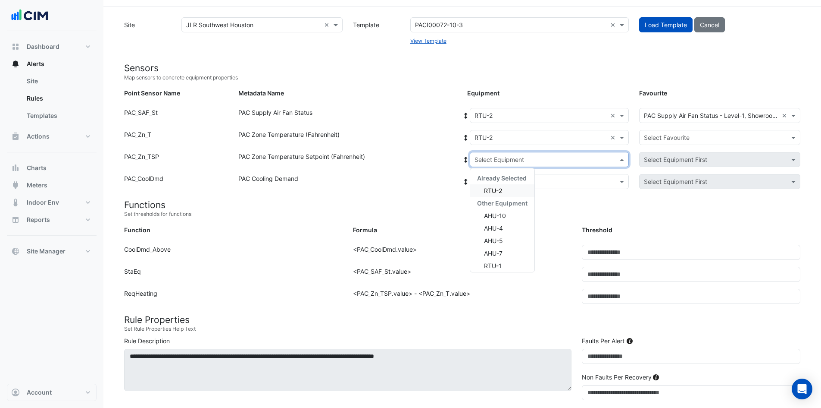
click at [506, 187] on div "RTU-2" at bounding box center [502, 190] width 64 height 13
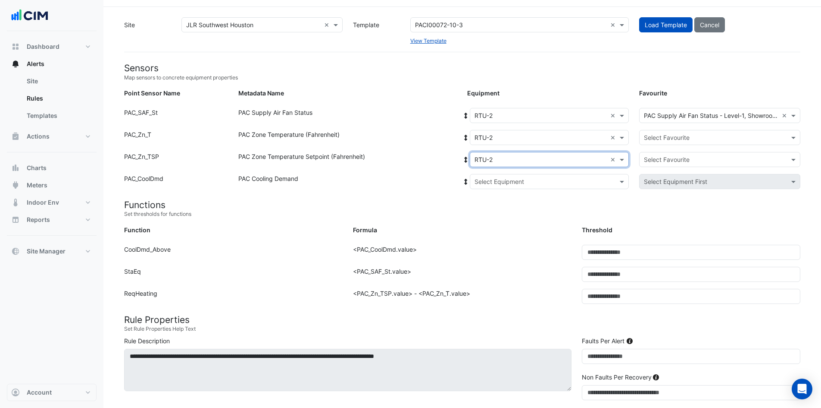
click at [520, 180] on input "text" at bounding box center [541, 181] width 132 height 9
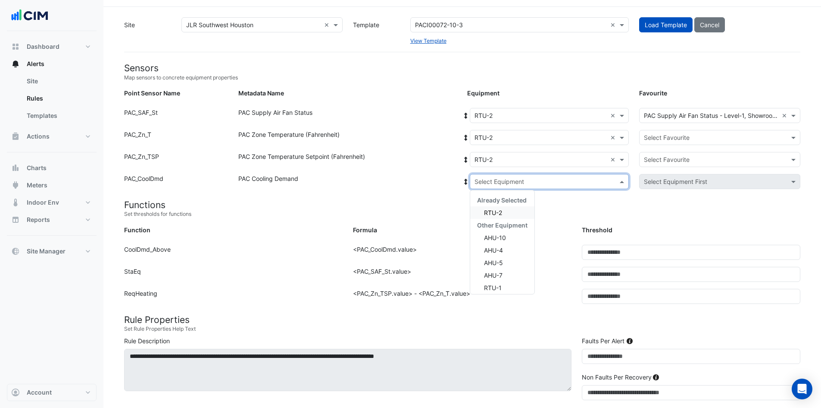
click at [495, 216] on div "RTU-2" at bounding box center [502, 212] width 64 height 13
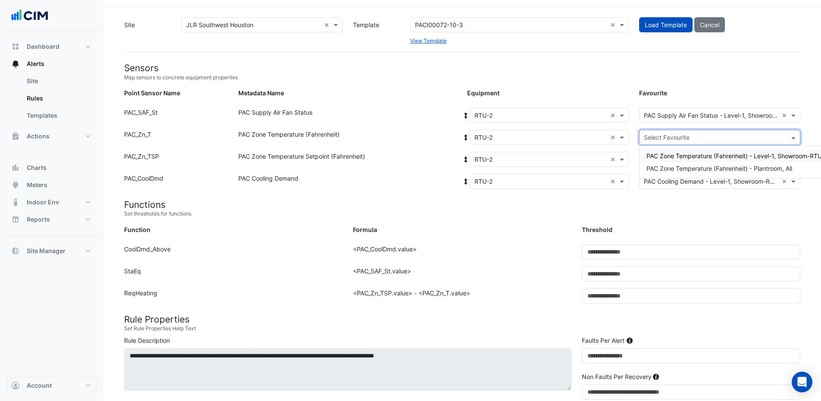
click at [679, 136] on input "text" at bounding box center [711, 137] width 135 height 9
click at [691, 156] on span "PAC Zone Temperature (Fahrenheit) - Level-1, Showroom-RTU-2" at bounding box center [738, 155] width 182 height 7
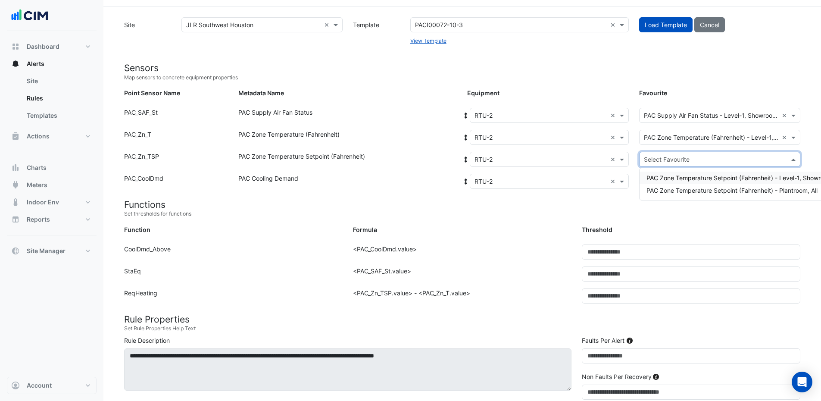
click at [689, 157] on input "text" at bounding box center [711, 159] width 135 height 9
click at [686, 181] on span "PAC Zone Temperature Setpoint (Fahrenheit) - Level-1, Showroom-RTU-2" at bounding box center [750, 177] width 207 height 7
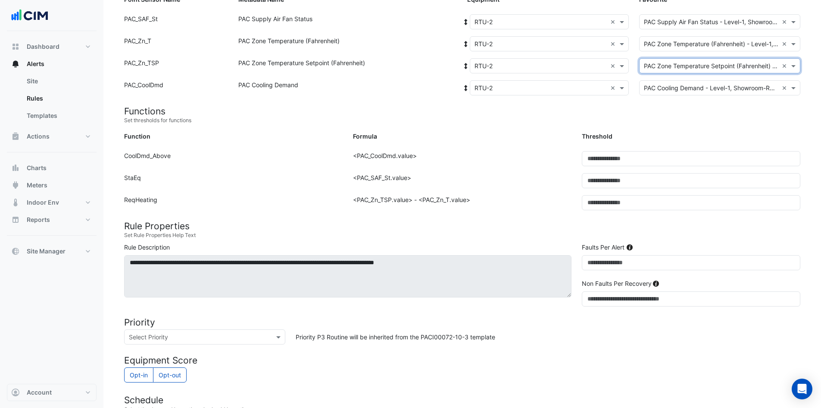
scroll to position [302, 0]
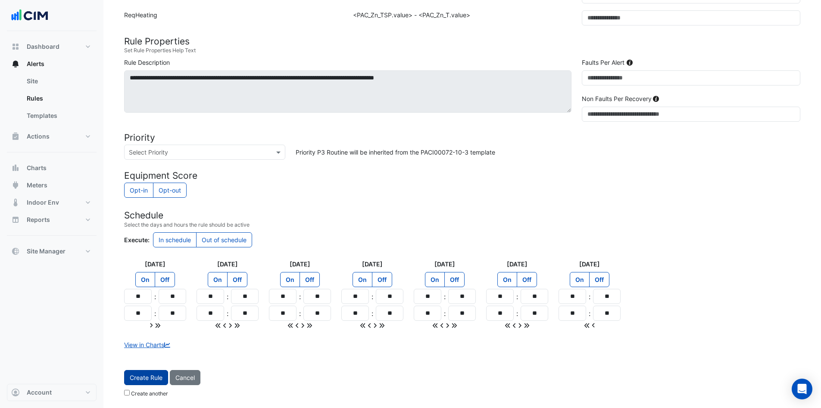
click at [146, 374] on span "Create Rule" at bounding box center [146, 376] width 33 height 7
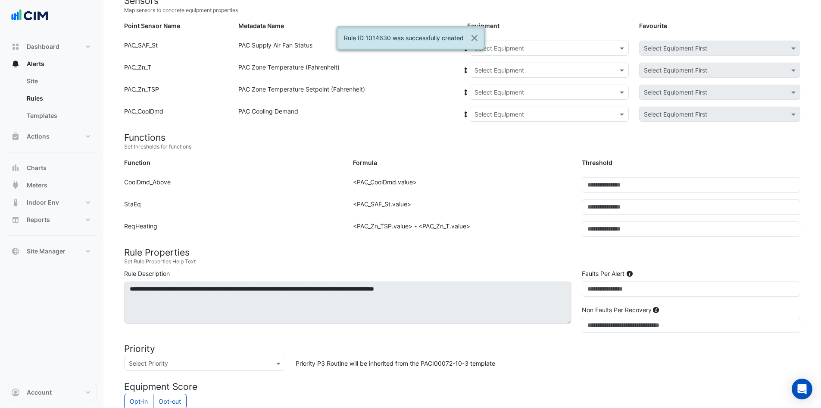
scroll to position [24, 0]
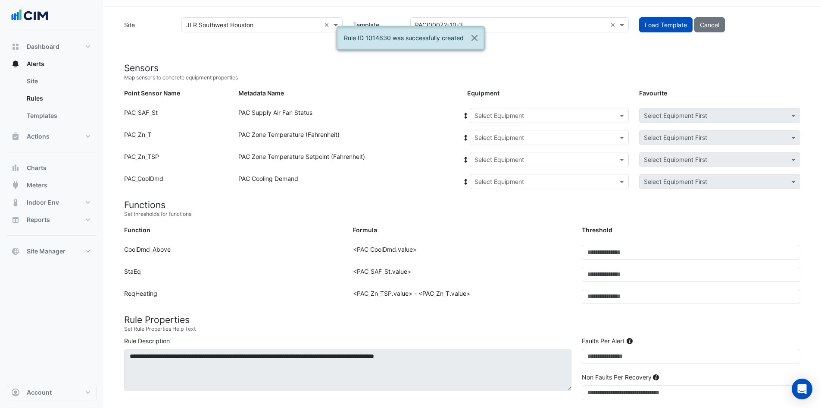
click at [580, 116] on input "text" at bounding box center [541, 115] width 132 height 9
click at [489, 199] on span "RTU-2" at bounding box center [486, 196] width 18 height 7
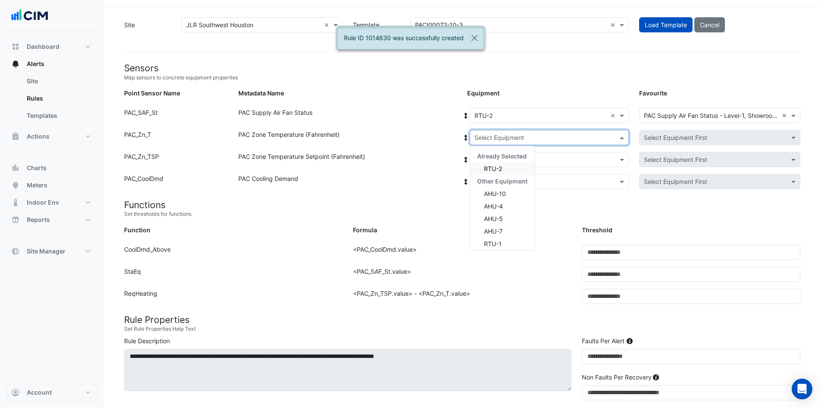
click at [551, 138] on input "text" at bounding box center [541, 137] width 132 height 9
click at [514, 166] on div "RTU-2" at bounding box center [502, 168] width 64 height 13
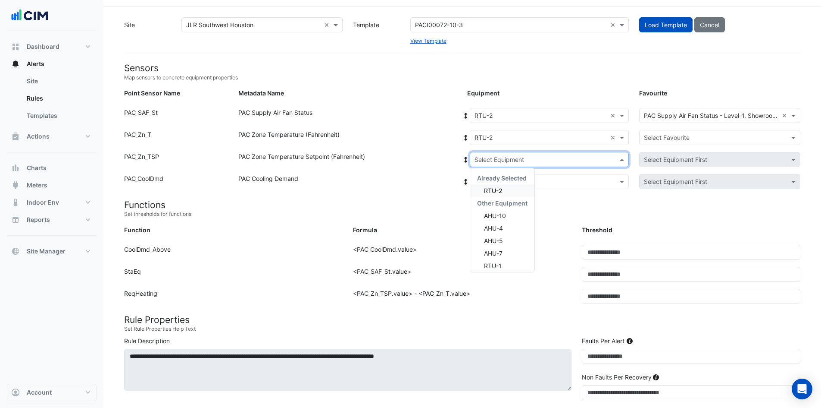
click at [514, 166] on div "Select Equipment" at bounding box center [549, 159] width 159 height 15
click at [508, 189] on div "RTU-2" at bounding box center [502, 190] width 64 height 13
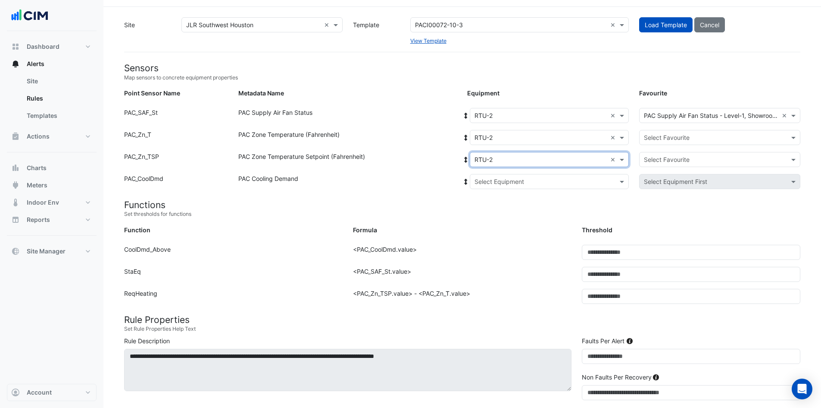
click at [516, 175] on div "Select Equipment" at bounding box center [549, 181] width 159 height 15
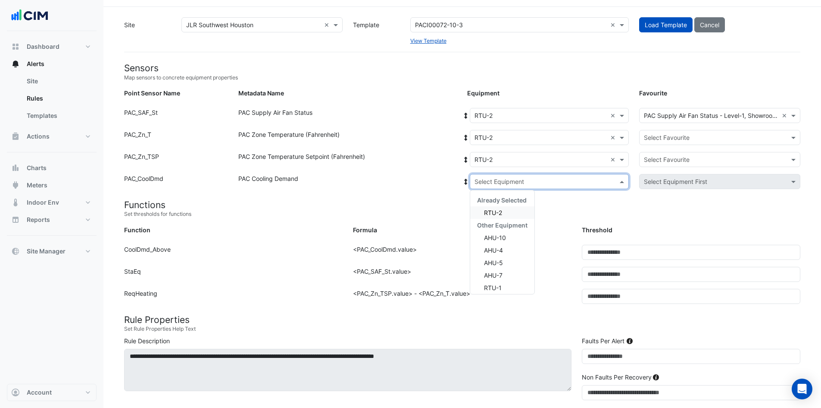
click at [496, 212] on span "RTU-2" at bounding box center [493, 212] width 18 height 7
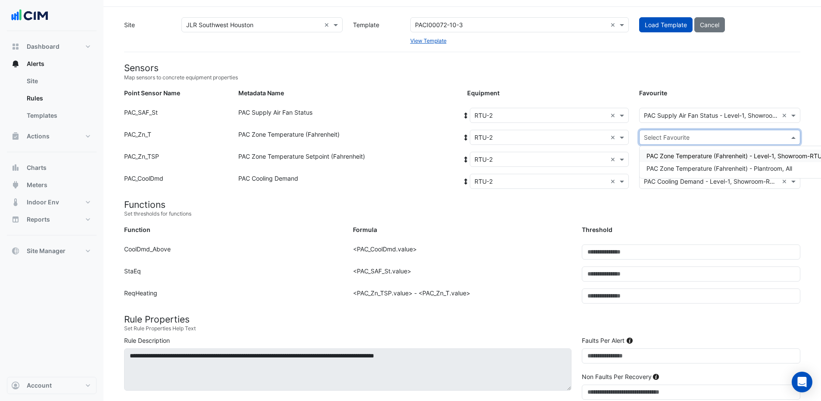
click at [686, 135] on input "text" at bounding box center [711, 137] width 135 height 9
click at [694, 169] on span "PAC Zone Temperature (Fahrenheit) - Plantroom, All" at bounding box center [720, 168] width 146 height 7
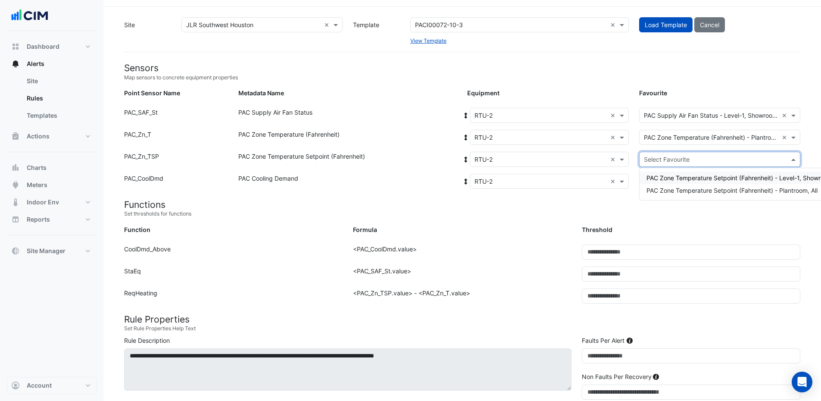
click at [694, 157] on input "text" at bounding box center [711, 159] width 135 height 9
click at [688, 187] on span "PAC Zone Temperature Setpoint (Fahrenheit) - Plantroom, All" at bounding box center [732, 190] width 171 height 7
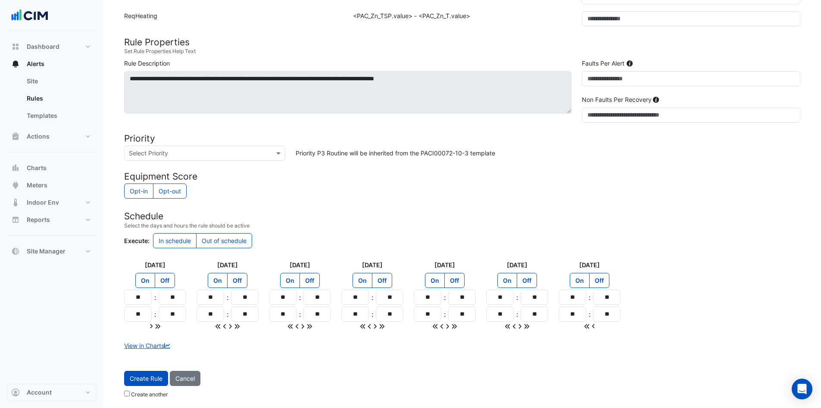
scroll to position [302, 0]
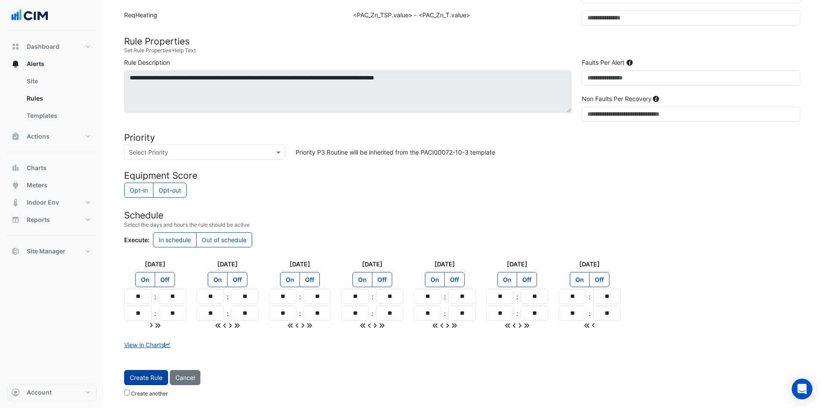
click at [149, 380] on span "Create Rule" at bounding box center [146, 376] width 33 height 7
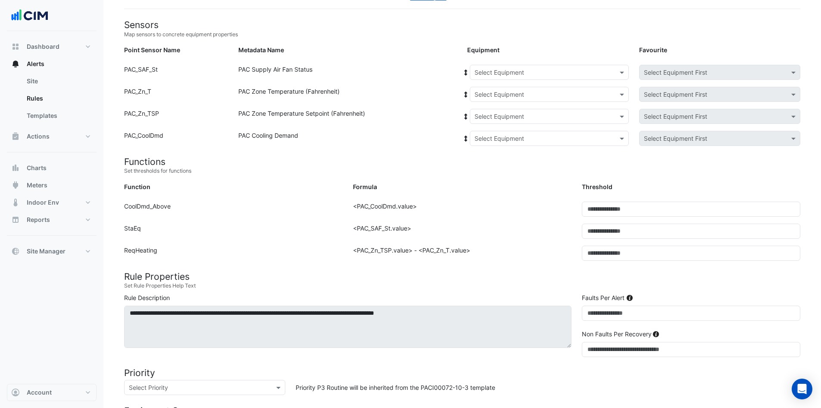
scroll to position [0, 0]
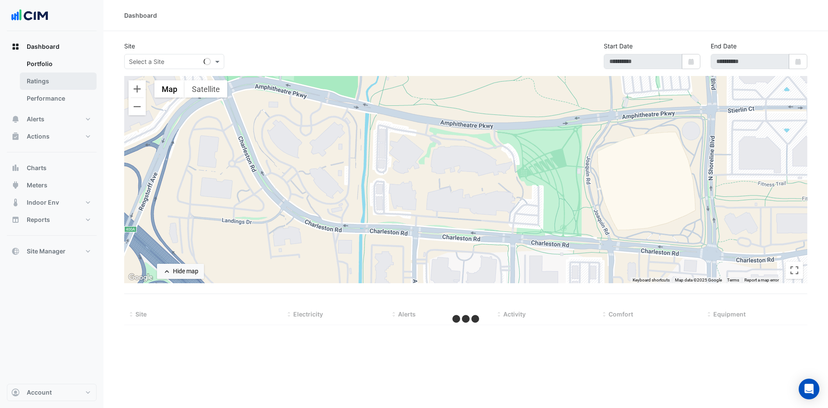
click at [65, 82] on link "Ratings" at bounding box center [58, 80] width 77 height 17
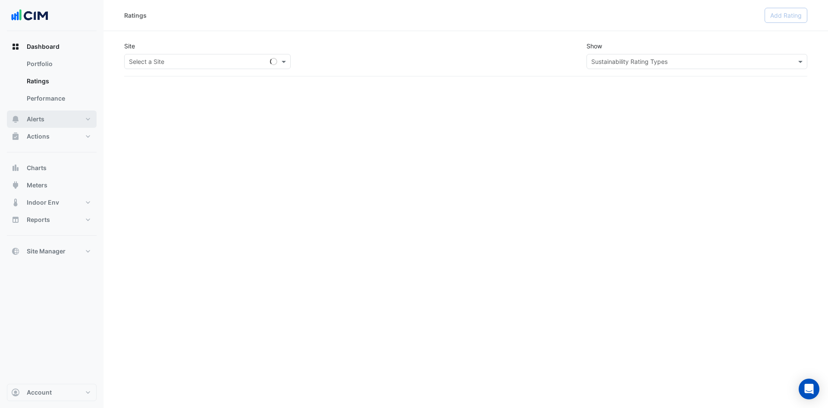
click at [61, 113] on button "Alerts" at bounding box center [52, 118] width 90 height 17
click at [63, 118] on link "Templates" at bounding box center [58, 115] width 77 height 17
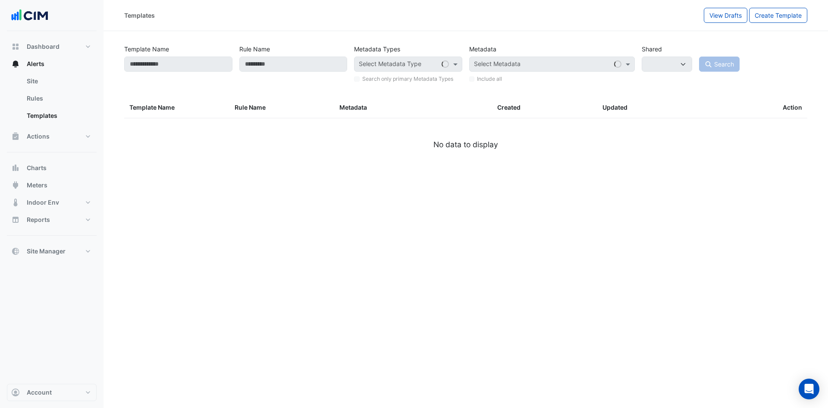
select select
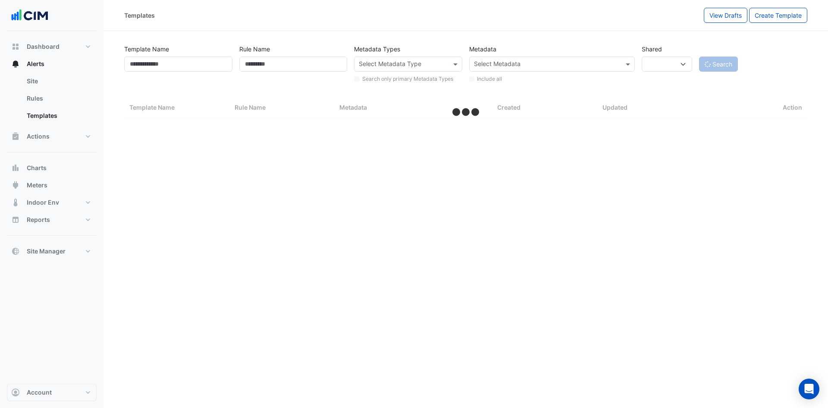
click at [540, 63] on input "text" at bounding box center [547, 64] width 146 height 9
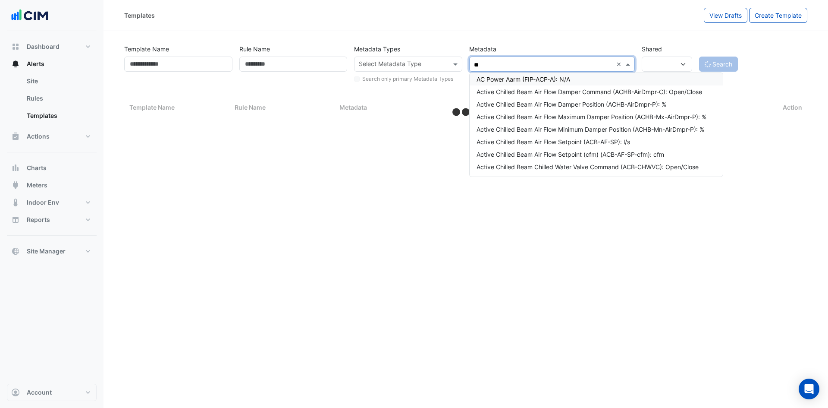
type input "***"
select select "***"
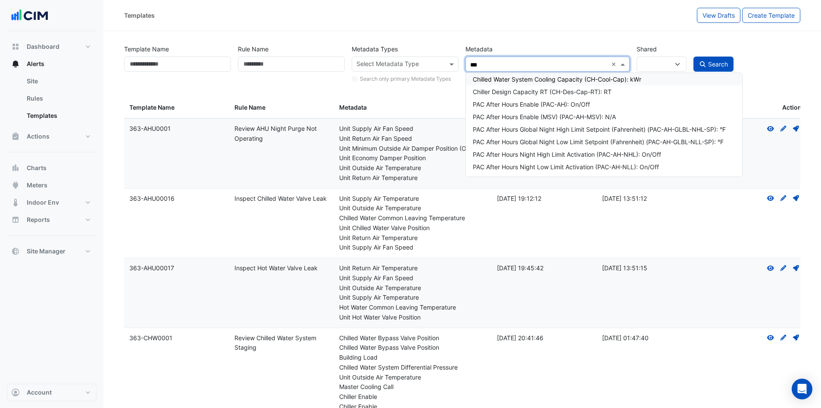
type input "***"
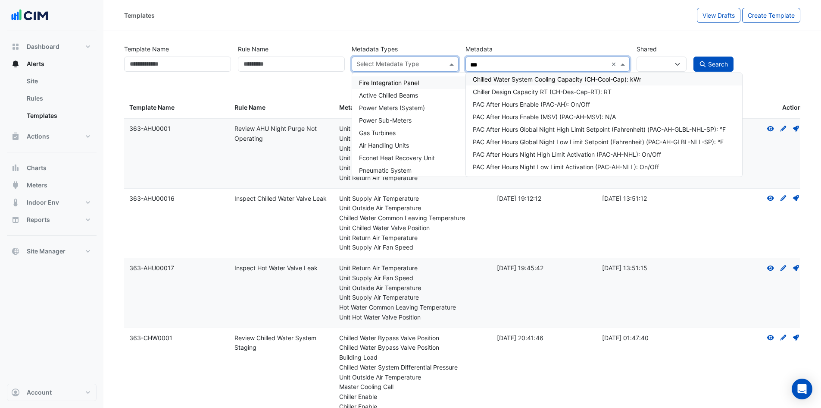
click at [447, 62] on div "Select Metadata Type" at bounding box center [405, 63] width 107 height 15
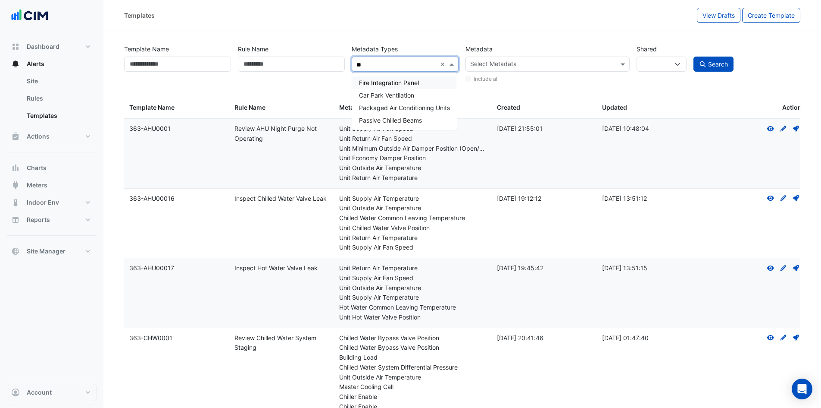
type input "***"
click at [379, 85] on span "Packaged Air Conditioning Units" at bounding box center [404, 82] width 91 height 7
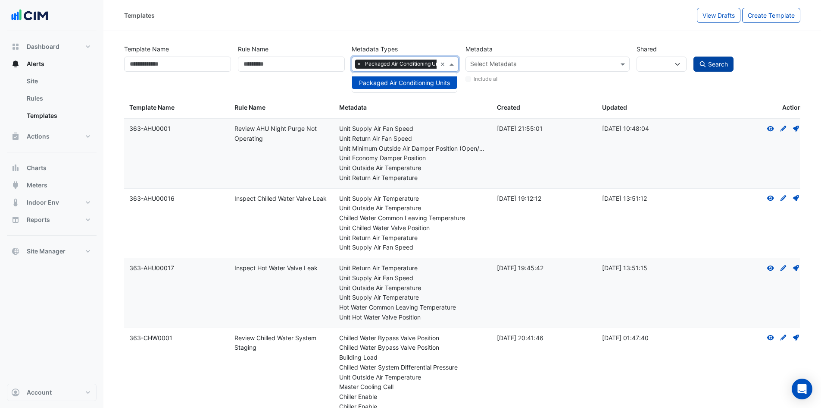
click at [709, 61] on span "Search" at bounding box center [719, 63] width 20 height 7
select select
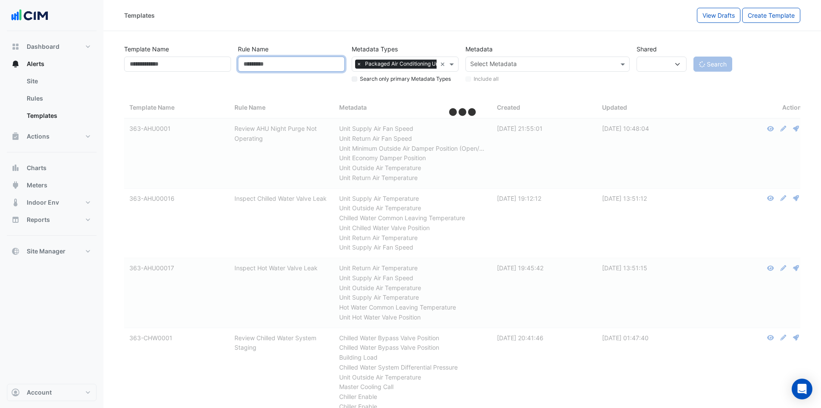
click at [301, 71] on input "Rule Name" at bounding box center [291, 63] width 107 height 15
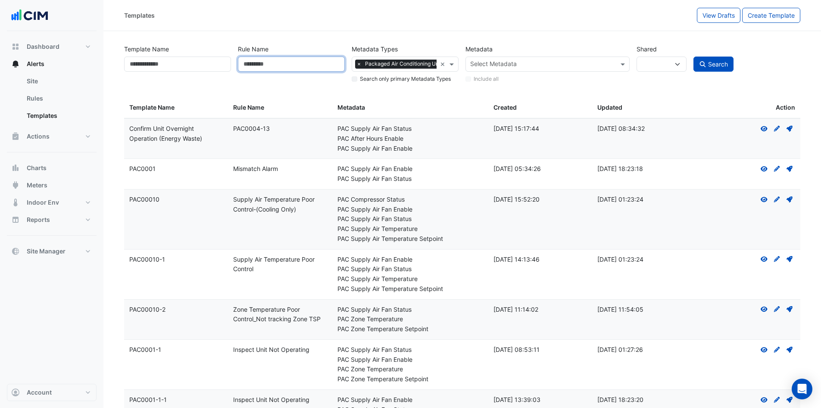
click at [276, 65] on input "Rule Name" at bounding box center [291, 63] width 107 height 15
paste input "**********"
type input "**********"
click at [704, 58] on button "Search" at bounding box center [714, 63] width 41 height 15
select select
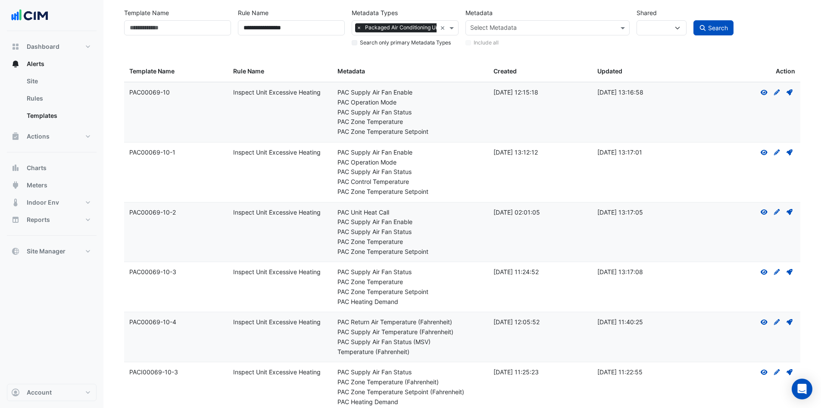
scroll to position [63, 0]
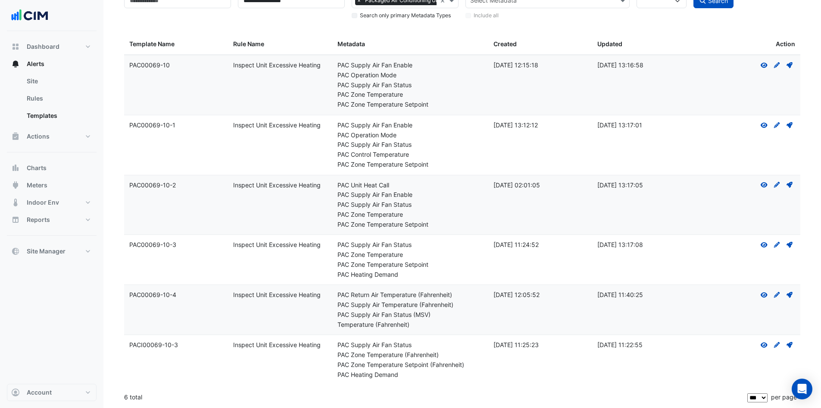
click at [792, 342] on icon at bounding box center [790, 345] width 6 height 6
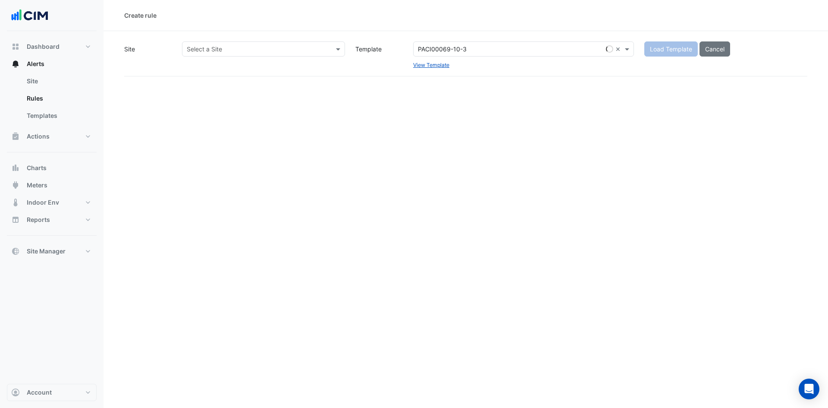
click at [323, 49] on div at bounding box center [263, 49] width 162 height 10
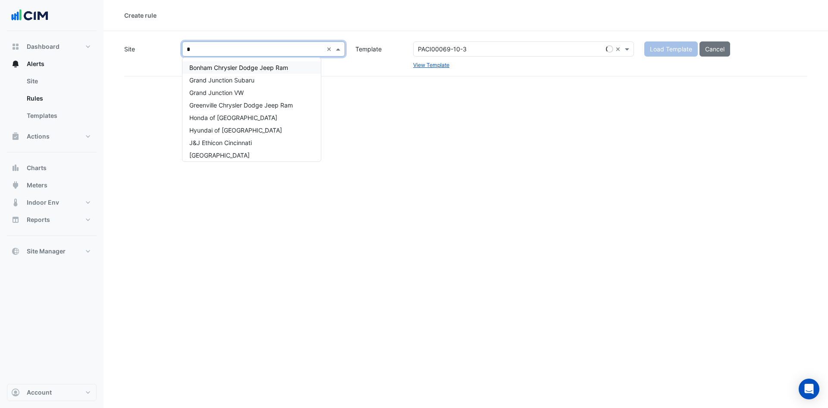
type input "**"
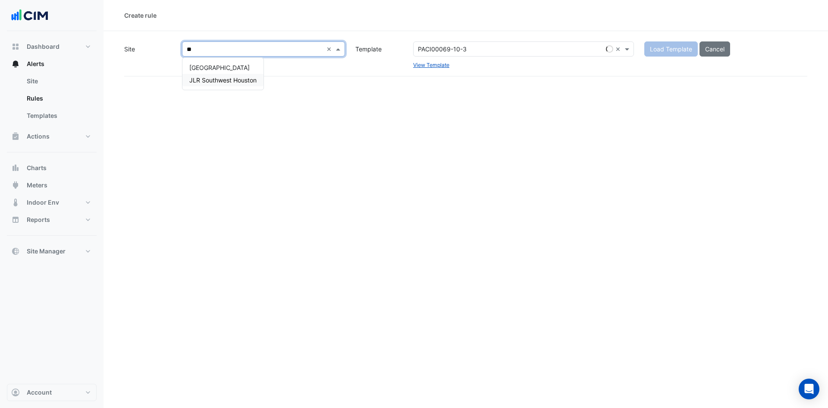
click at [201, 85] on div "JLR Southwest Houston" at bounding box center [222, 80] width 81 height 13
click at [670, 45] on span "Load Template" at bounding box center [671, 48] width 42 height 7
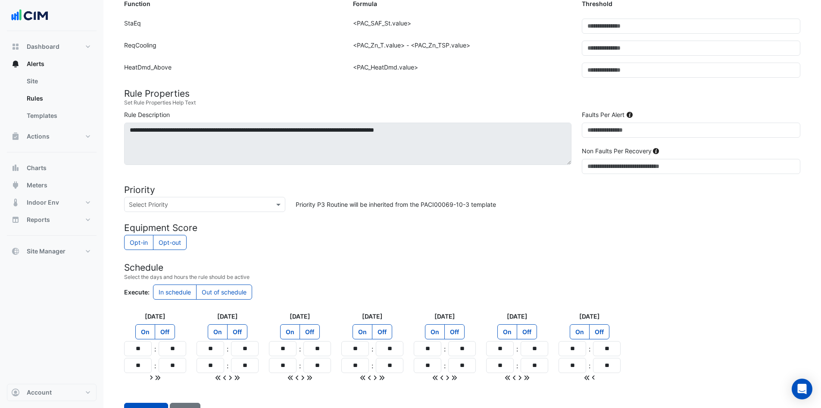
scroll to position [283, 0]
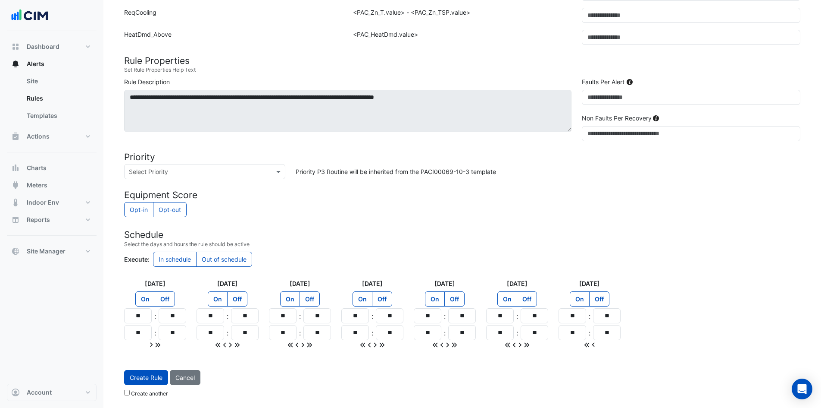
click at [130, 395] on small "Create another" at bounding box center [146, 393] width 44 height 6
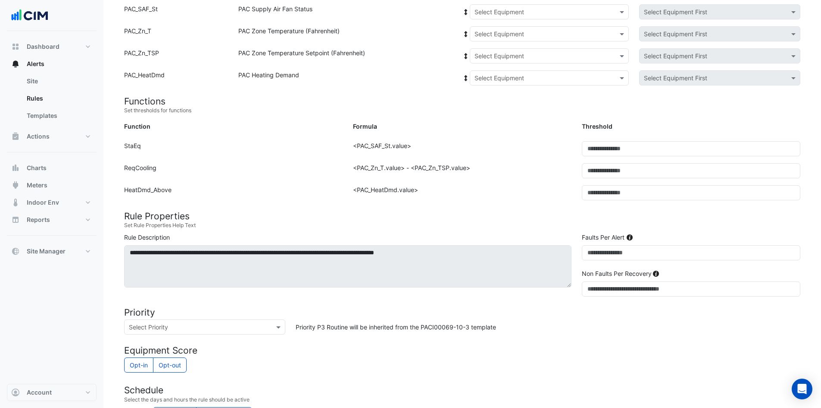
scroll to position [24, 0]
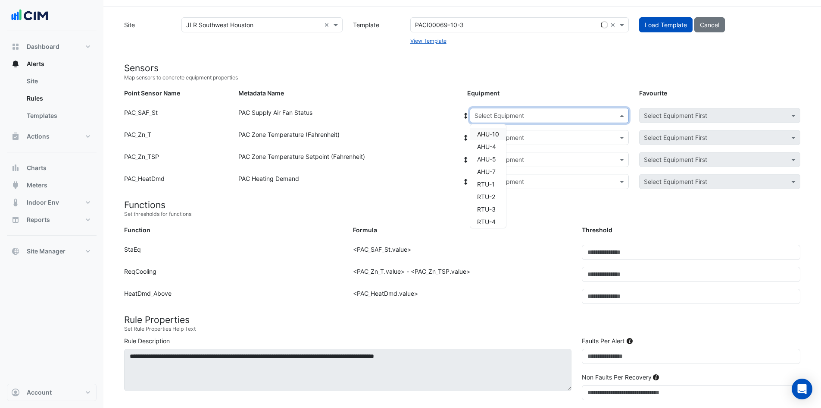
click at [618, 113] on span at bounding box center [623, 115] width 11 height 9
click at [486, 184] on span "RTU-1" at bounding box center [486, 183] width 18 height 7
click at [540, 136] on input "text" at bounding box center [541, 137] width 132 height 9
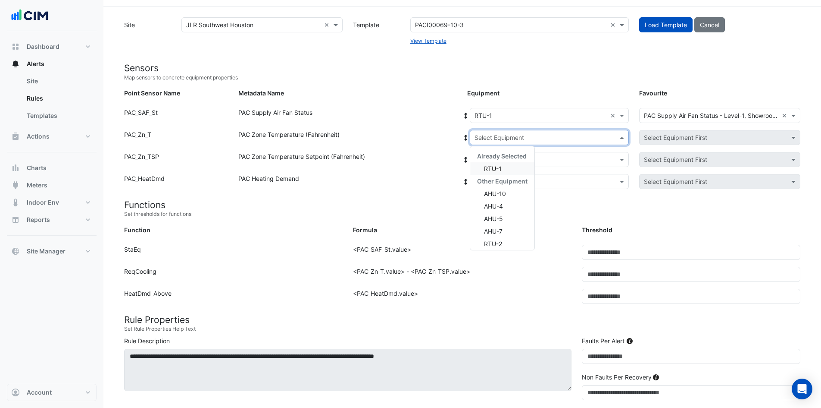
click at [503, 166] on div "RTU-1" at bounding box center [502, 168] width 64 height 13
click at [512, 158] on input "text" at bounding box center [541, 159] width 132 height 9
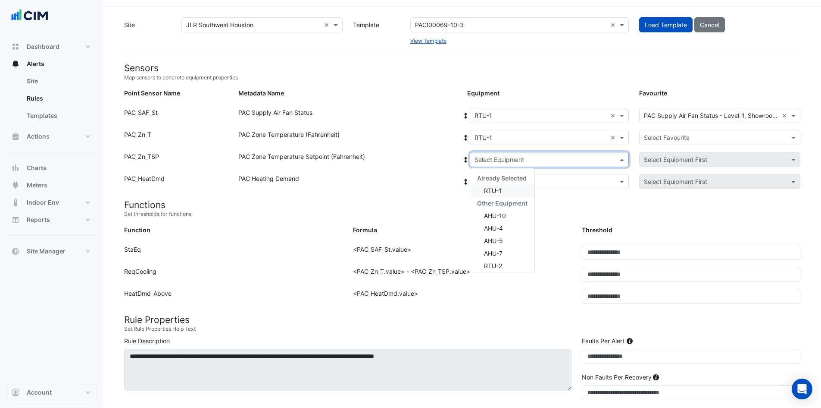
click at [498, 194] on span "RTU-1" at bounding box center [493, 190] width 18 height 7
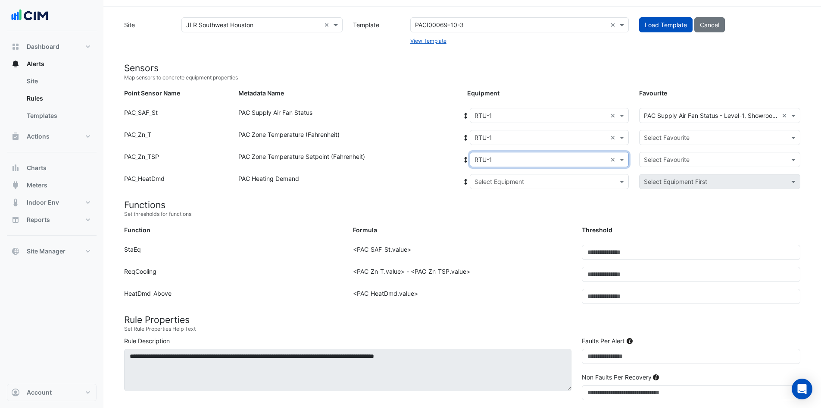
click at [502, 185] on input "text" at bounding box center [541, 181] width 132 height 9
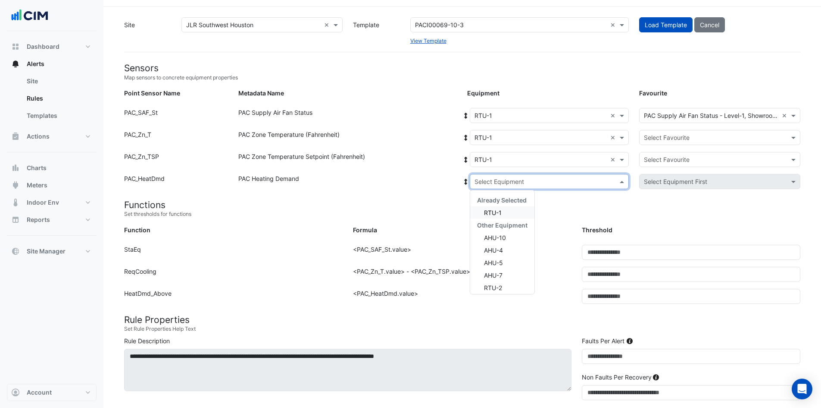
drag, startPoint x: 494, startPoint y: 209, endPoint x: 518, endPoint y: 205, distance: 24.5
click at [493, 210] on span "RTU-1" at bounding box center [493, 212] width 18 height 7
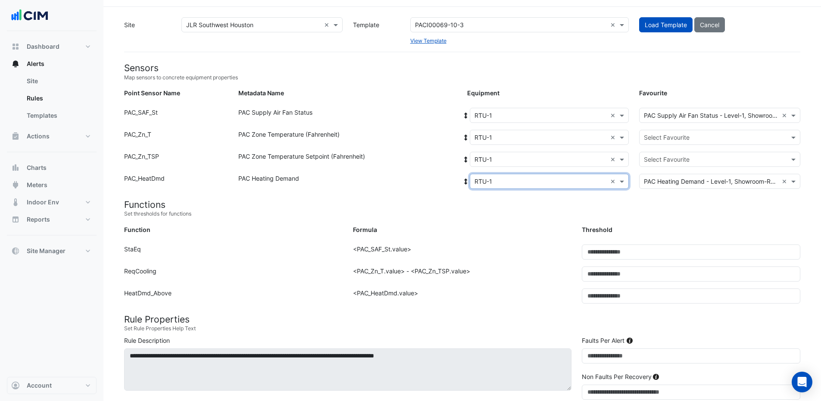
click at [686, 139] on input "text" at bounding box center [711, 137] width 135 height 9
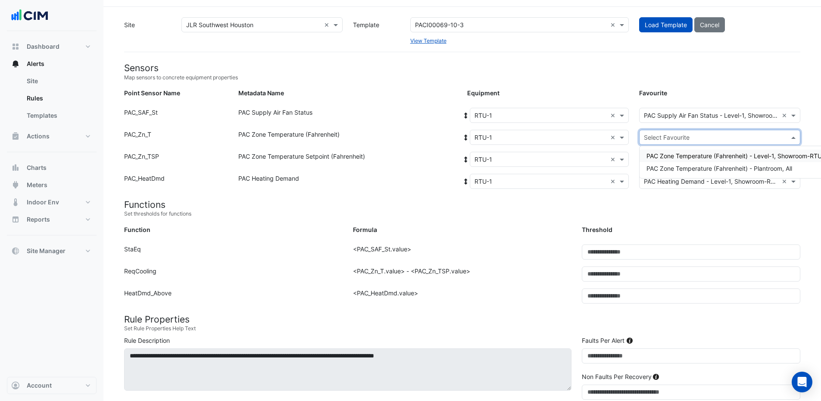
click at [711, 154] on span "PAC Zone Temperature (Fahrenheit) - Level-1, Showroom-RTU-1" at bounding box center [737, 155] width 181 height 7
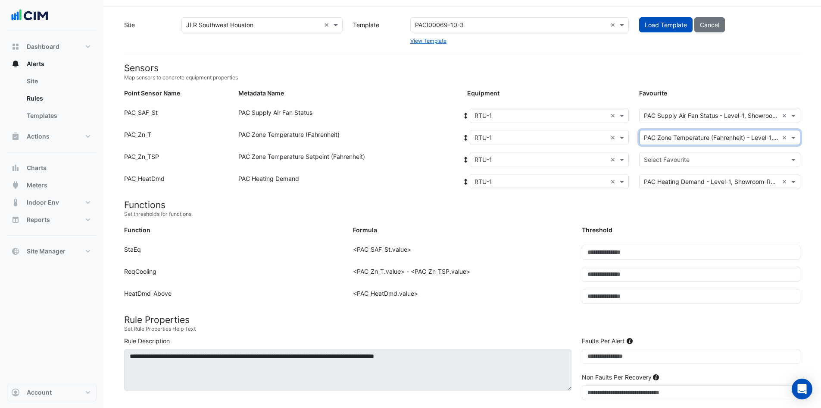
click at [710, 157] on input "text" at bounding box center [711, 159] width 135 height 9
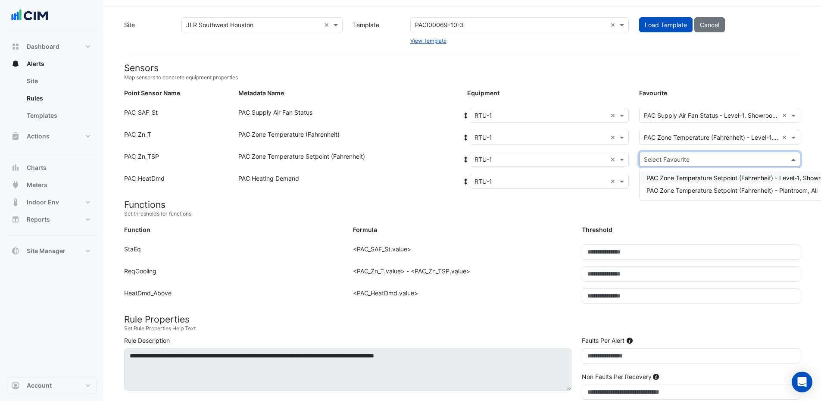
click at [726, 176] on span "PAC Zone Temperature Setpoint (Fahrenheit) - Level-1, Showroom-RTU-1" at bounding box center [750, 177] width 207 height 7
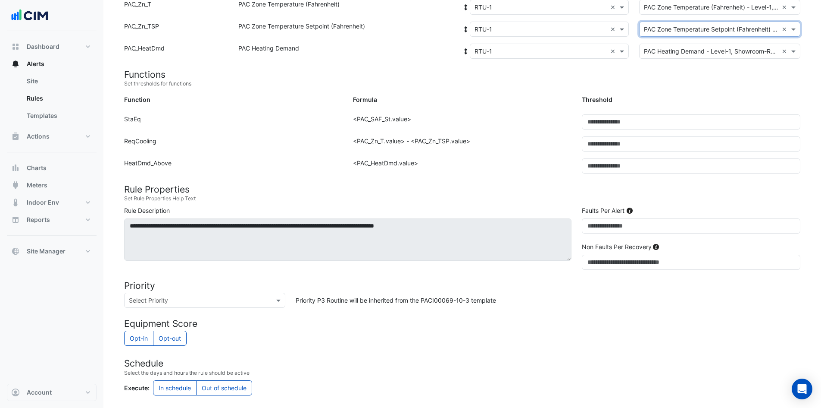
scroll to position [302, 0]
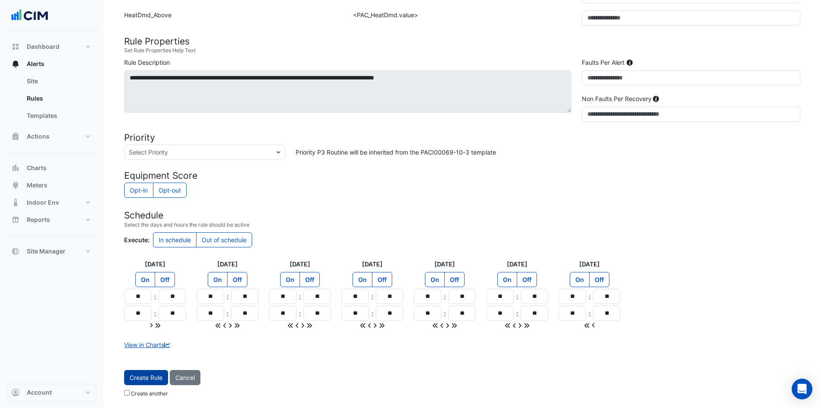
click at [147, 375] on span "Create Rule" at bounding box center [146, 376] width 33 height 7
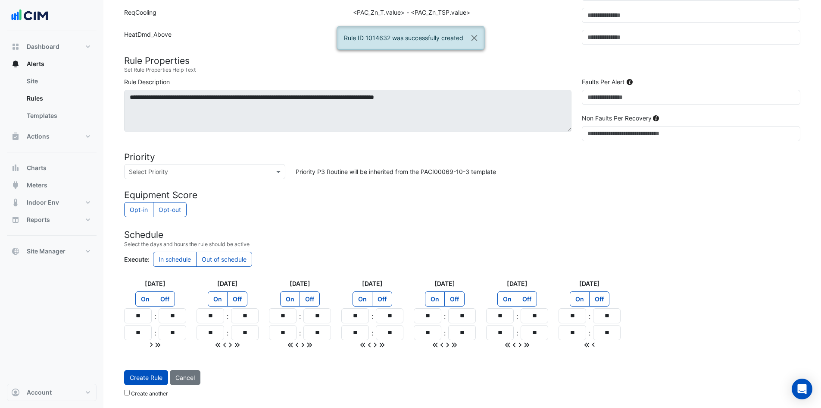
scroll to position [67, 0]
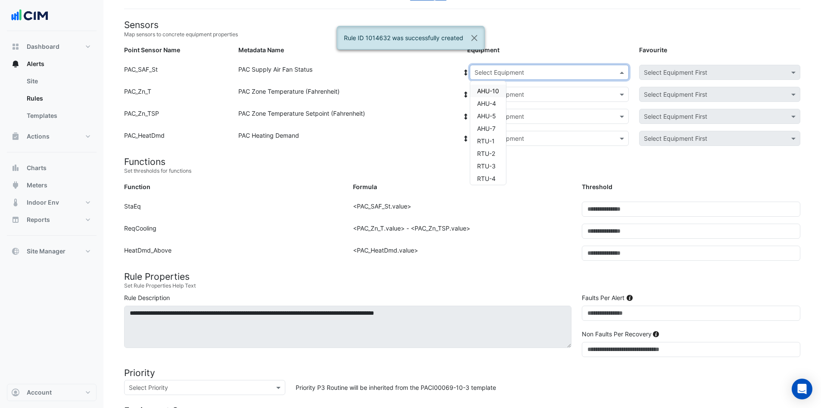
click at [575, 72] on input "text" at bounding box center [541, 72] width 132 height 9
click at [489, 140] on span "RTU-1" at bounding box center [486, 140] width 18 height 7
click at [532, 92] on input "text" at bounding box center [541, 94] width 132 height 9
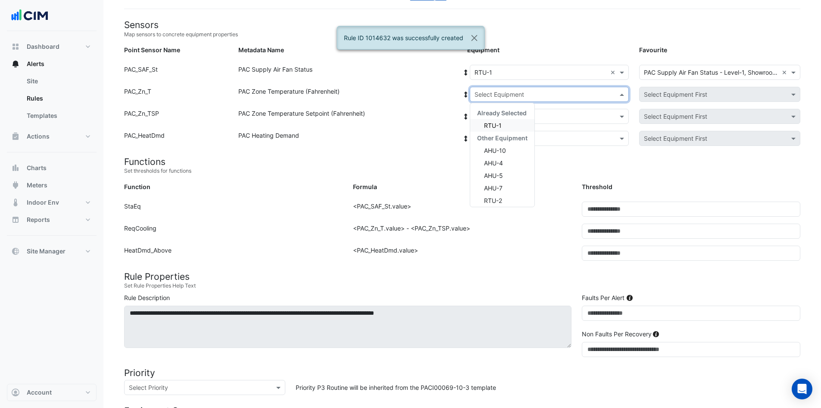
click at [501, 122] on span "RTU-1" at bounding box center [493, 125] width 18 height 7
click at [512, 112] on input "text" at bounding box center [541, 116] width 132 height 9
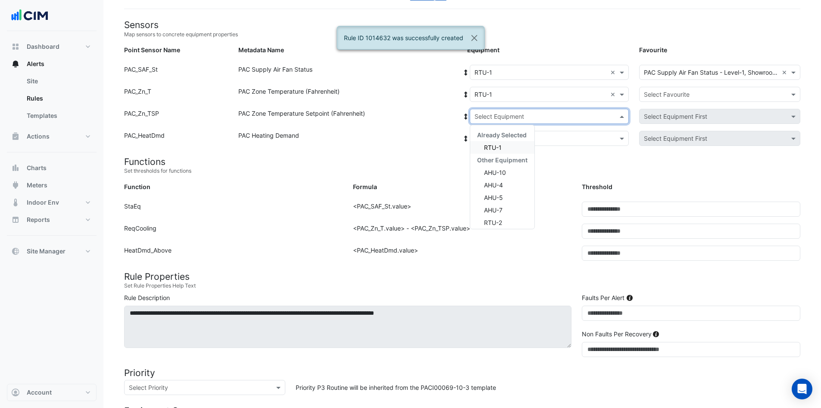
click at [502, 150] on div "RTU-1" at bounding box center [502, 147] width 64 height 13
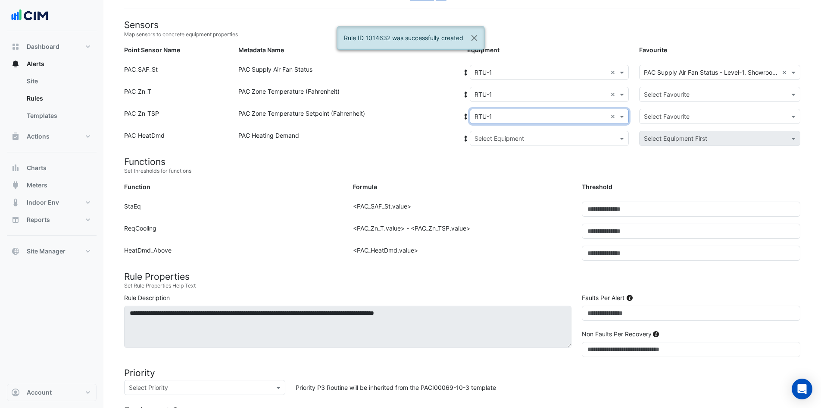
click at [513, 139] on input "text" at bounding box center [541, 138] width 132 height 9
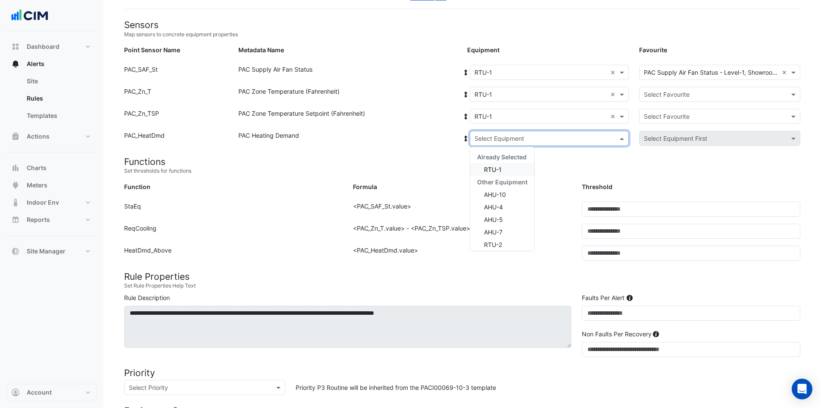
click at [505, 170] on div "RTU-1" at bounding box center [502, 169] width 64 height 13
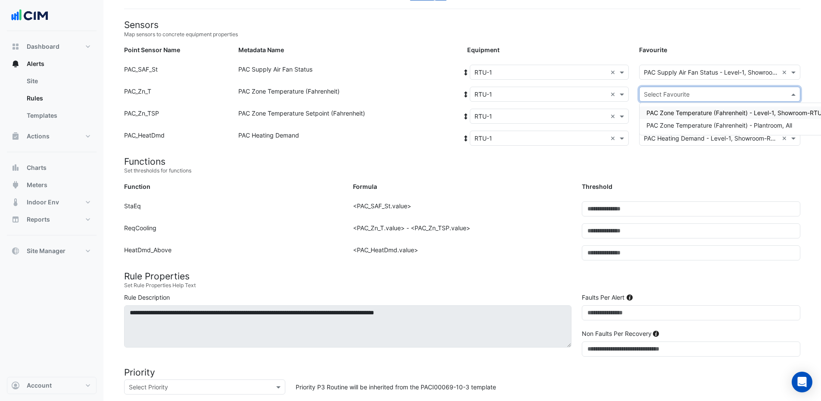
click at [675, 95] on input "text" at bounding box center [711, 94] width 135 height 9
click at [679, 124] on span "PAC Zone Temperature (Fahrenheit) - Plantroom, All" at bounding box center [720, 125] width 146 height 7
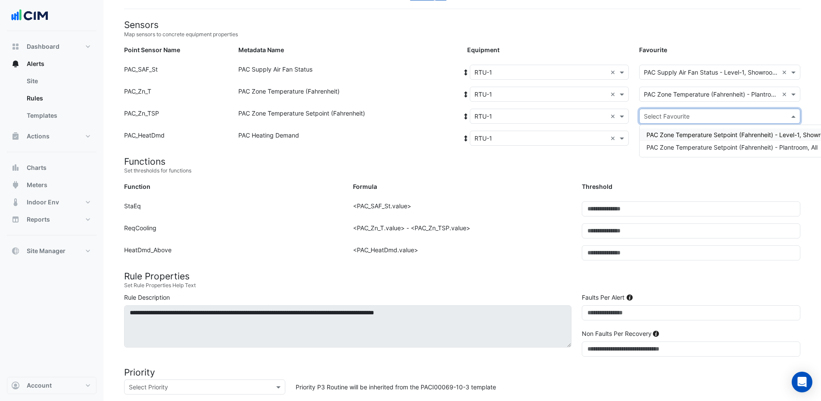
click at [677, 119] on input "text" at bounding box center [711, 116] width 135 height 9
click at [676, 146] on span "PAC Zone Temperature Setpoint (Fahrenheit) - Plantroom, All" at bounding box center [732, 147] width 171 height 7
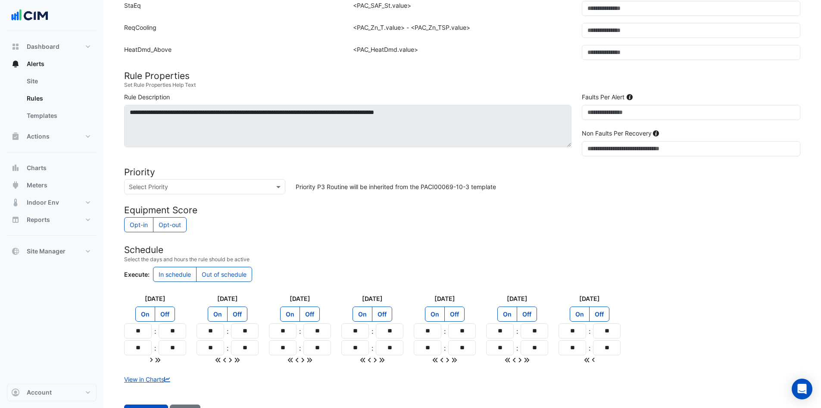
scroll to position [302, 0]
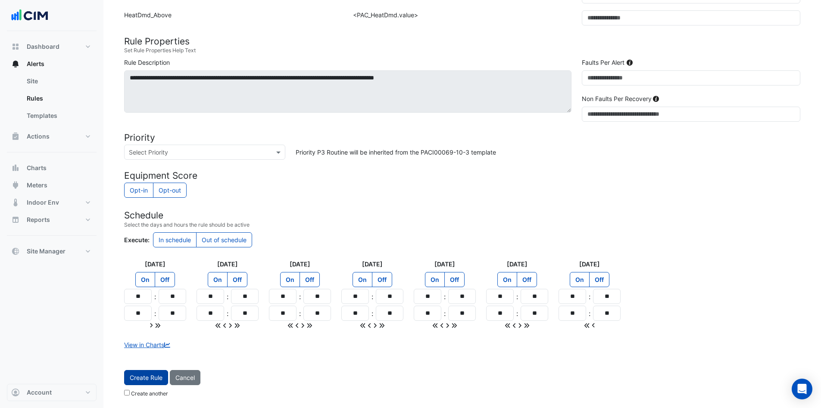
click at [144, 373] on button "Create Rule" at bounding box center [146, 377] width 44 height 15
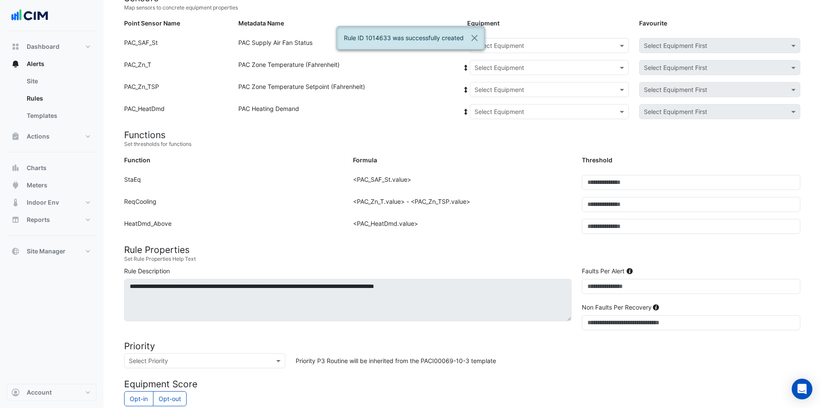
scroll to position [67, 0]
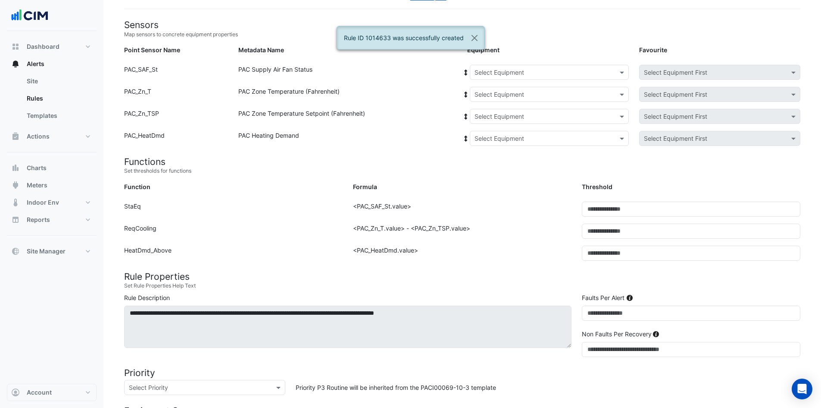
click at [537, 74] on input "text" at bounding box center [541, 72] width 132 height 9
drag, startPoint x: 488, startPoint y: 150, endPoint x: 500, endPoint y: 138, distance: 16.2
click at [489, 150] on span "RTU-2" at bounding box center [486, 153] width 18 height 7
click at [522, 91] on input "text" at bounding box center [541, 94] width 132 height 9
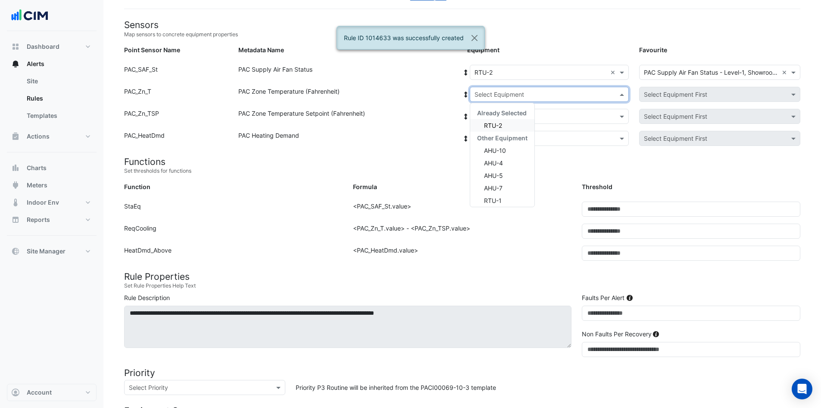
click at [503, 123] on div "RTU-2" at bounding box center [502, 125] width 64 height 13
click at [505, 119] on input "text" at bounding box center [541, 116] width 132 height 9
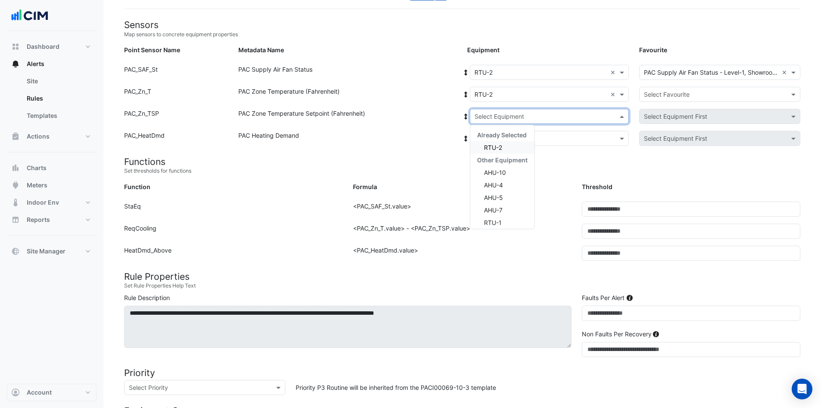
click at [495, 153] on div "RTU-2" at bounding box center [502, 147] width 64 height 13
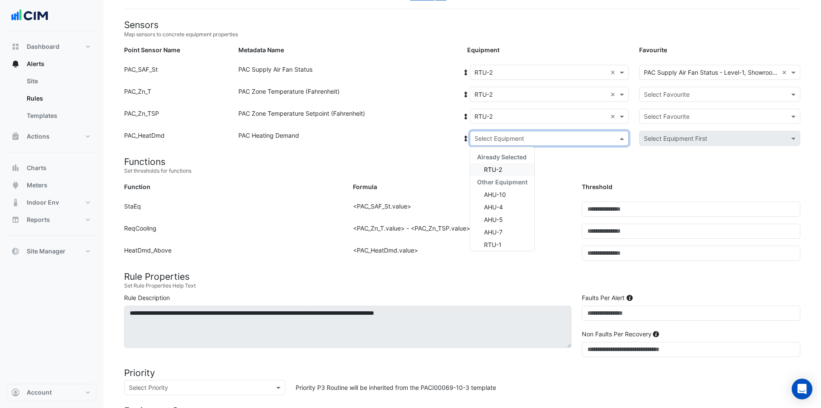
click at [501, 134] on input "text" at bounding box center [541, 138] width 132 height 9
click at [502, 169] on span "RTU-2" at bounding box center [493, 169] width 18 height 7
click at [681, 97] on input "text" at bounding box center [711, 94] width 135 height 9
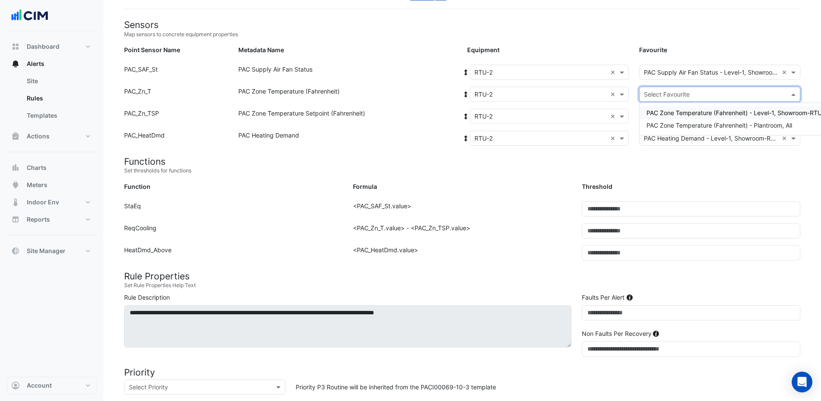
click at [690, 113] on span "PAC Zone Temperature (Fahrenheit) - Level-1, Showroom-RTU-2" at bounding box center [738, 112] width 182 height 7
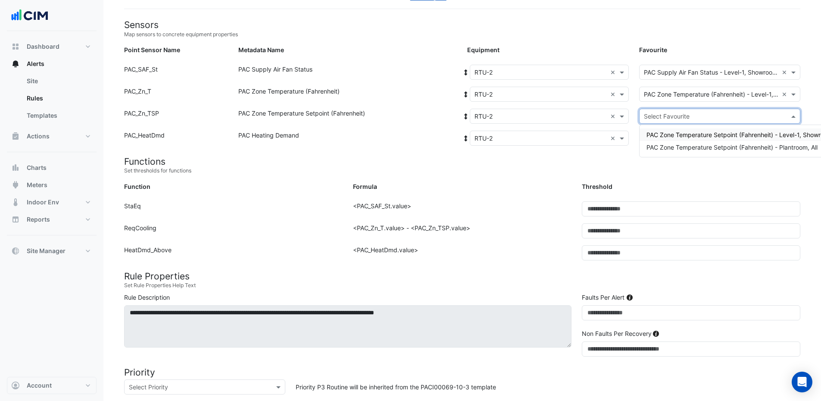
click at [685, 117] on input "text" at bounding box center [711, 116] width 135 height 9
click at [681, 133] on span "PAC Zone Temperature Setpoint (Fahrenheit) - Level-1, Showroom-RTU-2" at bounding box center [750, 134] width 207 height 7
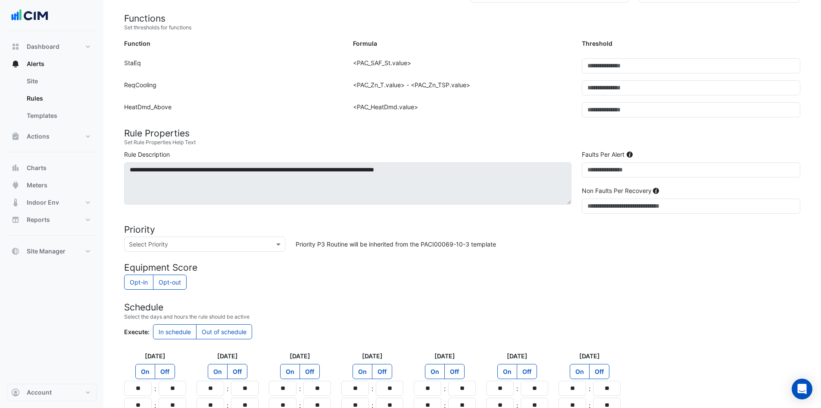
scroll to position [302, 0]
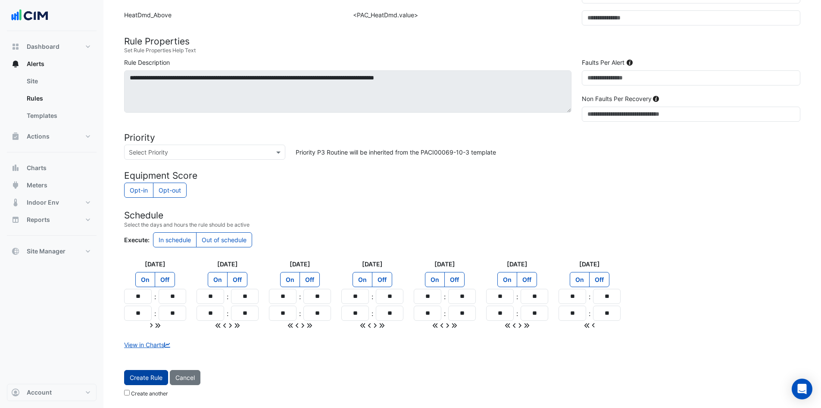
click at [141, 376] on span "Create Rule" at bounding box center [146, 376] width 33 height 7
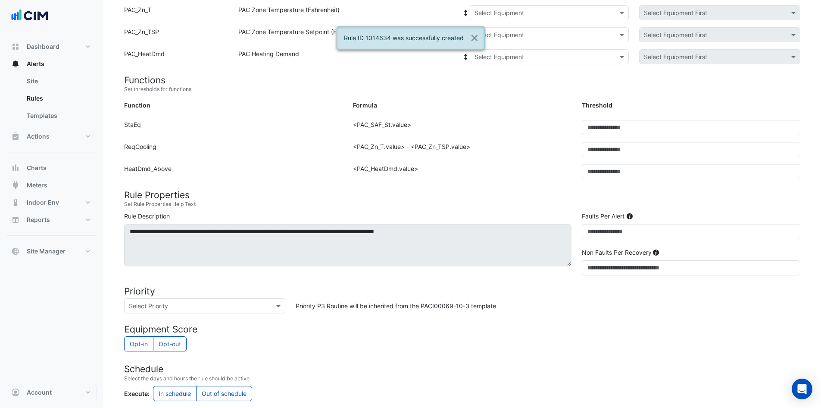
scroll to position [24, 0]
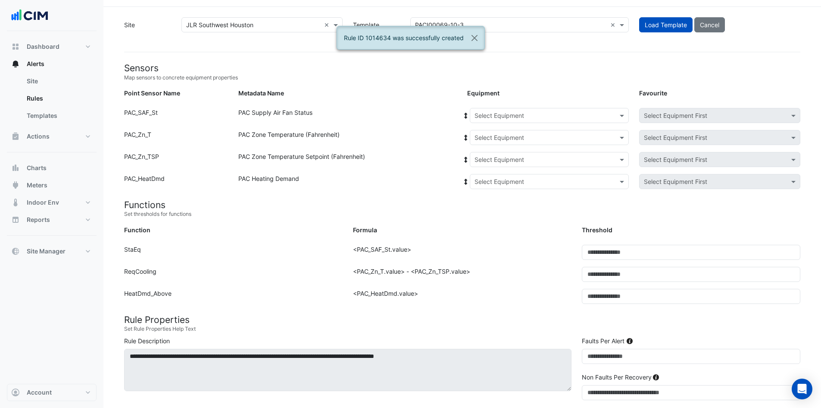
click at [542, 118] on input "text" at bounding box center [541, 115] width 132 height 9
click at [484, 198] on span "RTU-2" at bounding box center [486, 196] width 18 height 7
click at [530, 144] on div "Select Equipment" at bounding box center [549, 137] width 159 height 15
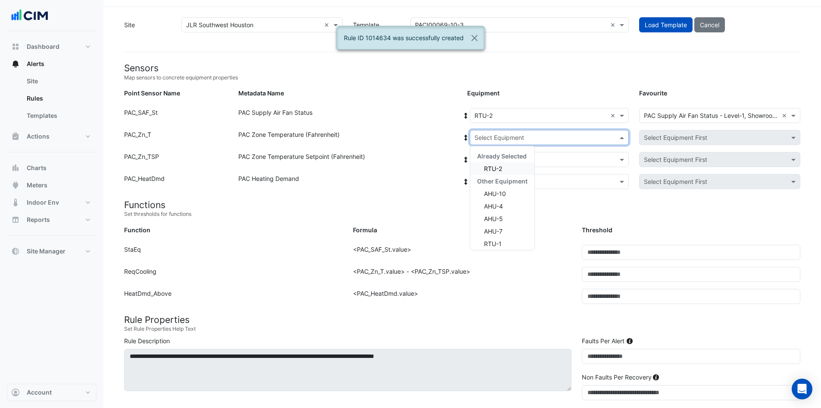
click at [513, 167] on div "RTU-2" at bounding box center [502, 168] width 64 height 13
click at [517, 160] on input "text" at bounding box center [541, 159] width 132 height 9
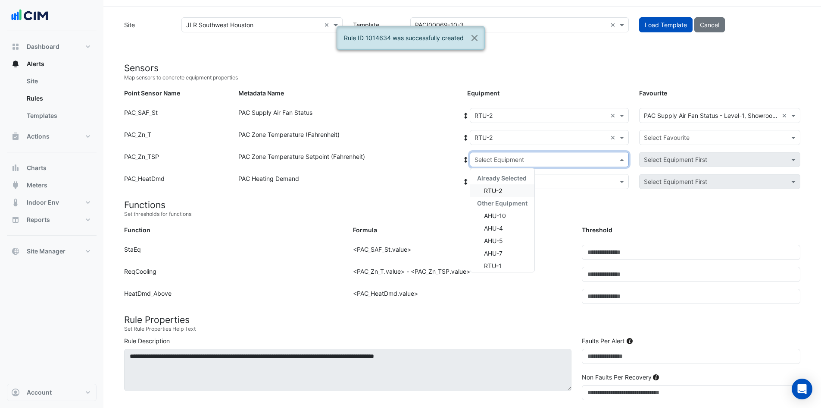
click at [505, 191] on div "RTU-2" at bounding box center [502, 190] width 64 height 13
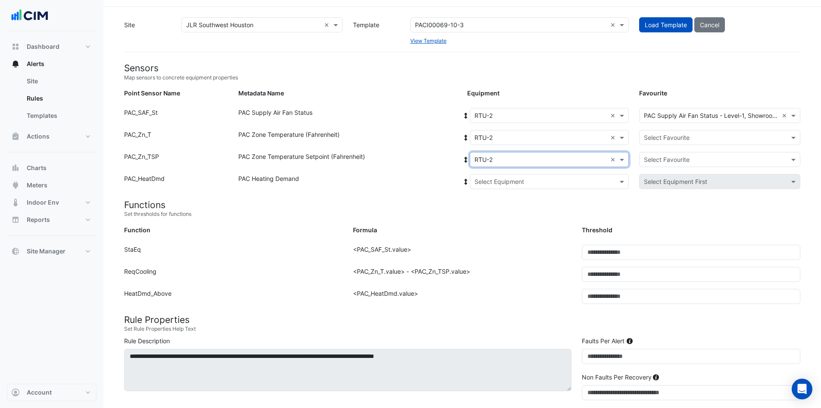
click at [508, 181] on input "text" at bounding box center [541, 181] width 132 height 9
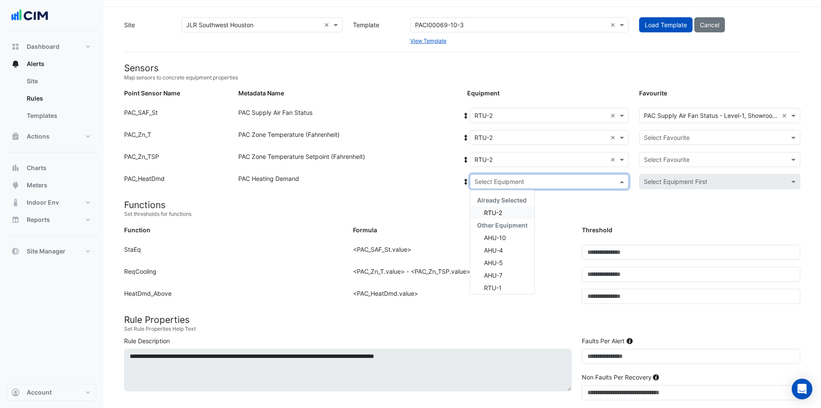
click at [503, 213] on div "RTU-2" at bounding box center [502, 212] width 64 height 13
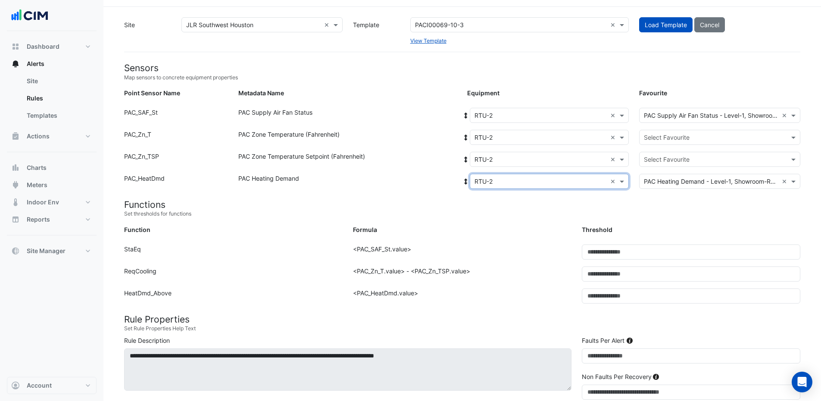
click at [694, 131] on div "Select Favourite" at bounding box center [720, 137] width 161 height 15
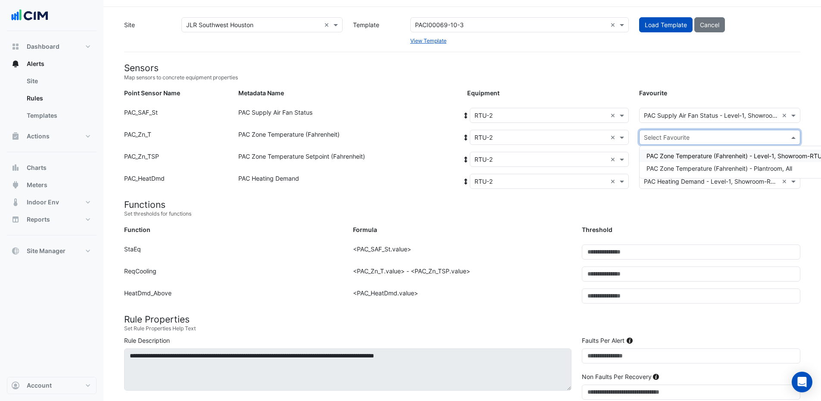
click at [700, 167] on span "PAC Zone Temperature (Fahrenheit) - Plantroom, All" at bounding box center [720, 168] width 146 height 7
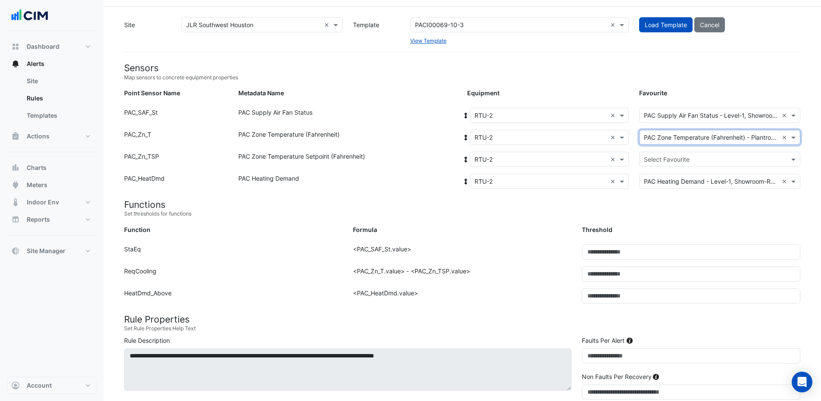
click at [698, 160] on input "text" at bounding box center [711, 159] width 135 height 9
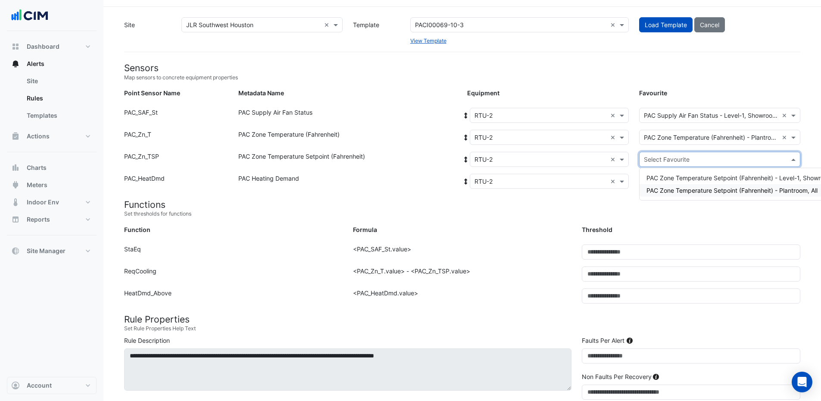
click at [696, 190] on span "PAC Zone Temperature Setpoint (Fahrenheit) - Plantroom, All" at bounding box center [732, 190] width 171 height 7
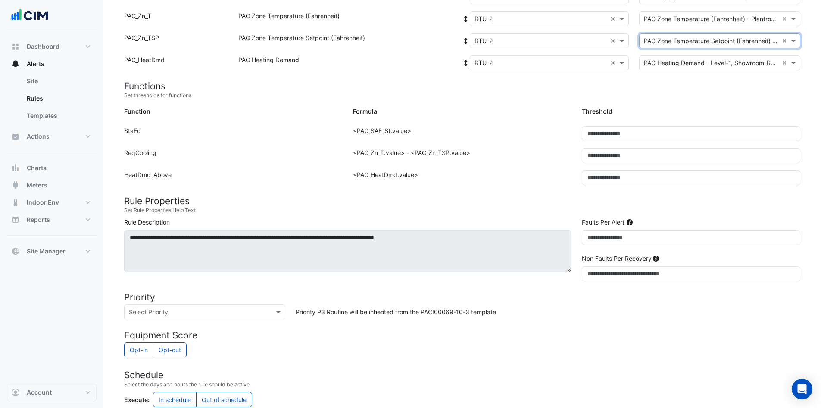
scroll to position [302, 0]
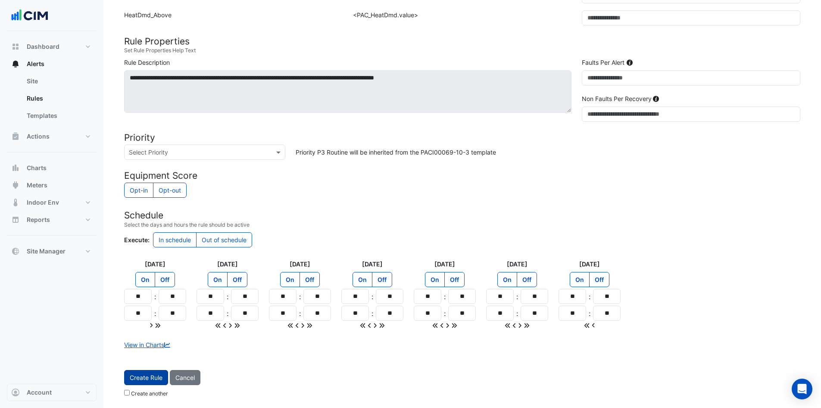
click at [150, 378] on span "Create Rule" at bounding box center [146, 376] width 33 height 7
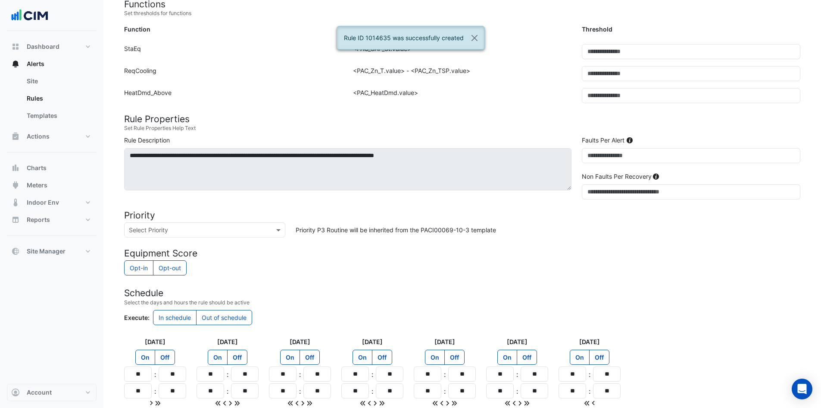
scroll to position [110, 0]
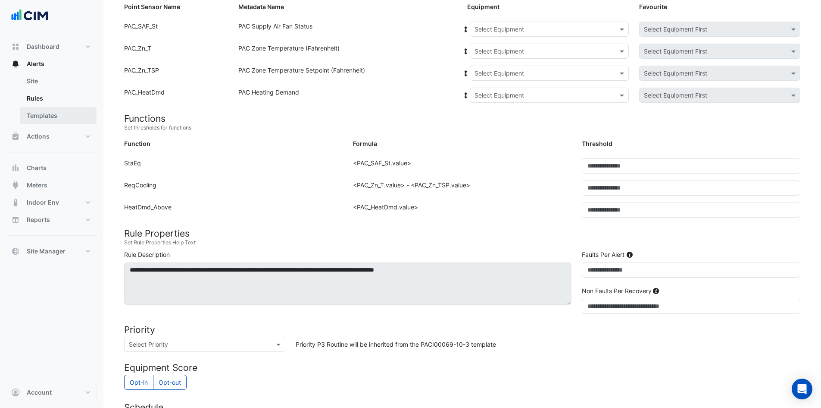
click at [53, 116] on link "Templates" at bounding box center [58, 115] width 77 height 17
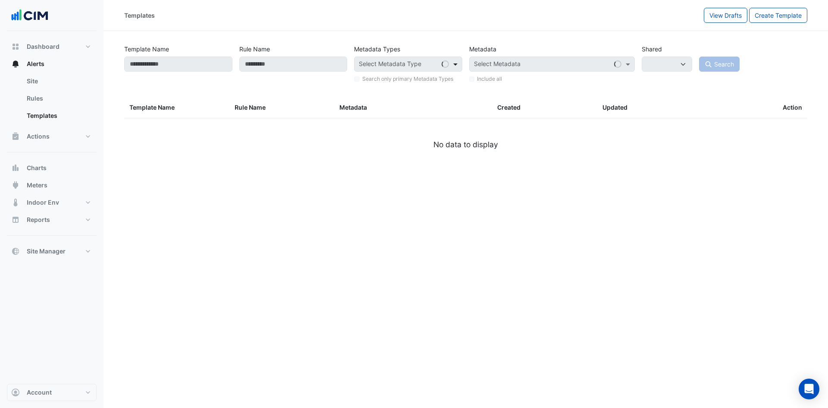
click at [455, 65] on span at bounding box center [456, 64] width 11 height 9
select select
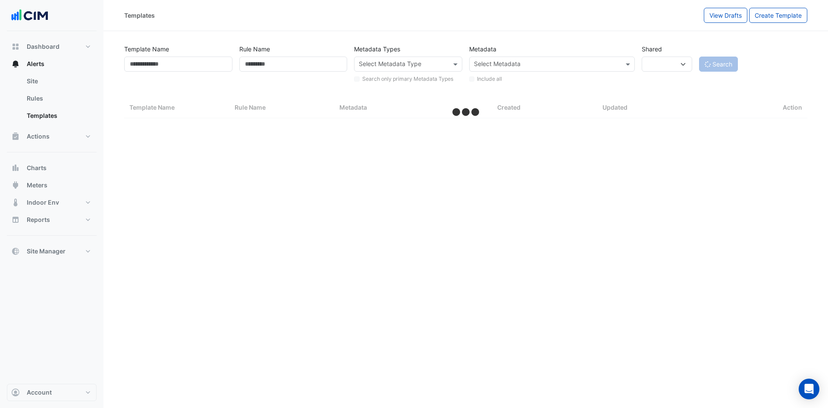
select select "***"
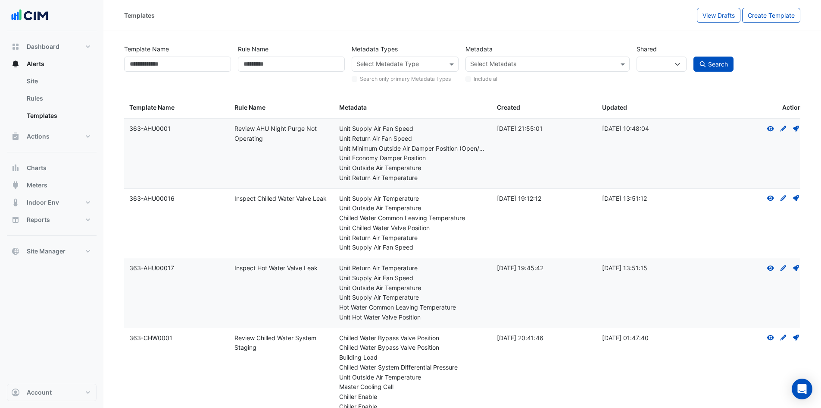
click at [415, 63] on input "text" at bounding box center [401, 64] width 88 height 9
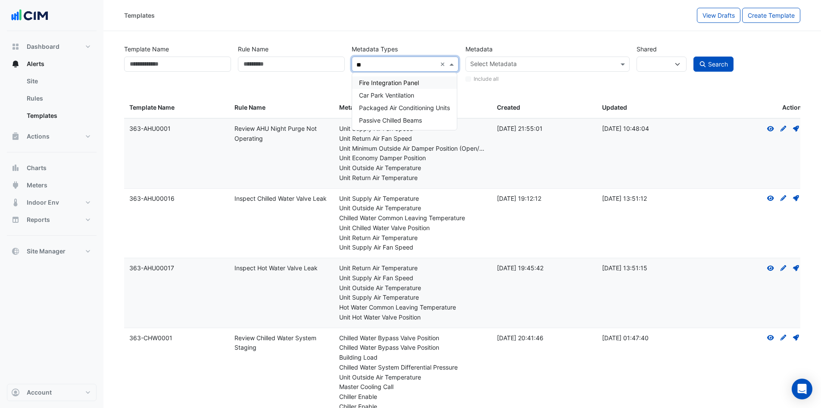
type input "***"
click at [375, 80] on span "Packaged Air Conditioning Units" at bounding box center [404, 82] width 91 height 7
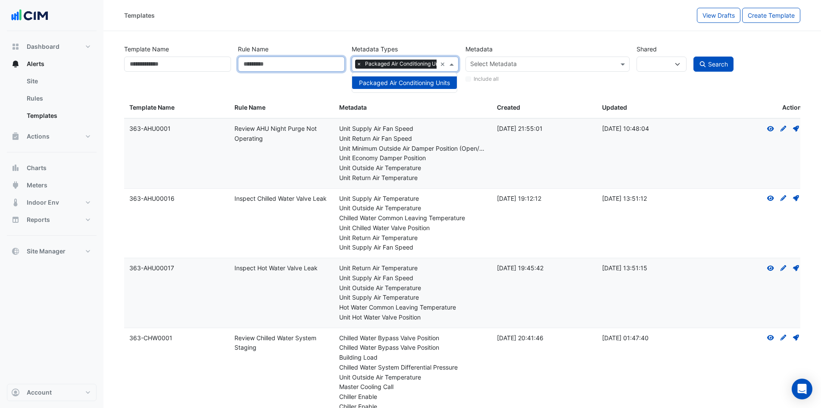
click at [307, 69] on input "Rule Name" at bounding box center [291, 63] width 107 height 15
paste input "**********"
type input "**********"
click at [694, 56] on button "Search" at bounding box center [714, 63] width 41 height 15
select select
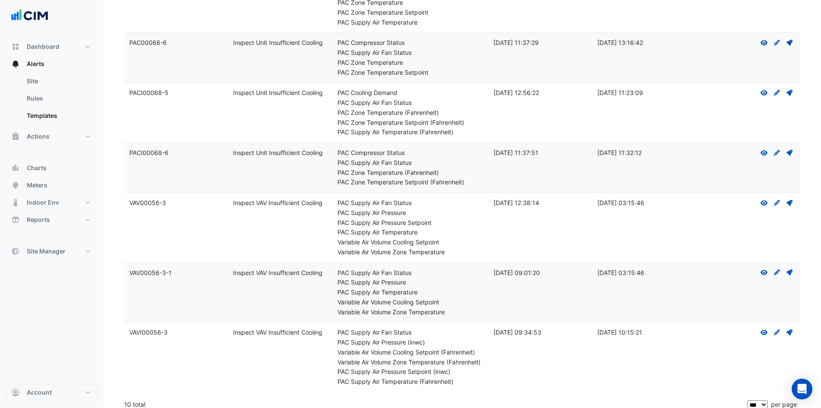
scroll to position [323, 0]
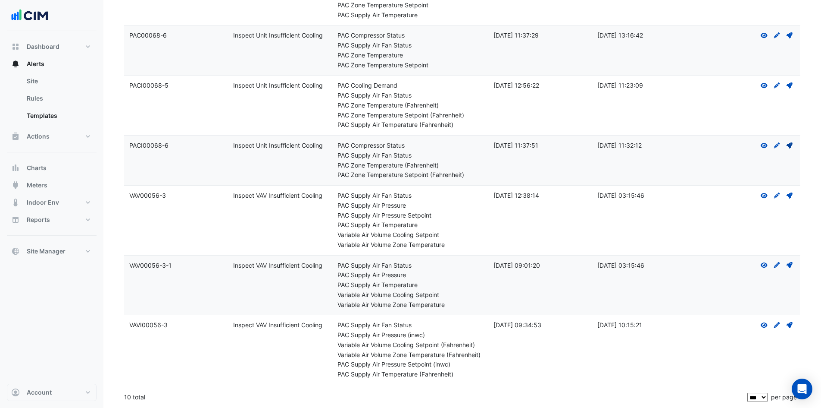
click at [790, 146] on icon at bounding box center [790, 145] width 6 height 6
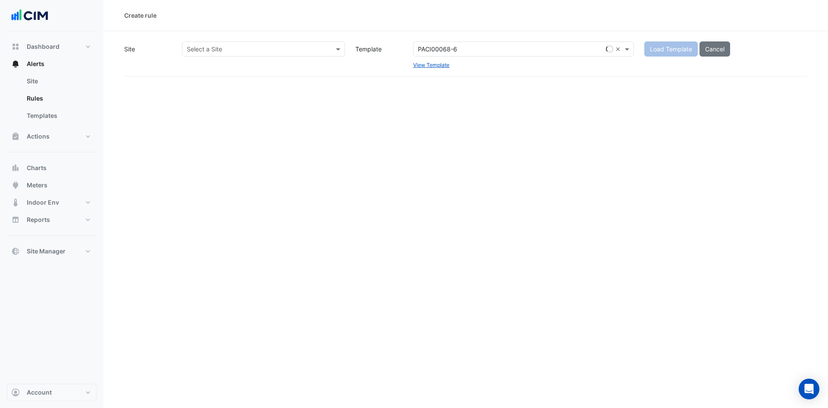
click at [330, 48] on div at bounding box center [263, 49] width 162 height 10
type input "***"
click at [244, 79] on span "JLR Southwest Houston" at bounding box center [222, 79] width 67 height 7
click at [680, 52] on span "Load Template" at bounding box center [671, 48] width 42 height 7
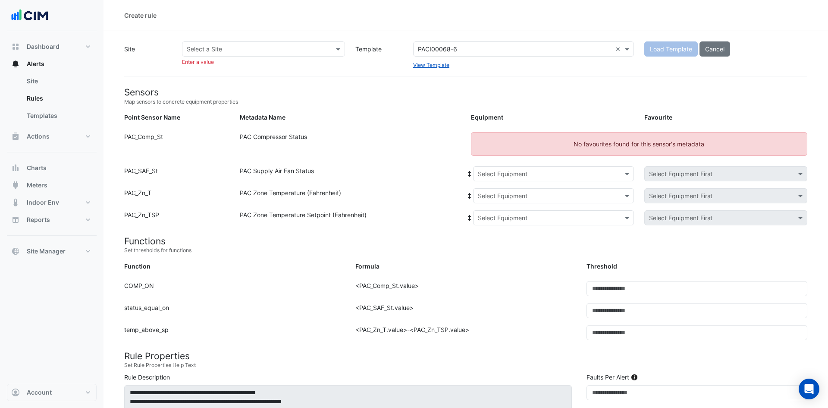
select select
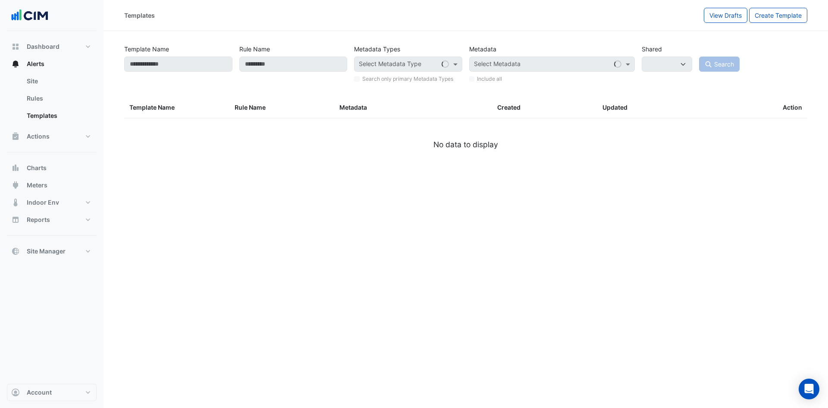
type input "**********"
select select
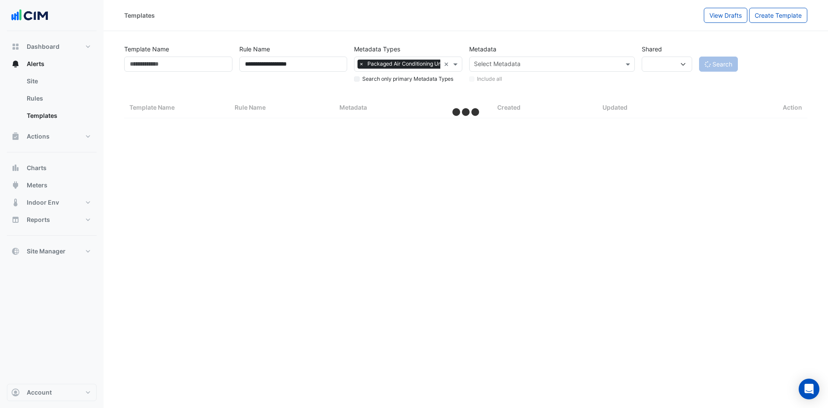
select select "***"
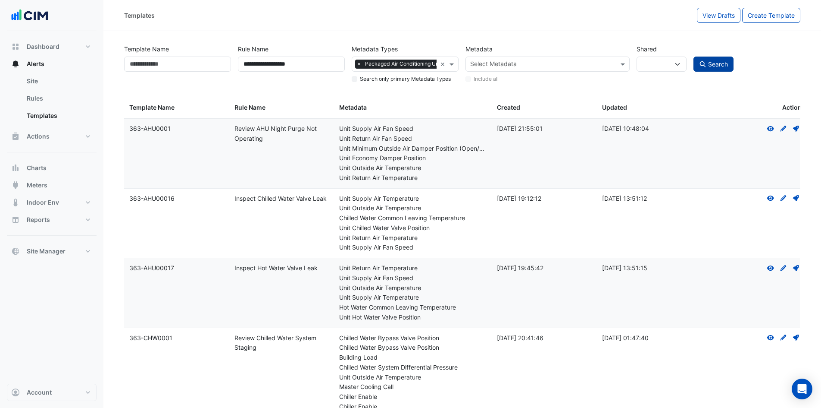
click at [716, 62] on span "Search" at bounding box center [719, 63] width 20 height 7
select select
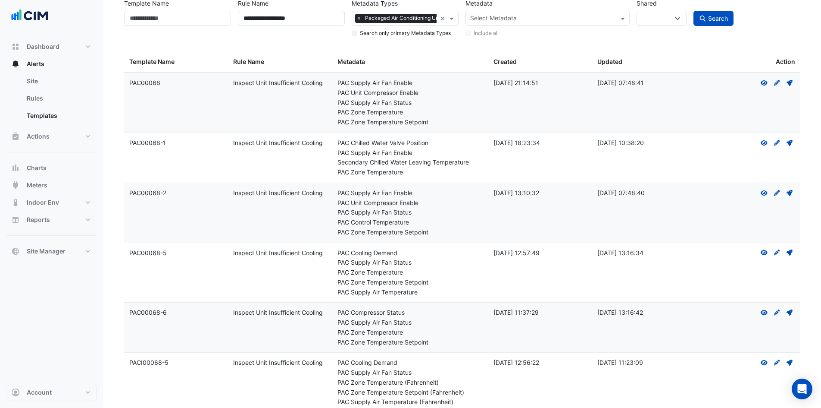
scroll to position [86, 0]
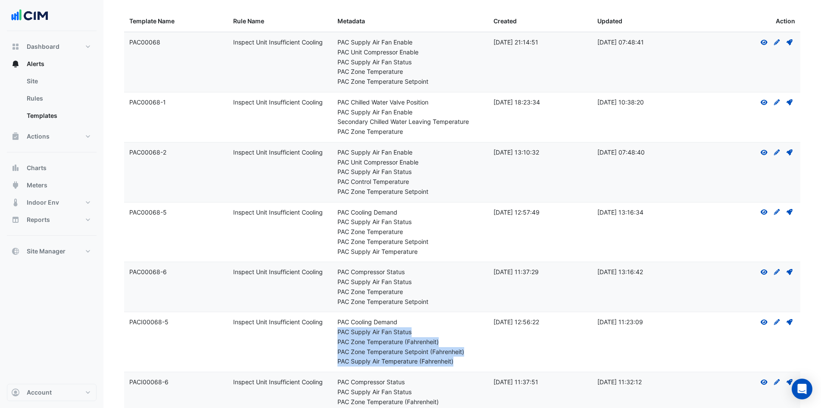
drag, startPoint x: 401, startPoint y: 321, endPoint x: 471, endPoint y: 359, distance: 80.1
click at [471, 359] on div "Metadata: PAC Cooling Demand PAC Supply Air Fan Status PAC Zone Temperature (Fa…" at bounding box center [411, 341] width 146 height 49
click at [790, 322] on icon at bounding box center [790, 322] width 6 height 6
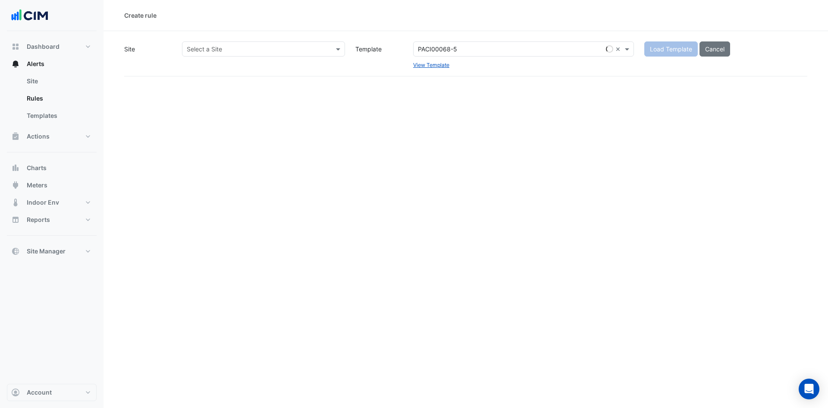
click at [299, 52] on input "text" at bounding box center [255, 49] width 136 height 9
type input "***"
click at [240, 77] on span "JLR Southwest Houston" at bounding box center [222, 79] width 67 height 7
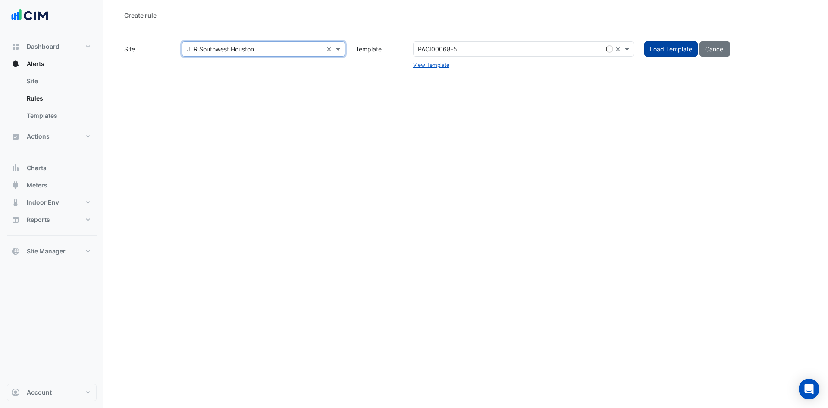
click at [664, 48] on span "Load Template" at bounding box center [671, 48] width 42 height 7
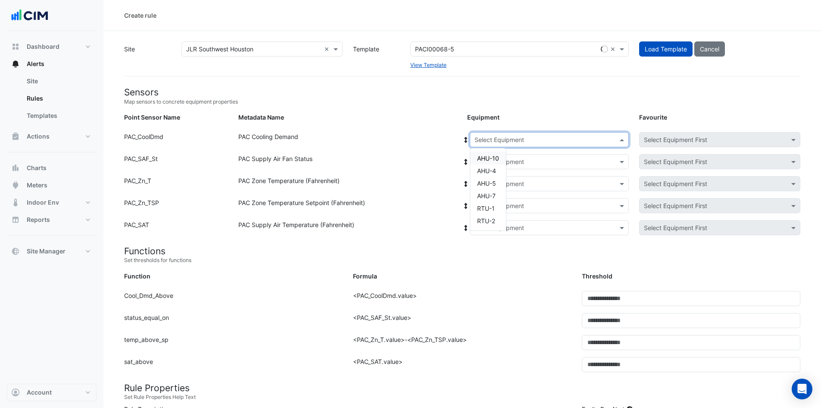
click at [623, 139] on span at bounding box center [623, 139] width 11 height 9
click at [497, 211] on div "RTU-1" at bounding box center [488, 208] width 36 height 13
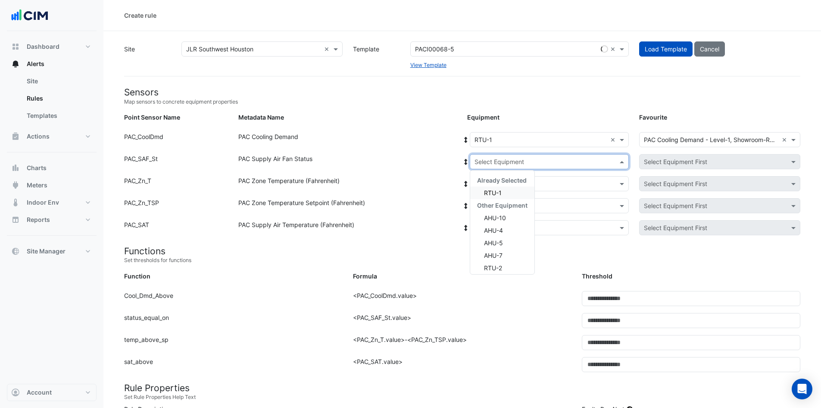
click at [620, 159] on span at bounding box center [623, 161] width 11 height 9
click at [495, 194] on span "RTU-1" at bounding box center [493, 192] width 18 height 7
click at [527, 177] on div "Select Equipment" at bounding box center [549, 183] width 159 height 15
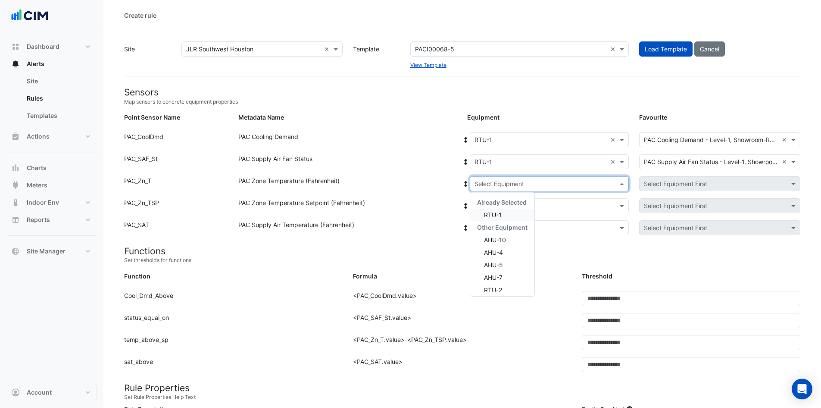
click at [508, 215] on div "RTU-1" at bounding box center [502, 214] width 64 height 13
click at [517, 207] on input "text" at bounding box center [541, 205] width 132 height 9
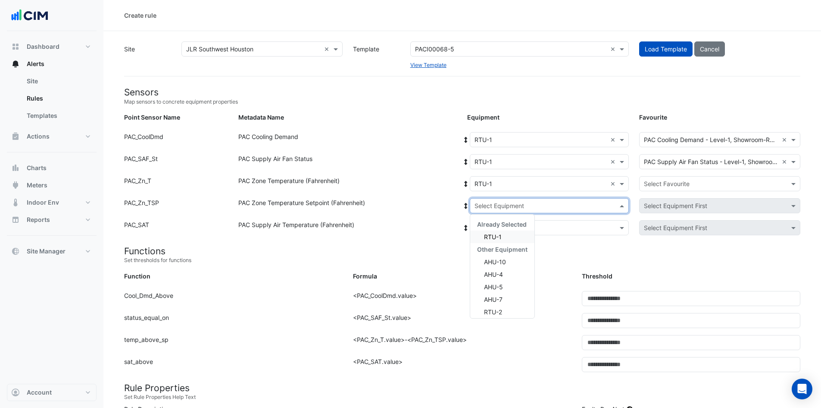
click at [510, 237] on div "RTU-1" at bounding box center [502, 236] width 64 height 13
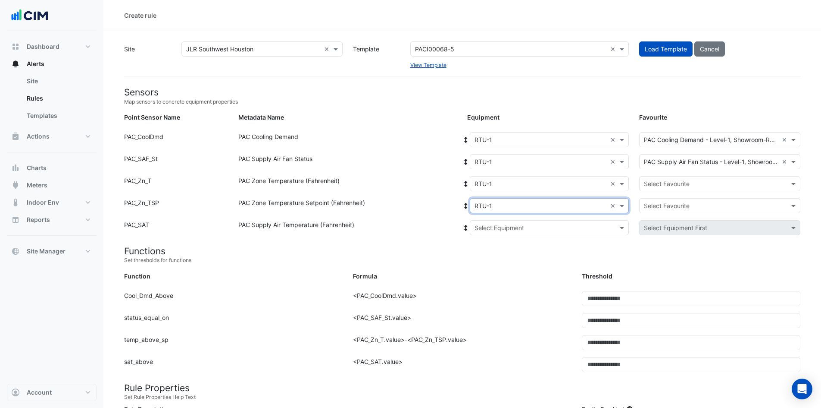
click at [520, 229] on input "text" at bounding box center [541, 227] width 132 height 9
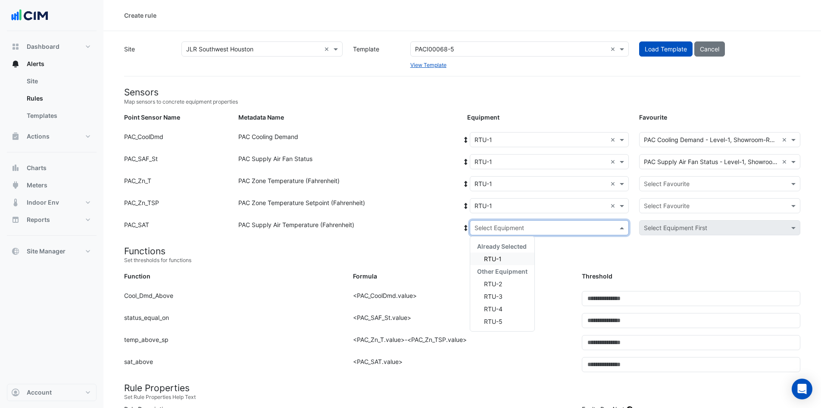
click at [501, 259] on span "RTU-1" at bounding box center [493, 258] width 18 height 7
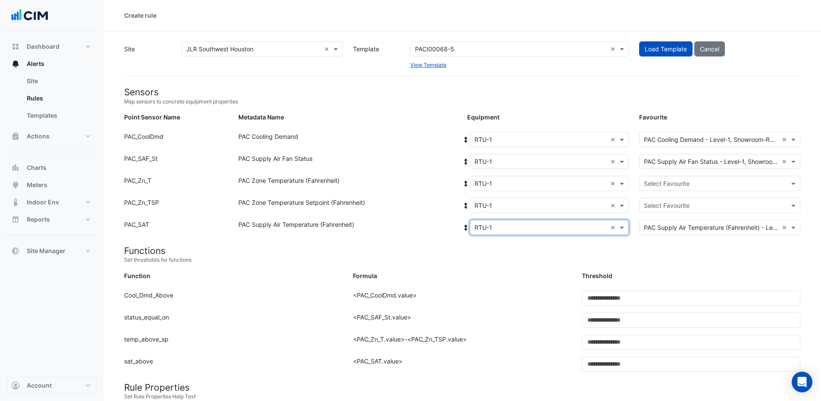
click at [692, 181] on input "text" at bounding box center [711, 183] width 135 height 9
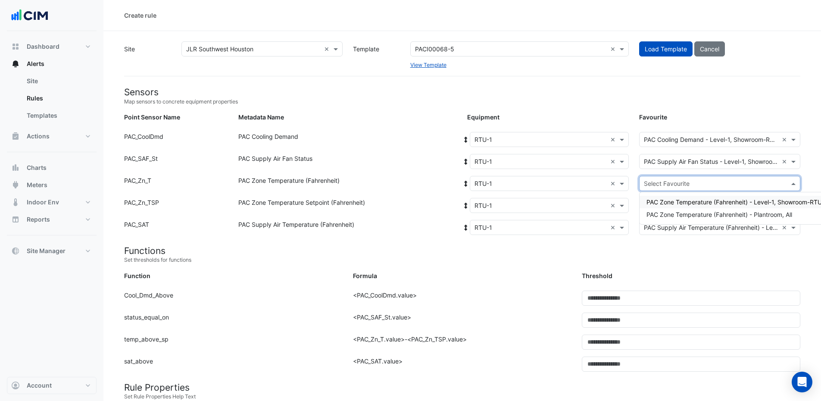
click at [710, 204] on span "PAC Zone Temperature (Fahrenheit) - Level-1, Showroom-RTU-1" at bounding box center [737, 201] width 181 height 7
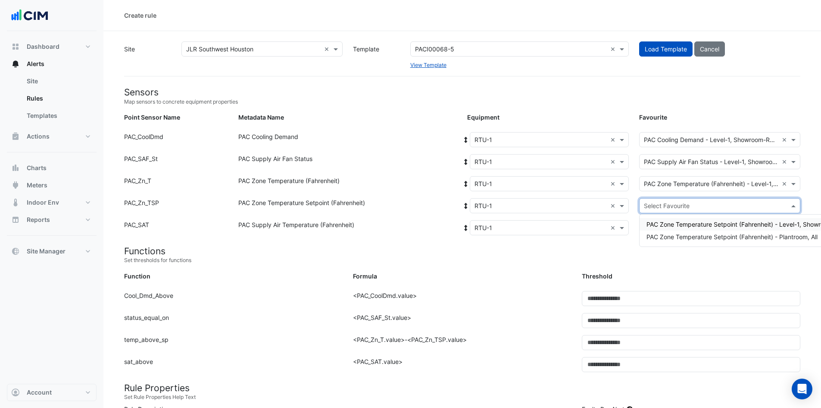
click at [709, 202] on input "text" at bounding box center [711, 205] width 135 height 9
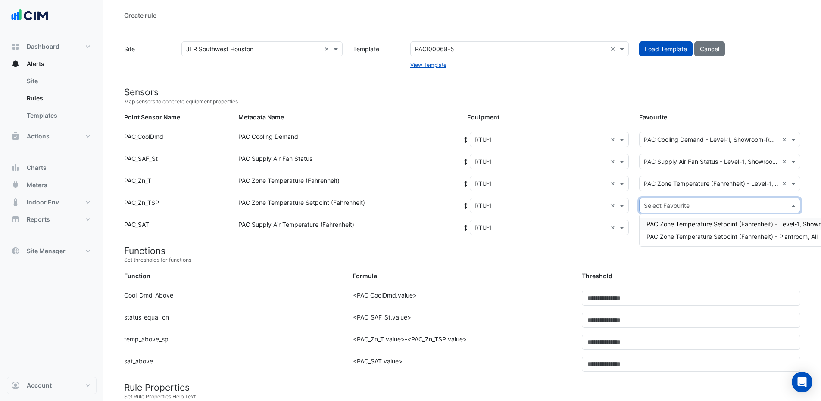
click at [708, 226] on span "PAC Zone Temperature Setpoint (Fahrenheit) - Level-1, Showroom-RTU-1" at bounding box center [750, 223] width 207 height 7
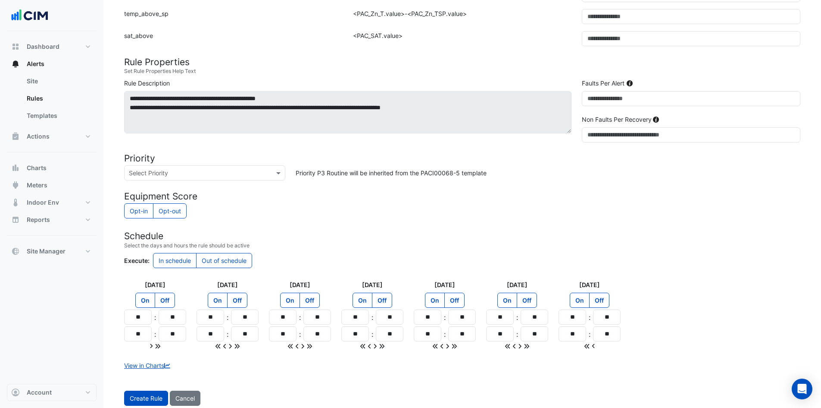
scroll to position [346, 0]
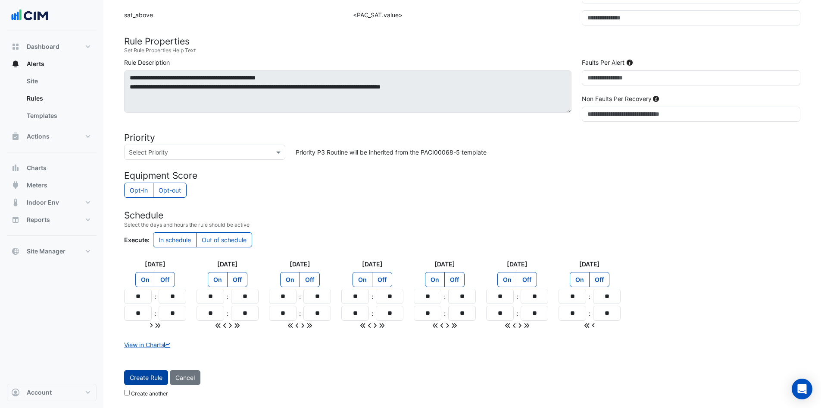
click at [143, 374] on span "Create Rule" at bounding box center [146, 376] width 33 height 7
click at [130, 393] on small "Create another" at bounding box center [146, 393] width 44 height 6
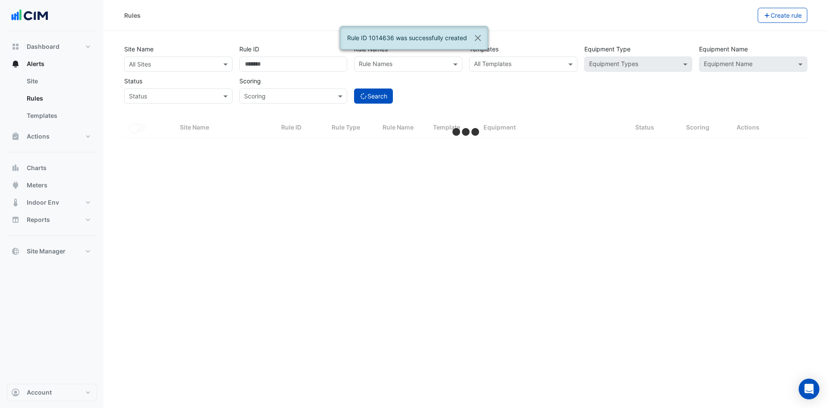
select select "***"
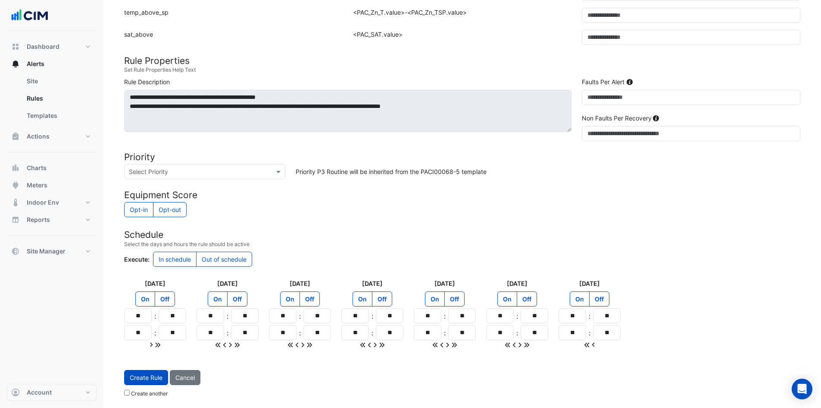
scroll to position [68, 0]
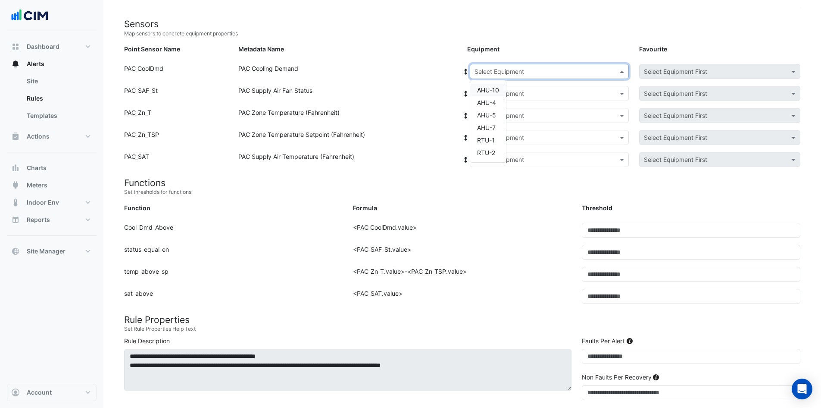
click at [576, 71] on input "text" at bounding box center [541, 71] width 132 height 9
click at [499, 138] on div "RTU-1" at bounding box center [488, 140] width 36 height 13
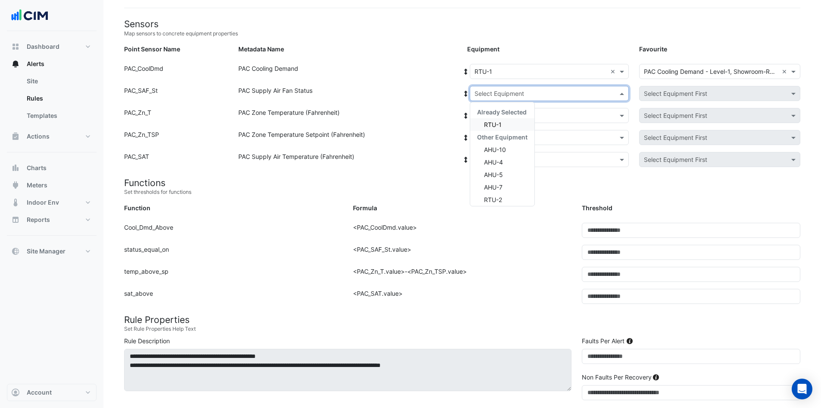
click at [555, 91] on input "text" at bounding box center [541, 93] width 132 height 9
click at [510, 127] on div "RTU-1" at bounding box center [502, 124] width 64 height 13
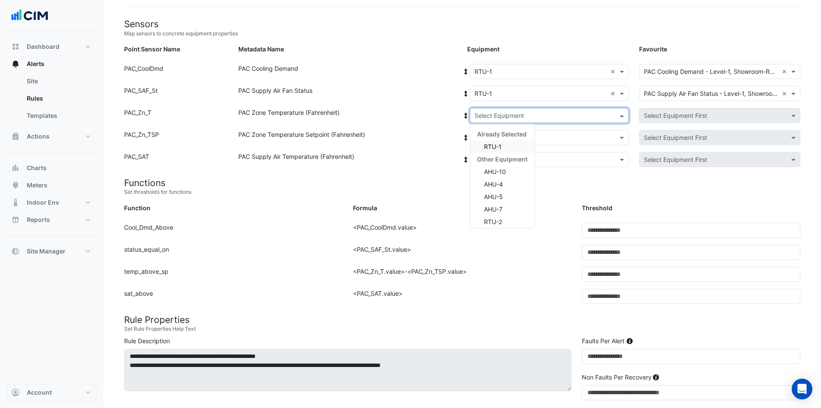
click at [517, 117] on input "text" at bounding box center [541, 115] width 132 height 9
click at [502, 143] on span "RTU-1" at bounding box center [493, 146] width 18 height 7
click at [509, 136] on input "text" at bounding box center [541, 137] width 132 height 9
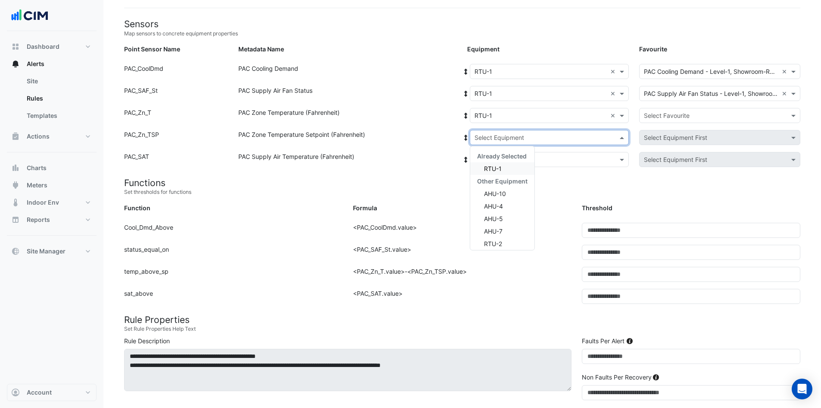
click at [497, 168] on span "RTU-1" at bounding box center [493, 168] width 18 height 7
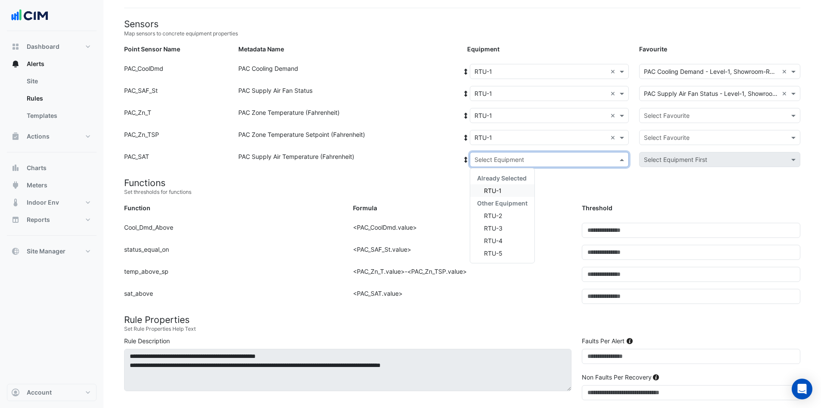
click at [507, 157] on input "text" at bounding box center [541, 159] width 132 height 9
click at [493, 191] on span "RTU-1" at bounding box center [493, 190] width 18 height 7
click at [680, 111] on input "text" at bounding box center [711, 115] width 135 height 9
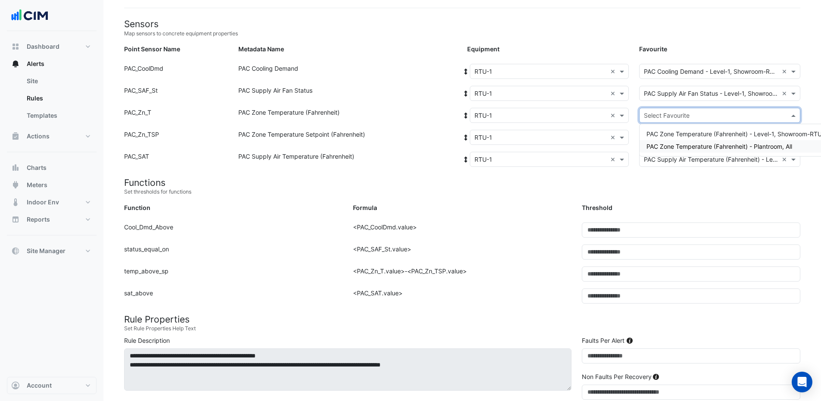
click at [702, 145] on span "PAC Zone Temperature (Fahrenheit) - Plantroom, All" at bounding box center [720, 146] width 146 height 7
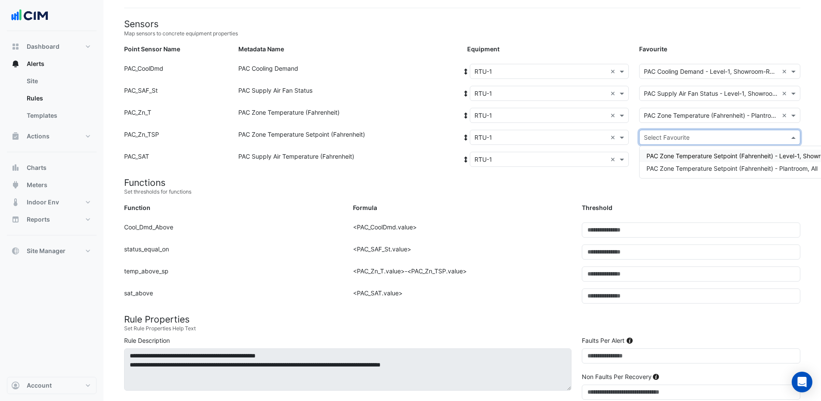
drag, startPoint x: 703, startPoint y: 138, endPoint x: 704, endPoint y: 142, distance: 4.3
click at [704, 138] on input "text" at bounding box center [711, 137] width 135 height 9
click at [702, 163] on div "PAC Zone Temperature Setpoint (Fahrenheit) - Plantroom, All" at bounding box center [750, 168] width 220 height 13
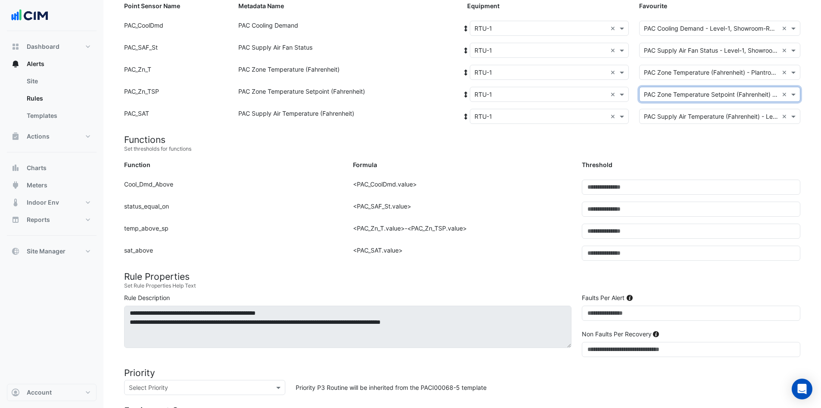
scroll to position [346, 0]
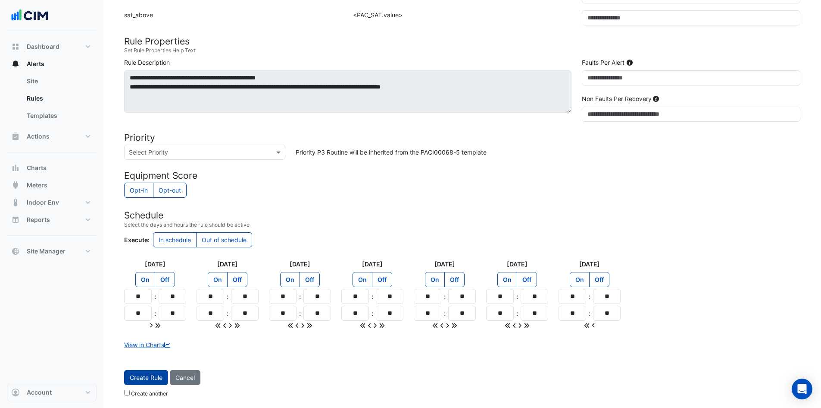
click at [147, 382] on button "Create Rule" at bounding box center [146, 377] width 44 height 15
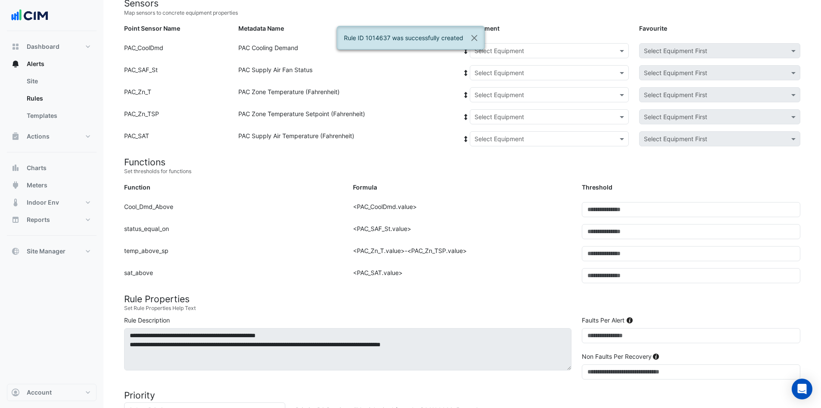
scroll to position [25, 0]
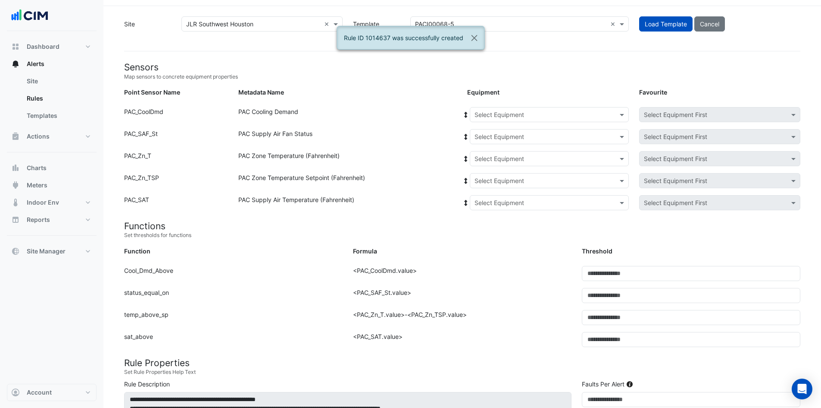
click at [569, 113] on input "text" at bounding box center [541, 114] width 132 height 9
click at [495, 196] on span "RTU-2" at bounding box center [486, 195] width 18 height 7
click at [527, 131] on div "Select Equipment" at bounding box center [549, 136] width 159 height 15
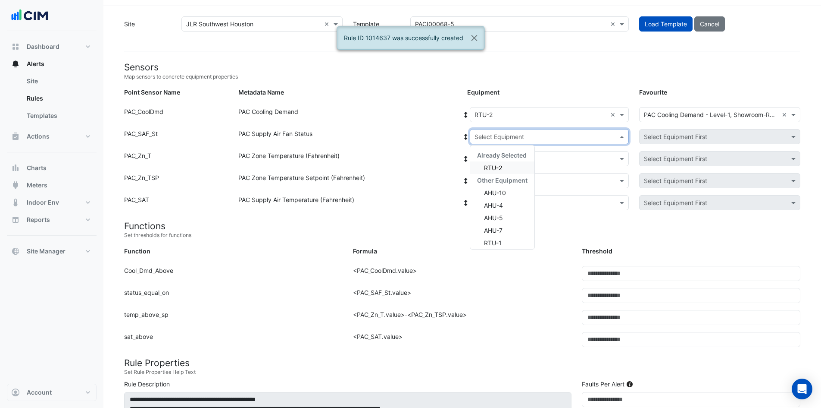
click at [498, 164] on span "RTU-2" at bounding box center [493, 167] width 18 height 7
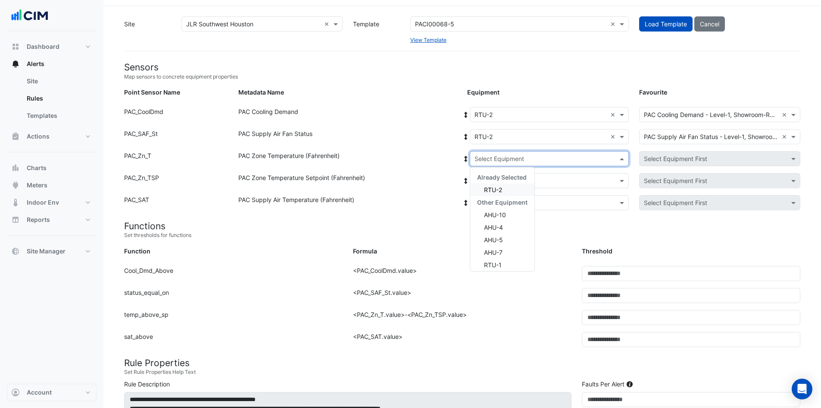
click at [508, 161] on input "text" at bounding box center [541, 158] width 132 height 9
click at [495, 188] on span "RTU-2" at bounding box center [493, 189] width 18 height 7
click at [504, 176] on input "text" at bounding box center [541, 180] width 132 height 9
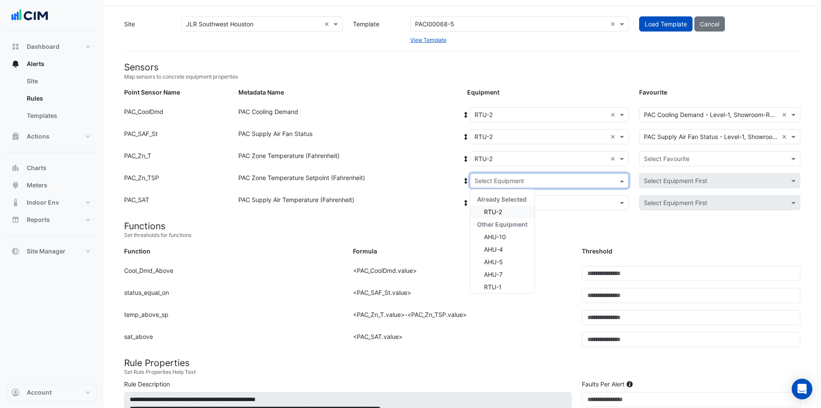
drag, startPoint x: 491, startPoint y: 212, endPoint x: 498, endPoint y: 207, distance: 8.6
click at [492, 211] on span "RTU-2" at bounding box center [493, 211] width 18 height 7
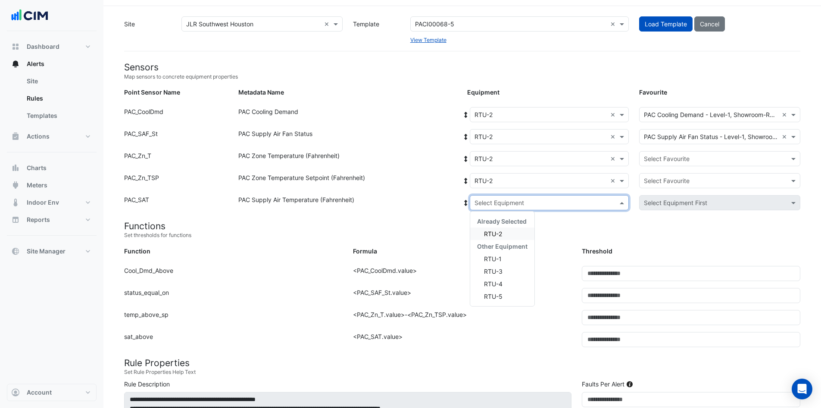
click at [511, 198] on input "text" at bounding box center [541, 202] width 132 height 9
click at [496, 235] on span "RTU-2" at bounding box center [493, 233] width 18 height 7
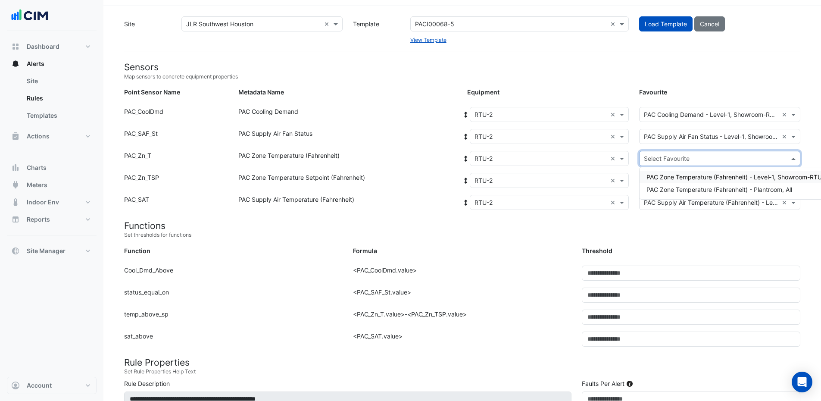
click at [725, 160] on input "text" at bounding box center [711, 158] width 135 height 9
click at [733, 179] on span "PAC Zone Temperature (Fahrenheit) - Level-1, Showroom-RTU-2" at bounding box center [738, 176] width 182 height 7
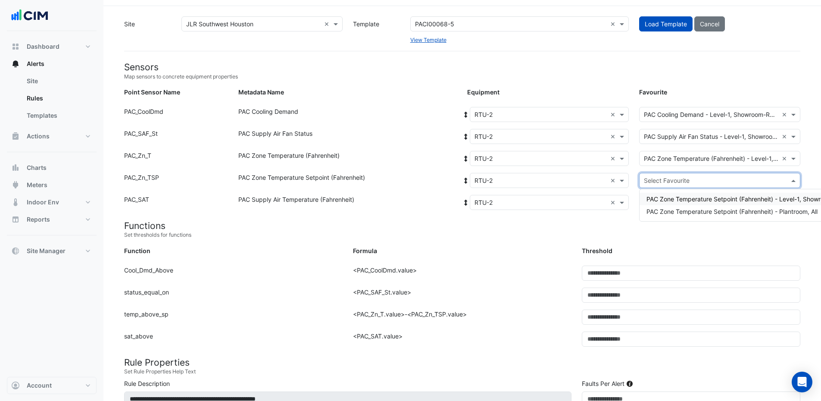
click at [721, 181] on input "text" at bounding box center [711, 180] width 135 height 9
click at [737, 200] on span "PAC Zone Temperature Setpoint (Fahrenheit) - Level-1, Showroom-RTU-2" at bounding box center [750, 198] width 207 height 7
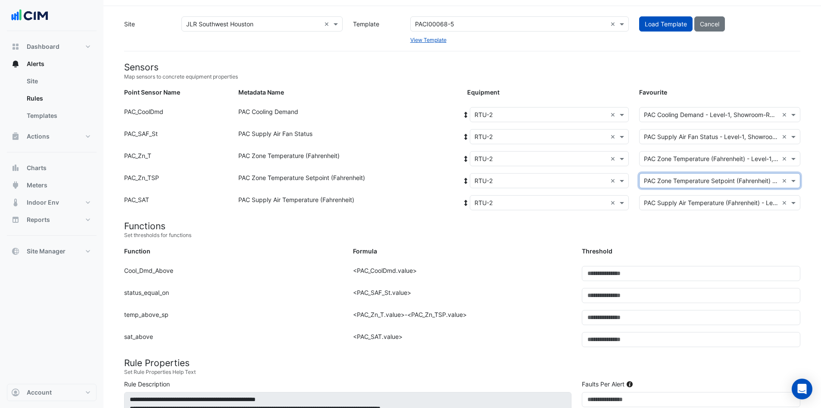
scroll to position [346, 0]
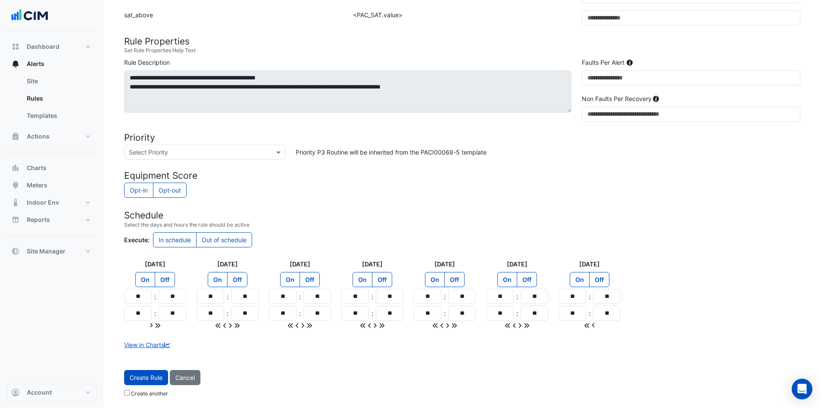
click at [150, 377] on span "Create Rule" at bounding box center [146, 376] width 33 height 7
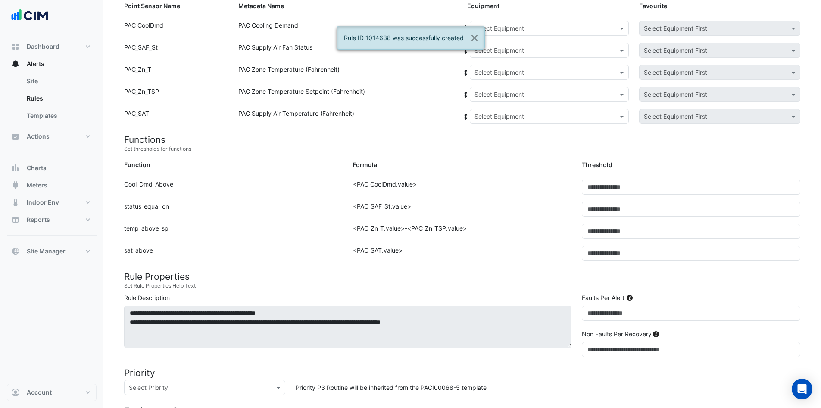
scroll to position [68, 0]
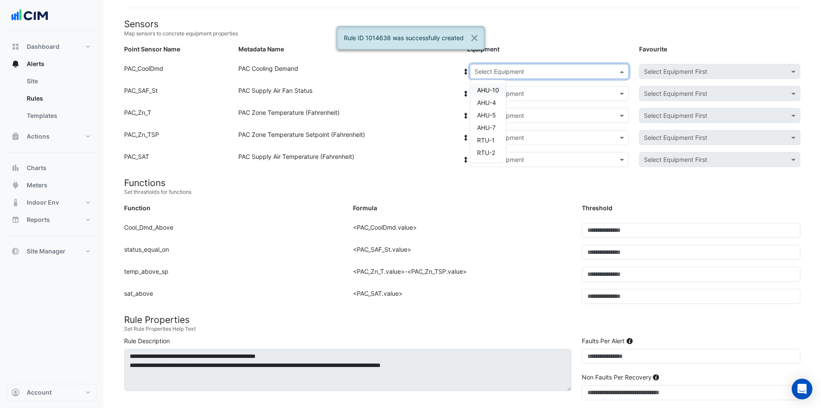
click at [524, 75] on input "text" at bounding box center [541, 71] width 132 height 9
click at [485, 154] on span "RTU-2" at bounding box center [486, 152] width 18 height 7
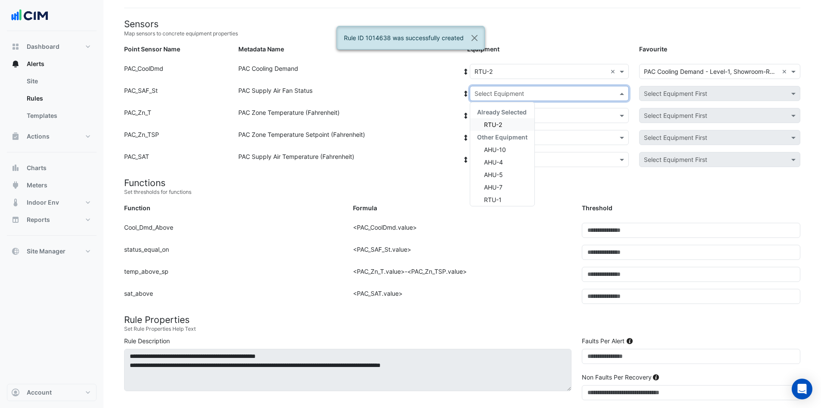
click at [521, 99] on div "Select Equipment" at bounding box center [549, 93] width 159 height 15
click at [506, 127] on div "RTU-2" at bounding box center [502, 124] width 64 height 13
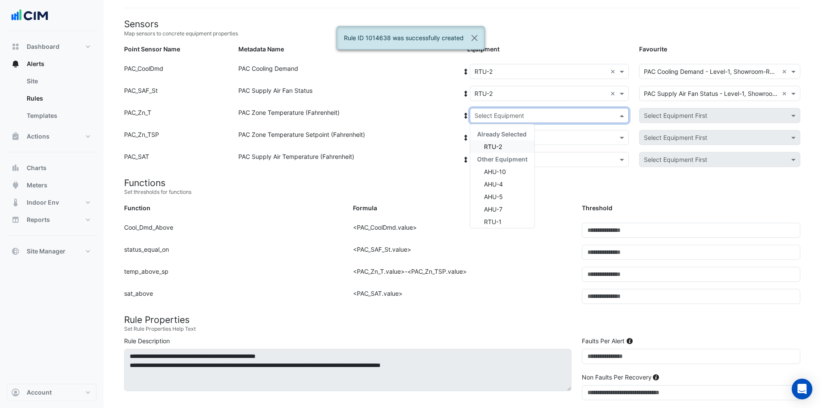
click at [519, 116] on input "text" at bounding box center [541, 115] width 132 height 9
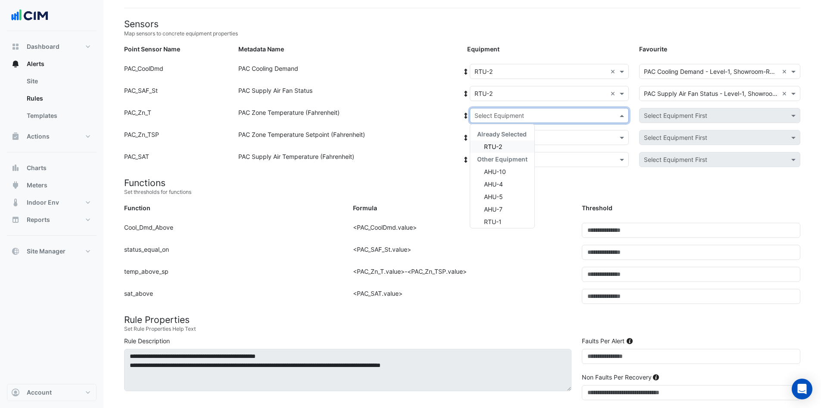
click at [500, 147] on span "RTU-2" at bounding box center [493, 146] width 18 height 7
click at [509, 131] on div "Select Equipment" at bounding box center [549, 137] width 159 height 15
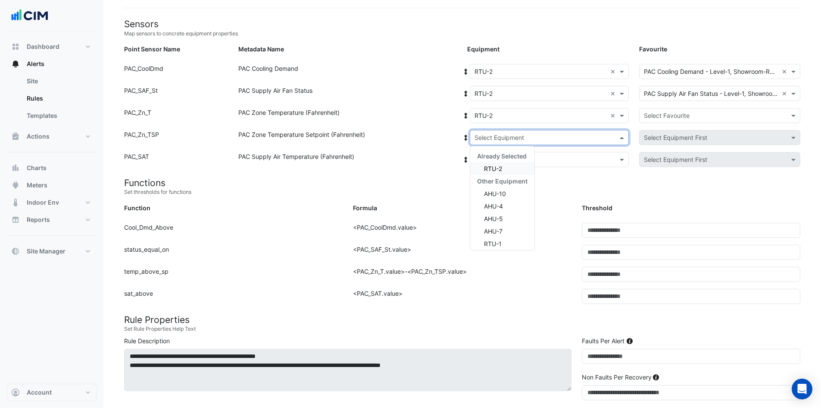
click at [493, 165] on span "RTU-2" at bounding box center [493, 168] width 18 height 7
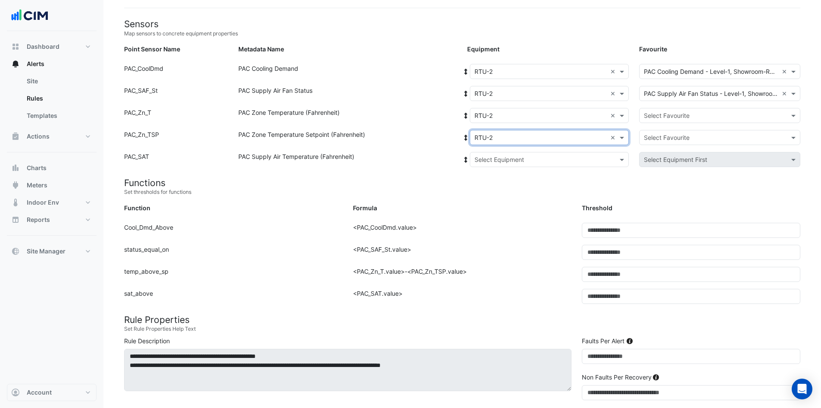
click at [499, 160] on input "text" at bounding box center [541, 159] width 132 height 9
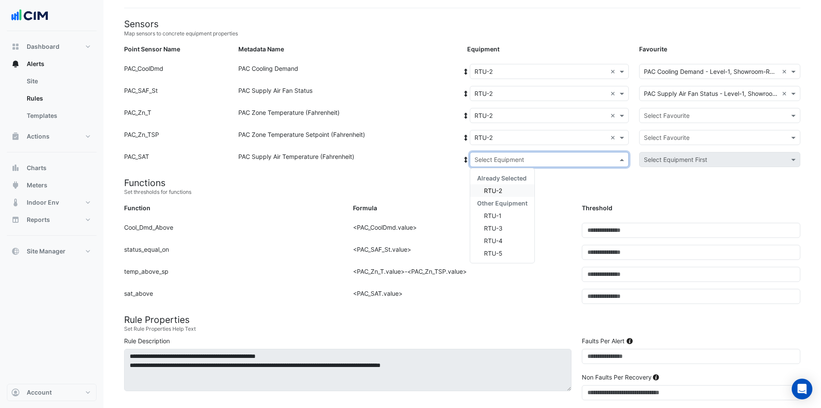
click at [489, 191] on span "RTU-2" at bounding box center [493, 190] width 18 height 7
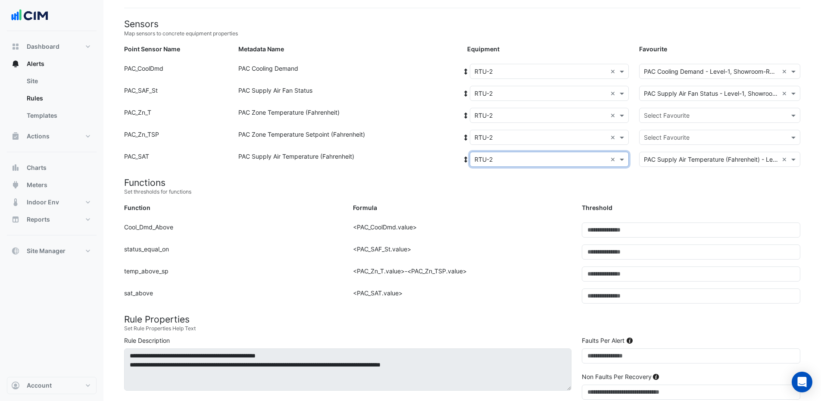
click at [662, 119] on input "text" at bounding box center [711, 115] width 135 height 9
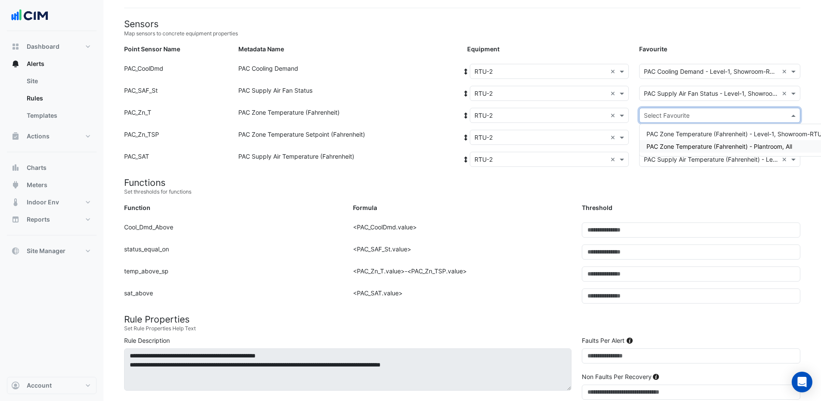
click at [683, 151] on div "PAC Zone Temperature (Fahrenheit) - Plantroom, All" at bounding box center [737, 146] width 195 height 13
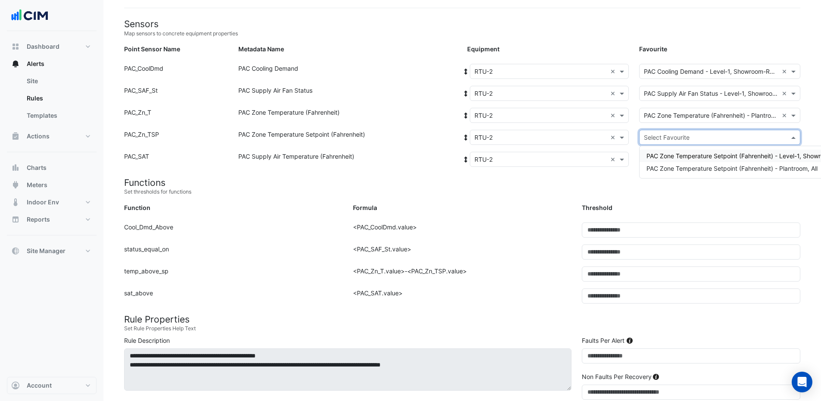
click at [685, 144] on div "Select Favourite" at bounding box center [720, 137] width 161 height 15
click at [685, 172] on span "PAC Zone Temperature Setpoint (Fahrenheit) - Plantroom, All" at bounding box center [732, 168] width 171 height 7
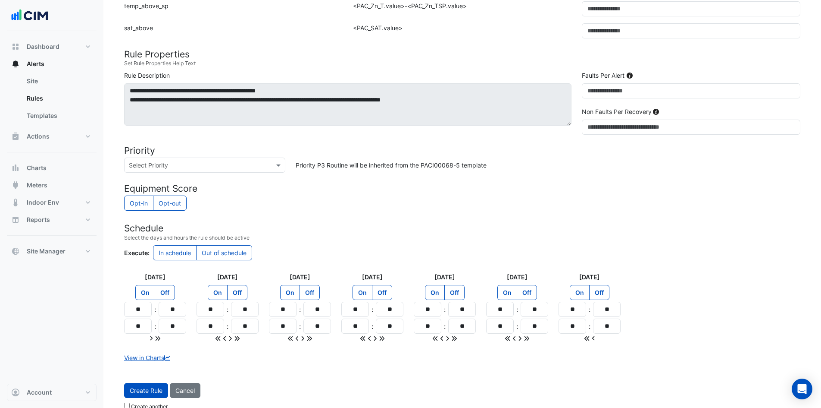
scroll to position [346, 0]
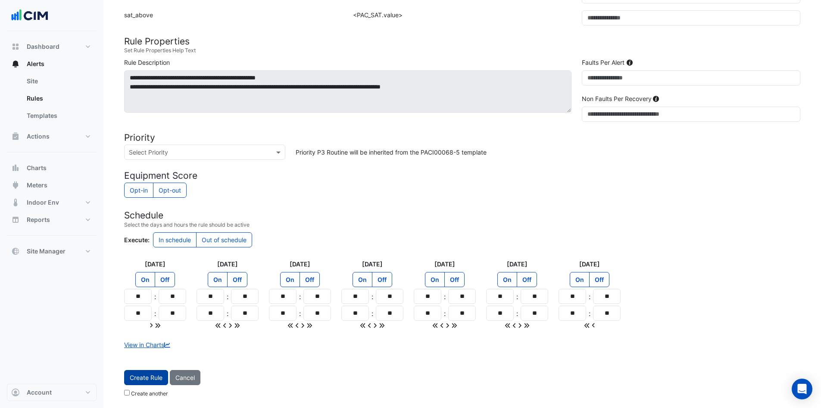
click at [146, 376] on span "Create Rule" at bounding box center [146, 376] width 33 height 7
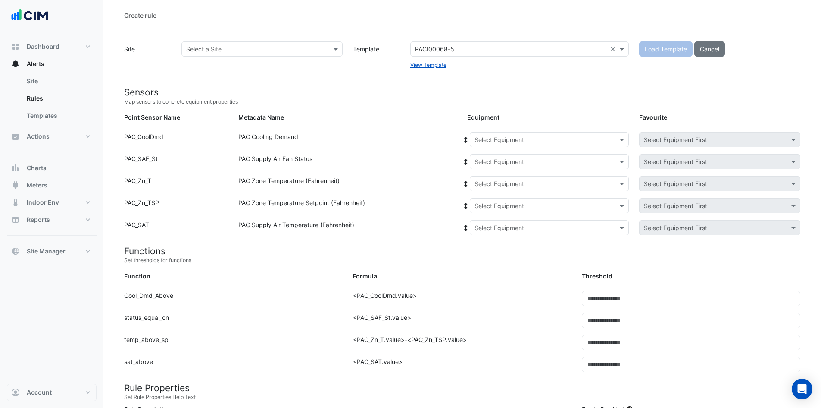
select select
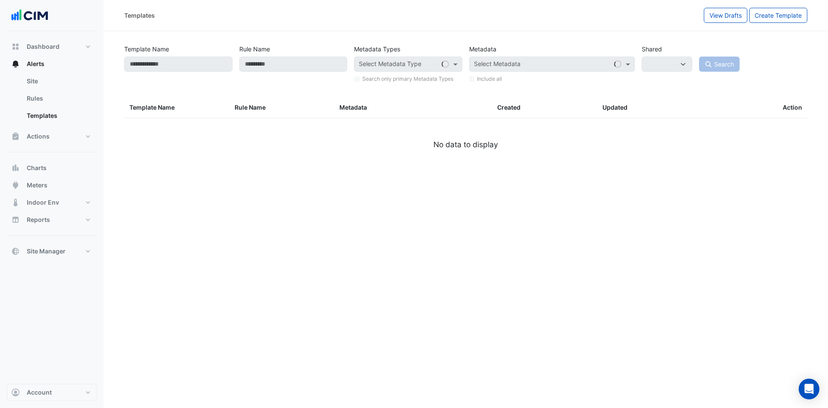
type input "**********"
select select
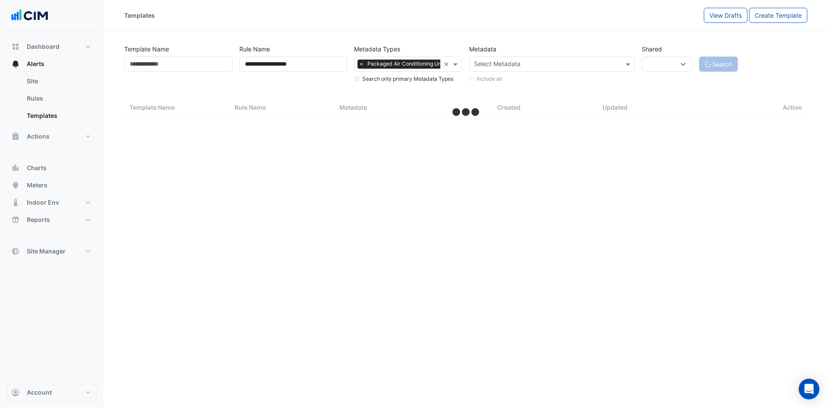
select select "***"
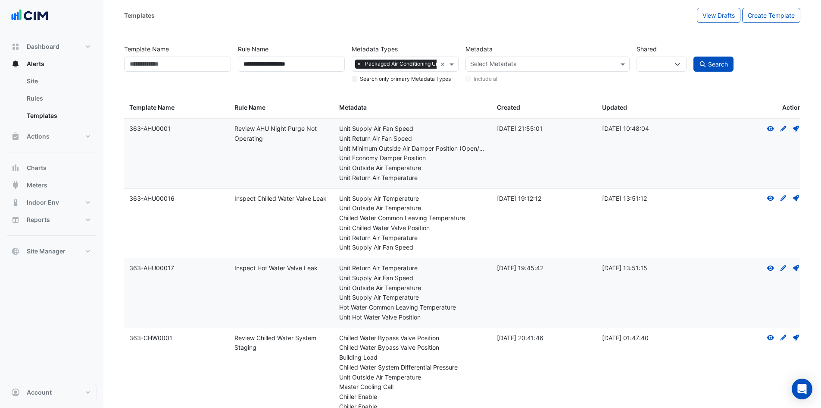
drag, startPoint x: 307, startPoint y: 54, endPoint x: 316, endPoint y: 65, distance: 13.8
click at [310, 60] on div "**********" at bounding box center [292, 62] width 114 height 42
drag, startPoint x: 317, startPoint y: 67, endPoint x: 123, endPoint y: 67, distance: 194.1
click at [123, 67] on div "**********" at bounding box center [463, 62] width 684 height 44
type input "******"
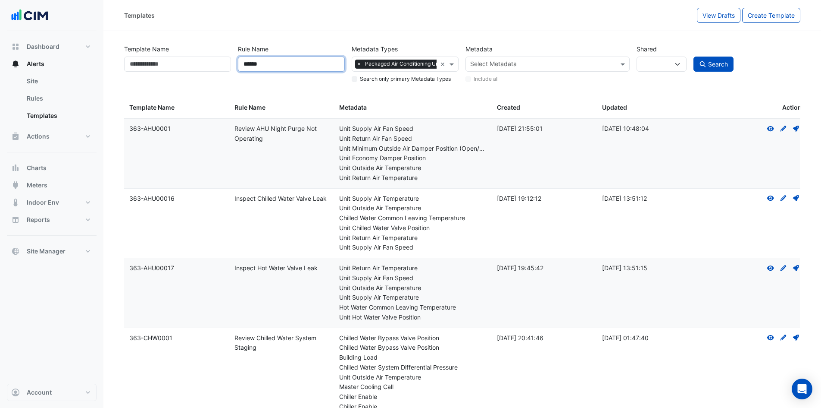
click at [694, 56] on button "Search" at bounding box center [714, 63] width 41 height 15
select select
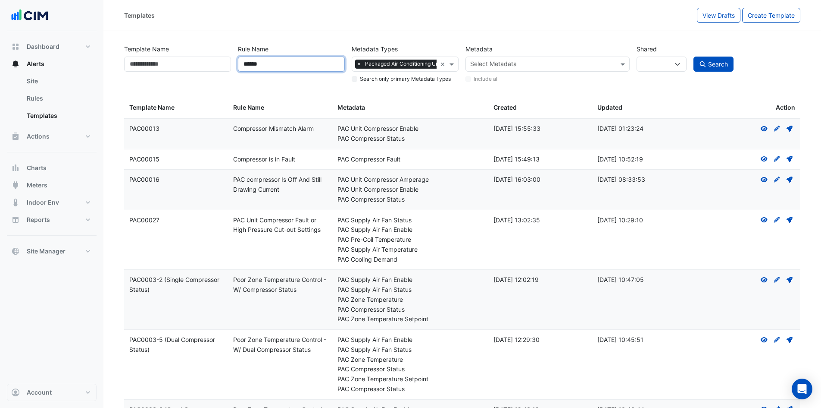
drag, startPoint x: 305, startPoint y: 64, endPoint x: 182, endPoint y: 66, distance: 122.9
click at [182, 66] on div "Template Name Rule Name ****** Metadata Types Select Metadata Type × Packaged A…" at bounding box center [463, 62] width 684 height 44
click at [283, 66] on input "******" at bounding box center [291, 63] width 107 height 15
drag, startPoint x: 283, startPoint y: 66, endPoint x: 218, endPoint y: 60, distance: 65.4
click at [211, 60] on div "Template Name Rule Name ****** Metadata Types Select Metadata Type × Packaged A…" at bounding box center [463, 62] width 684 height 44
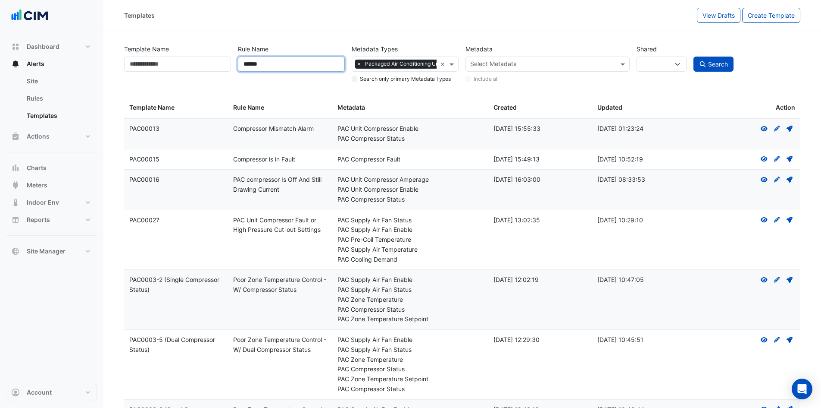
paste input "**********"
type input "**********"
click at [694, 56] on button "Search" at bounding box center [714, 63] width 41 height 15
select select
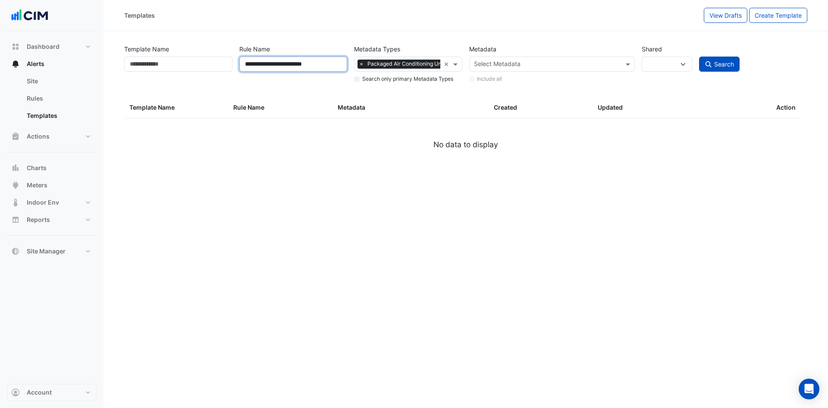
drag, startPoint x: 263, startPoint y: 63, endPoint x: 223, endPoint y: 63, distance: 39.7
click at [223, 63] on div "**********" at bounding box center [466, 62] width 690 height 44
type input "**********"
click at [699, 56] on button "Search" at bounding box center [719, 63] width 41 height 15
select select
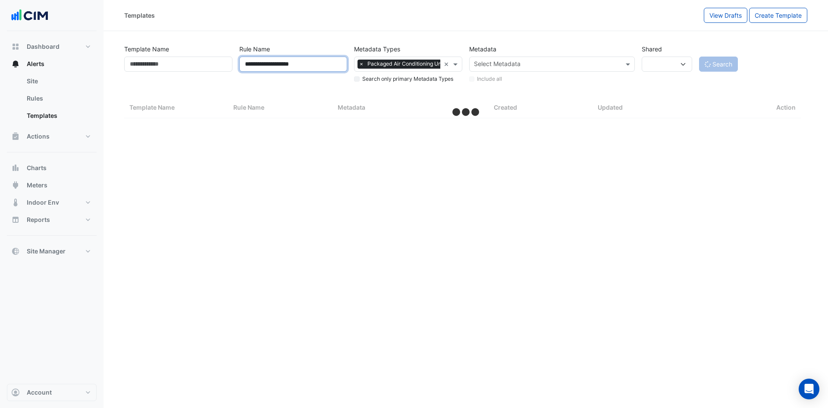
select select "***"
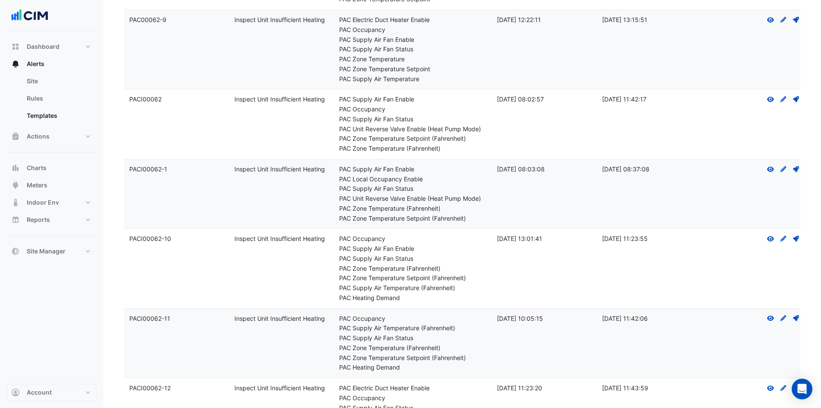
scroll to position [906, 0]
click at [783, 238] on icon at bounding box center [784, 238] width 6 height 6
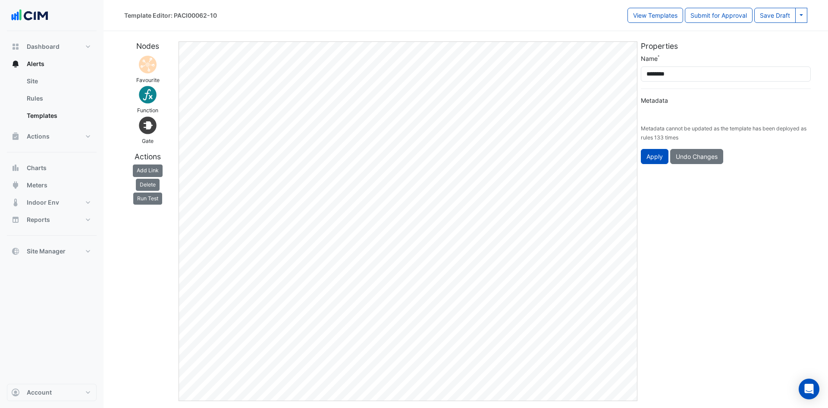
type input "**********"
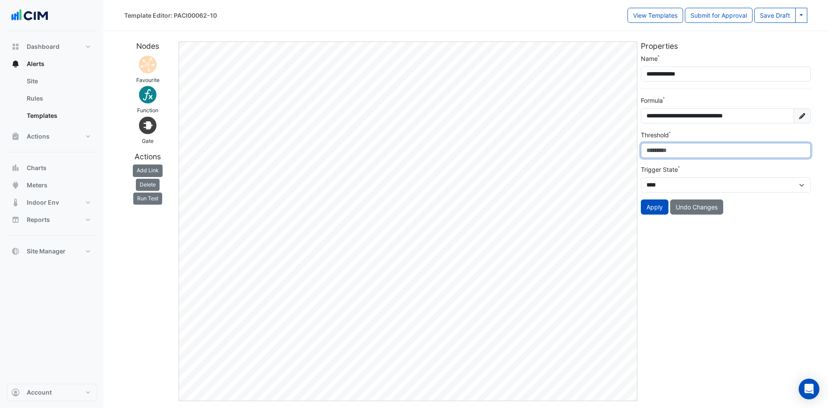
drag, startPoint x: 674, startPoint y: 156, endPoint x: 646, endPoint y: 156, distance: 27.6
click at [646, 156] on input "***" at bounding box center [726, 150] width 170 height 15
click at [636, 151] on div "**********" at bounding box center [465, 217] width 693 height 366
click at [781, 50] on div "Properties" at bounding box center [726, 47] width 180 height 13
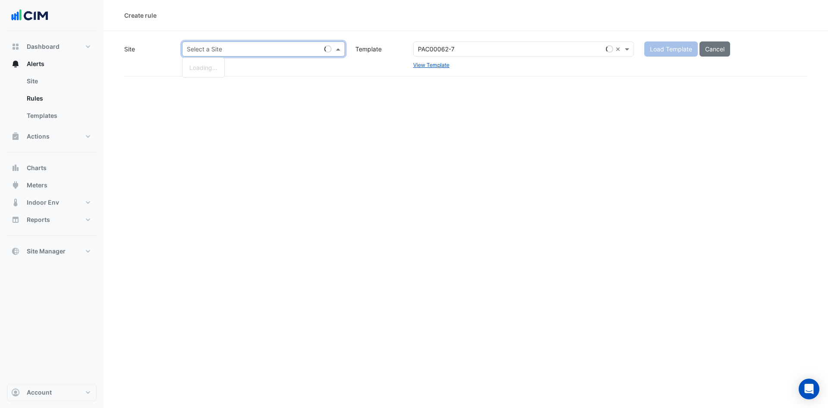
click at [304, 48] on input "text" at bounding box center [255, 49] width 136 height 9
type input "***"
drag, startPoint x: 241, startPoint y: 78, endPoint x: 236, endPoint y: 78, distance: 4.7
click at [237, 78] on span "JLR Southwest Houston" at bounding box center [222, 79] width 67 height 7
click at [669, 44] on button "Load Template" at bounding box center [670, 48] width 53 height 15
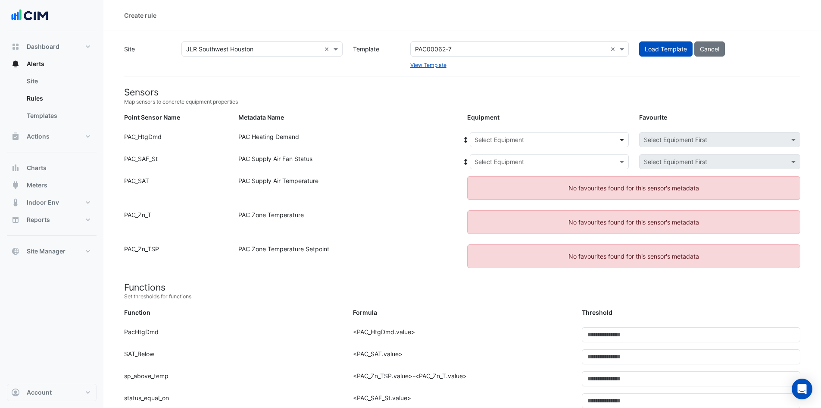
click at [624, 137] on span at bounding box center [623, 139] width 11 height 9
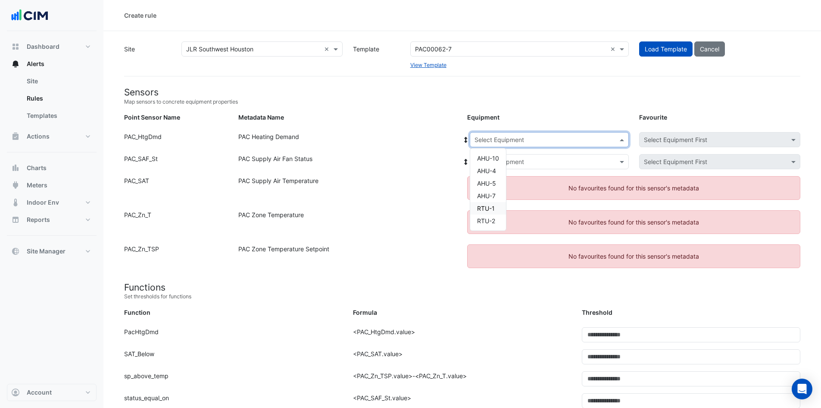
click at [496, 207] on div "RTU-1" at bounding box center [488, 208] width 36 height 13
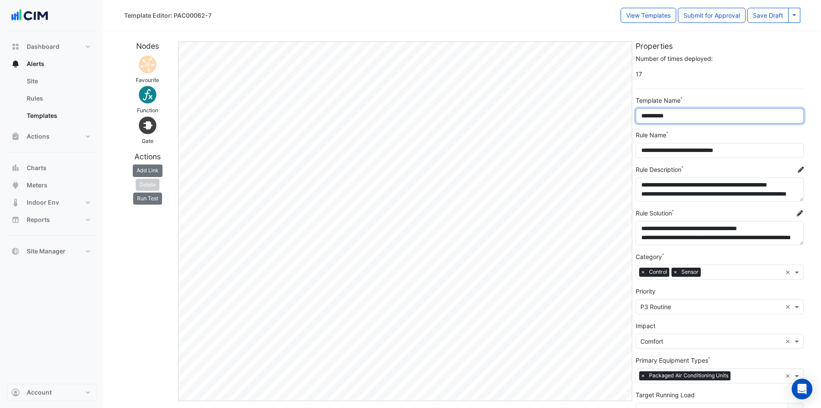
click at [623, 107] on div "**********" at bounding box center [462, 249] width 687 height 431
click at [795, 19] on button at bounding box center [795, 15] width 12 height 15
click at [773, 30] on button "Save Draft As" at bounding box center [766, 34] width 68 height 13
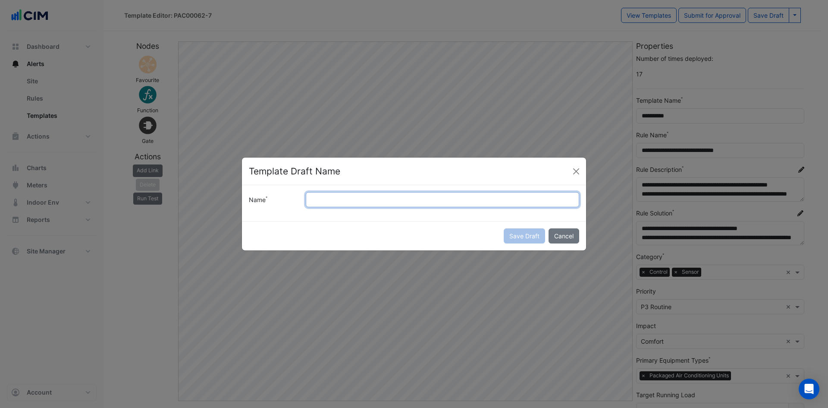
click at [318, 197] on input "Name" at bounding box center [442, 199] width 273 height 15
paste input "**********"
click at [322, 198] on input "**********" at bounding box center [442, 199] width 273 height 15
type input "**********"
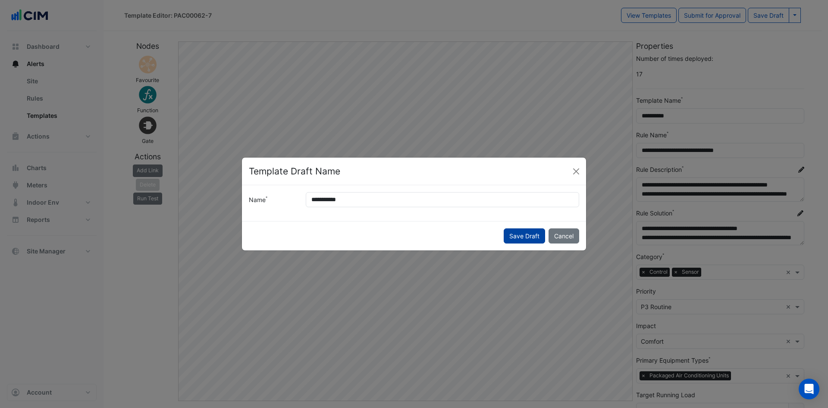
click at [519, 233] on button "Save Draft" at bounding box center [524, 235] width 41 height 15
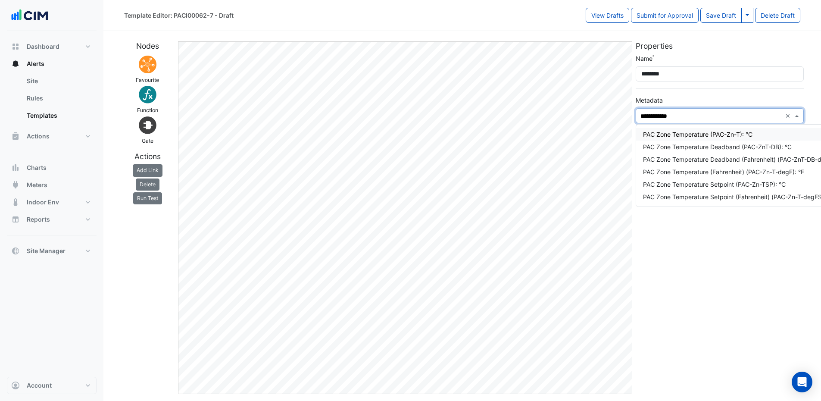
type input "**********"
click at [714, 169] on div "PAC Zone Temperature (Fahrenheit) (PAC-Zn-T-degF): °F" at bounding box center [743, 171] width 201 height 9
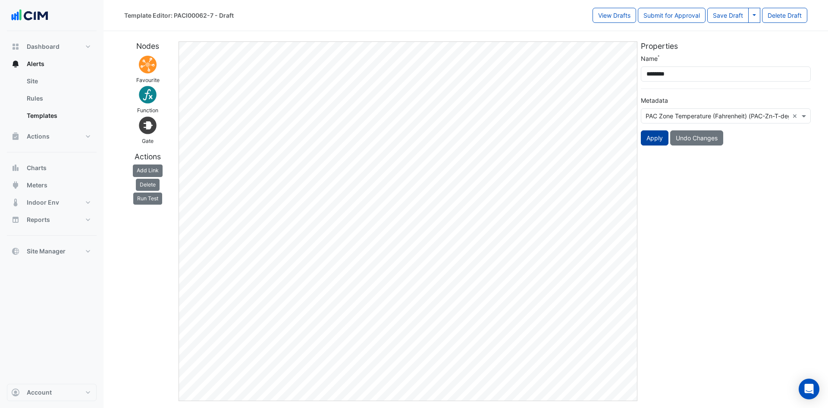
click at [655, 136] on button "Apply" at bounding box center [655, 137] width 28 height 15
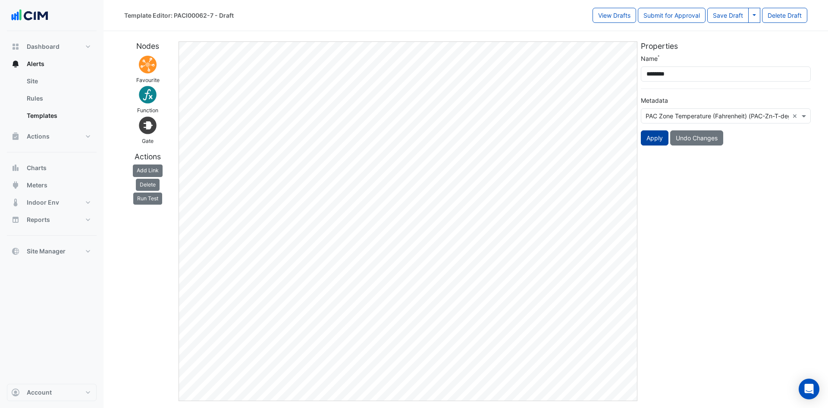
click at [655, 136] on button "Apply" at bounding box center [655, 137] width 28 height 15
drag, startPoint x: 718, startPoint y: 113, endPoint x: 735, endPoint y: 112, distance: 17.3
click at [718, 112] on input "text" at bounding box center [717, 116] width 143 height 9
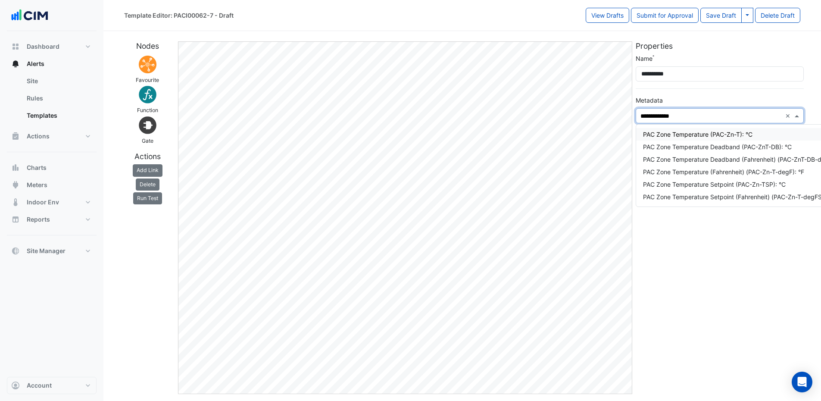
type input "**********"
drag, startPoint x: 748, startPoint y: 197, endPoint x: 747, endPoint y: 191, distance: 6.5
click at [747, 197] on div "PAC Zone Temperature Setpoint (Fahrenheit) (PAC-Zn-T-degFSP): °F" at bounding box center [743, 196] width 201 height 9
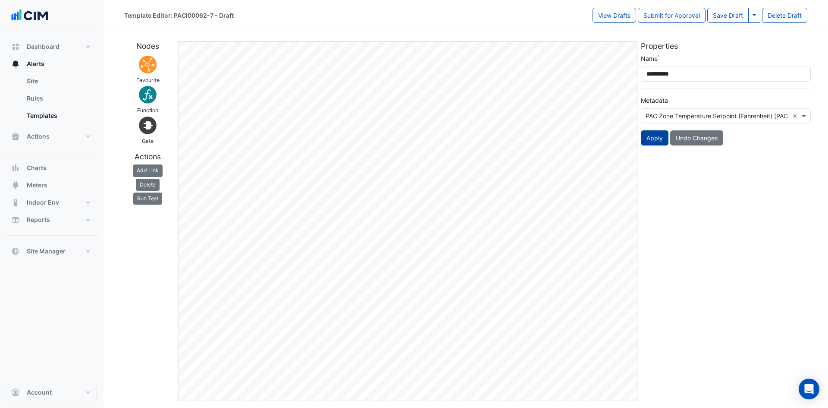
click at [652, 138] on button "Apply" at bounding box center [655, 137] width 28 height 15
click at [653, 138] on button "Apply" at bounding box center [655, 137] width 28 height 15
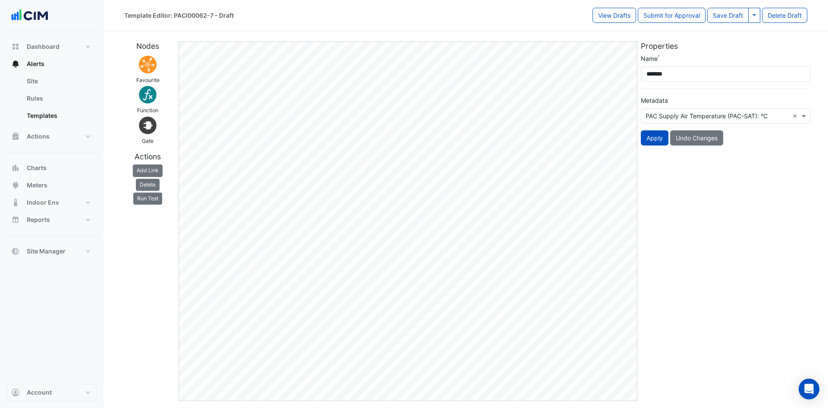
click at [693, 117] on input "text" at bounding box center [717, 116] width 143 height 9
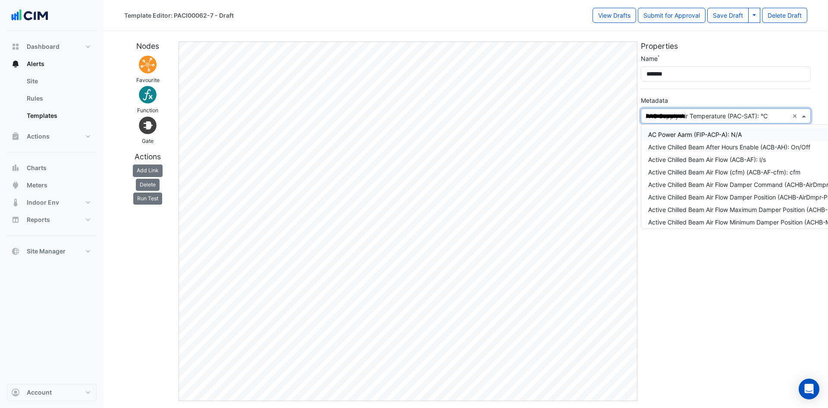
type input "**********"
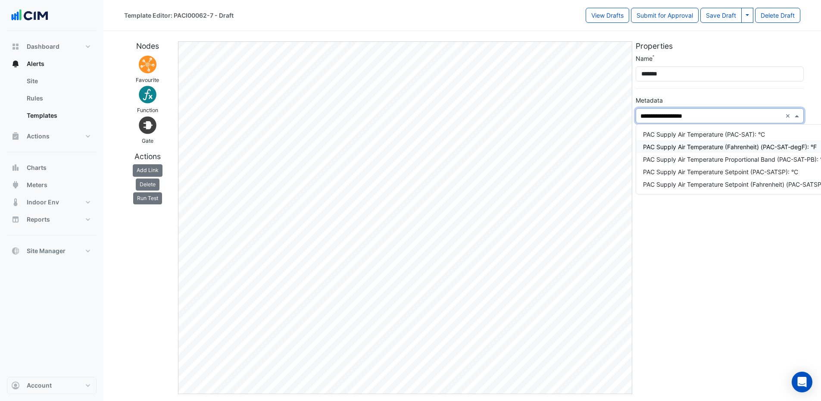
drag, startPoint x: 727, startPoint y: 147, endPoint x: 724, endPoint y: 137, distance: 11.2
click at [727, 147] on div "PAC Supply Air Temperature (Fahrenheit) (PAC-SAT-degF): °F" at bounding box center [746, 146] width 207 height 9
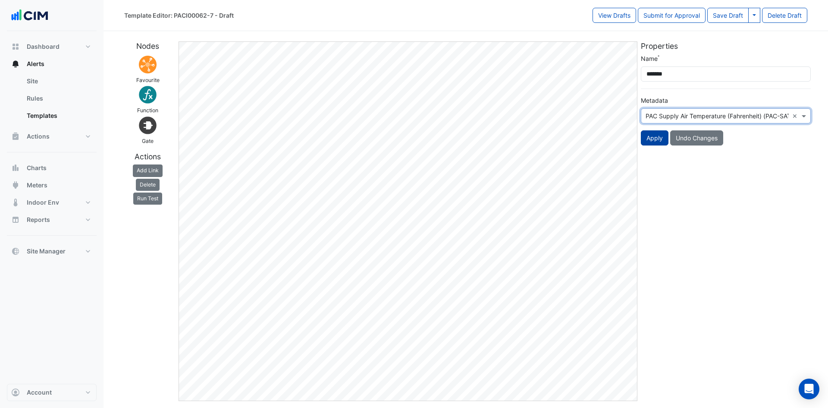
click at [649, 140] on button "Apply" at bounding box center [655, 137] width 28 height 15
click at [648, 140] on button "Apply" at bounding box center [655, 137] width 28 height 15
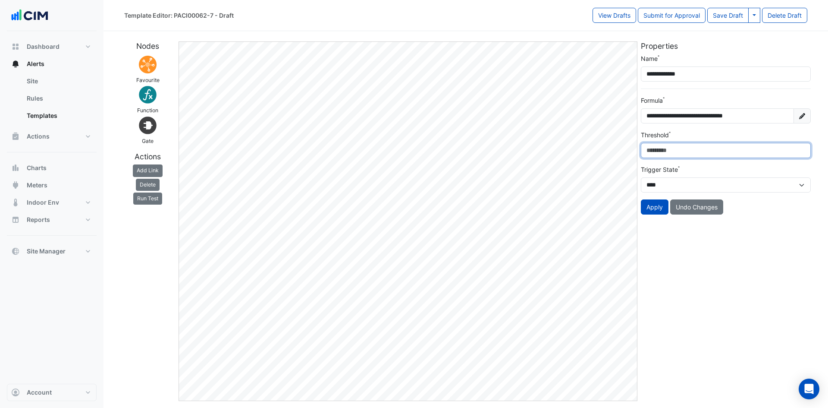
click at [628, 150] on div "**********" at bounding box center [465, 217] width 693 height 366
paste input "**"
type input "***"
click at [651, 205] on button "Apply" at bounding box center [655, 206] width 28 height 15
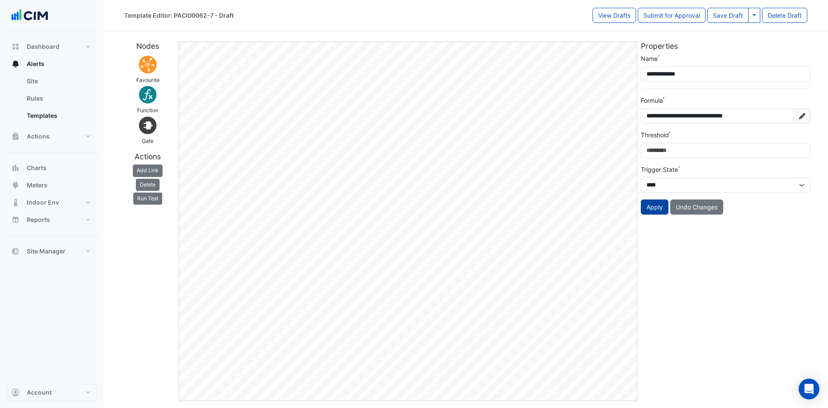
click at [651, 205] on button "Apply" at bounding box center [655, 206] width 28 height 15
click at [650, 204] on button "Apply" at bounding box center [655, 206] width 28 height 15
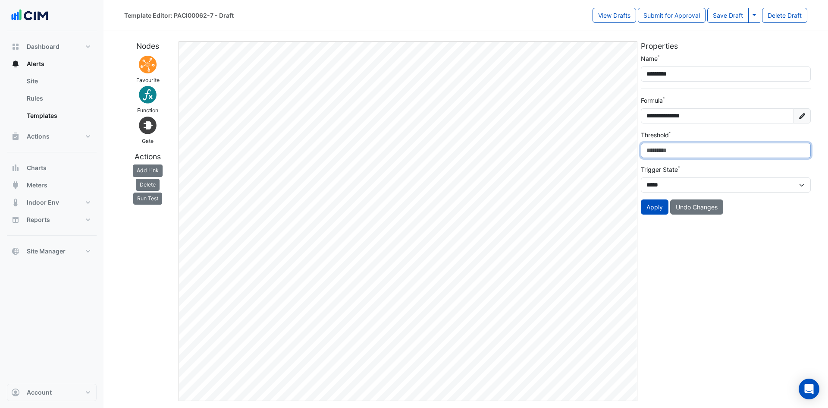
click at [613, 149] on div "**********" at bounding box center [465, 217] width 693 height 366
paste input "number"
type input "**"
click at [649, 207] on button "Apply" at bounding box center [655, 206] width 28 height 15
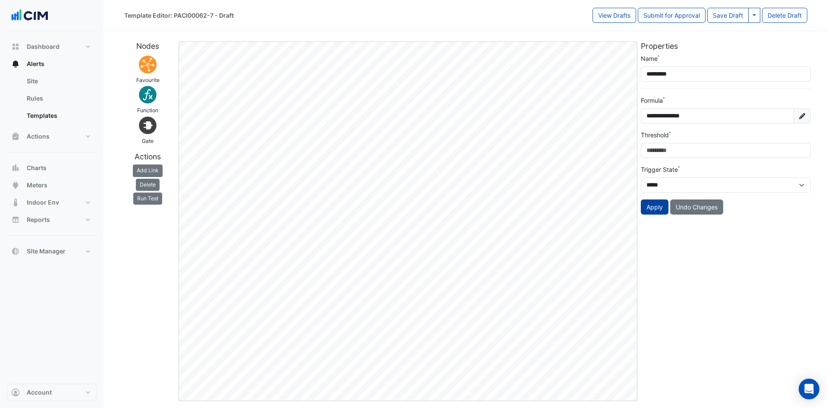
click at [649, 207] on button "Apply" at bounding box center [655, 206] width 28 height 15
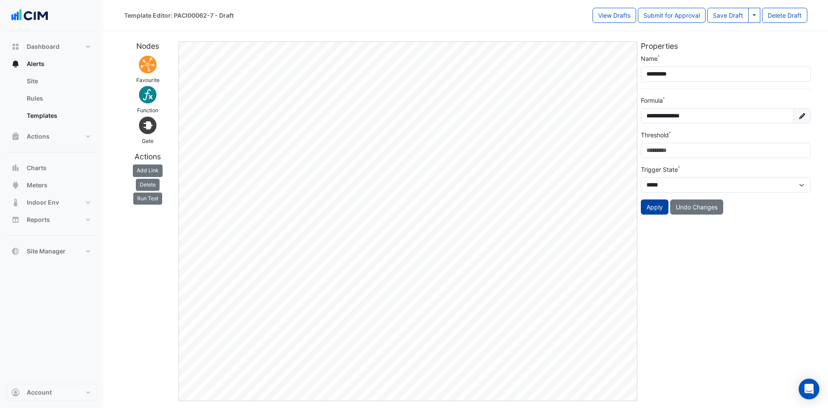
click at [649, 207] on button "Apply" at bounding box center [655, 206] width 28 height 15
click at [649, 206] on button "Apply" at bounding box center [655, 206] width 28 height 15
click at [657, 207] on button "Apply" at bounding box center [655, 206] width 28 height 15
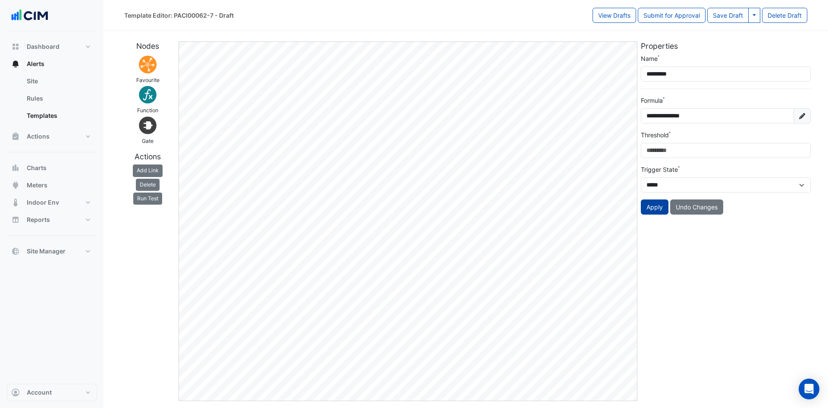
click at [657, 207] on button "Apply" at bounding box center [655, 206] width 28 height 15
click at [653, 207] on button "Apply" at bounding box center [655, 206] width 28 height 15
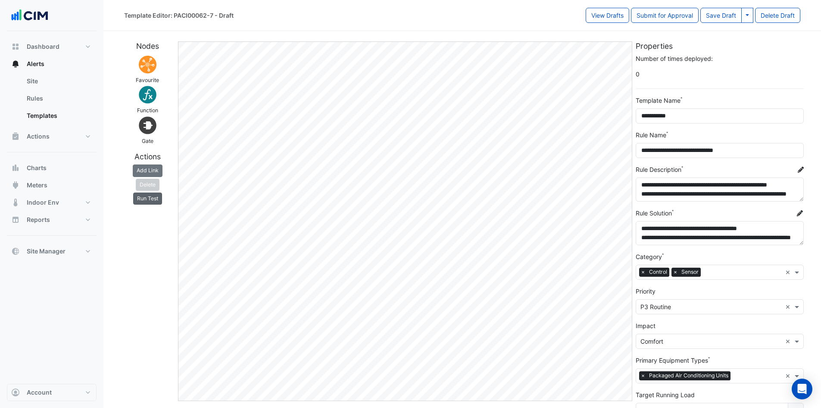
click at [142, 196] on button "Run Test" at bounding box center [147, 198] width 29 height 12
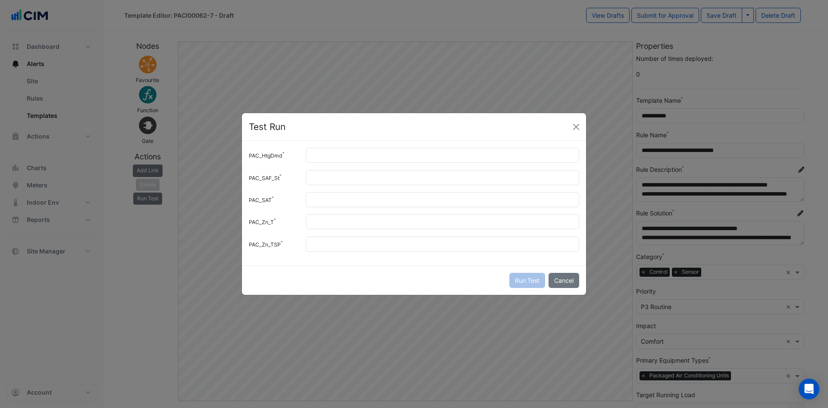
drag, startPoint x: 426, startPoint y: 124, endPoint x: 313, endPoint y: 120, distance: 113.9
click at [313, 120] on div "Test Run" at bounding box center [414, 127] width 344 height 28
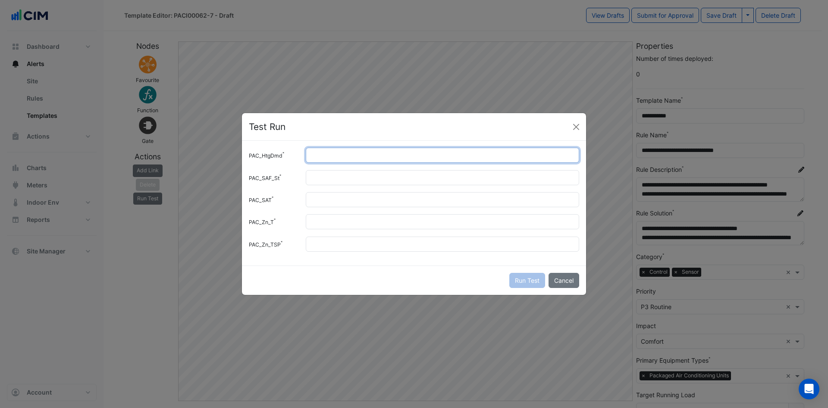
click at [317, 156] on input "PAC_HtgDmd" at bounding box center [442, 154] width 273 height 15
type input "**"
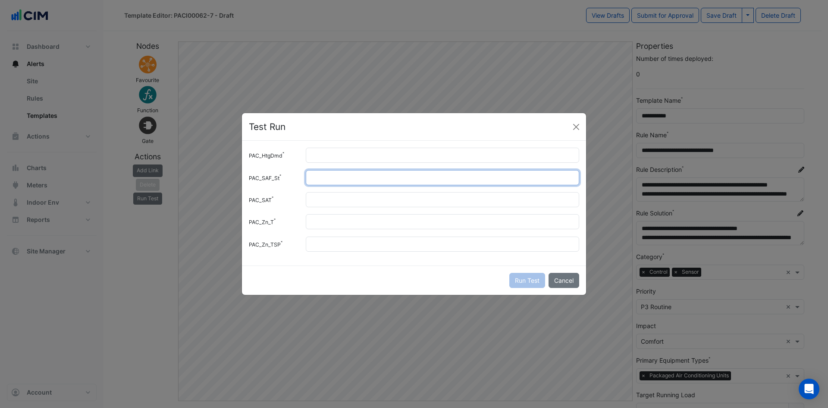
click at [320, 177] on input "PAC_SAF_St" at bounding box center [442, 177] width 273 height 15
type input "*"
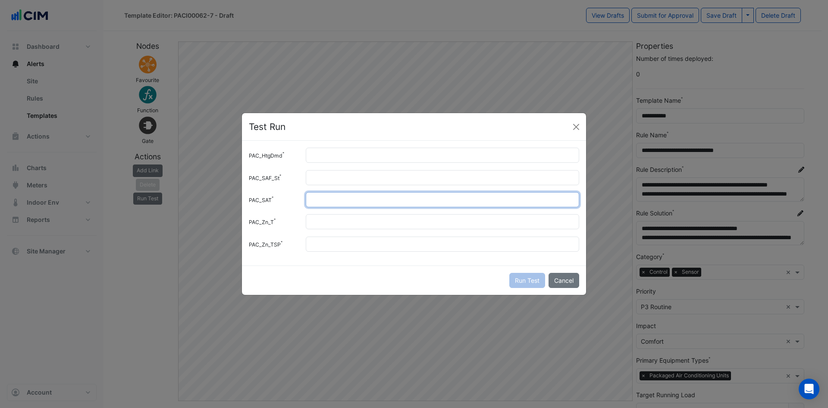
click at [323, 196] on input "PAC_SAT" at bounding box center [442, 199] width 273 height 15
type input "**"
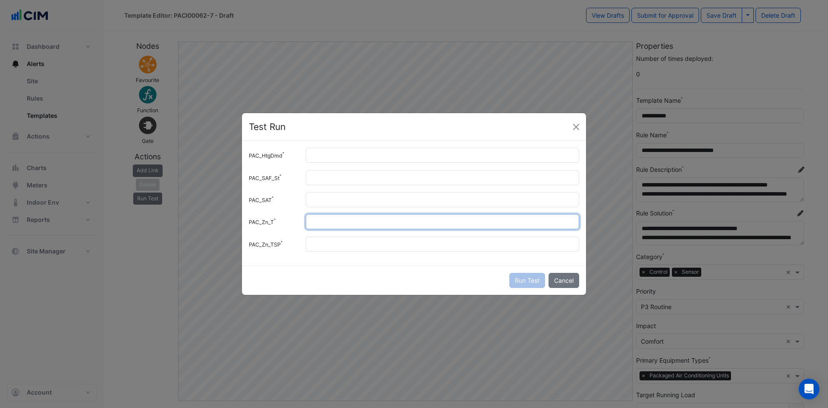
click at [320, 215] on input "PAC_Zn_T" at bounding box center [442, 221] width 273 height 15
type input "**"
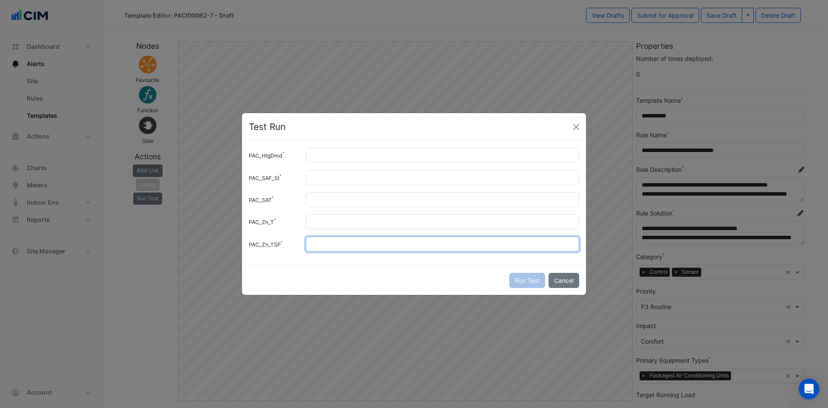
click at [312, 243] on input "PAC_Zn_TSP" at bounding box center [442, 243] width 273 height 15
type input "**"
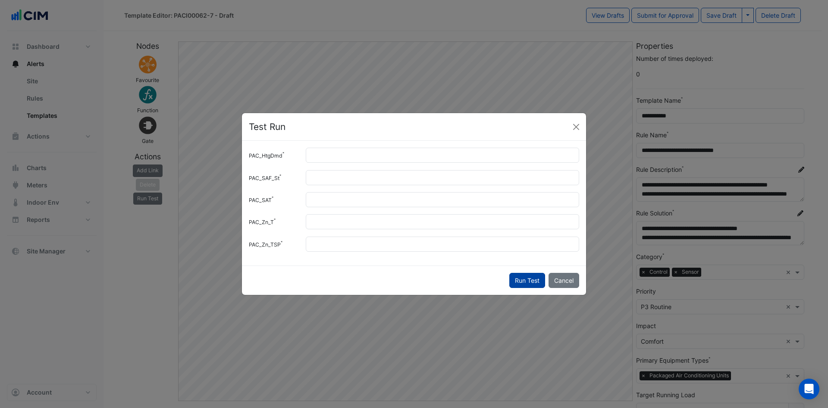
click at [532, 279] on button "Run Test" at bounding box center [527, 280] width 36 height 15
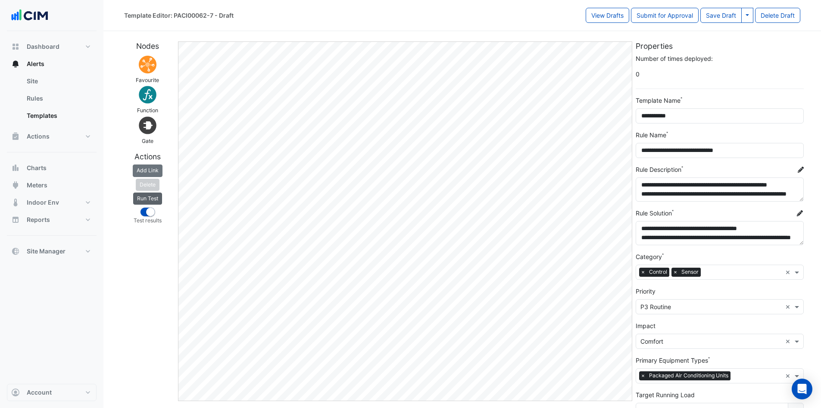
click at [156, 195] on button "Run Test" at bounding box center [147, 198] width 29 height 12
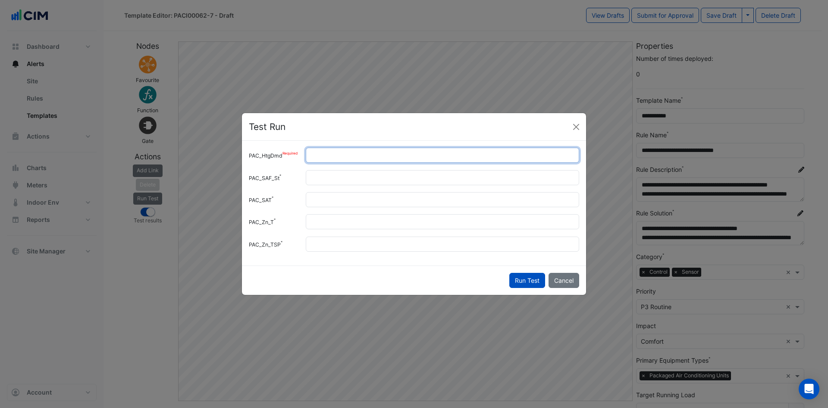
drag, startPoint x: 322, startPoint y: 159, endPoint x: 298, endPoint y: 159, distance: 24.1
click at [298, 159] on div "PAC_HtgDmd **" at bounding box center [414, 154] width 341 height 15
type input "**"
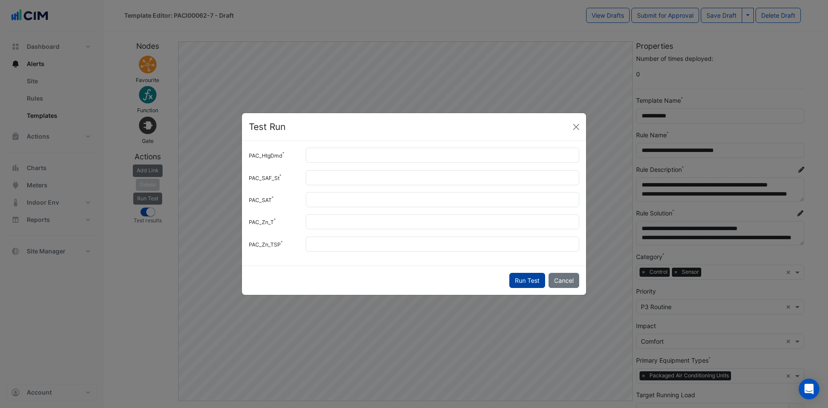
click at [529, 278] on button "Run Test" at bounding box center [527, 280] width 36 height 15
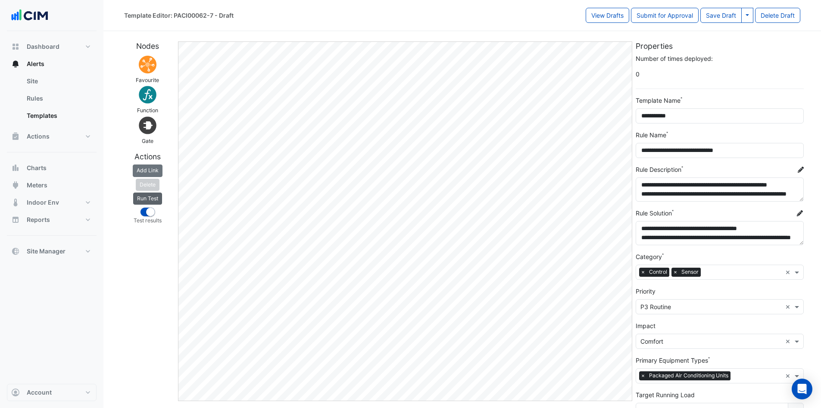
click at [150, 196] on button "Run Test" at bounding box center [147, 198] width 29 height 12
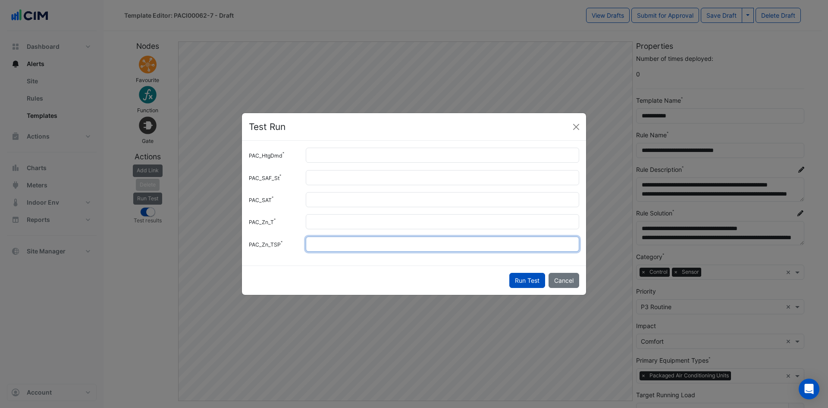
drag, startPoint x: 336, startPoint y: 242, endPoint x: 310, endPoint y: 241, distance: 25.9
click at [310, 241] on input "**" at bounding box center [442, 243] width 273 height 15
type input "**"
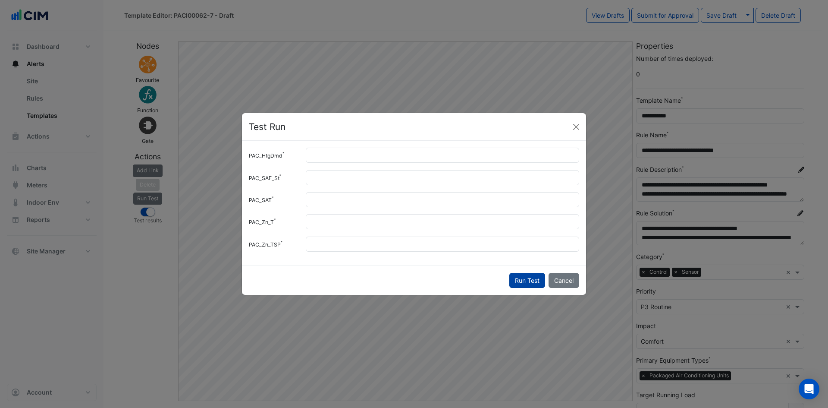
click at [514, 276] on button "Run Test" at bounding box center [527, 280] width 36 height 15
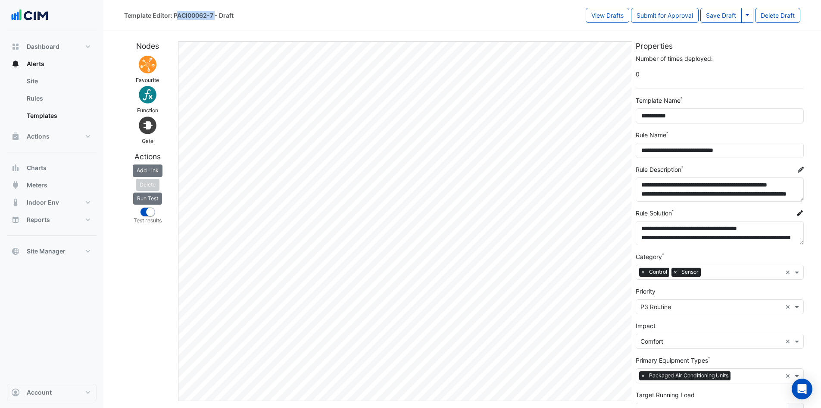
drag, startPoint x: 214, startPoint y: 15, endPoint x: 177, endPoint y: 18, distance: 36.8
click at [177, 18] on div "Template Editor: PACI00062-7 - Draft" at bounding box center [179, 15] width 110 height 9
drag, startPoint x: 686, startPoint y: 114, endPoint x: 635, endPoint y: 114, distance: 50.9
click at [635, 114] on div "**********" at bounding box center [720, 260] width 179 height 412
click at [721, 34] on div "**********" at bounding box center [462, 249] width 687 height 431
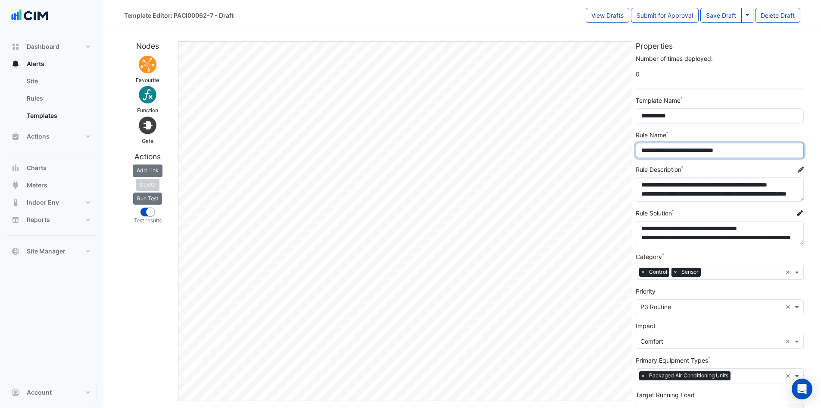
click at [625, 152] on div "**********" at bounding box center [462, 249] width 687 height 431
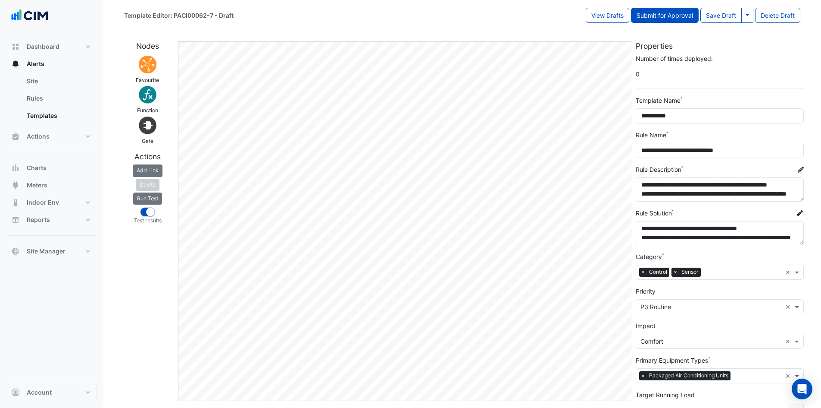
click at [652, 15] on button "Submit for Approval" at bounding box center [665, 15] width 68 height 15
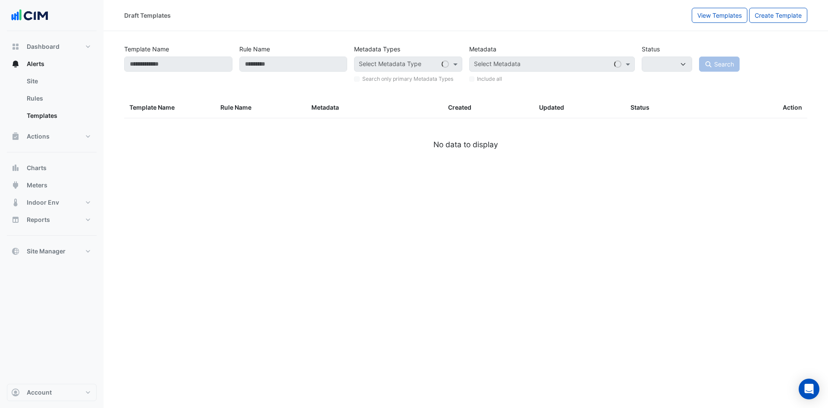
select select
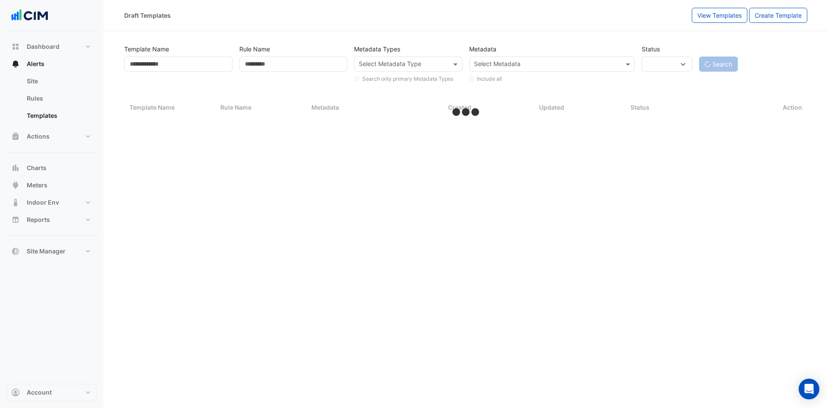
select select "***"
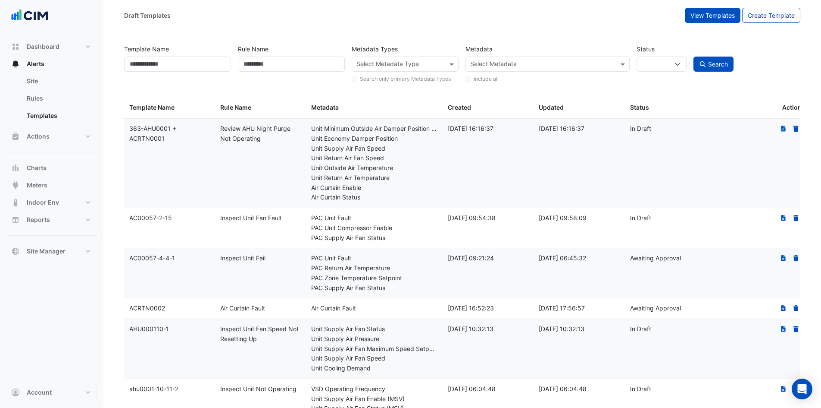
click at [718, 16] on span "View Templates" at bounding box center [713, 15] width 44 height 7
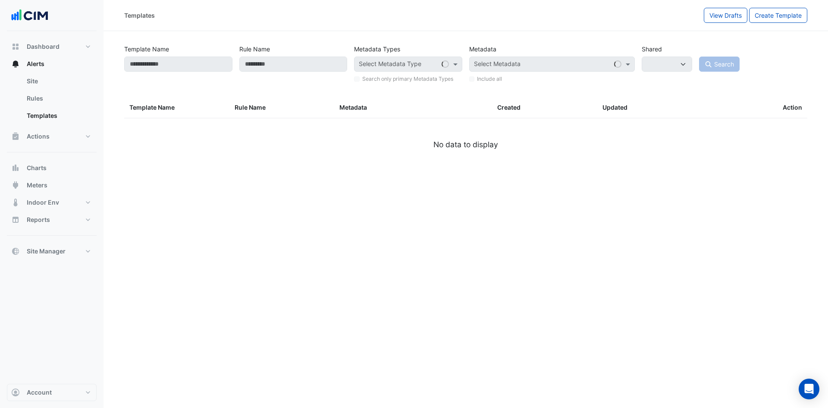
select select
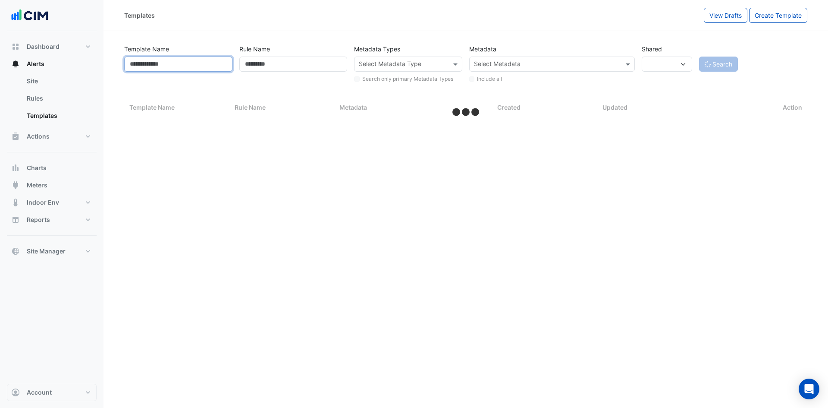
click at [163, 63] on input "Template Name" at bounding box center [178, 63] width 108 height 15
paste input "**********"
type input "**********"
select select "***"
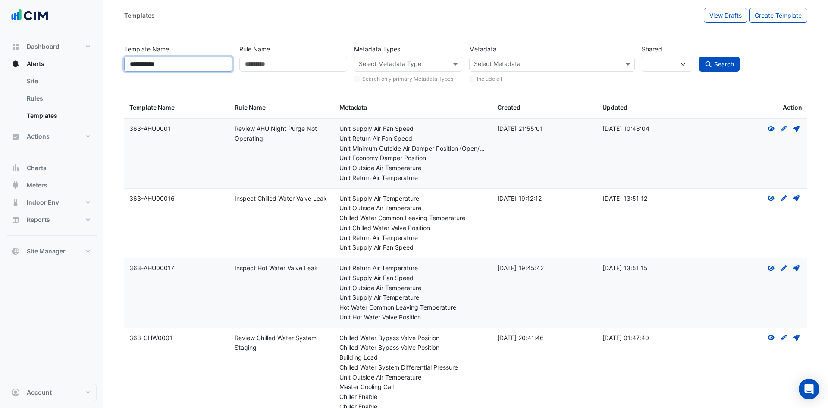
type input "**********"
click at [699, 56] on button "Search" at bounding box center [719, 63] width 41 height 15
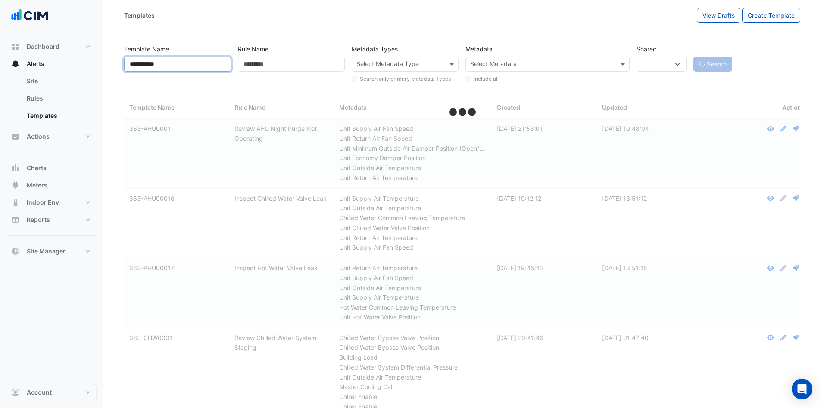
select select
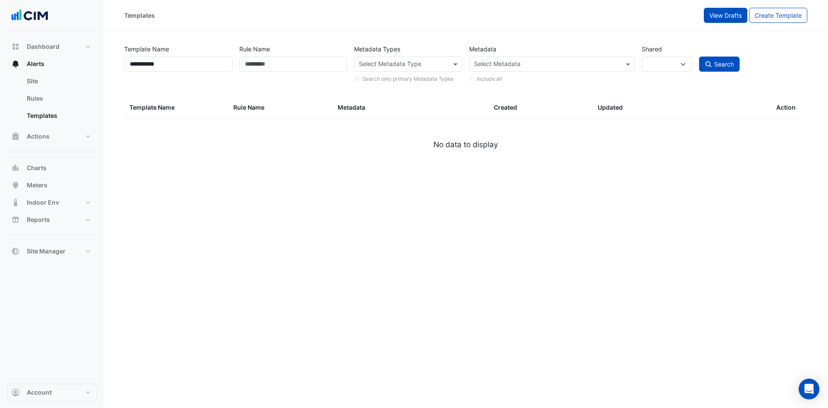
click at [722, 14] on span "View Drafts" at bounding box center [725, 15] width 32 height 7
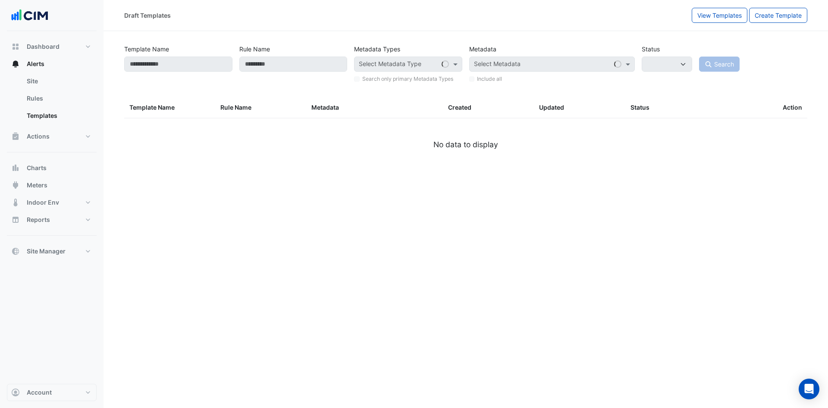
select select
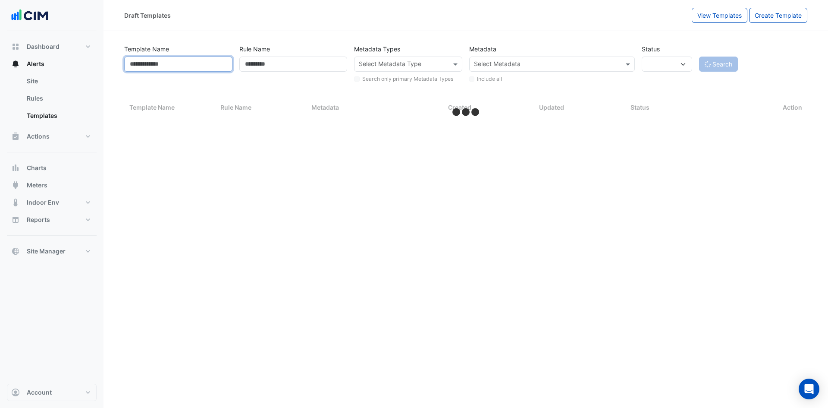
click at [187, 62] on input "Template Name" at bounding box center [178, 63] width 108 height 15
select select "***"
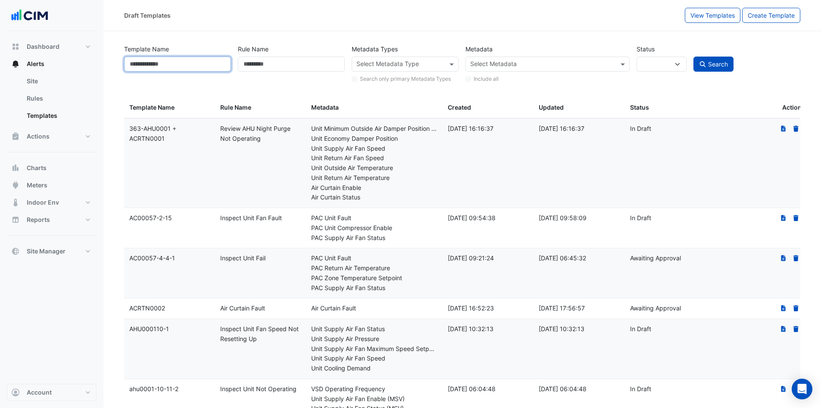
paste input "**********"
type input "**********"
click at [715, 66] on span "Search" at bounding box center [719, 63] width 20 height 7
select select
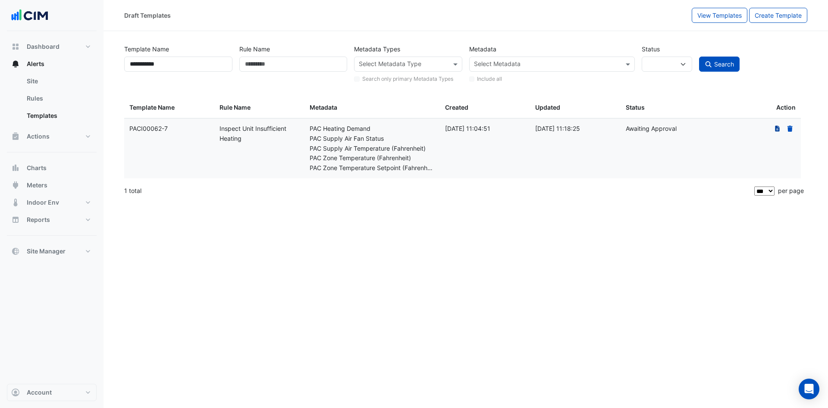
click at [779, 126] on icon at bounding box center [777, 128] width 5 height 6
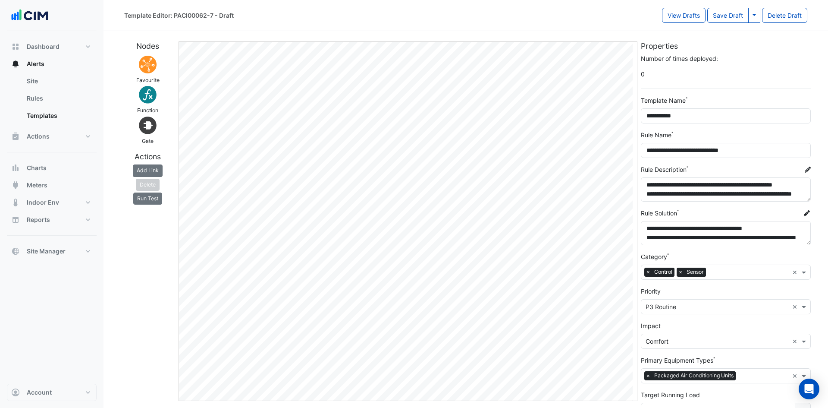
select select
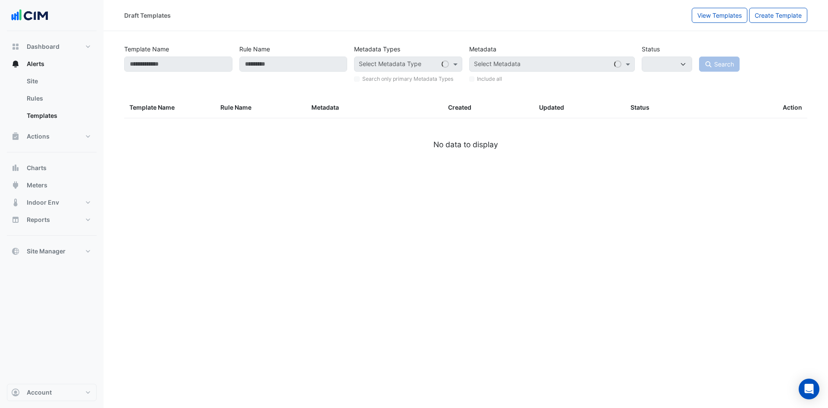
type input "**********"
select select
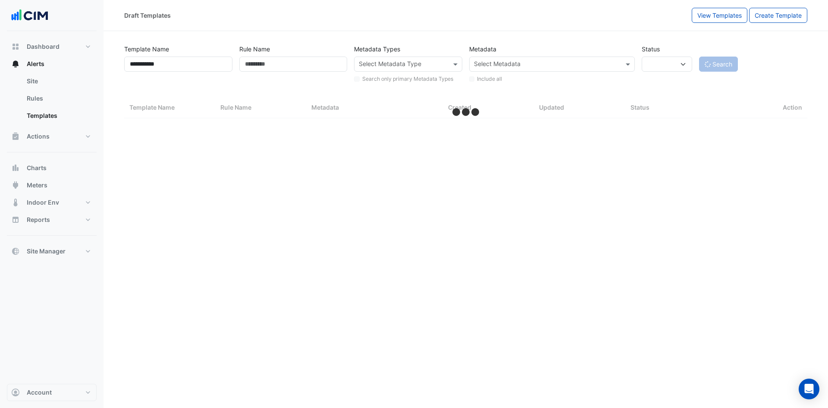
select select "***"
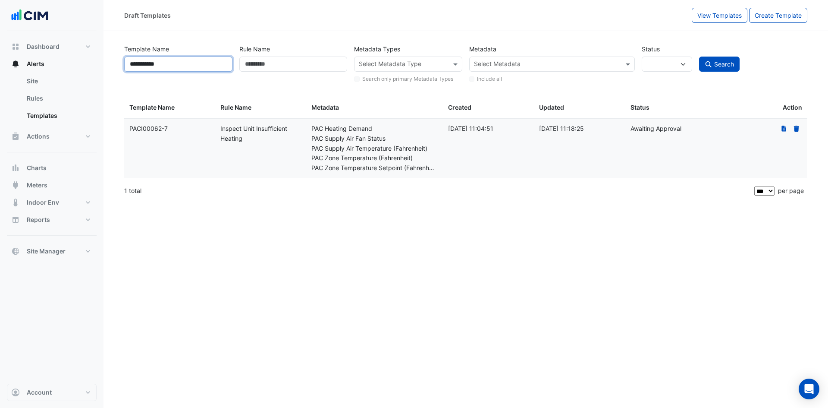
drag, startPoint x: 188, startPoint y: 63, endPoint x: 110, endPoint y: 69, distance: 78.3
click at [110, 69] on section "**********" at bounding box center [465, 116] width 724 height 170
click at [168, 66] on input "*" at bounding box center [178, 63] width 108 height 15
type input "*"
drag, startPoint x: 152, startPoint y: 132, endPoint x: 124, endPoint y: 135, distance: 28.2
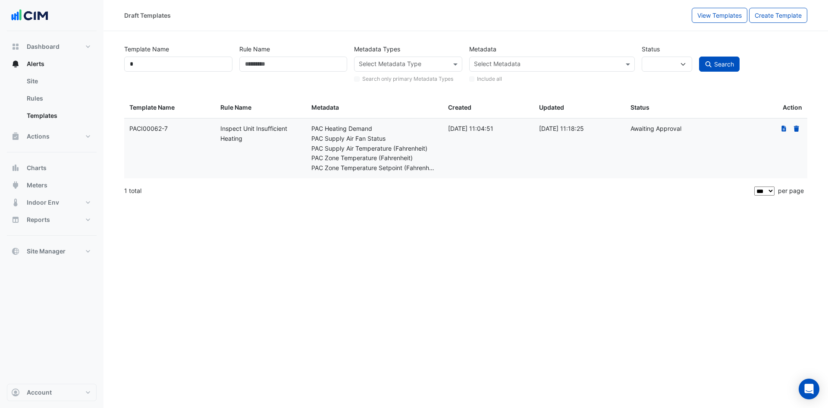
click at [124, 135] on div "**********" at bounding box center [465, 121] width 693 height 160
copy datatable-body-row "Template Name: PACI00062-7"
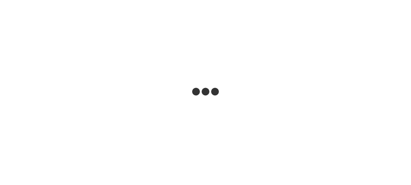
select select
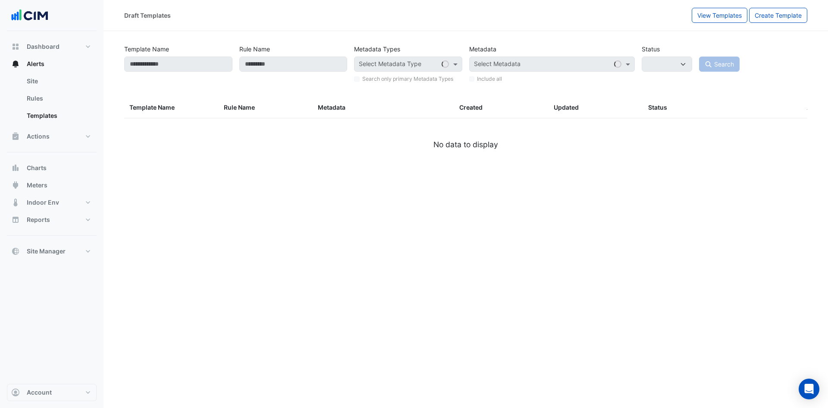
type input "**********"
select select
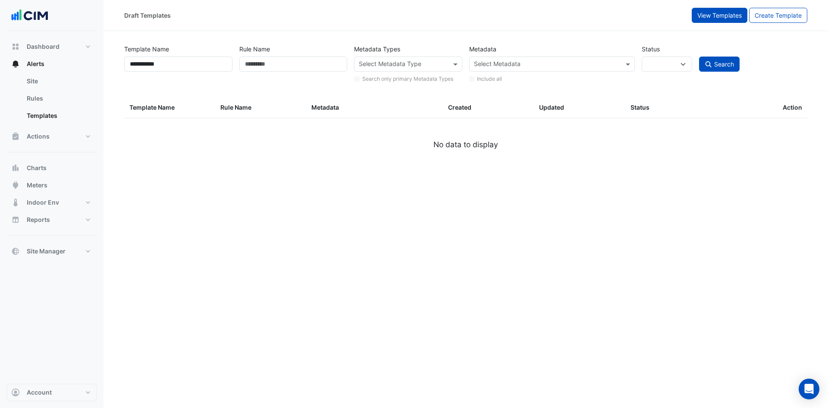
click at [410, 18] on span "View Templates" at bounding box center [719, 15] width 44 height 7
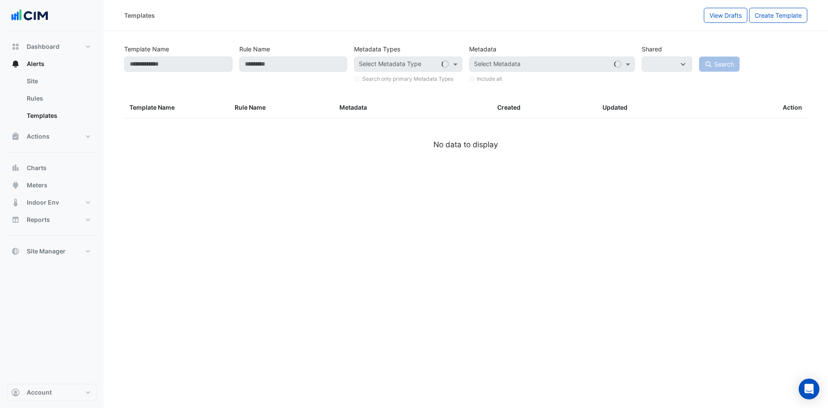
select select
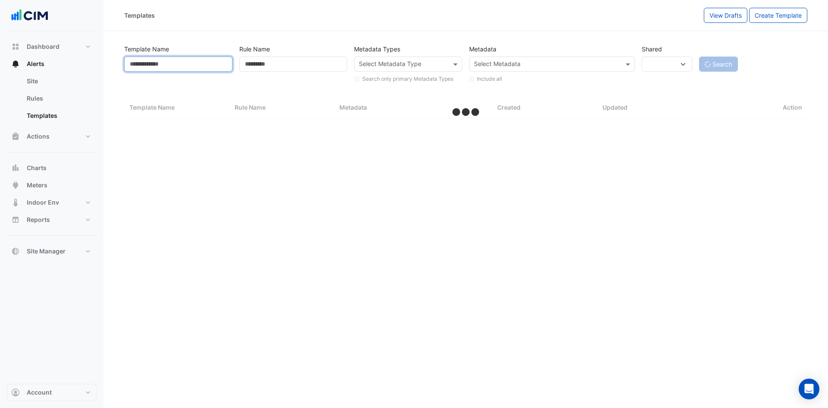
click at [188, 61] on input "Template Name" at bounding box center [178, 63] width 108 height 15
paste input "**********"
click at [410, 56] on button "Search" at bounding box center [718, 63] width 39 height 15
type input "**********"
select select "***"
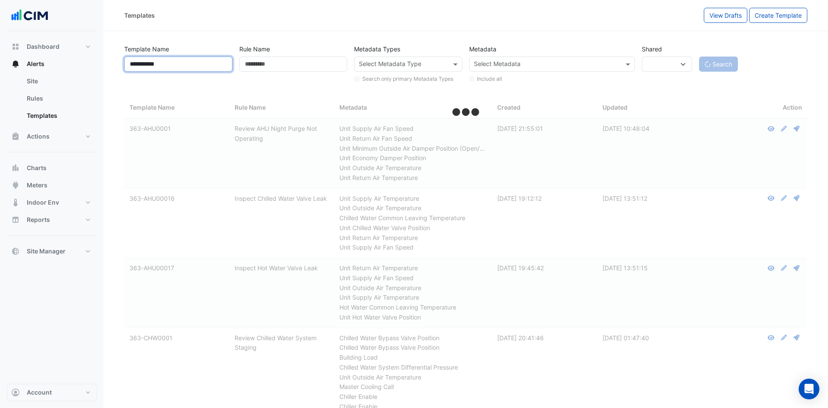
select select
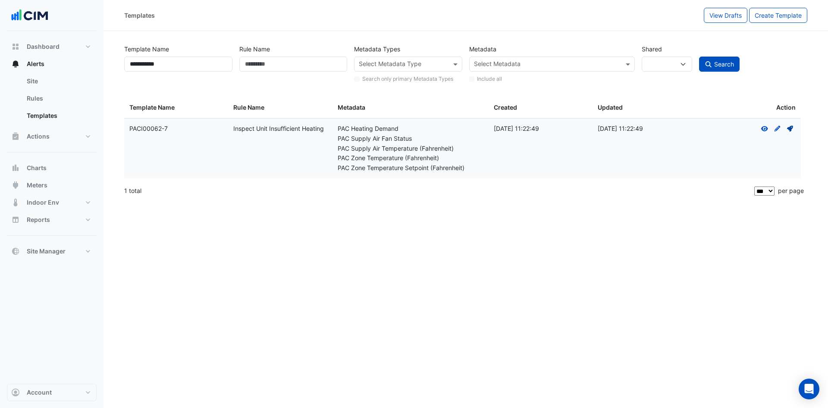
click at [410, 129] on icon at bounding box center [790, 128] width 6 height 6
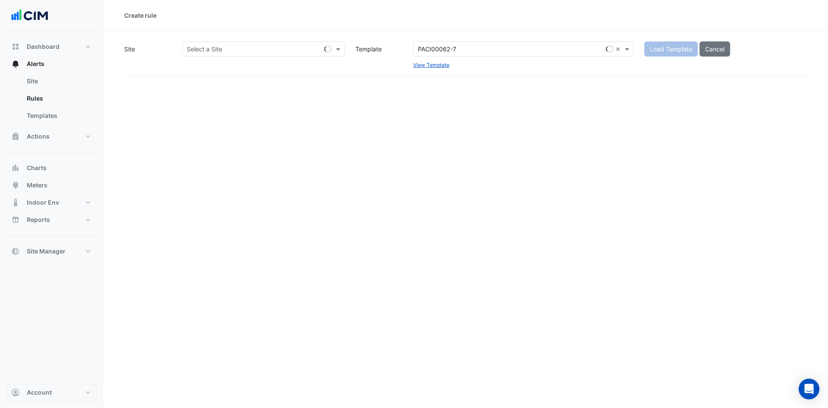
click at [251, 51] on input "text" at bounding box center [255, 49] width 136 height 9
type input "***"
click at [221, 82] on span "JLR Southwest Houston" at bounding box center [222, 79] width 67 height 7
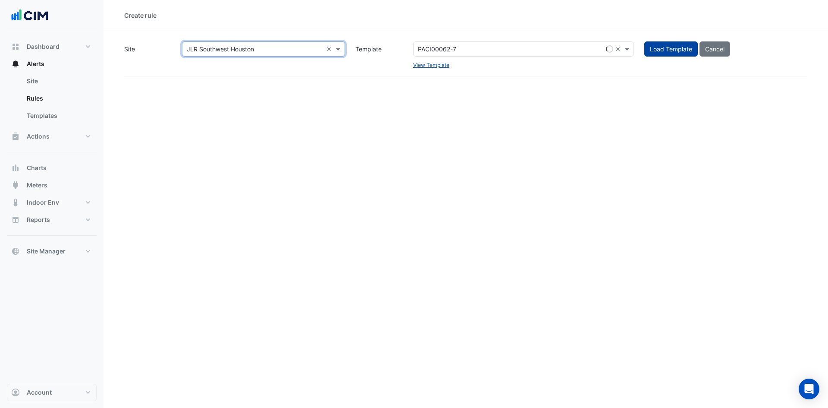
click at [410, 43] on button "Load Template" at bounding box center [670, 48] width 53 height 15
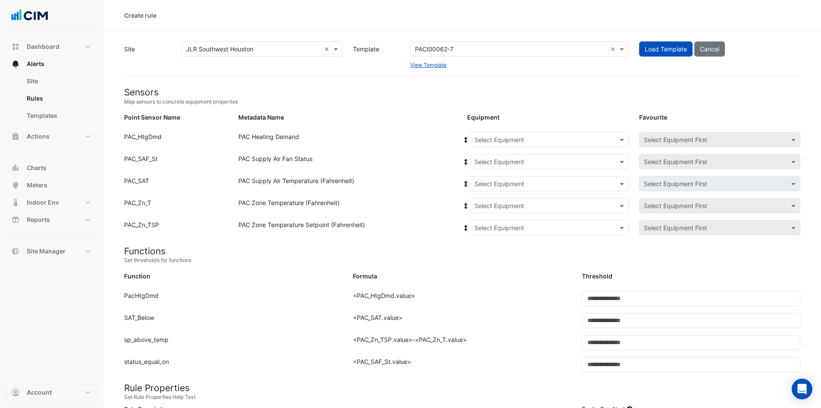
click at [410, 133] on div "Select Equipment" at bounding box center [549, 139] width 159 height 15
click at [410, 185] on span "RTU-1" at bounding box center [486, 207] width 18 height 7
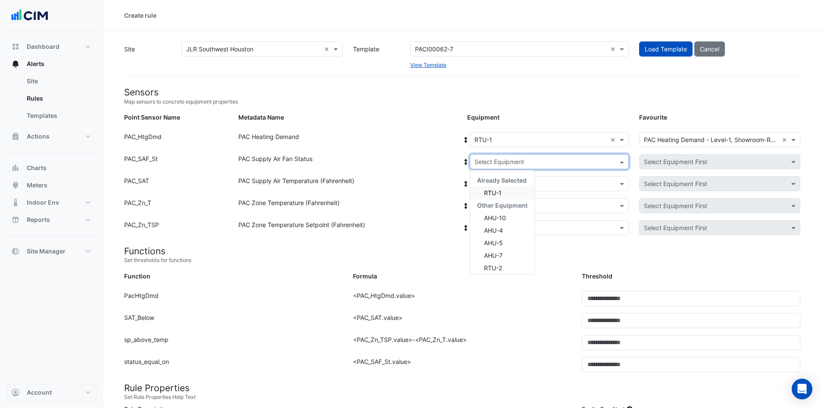
click at [410, 163] on input "text" at bounding box center [541, 161] width 132 height 9
click at [410, 185] on div "RTU-1" at bounding box center [502, 192] width 64 height 13
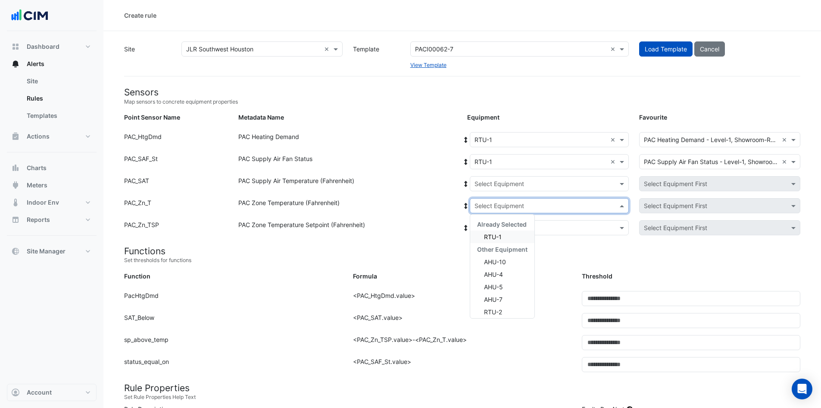
click at [410, 185] on input "text" at bounding box center [541, 205] width 132 height 9
click at [410, 185] on span "RTU-1" at bounding box center [493, 236] width 18 height 7
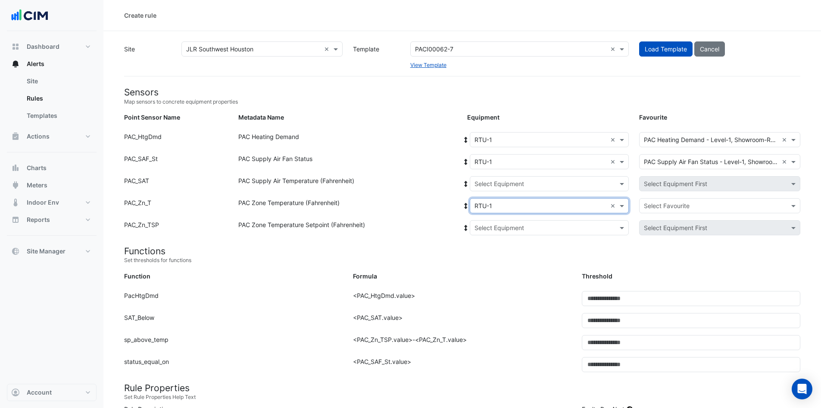
click at [410, 185] on input "text" at bounding box center [541, 183] width 132 height 9
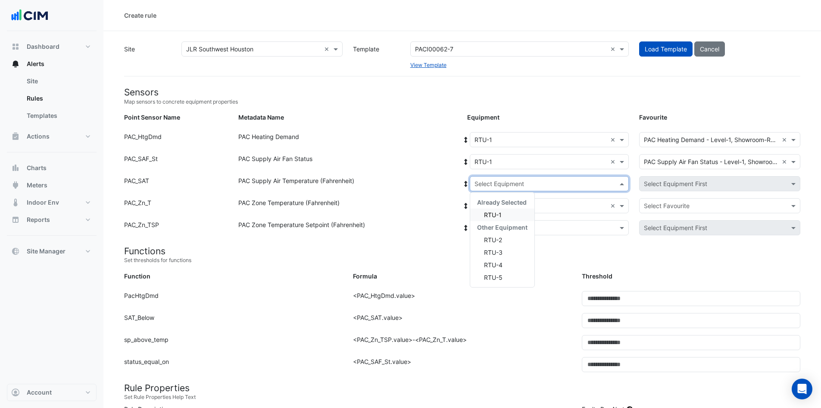
click at [410, 185] on span "RTU-1" at bounding box center [493, 214] width 18 height 7
click at [410, 185] on input "text" at bounding box center [541, 227] width 132 height 9
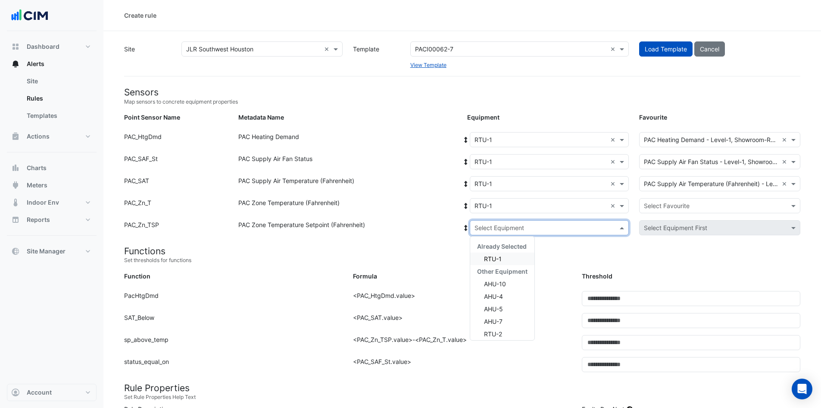
click at [410, 185] on span "RTU-1" at bounding box center [493, 258] width 18 height 7
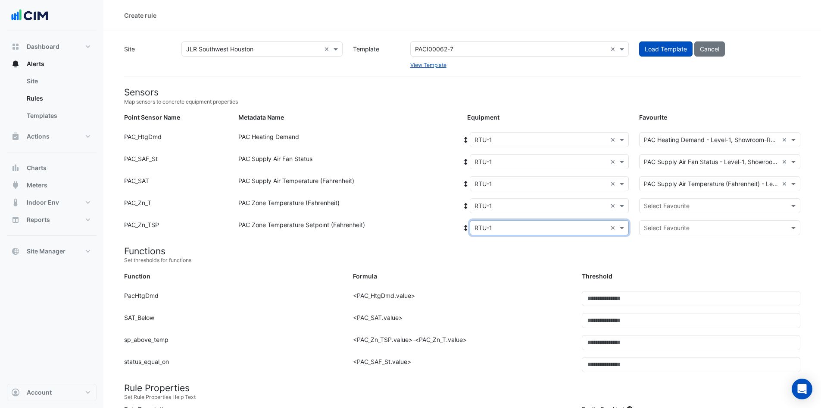
click at [410, 185] on input "text" at bounding box center [711, 205] width 135 height 9
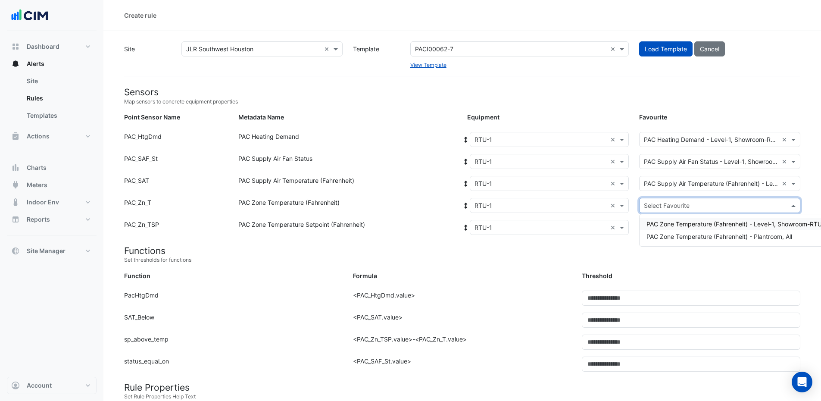
click at [410, 185] on span "PAC Zone Temperature (Fahrenheit) - Level-1, Showroom-RTU-1" at bounding box center [737, 223] width 181 height 7
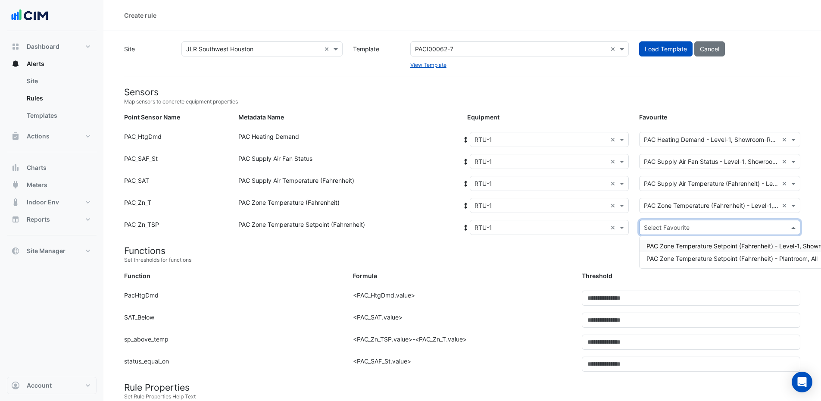
click at [410, 185] on input "text" at bounding box center [711, 227] width 135 height 9
click at [410, 185] on span "PAC Zone Temperature Setpoint (Fahrenheit) - Level-1, Showroom-RTU-1" at bounding box center [750, 245] width 207 height 7
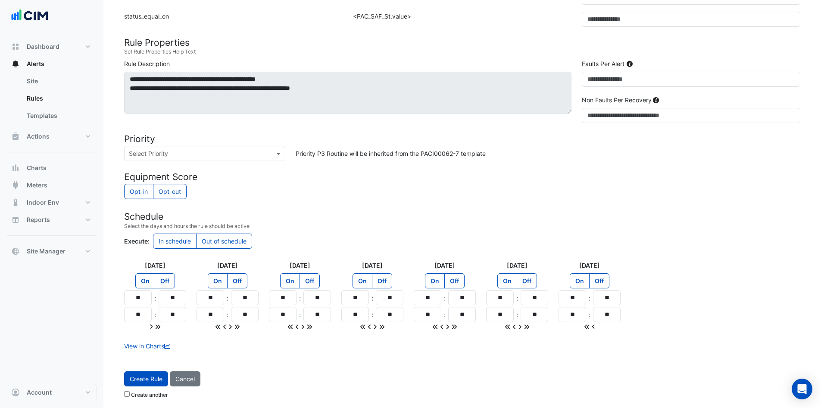
scroll to position [346, 0]
click at [146, 185] on span "Create Rule" at bounding box center [146, 376] width 33 height 7
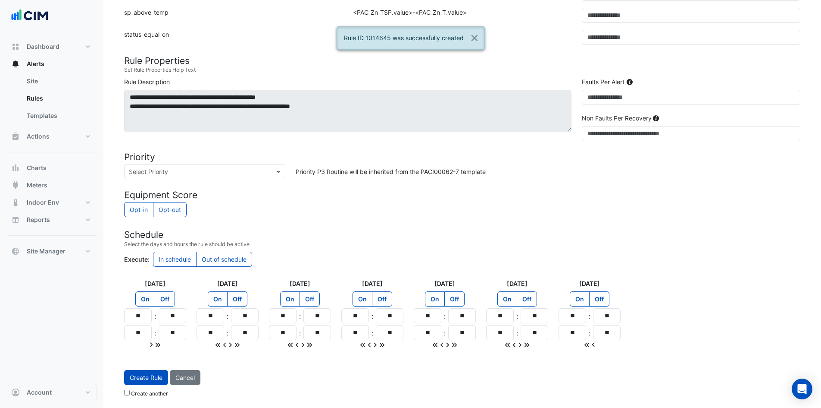
scroll to position [25, 0]
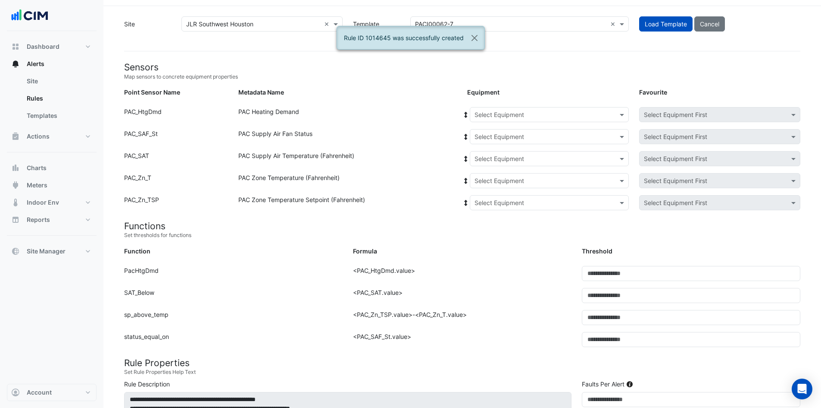
click at [410, 114] on input "text" at bounding box center [541, 114] width 132 height 9
click at [410, 184] on span "RTU-1" at bounding box center [486, 182] width 18 height 7
click at [410, 138] on input "text" at bounding box center [541, 136] width 132 height 9
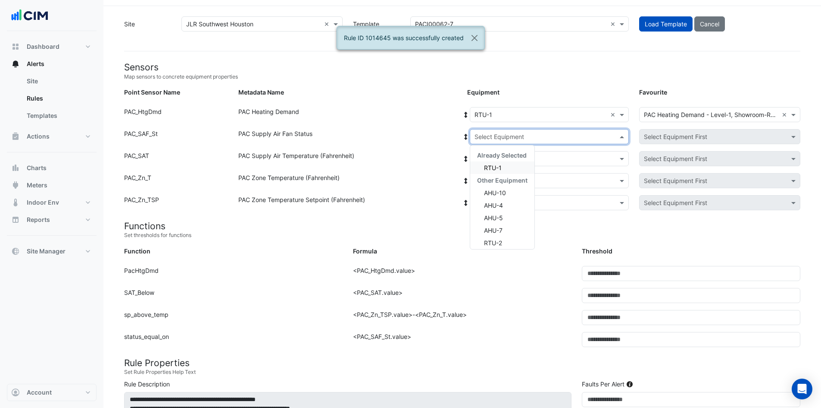
click at [410, 169] on div "RTU-1" at bounding box center [502, 167] width 64 height 13
click at [410, 157] on input "text" at bounding box center [541, 158] width 132 height 9
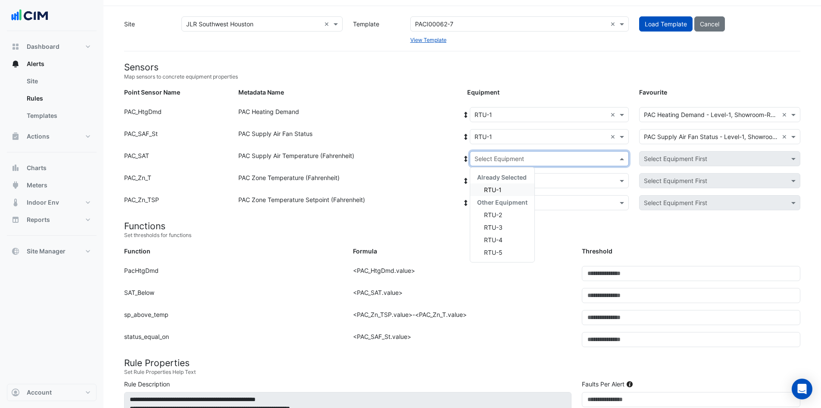
click at [410, 185] on span "RTU-1" at bounding box center [493, 189] width 18 height 7
click at [410, 180] on input "text" at bounding box center [541, 180] width 132 height 9
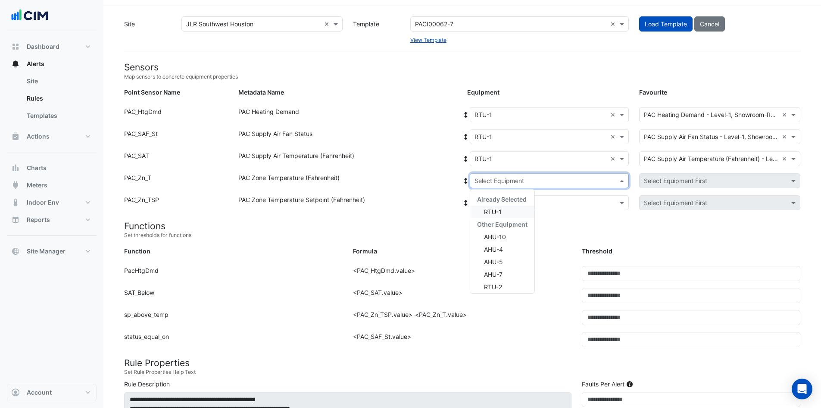
drag, startPoint x: 498, startPoint y: 210, endPoint x: 507, endPoint y: 203, distance: 11.9
click at [410, 185] on span "RTU-1" at bounding box center [493, 211] width 18 height 7
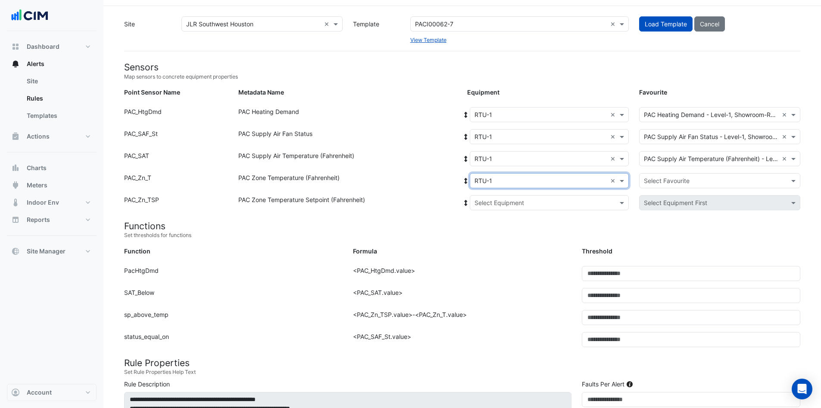
click at [410, 185] on input "text" at bounding box center [541, 202] width 132 height 9
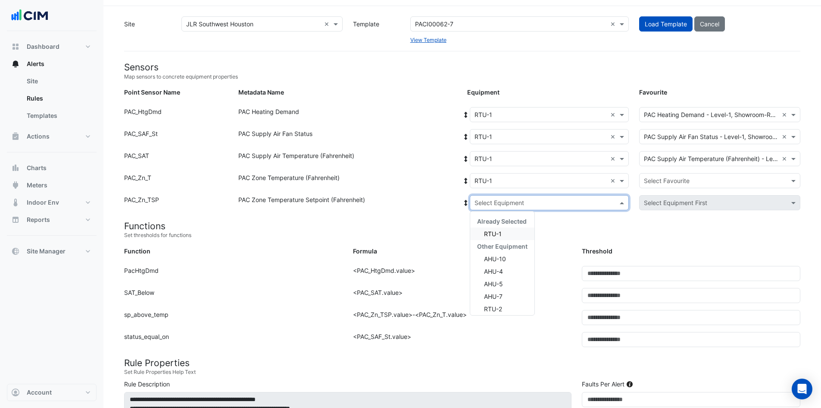
click at [410, 185] on span "RTU-1" at bounding box center [493, 233] width 18 height 7
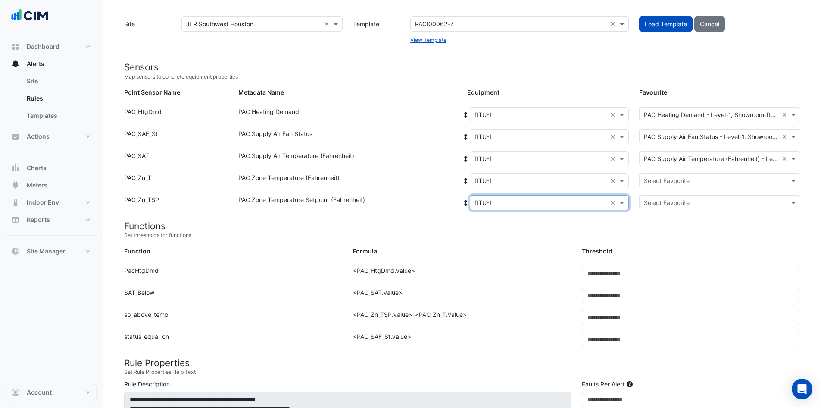
click at [410, 183] on input "text" at bounding box center [711, 180] width 135 height 9
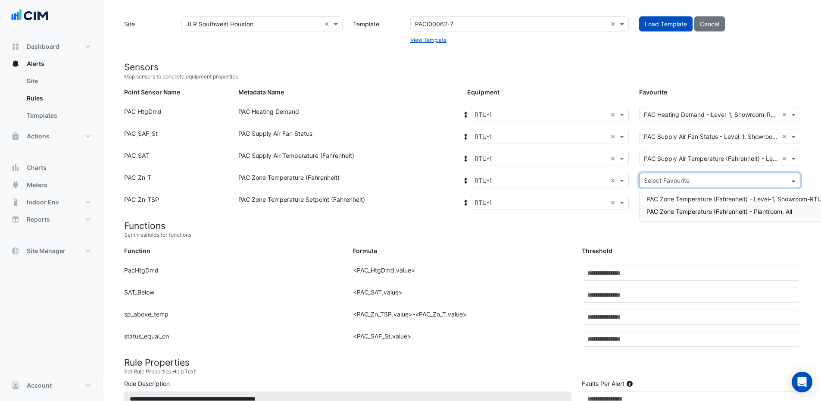
drag, startPoint x: 740, startPoint y: 215, endPoint x: 738, endPoint y: 204, distance: 10.9
click at [410, 185] on span "PAC Zone Temperature (Fahrenheit) - Plantroom, All" at bounding box center [720, 211] width 146 height 7
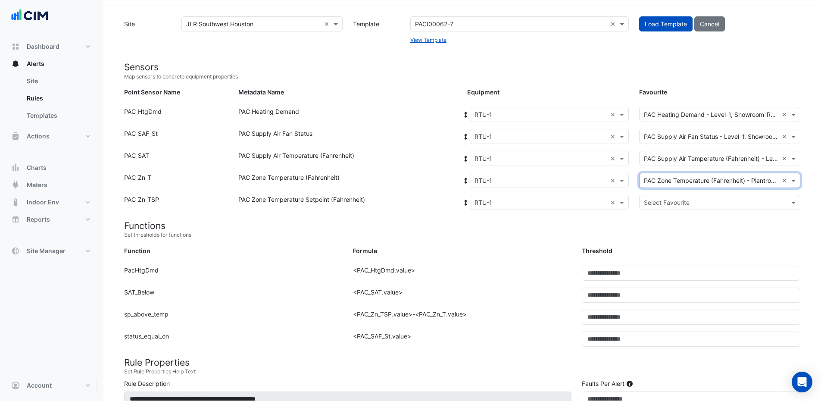
click at [410, 185] on input "text" at bounding box center [711, 202] width 135 height 9
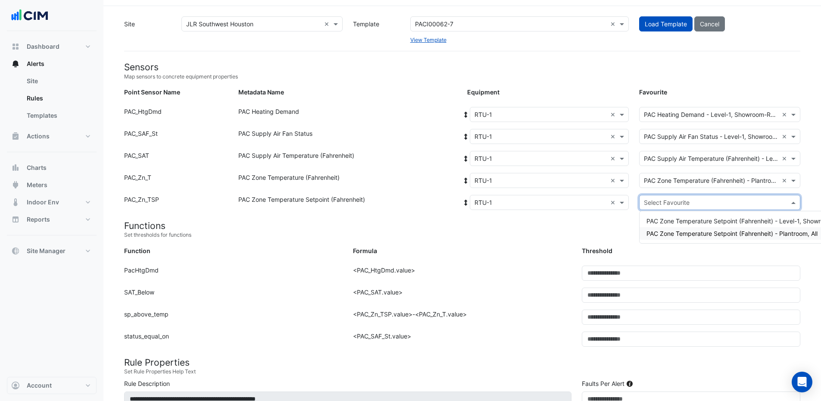
click at [410, 185] on span "PAC Zone Temperature Setpoint (Fahrenheit) - Plantroom, All" at bounding box center [732, 233] width 171 height 7
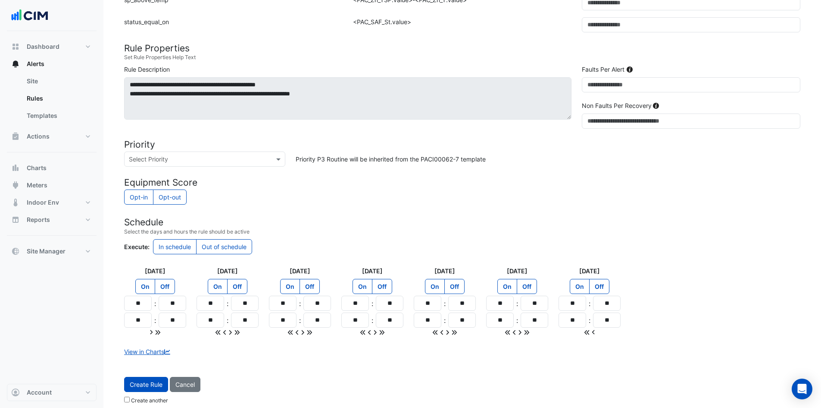
scroll to position [346, 0]
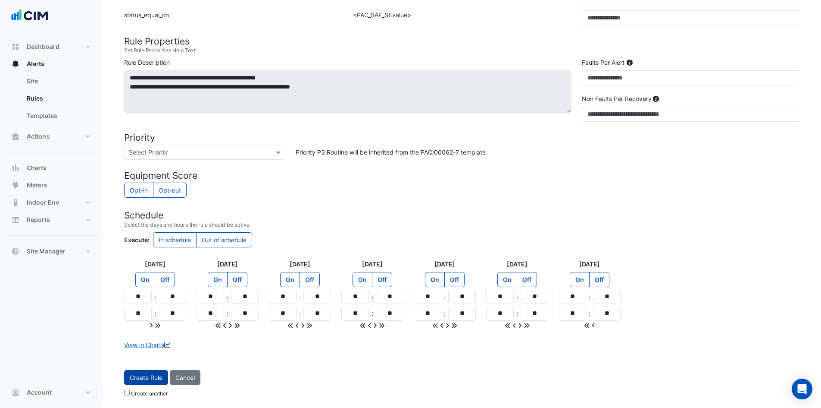
click at [153, 185] on span "Create Rule" at bounding box center [146, 376] width 33 height 7
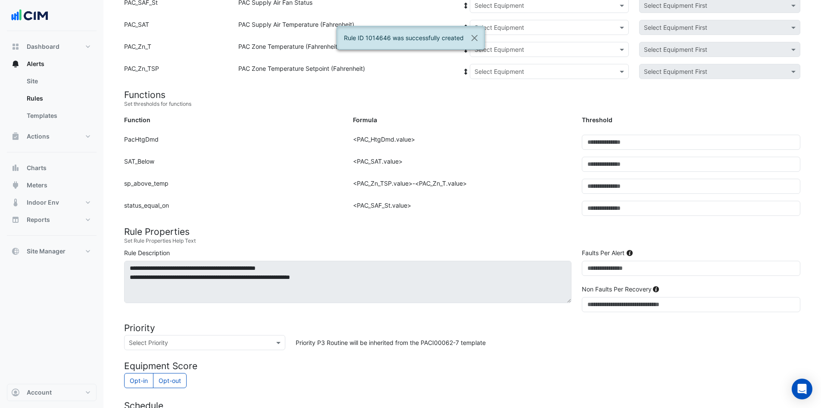
scroll to position [68, 0]
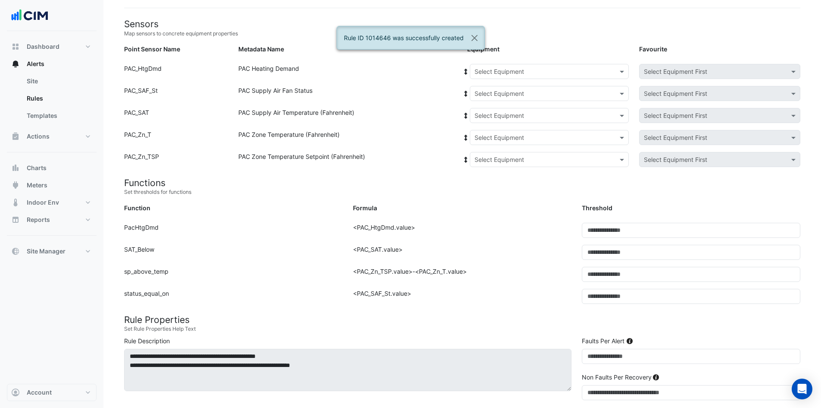
click at [410, 73] on input "text" at bounding box center [541, 71] width 132 height 9
click at [410, 151] on span "RTU-2" at bounding box center [486, 152] width 18 height 7
click at [410, 93] on input "text" at bounding box center [541, 93] width 132 height 9
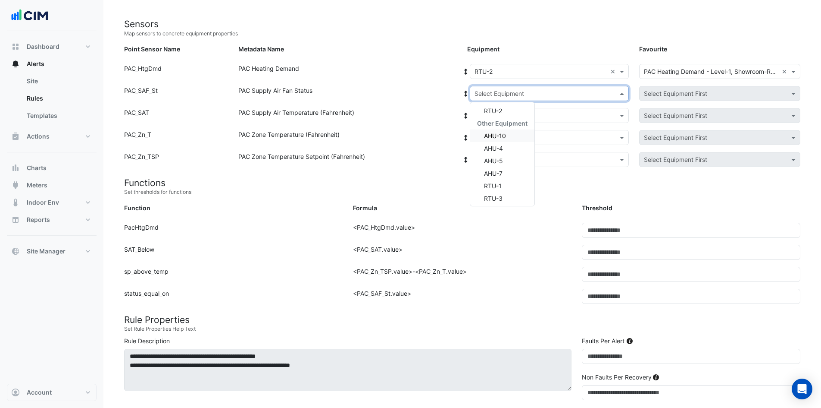
scroll to position [0, 0]
click at [410, 118] on div "RTU-2" at bounding box center [502, 124] width 64 height 13
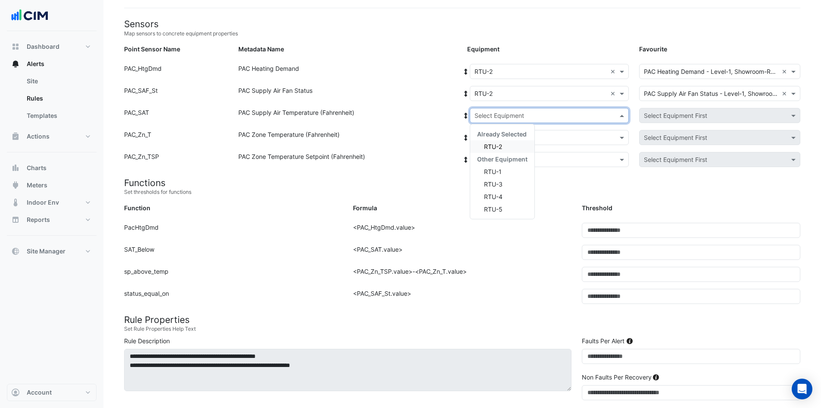
click at [410, 114] on input "text" at bounding box center [541, 115] width 132 height 9
click at [410, 143] on span "RTU-2" at bounding box center [493, 146] width 18 height 7
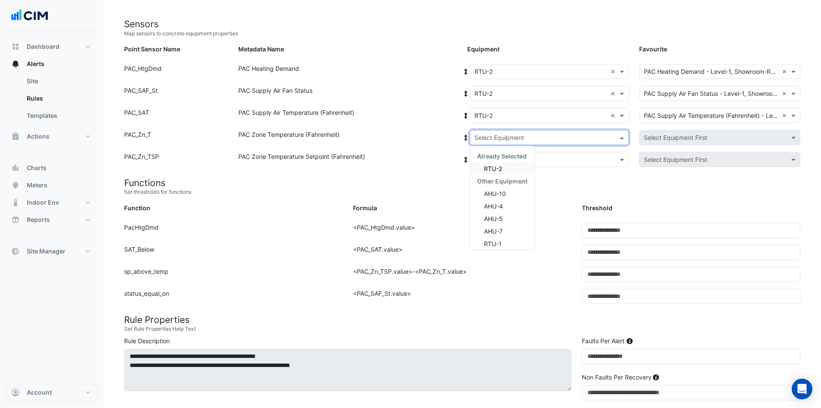
click at [410, 130] on div "Select Equipment" at bounding box center [549, 137] width 159 height 15
click at [410, 168] on span "RTU-2" at bounding box center [493, 168] width 18 height 7
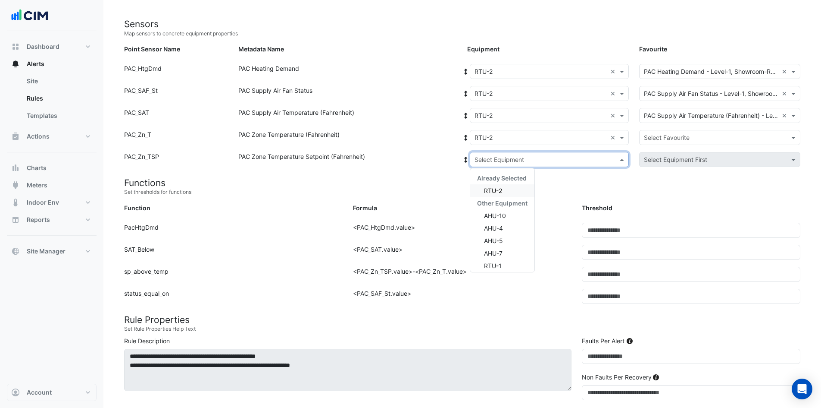
click at [410, 155] on input "text" at bounding box center [541, 159] width 132 height 9
drag, startPoint x: 491, startPoint y: 188, endPoint x: 499, endPoint y: 185, distance: 8.6
click at [410, 185] on span "RTU-2" at bounding box center [493, 190] width 18 height 7
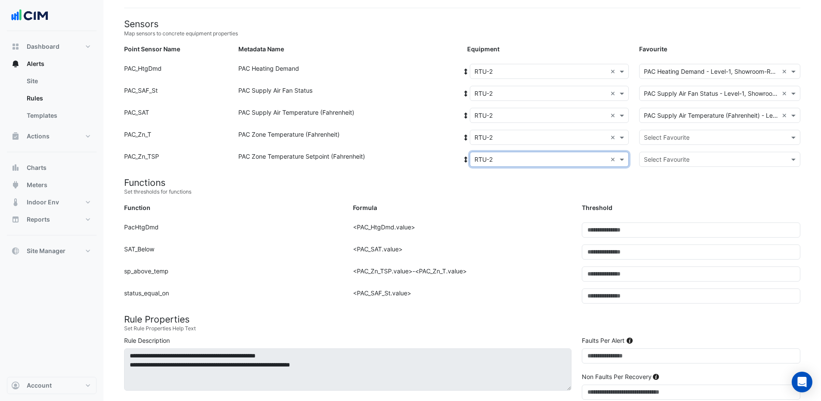
click at [410, 133] on input "text" at bounding box center [711, 137] width 135 height 9
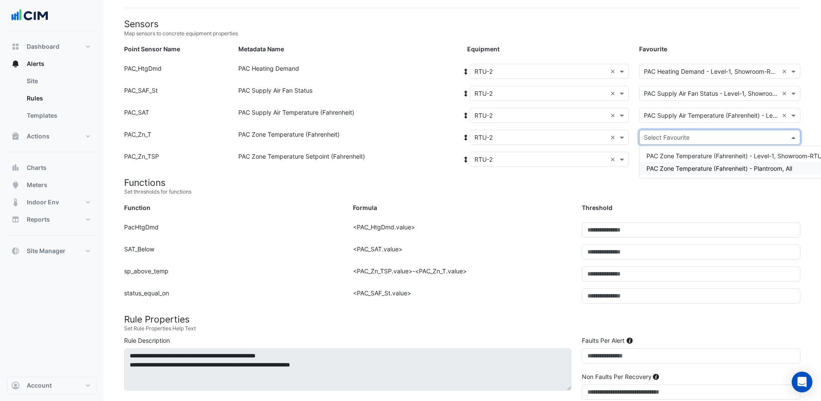
click at [410, 172] on div "PAC Zone Temperature (Fahrenheit) - Plantroom, All" at bounding box center [737, 168] width 195 height 13
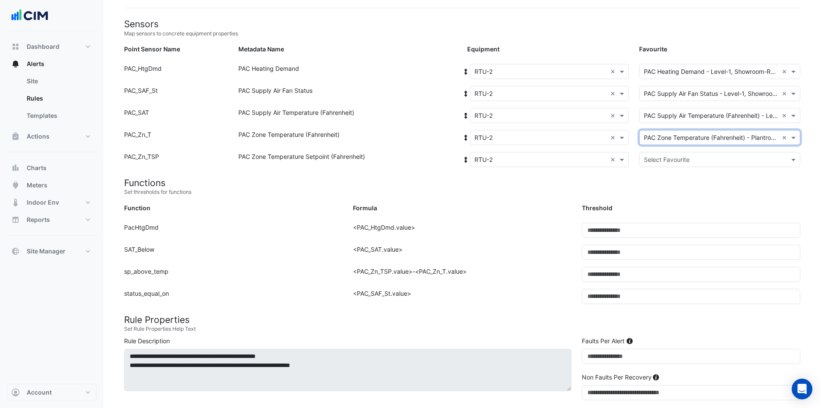
click at [410, 158] on input "text" at bounding box center [711, 159] width 135 height 9
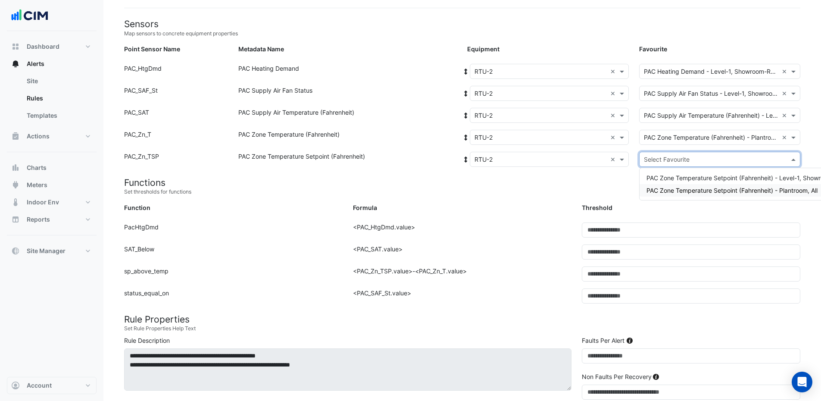
click at [410, 185] on span "PAC Zone Temperature Setpoint (Fahrenheit) - Plantroom, All" at bounding box center [732, 190] width 171 height 7
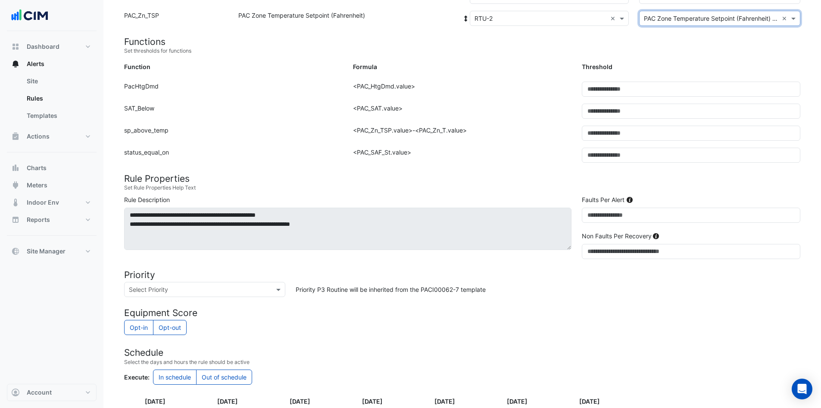
scroll to position [346, 0]
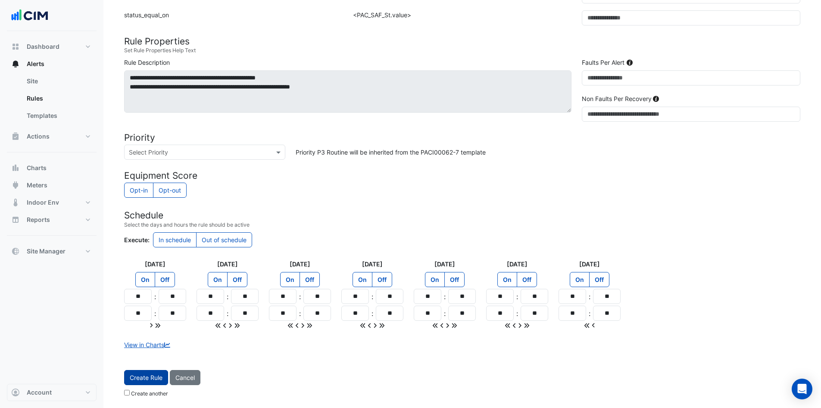
click at [151, 185] on span "Create Rule" at bounding box center [146, 376] width 33 height 7
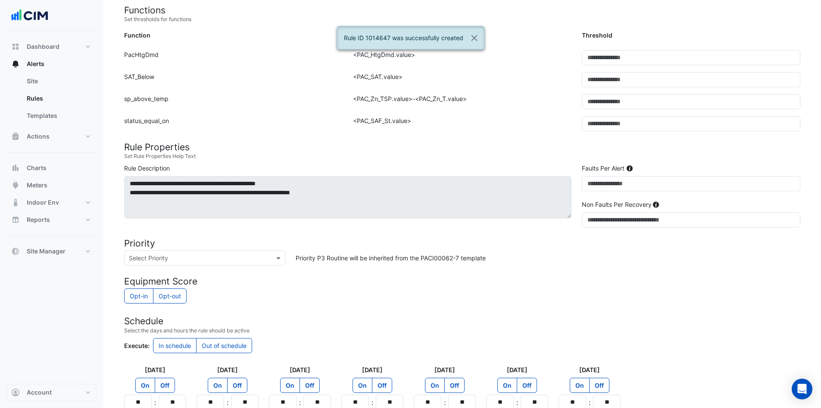
scroll to position [111, 0]
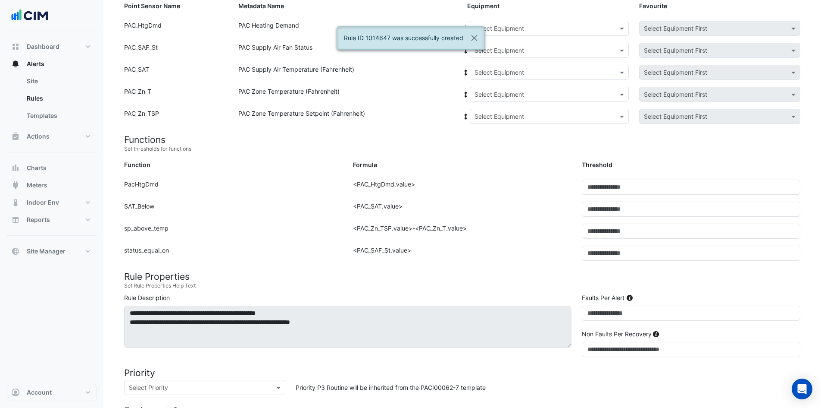
click at [410, 32] on input "text" at bounding box center [541, 28] width 132 height 9
click at [410, 110] on span "RTU-2" at bounding box center [486, 109] width 18 height 7
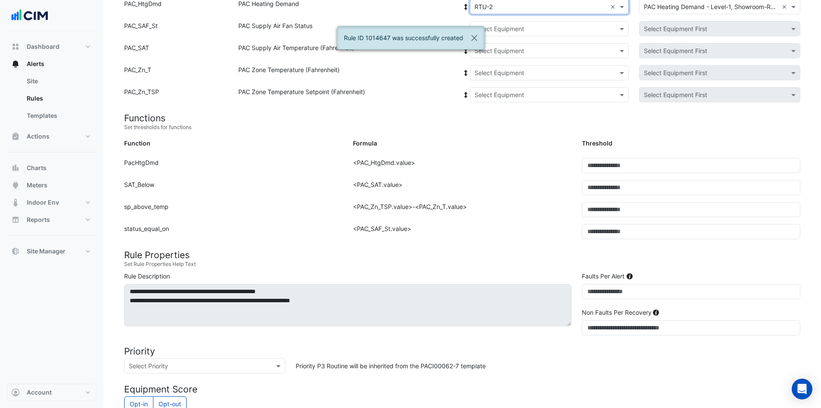
scroll to position [25, 0]
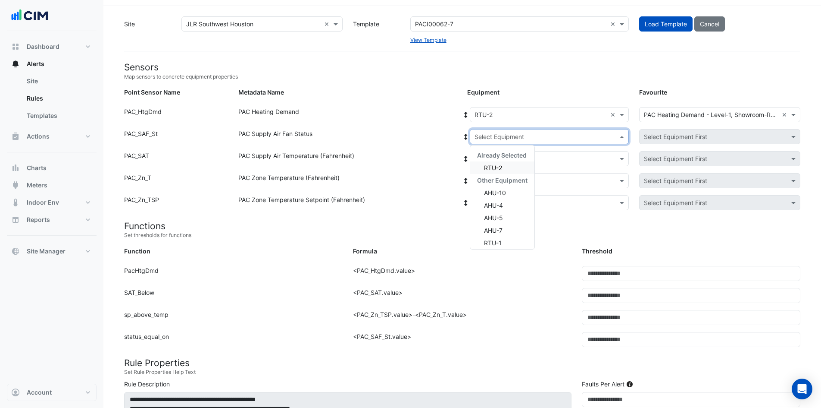
click at [410, 132] on input "text" at bounding box center [541, 136] width 132 height 9
click at [410, 171] on div "RTU-2" at bounding box center [502, 167] width 64 height 13
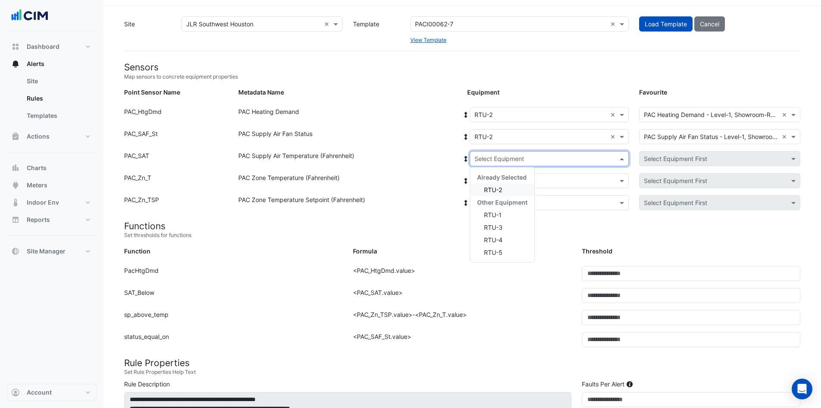
click at [410, 164] on div "Select Equipment" at bounding box center [549, 158] width 159 height 15
click at [410, 185] on span "RTU-2" at bounding box center [493, 189] width 18 height 7
click at [410, 176] on input "text" at bounding box center [541, 180] width 132 height 9
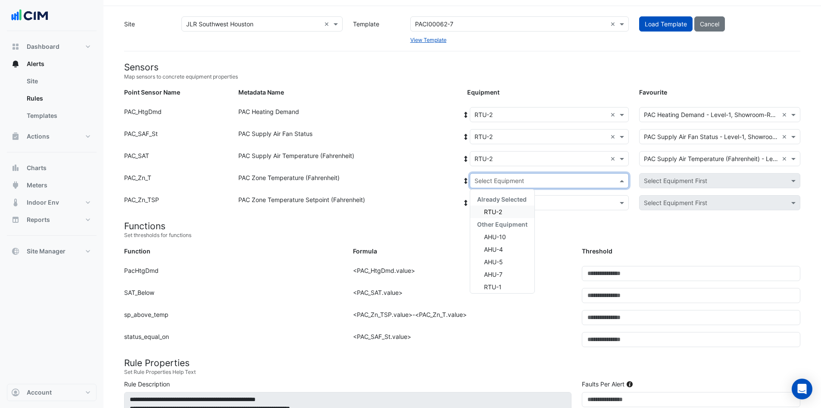
click at [410, 185] on span "RTU-2" at bounding box center [493, 211] width 18 height 7
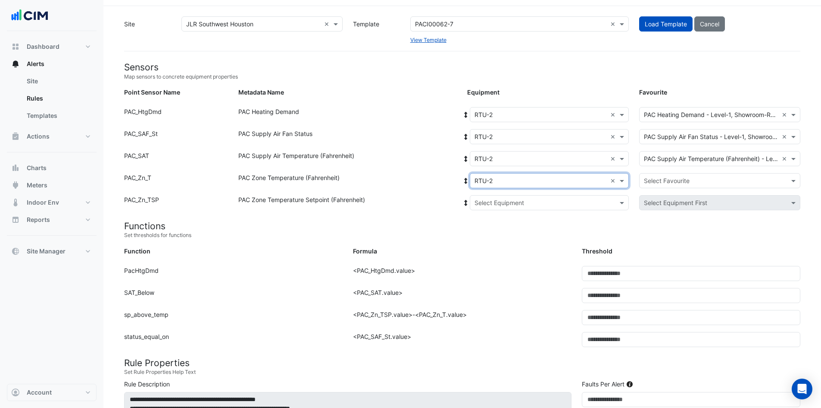
click at [410, 185] on input "text" at bounding box center [541, 202] width 132 height 9
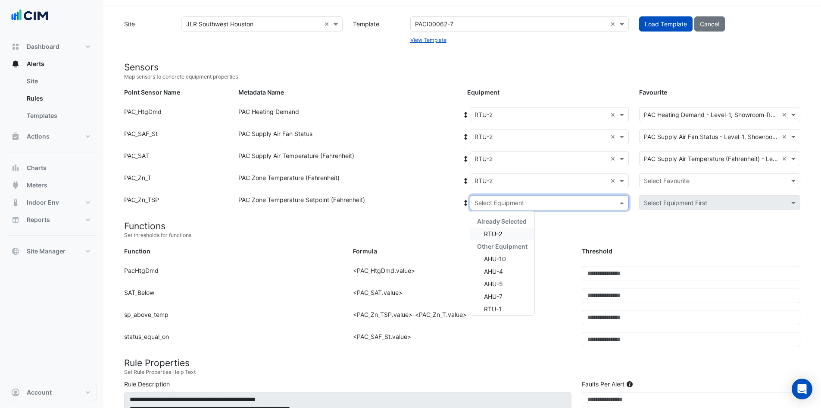
click at [410, 185] on span "RTU-2" at bounding box center [493, 233] width 18 height 7
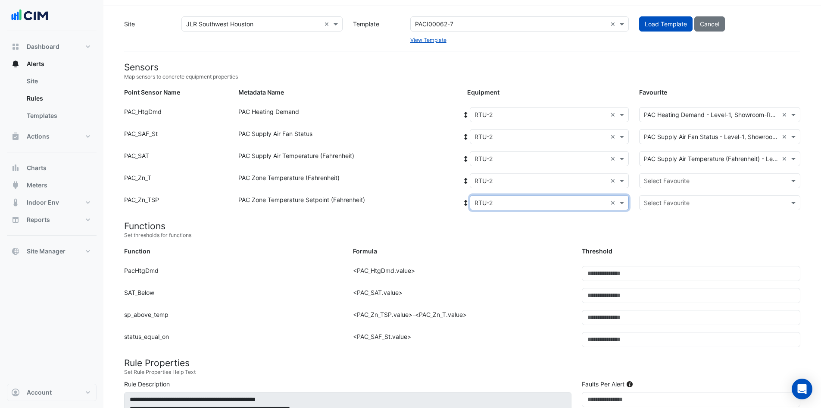
click at [410, 176] on input "text" at bounding box center [711, 180] width 135 height 9
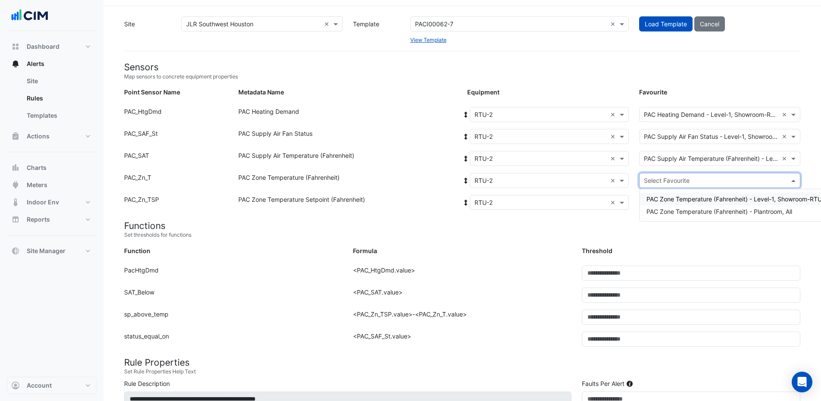
click at [410, 185] on span "PAC Zone Temperature (Fahrenheit) - Level-1, Showroom-RTU-2" at bounding box center [738, 198] width 182 height 7
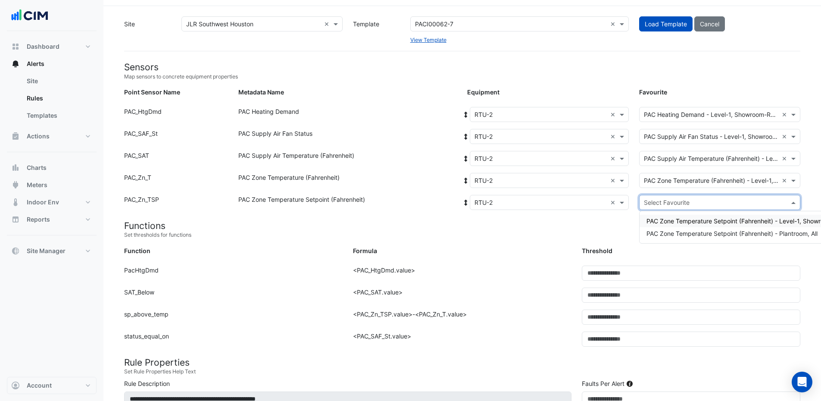
click at [410, 185] on input "text" at bounding box center [711, 202] width 135 height 9
click at [410, 185] on span "PAC Zone Temperature Setpoint (Fahrenheit) - Level-1, Showroom-RTU-2" at bounding box center [750, 220] width 207 height 7
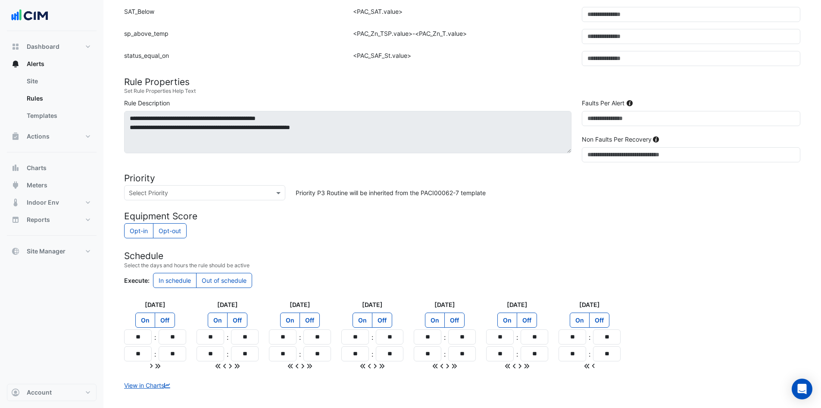
scroll to position [346, 0]
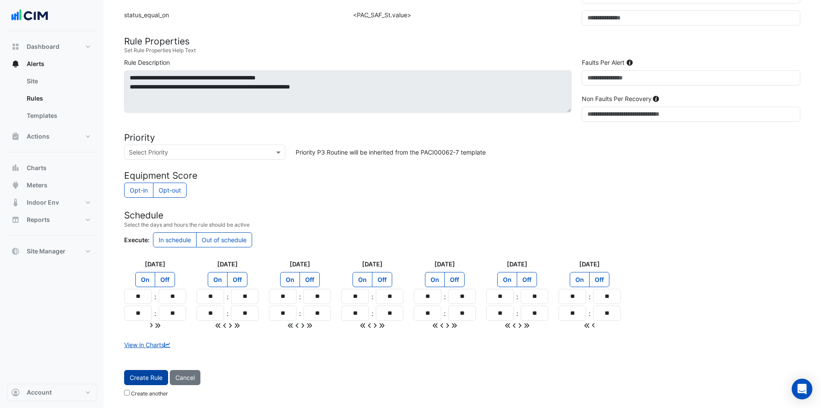
click at [154, 185] on span "Create Rule" at bounding box center [146, 376] width 33 height 7
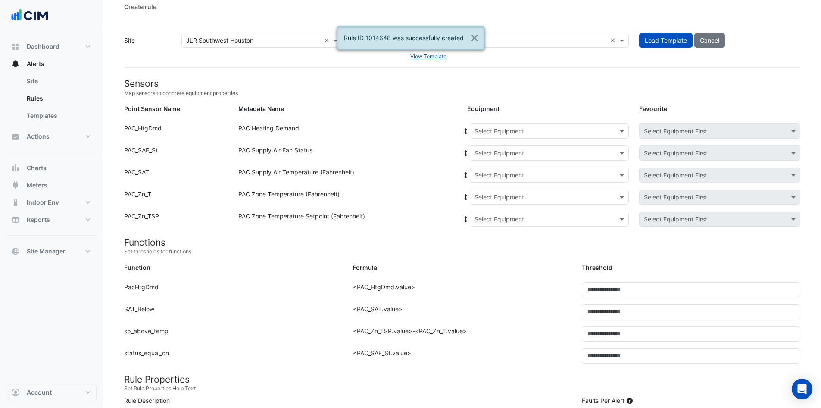
scroll to position [0, 0]
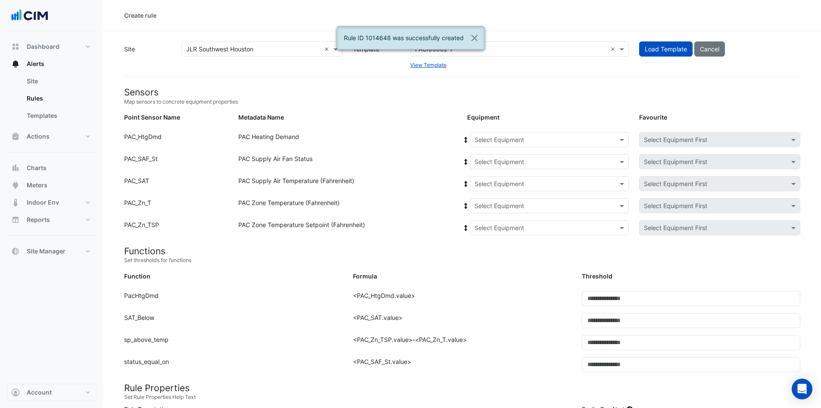
click at [410, 141] on input "text" at bounding box center [541, 139] width 132 height 9
drag, startPoint x: 483, startPoint y: 197, endPoint x: 483, endPoint y: 204, distance: 7.3
click at [410, 185] on div "AHU-10 AHU-4 AHU-5 AHU-7 RTU-1 RTU-2" at bounding box center [488, 189] width 36 height 75
click at [410, 185] on span "RTU-1" at bounding box center [486, 207] width 18 height 7
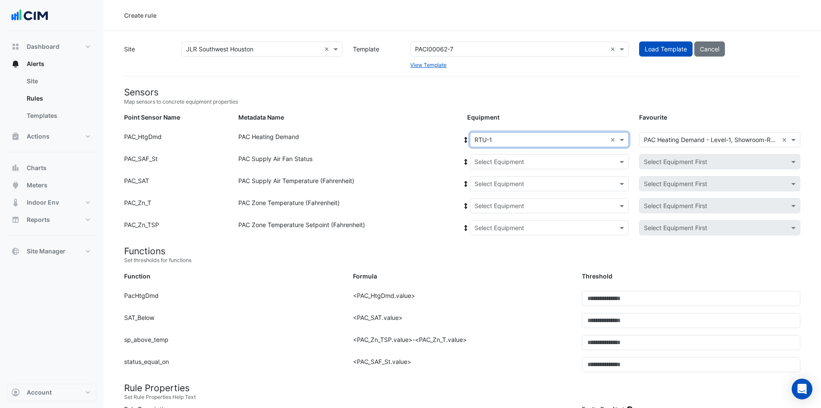
click at [410, 160] on input "text" at bounding box center [541, 161] width 132 height 9
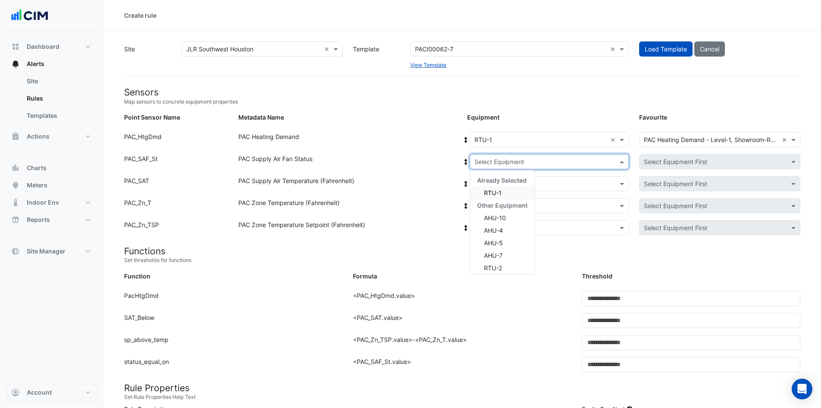
click at [410, 185] on span "RTU-1" at bounding box center [493, 192] width 18 height 7
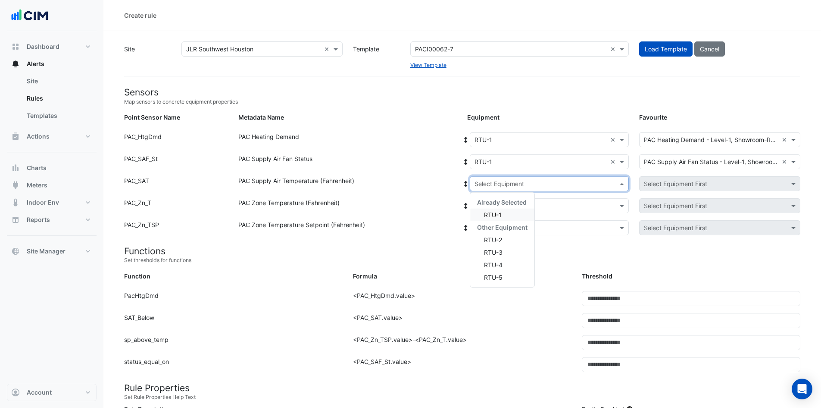
click at [410, 181] on input "text" at bounding box center [541, 183] width 132 height 9
click at [410, 185] on span "RTU-1" at bounding box center [493, 214] width 18 height 7
click at [410, 185] on input "text" at bounding box center [541, 205] width 132 height 9
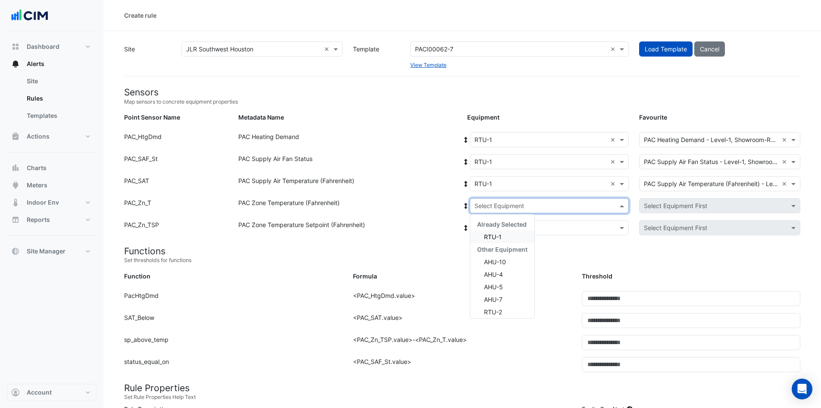
click at [410, 185] on span "RTU-1" at bounding box center [493, 236] width 18 height 7
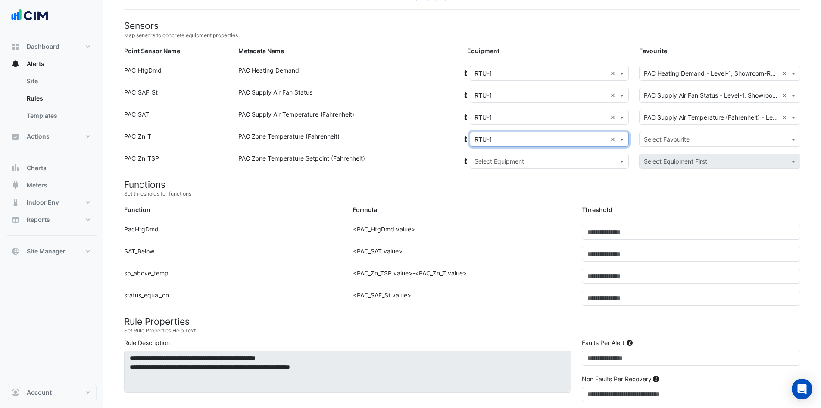
scroll to position [86, 0]
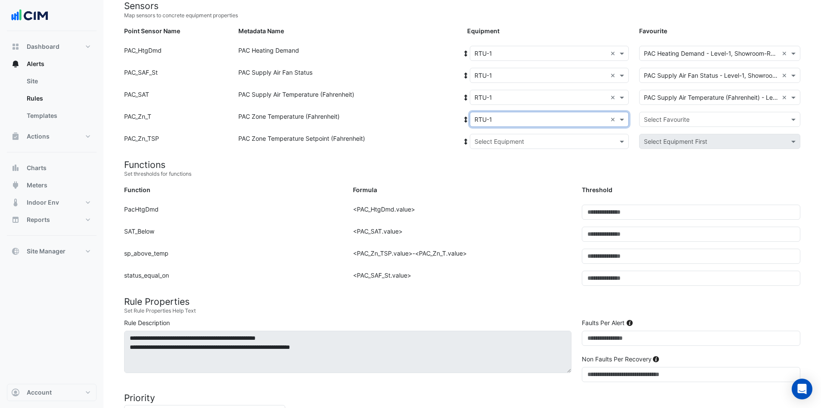
click at [410, 143] on input "text" at bounding box center [541, 141] width 132 height 9
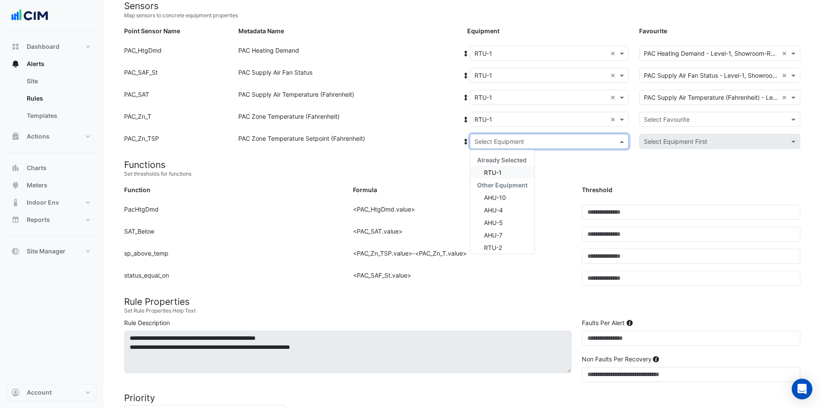
click at [410, 172] on span "RTU-1" at bounding box center [493, 172] width 18 height 7
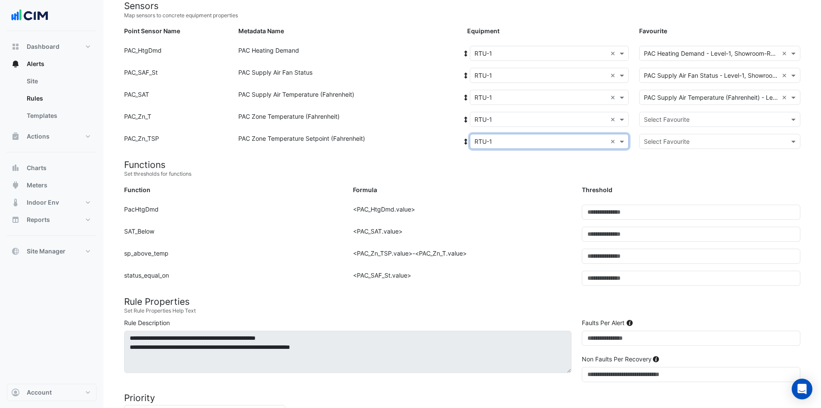
click at [410, 118] on input "text" at bounding box center [711, 119] width 135 height 9
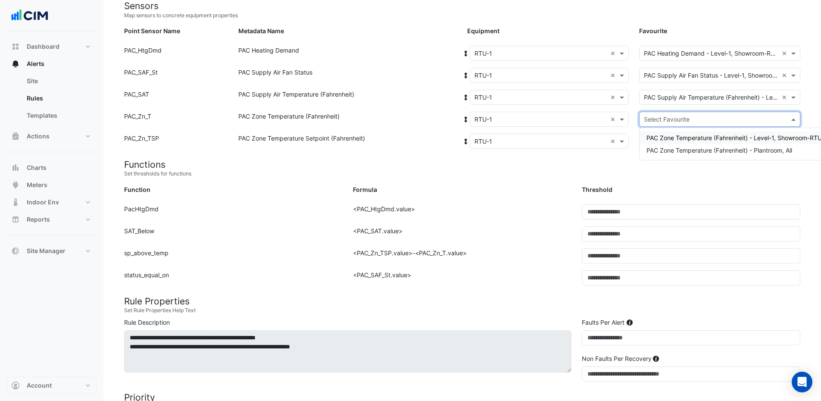
click at [410, 141] on div "PAC Zone Temperature (Fahrenheit) - Level-1, Showroom-RTU-1" at bounding box center [737, 138] width 195 height 13
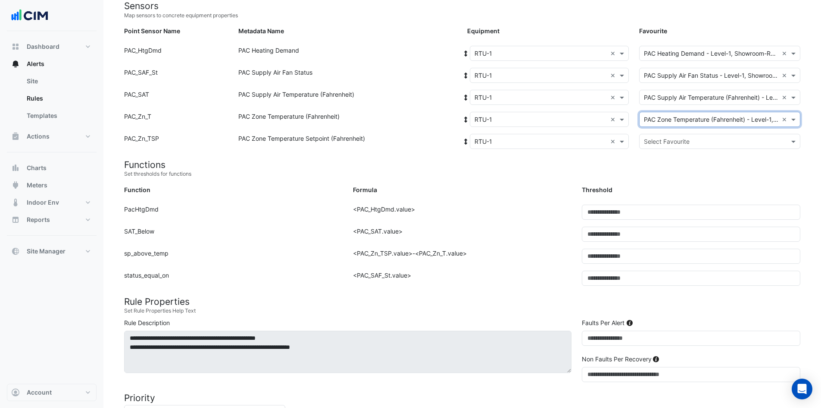
click at [410, 144] on input "text" at bounding box center [711, 141] width 135 height 9
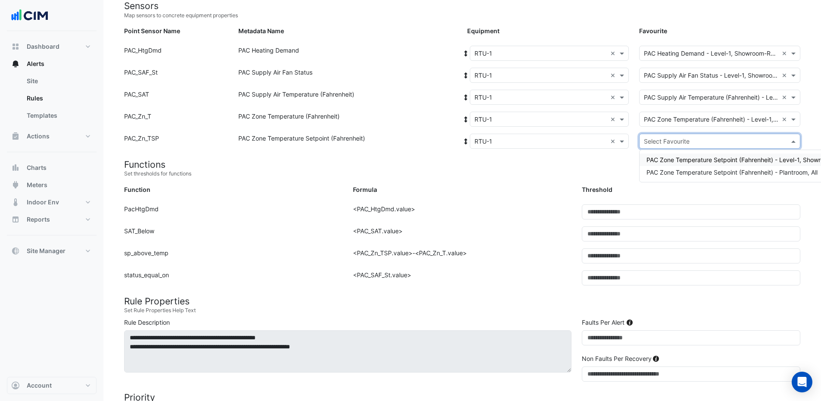
click at [410, 161] on span "PAC Zone Temperature Setpoint (Fahrenheit) - Level-1, Showroom-RTU-1" at bounding box center [750, 159] width 207 height 7
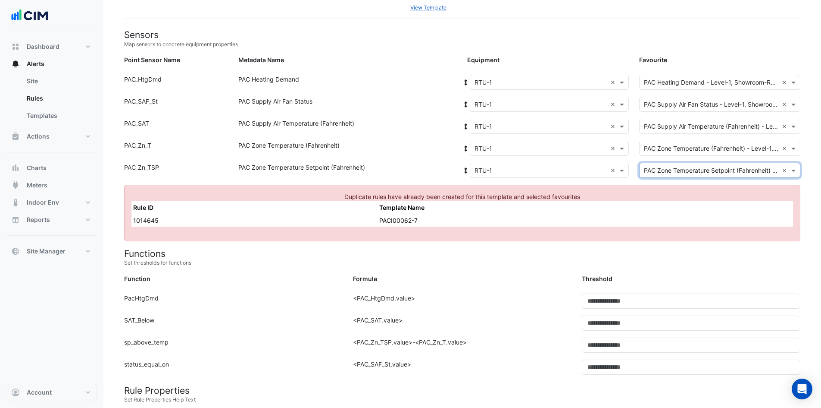
scroll to position [43, 0]
